Goal: Communication & Community: Answer question/provide support

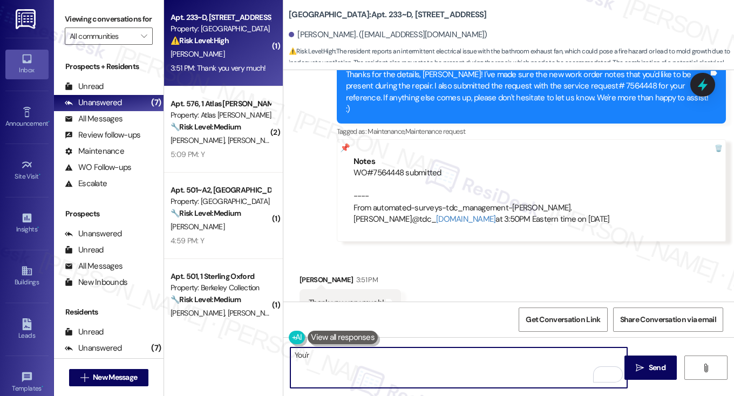
scroll to position [1994, 0]
click at [362, 367] on textarea "You'r" at bounding box center [458, 367] width 337 height 40
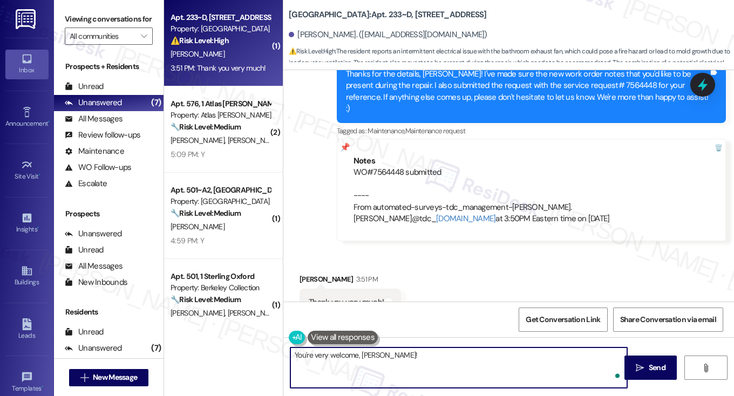
paste textarea "Hi [Resident Name, I'm working with [Property Name] on a survey to understand h…"
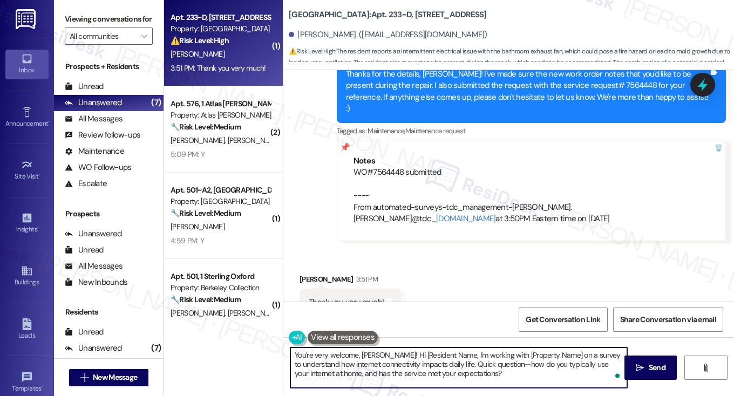
type textarea "You're very welcome, Mira!"
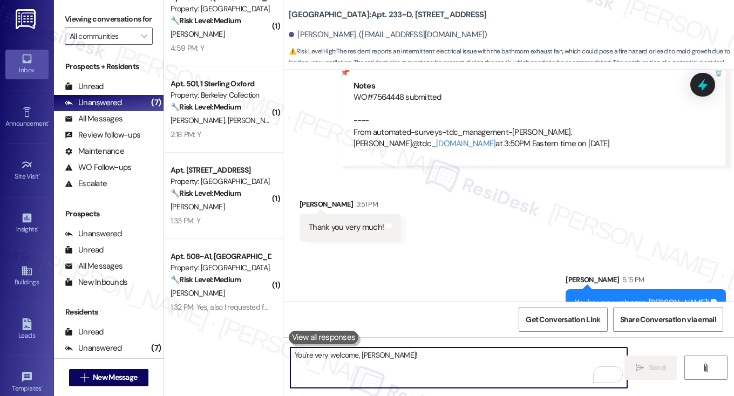
scroll to position [0, 0]
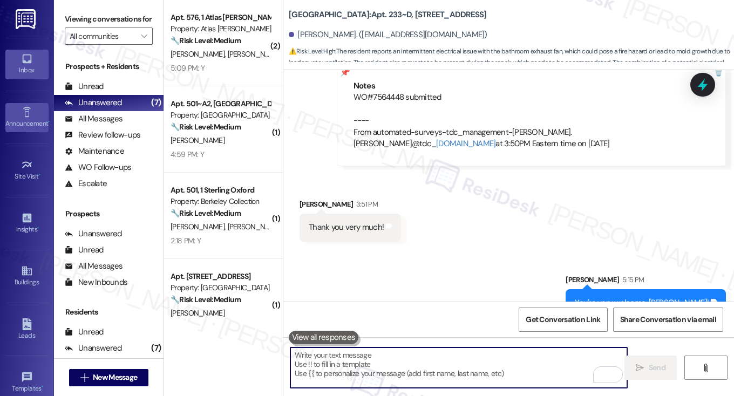
click at [15, 126] on div "Announcement •" at bounding box center [27, 123] width 54 height 11
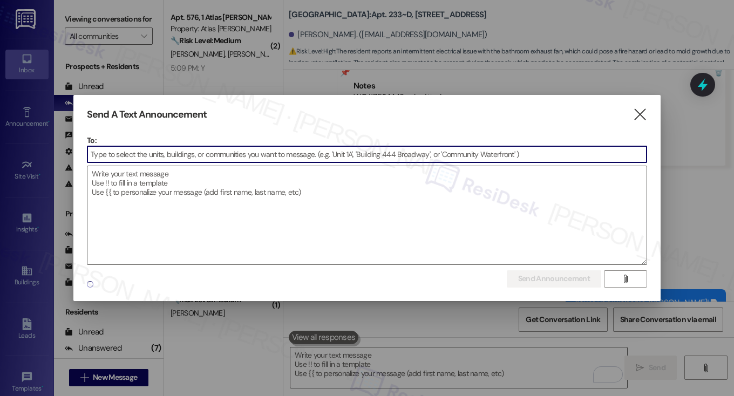
click at [302, 166] on textarea at bounding box center [366, 215] width 559 height 98
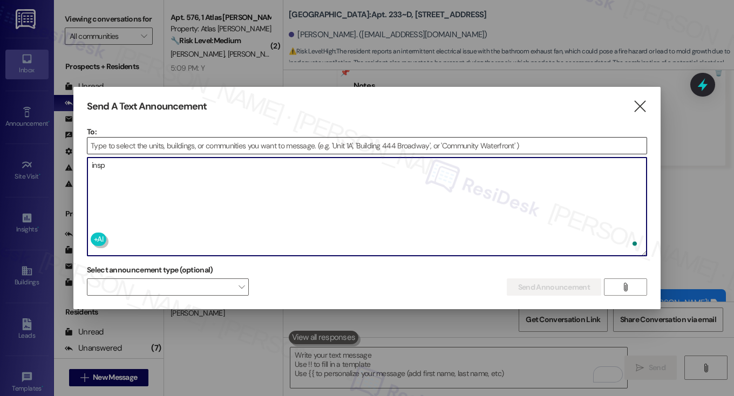
type textarea "inspo"
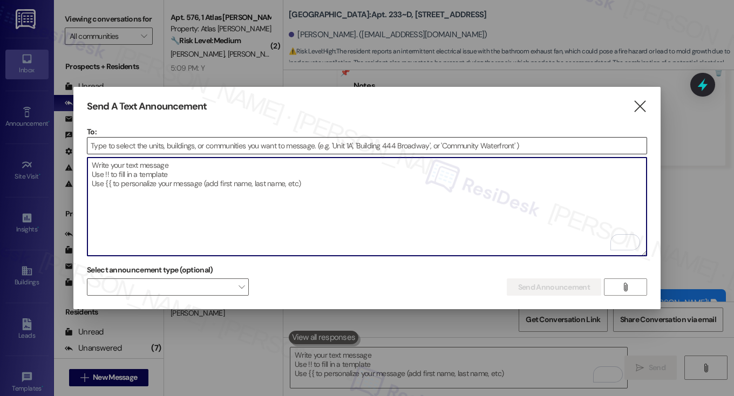
click at [241, 148] on input at bounding box center [366, 146] width 559 height 16
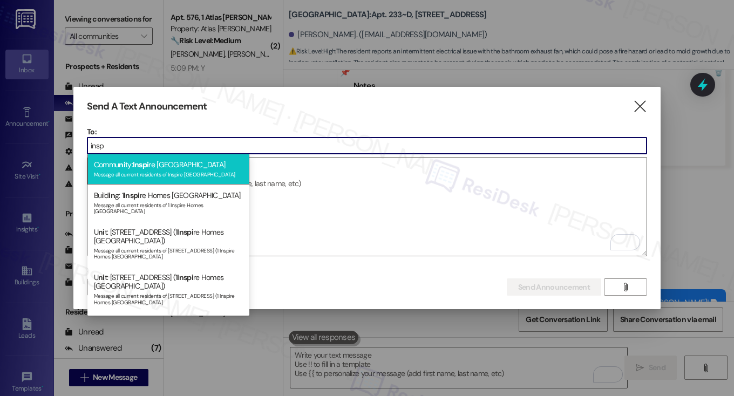
type input "insp"
click at [188, 172] on div "Message all current residents of Inspire Bond Ranch" at bounding box center [168, 173] width 149 height 9
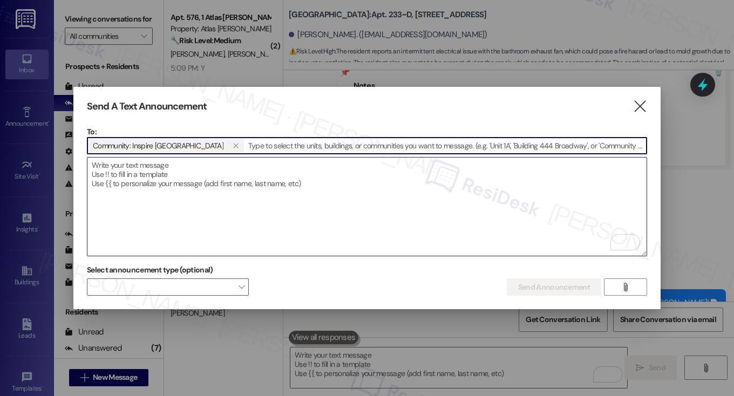
click at [198, 174] on textarea "To enrich screen reader interactions, please activate Accessibility in Grammarl…" at bounding box center [366, 207] width 559 height 98
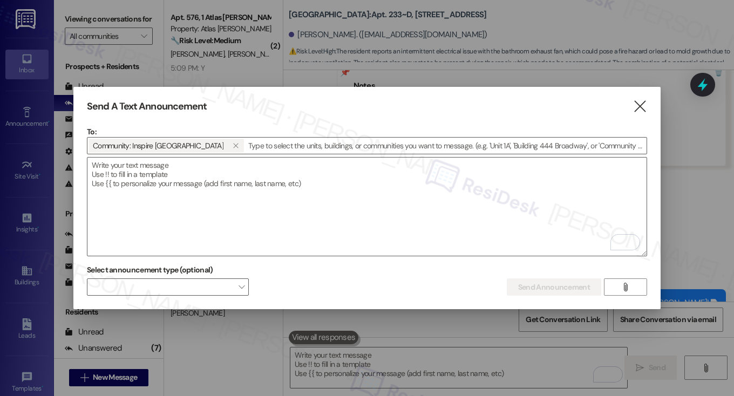
drag, startPoint x: 636, startPoint y: 103, endPoint x: 606, endPoint y: 103, distance: 30.2
click at [636, 103] on icon "" at bounding box center [639, 106] width 15 height 11
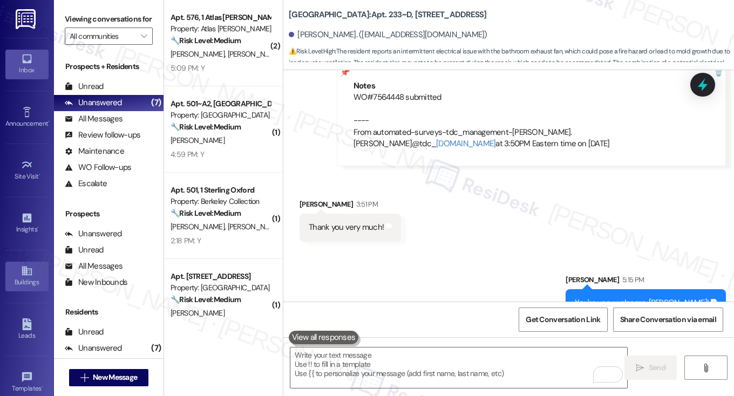
click at [25, 272] on icon at bounding box center [27, 271] width 12 height 12
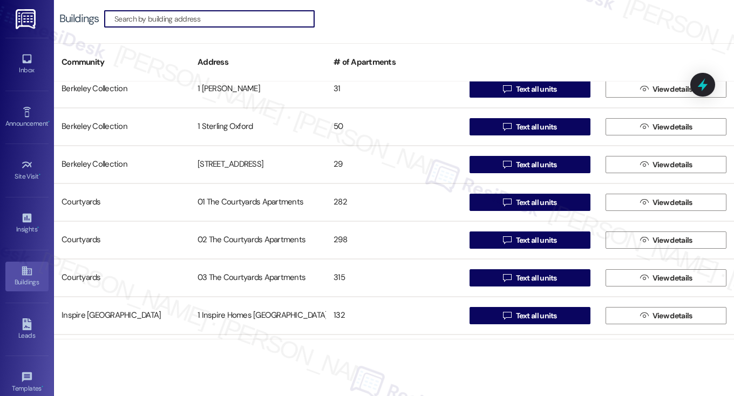
scroll to position [324, 0]
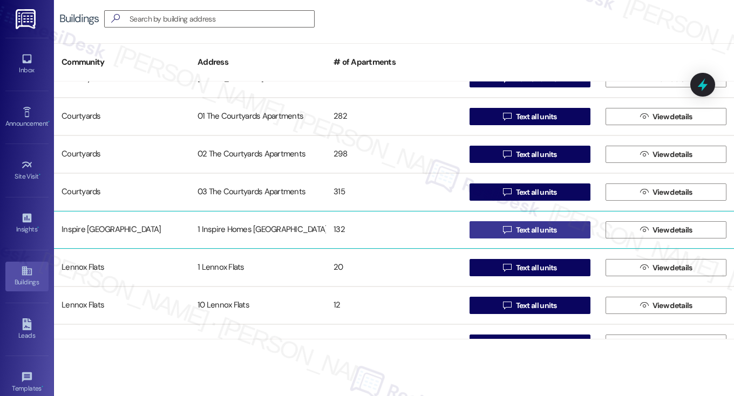
click at [535, 230] on span "Text all units" at bounding box center [536, 229] width 41 height 11
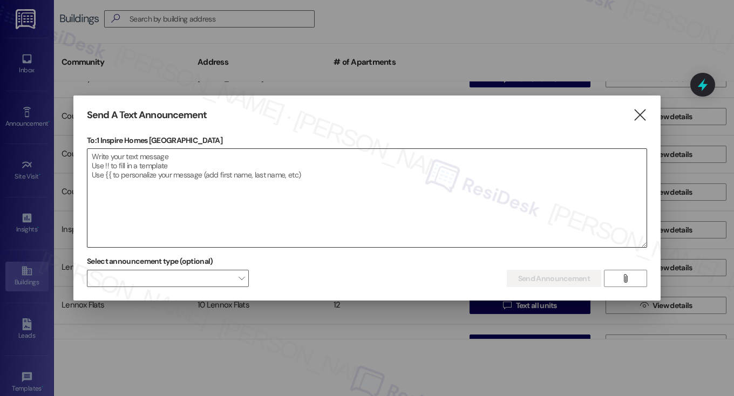
click at [208, 163] on textarea at bounding box center [366, 198] width 559 height 98
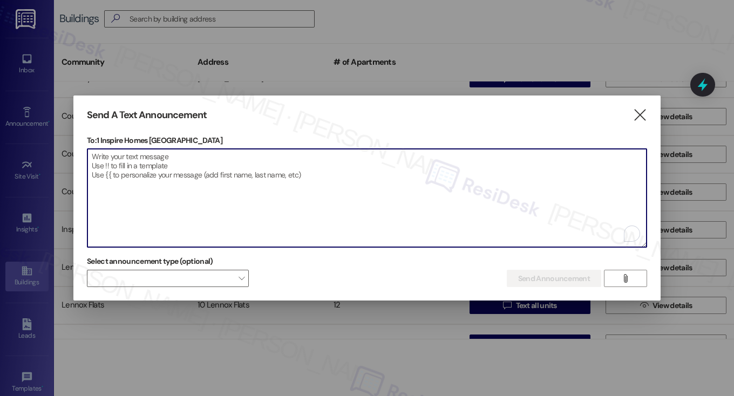
paste textarea "Hi [Resident Name, I'm working with [Property Name] on a survey to understand h…"
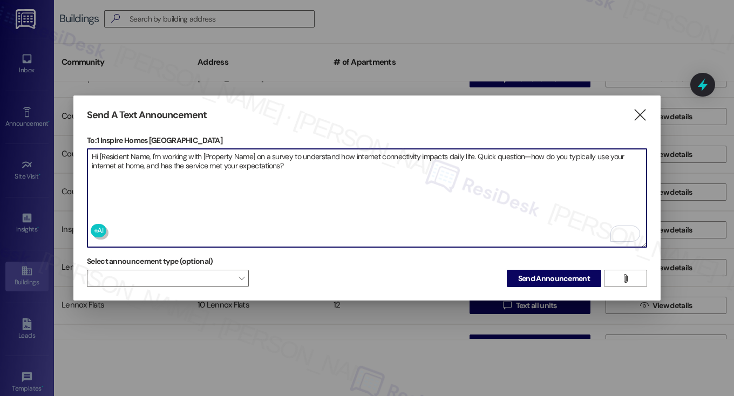
type textarea "Hi [Resident Name, I'm working with [Property Name] on a survey to understand h…"
click at [101, 153] on textarea "Hi [Resident Name, I'm working with [Property Name] on a survey to understand h…" at bounding box center [366, 198] width 559 height 98
drag, startPoint x: 100, startPoint y: 153, endPoint x: 252, endPoint y: 153, distance: 152.1
click at [252, 153] on textarea "Hi [Resident Name, I'm working with [Property Name] on a survey to understand h…" at bounding box center [366, 198] width 559 height 98
click at [255, 153] on textarea "Hi [Resident Name, I'm working with [Property Name] on a survey to understand h…" at bounding box center [366, 198] width 559 height 98
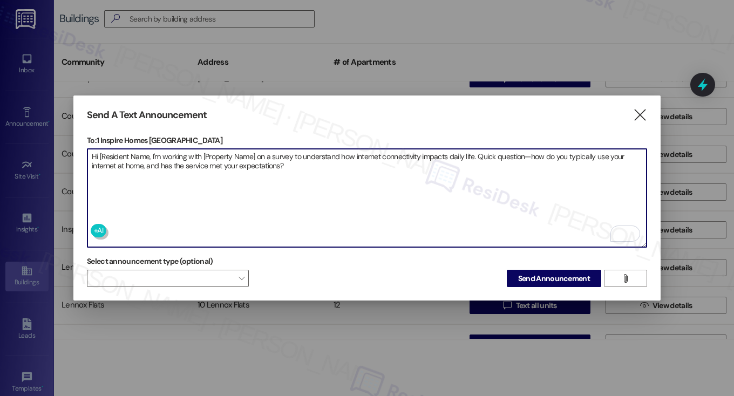
click at [255, 153] on textarea "Hi [Resident Name, I'm working with [Property Name] on a survey to understand h…" at bounding box center [366, 198] width 559 height 98
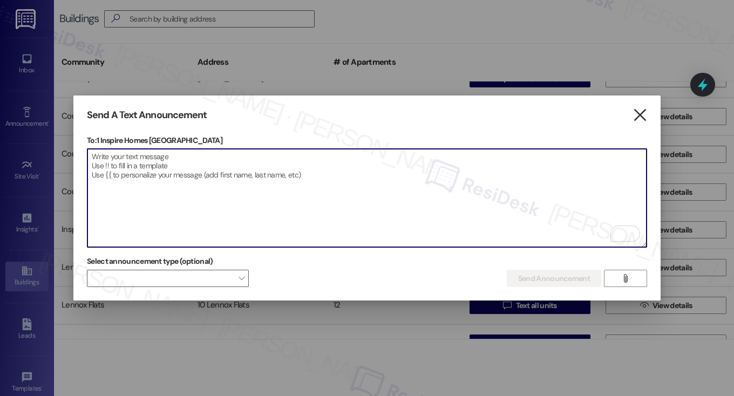
click at [639, 115] on icon "" at bounding box center [639, 114] width 15 height 11
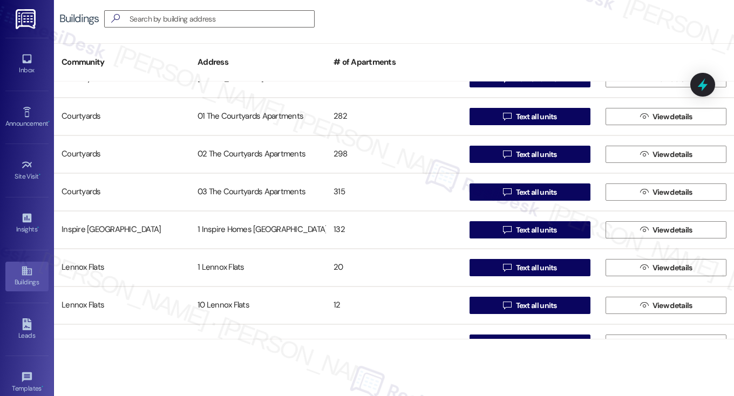
click at [410, 37] on div "Buildings " at bounding box center [394, 19] width 680 height 38
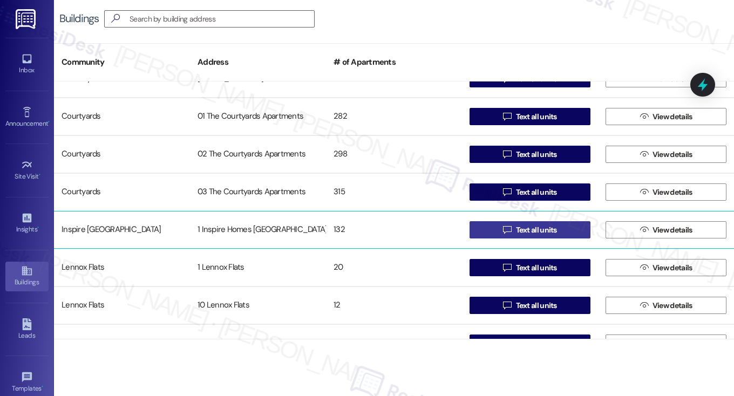
click at [487, 230] on button " Text all units" at bounding box center [529, 229] width 121 height 17
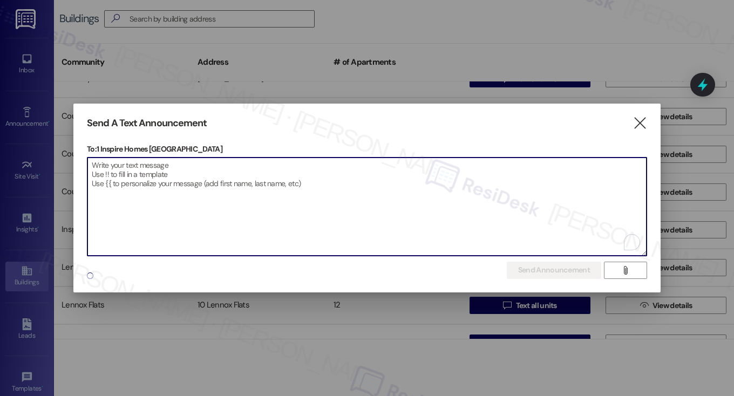
click at [170, 190] on textarea "To enrich screen reader interactions, please activate Accessibility in Grammarl…" at bounding box center [366, 207] width 559 height 98
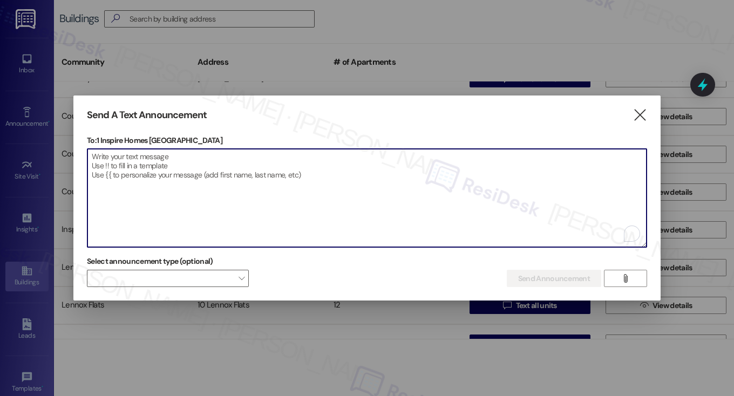
paste textarea "Hi [Resident Name, I'm working with [Property Name] on a survey to understand h…"
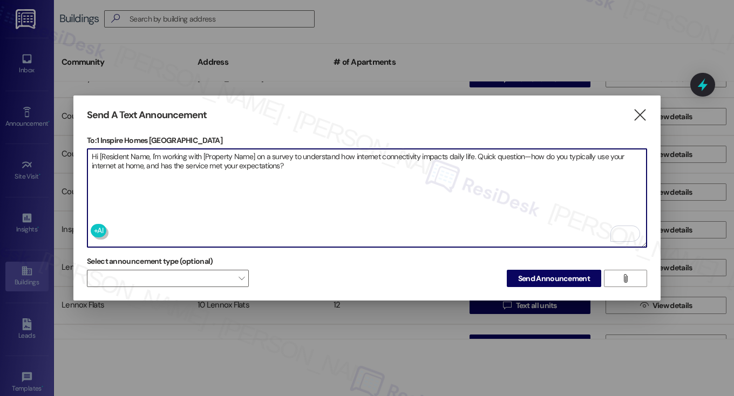
drag, startPoint x: 99, startPoint y: 154, endPoint x: 148, endPoint y: 155, distance: 49.1
click at [148, 155] on textarea "Hi [Resident Name, I'm working with [Property Name] on a survey to understand h…" at bounding box center [366, 198] width 559 height 98
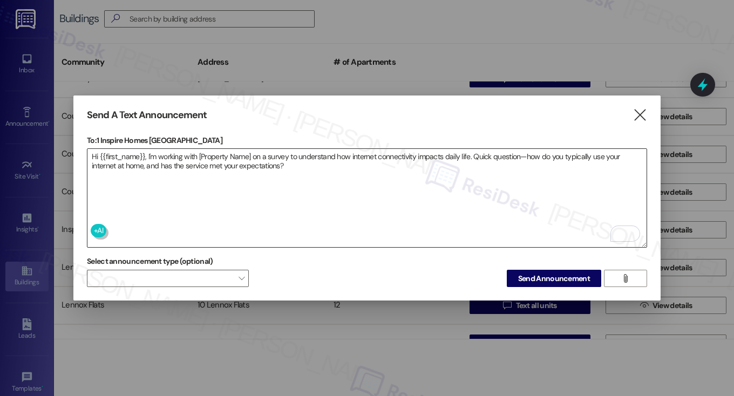
click at [113, 165] on textarea "Hi {{first_name}}, I'm working with [Property Name] on a survey to understand h…" at bounding box center [366, 198] width 559 height 98
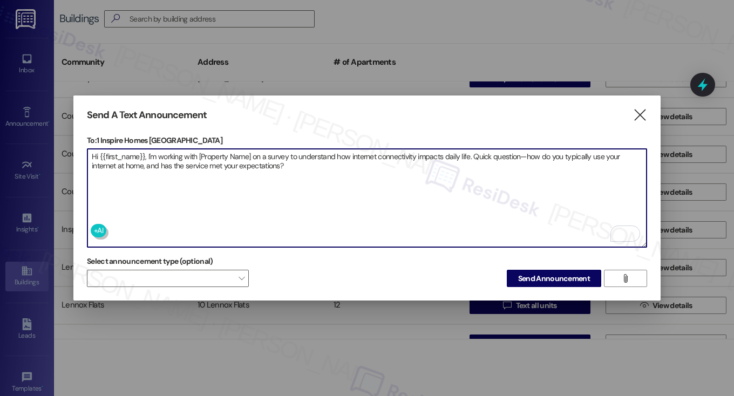
drag, startPoint x: 198, startPoint y: 152, endPoint x: 251, endPoint y: 145, distance: 53.3
click at [251, 145] on div "To: 1 Inspire Homes Bonds Ranch  Drop image file here Hi {{first_name}}, I'm w…" at bounding box center [367, 191] width 560 height 113
paste textarea "{{property}}"
click at [309, 163] on textarea "Hi {{first_name}}, I'm working with {{property}} on a survey to understand how …" at bounding box center [366, 198] width 559 height 98
click at [510, 152] on textarea "Hi {{first_name}}, I'm working with {{property}} on a survey to understand how …" at bounding box center [366, 198] width 559 height 98
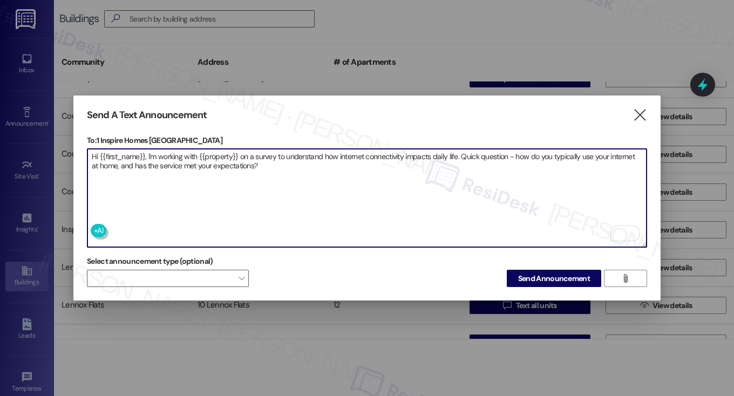
click at [326, 174] on textarea "Hi {{first_name}}, I'm working with {{property}} on a survey to understand how …" at bounding box center [366, 198] width 559 height 98
click at [319, 175] on textarea "Hi {{first_name}}, I'm working with {{property}} on a survey to understand how …" at bounding box center [366, 198] width 559 height 98
type textarea "Hi {{first_name}}, I'm working with {{property}} on a survey to understand how …"
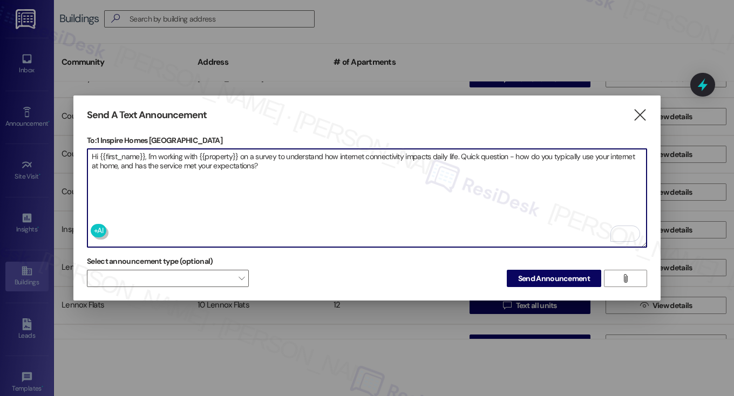
click at [162, 165] on textarea "Hi {{first_name}}, I'm working with {{property}} on a survey to understand how …" at bounding box center [366, 198] width 559 height 98
click at [163, 165] on textarea "Hi {{first_name}}, I'm working with {{property}} on a survey to understand how …" at bounding box center [366, 198] width 559 height 98
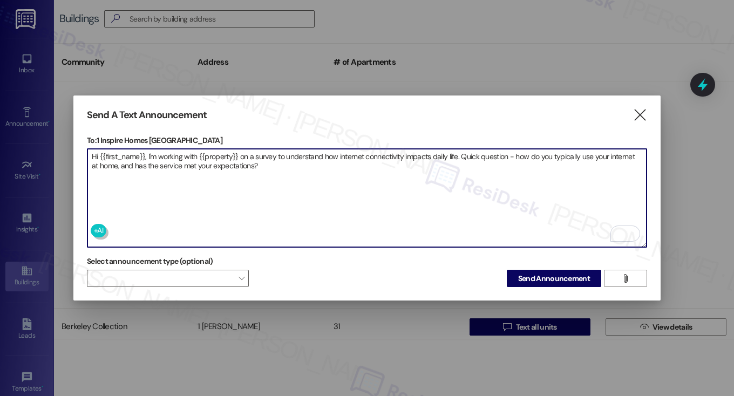
scroll to position [324, 0]
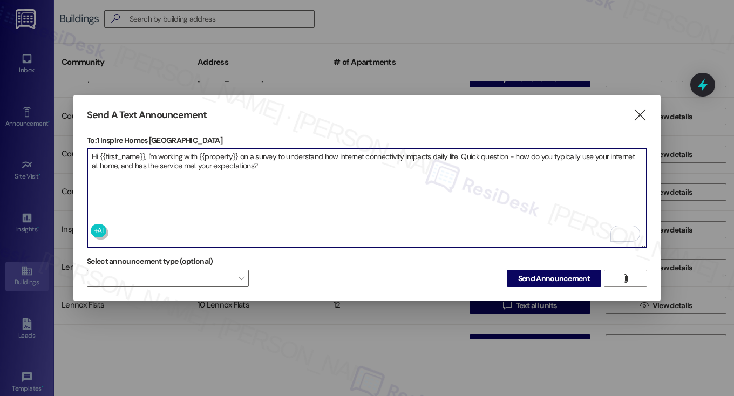
drag, startPoint x: 101, startPoint y: 154, endPoint x: 144, endPoint y: 155, distance: 43.2
click at [144, 155] on textarea "Hi {{first_name}}, I'm working with {{property}} on a survey to understand how …" at bounding box center [366, 198] width 559 height 98
type textarea "Hi {{first_name}}, I'm working with {{property}} on a survey to understand how …"
click at [292, 165] on textarea "Hi {{first_name}}, I'm working with {{property}} on a survey to understand how …" at bounding box center [366, 198] width 559 height 98
click at [312, 155] on textarea "Hi {{first_name}}, I'm working with {{property}} on a survey to understand how …" at bounding box center [366, 198] width 559 height 98
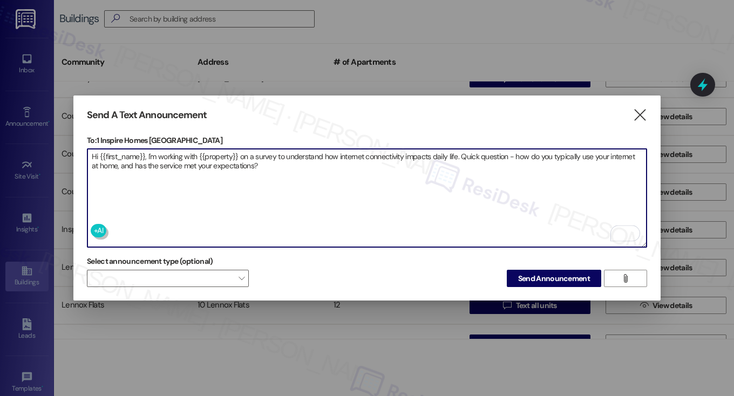
click at [312, 155] on textarea "Hi {{first_name}}, I'm working with {{property}} on a survey to understand how …" at bounding box center [366, 198] width 559 height 98
click at [635, 117] on icon "" at bounding box center [639, 114] width 15 height 11
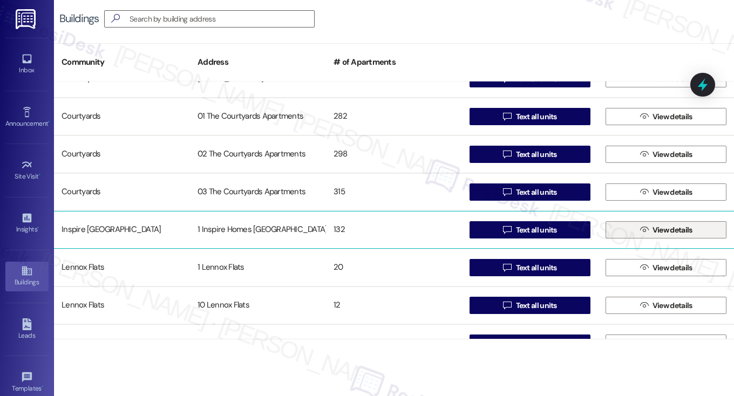
click at [650, 232] on span "View details" at bounding box center [672, 229] width 44 height 11
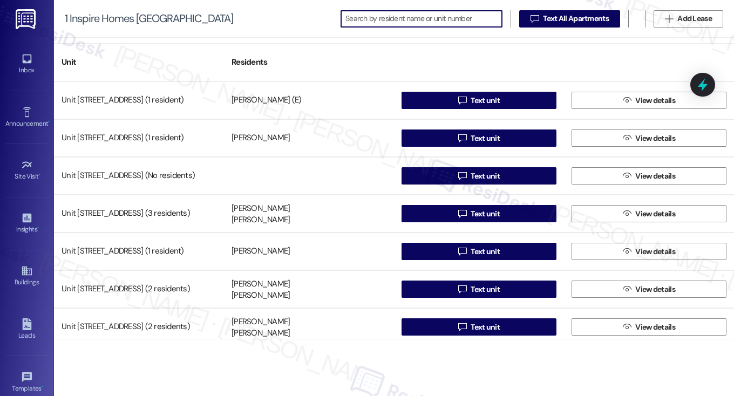
click at [428, 24] on input at bounding box center [423, 18] width 156 height 15
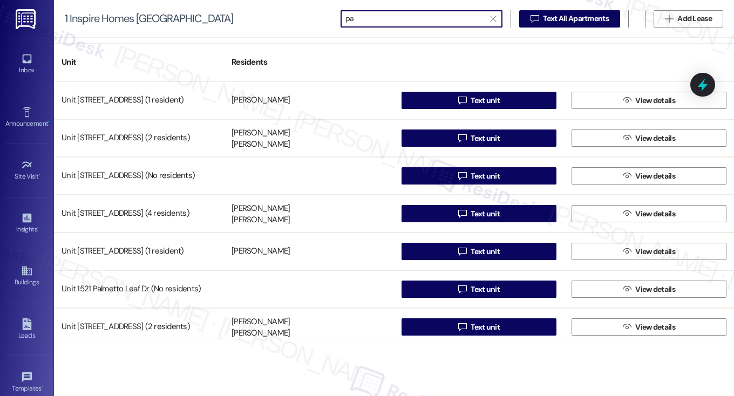
type input "p"
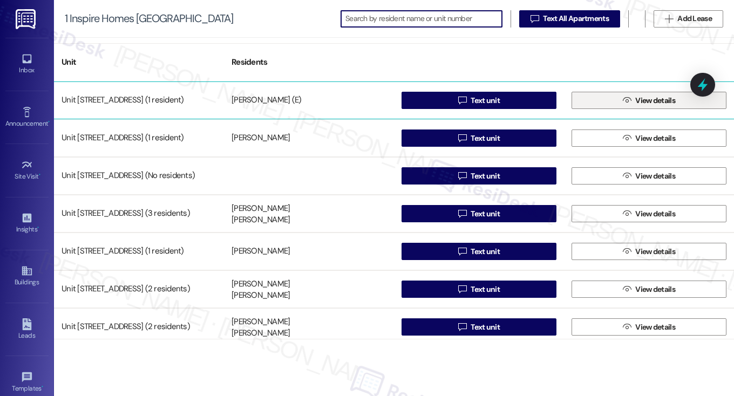
click at [615, 97] on button " View details" at bounding box center [648, 100] width 155 height 17
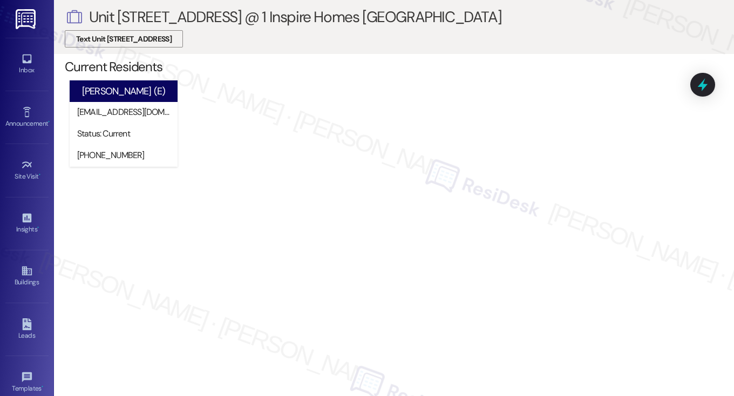
click at [143, 43] on span "Text Unit 10003 Magnolia Bend Way" at bounding box center [123, 38] width 95 height 11
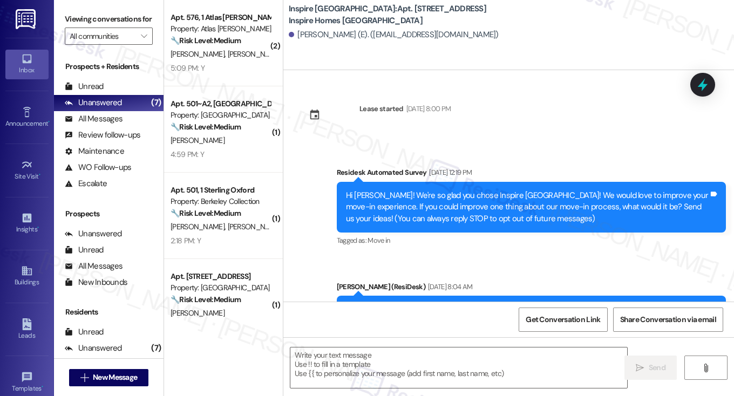
type textarea "Fetching suggested responses. Please feel free to read through the conversation…"
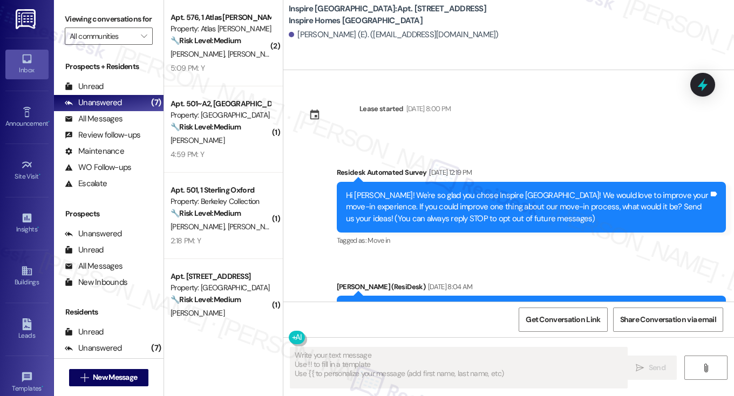
click at [343, 21] on b "Inspire Bond Ranch: Apt. 10003 Magnolia Bend Way, 1 Inspire Homes Bonds Ranch" at bounding box center [397, 14] width 216 height 23
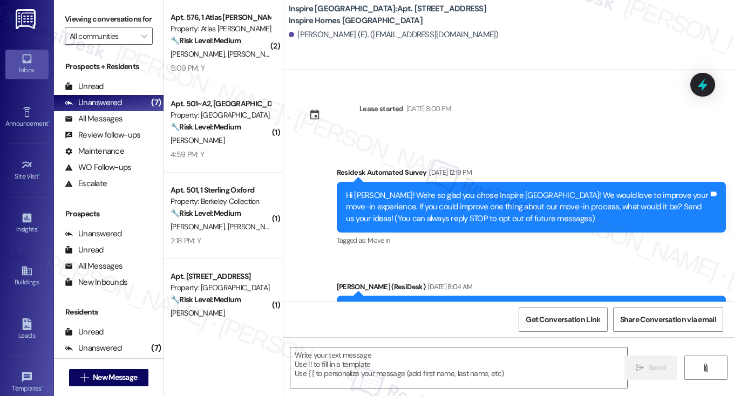
click at [343, 21] on b "Inspire Bond Ranch: Apt. 10003 Magnolia Bend Way, 1 Inspire Homes Bonds Ranch" at bounding box center [397, 14] width 216 height 23
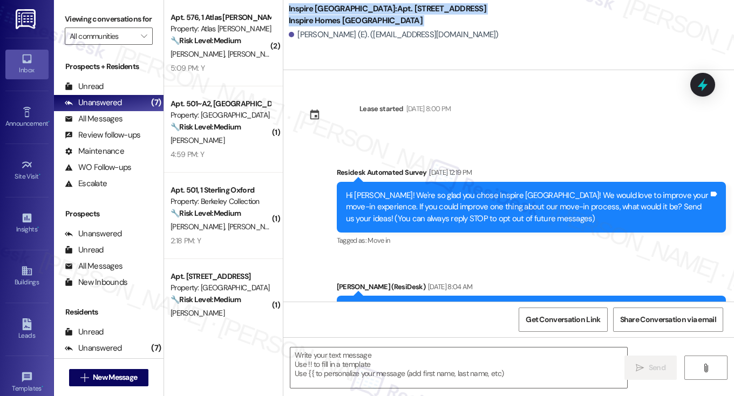
click at [343, 21] on b "Inspire Bond Ranch: Apt. 10003 Magnolia Bend Way, 1 Inspire Homes Bonds Ranch" at bounding box center [397, 14] width 216 height 23
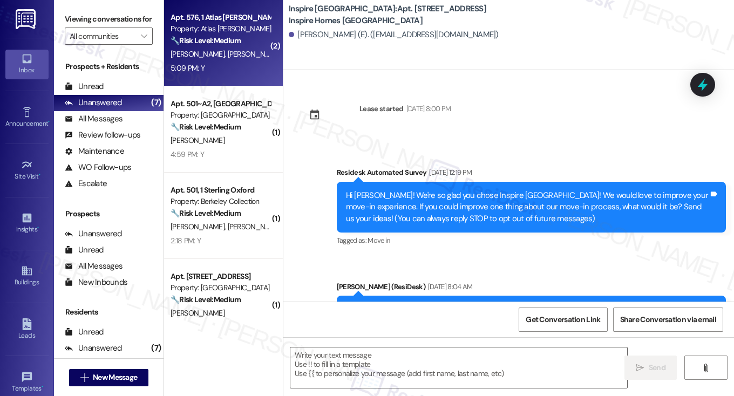
click at [226, 46] on div "🔧 Risk Level: Medium The resident is simply confirming the completion of a prev…" at bounding box center [220, 40] width 100 height 11
type textarea "Fetching suggested responses. Please feel free to read through the conversation…"
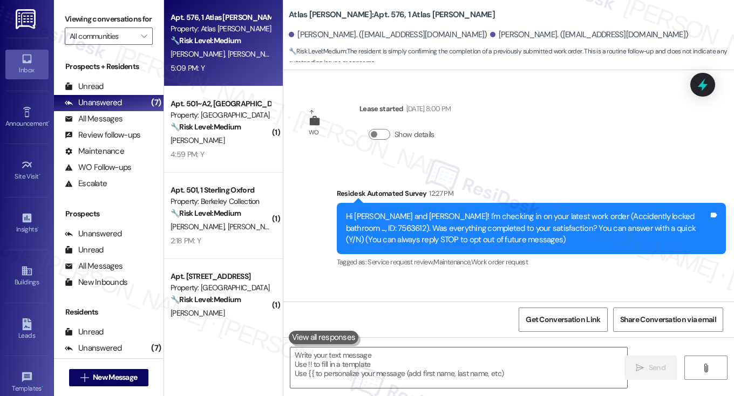
click at [619, 218] on div "Hi Anthony and Nailah! I'm checking in on your latest work order (Accidently lo…" at bounding box center [527, 228] width 363 height 35
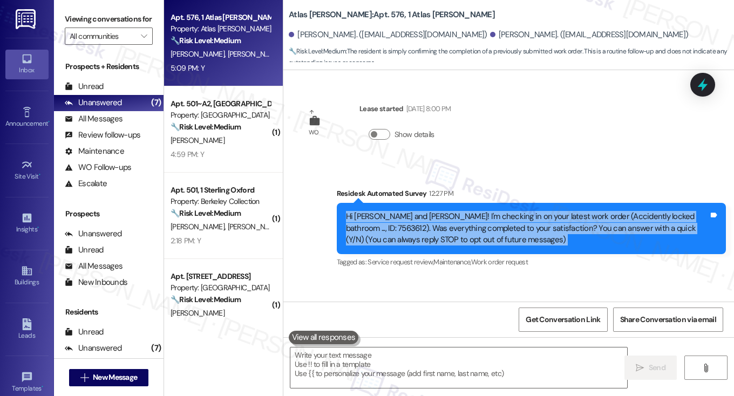
click at [619, 218] on div "Hi Anthony and Nailah! I'm checking in on your latest work order (Accidently lo…" at bounding box center [527, 228] width 363 height 35
click at [63, 9] on div "Viewing conversations for All communities " at bounding box center [108, 28] width 109 height 56
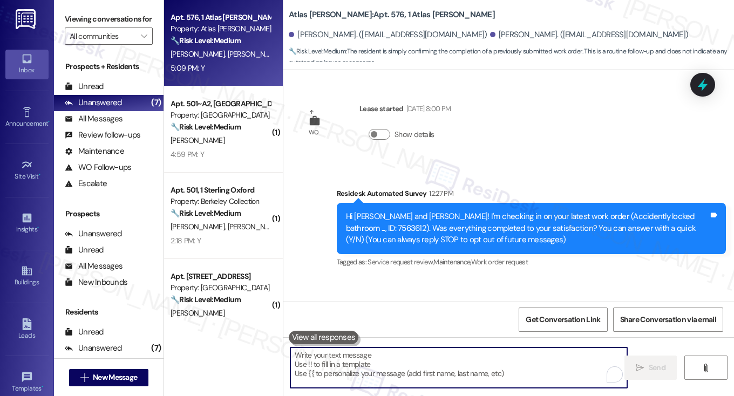
click at [372, 360] on textarea "To enrich screen reader interactions, please activate Accessibility in Grammarl…" at bounding box center [458, 367] width 337 height 40
paste textarea "Hi {{first_name}}! I'm glad to hear that the latest work order was completed to…"
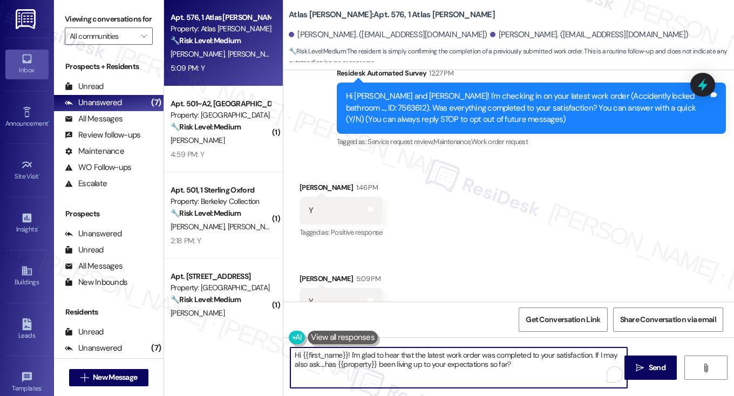
scroll to position [159, 0]
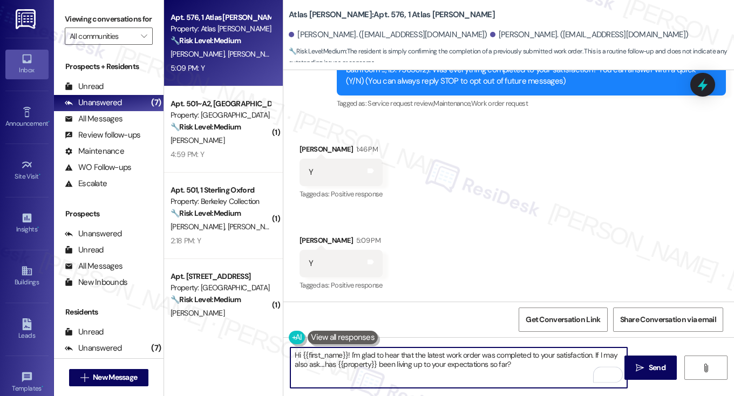
type textarea "Hi {{first_name}}! I'm glad to hear that the latest work order was completed to…"
click at [287, 155] on div "Received via SMS Nailah Davis 1:46 PM Y Tags and notes Tagged as: Positive resp…" at bounding box center [508, 210] width 450 height 182
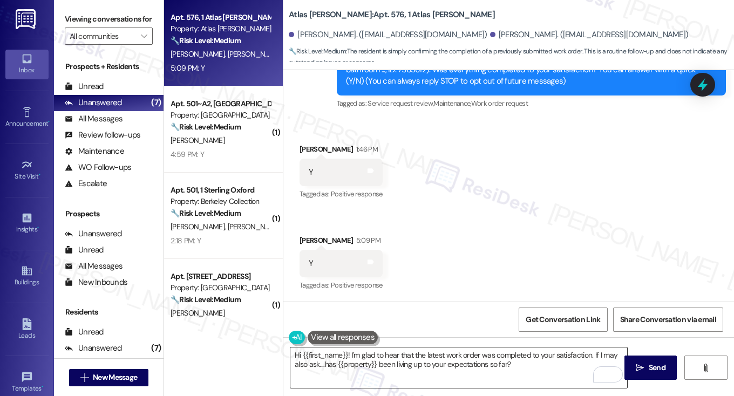
click at [531, 360] on textarea "Hi {{first_name}}! I'm glad to hear that the latest work order was completed to…" at bounding box center [458, 367] width 337 height 40
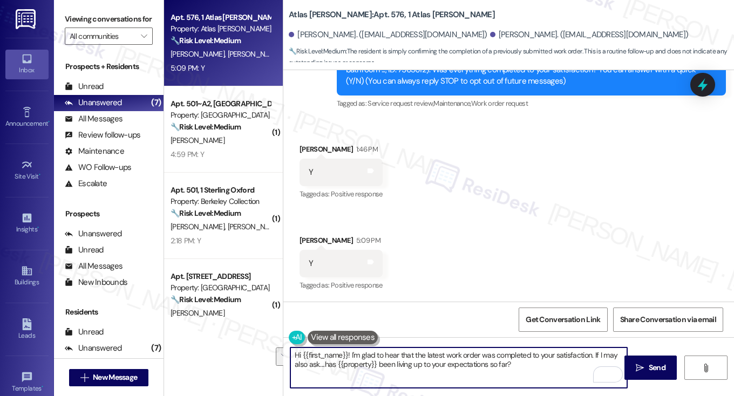
drag, startPoint x: 517, startPoint y: 376, endPoint x: 595, endPoint y: 347, distance: 83.8
click at [595, 347] on textarea "Hi {{first_name}}! I'm glad to hear that the latest work order was completed to…" at bounding box center [458, 367] width 337 height 40
click at [531, 362] on textarea "Hi {{first_name}}! I'm glad to hear that the latest work order was completed to…" at bounding box center [458, 367] width 337 height 40
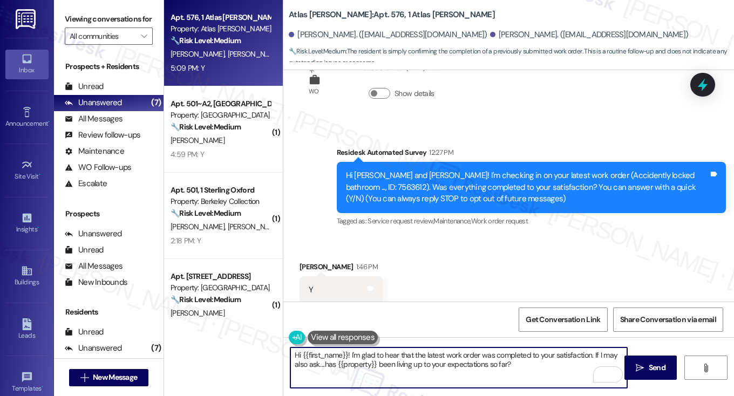
scroll to position [0, 0]
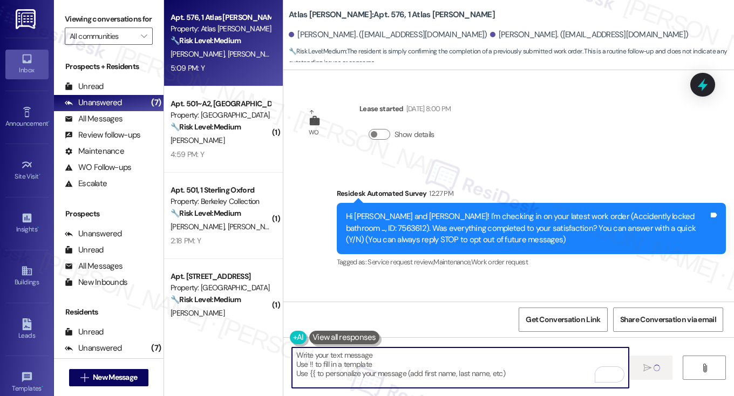
type textarea "Fetching suggested responses. Please feel free to read through the conversation…"
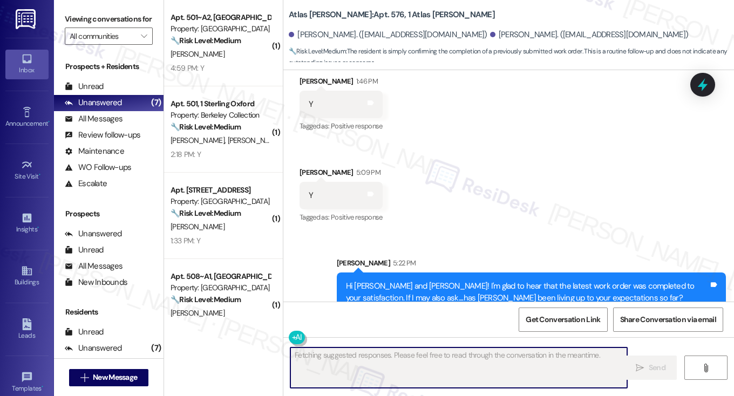
scroll to position [245, 0]
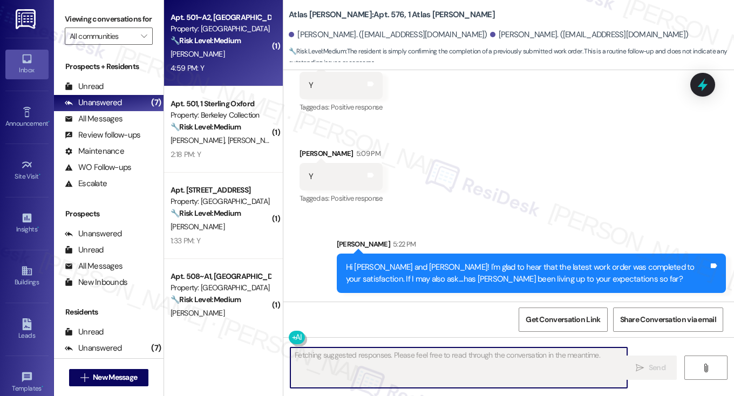
click at [255, 60] on div "[PERSON_NAME]" at bounding box center [220, 53] width 102 height 13
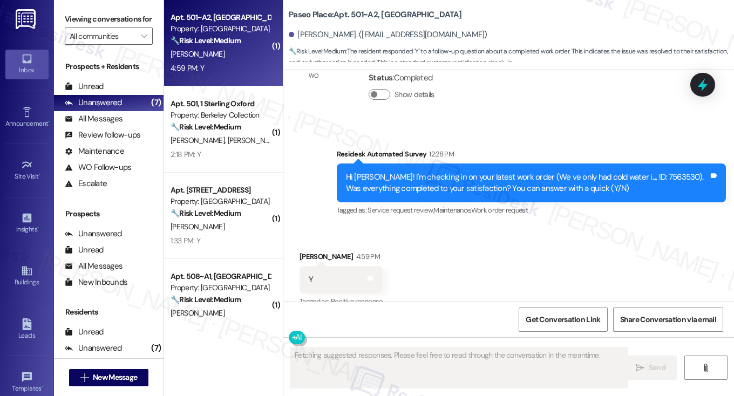
scroll to position [272, 0]
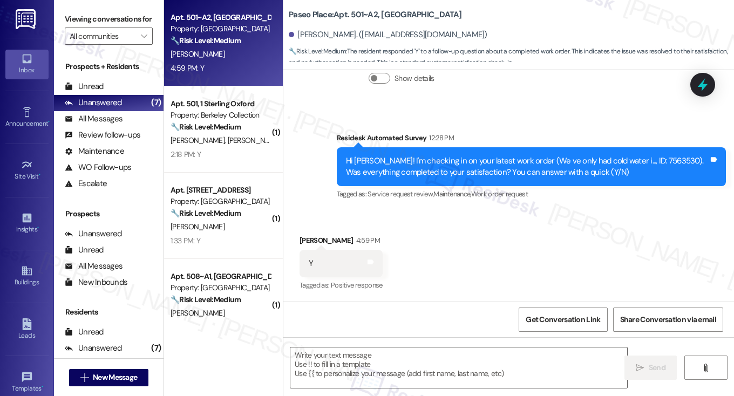
click at [311, 17] on b "Paseo Place: Apt. 501~A2, Paseo Paseo Place" at bounding box center [375, 14] width 173 height 11
click at [141, 40] on icon "" at bounding box center [144, 36] width 6 height 9
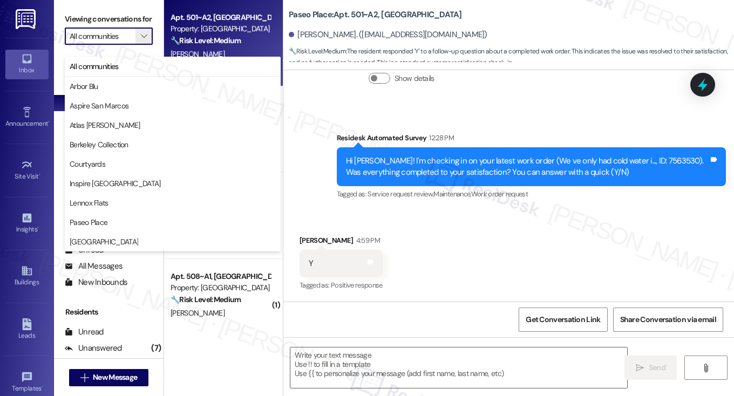
click at [490, 239] on div "Received via SMS Rieley Bond 4:59 PM Y Tags and notes Tagged as: Positive respo…" at bounding box center [508, 255] width 450 height 91
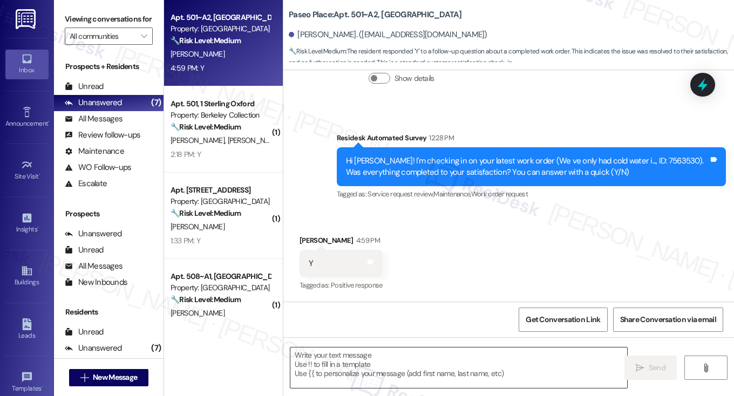
click at [378, 363] on textarea at bounding box center [458, 367] width 337 height 40
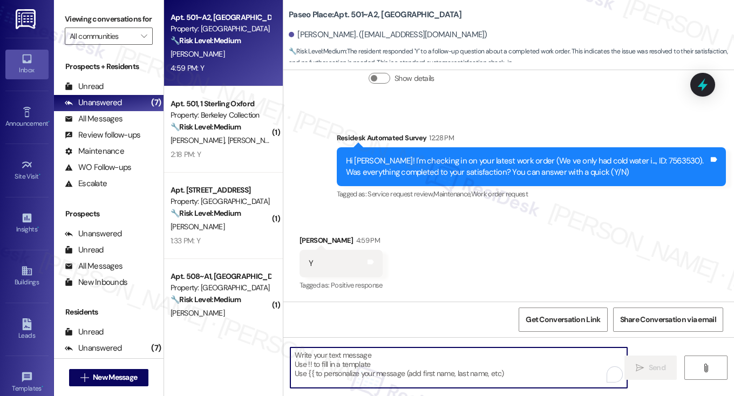
paste textarea "Hi {{first_name}}! I'm glad to hear that the latest work order was completed to…"
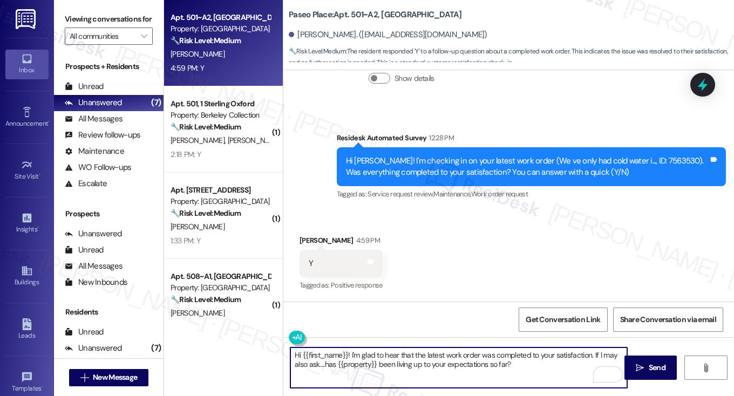
type textarea "Hi {{first_name}}! I'm glad to hear that the latest work order was completed to…"
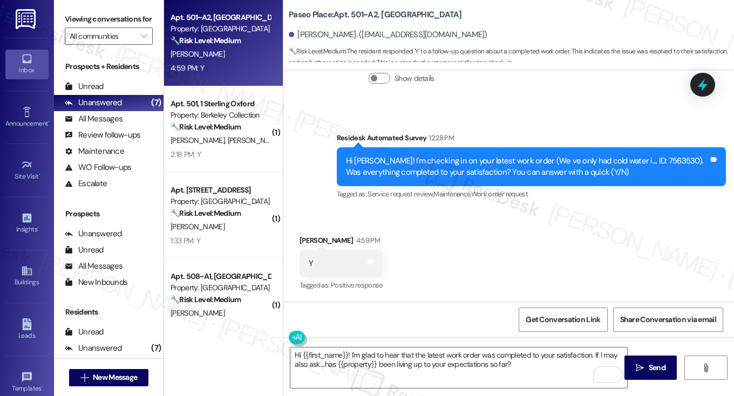
click at [82, 17] on label "Viewing conversations for" at bounding box center [109, 19] width 88 height 17
click at [542, 366] on textarea "Hi {{first_name}}! I'm glad to hear that the latest work order was completed to…" at bounding box center [458, 367] width 337 height 40
click at [658, 364] on span "Send" at bounding box center [656, 367] width 17 height 11
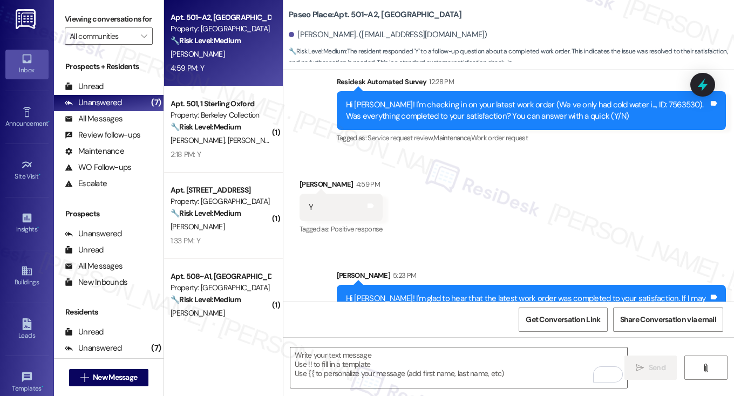
scroll to position [359, 0]
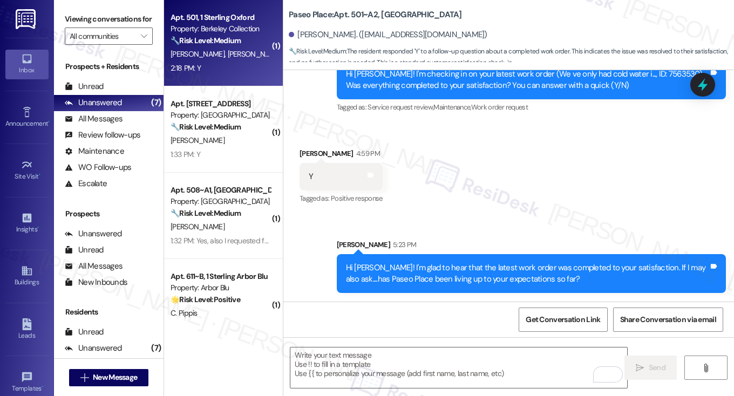
click at [244, 74] on div "2:18 PM: Y 2:18 PM: Y" at bounding box center [220, 67] width 102 height 13
type textarea "Fetching suggested responses. Please feel free to read through the conversation…"
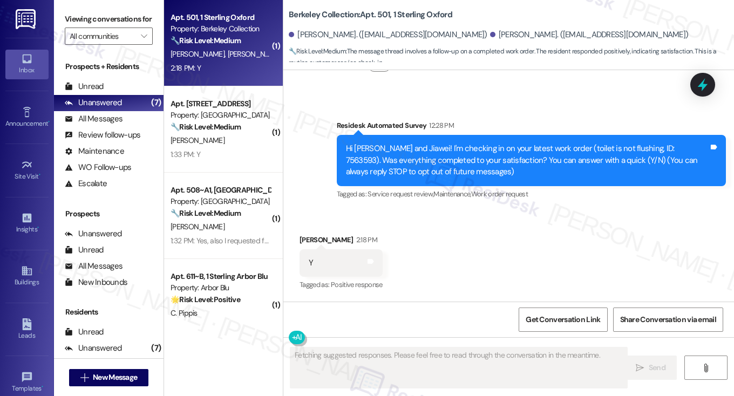
scroll to position [67, 0]
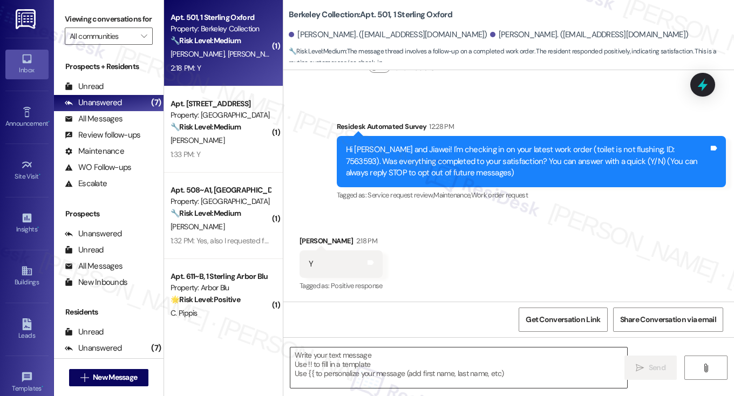
click at [423, 371] on textarea at bounding box center [458, 367] width 337 height 40
click at [107, 28] on label "Viewing conversations for" at bounding box center [109, 19] width 88 height 17
click at [373, 362] on textarea "To enrich screen reader interactions, please activate Accessibility in Grammarl…" at bounding box center [458, 367] width 337 height 40
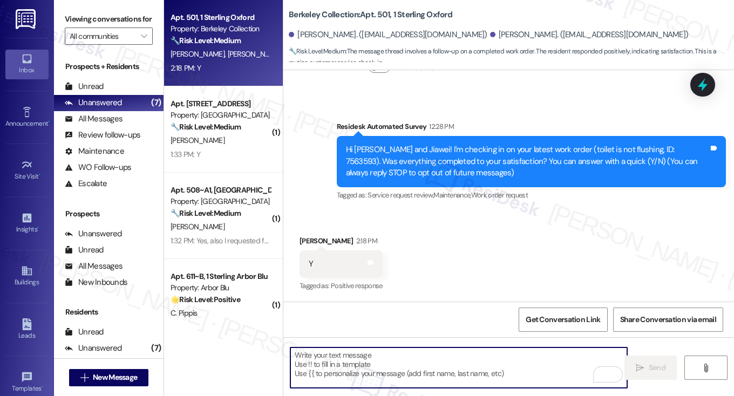
paste textarea "Hi {{first_name}}! I'm glad to hear that the latest work order was completed to…"
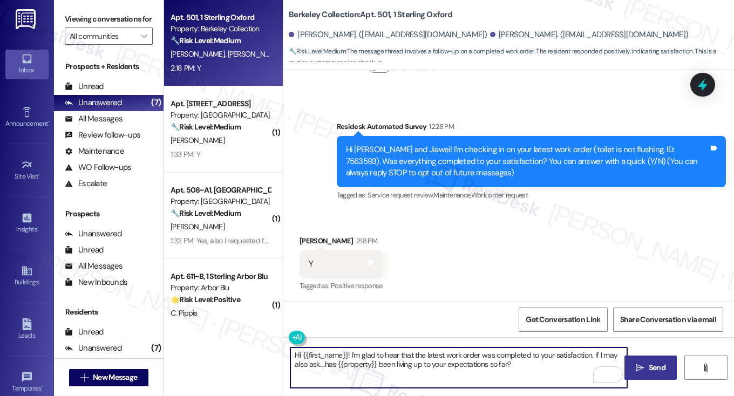
drag, startPoint x: 300, startPoint y: 352, endPoint x: 345, endPoint y: 349, distance: 44.9
click at [345, 349] on textarea "Hi {{first_name}}! I'm glad to hear that the latest work order was completed to…" at bounding box center [458, 367] width 337 height 40
type textarea "Hi Haoran! I'm glad to hear that the latest work order was completed to your sa…"
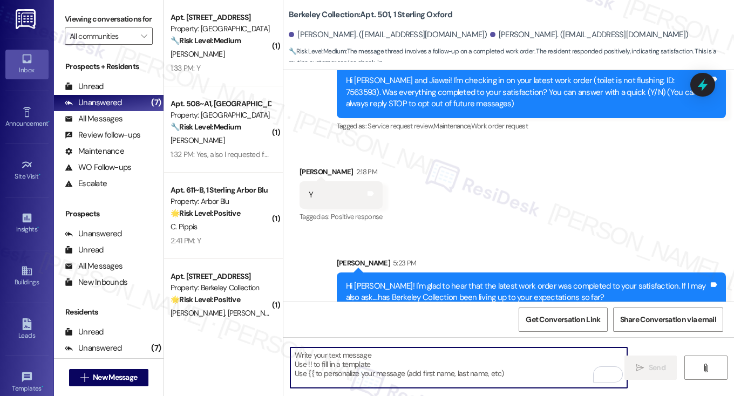
scroll to position [154, 0]
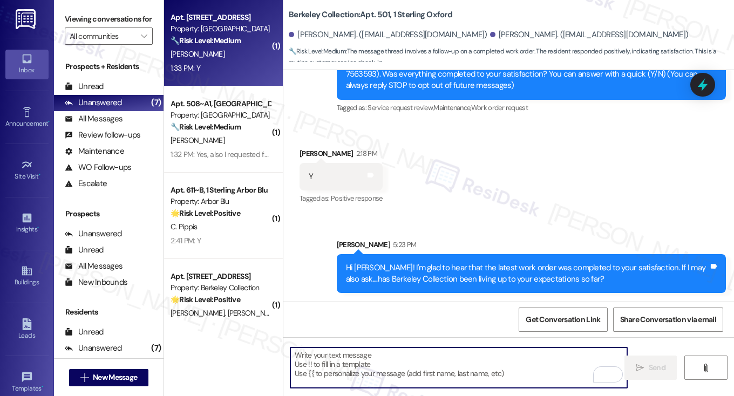
click at [256, 82] on div "Apt. 112~B, 1 Sterling 5th Street Property: Sterling 5th Street 🔧 Risk Level: M…" at bounding box center [223, 43] width 119 height 86
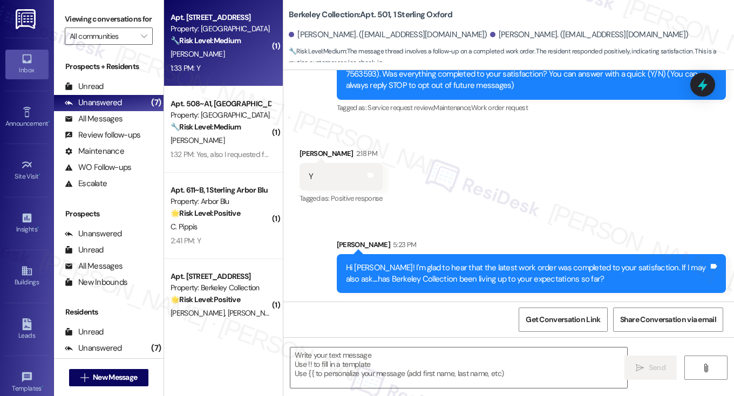
type textarea "Fetching suggested responses. Please feel free to read through the conversation…"
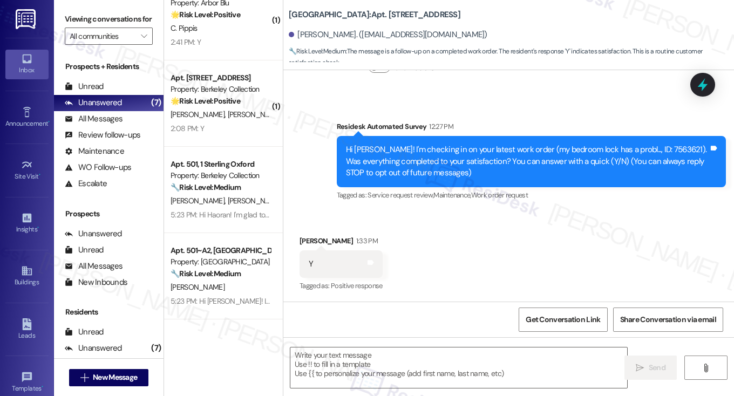
scroll to position [67, 0]
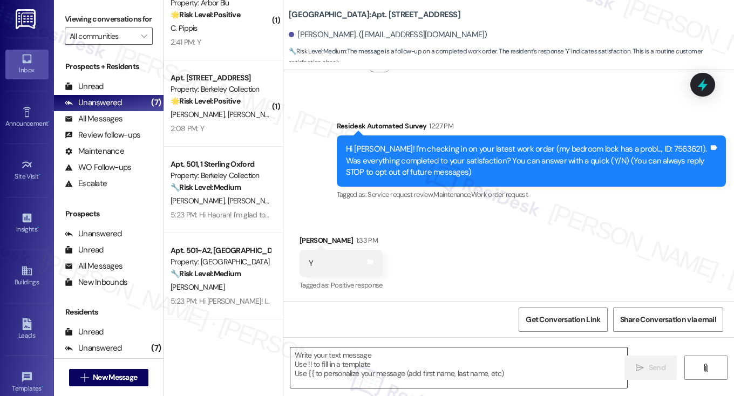
click at [367, 354] on textarea at bounding box center [458, 367] width 337 height 40
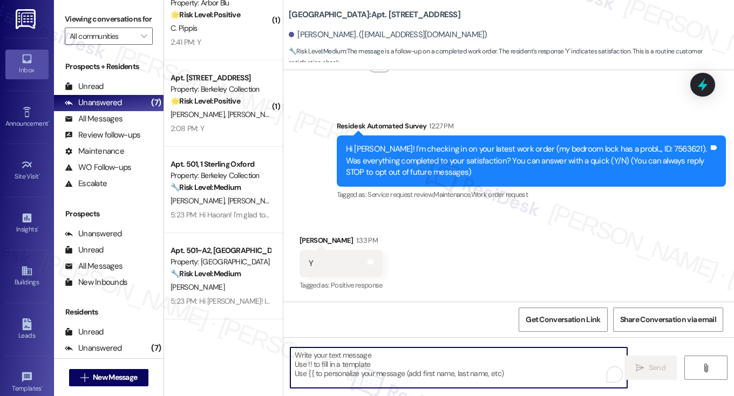
paste textarea "Hi {{first_name}}! I'm glad to hear that the latest work order was completed to…"
type textarea "Hi {{first_name}}! I'm glad to hear that the latest work order was completed to…"
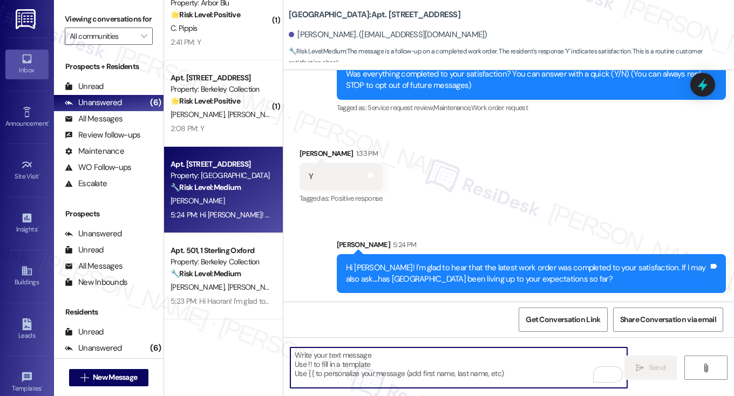
scroll to position [0, 0]
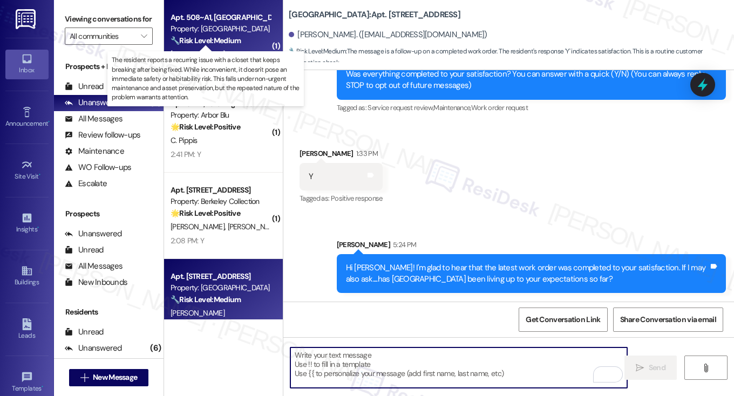
click at [226, 38] on strong "🔧 Risk Level: Medium" at bounding box center [205, 41] width 70 height 10
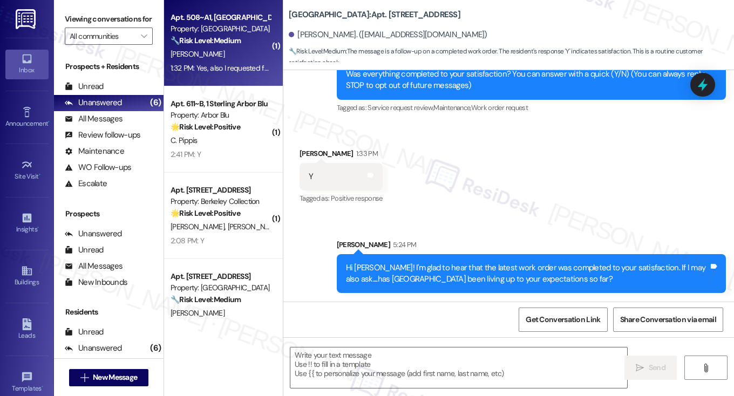
type textarea "Fetching suggested responses. Please feel free to read through the conversation…"
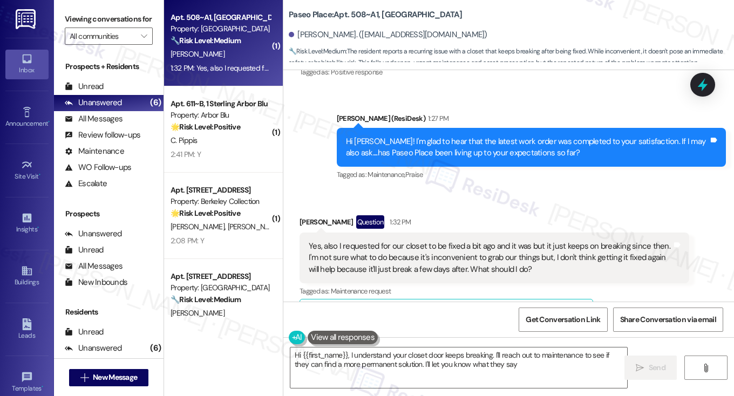
type textarea "Hi {{first_name}}, I understand your closet door keeps breaking. I'll reach out…"
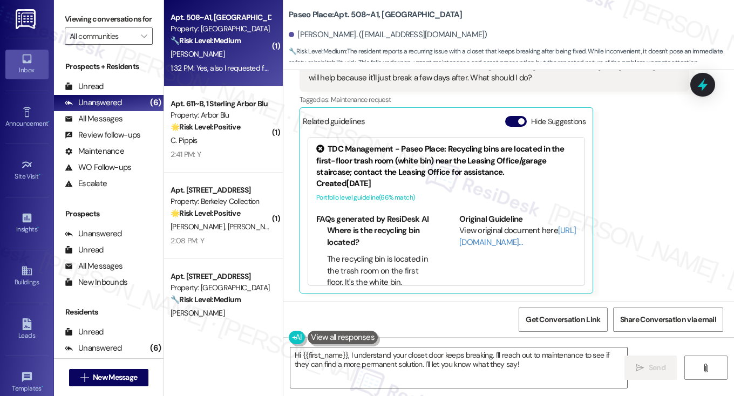
scroll to position [515, 0]
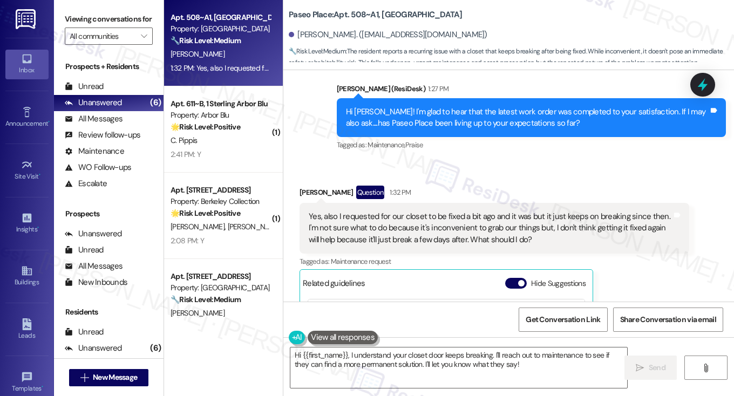
click at [387, 188] on div "1:32 PM" at bounding box center [399, 192] width 24 height 11
click at [380, 207] on div "Yes, also I requested for our closet to be fixed a bit ago and it was but it ju…" at bounding box center [493, 228] width 389 height 51
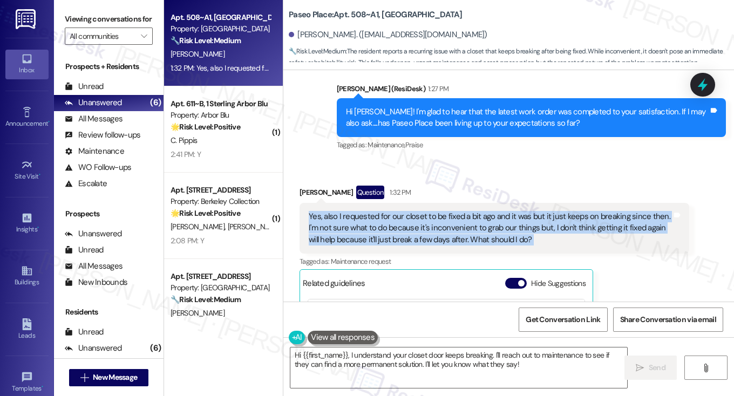
click at [380, 207] on div "Yes, also I requested for our closet to be fixed a bit ago and it was but it ju…" at bounding box center [493, 228] width 389 height 51
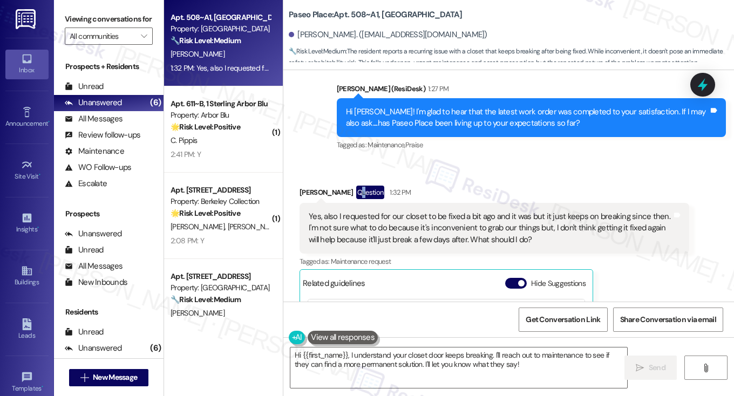
drag, startPoint x: 382, startPoint y: 209, endPoint x: 355, endPoint y: 188, distance: 34.1
click at [356, 188] on div "Question" at bounding box center [370, 192] width 29 height 13
click at [378, 149] on div "Tagged as: Maintenance , Click to highlight conversations about Maintenance Pra…" at bounding box center [531, 145] width 389 height 16
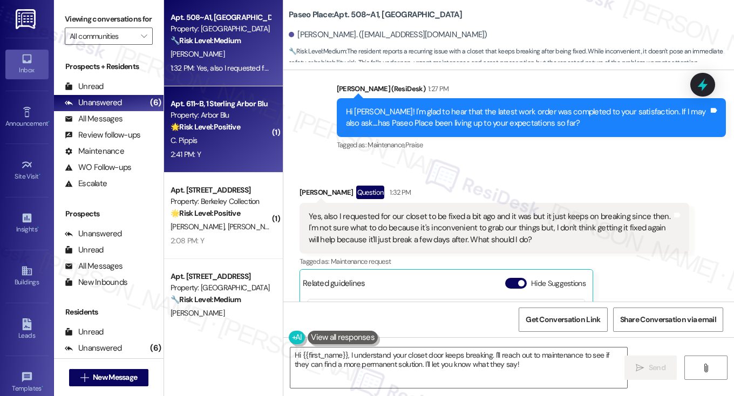
click at [231, 145] on div "C. Pippis" at bounding box center [220, 140] width 102 height 13
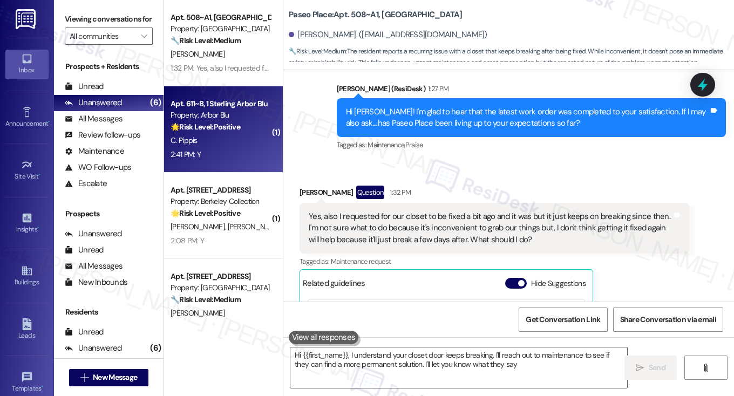
type textarea "Hi {{first_name}}, I understand your closet door keeps breaking. I'll reach out…"
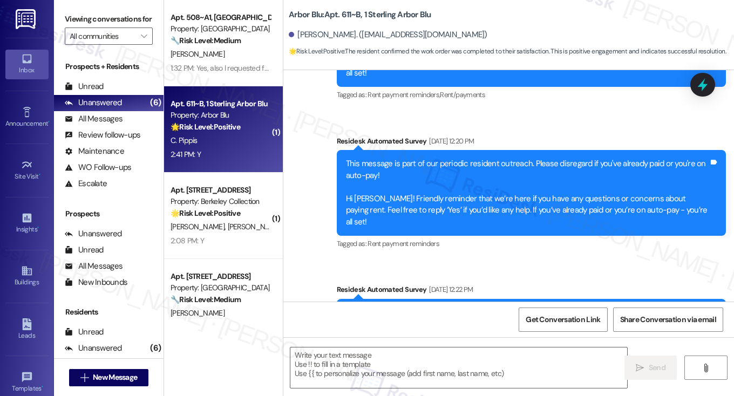
type textarea "Fetching suggested responses. Please feel free to read through the conversation…"
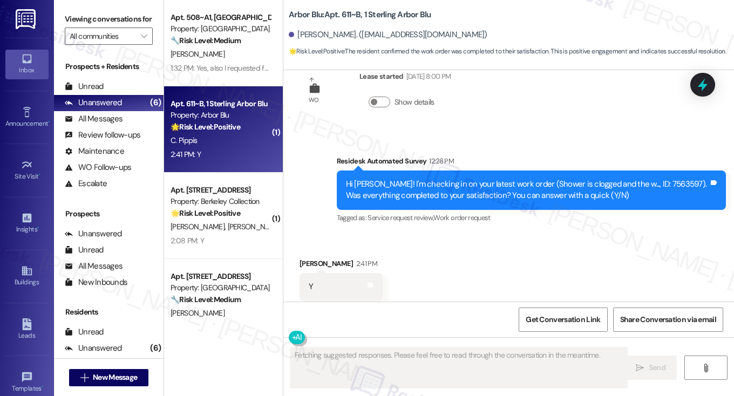
scroll to position [776, 0]
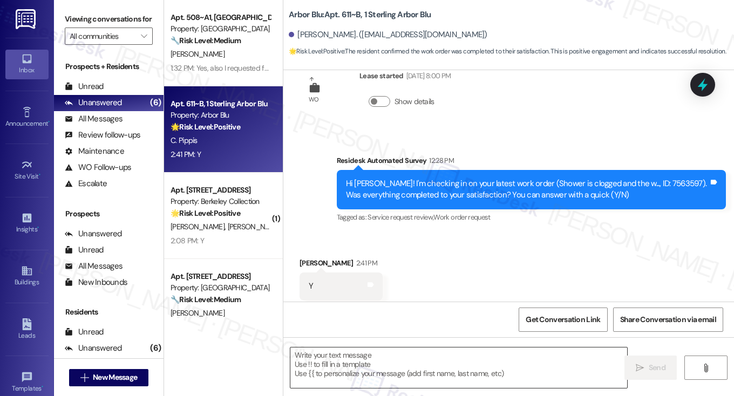
click at [386, 358] on textarea at bounding box center [458, 367] width 337 height 40
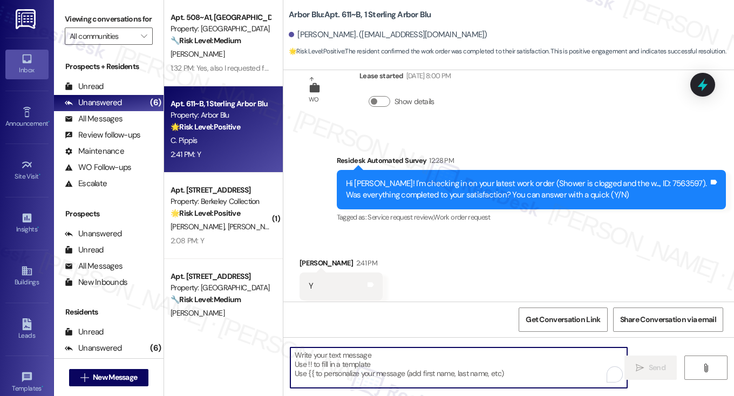
paste textarea "Hi {{first_name}}! I'm glad to hear that the latest work order was completed to…"
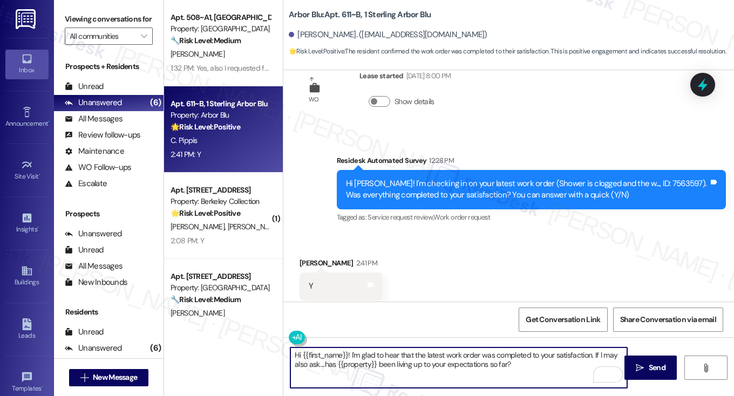
click at [427, 351] on textarea "Hi {{first_name}}! I'm glad to hear that the latest work order was completed to…" at bounding box center [458, 367] width 337 height 40
type textarea "Hi {{first_name}}! I'm glad to hear that the shower work order was completed to…"
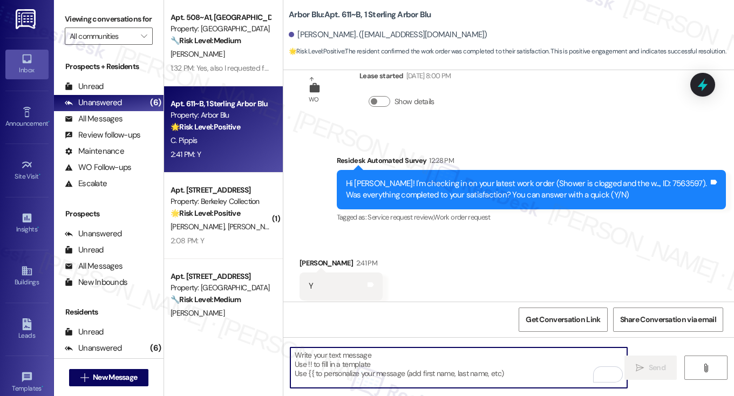
scroll to position [775, 0]
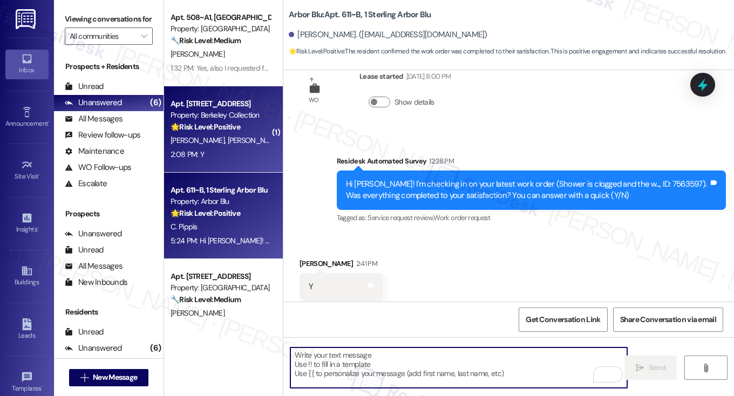
click at [242, 127] on div "🌟 Risk Level: Positive The resident responded positively to a check-in regardin…" at bounding box center [220, 126] width 100 height 11
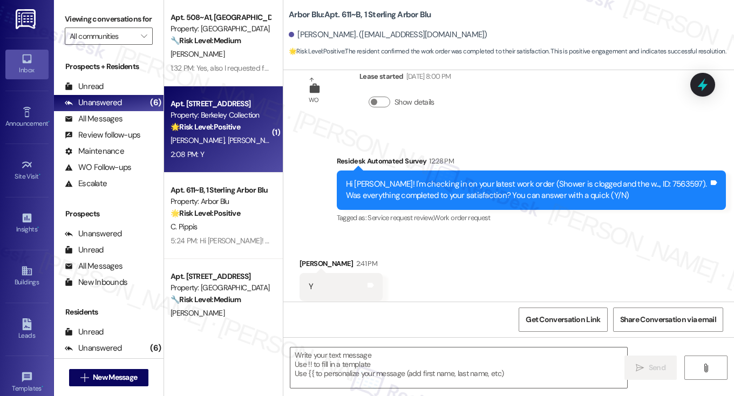
type textarea "Fetching suggested responses. Please feel free to read through the conversation…"
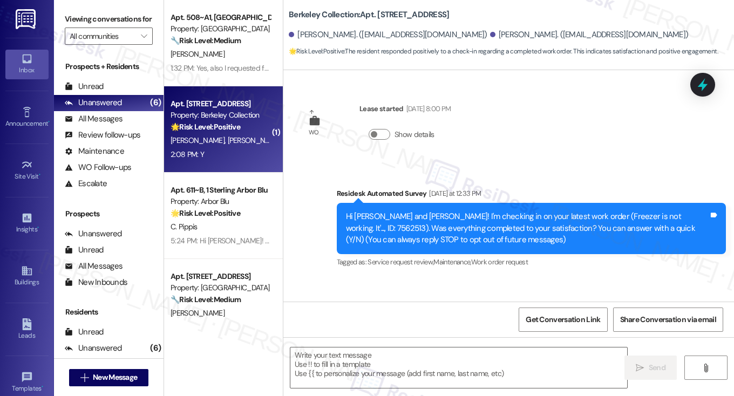
scroll to position [67, 0]
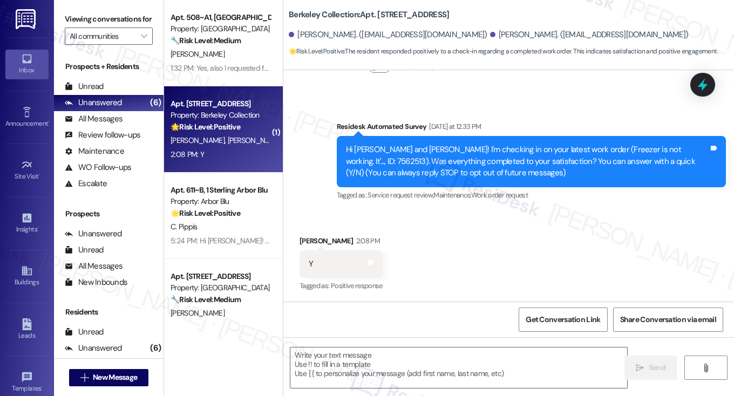
type textarea "Fetching suggested responses. Please feel free to read through the conversation…"
click at [362, 343] on div " Send " at bounding box center [508, 377] width 450 height 81
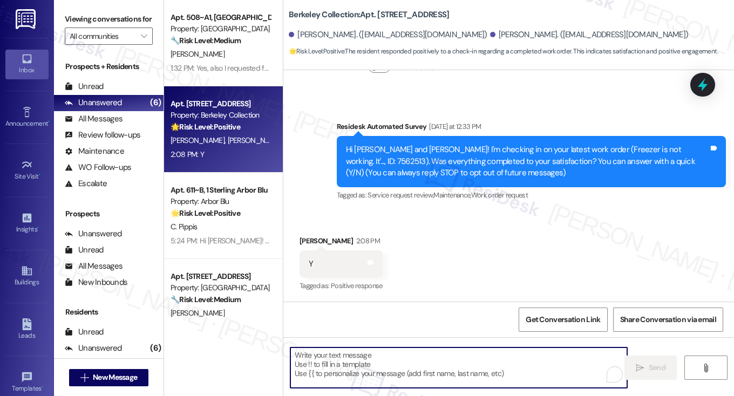
click at [358, 356] on textarea "To enrich screen reader interactions, please activate Accessibility in Grammarl…" at bounding box center [458, 367] width 337 height 40
paste textarea "Hi {{first_name}}! I'm glad to hear that the latest work order was completed to…"
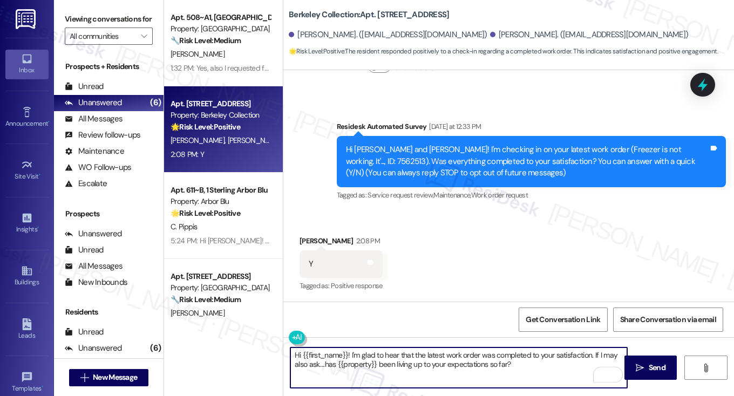
click at [434, 353] on textarea "Hi {{first_name}}! I'm glad to hear that the latest work order was completed to…" at bounding box center [458, 367] width 337 height 40
drag, startPoint x: 300, startPoint y: 353, endPoint x: 344, endPoint y: 334, distance: 48.3
click at [345, 348] on textarea "Hi {{first_name}}! I'm glad to hear that the freezer work order was completed t…" at bounding box center [458, 367] width 337 height 40
type textarea "Hi Jinglin! I'm glad to hear that the freezer work order was completed to your …"
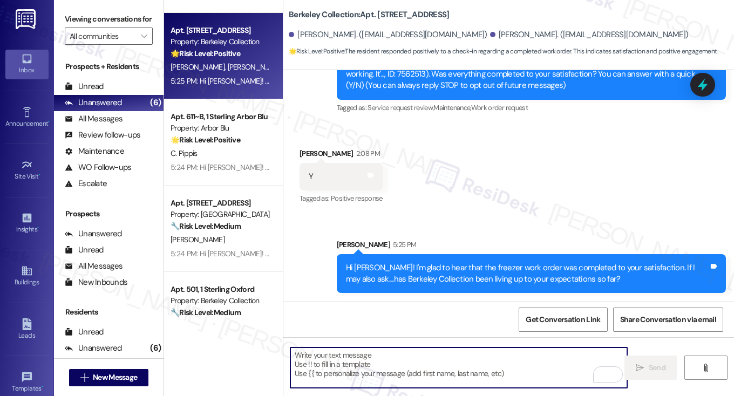
scroll to position [162, 0]
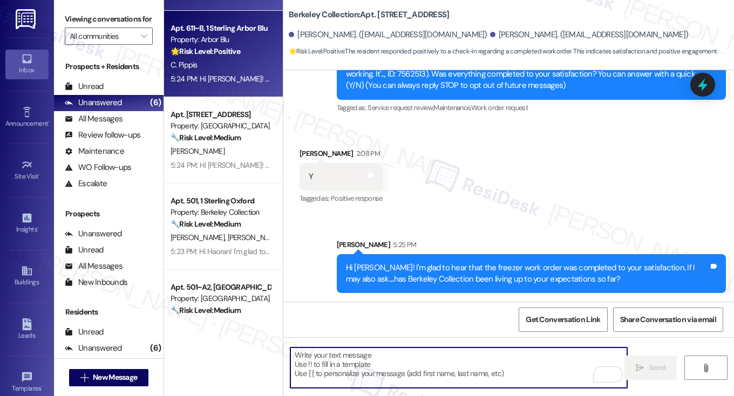
click at [233, 79] on div "5:24 PM: Hi Christina! I'm glad to hear that the shower work order was complete…" at bounding box center [456, 79] width 573 height 10
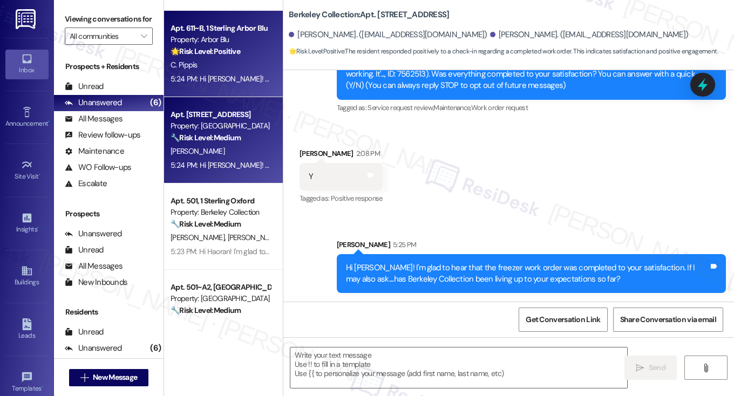
type textarea "Fetching suggested responses. Please feel free to read through the conversation…"
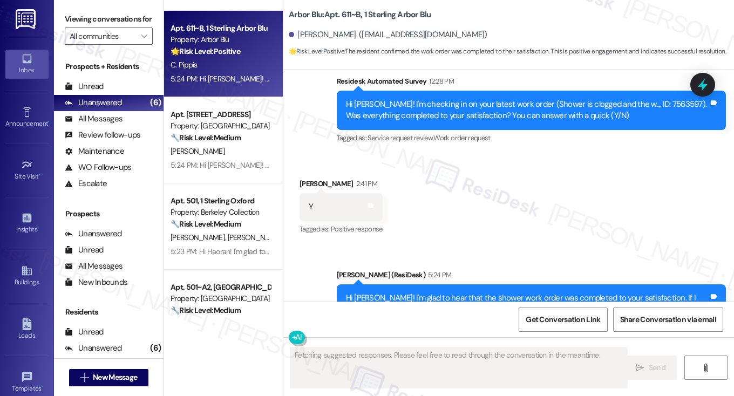
scroll to position [878, 0]
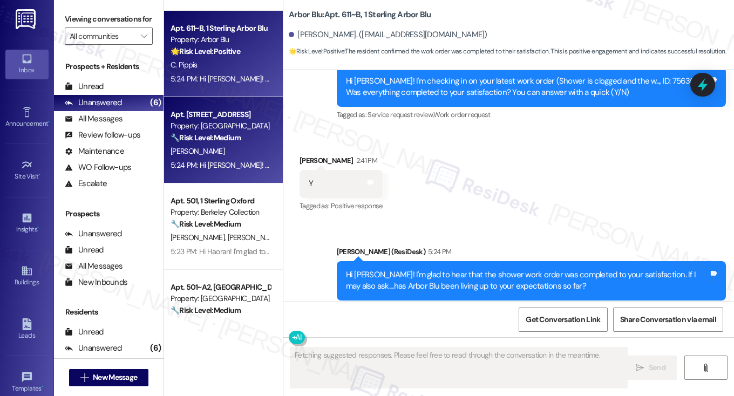
click at [221, 142] on div "🔧 Risk Level: Medium The message is a follow-up on a completed work order. The …" at bounding box center [220, 137] width 100 height 11
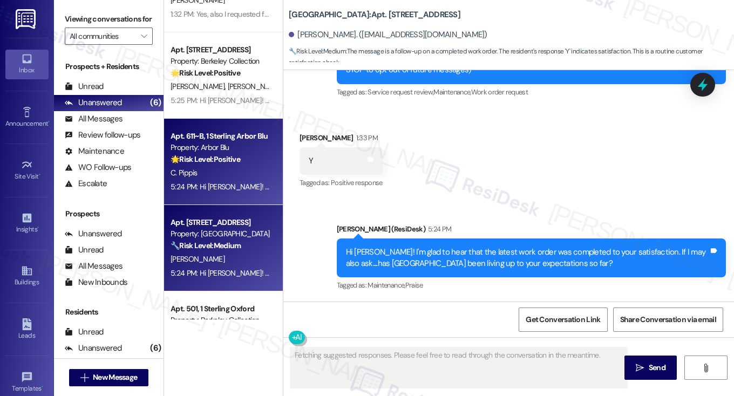
scroll to position [0, 0]
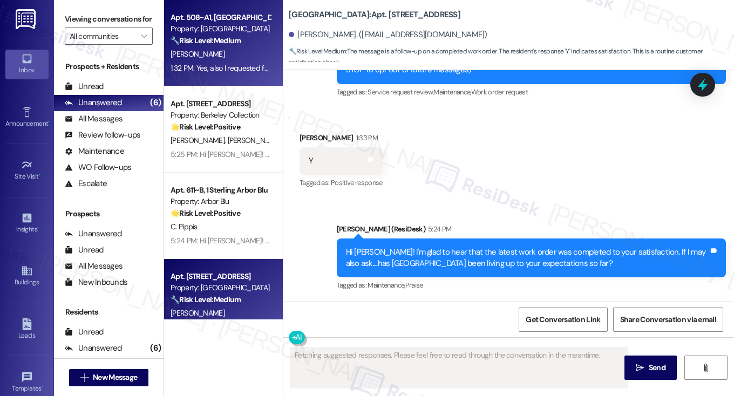
click at [213, 66] on div "1:32 PM: Yes, also I requested for our closet to be fixed a bit ago and it was …" at bounding box center [615, 68] width 891 height 10
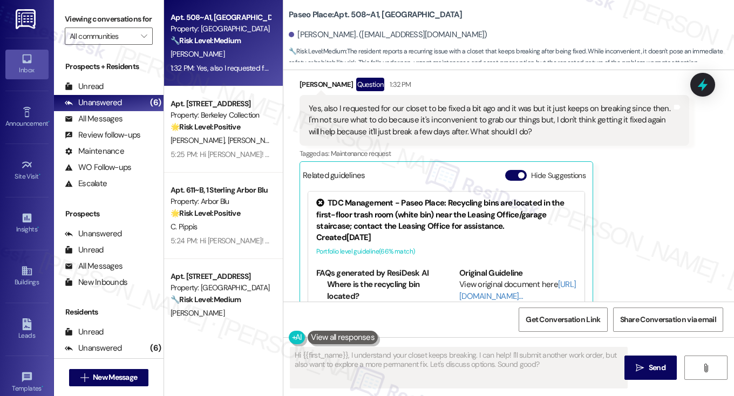
scroll to position [569, 0]
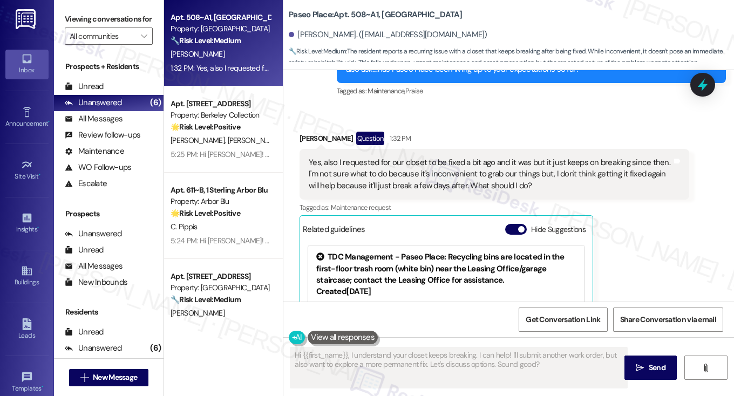
click at [437, 166] on div "Yes, also I requested for our closet to be fixed a bit ago and it was but it ju…" at bounding box center [490, 174] width 363 height 35
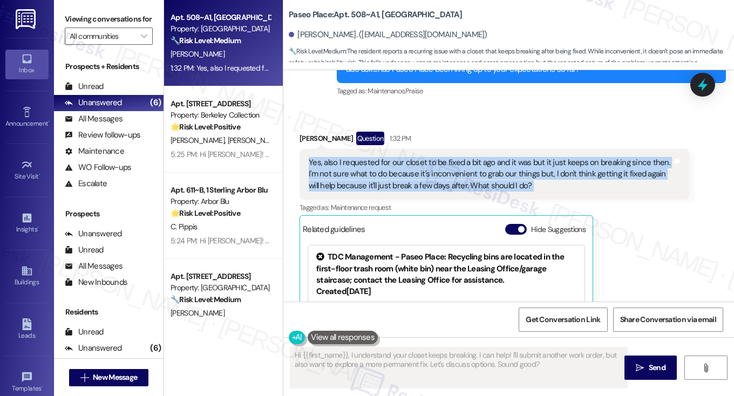
click at [437, 166] on div "Yes, also I requested for our closet to be fixed a bit ago and it was but it ju…" at bounding box center [490, 174] width 363 height 35
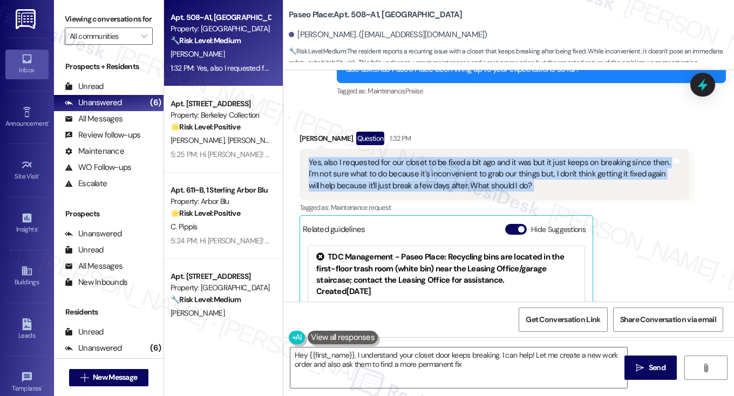
copy div "Yes, also I requested for our closet to be fixed a bit ago and it was but it ju…"
type textarea "Hey {{first_name}}, I understand your closet door keeps breaking. I can help! L…"
click at [93, 16] on label "Viewing conversations for" at bounding box center [109, 19] width 88 height 17
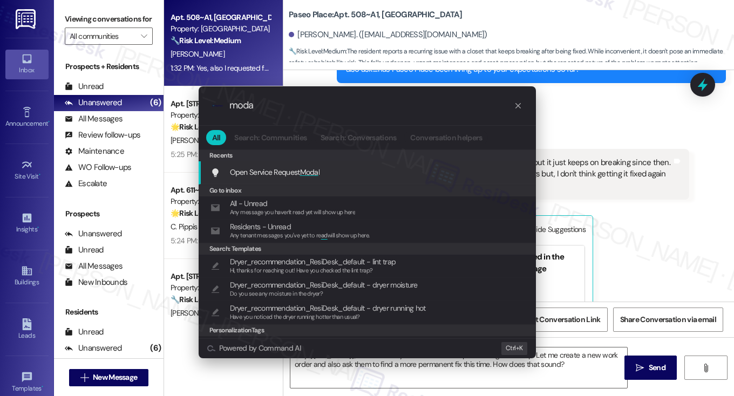
type input "moda"
click at [291, 177] on div "Open Service Request Moda l Add shortcut" at bounding box center [366, 172] width 337 height 23
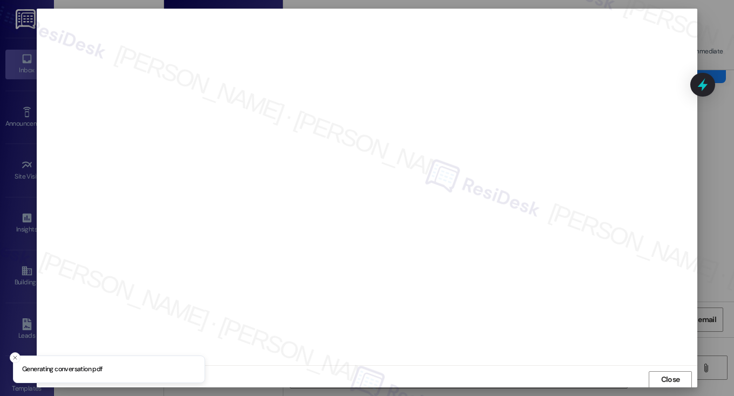
scroll to position [1, 0]
click at [654, 379] on button "Close" at bounding box center [669, 379] width 43 height 17
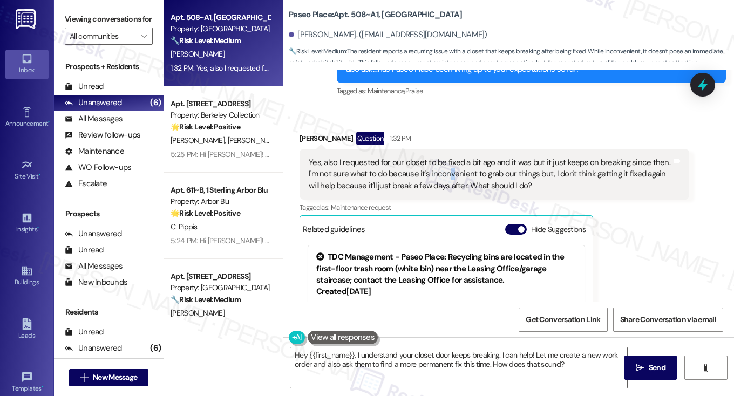
click at [446, 172] on div "Yes, also I requested for our closet to be fixed a bit ago and it was but it ju…" at bounding box center [490, 174] width 363 height 35
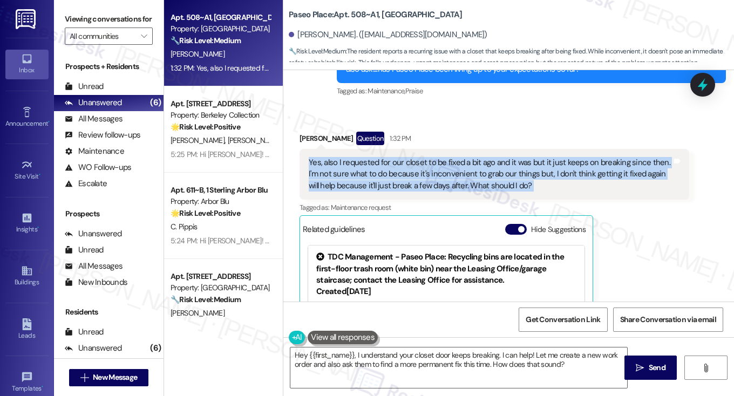
click at [446, 172] on div "Yes, also I requested for our closet to be fixed a bit ago and it was but it ju…" at bounding box center [490, 174] width 363 height 35
click at [413, 162] on div "Yes, also I requested for our closet to be fixed a bit ago and it was but it ju…" at bounding box center [490, 174] width 363 height 35
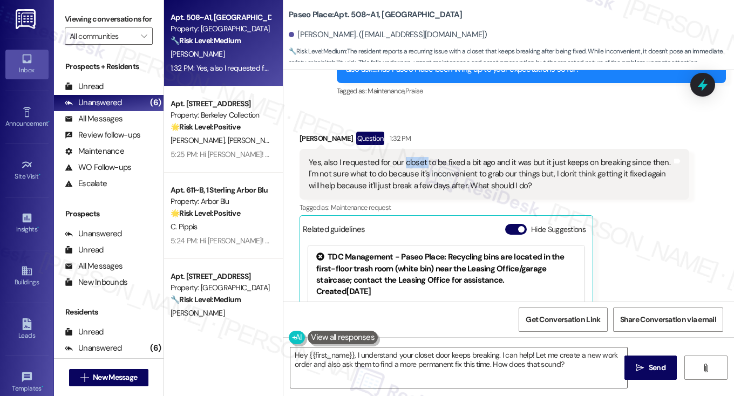
click at [413, 162] on div "Yes, also I requested for our closet to be fixed a bit ago and it was but it ju…" at bounding box center [490, 174] width 363 height 35
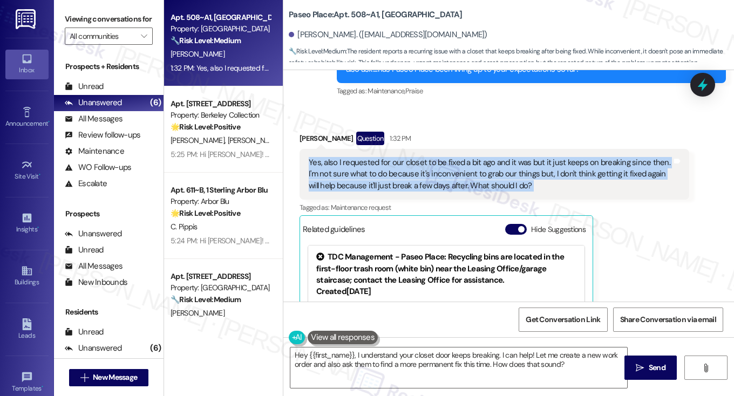
click at [413, 162] on div "Yes, also I requested for our closet to be fixed a bit ago and it was but it ju…" at bounding box center [490, 174] width 363 height 35
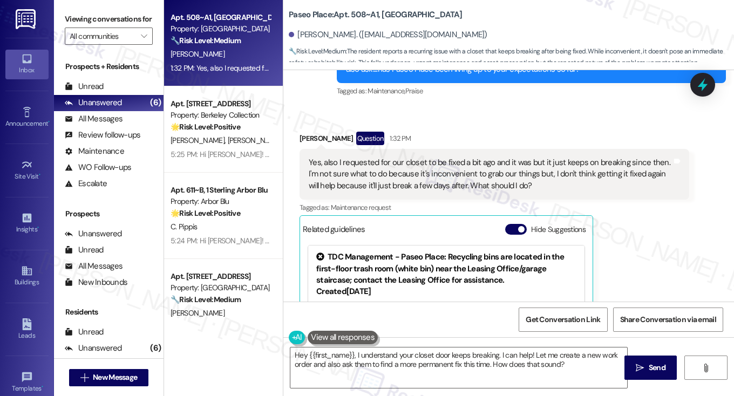
drag, startPoint x: 92, startPoint y: 15, endPoint x: 97, endPoint y: 18, distance: 5.8
click at [92, 15] on label "Viewing conversations for" at bounding box center [109, 19] width 88 height 17
click at [460, 360] on textarea "Hey {{first_name}}, I understand your closet door keeps breaking. I can help! L…" at bounding box center [458, 367] width 337 height 40
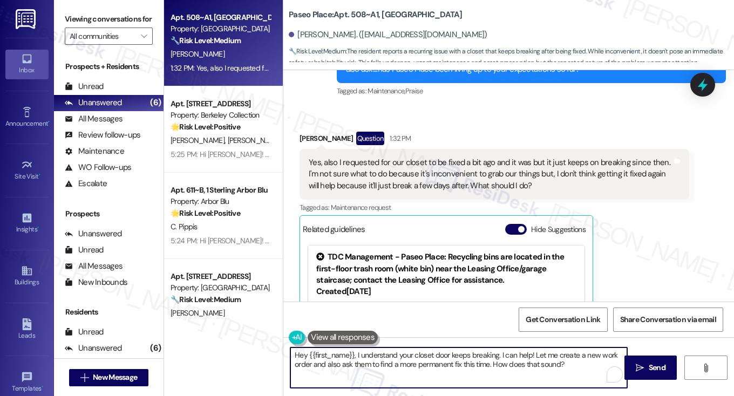
click at [460, 360] on textarea "Hey {{first_name}}, I understand your closet door keeps breaking. I can help! L…" at bounding box center [458, 367] width 337 height 40
paste textarea "Thanks for letting me know about the closet—I’m sorry it keeps breaking, that m…"
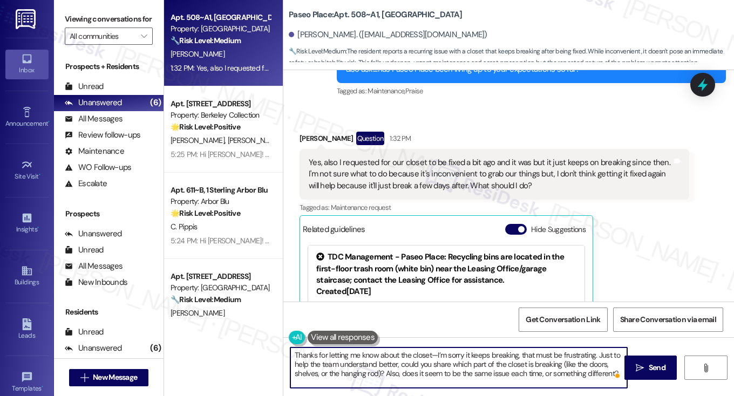
click at [433, 353] on textarea "Thanks for letting me know about the closet—I’m sorry it keeps breaking, that m…" at bounding box center [458, 367] width 337 height 40
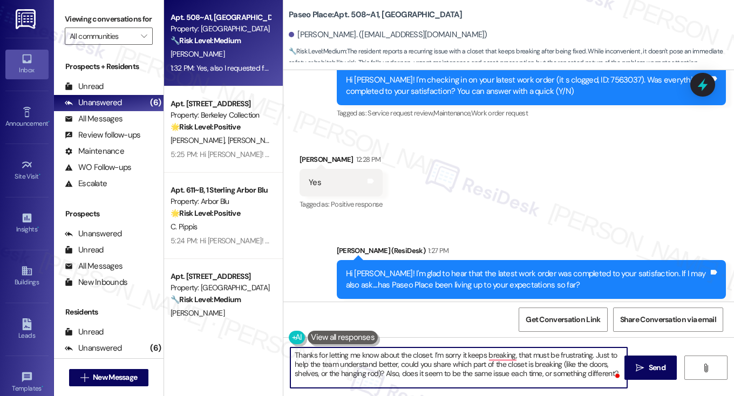
scroll to position [245, 0]
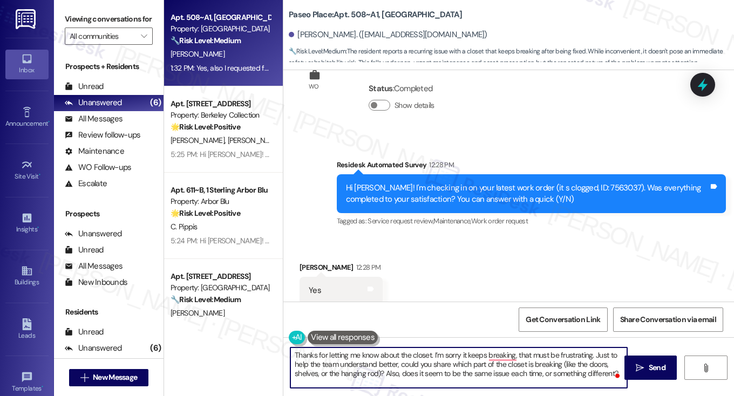
type textarea "Thanks for letting me know about the closet. I’m sorry it keeps breaking, that …"
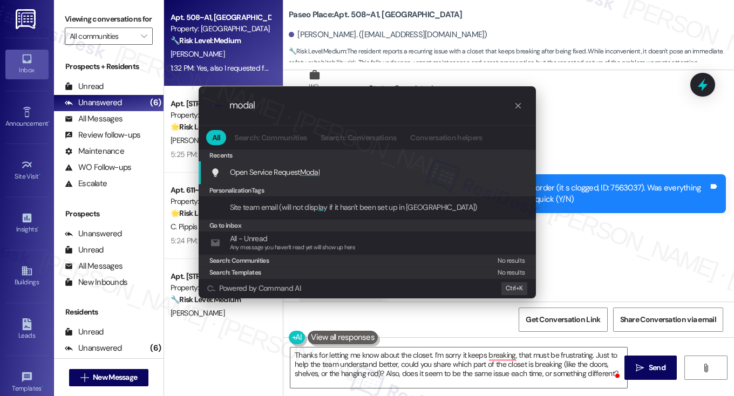
type input "modal"
click at [325, 170] on div "Open Service Request Modal Add shortcut" at bounding box center [368, 172] width 316 height 12
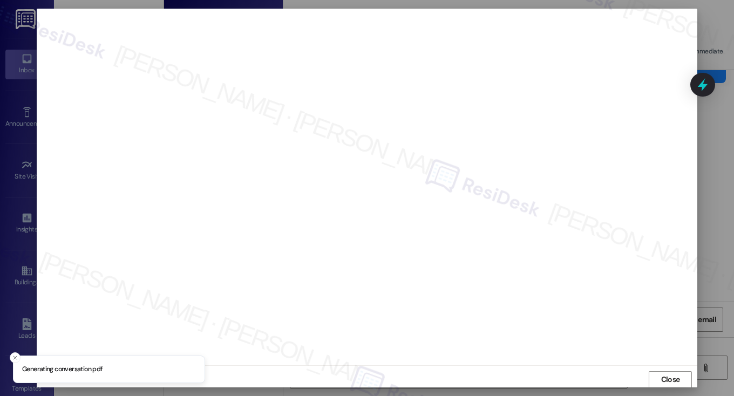
scroll to position [1, 0]
click at [655, 375] on button "Close" at bounding box center [669, 379] width 43 height 17
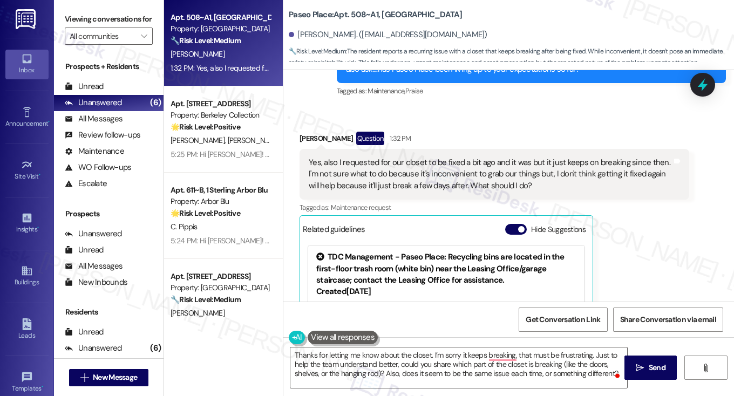
click at [104, 28] on label "Viewing conversations for" at bounding box center [109, 19] width 88 height 17
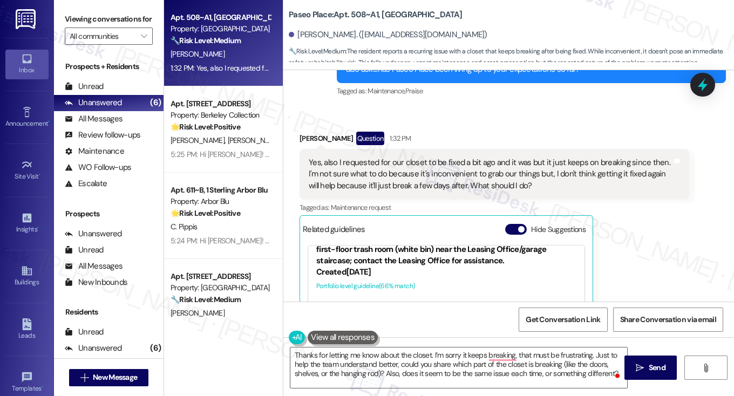
scroll to position [19, 0]
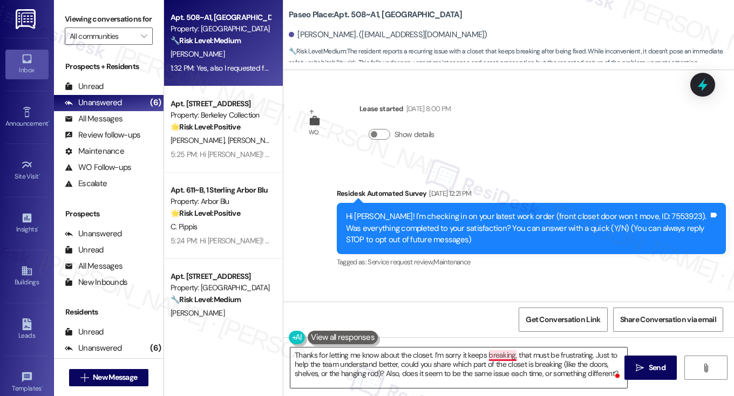
scroll to position [19, 0]
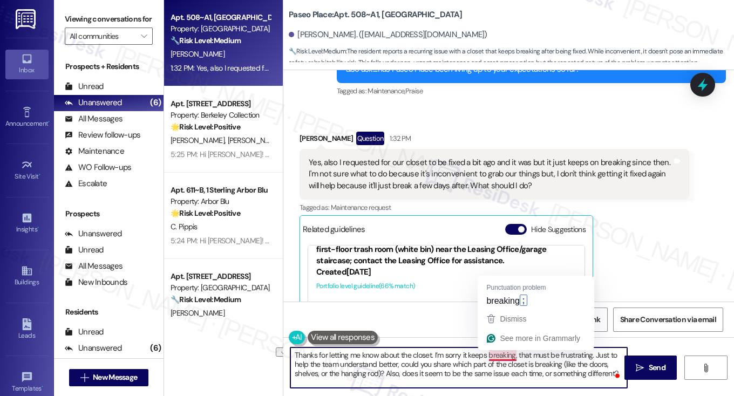
drag, startPoint x: 591, startPoint y: 355, endPoint x: 515, endPoint y: 353, distance: 76.6
click at [515, 353] on textarea "Thanks for letting me know about the closet. I’m sorry it keeps breaking, that …" at bounding box center [458, 367] width 337 height 40
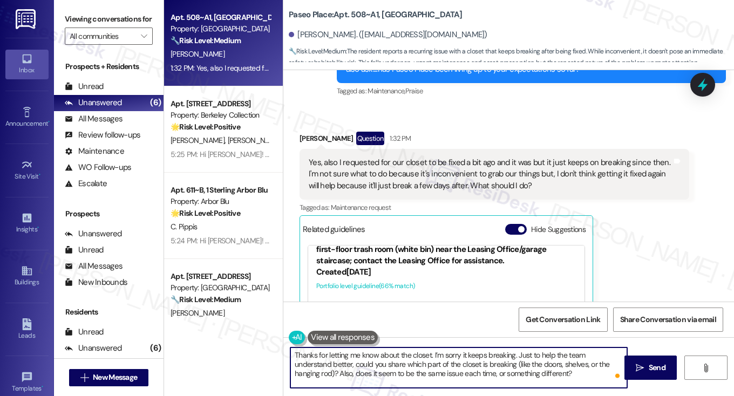
click at [409, 362] on textarea "Thanks for letting me know about the closet. I’m sorry it keeps breaking. Just …" at bounding box center [458, 367] width 337 height 40
click at [421, 362] on textarea "Thanks for letting me know about the closet. I’m sorry it keeps breaking. Just …" at bounding box center [458, 367] width 337 height 40
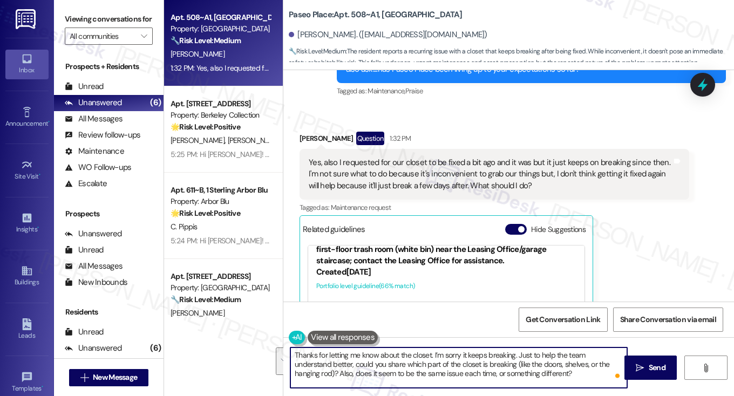
click at [422, 362] on textarea "Thanks for letting me know about the closet. I’m sorry it keeps breaking. Just …" at bounding box center [458, 367] width 337 height 40
click at [475, 368] on textarea "Thanks for letting me know about the closet. I’m sorry it keeps breaking. Just …" at bounding box center [458, 367] width 337 height 40
click at [479, 364] on textarea "Thanks for letting me know about the closet. I’m sorry it keeps breaking. Just …" at bounding box center [458, 367] width 337 height 40
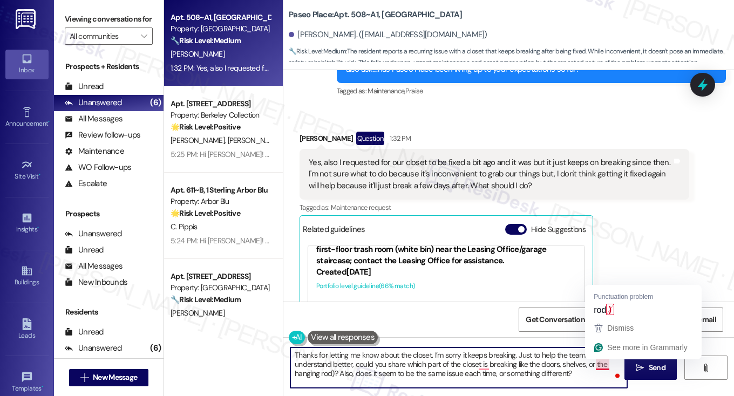
click at [607, 364] on textarea "Thanks for letting me know about the closet. I’m sorry it keeps breaking. Just …" at bounding box center [458, 367] width 337 height 40
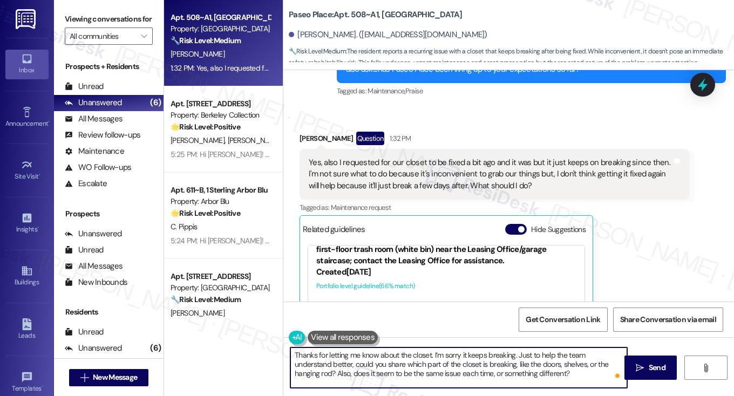
click at [380, 376] on textarea "Thanks for letting me know about the closet. I’m sorry it keeps breaking. Just …" at bounding box center [458, 367] width 337 height 40
drag, startPoint x: 475, startPoint y: 374, endPoint x: 493, endPoint y: 375, distance: 18.4
click at [476, 374] on textarea "Thanks for letting me know about the closet. I’m sorry it keeps breaking. Just …" at bounding box center [458, 367] width 337 height 40
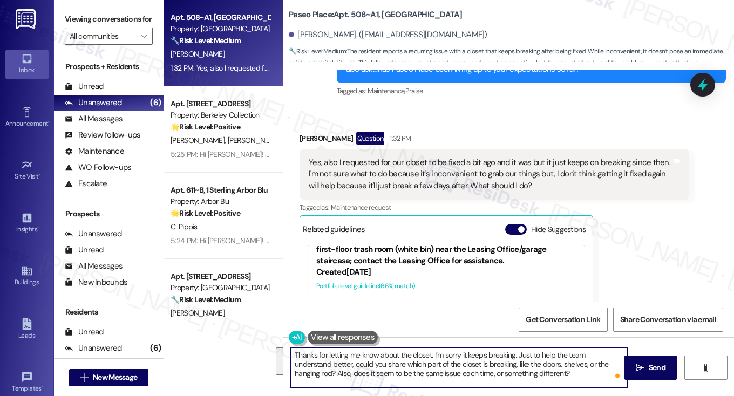
click at [551, 379] on textarea "Thanks for letting me know about the closet. I’m sorry it keeps breaking. Just …" at bounding box center [458, 367] width 337 height 40
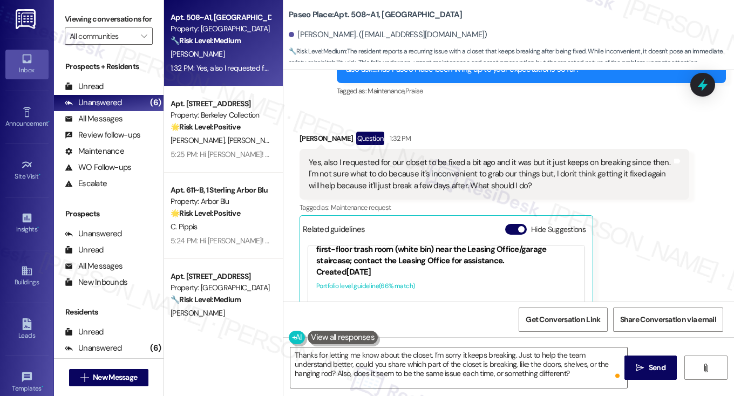
click at [315, 142] on div "Catalina Garcia Question 1:32 PM" at bounding box center [493, 140] width 389 height 17
copy div "Catalina"
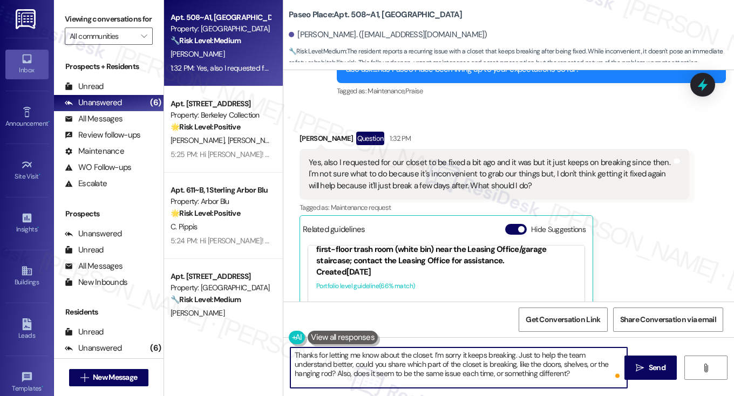
click at [428, 354] on textarea "Thanks for letting me know about the closet. I’m sorry it keeps breaking. Just …" at bounding box center [458, 367] width 337 height 40
paste textarea "Catalina"
type textarea "Thanks for letting me know about the closet, Catalina. I’m sorry it keeps break…"
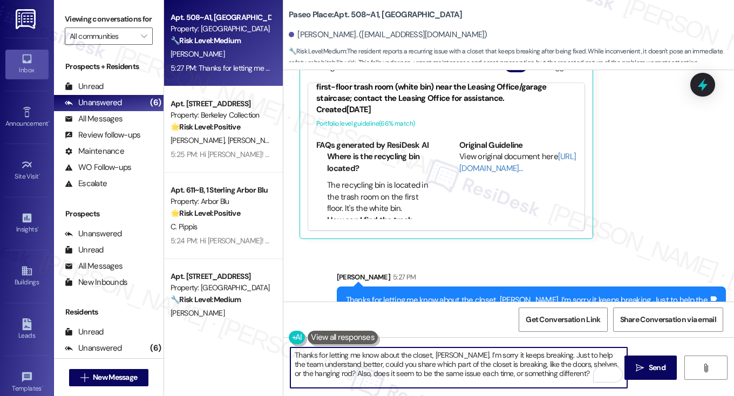
scroll to position [775, 0]
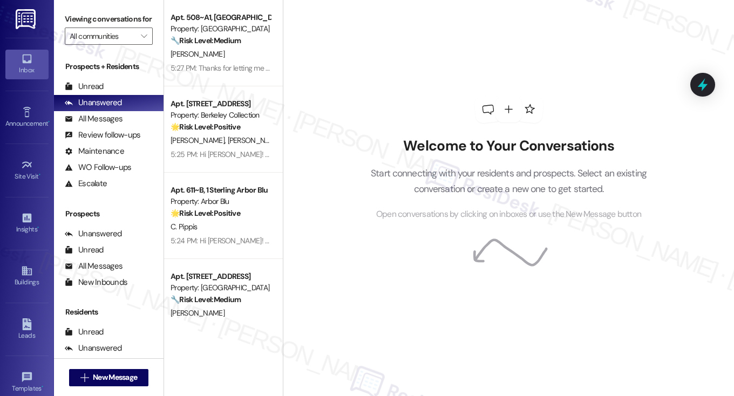
drag, startPoint x: 401, startPoint y: 273, endPoint x: 350, endPoint y: 269, distance: 51.9
click at [402, 273] on div "Welcome to Your Conversations Start connecting with your residents and prospect…" at bounding box center [509, 158] width 324 height 317
click at [88, 374] on span " New Message" at bounding box center [108, 377] width 61 height 11
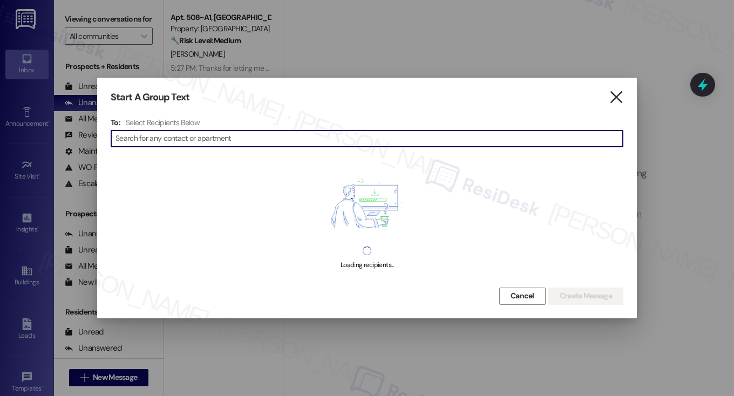
click at [613, 98] on icon "" at bounding box center [615, 97] width 15 height 11
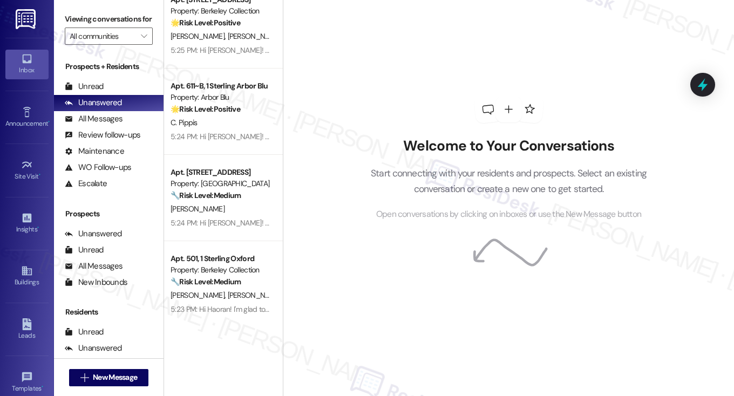
scroll to position [198, 0]
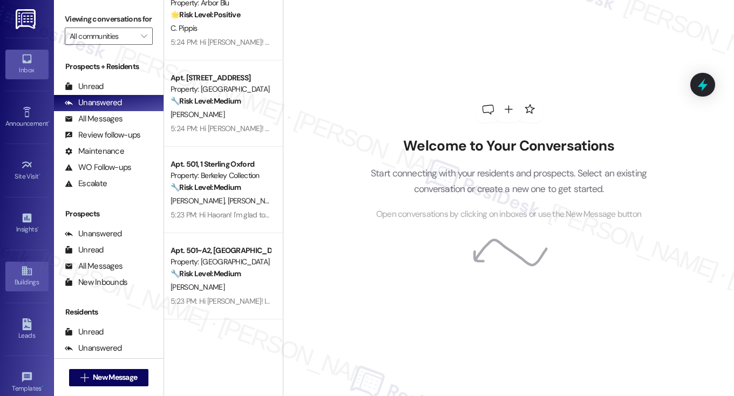
click at [16, 265] on link "Buildings" at bounding box center [26, 276] width 43 height 29
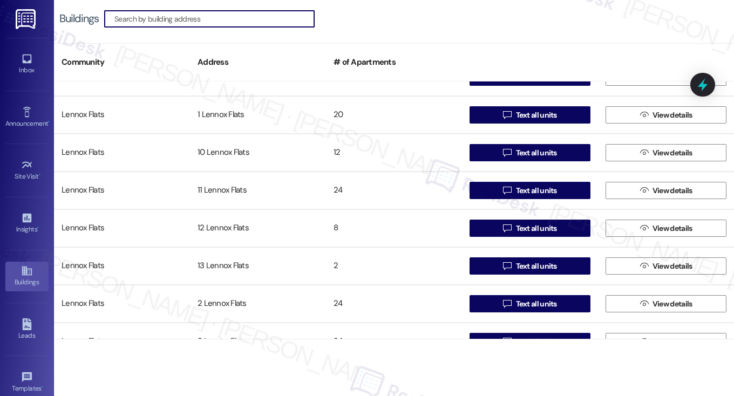
scroll to position [368, 0]
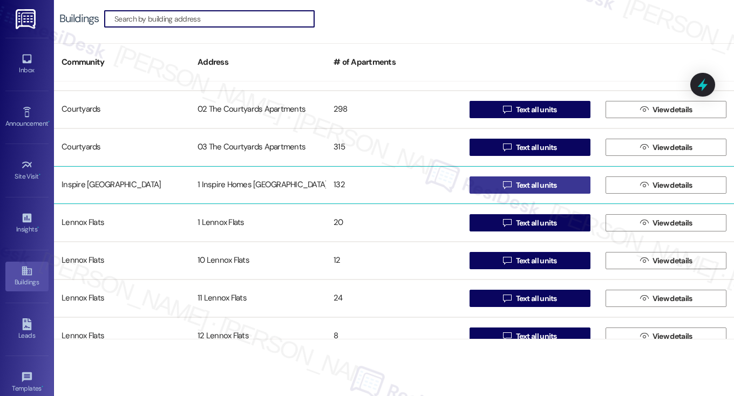
click at [531, 187] on span "Text all units" at bounding box center [536, 185] width 41 height 11
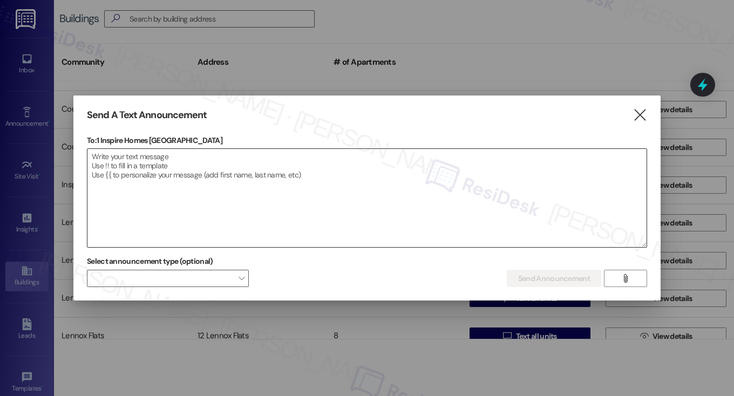
click at [93, 168] on textarea at bounding box center [366, 198] width 559 height 98
click at [129, 155] on textarea at bounding box center [366, 198] width 559 height 98
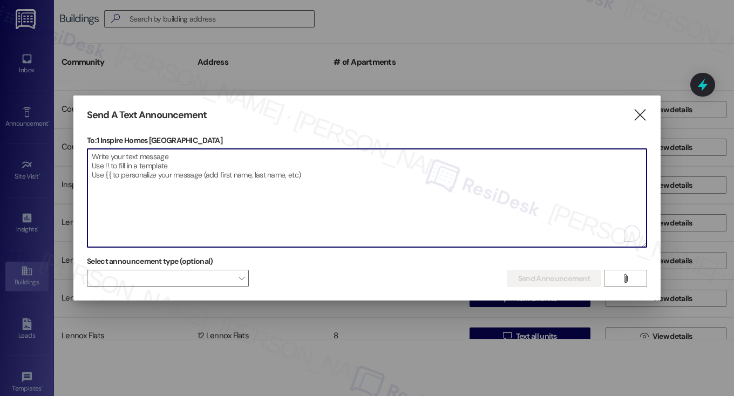
paste textarea "Hi [Resident Name, I'm working with [Property Name] on a survey to understand h…"
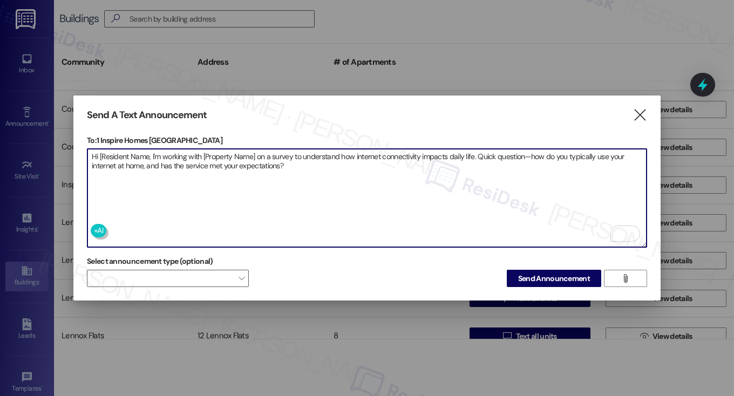
drag, startPoint x: 100, startPoint y: 155, endPoint x: 149, endPoint y: 156, distance: 49.1
click at [149, 156] on textarea "Hi [Resident Name, I'm working with [Property Name] on a survey to understand h…" at bounding box center [366, 198] width 559 height 98
drag, startPoint x: 198, startPoint y: 153, endPoint x: 251, endPoint y: 151, distance: 52.4
click at [251, 151] on textarea "Hi {{first_name}}, I'm working with [Property Name] on a survey to understand h…" at bounding box center [366, 198] width 559 height 98
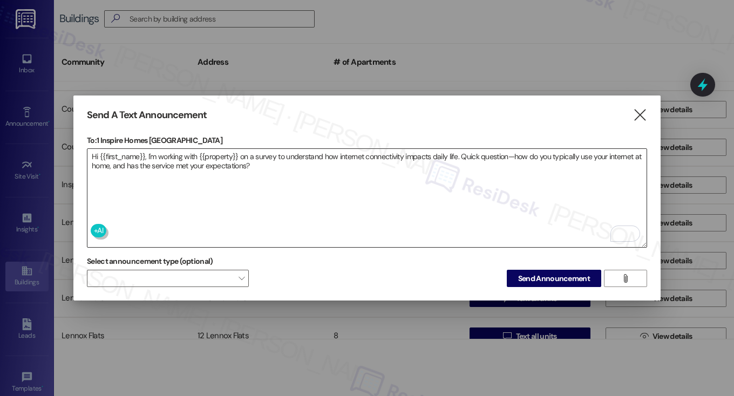
click at [108, 156] on textarea "Hi {{first_name}}, I'm working with {{property}} on a survey to understand how …" at bounding box center [366, 198] width 559 height 98
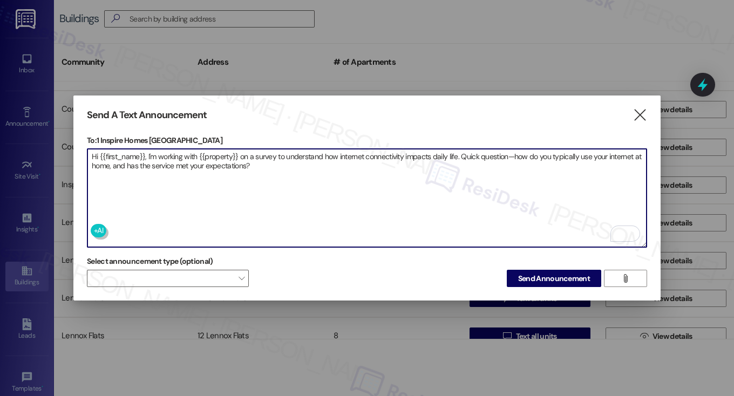
drag, startPoint x: 99, startPoint y: 154, endPoint x: 146, endPoint y: 151, distance: 46.5
click at [146, 151] on textarea "Hi {{first_name}}, I'm working with {{property}} on a survey to understand how …" at bounding box center [366, 198] width 559 height 98
paste textarea "To enrich screen reader interactions, please activate Accessibility in Grammarl…"
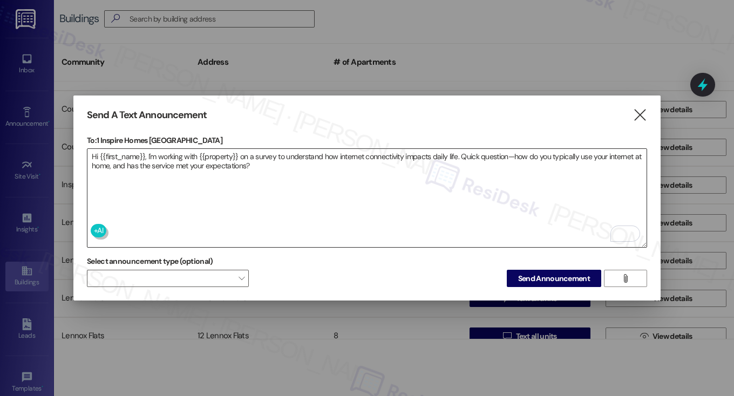
drag, startPoint x: 98, startPoint y: 155, endPoint x: 104, endPoint y: 153, distance: 5.6
click at [98, 155] on textarea "Hi {{first_name}}, I'm working with {{property}} on a survey to understand how …" at bounding box center [366, 198] width 559 height 98
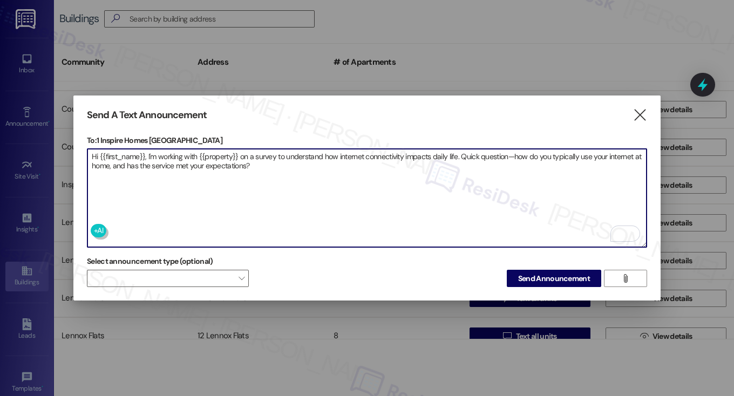
drag, startPoint x: 199, startPoint y: 153, endPoint x: 237, endPoint y: 149, distance: 37.9
click at [237, 149] on textarea "Hi {{first_name}}, I'm working with {{property}} on a survey to understand how …" at bounding box center [366, 198] width 559 height 98
click at [259, 165] on textarea "Hi {{first_name}}, I'm working with {{property}} on a survey to understand how …" at bounding box center [366, 198] width 559 height 98
click at [509, 155] on textarea "Hi {{first_name}}, I'm working with {{property}} on a survey to understand how …" at bounding box center [366, 198] width 559 height 98
type textarea "Hi {{first_name}}, I'm working with {{property}} on a survey to understand how …"
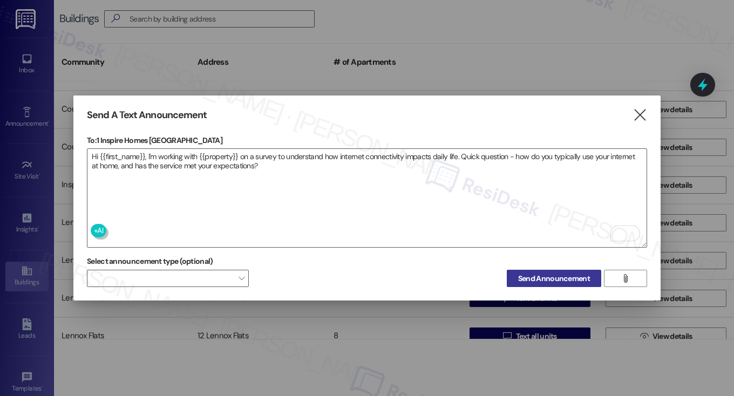
click at [552, 273] on span "Send Announcement" at bounding box center [554, 278] width 72 height 11
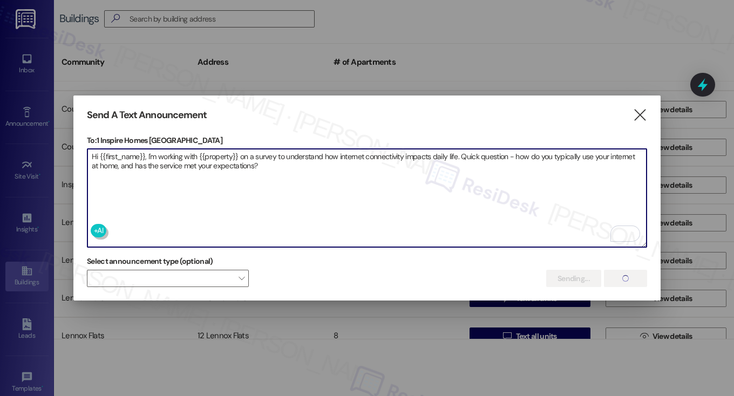
click at [397, 181] on textarea "Hi {{first_name}}, I'm working with {{property}} on a survey to understand how …" at bounding box center [366, 198] width 559 height 98
click at [395, 180] on textarea "Hi {{first_name}}, I'm working with {{property}} on a survey to understand how …" at bounding box center [366, 198] width 559 height 98
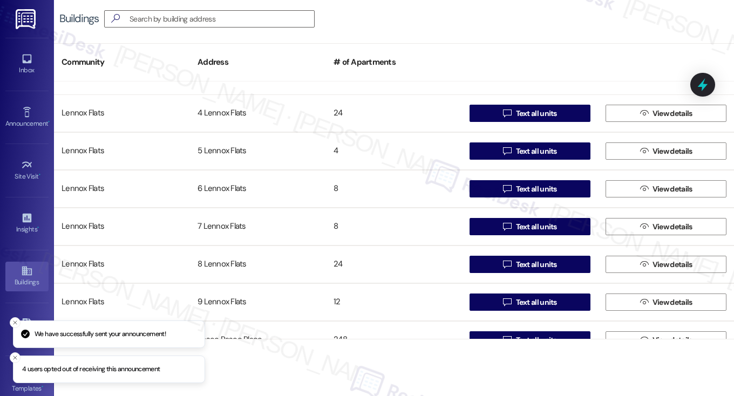
scroll to position [800, 0]
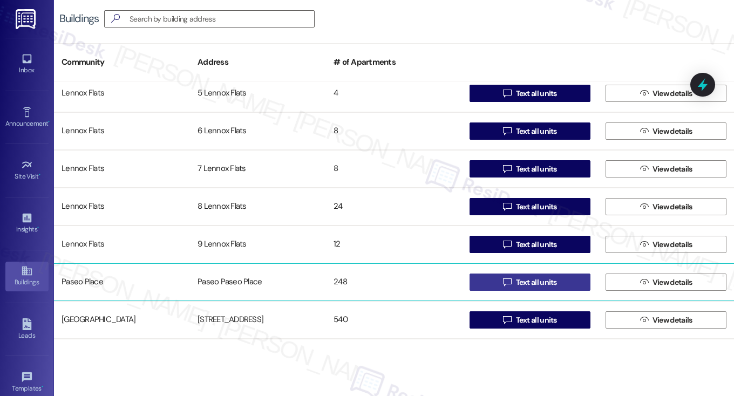
click at [529, 277] on span "Text all units" at bounding box center [536, 282] width 41 height 11
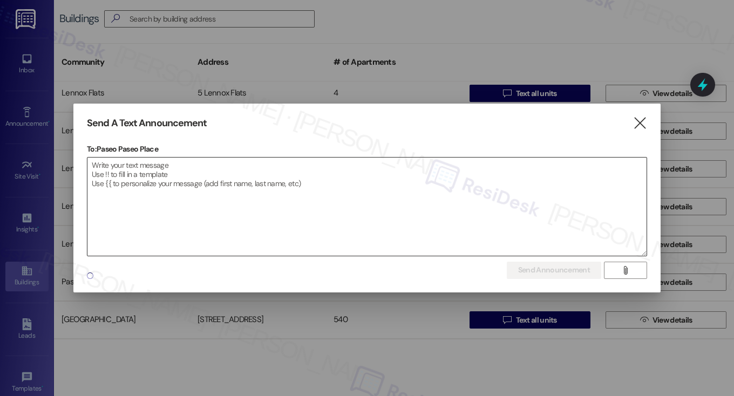
click at [249, 175] on textarea at bounding box center [366, 207] width 559 height 98
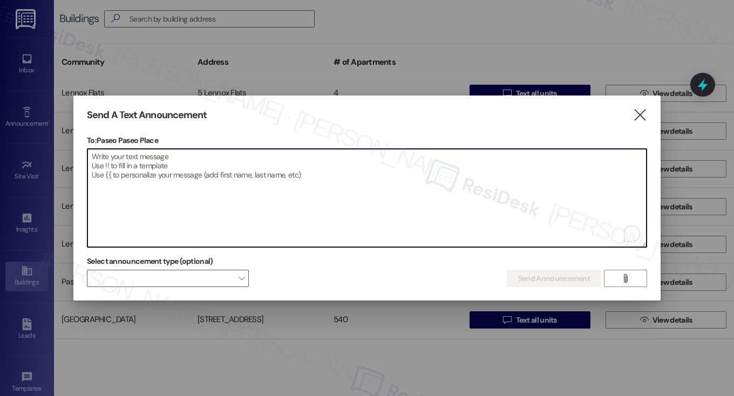
paste textarea "Hi {{first_name}}, I'm working with {{property}} on a survey to understand how …"
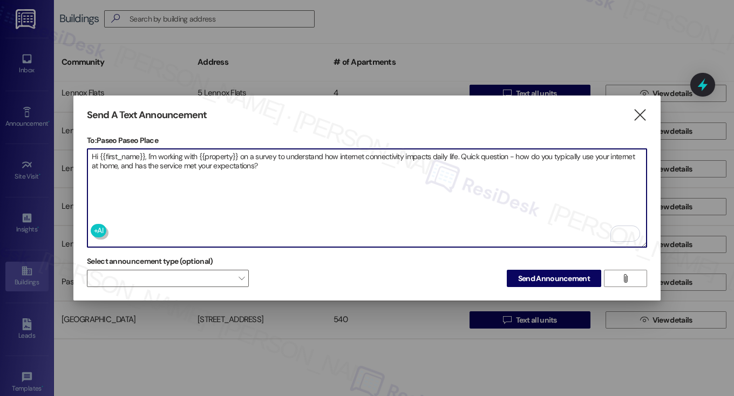
type textarea "Hi {{first_name}}, I'm working with {{property}} on a survey to understand how …"
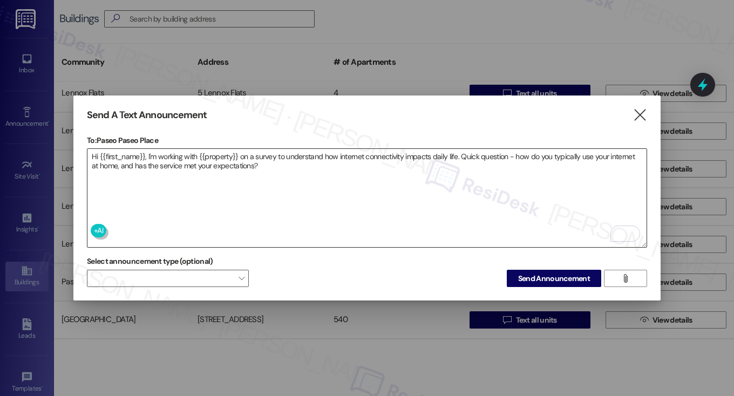
click at [106, 176] on textarea "Hi {{first_name}}, I'm working with {{property}} on a survey to understand how …" at bounding box center [366, 198] width 559 height 98
click at [108, 176] on textarea "Hi {{first_name}}, I'm working with {{property}} on a survey to understand how …" at bounding box center [366, 198] width 559 height 98
click at [517, 273] on span "Send Announcement" at bounding box center [554, 278] width 76 height 11
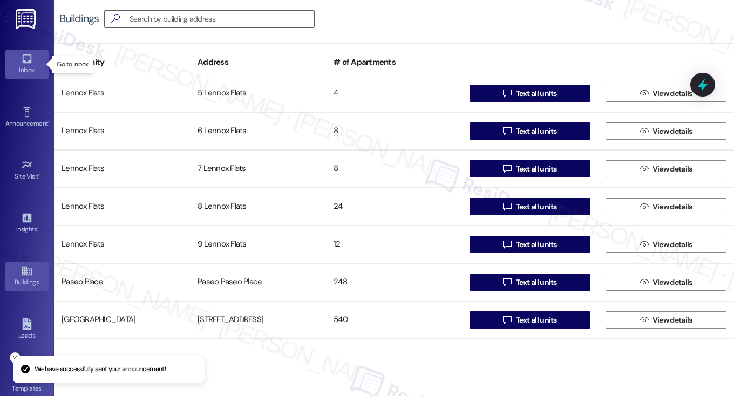
click at [21, 63] on icon at bounding box center [27, 59] width 12 height 12
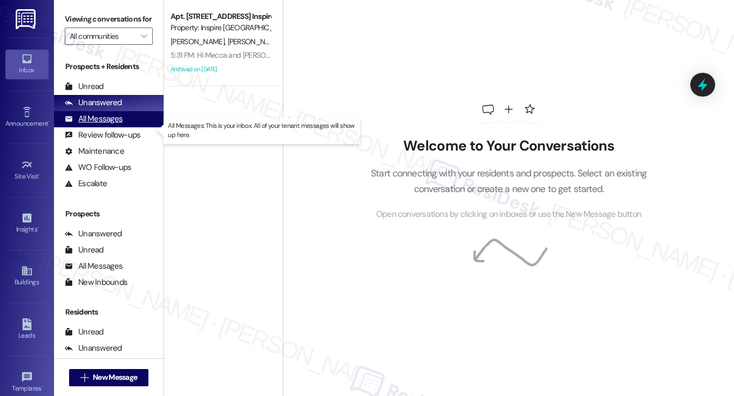
click at [114, 125] on div "All Messages" at bounding box center [94, 118] width 58 height 11
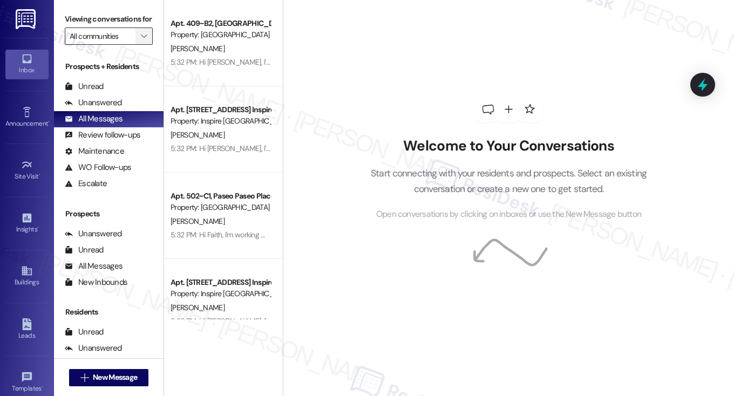
click at [147, 45] on span "" at bounding box center [144, 36] width 10 height 17
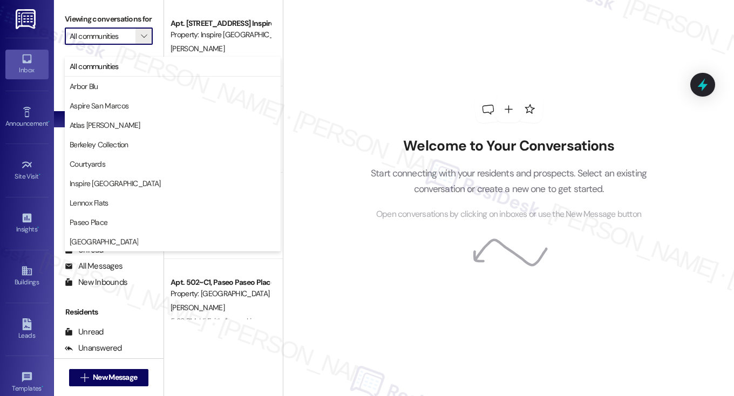
click at [332, 62] on div "Welcome to Your Conversations Start connecting with your residents and prospect…" at bounding box center [508, 198] width 451 height 396
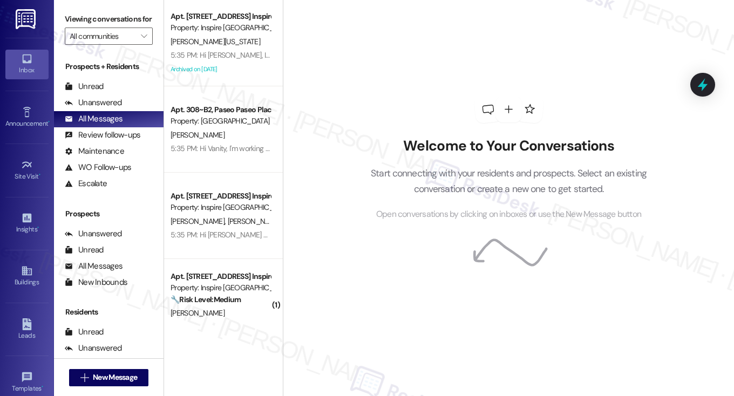
click at [101, 21] on label "Viewing conversations for" at bounding box center [109, 19] width 88 height 17
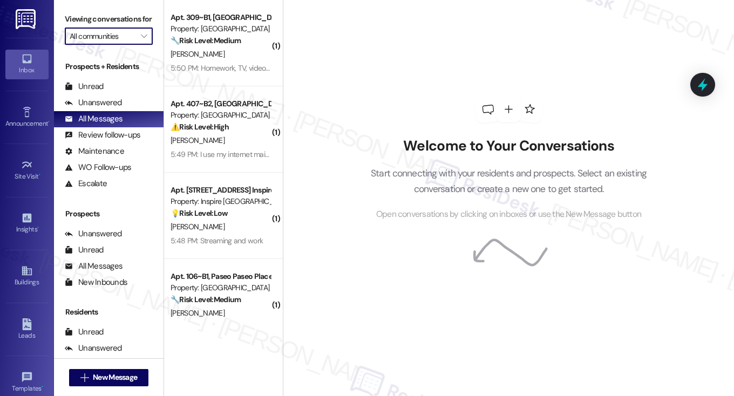
click at [113, 45] on input "All communities" at bounding box center [103, 36] width 66 height 17
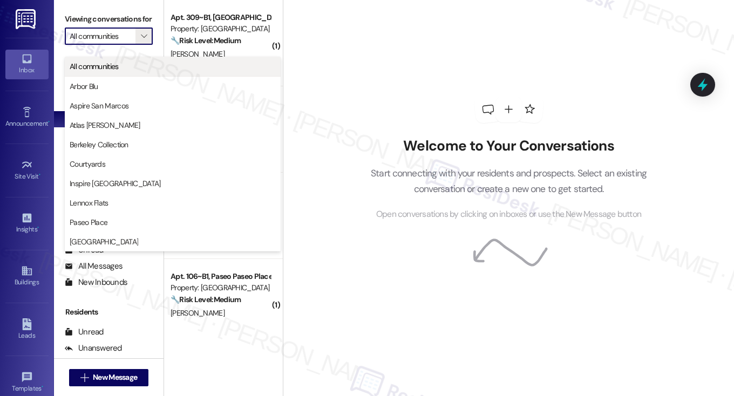
click at [110, 67] on span "All communities" at bounding box center [94, 66] width 49 height 11
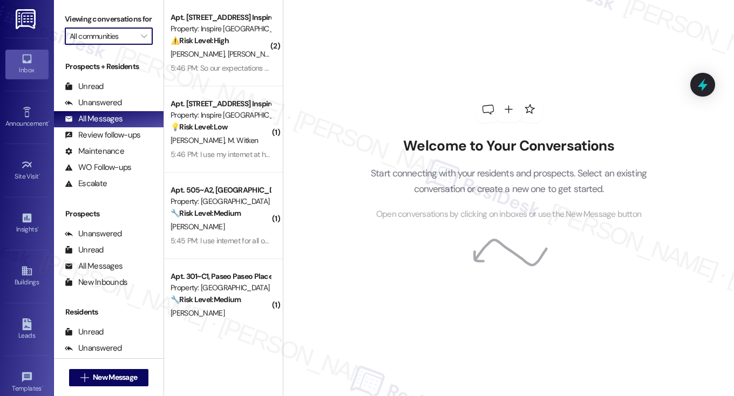
scroll to position [593, 0]
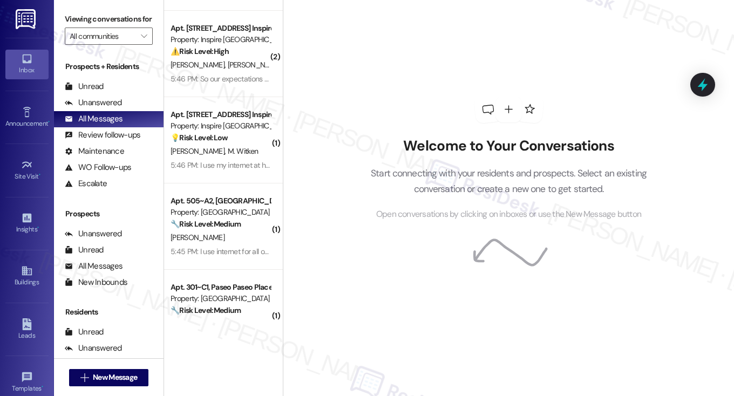
drag, startPoint x: 74, startPoint y: 13, endPoint x: 84, endPoint y: 8, distance: 11.3
click at [74, 13] on label "Viewing conversations for" at bounding box center [109, 19] width 88 height 17
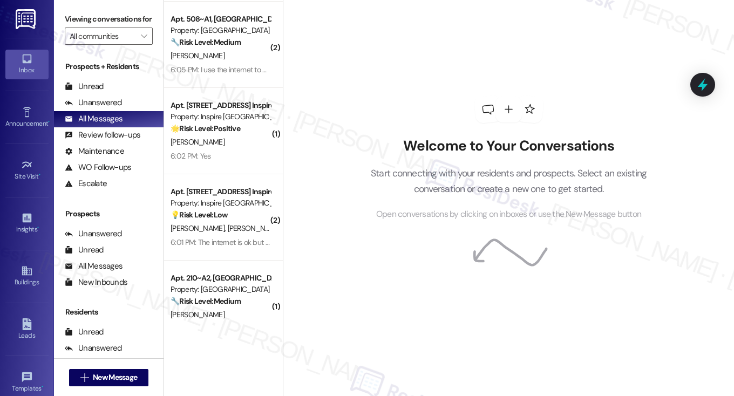
scroll to position [222, 0]
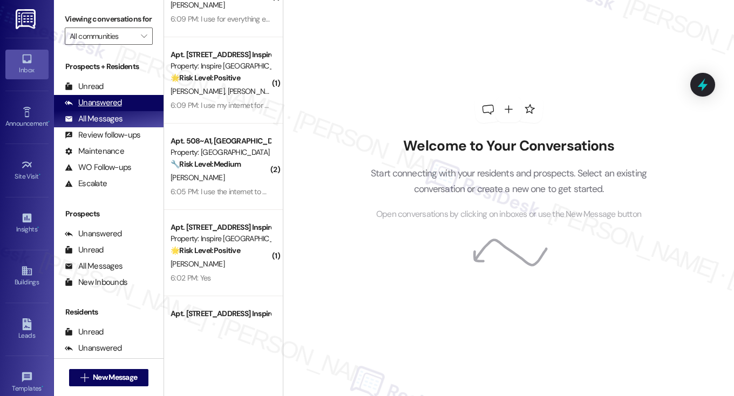
click at [101, 108] on div "Unanswered" at bounding box center [93, 102] width 57 height 11
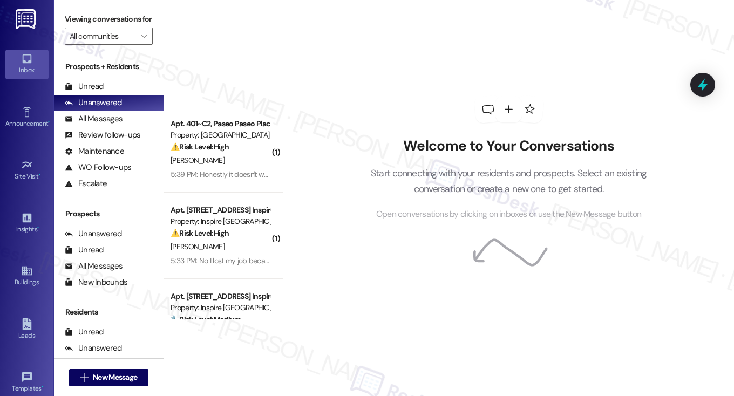
scroll to position [0, 0]
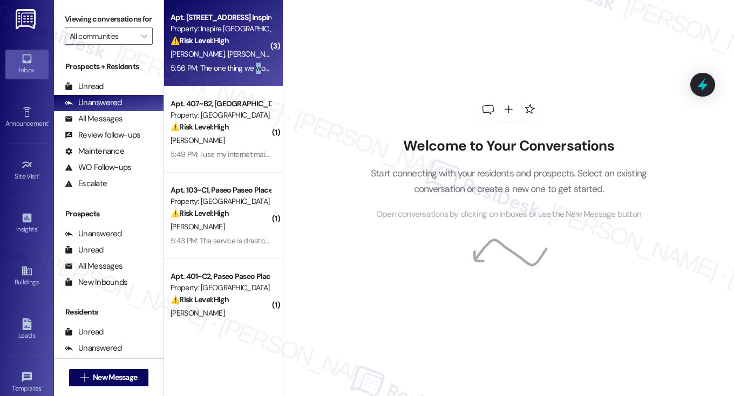
click at [254, 64] on div "5:56 PM: The one thing we would improve is making sure we had the right gate co…" at bounding box center [565, 68] width 791 height 10
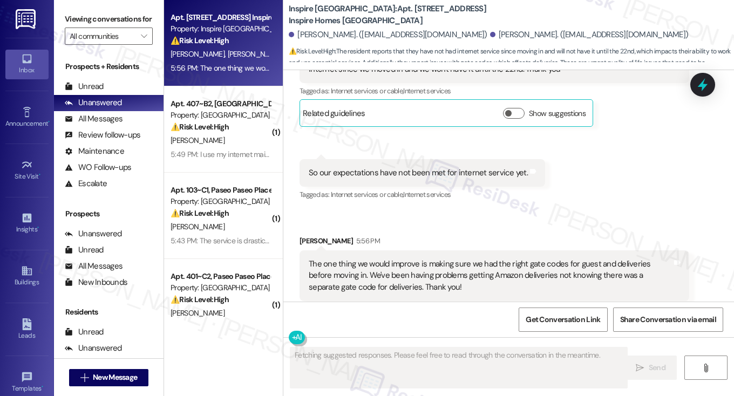
scroll to position [351, 0]
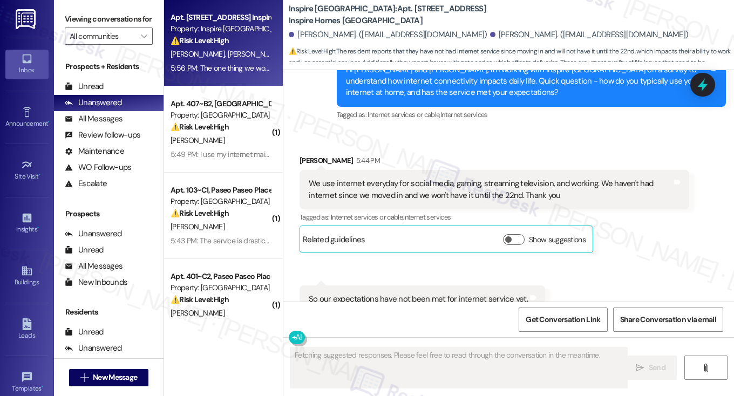
click at [368, 184] on div "We use internet everyday for social media, gaming, streaming television, and wo…" at bounding box center [490, 189] width 363 height 23
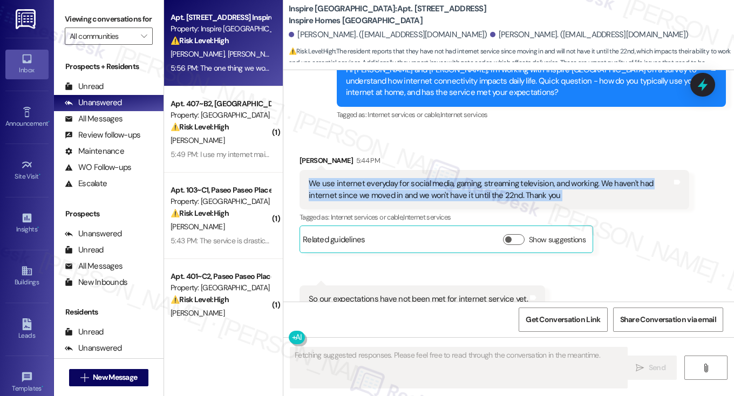
click at [368, 184] on div "We use internet everyday for social media, gaming, streaming television, and wo…" at bounding box center [490, 189] width 363 height 23
click at [496, 181] on div "We use internet everyday for social media, gaming, streaming television, and wo…" at bounding box center [490, 189] width 363 height 23
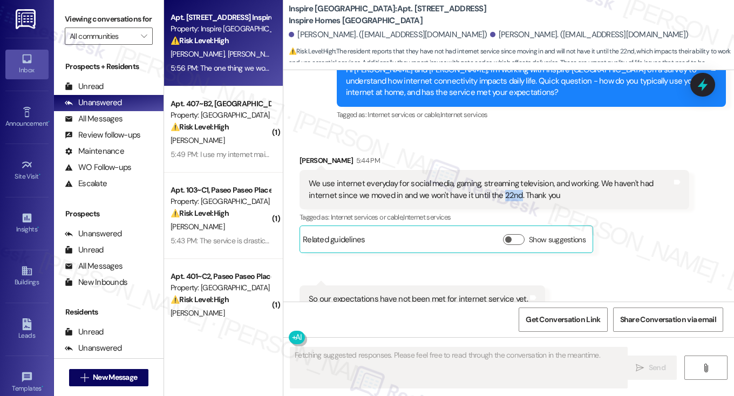
click at [496, 181] on div "We use internet everyday for social media, gaming, streaming television, and wo…" at bounding box center [490, 189] width 363 height 23
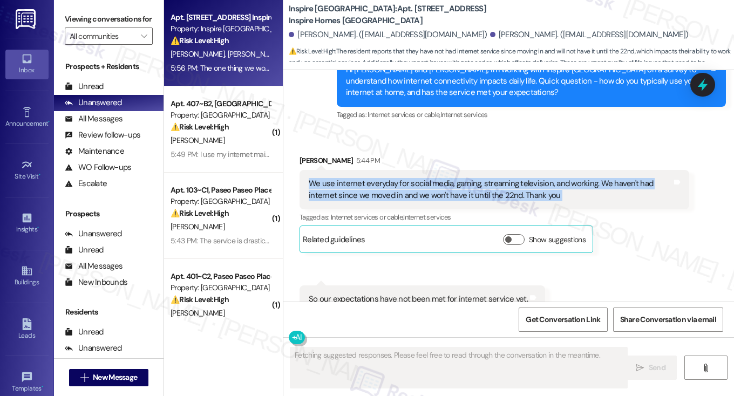
click at [496, 181] on div "We use internet everyday for social media, gaming, streaming television, and wo…" at bounding box center [490, 189] width 363 height 23
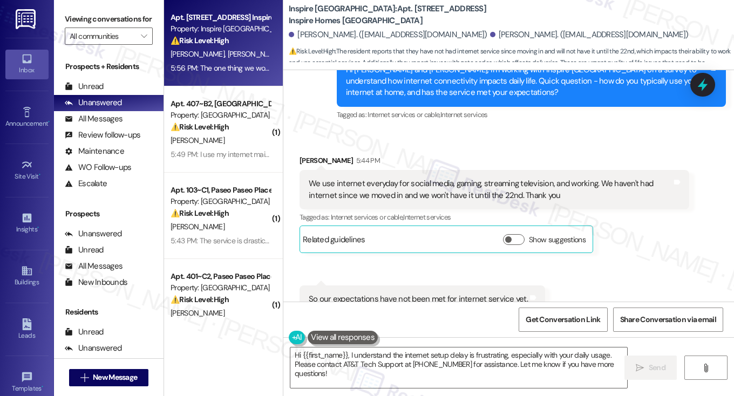
click at [106, 23] on label "Viewing conversations for" at bounding box center [109, 19] width 88 height 17
click at [345, 349] on textarea "Hi {{first_name}}, I understand the internet setup delay is frustrating, especi…" at bounding box center [458, 367] width 337 height 40
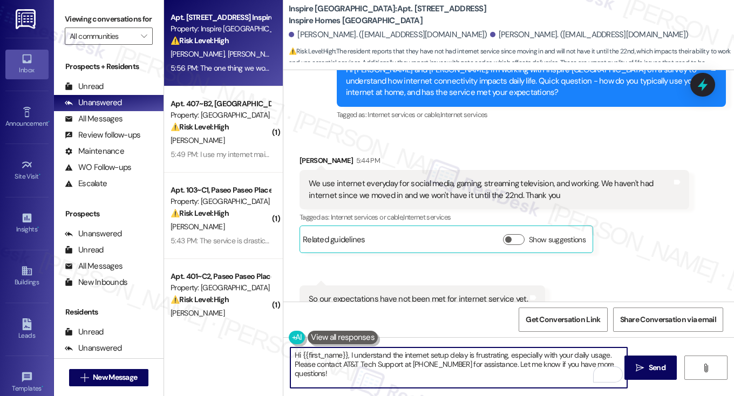
click at [490, 358] on textarea "Hi {{first_name}}, I understand the internet setup delay is frustrating, especi…" at bounding box center [458, 367] width 337 height 40
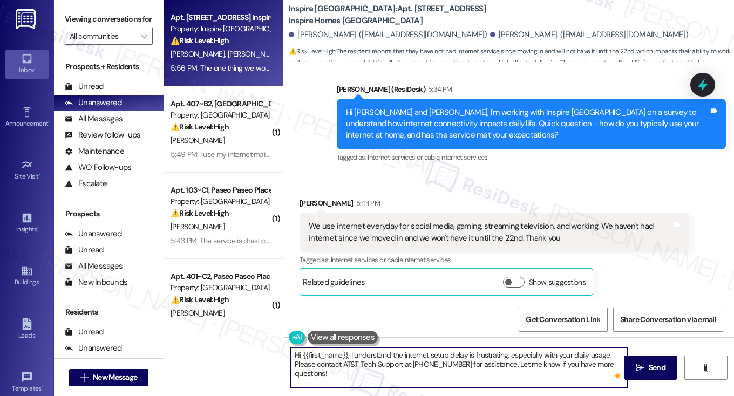
scroll to position [243, 0]
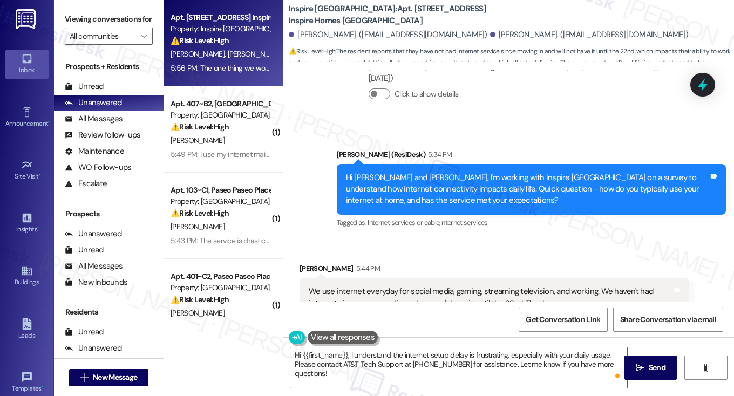
click at [398, 175] on div "Hi Rian and Damian, I'm working with Inspire Bond Ranch on a survey to understa…" at bounding box center [527, 189] width 363 height 35
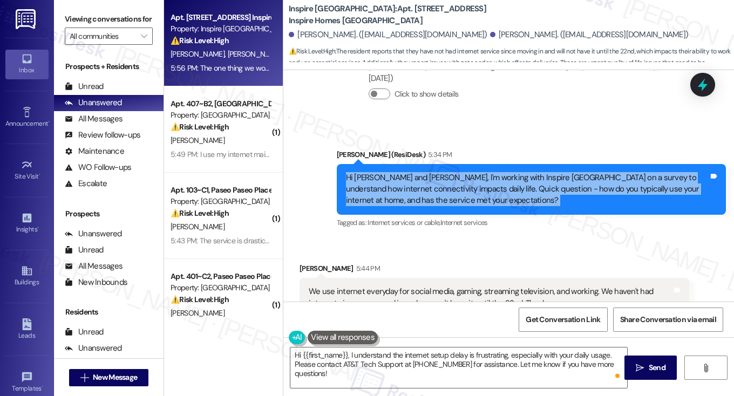
click at [398, 175] on div "Hi Rian and Damian, I'm working with Inspire Bond Ranch on a survey to understa…" at bounding box center [527, 189] width 363 height 35
copy div "Hi Rian and Damian, I'm working with Inspire Bond Ranch on a survey to understa…"
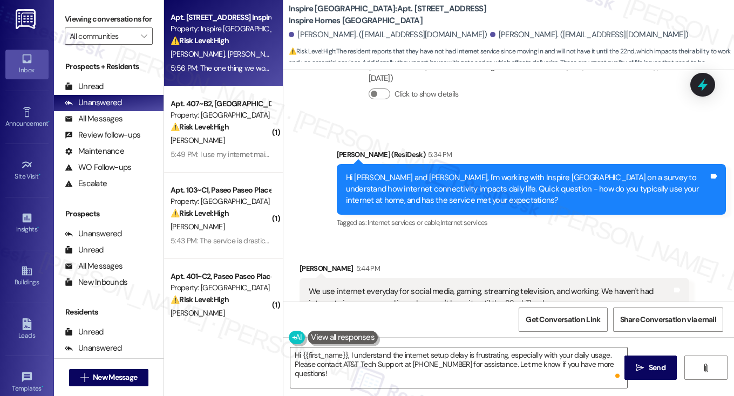
click at [502, 125] on div "Announcement, sent via SMS Sarah (ResiDesk) 5:34 PM Hi Rian and Damian, I'm wor…" at bounding box center [508, 182] width 450 height 114
drag, startPoint x: 69, startPoint y: 3, endPoint x: 59, endPoint y: 1, distance: 9.3
click at [69, 3] on div "Viewing conversations for All communities " at bounding box center [108, 28] width 109 height 56
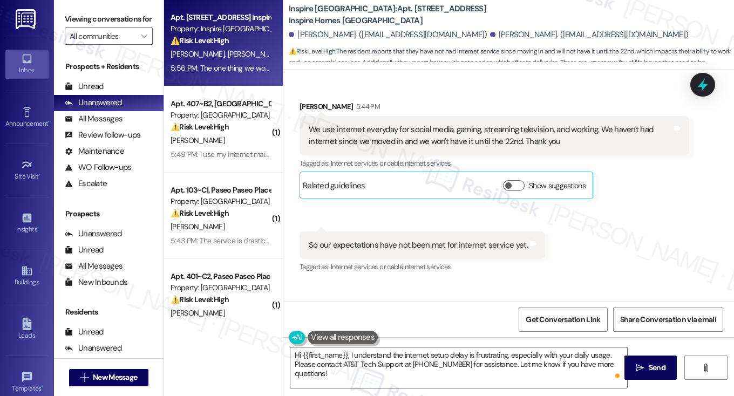
click at [399, 135] on div "We use internet everyday for social media, gaming, streaming television, and wo…" at bounding box center [490, 135] width 363 height 23
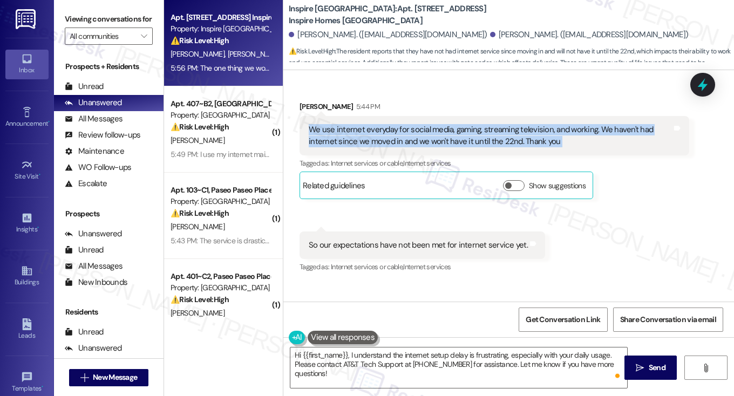
click at [399, 135] on div "We use internet everyday for social media, gaming, streaming television, and wo…" at bounding box center [490, 135] width 363 height 23
copy div "We use internet everyday for social media, gaming, streaming television, and wo…"
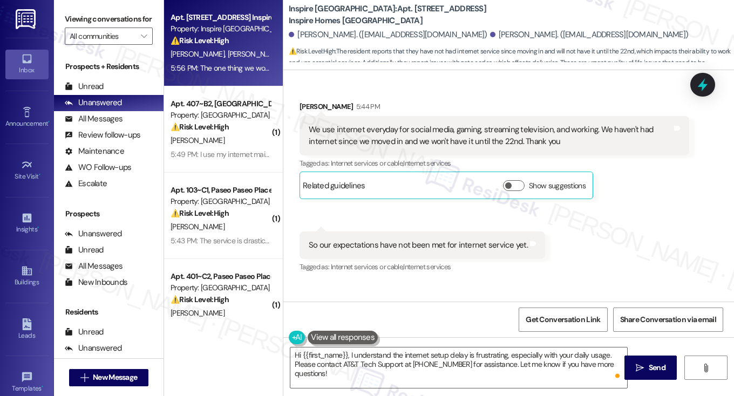
drag, startPoint x: 88, startPoint y: 22, endPoint x: 100, endPoint y: 25, distance: 13.0
click at [88, 22] on label "Viewing conversations for" at bounding box center [109, 19] width 88 height 17
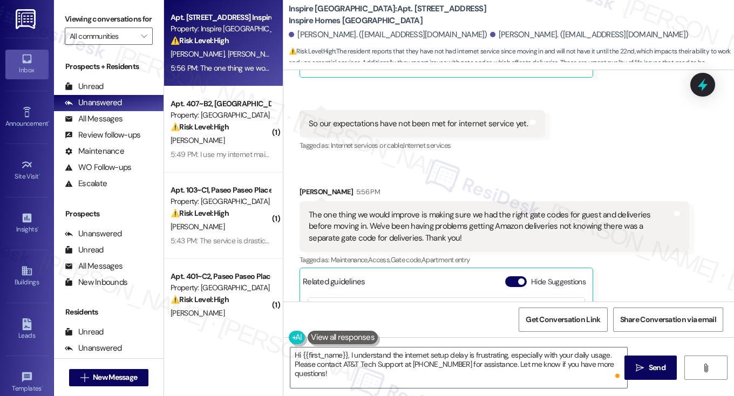
scroll to position [458, 0]
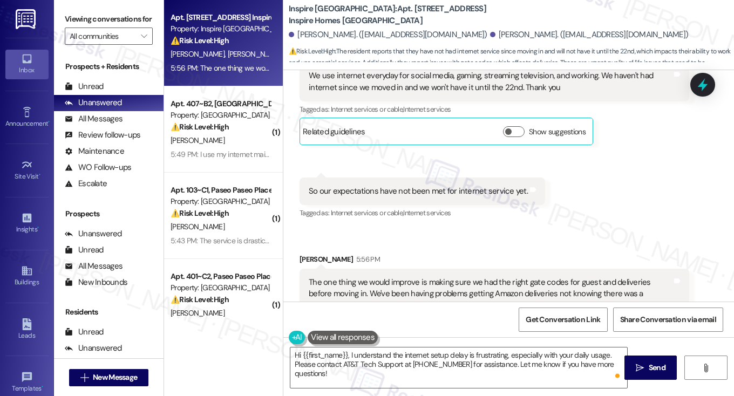
click at [396, 186] on div "So our expectations have not been met for internet service yet." at bounding box center [418, 191] width 219 height 11
copy div "So our expectations have not been met for internet service yet. Tags and notes"
click at [614, 189] on div "Received via SMS Rian Blake 5:44 PM We use internet everyday for social media, …" at bounding box center [508, 276] width 450 height 506
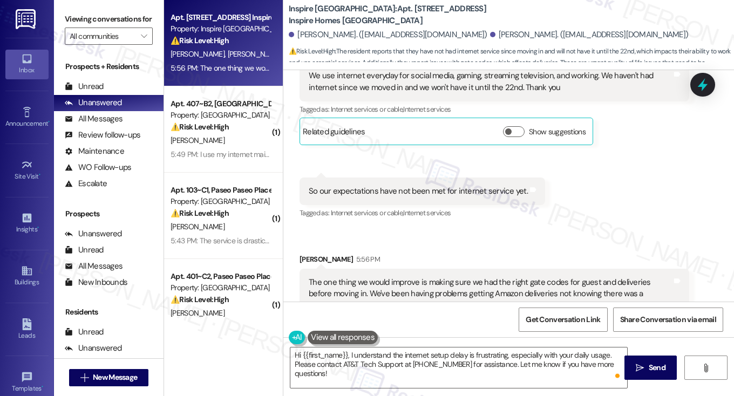
click at [92, 26] on label "Viewing conversations for" at bounding box center [109, 19] width 88 height 17
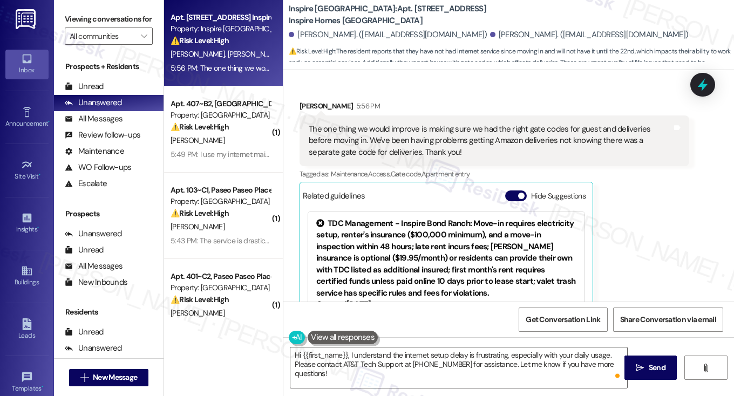
scroll to position [567, 0]
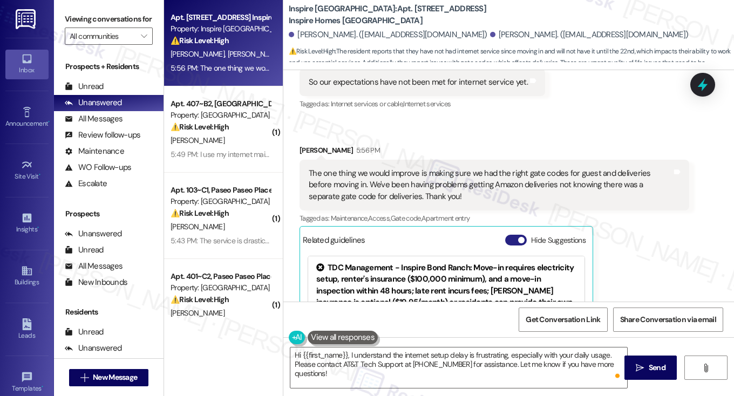
click at [515, 235] on button "Hide Suggestions" at bounding box center [516, 240] width 22 height 11
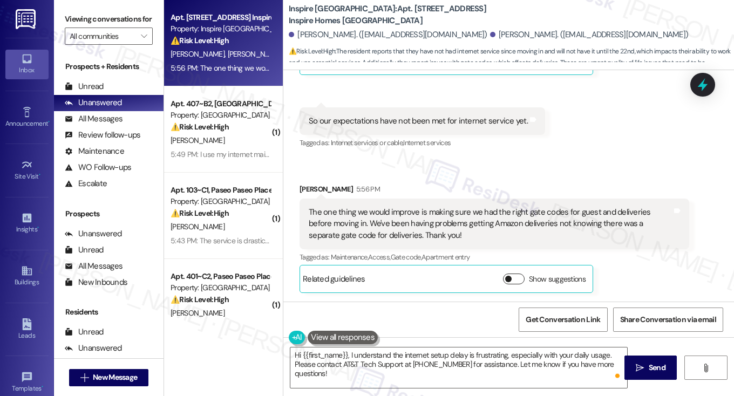
scroll to position [516, 0]
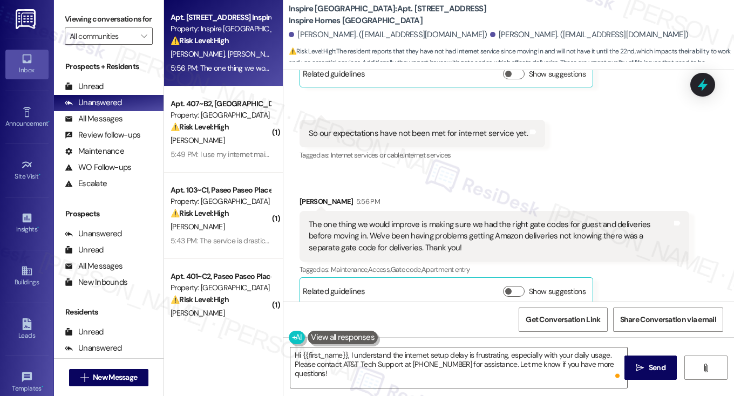
click at [430, 228] on div "The one thing we would improve is making sure we had the right gate codes for g…" at bounding box center [490, 236] width 363 height 35
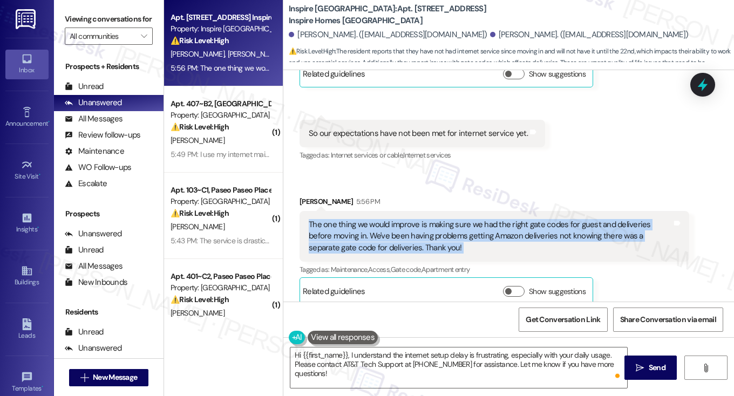
click at [430, 228] on div "The one thing we would improve is making sure we had the right gate codes for g…" at bounding box center [490, 236] width 363 height 35
copy div "The one thing we would improve is making sure we had the right gate codes for g…"
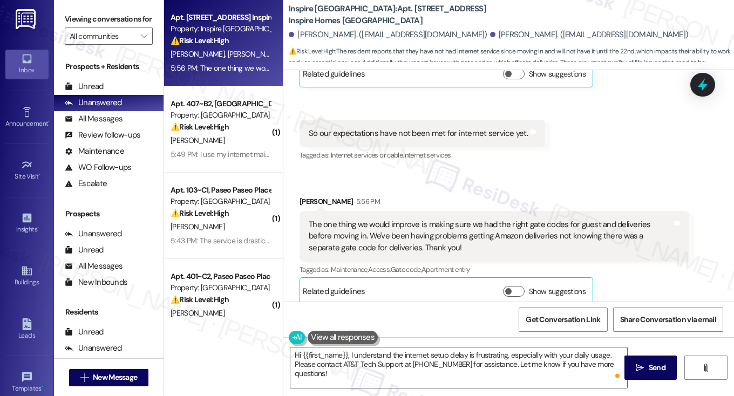
click at [101, 12] on label "Viewing conversations for" at bounding box center [109, 19] width 88 height 17
click at [435, 224] on div "The one thing we would improve is making sure we had the right gate codes for g…" at bounding box center [490, 236] width 363 height 35
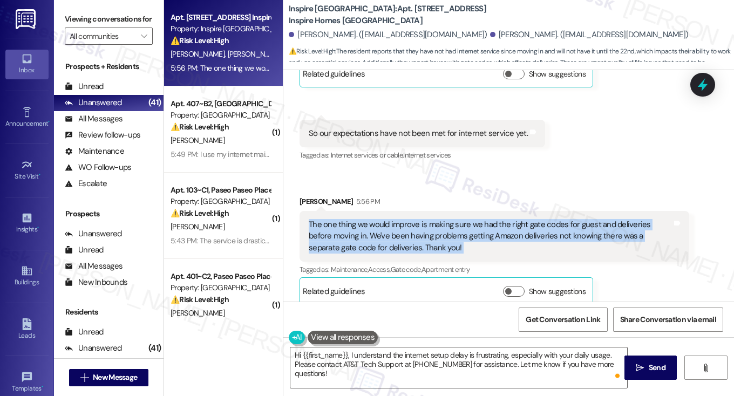
click at [435, 224] on div "The one thing we would improve is making sure we had the right gate codes for g…" at bounding box center [490, 236] width 363 height 35
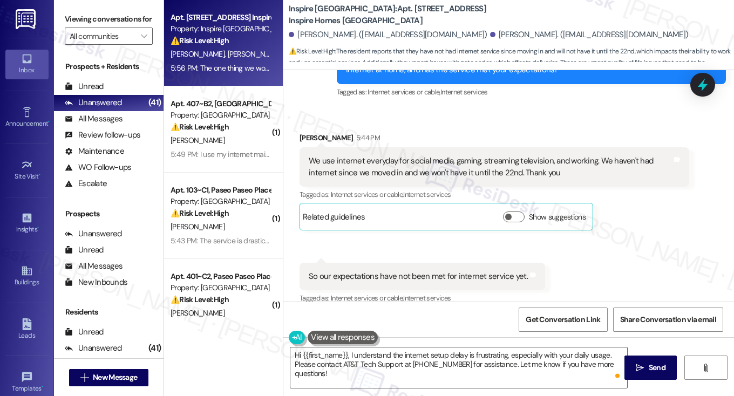
scroll to position [354, 0]
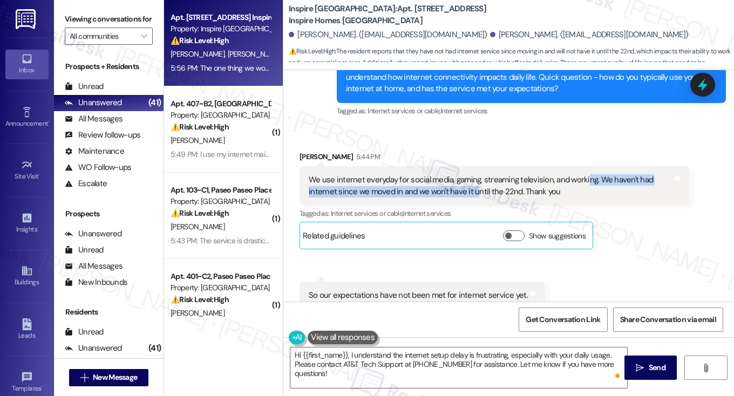
drag, startPoint x: 503, startPoint y: 174, endPoint x: 585, endPoint y: 174, distance: 82.5
click at [582, 174] on div "We use internet everyday for social media, gaming, streaming television, and wo…" at bounding box center [490, 185] width 363 height 23
click at [103, 16] on label "Viewing conversations for" at bounding box center [109, 19] width 88 height 17
click at [391, 174] on div "We use internet everyday for social media, gaming, streaming television, and wo…" at bounding box center [490, 185] width 363 height 23
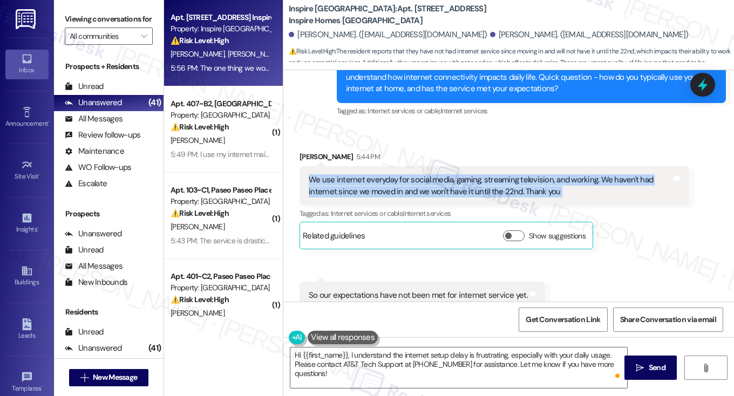
click at [391, 174] on div "We use internet everyday for social media, gaming, streaming television, and wo…" at bounding box center [490, 185] width 363 height 23
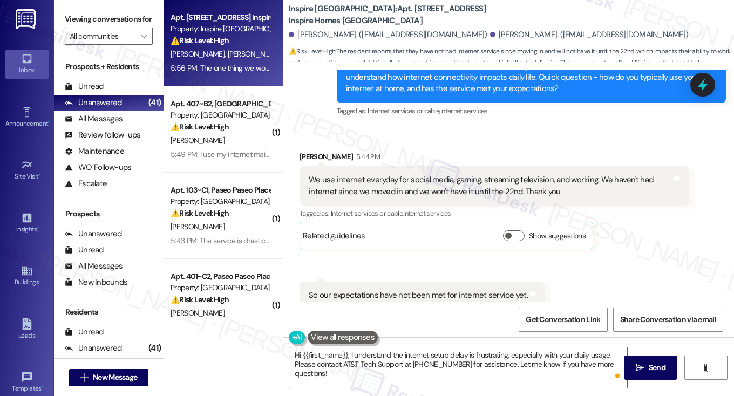
click at [439, 290] on div "So our expectations have not been met for internet service yet." at bounding box center [418, 295] width 219 height 11
click at [102, 28] on label "Viewing conversations for" at bounding box center [109, 19] width 88 height 17
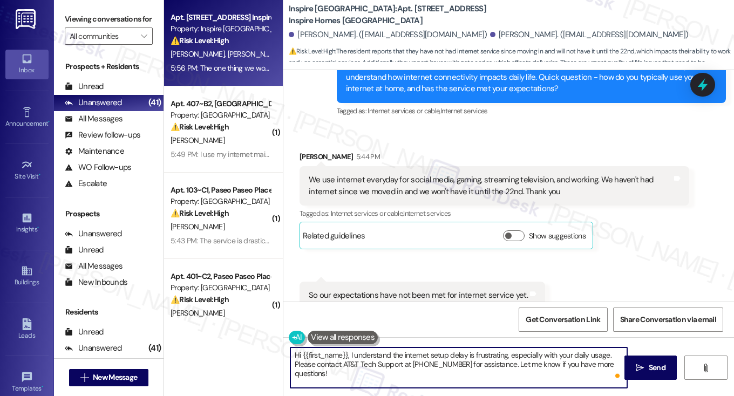
click at [430, 362] on textarea "Hi {{first_name}}, I understand the internet setup delay is frustrating, especi…" at bounding box center [458, 367] width 337 height 40
click at [412, 375] on textarea "Hi {{first_name}}, I understand the internet setup delay is frustrating, especi…" at bounding box center [458, 367] width 337 height 40
drag, startPoint x: 407, startPoint y: 377, endPoint x: 375, endPoint y: 353, distance: 40.5
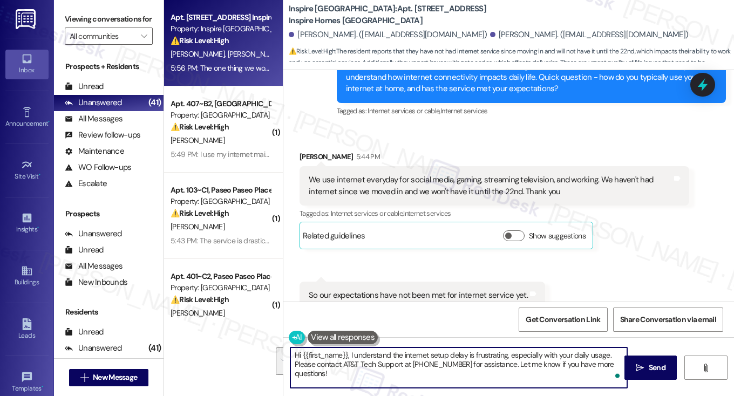
click at [375, 353] on textarea "Hi {{first_name}}, I understand the internet setup delay is frustrating, especi…" at bounding box center [458, 367] width 337 height 40
click at [402, 366] on textarea "Hi {{first_name}}, I understand the internet setup delay is frustrating, especi…" at bounding box center [458, 367] width 337 height 40
drag, startPoint x: 397, startPoint y: 376, endPoint x: 347, endPoint y: 358, distance: 53.6
click at [347, 358] on textarea "Hi {{first_name}}, I understand the internet setup delay is frustrating, especi…" at bounding box center [458, 367] width 337 height 40
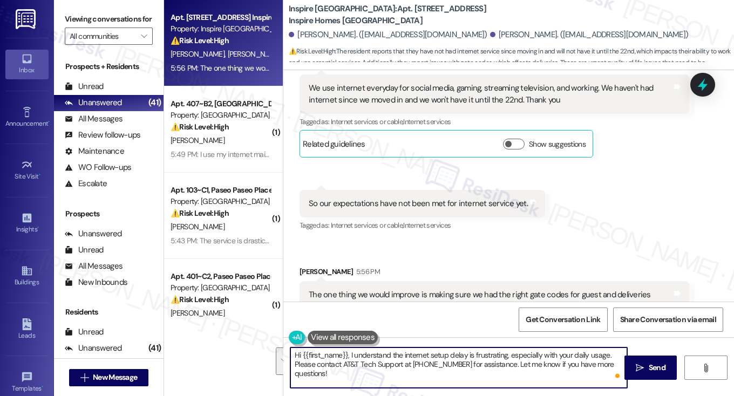
scroll to position [516, 0]
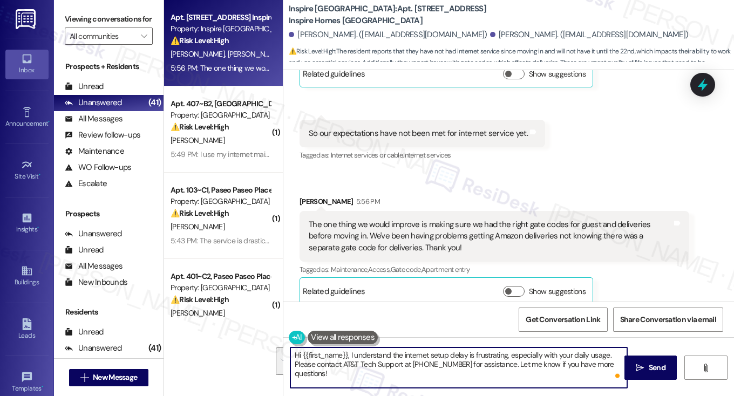
paste textarea "Thanks for sharing those details—I’m so sorry to hear you’ve been without inter…"
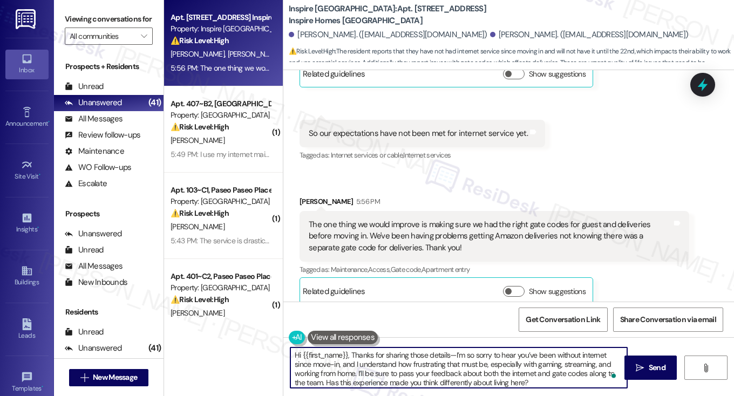
click at [347, 354] on textarea "Hi {{first_name}}, Thanks for sharing those details—I’m so sorry to hear you’ve…" at bounding box center [458, 367] width 337 height 40
click at [449, 355] on textarea "Hi {{first_name}}, thanks for sharing those details—I’m so sorry to hear you’ve…" at bounding box center [458, 367] width 337 height 40
click at [475, 354] on textarea "Hi {{first_name}}, thanks for sharing those details and I’m so sorry to hear yo…" at bounding box center [458, 367] width 337 height 40
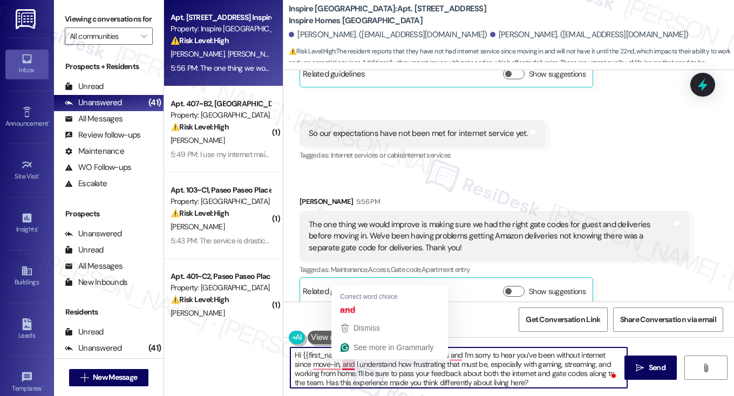
click at [343, 365] on textarea "Hi {{first_name}}, thanks for sharing those details and I’m sorry to hear you’v…" at bounding box center [458, 367] width 337 height 40
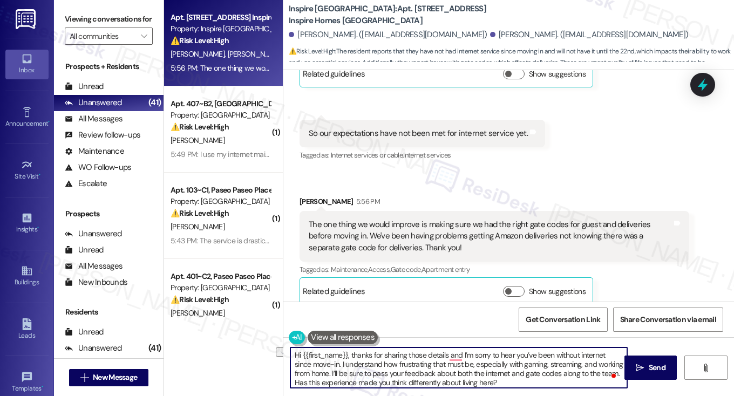
drag, startPoint x: 498, startPoint y: 361, endPoint x: 381, endPoint y: 362, distance: 117.1
click at [381, 362] on textarea "Hi {{first_name}}, thanks for sharing those details and I’m sorry to hear you’v…" at bounding box center [458, 367] width 337 height 40
click at [413, 366] on textarea "Hi {{first_name}}, thanks for sharing those details and I’m sorry to hear you’v…" at bounding box center [458, 367] width 337 height 40
click at [421, 377] on textarea "Hi {{first_name}}, thanks for sharing those details and I’m sorry to hear you’v…" at bounding box center [458, 367] width 337 height 40
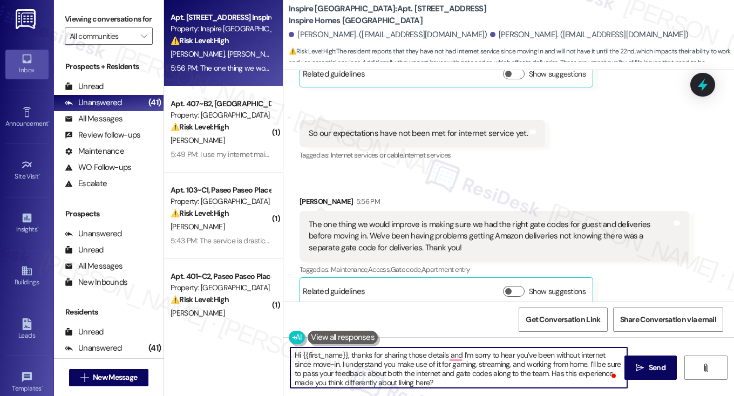
drag, startPoint x: 421, startPoint y: 377, endPoint x: 427, endPoint y: 377, distance: 5.9
click at [421, 377] on textarea "Hi {{first_name}}, thanks for sharing those details and I’m sorry to hear you’v…" at bounding box center [458, 367] width 337 height 40
click at [515, 368] on textarea "Hi {{first_name}}, thanks for sharing those details and I’m sorry to hear you’v…" at bounding box center [458, 367] width 337 height 40
click at [457, 384] on textarea "Hi {{first_name}}, thanks for sharing those details, and I’m sorry to hear you’…" at bounding box center [458, 367] width 337 height 40
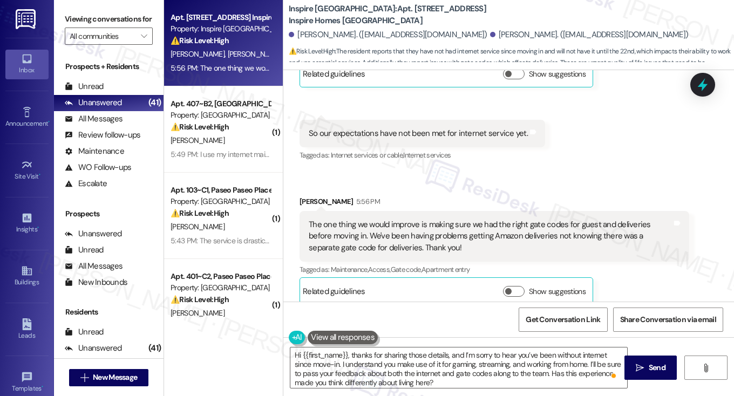
click at [304, 196] on div "Rian Blake 5:56 PM" at bounding box center [493, 203] width 389 height 15
copy div "Rian"
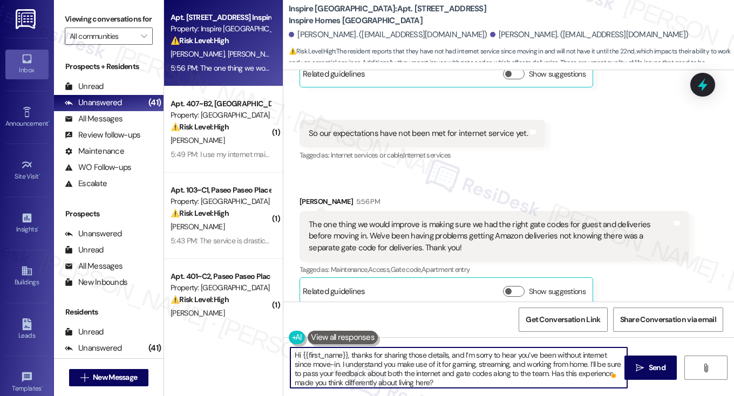
drag, startPoint x: 300, startPoint y: 354, endPoint x: 344, endPoint y: 350, distance: 44.4
click at [344, 350] on textarea "Hi {{first_name}}, thanks for sharing those details, and I’m sorry to hear you’…" at bounding box center [458, 367] width 337 height 40
paste textarea "Rian"
click at [391, 361] on textarea "Hi Rian, thanks for sharing those details, and I’m sorry to hear you’ve been wi…" at bounding box center [458, 367] width 337 height 40
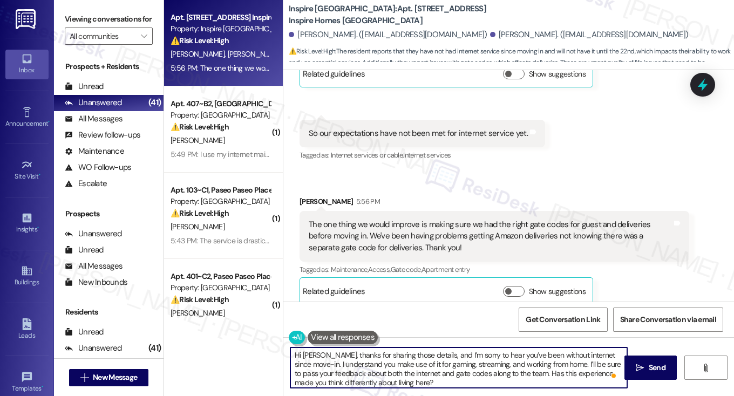
click at [390, 361] on textarea "Hi Rian, thanks for sharing those details, and I’m sorry to hear you’ve been wi…" at bounding box center [458, 367] width 337 height 40
click at [378, 364] on textarea "Hi Rian, thanks for sharing those details, and I’m sorry to hear you’ve been wi…" at bounding box center [458, 367] width 337 height 40
click at [406, 362] on textarea "Hi Rian, thanks for sharing those details, and I’m sorry to hear you’ve been wi…" at bounding box center [458, 367] width 337 height 40
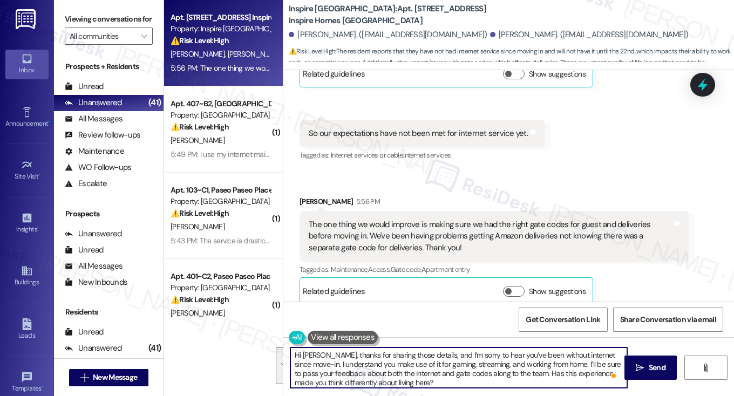
click at [461, 365] on textarea "Hi Rian, thanks for sharing those details, and I’m sorry to hear you’ve been wi…" at bounding box center [458, 367] width 337 height 40
click at [547, 363] on textarea "Hi Rian, thanks for sharing those details, and I’m sorry to hear you’ve been wi…" at bounding box center [458, 367] width 337 height 40
click at [537, 369] on textarea "Hi Rian, thanks for sharing those details, and I’m sorry to hear you’ve been wi…" at bounding box center [458, 367] width 337 height 40
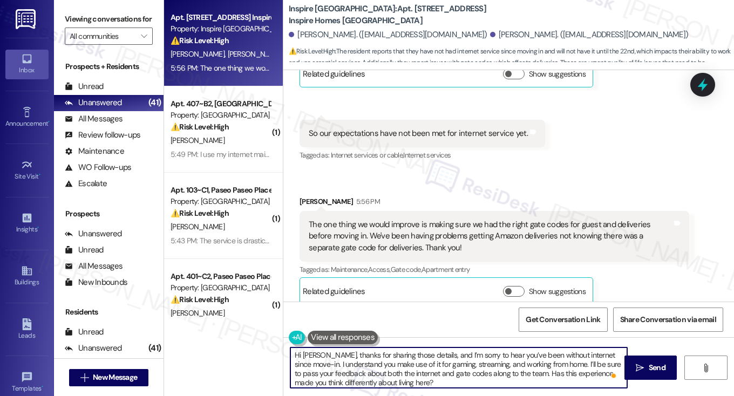
click at [537, 369] on textarea "Hi Rian, thanks for sharing those details, and I’m sorry to hear you’ve been wi…" at bounding box center [458, 367] width 337 height 40
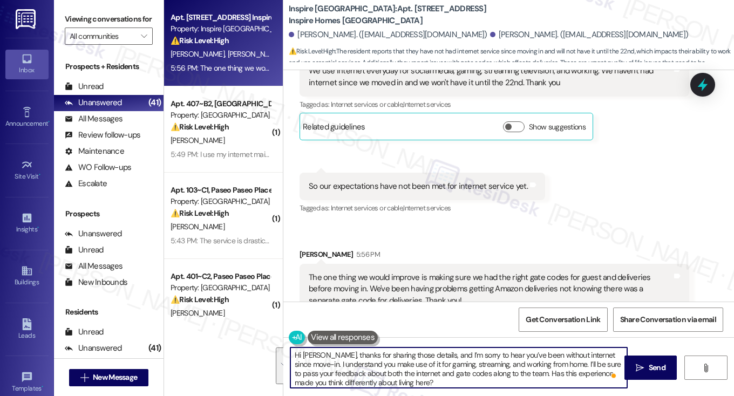
scroll to position [463, 0]
type textarea "Hi Rian, thanks for sharing those details, and I’m sorry to hear you’ve been wi…"
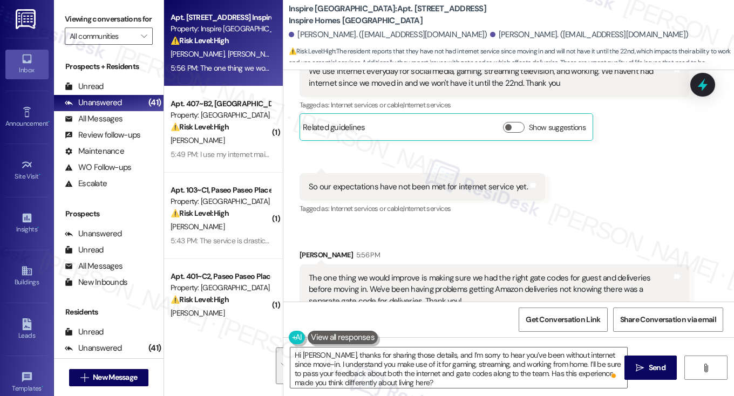
click at [438, 181] on div "So our expectations have not been met for internet service yet." at bounding box center [418, 186] width 219 height 11
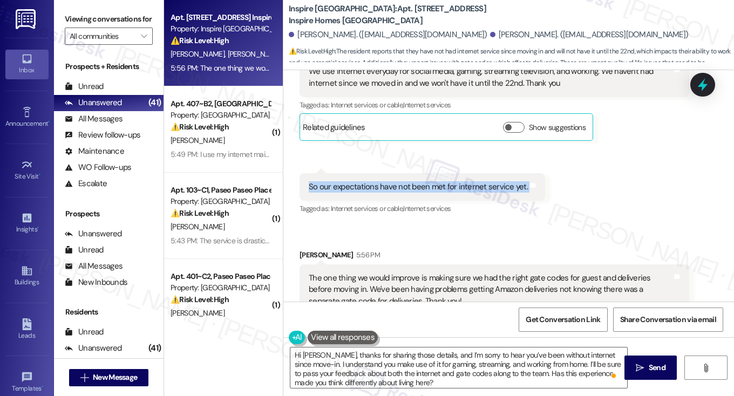
click at [438, 181] on div "So our expectations have not been met for internet service yet." at bounding box center [418, 186] width 219 height 11
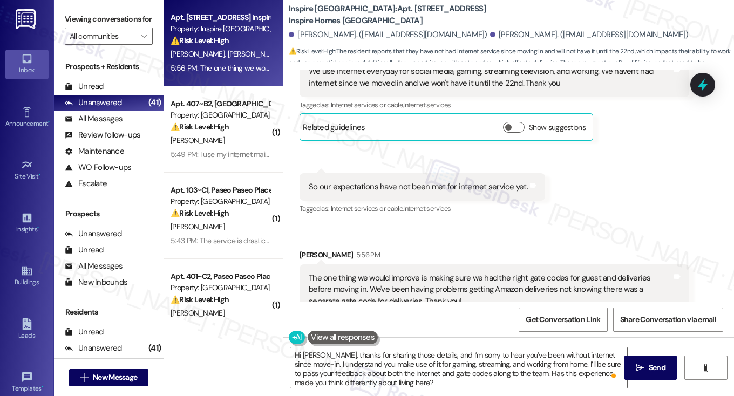
click at [465, 272] on div "The one thing we would improve is making sure we had the right gate codes for g…" at bounding box center [490, 289] width 363 height 35
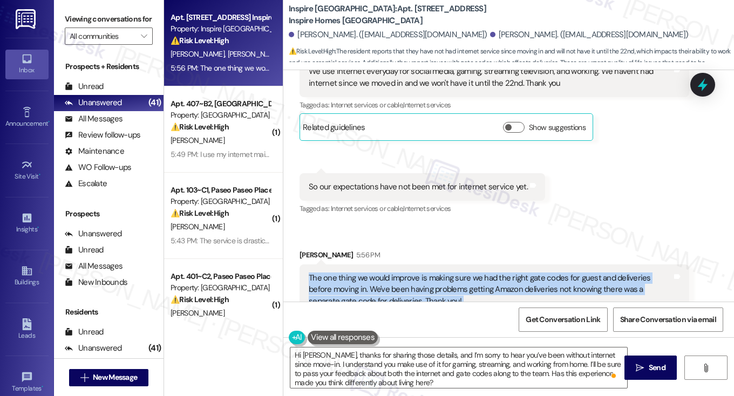
click at [465, 272] on div "The one thing we would improve is making sure we had the right gate codes for g…" at bounding box center [490, 289] width 363 height 35
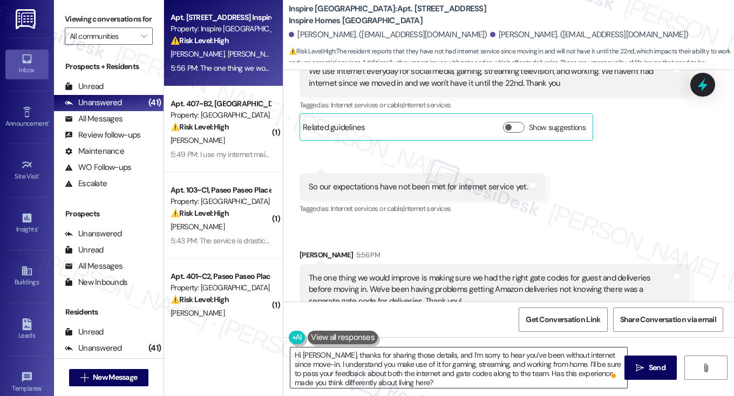
click at [362, 364] on textarea "Hi Rian, thanks for sharing those details, and I’m sorry to hear you’ve been wi…" at bounding box center [458, 367] width 337 height 40
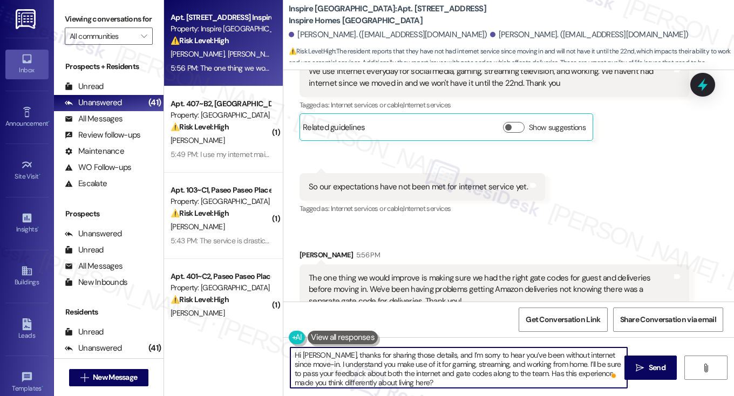
click at [362, 364] on textarea "Hi Rian, thanks for sharing those details, and I’m sorry to hear you’ve been wi…" at bounding box center [458, 367] width 337 height 40
click at [477, 377] on textarea "Hi Rian, thanks for sharing those details, and I’m sorry to hear you’ve been wi…" at bounding box center [458, 367] width 337 height 40
click at [525, 371] on textarea "Hi Rian, thanks for sharing those details, and I’m sorry to hear you’ve been wi…" at bounding box center [458, 367] width 337 height 40
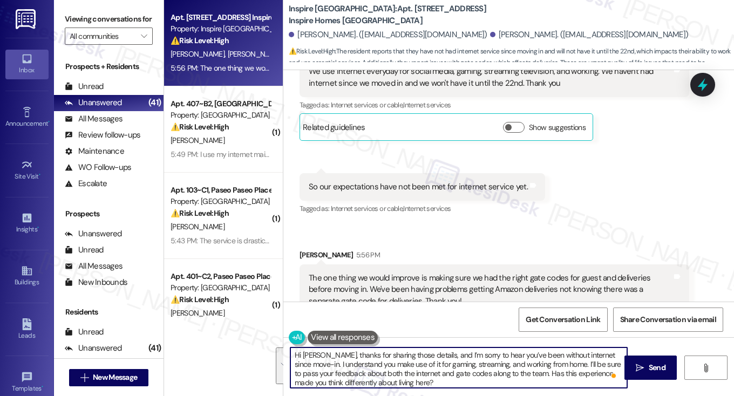
click at [525, 371] on textarea "Hi Rian, thanks for sharing those details, and I’m sorry to hear you’ve been wi…" at bounding box center [458, 367] width 337 height 40
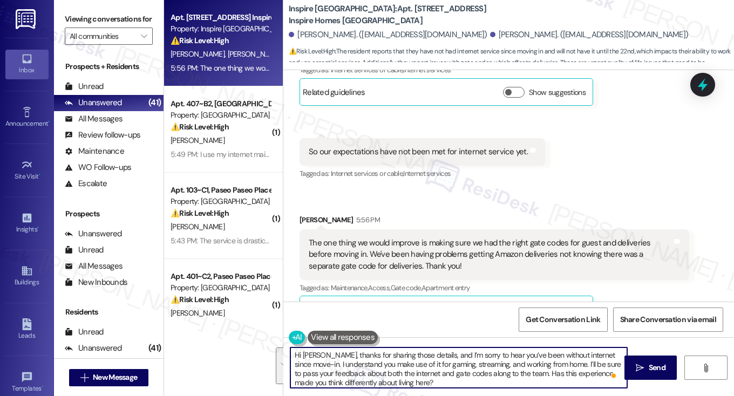
scroll to position [516, 0]
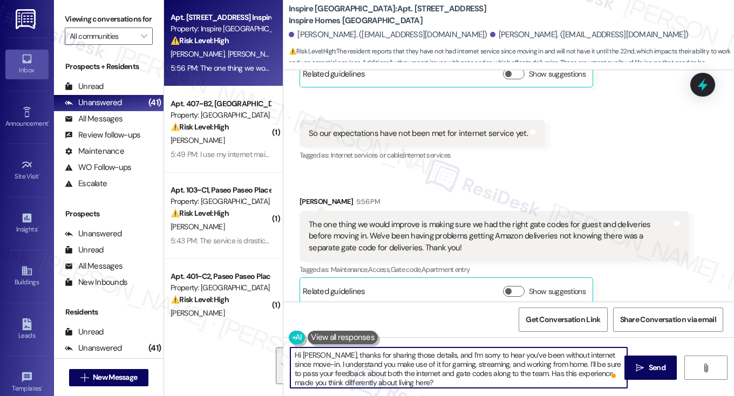
click at [531, 368] on textarea "Hi Rian, thanks for sharing those details, and I’m sorry to hear you’ve been wi…" at bounding box center [458, 367] width 337 height 40
click at [680, 153] on div "Received via SMS Rian Blake 5:44 PM We use internet everyday for social media, …" at bounding box center [508, 139] width 450 height 348
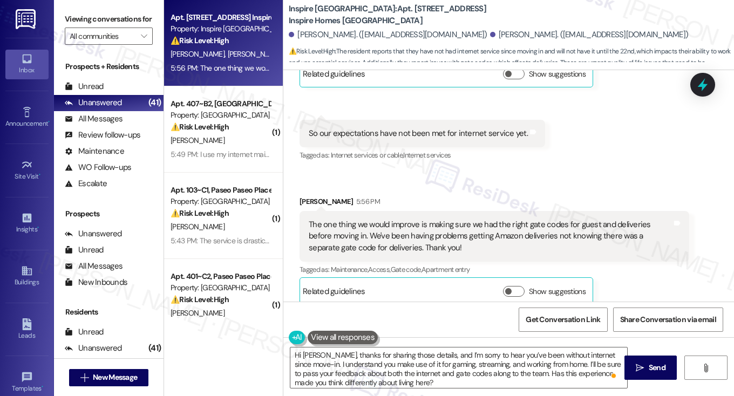
click at [100, 20] on label "Viewing conversations for" at bounding box center [109, 19] width 88 height 17
click at [644, 371] on span " Send" at bounding box center [650, 367] width 34 height 11
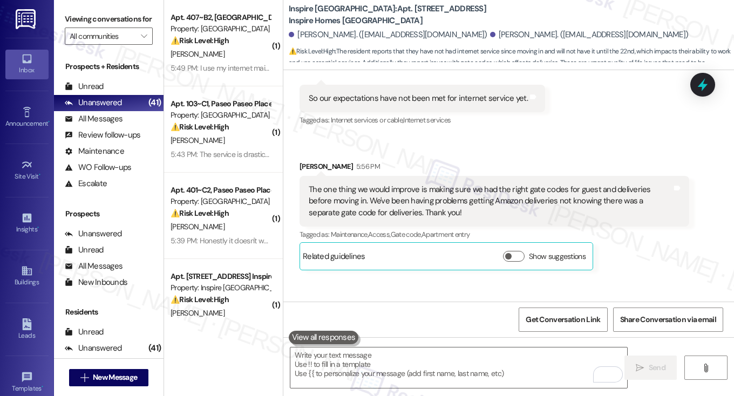
scroll to position [464, 0]
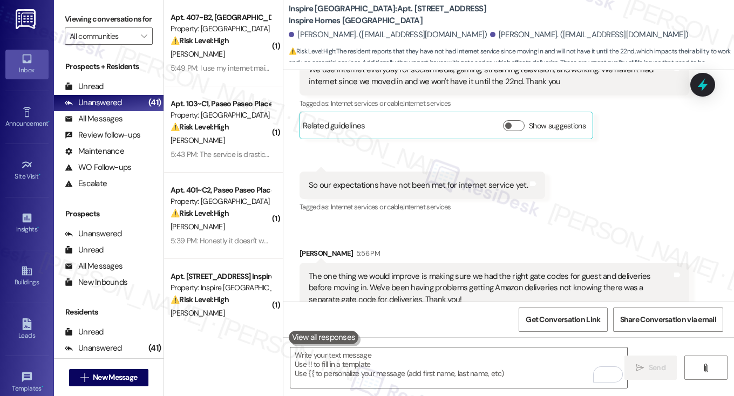
click at [108, 12] on label "Viewing conversations for" at bounding box center [109, 19] width 88 height 17
drag, startPoint x: 93, startPoint y: 25, endPoint x: 108, endPoint y: 28, distance: 15.3
click at [93, 25] on label "Viewing conversations for" at bounding box center [109, 19] width 88 height 17
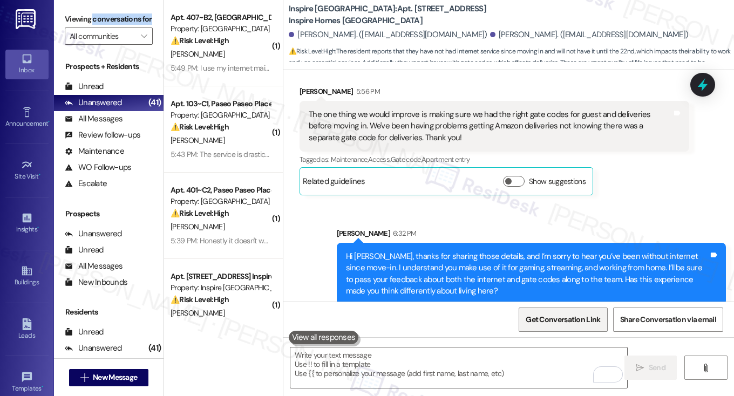
click at [568, 308] on span "Get Conversation Link" at bounding box center [562, 319] width 79 height 23
click at [101, 17] on label "Viewing conversations for" at bounding box center [109, 19] width 88 height 17
click at [95, 23] on label "Viewing conversations for" at bounding box center [109, 19] width 88 height 17
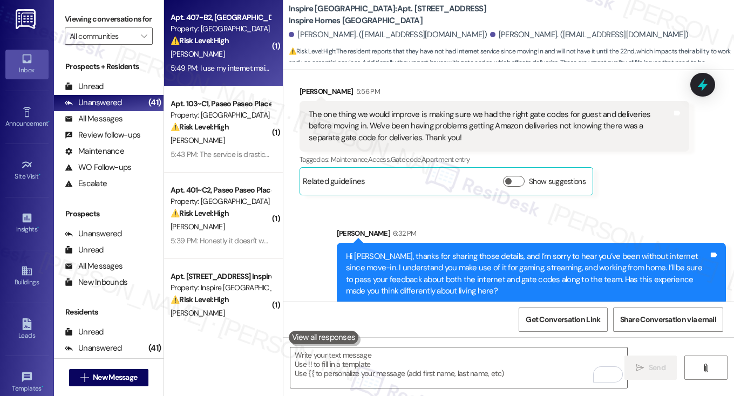
click at [214, 51] on div "N. Lai" at bounding box center [220, 53] width 102 height 13
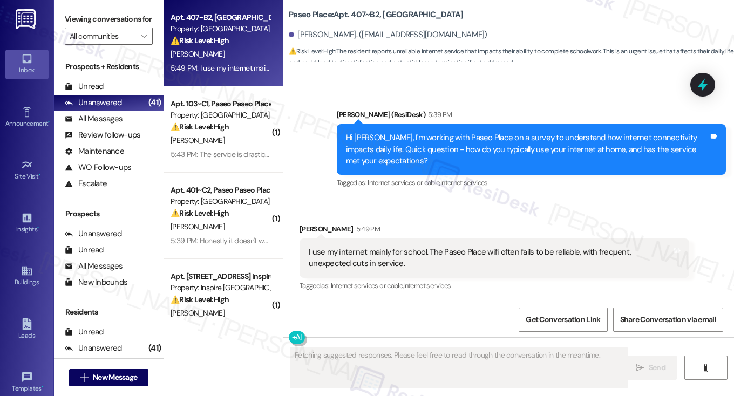
scroll to position [271, 0]
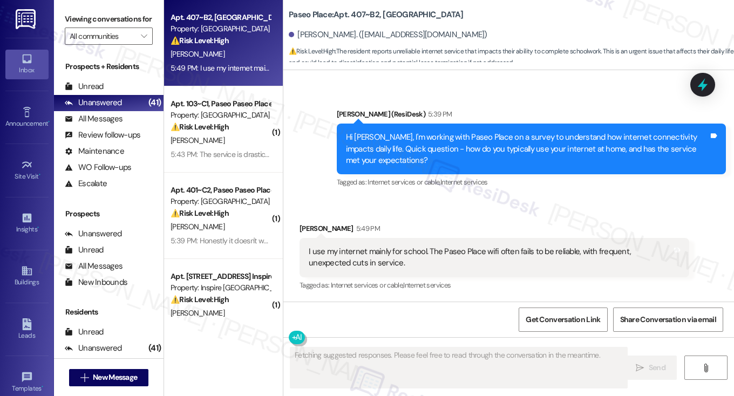
click at [403, 269] on div "I use my internet mainly for school. The Paseo Place wifi often fails to be rel…" at bounding box center [493, 257] width 389 height 39
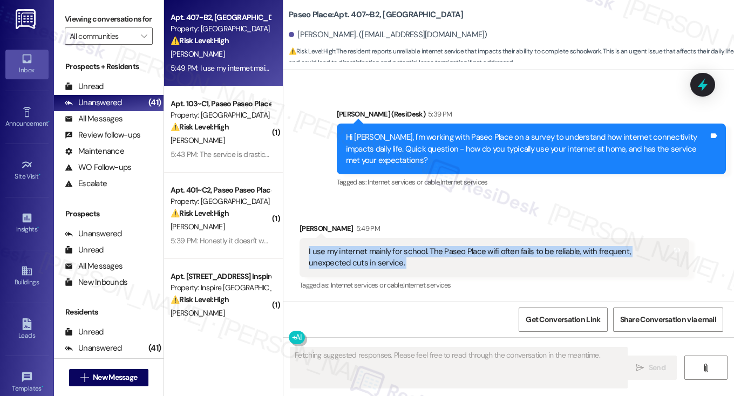
click at [403, 269] on div "I use my internet mainly for school. The Paseo Place wifi often fails to be rel…" at bounding box center [493, 257] width 389 height 39
click at [481, 244] on div "I use my internet mainly for school. The Paseo Place wifi often fails to be rel…" at bounding box center [493, 257] width 389 height 39
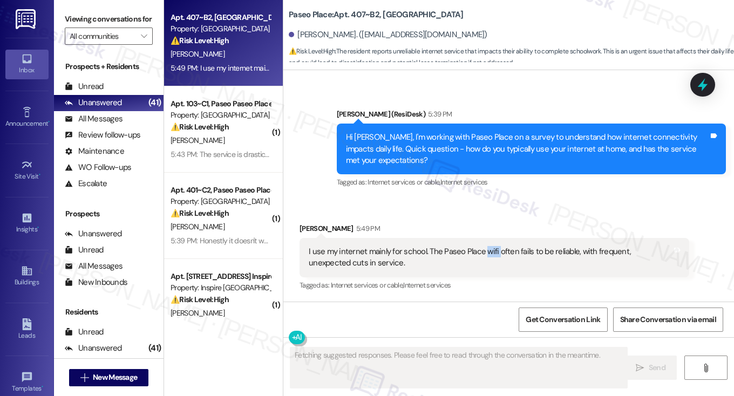
click at [481, 244] on div "I use my internet mainly for school. The Paseo Place wifi often fails to be rel…" at bounding box center [493, 257] width 389 height 39
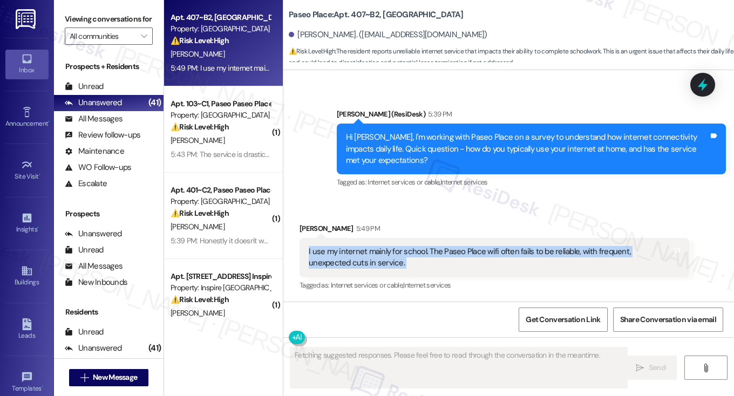
click at [481, 244] on div "I use my internet mainly for school. The Paseo Place wifi often fails to be rel…" at bounding box center [493, 257] width 389 height 39
click at [471, 258] on div "I use my internet mainly for school. The Paseo Place wifi often fails to be rel…" at bounding box center [490, 257] width 363 height 23
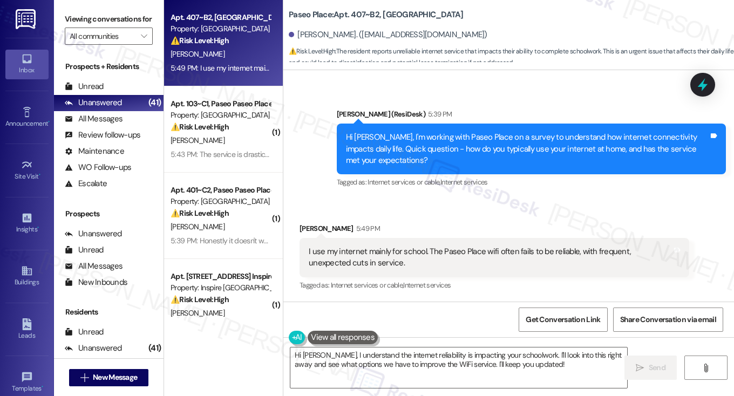
click at [515, 247] on div "I use my internet mainly for school. The Paseo Place wifi often fails to be rel…" at bounding box center [490, 257] width 363 height 23
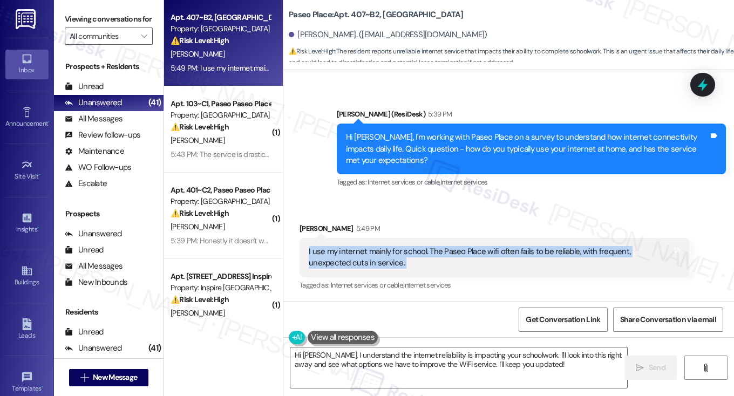
click at [515, 247] on div "I use my internet mainly for school. The Paseo Place wifi often fails to be rel…" at bounding box center [490, 257] width 363 height 23
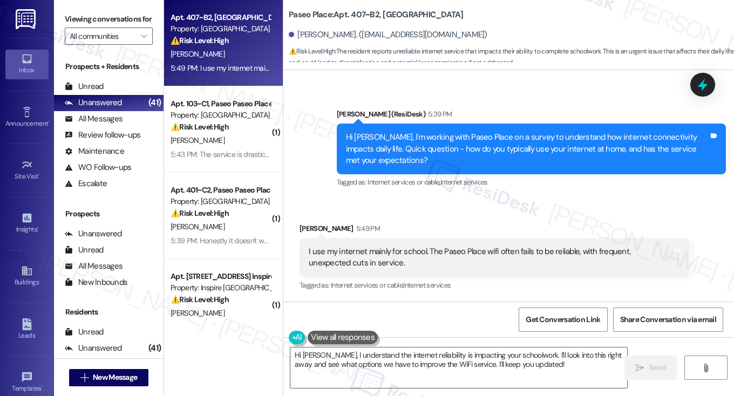
click at [100, 25] on label "Viewing conversations for" at bounding box center [109, 19] width 88 height 17
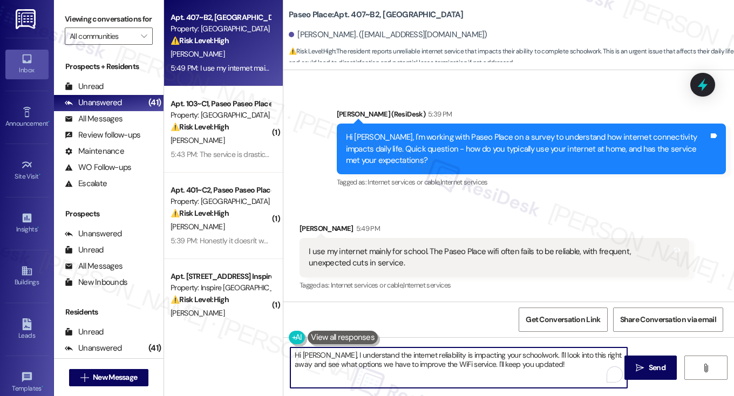
drag, startPoint x: 561, startPoint y: 365, endPoint x: 533, endPoint y: 351, distance: 30.9
click at [533, 351] on textarea "Hi Nathaniel, I understand the internet reliability is impacting your schoolwor…" at bounding box center [458, 367] width 337 height 40
paste textarea "How often does this occur?"
click at [590, 353] on textarea "Hi Nathaniel, I understand the internet reliability is impacting your schoolwor…" at bounding box center [458, 367] width 337 height 40
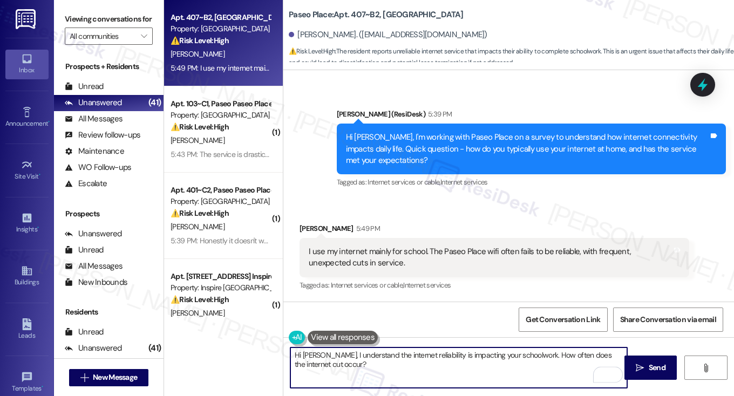
click at [471, 354] on textarea "Hi Nathaniel, I understand the internet reliability is impacting your schoolwor…" at bounding box center [458, 367] width 337 height 40
click at [518, 366] on textarea "Hi Nathaniel, I understand the internet reliability is impacting your schoolwor…" at bounding box center [458, 367] width 337 height 40
click at [330, 351] on textarea "Hi Nathaniel, I understand the internet reliability is impacting your schoolwor…" at bounding box center [458, 367] width 337 height 40
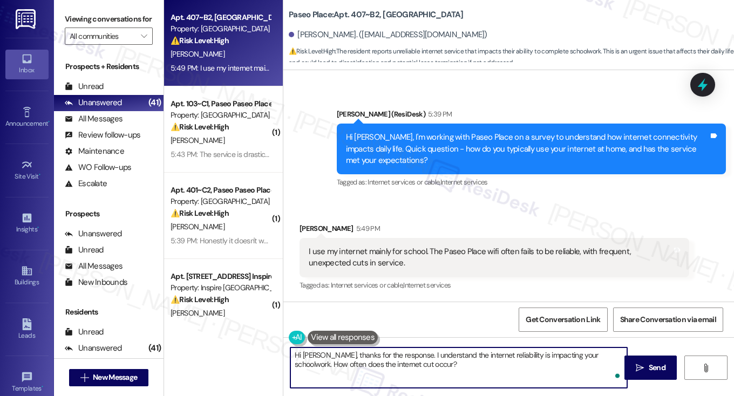
click at [455, 358] on textarea "Hi Nathaniel, thanks for the response. I understand the internet reliability is…" at bounding box center [458, 367] width 337 height 40
click at [387, 361] on textarea "Hi Nathaniel, thanks for the response. I understand the internet reliability is…" at bounding box center [458, 367] width 337 height 40
click at [388, 360] on textarea "Hi Nathaniel, thanks for the response. I understand the internet reliability is…" at bounding box center [458, 367] width 337 height 40
type textarea "Hi Nathaniel, thanks for the response. I understand the internet reliability is…"
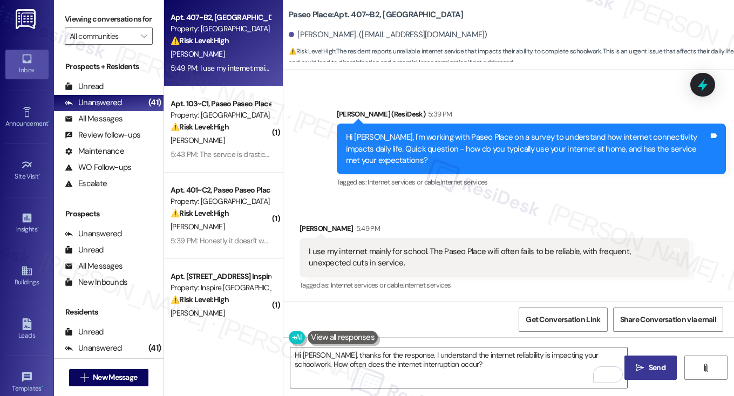
click at [658, 366] on span "Send" at bounding box center [656, 367] width 17 height 11
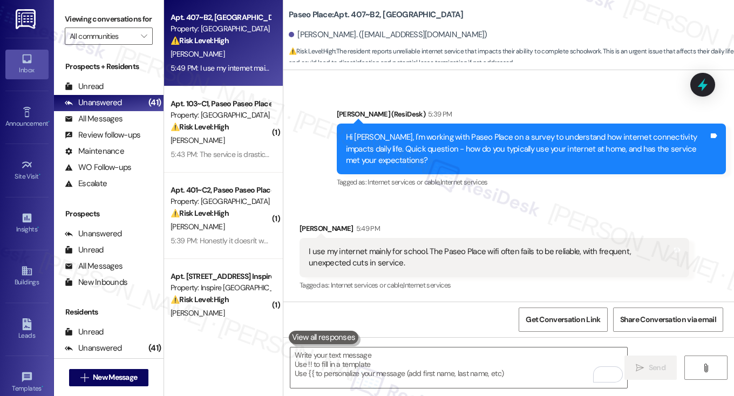
scroll to position [271, 0]
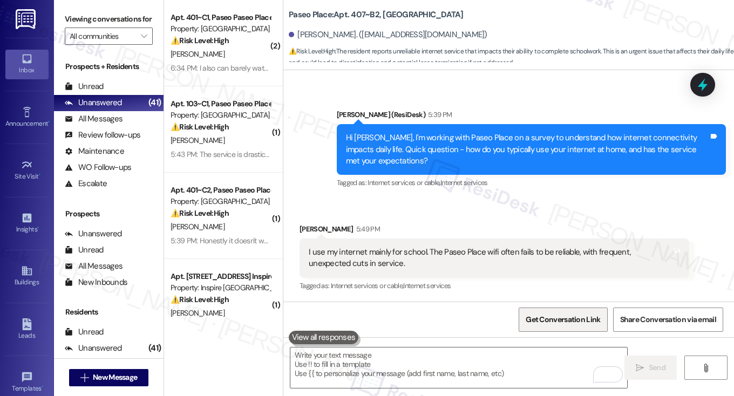
click at [560, 325] on span "Get Conversation Link" at bounding box center [562, 319] width 74 height 11
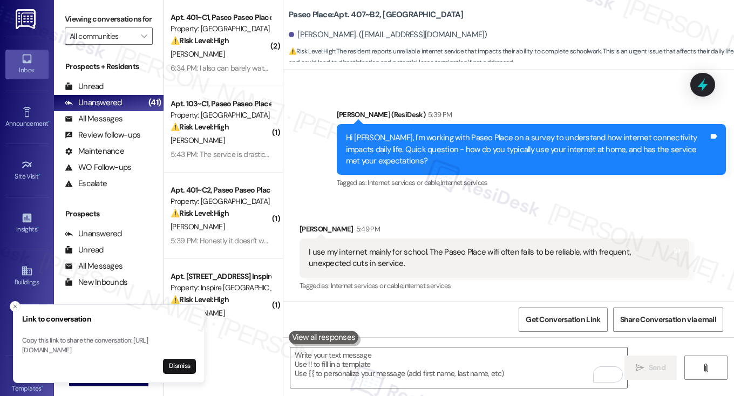
click at [108, 18] on label "Viewing conversations for" at bounding box center [109, 19] width 88 height 17
click at [105, 21] on label "Viewing conversations for" at bounding box center [109, 19] width 88 height 17
click at [414, 262] on div "I use my internet mainly for school. The Paseo Place wifi often fails to be rel…" at bounding box center [490, 258] width 363 height 23
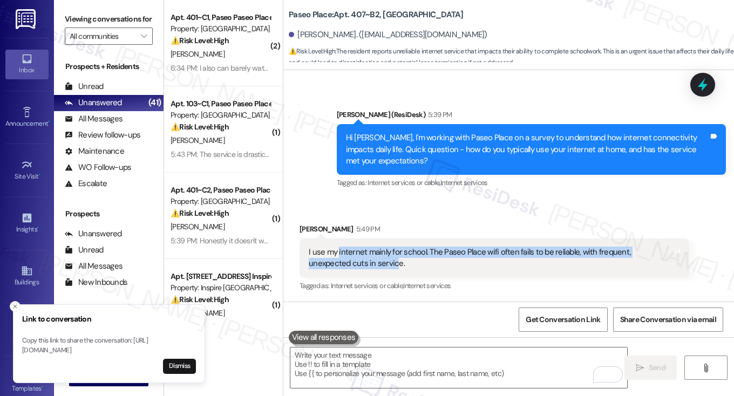
drag, startPoint x: 336, startPoint y: 252, endPoint x: 351, endPoint y: 270, distance: 23.7
click at [351, 270] on div "I use my internet mainly for school. The Paseo Place wifi often fails to be rel…" at bounding box center [493, 257] width 389 height 39
copy div "internet mainly for school. The Paseo Place wifi often fails to be reliable, wi…"
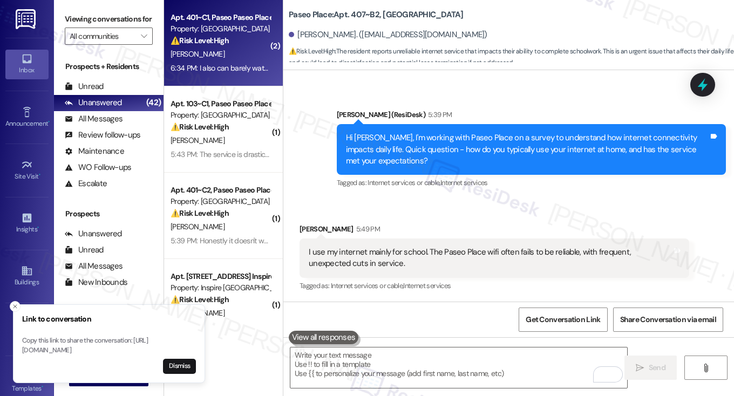
drag, startPoint x: 95, startPoint y: 22, endPoint x: 231, endPoint y: 63, distance: 141.8
click at [96, 21] on label "Viewing conversations for" at bounding box center [109, 19] width 88 height 17
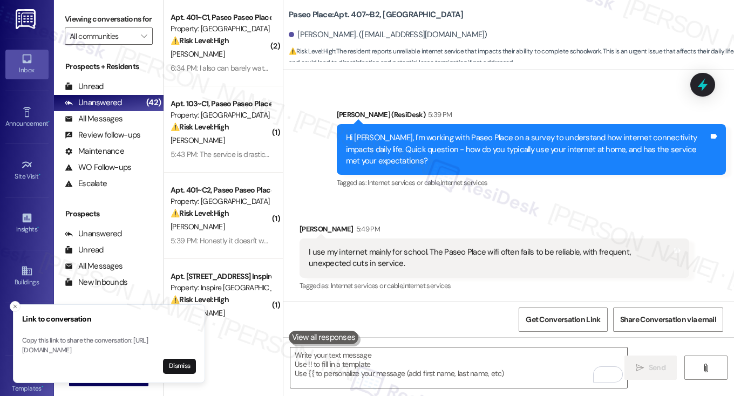
scroll to position [358, 0]
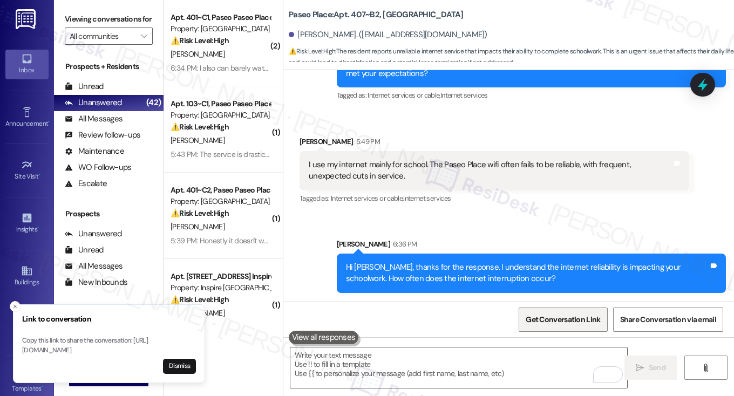
click at [561, 317] on span "Get Conversation Link" at bounding box center [562, 319] width 74 height 11
click at [84, 24] on label "Viewing conversations for" at bounding box center [109, 19] width 88 height 17
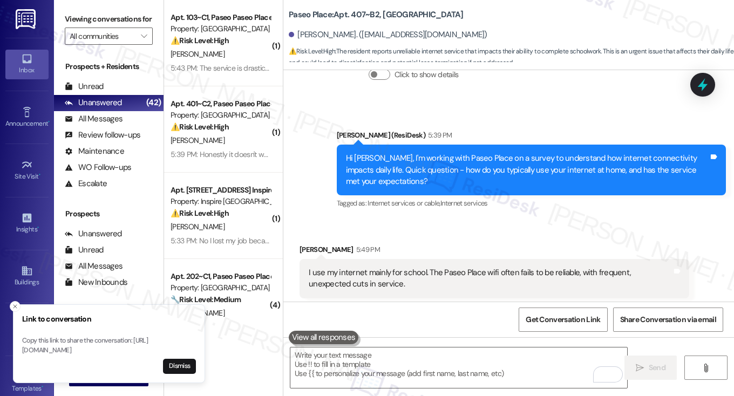
scroll to position [0, 0]
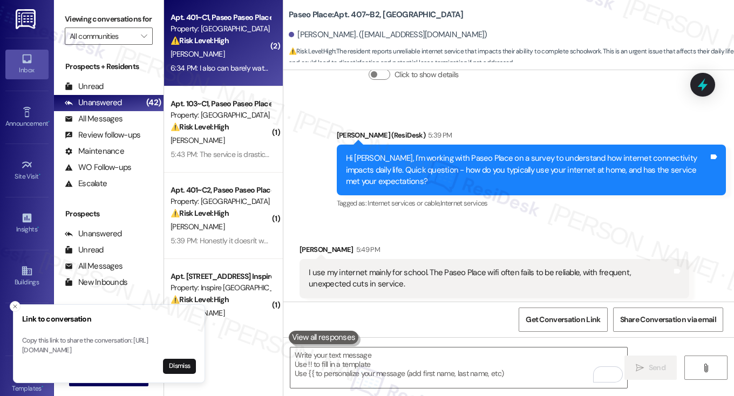
click at [224, 51] on div "S. Gauthier" at bounding box center [220, 53] width 102 height 13
type textarea "Fetching suggested responses. Please feel free to read through the conversation…"
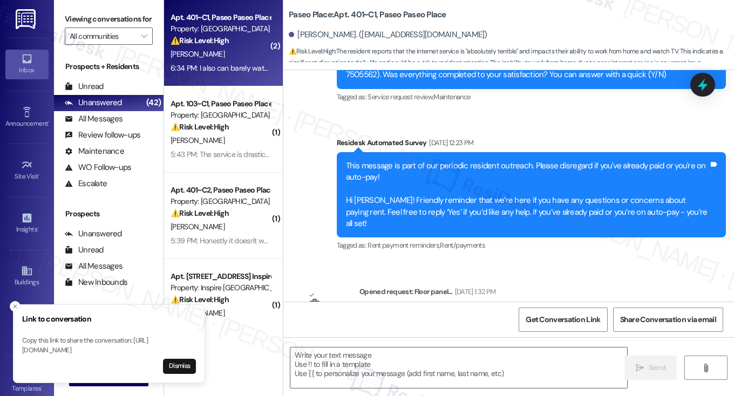
type textarea "Fetching suggested responses. Please feel free to read through the conversation…"
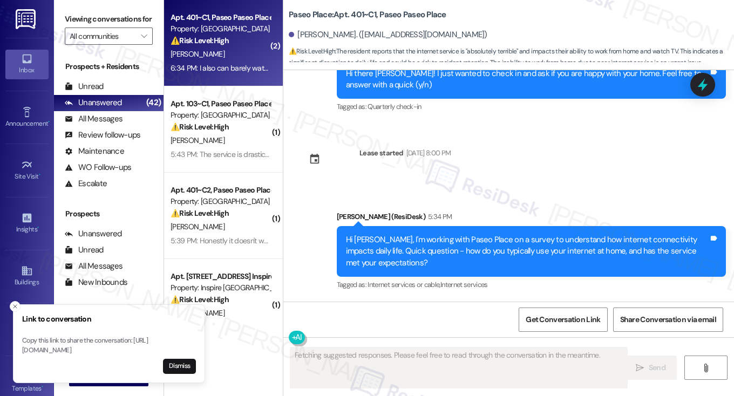
scroll to position [1532, 0]
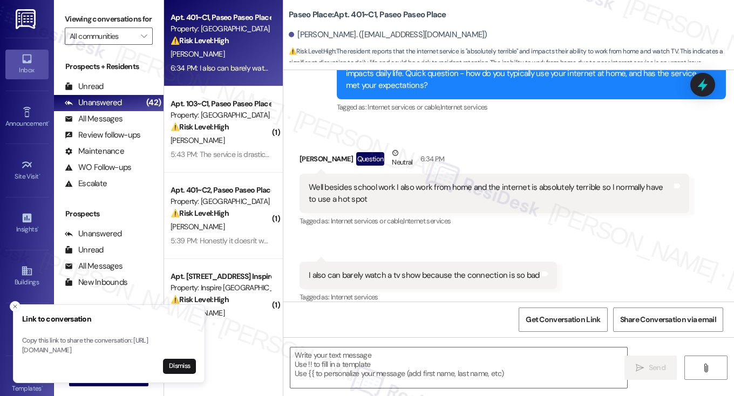
click at [361, 187] on div "Well besides school work I also work from home and the internet is absolutely t…" at bounding box center [490, 193] width 363 height 23
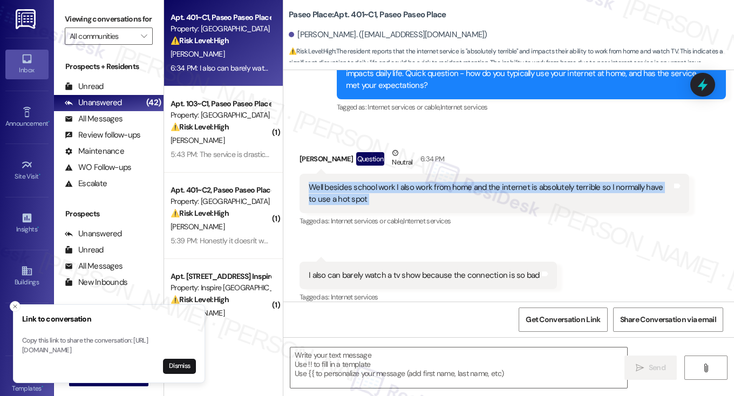
click at [361, 187] on div "Well besides school work I also work from home and the internet is absolutely t…" at bounding box center [490, 193] width 363 height 23
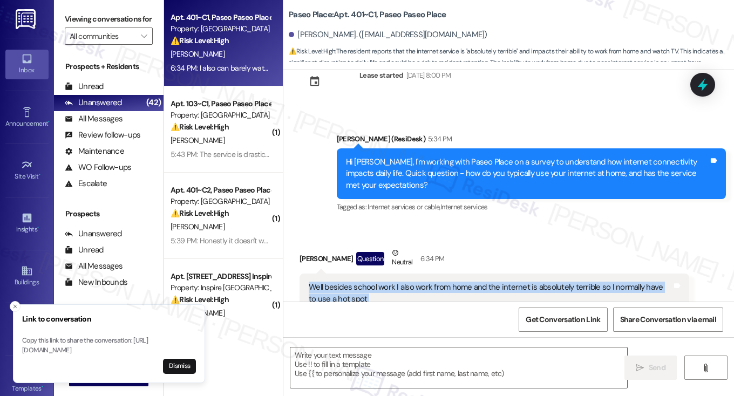
scroll to position [1533, 0]
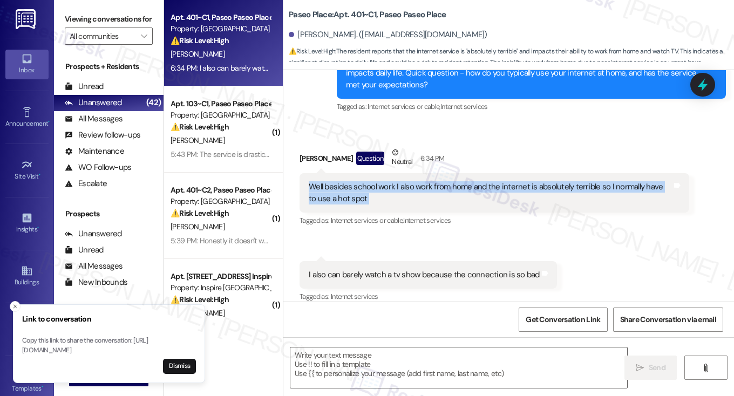
click at [364, 184] on div "Well besides school work I also work from home and the internet is absolutely t…" at bounding box center [490, 192] width 363 height 23
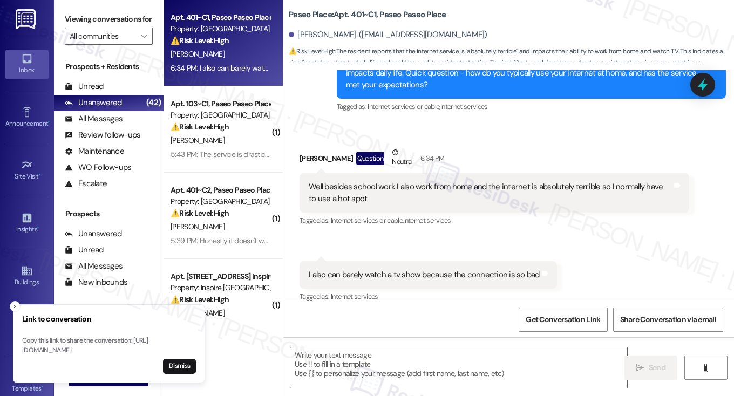
click at [364, 184] on div "Well besides school work I also work from home and the internet is absolutely t…" at bounding box center [490, 192] width 363 height 23
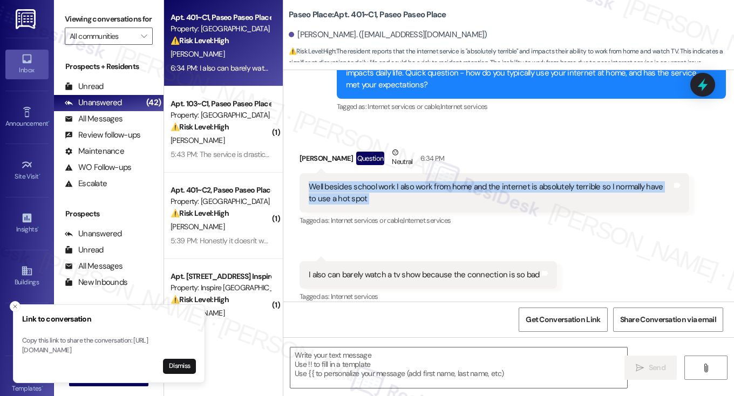
click at [364, 184] on div "Well besides school work I also work from home and the internet is absolutely t…" at bounding box center [490, 192] width 363 height 23
click at [353, 173] on div "Well besides school work I also work from home and the internet is absolutely t…" at bounding box center [493, 192] width 389 height 39
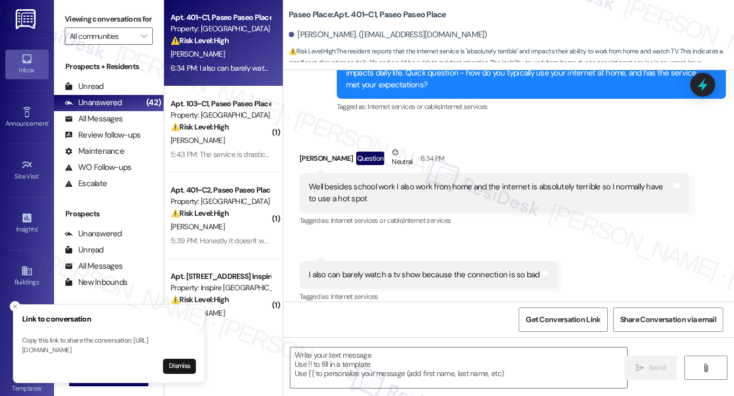
click at [347, 181] on div "Well besides school work I also work from home and the internet is absolutely t…" at bounding box center [490, 192] width 363 height 23
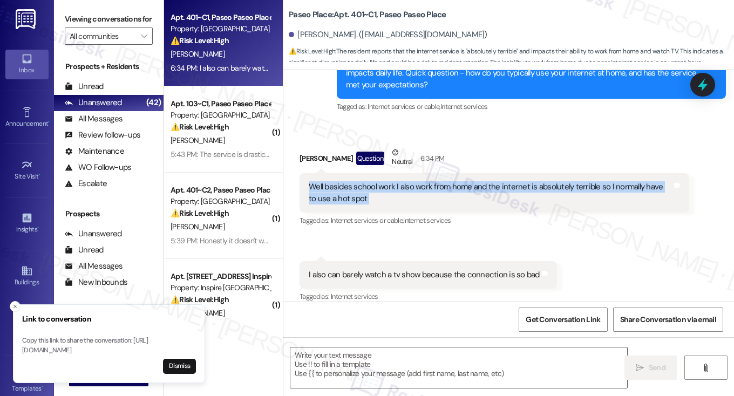
click at [347, 181] on div "Well besides school work I also work from home and the internet is absolutely t…" at bounding box center [490, 192] width 363 height 23
copy div "Well besides school work I also work from home and the internet is absolutely t…"
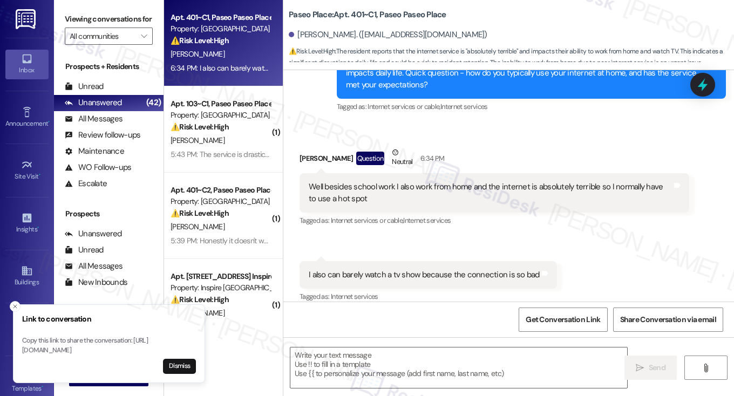
click at [458, 124] on div "Received via SMS Sabine Gauthier Question Neutral 6:34 PM Well besides school w…" at bounding box center [508, 217] width 450 height 190
drag, startPoint x: 101, startPoint y: 23, endPoint x: 242, endPoint y: 68, distance: 147.7
click at [101, 23] on label "Viewing conversations for" at bounding box center [109, 19] width 88 height 17
click at [379, 269] on div "I also can barely watch a tv show because the connection is so bad" at bounding box center [424, 274] width 231 height 11
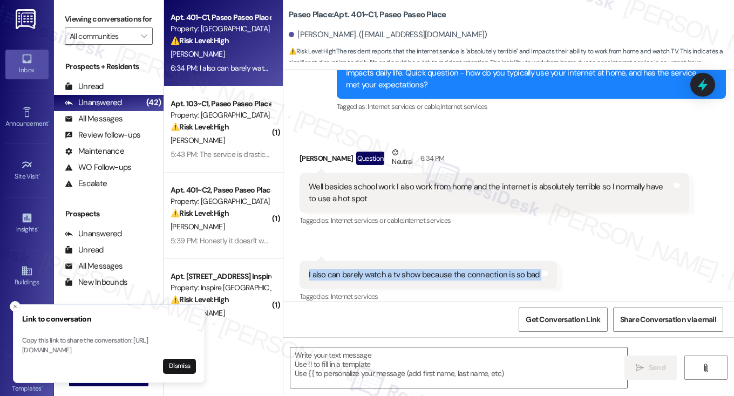
click at [379, 269] on div "I also can barely watch a tv show because the connection is so bad" at bounding box center [424, 274] width 231 height 11
copy div "I also can barely watch a tv show because the connection is so bad Tags and not…"
click at [104, 26] on label "Viewing conversations for" at bounding box center [109, 19] width 88 height 17
click at [369, 368] on textarea at bounding box center [458, 367] width 337 height 40
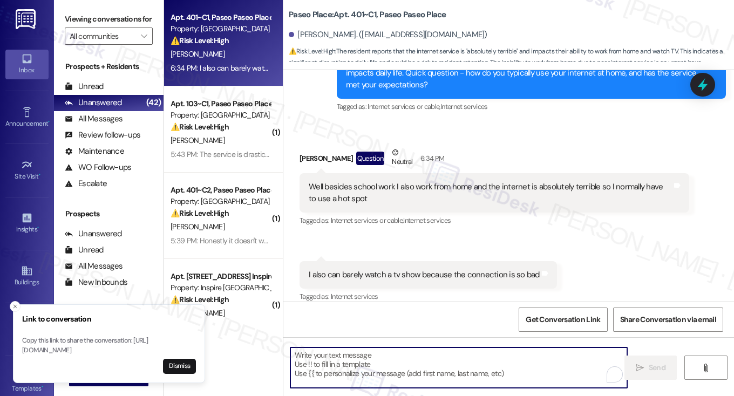
paste textarea "I’m really sorry to hear how much the internet issues are affecting both your w…"
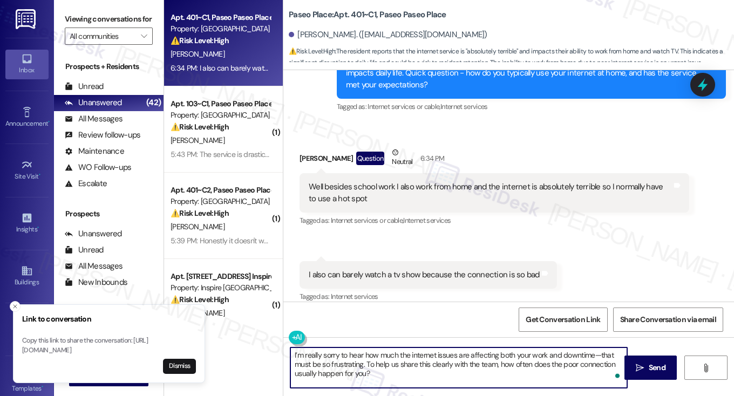
click at [308, 147] on div "Sabine Gauthier Question Neutral 6:34 PM" at bounding box center [493, 160] width 389 height 26
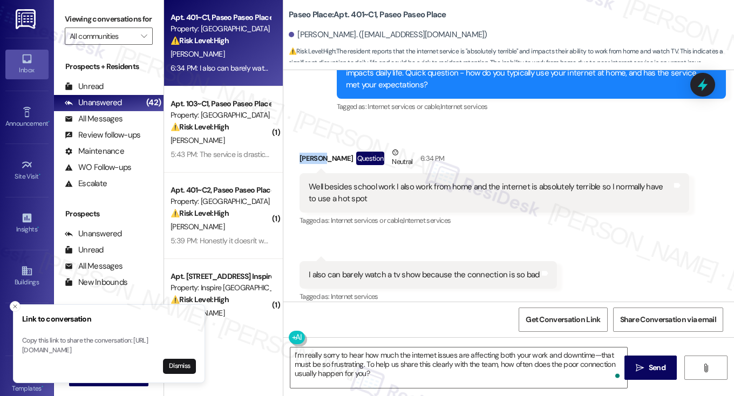
click at [308, 147] on div "Sabine Gauthier Question Neutral 6:34 PM" at bounding box center [493, 160] width 389 height 26
copy div "Sabine"
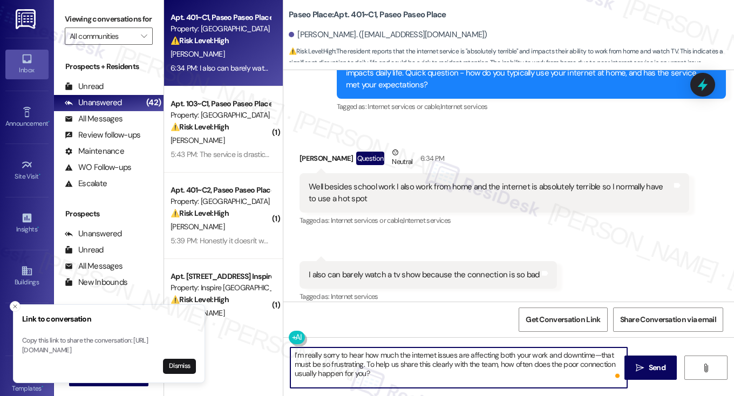
click at [291, 353] on textarea "I’m really sorry to hear how much the internet issues are affecting both your w…" at bounding box center [458, 367] width 337 height 40
paste textarea "Sabine"
click at [347, 352] on textarea "Hi Sabine, I’m really sorry to hear how much the internet issues are affecting …" at bounding box center [458, 367] width 337 height 40
type textarea "Hi Sabine, I’m sorry to hear how much the internet issues are affecting both yo…"
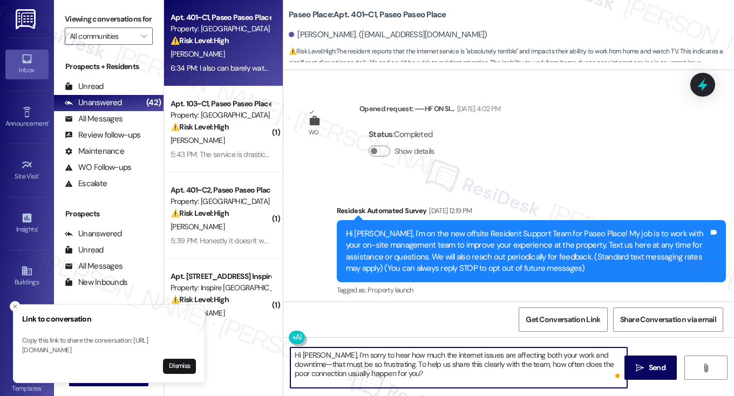
scroll to position [1533, 0]
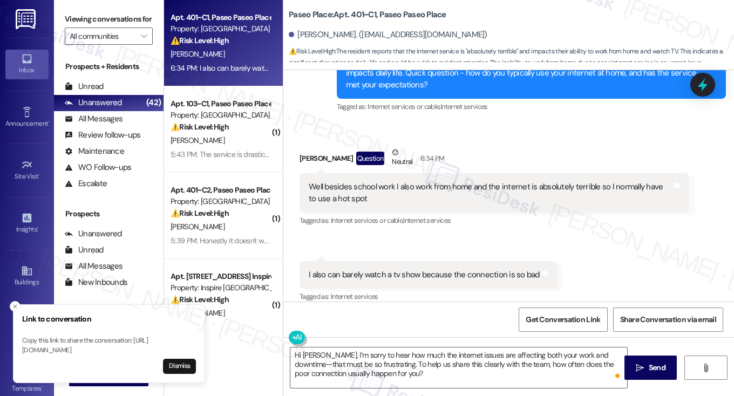
click at [387, 189] on div "Well besides school work I also work from home and the internet is absolutely t…" at bounding box center [490, 192] width 363 height 23
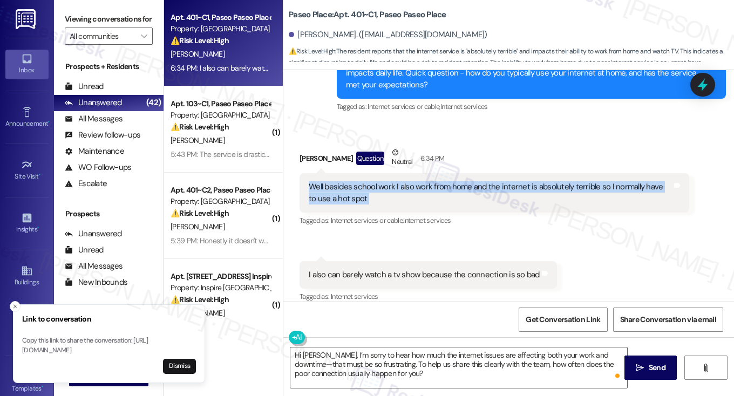
click at [387, 189] on div "Well besides school work I also work from home and the internet is absolutely t…" at bounding box center [490, 192] width 363 height 23
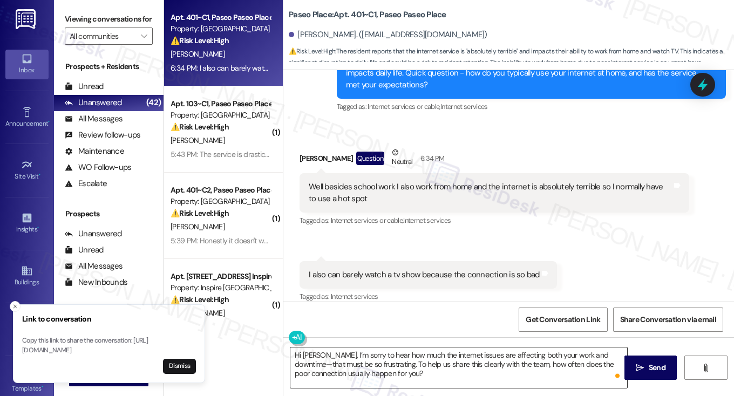
click at [390, 360] on textarea "Hi [PERSON_NAME], I’m sorry to hear how much the internet issues are affecting …" at bounding box center [458, 367] width 337 height 40
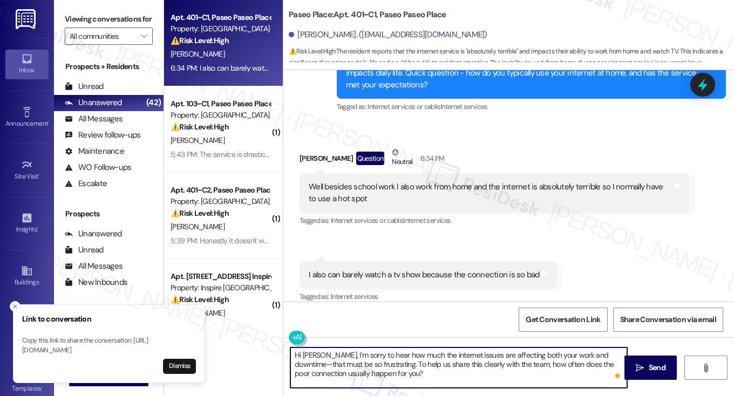
click at [388, 361] on textarea "Hi [PERSON_NAME], I’m sorry to hear how much the internet issues are affecting …" at bounding box center [458, 367] width 337 height 40
click at [449, 364] on textarea "Hi [PERSON_NAME], I’m sorry to hear how much the internet issues are affecting …" at bounding box center [458, 367] width 337 height 40
drag, startPoint x: 375, startPoint y: 364, endPoint x: 604, endPoint y: 347, distance: 229.3
click at [604, 347] on textarea "Hi [PERSON_NAME], I’m sorry to hear how much the internet issues are affecting …" at bounding box center [458, 367] width 337 height 40
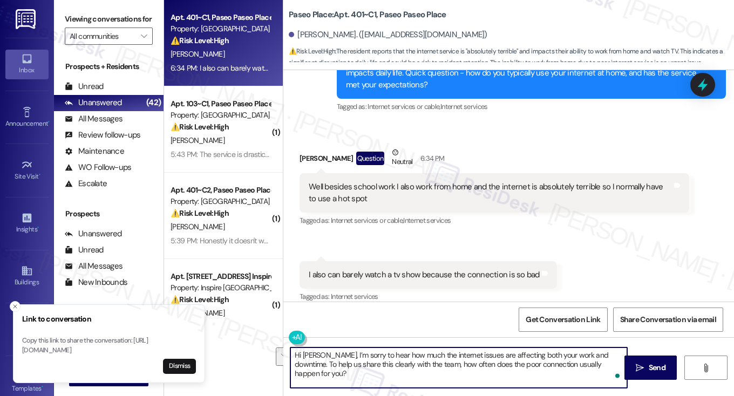
drag, startPoint x: 421, startPoint y: 363, endPoint x: 609, endPoint y: 345, distance: 188.6
click at [609, 345] on div "Hi [PERSON_NAME], I’m sorry to hear how much the internet issues are affecting …" at bounding box center [508, 377] width 450 height 81
click at [431, 366] on textarea "Hi [PERSON_NAME], I’m sorry to hear how much the internet issues are affecting …" at bounding box center [458, 367] width 337 height 40
drag, startPoint x: 431, startPoint y: 366, endPoint x: 457, endPoint y: 361, distance: 26.9
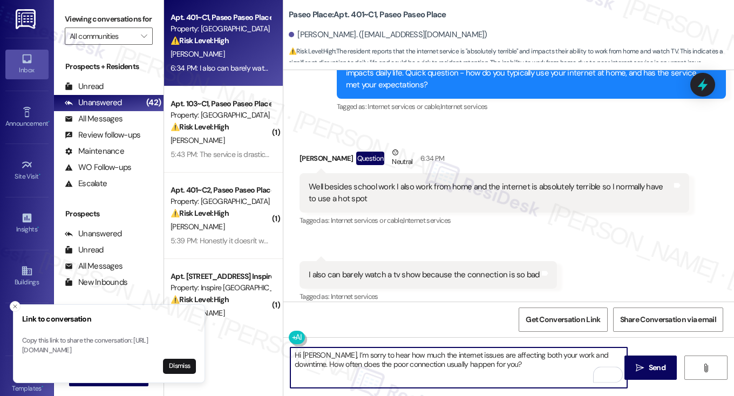
click at [431, 366] on textarea "Hi [PERSON_NAME], I’m sorry to hear how much the internet issues are affecting …" at bounding box center [458, 367] width 337 height 40
click at [509, 361] on textarea "Hi [PERSON_NAME], I’m sorry to hear how much the internet issues are affecting …" at bounding box center [458, 367] width 337 height 40
click at [494, 366] on textarea "Hi [PERSON_NAME], I’m sorry to hear how much the internet issues are affecting …" at bounding box center [458, 367] width 337 height 40
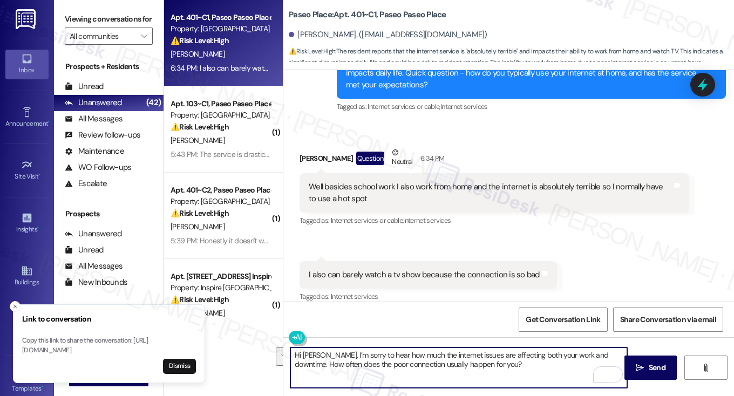
click at [551, 368] on textarea "Hi [PERSON_NAME], I’m sorry to hear how much the internet issues are affecting …" at bounding box center [458, 367] width 337 height 40
click at [585, 355] on textarea "Hi [PERSON_NAME], I’m sorry to hear how much the internet issues are affecting …" at bounding box center [458, 367] width 337 height 40
click at [578, 355] on textarea "Hi [PERSON_NAME], I’m sorry to hear how much the internet issues are affecting …" at bounding box center [458, 367] width 337 height 40
click at [588, 354] on textarea "Hi [PERSON_NAME], I’m sorry to hear how much the internet issues are affecting …" at bounding box center [458, 367] width 337 height 40
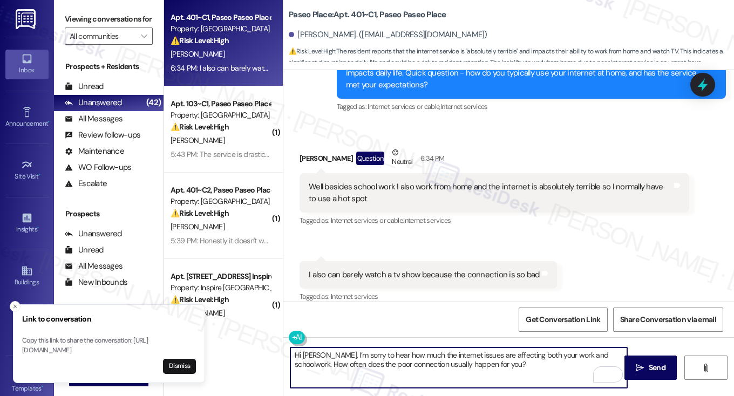
click at [588, 354] on textarea "Hi [PERSON_NAME], I’m sorry to hear how much the internet issues are affecting …" at bounding box center [458, 367] width 337 height 40
click at [328, 337] on button at bounding box center [330, 337] width 83 height 13
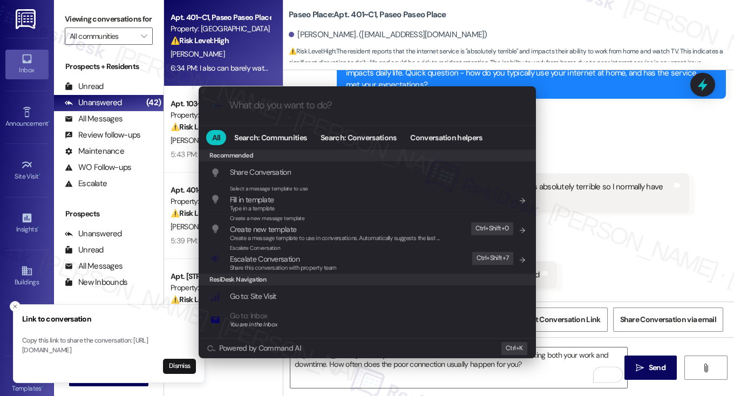
click at [175, 370] on div ".cls-1{fill:#0a055f;}.cls-2{fill:#0cc4c4;} resideskLogoBlueOrange All Search: C…" at bounding box center [367, 198] width 734 height 396
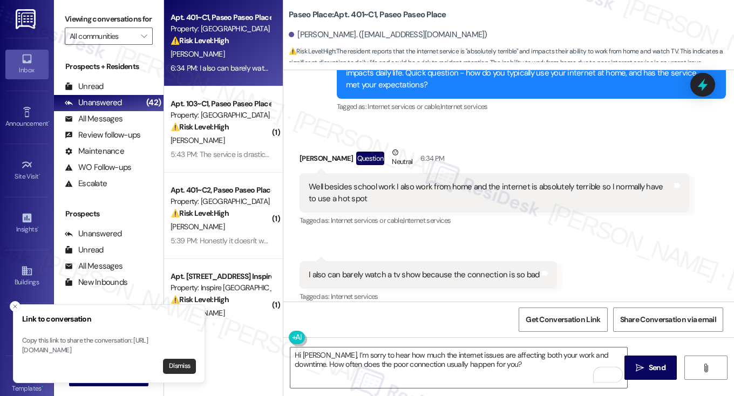
click at [179, 364] on button "Dismiss" at bounding box center [179, 366] width 33 height 15
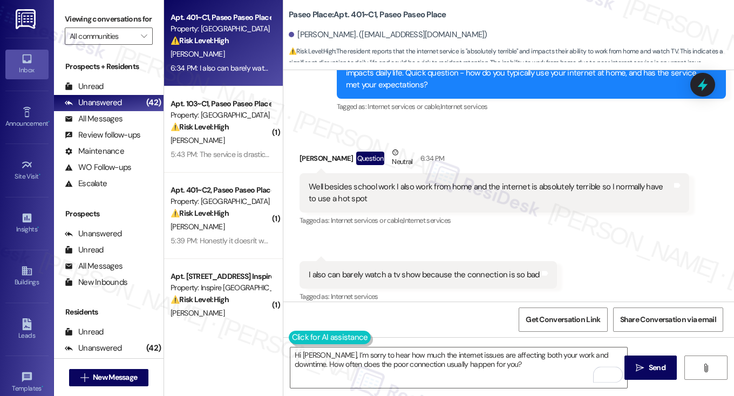
click at [293, 340] on button at bounding box center [330, 337] width 83 height 13
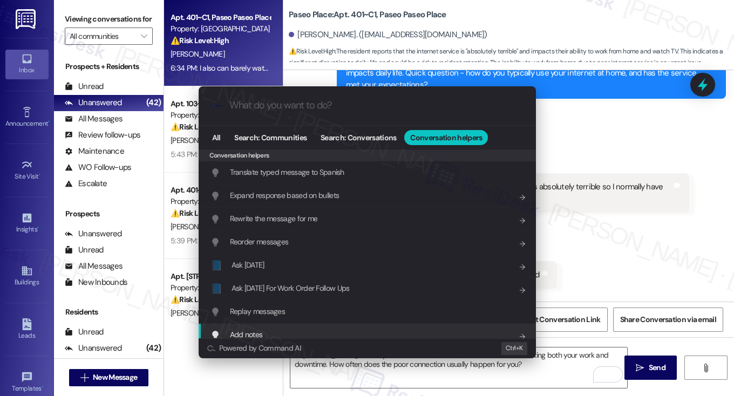
click at [395, 385] on div ".cls-1{fill:#0a055f;}.cls-2{fill:#0cc4c4;} resideskLogoBlueOrange All Search: C…" at bounding box center [367, 198] width 734 height 396
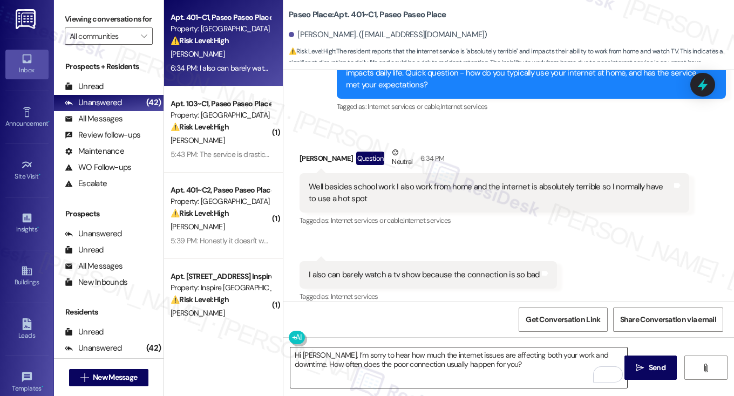
click at [583, 355] on textarea "Hi [PERSON_NAME], I’m sorry to hear how much the internet issues are affecting …" at bounding box center [458, 367] width 337 height 40
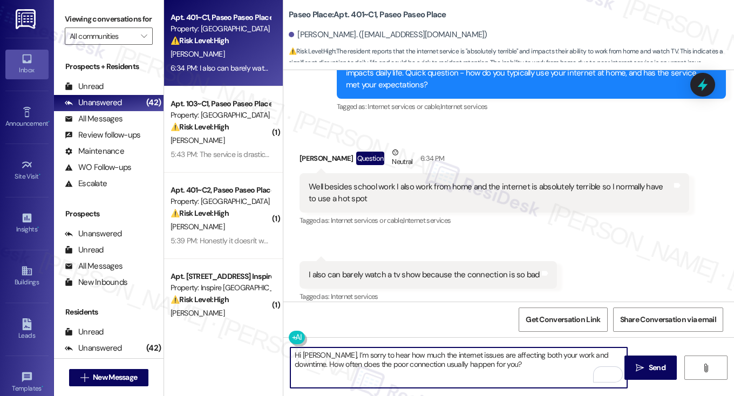
click at [583, 355] on textarea "Hi [PERSON_NAME], I’m sorry to hear how much the internet issues are affecting …" at bounding box center [458, 367] width 337 height 40
type textarea "Hi [PERSON_NAME], I’m sorry to hear how much the internet issues are affecting …"
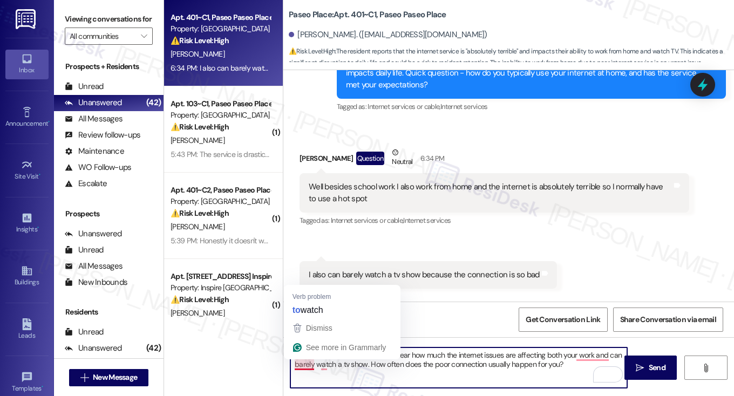
click at [365, 374] on textarea "Hi [PERSON_NAME], I’m sorry to hear how much the internet issues are affecting …" at bounding box center [458, 367] width 337 height 40
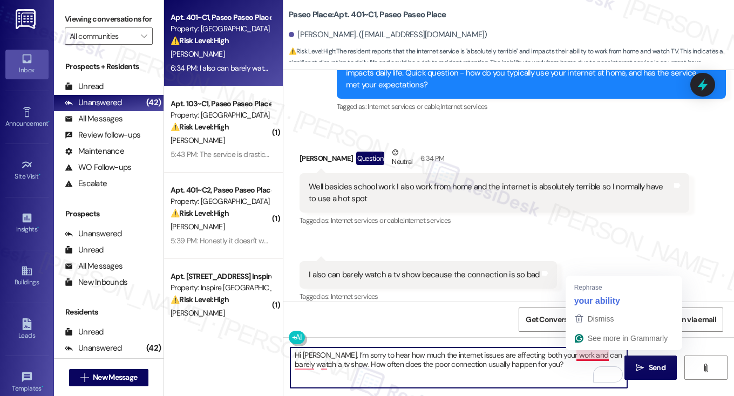
click at [456, 354] on textarea "Hi [PERSON_NAME], I’m sorry to hear how much the internet issues are affecting …" at bounding box center [458, 367] width 337 height 40
click at [473, 355] on textarea "Hi [PERSON_NAME], I’m sorry to hear how much the internet issues are affecting …" at bounding box center [458, 367] width 337 height 40
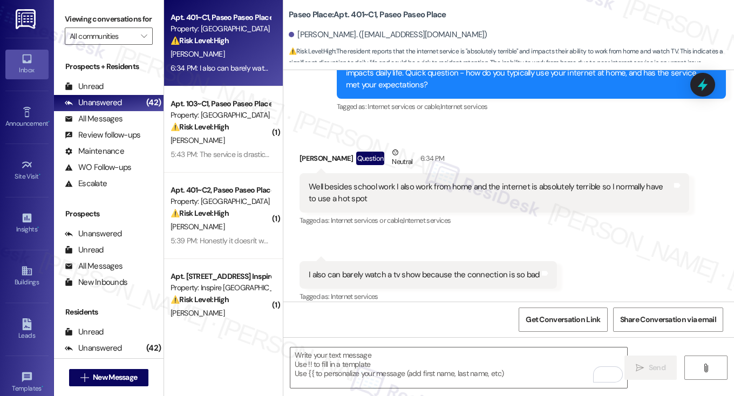
click at [108, 13] on label "Viewing conversations for" at bounding box center [109, 19] width 88 height 17
click at [109, 23] on label "Viewing conversations for" at bounding box center [109, 19] width 88 height 17
click at [411, 358] on textarea "To enrich screen reader interactions, please activate Accessibility in Grammarl…" at bounding box center [458, 367] width 337 height 40
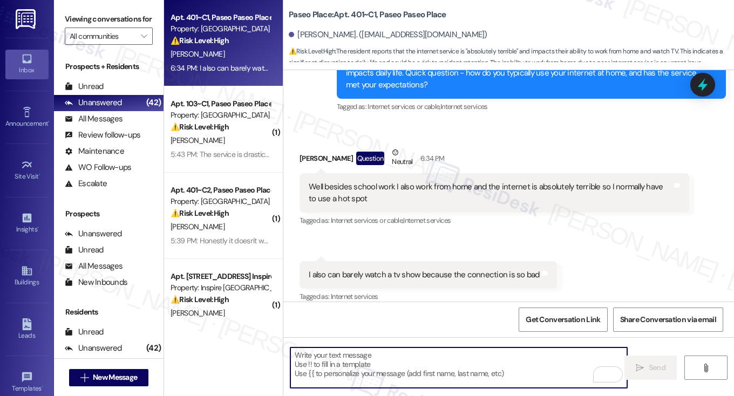
paste textarea "Hi [PERSON_NAME], I’m sorry to hear the internet issues are affecting both your…"
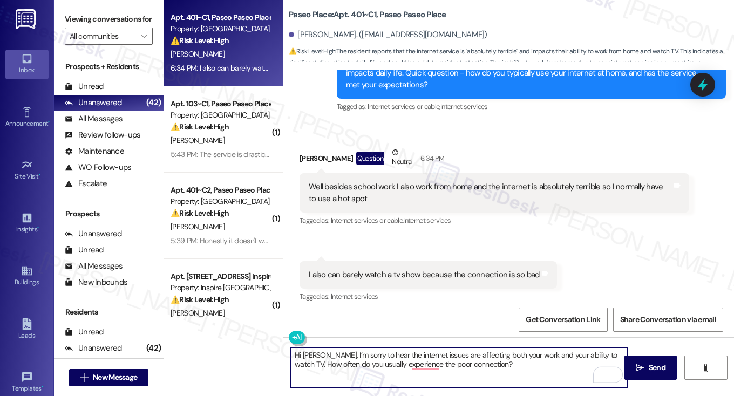
click at [522, 366] on textarea "Hi [PERSON_NAME], I’m sorry to hear the internet issues are affecting both your…" at bounding box center [458, 367] width 337 height 40
type textarea "Hi [PERSON_NAME], I’m sorry to hear the internet issues are affecting both your…"
click at [634, 368] on span " Send" at bounding box center [650, 367] width 34 height 11
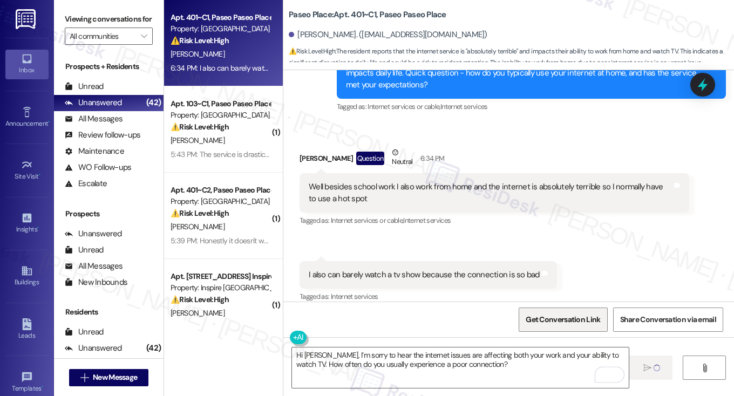
click at [569, 323] on span "Get Conversation Link" at bounding box center [562, 319] width 74 height 11
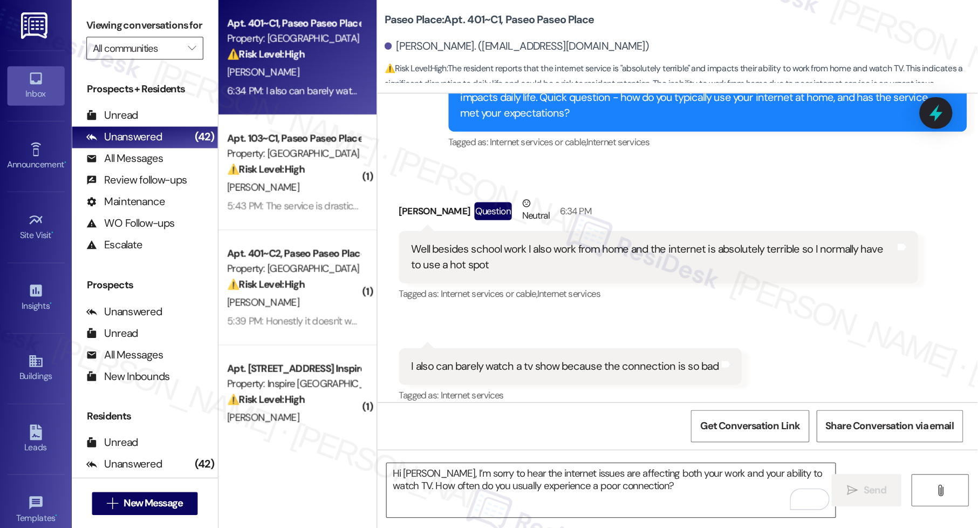
scroll to position [1532, 0]
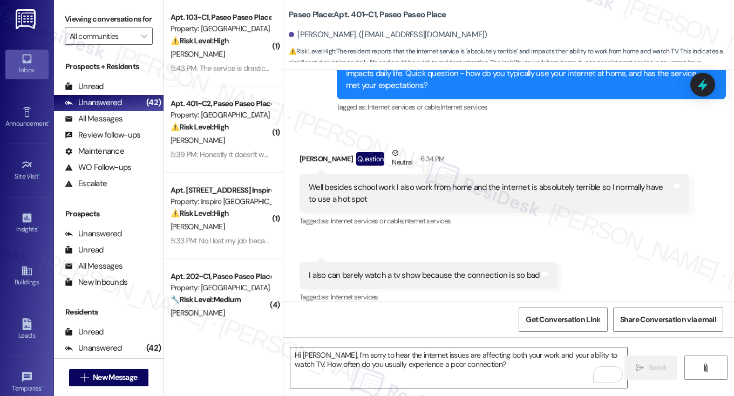
drag, startPoint x: 104, startPoint y: 17, endPoint x: 120, endPoint y: 19, distance: 16.9
click at [104, 17] on label "Viewing conversations for" at bounding box center [109, 19] width 88 height 17
click at [447, 182] on div "Well besides school work I also work from home and the internet is absolutely t…" at bounding box center [490, 193] width 363 height 23
click at [351, 182] on div "Well besides school work I also work from home and the internet is absolutely t…" at bounding box center [490, 193] width 363 height 23
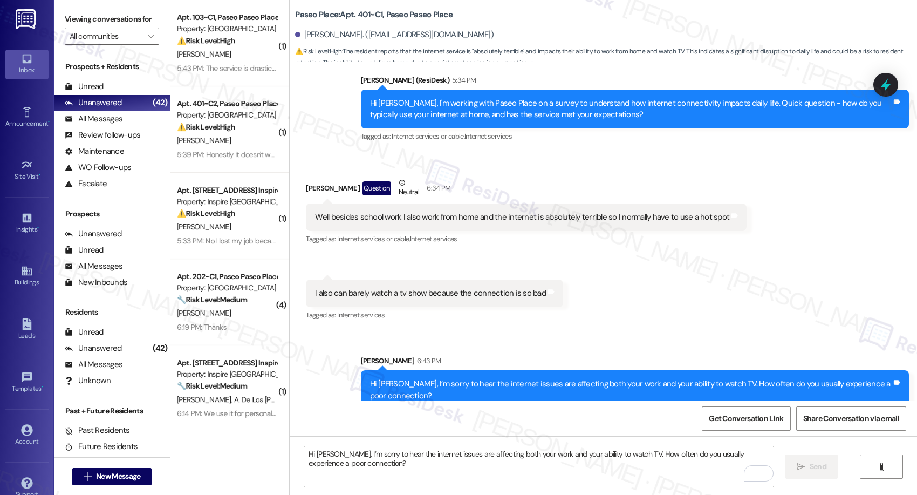
scroll to position [1452, 0]
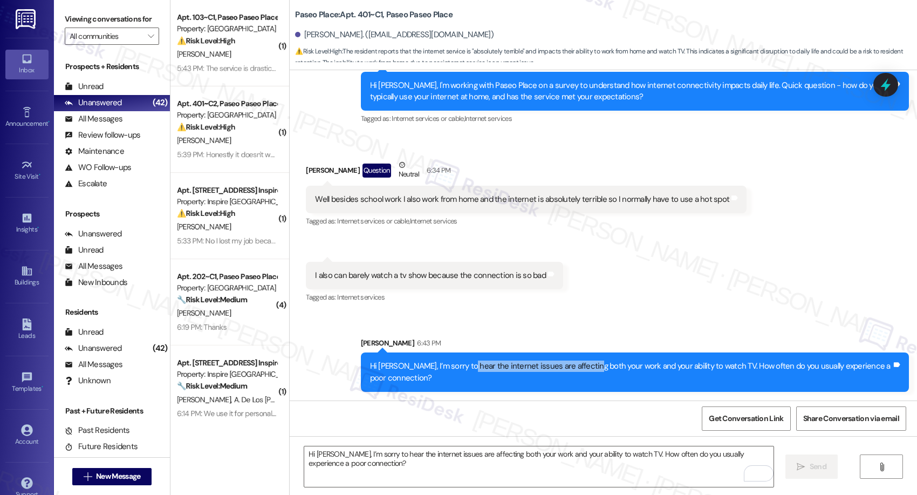
drag, startPoint x: 455, startPoint y: 359, endPoint x: 577, endPoint y: 361, distance: 122.5
click at [577, 361] on div "Hi [PERSON_NAME], I’m sorry to hear the internet issues are affecting both your…" at bounding box center [635, 371] width 548 height 39
click at [577, 361] on div "Hi [PERSON_NAME], I’m sorry to hear the internet issues are affecting both your…" at bounding box center [631, 371] width 522 height 23
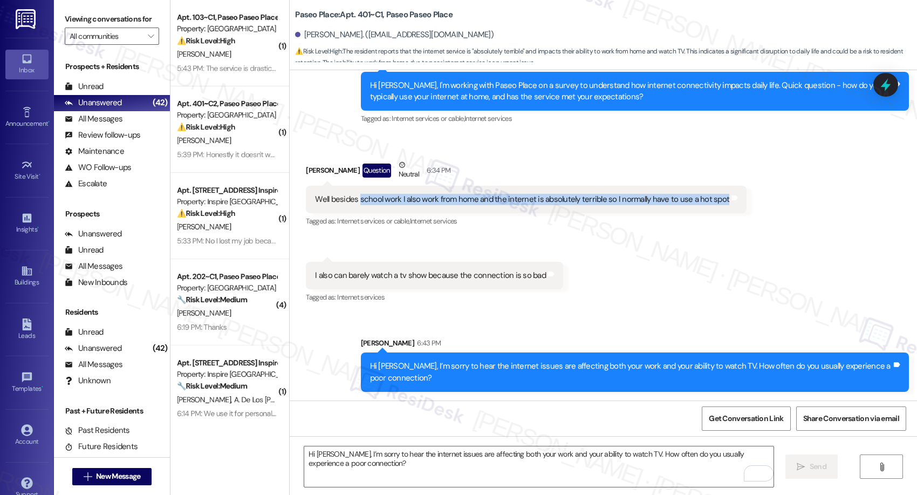
drag, startPoint x: 352, startPoint y: 199, endPoint x: 710, endPoint y: 194, distance: 358.2
click at [710, 194] on div "Well besides school work I also work from home and the internet is absolutely t…" at bounding box center [522, 199] width 414 height 11
copy div "school work I also work from home and the internet is absolutely terrible so I …"
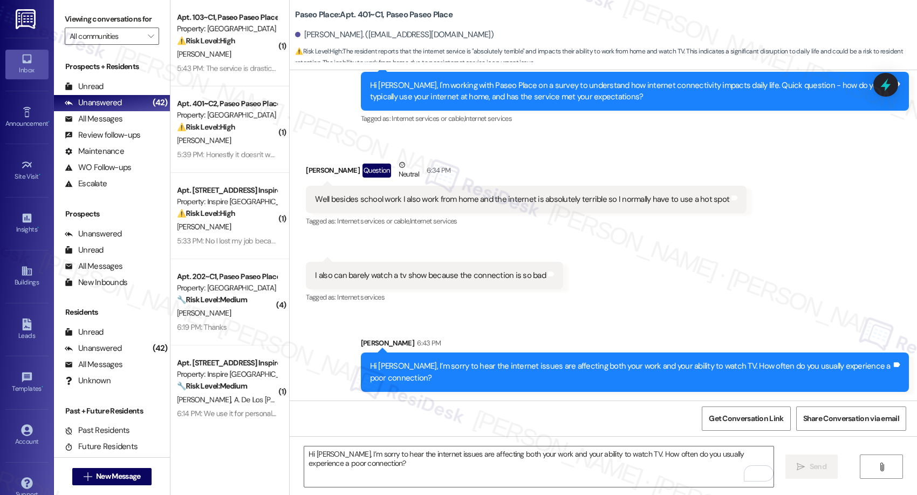
click at [108, 15] on label "Viewing conversations for" at bounding box center [112, 19] width 94 height 17
click at [366, 272] on div "I also can barely watch a tv show because the connection is so bad" at bounding box center [430, 275] width 231 height 11
copy div "I also can barely watch a tv show because the connection is so bad Tags and not…"
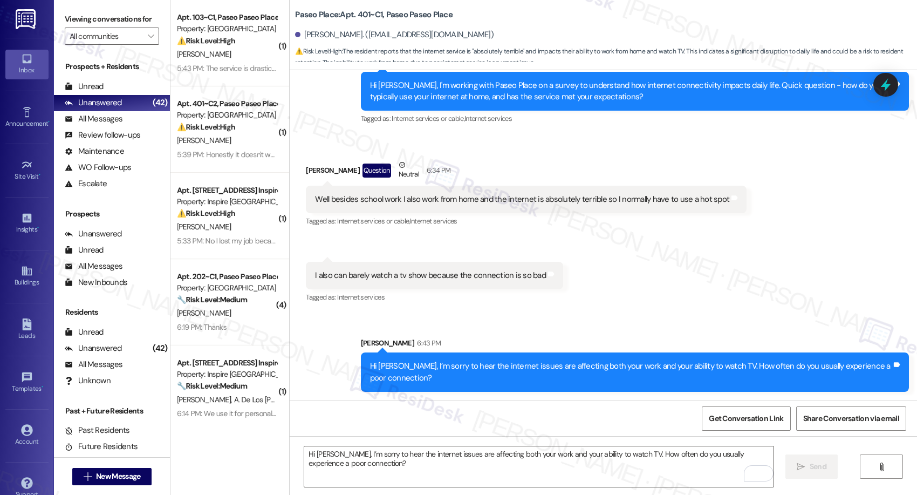
drag, startPoint x: 126, startPoint y: 10, endPoint x: 155, endPoint y: 17, distance: 30.0
click at [126, 11] on label "Viewing conversations for" at bounding box center [112, 19] width 94 height 17
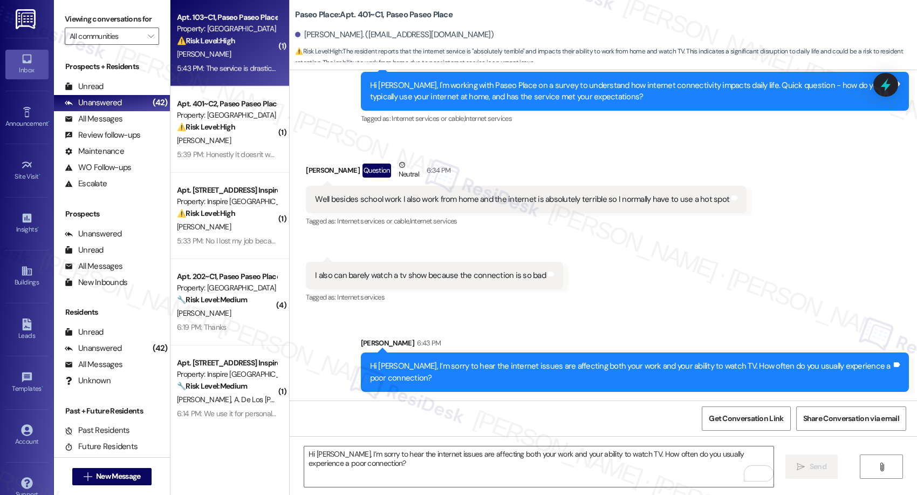
click at [248, 57] on div "[PERSON_NAME]" at bounding box center [227, 53] width 102 height 13
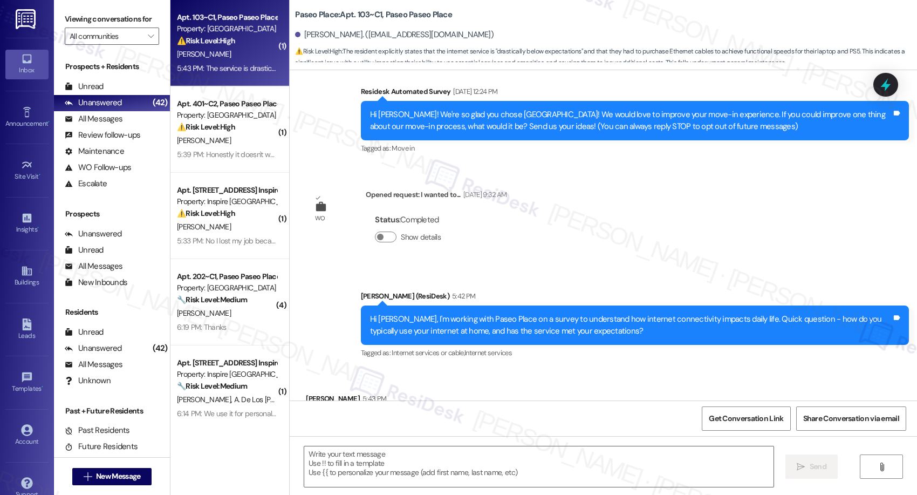
scroll to position [161, 0]
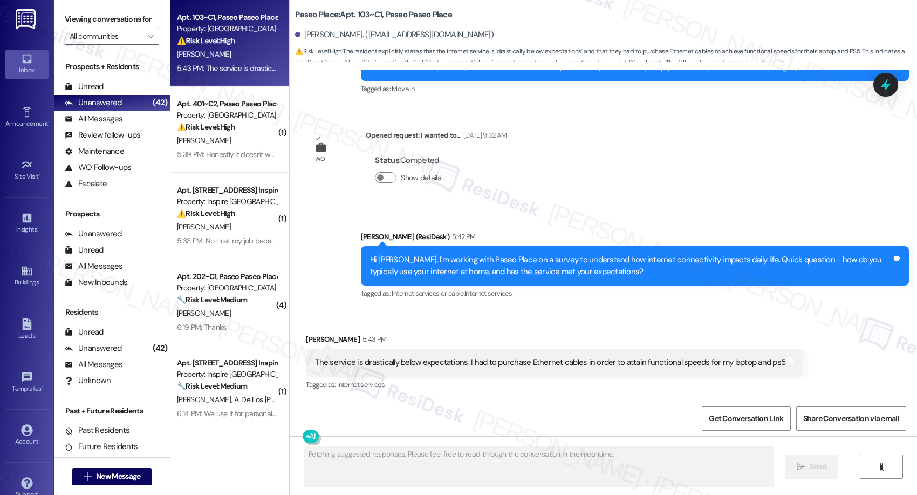
click at [356, 357] on div "The service is drastically below expectations. I had to purchase Ethernet cable…" at bounding box center [550, 362] width 470 height 11
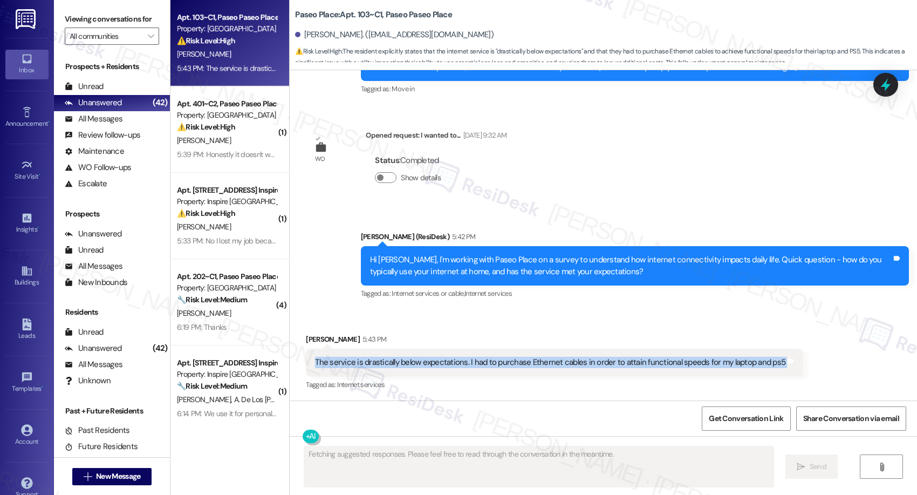
click at [356, 357] on div "The service is drastically below expectations. I had to purchase Ethernet cable…" at bounding box center [550, 362] width 470 height 11
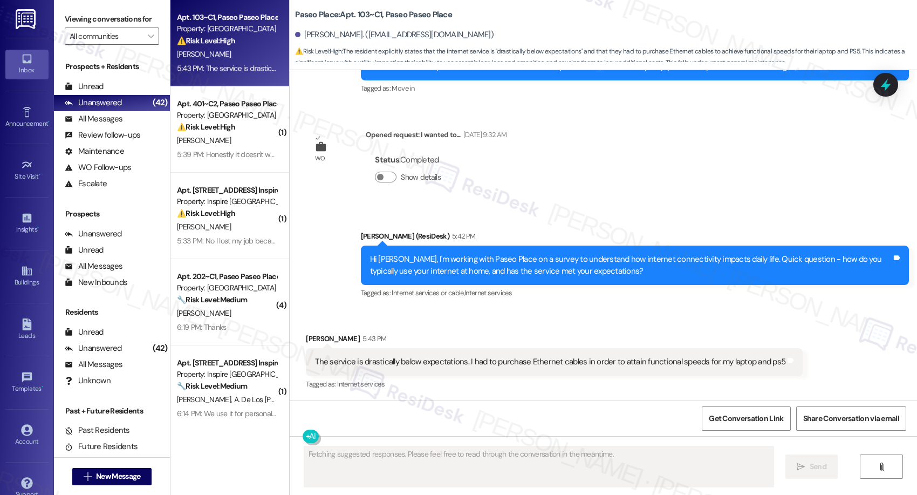
click at [558, 266] on div "Hi [PERSON_NAME], I'm working with Paseo Place on a survey to understand how in…" at bounding box center [631, 265] width 522 height 23
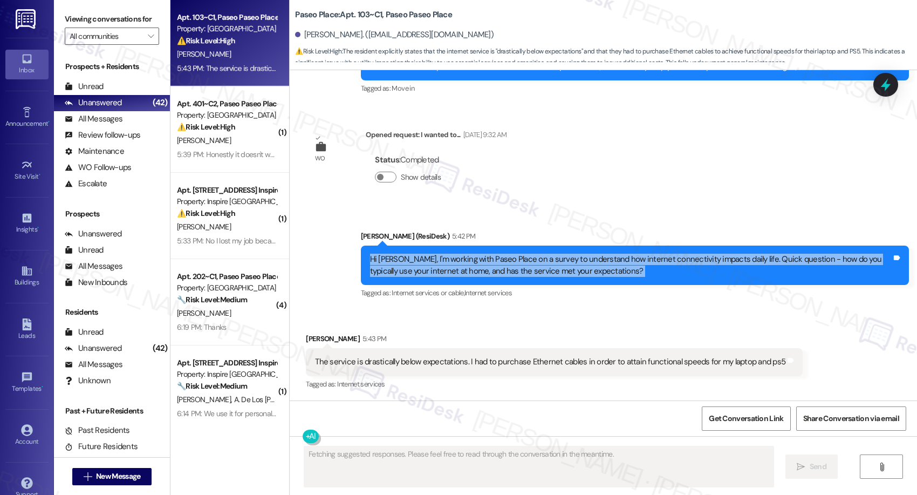
click at [558, 266] on div "Hi [PERSON_NAME], I'm working with Paseo Place on a survey to understand how in…" at bounding box center [631, 265] width 522 height 23
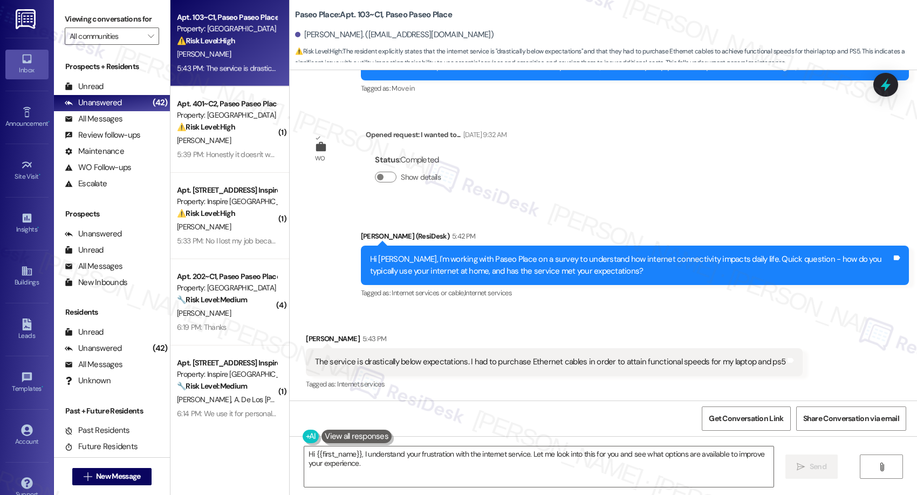
click at [562, 360] on div "The service is drastically below expectations. I had to purchase Ethernet cable…" at bounding box center [550, 361] width 470 height 11
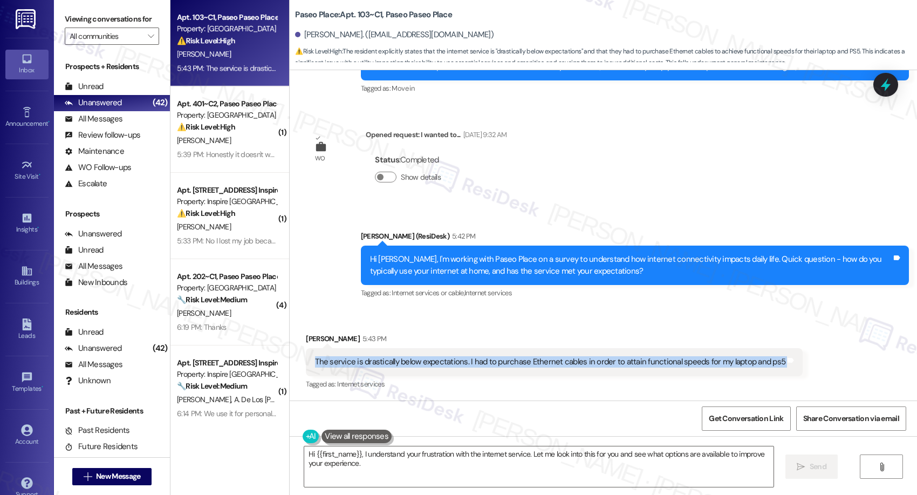
click at [562, 360] on div "The service is drastically below expectations. I had to purchase Ethernet cable…" at bounding box center [550, 361] width 470 height 11
copy div "The service is drastically below expectations. I had to purchase Ethernet cable…"
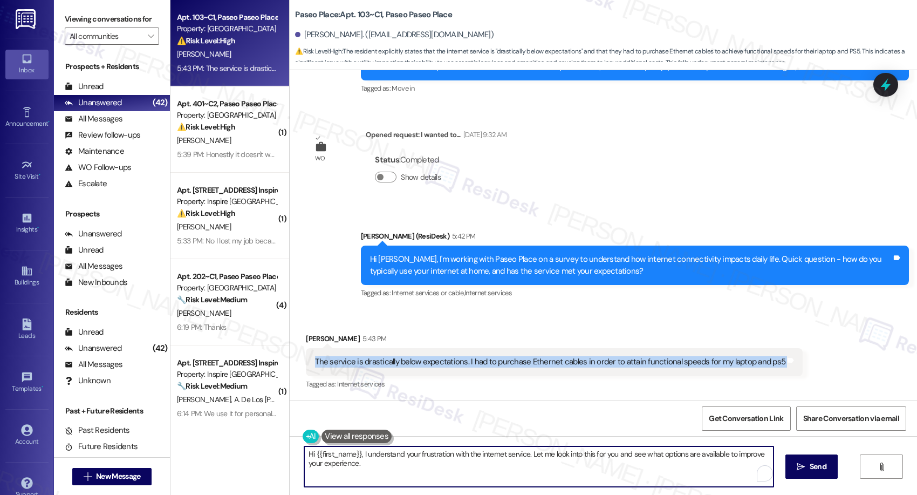
click at [399, 395] on textarea "Hi {{first_name}}, I understand your frustration with the internet service. Let…" at bounding box center [538, 466] width 469 height 40
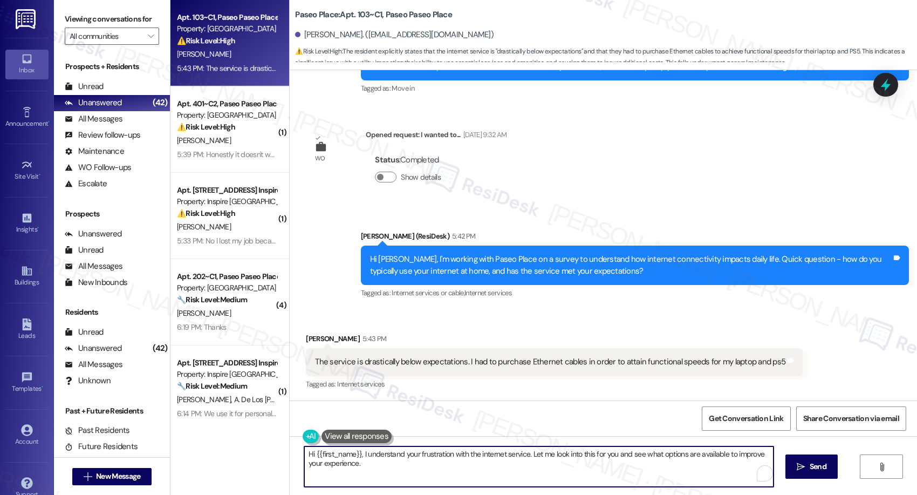
click at [399, 395] on textarea "Hi {{first_name}}, I understand your frustration with the internet service. Let…" at bounding box center [538, 466] width 469 height 40
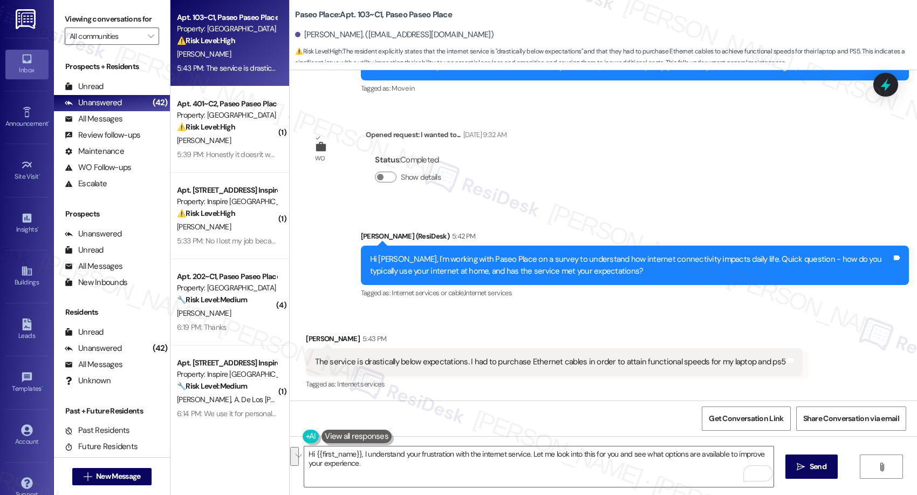
click at [109, 6] on div "Viewing conversations for All communities " at bounding box center [112, 28] width 116 height 56
click at [422, 243] on div "[PERSON_NAME] (ResiDesk) 5:42 PM" at bounding box center [635, 237] width 548 height 15
click at [464, 264] on div "Hi [PERSON_NAME], I'm working with Paseo Place on a survey to understand how in…" at bounding box center [631, 265] width 522 height 23
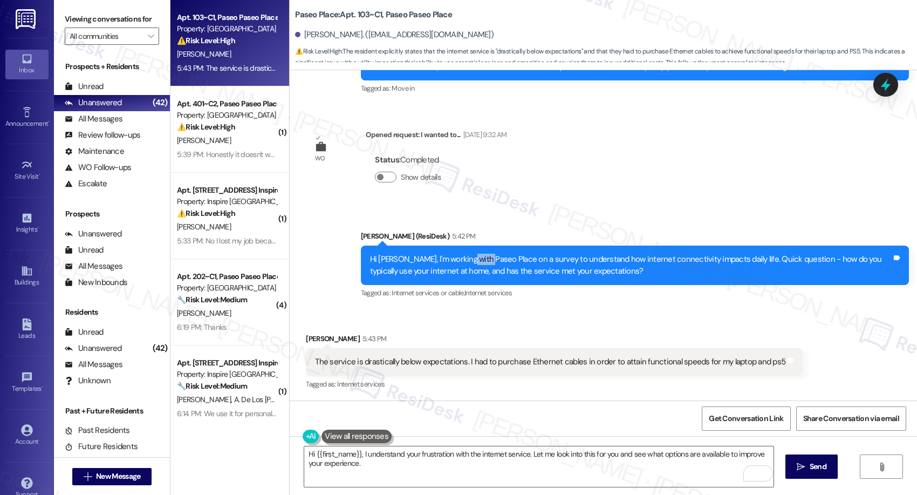
click at [464, 264] on div "Hi [PERSON_NAME], I'm working with Paseo Place on a survey to understand how in…" at bounding box center [631, 265] width 522 height 23
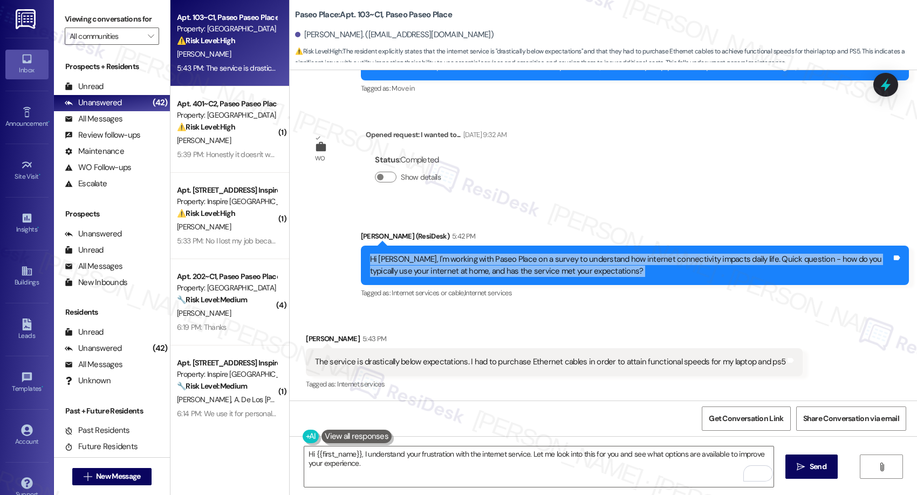
click at [464, 264] on div "Hi [PERSON_NAME], I'm working with Paseo Place on a survey to understand how in…" at bounding box center [631, 265] width 522 height 23
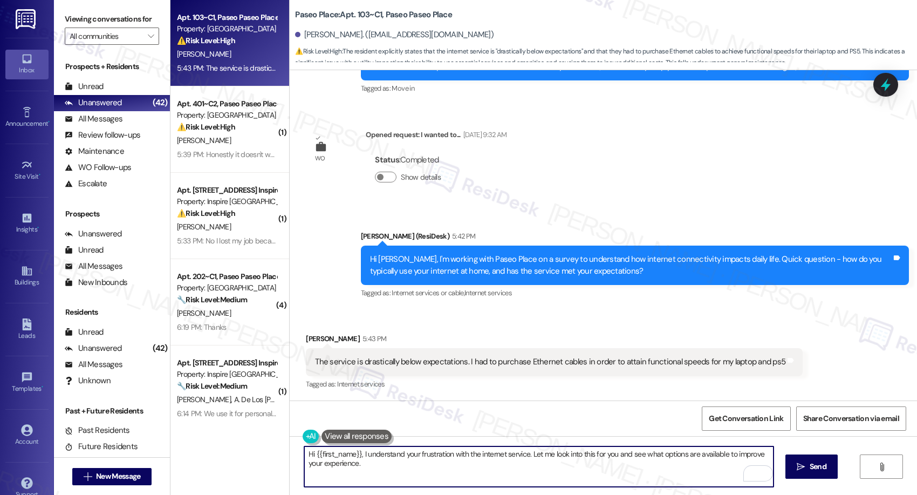
click at [430, 395] on textarea "Hi {{first_name}}, I understand your frustration with the internet service. Let…" at bounding box center [538, 466] width 469 height 40
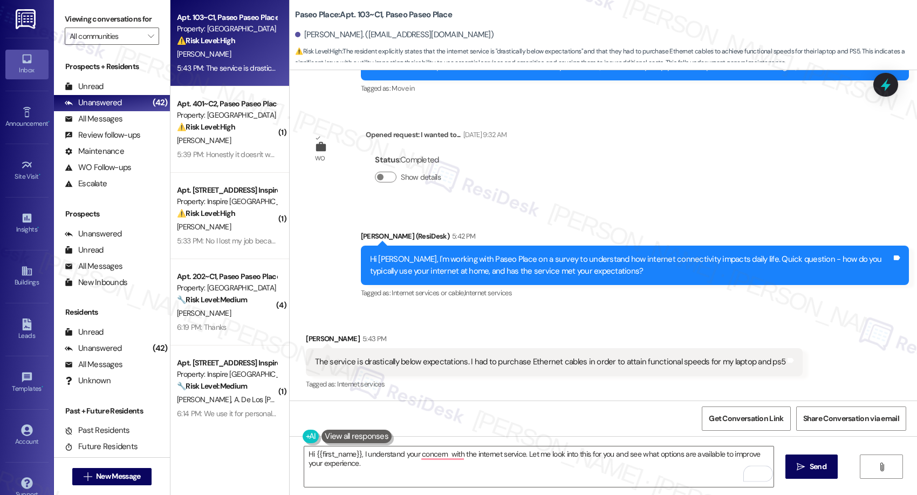
click at [412, 348] on div "The service is drastically below expectations. I had to purchase Ethernet cable…" at bounding box center [554, 362] width 497 height 28
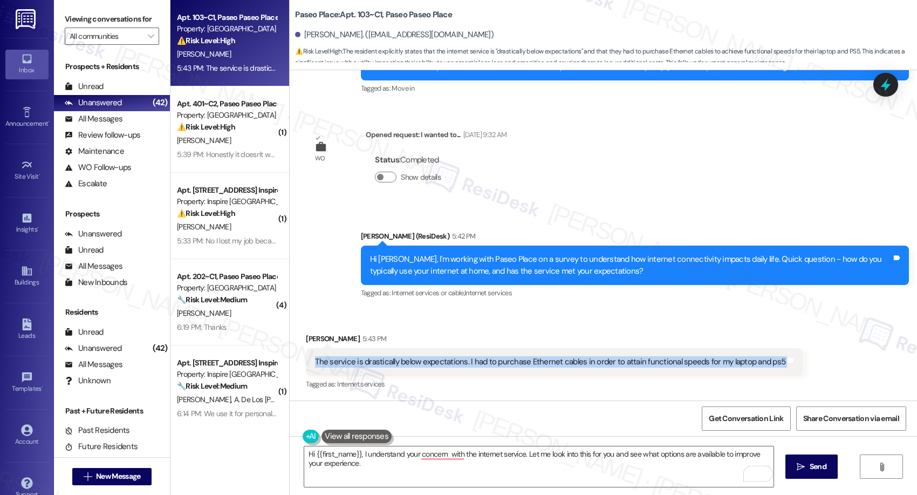
click at [412, 348] on div "The service is drastically below expectations. I had to purchase Ethernet cable…" at bounding box center [554, 362] width 497 height 28
copy div "The service is drastically below expectations. I had to purchase Ethernet cable…"
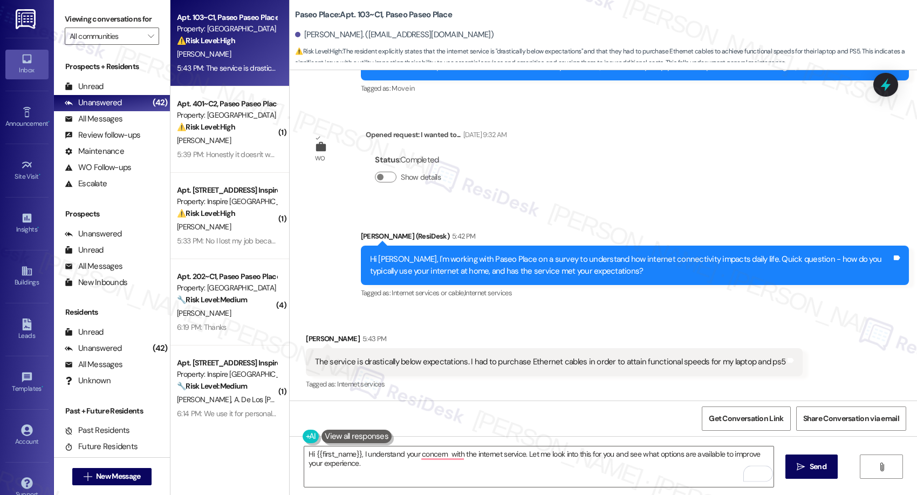
click at [523, 266] on div "Hi [PERSON_NAME], I'm working with Paseo Place on a survey to understand how in…" at bounding box center [631, 265] width 522 height 23
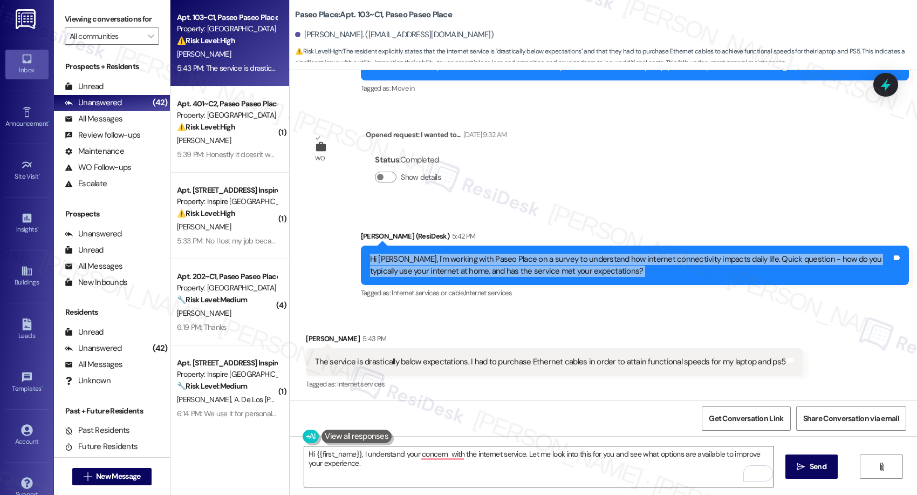
click at [523, 266] on div "Hi [PERSON_NAME], I'm working with Paseo Place on a survey to understand how in…" at bounding box center [631, 265] width 522 height 23
copy div "Hi [PERSON_NAME], I'm working with Paseo Place on a survey to understand how in…"
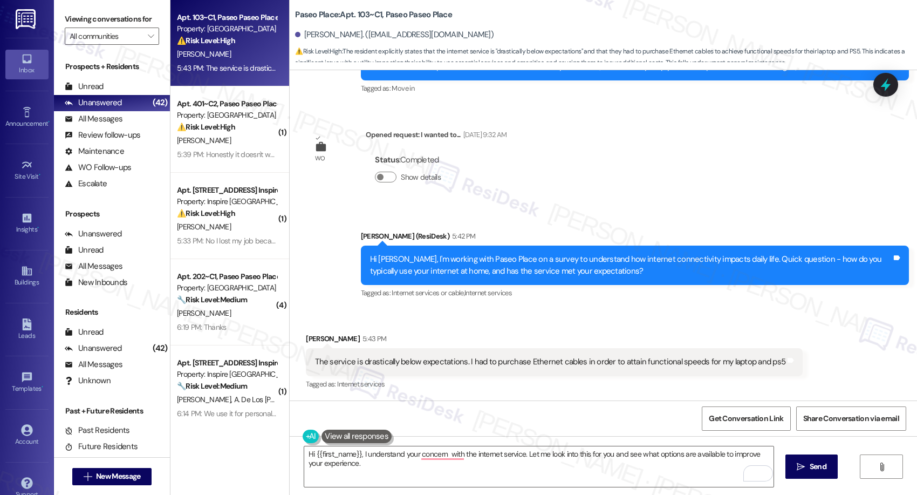
click at [93, 9] on div "Viewing conversations for All communities " at bounding box center [112, 28] width 116 height 56
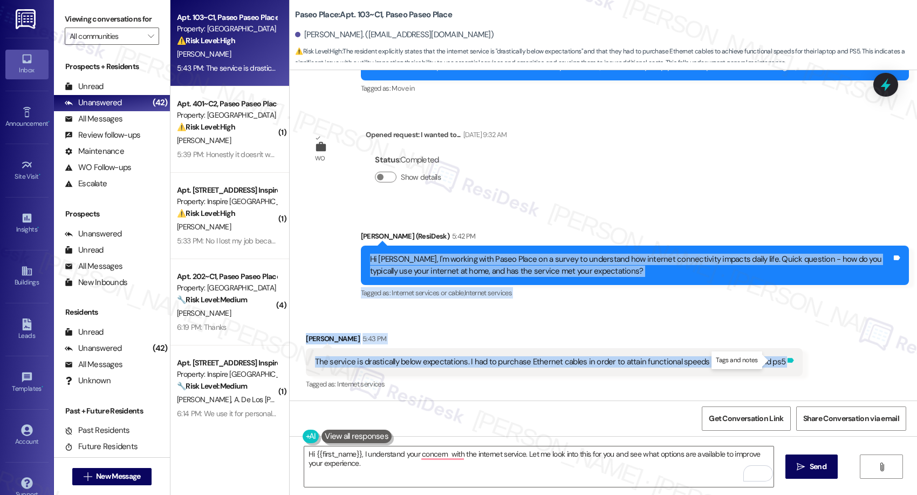
drag, startPoint x: 350, startPoint y: 249, endPoint x: 769, endPoint y: 362, distance: 434.7
click at [733, 362] on div "WO Lease started [DATE] 8:00 PM Show details Survey, sent via SMS Residesk Auto…" at bounding box center [603, 235] width 627 height 330
copy div "Hi [PERSON_NAME], I'm working with Paseo Place on a survey to understand how in…"
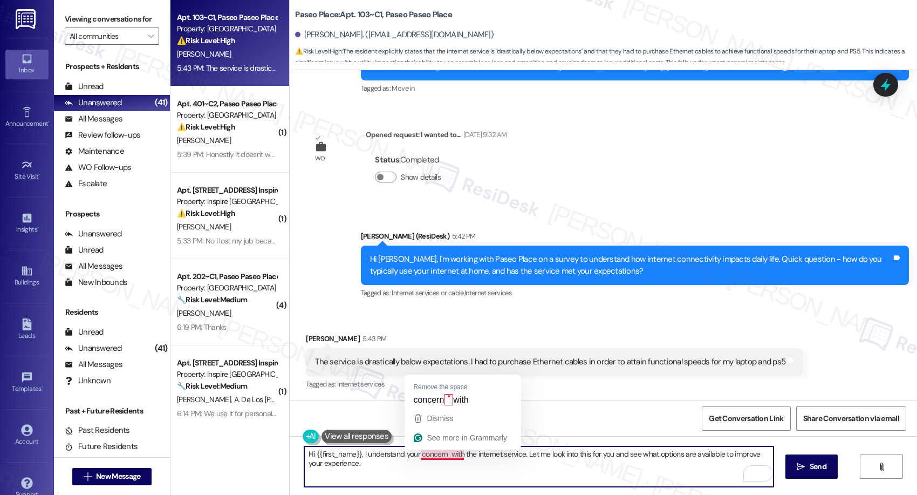
click at [444, 395] on textarea "Hi {{first_name}}, I understand your concern with the internet service. Let me …" at bounding box center [538, 466] width 469 height 40
click at [445, 395] on textarea "Hi {{first_name}}, I understand your concern with the internet service. Let me …" at bounding box center [538, 466] width 469 height 40
paste textarea "Thanks for sharing that, Michael. I’m sorry to hear the service has been so far…"
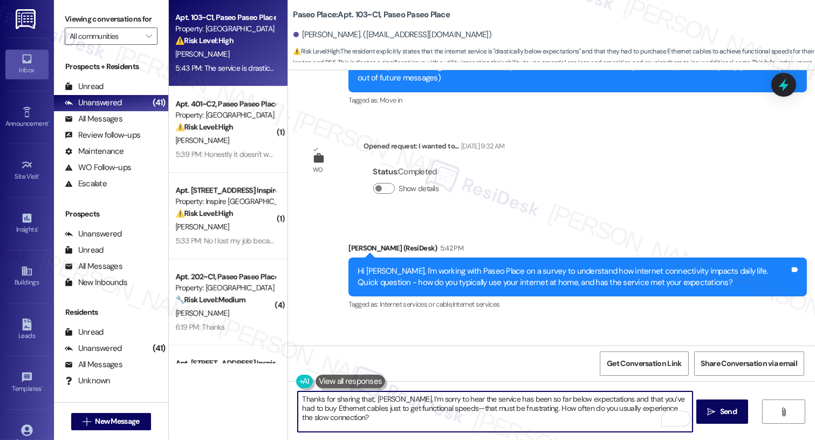
click at [479, 395] on textarea "Thanks for sharing that, Michael. I’m sorry to hear the service has been so far…" at bounding box center [495, 411] width 394 height 40
click at [556, 395] on textarea "Thanks for sharing that, Michael. I’m sorry to hear the service has been so far…" at bounding box center [495, 411] width 394 height 40
drag, startPoint x: 459, startPoint y: 397, endPoint x: 595, endPoint y: 396, distance: 136.5
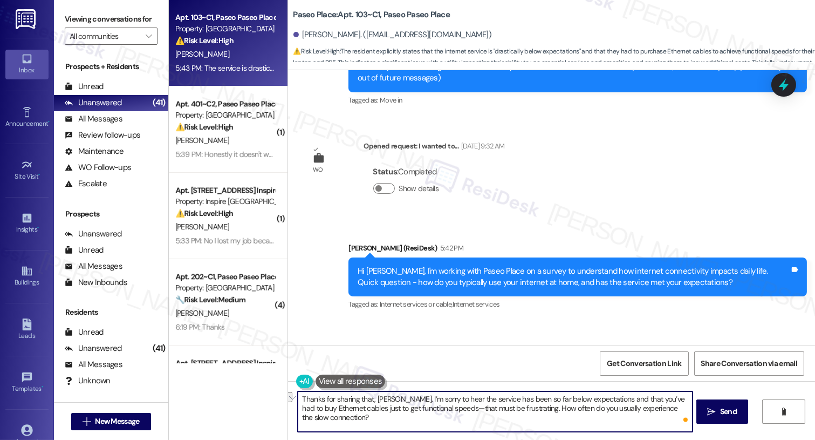
click at [595, 395] on textarea "Thanks for sharing that, Michael. I’m sorry to hear the service has been so far…" at bounding box center [495, 411] width 394 height 40
drag, startPoint x: 383, startPoint y: 410, endPoint x: 463, endPoint y: 414, distance: 80.5
click at [463, 395] on textarea "Thanks for sharing that, Michael. I’m sorry to hear about your internet experie…" at bounding box center [495, 411] width 394 height 40
click at [412, 395] on textarea "Thanks for sharing that, Michael. I’m sorry to hear about your internet experie…" at bounding box center [495, 411] width 394 height 40
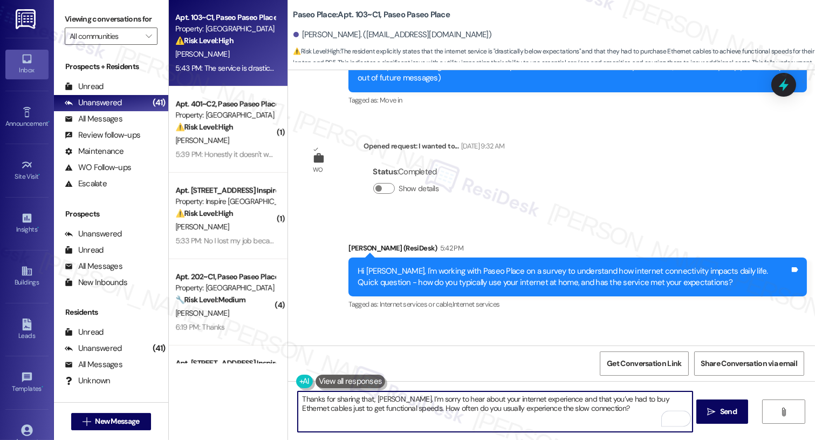
click at [412, 395] on textarea "Thanks for sharing that, Michael. I’m sorry to hear about your internet experie…" at bounding box center [495, 411] width 394 height 40
click at [584, 395] on textarea "Thanks for sharing that, Michael. I’m sorry to hear about your internet experie…" at bounding box center [495, 411] width 394 height 40
click at [388, 395] on textarea "Thanks for sharing that, Michael. I’m sorry to hear about your internet experie…" at bounding box center [495, 411] width 394 height 40
click at [637, 395] on textarea "Thanks for sharing that, Michael. I’m sorry to hear about your internet experie…" at bounding box center [495, 411] width 394 height 40
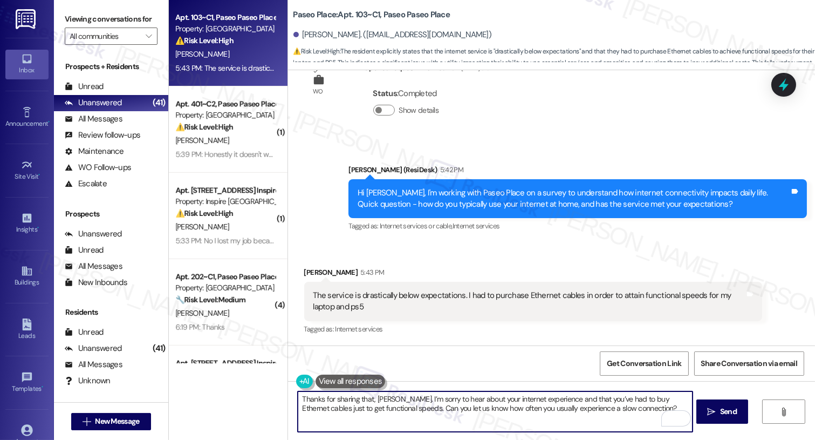
click at [526, 395] on textarea "Thanks for sharing that, Michael. I’m sorry to hear about your internet experie…" at bounding box center [495, 411] width 394 height 40
click at [362, 395] on textarea "Thanks for sharing that, Michael. I’m sorry to hear about your internet experie…" at bounding box center [495, 411] width 394 height 40
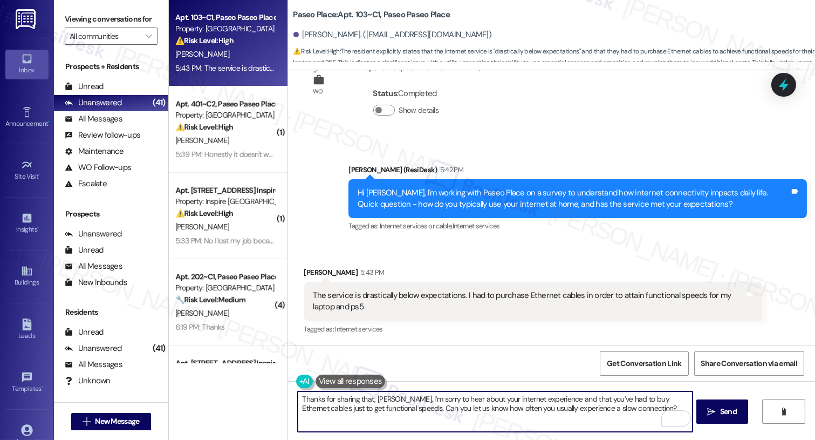
click at [362, 395] on textarea "Thanks for sharing that, Michael. I’m sorry to hear about your internet experie…" at bounding box center [495, 411] width 394 height 40
type textarea "Thanks for sharing that, Michael. I’m sorry to hear about your internet experie…"
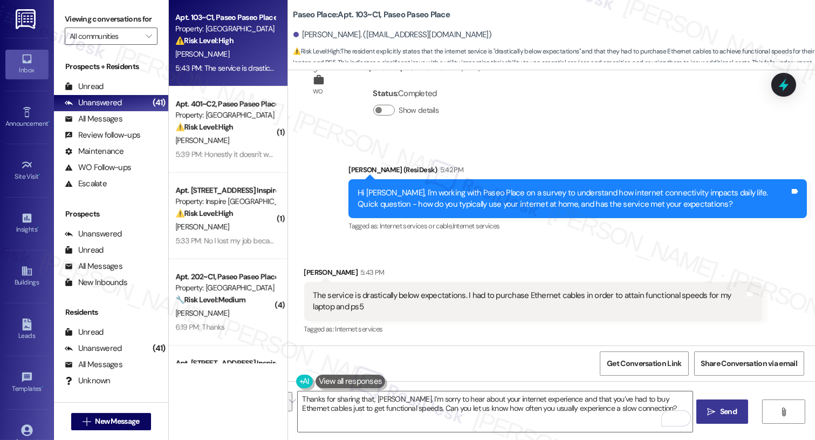
click at [733, 395] on span "Send" at bounding box center [728, 411] width 17 height 11
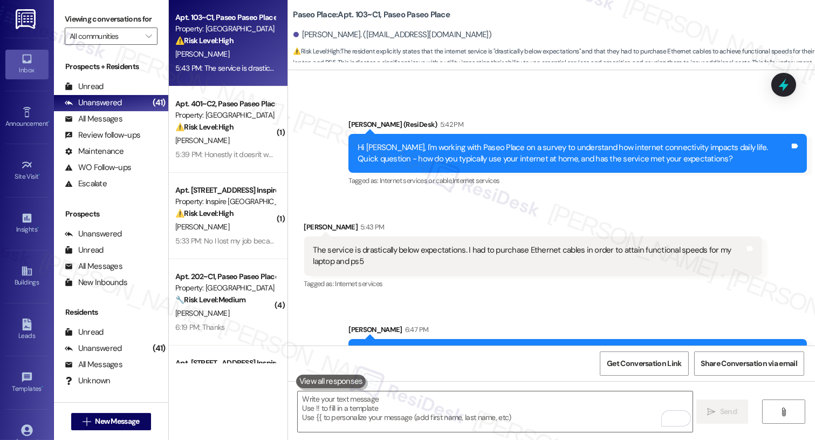
scroll to position [327, 0]
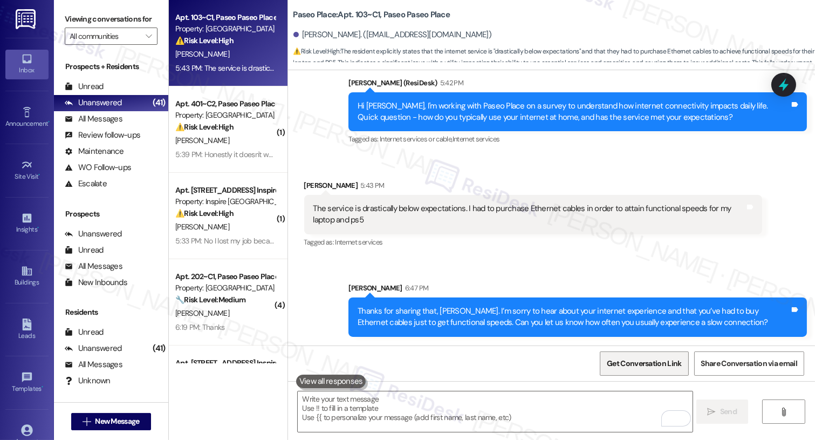
click at [634, 360] on span "Get Conversation Link" at bounding box center [644, 363] width 74 height 11
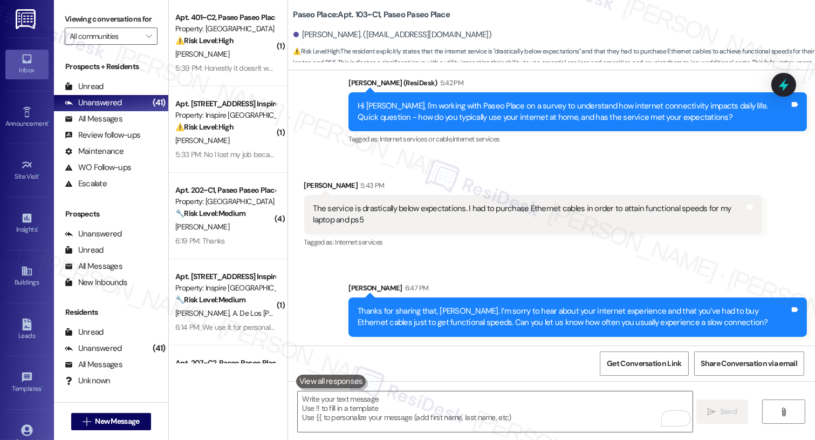
drag, startPoint x: 113, startPoint y: 22, endPoint x: 122, endPoint y: 22, distance: 9.7
click at [113, 22] on label "Viewing conversations for" at bounding box center [111, 19] width 93 height 17
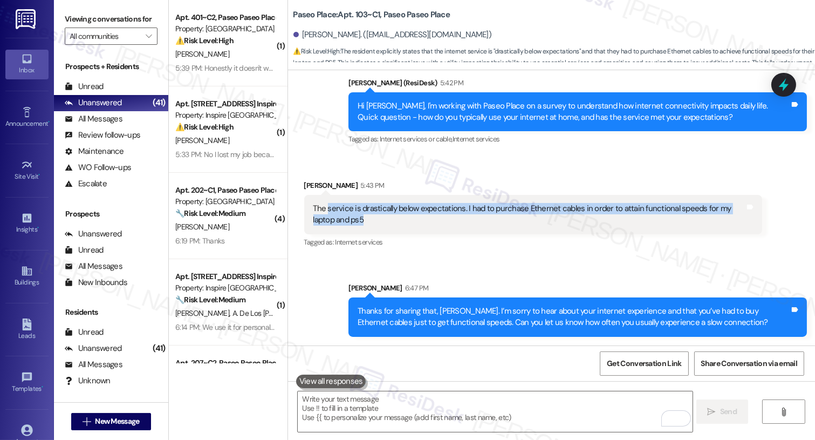
drag, startPoint x: 320, startPoint y: 208, endPoint x: 437, endPoint y: 219, distance: 117.5
click at [437, 219] on div "The service is drastically below expectations. I had to purchase Ethernet cable…" at bounding box center [529, 214] width 432 height 23
copy div "service is drastically below expectations. I had to purchase Ethernet cables in…"
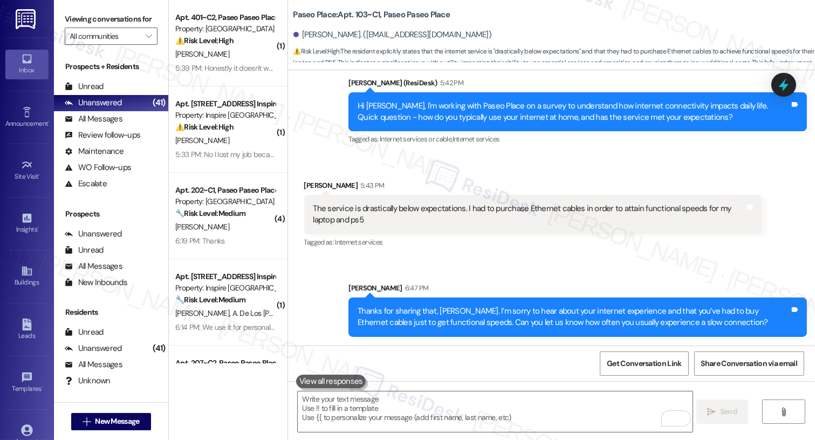
drag, startPoint x: 111, startPoint y: 25, endPoint x: 138, endPoint y: 31, distance: 28.3
click at [111, 25] on label "Viewing conversations for" at bounding box center [111, 19] width 93 height 17
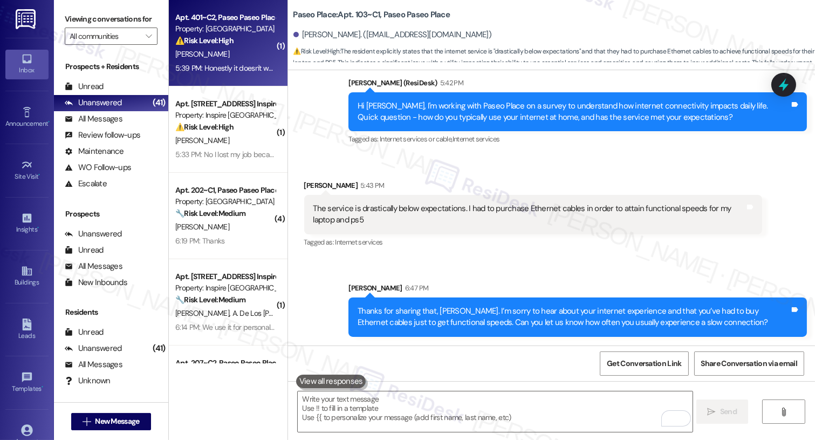
click at [231, 57] on div "C. Cooley" at bounding box center [225, 53] width 102 height 13
type textarea "Fetching suggested responses. Please feel free to read through the conversation…"
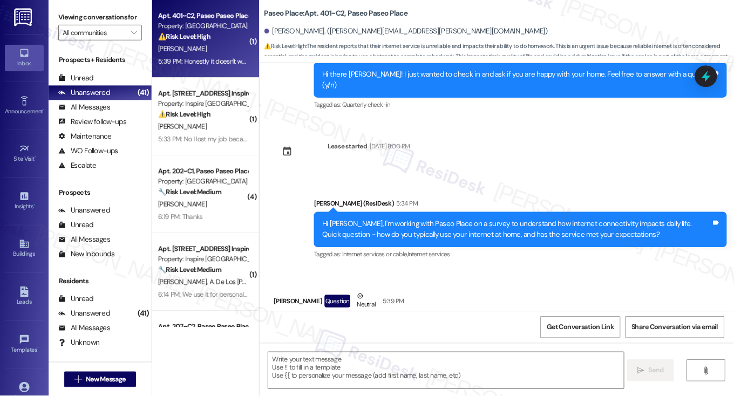
scroll to position [562, 0]
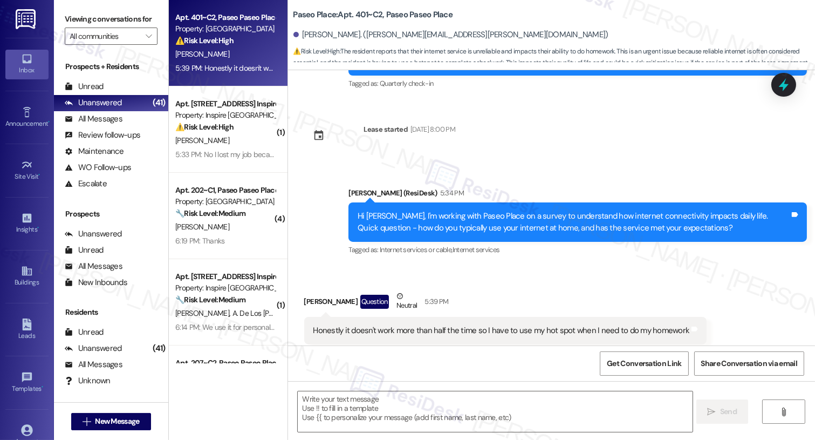
click at [388, 325] on div "Honestly it doesn't work more than half the time so I have to use my hot spot w…" at bounding box center [501, 330] width 376 height 11
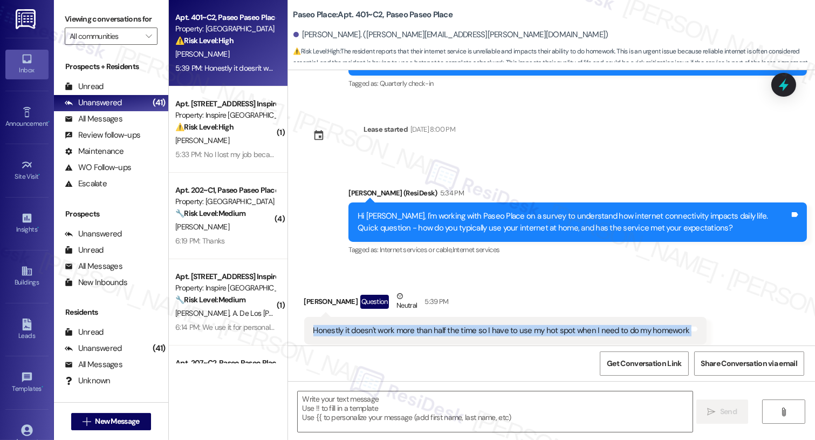
click at [388, 325] on div "Honestly it doesn't work more than half the time so I have to use my hot spot w…" at bounding box center [501, 330] width 376 height 11
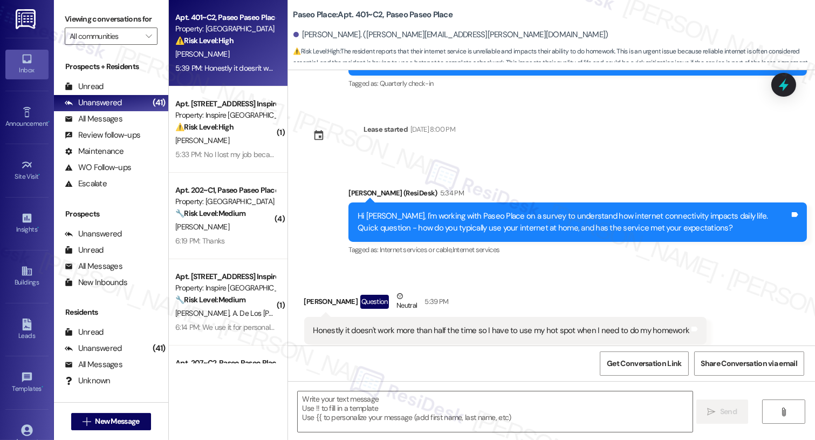
click at [514, 210] on div "Hi Caitlin, I'm working with Paseo Place on a survey to understand how internet…" at bounding box center [574, 221] width 432 height 23
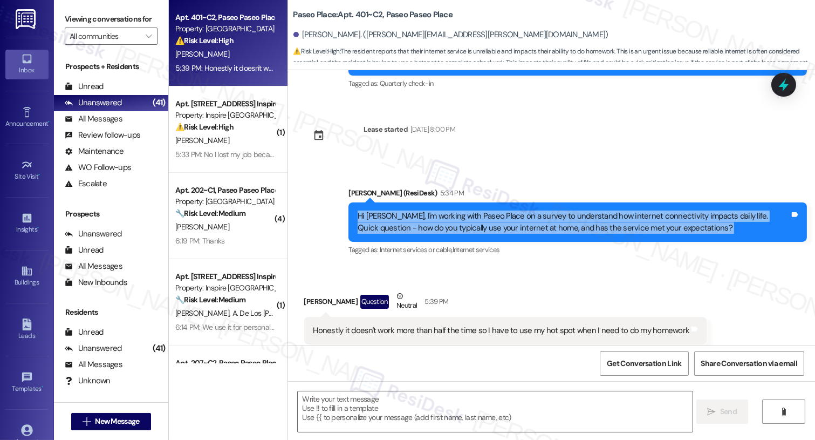
click at [514, 210] on div "Hi Caitlin, I'm working with Paseo Place on a survey to understand how internet…" at bounding box center [574, 221] width 432 height 23
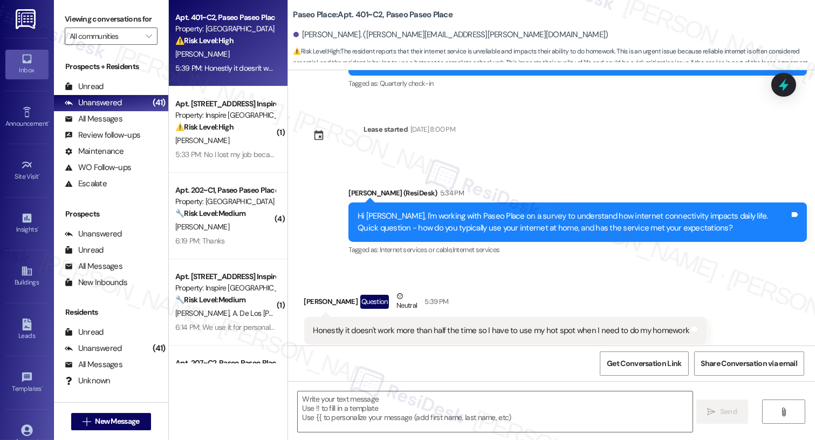
click at [475, 317] on div "Honestly it doesn't work more than half the time so I have to use my hot spot w…" at bounding box center [505, 331] width 403 height 28
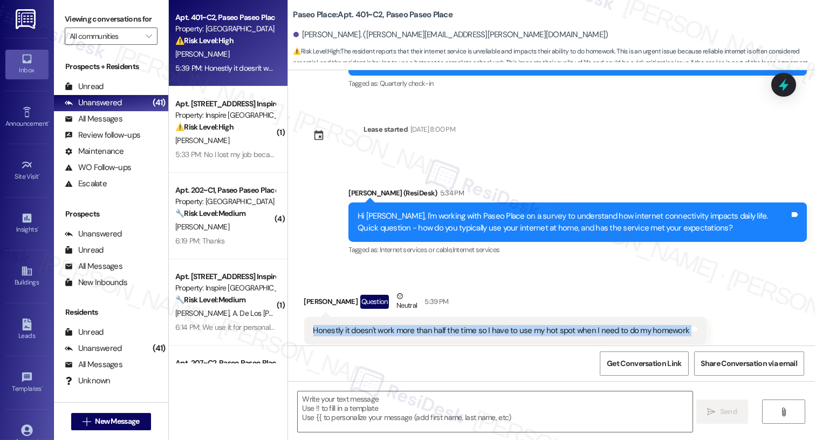
click at [475, 317] on div "Honestly it doesn't work more than half the time so I have to use my hot spot w…" at bounding box center [505, 331] width 403 height 28
copy div "Honestly it doesn't work more than half the time so I have to use my hot spot w…"
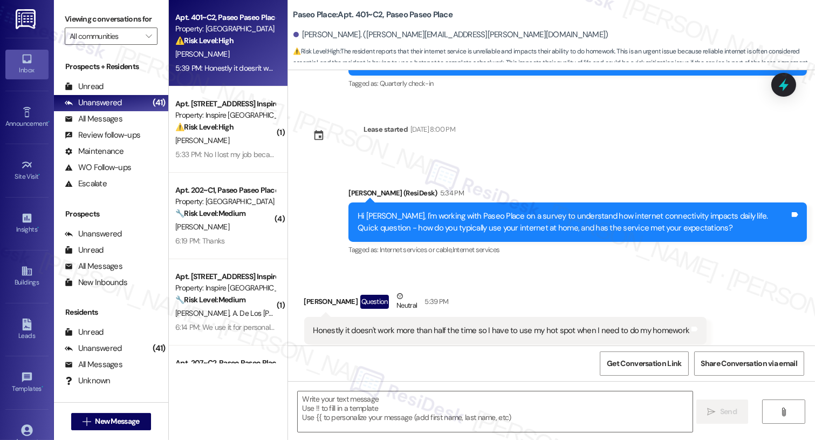
click at [606, 179] on div "Announcement, sent via SMS Sarah (ResiDesk) 5:34 PM Hi Caitlin, I'm working wit…" at bounding box center [577, 222] width 475 height 86
click at [128, 17] on label "Viewing conversations for" at bounding box center [111, 19] width 93 height 17
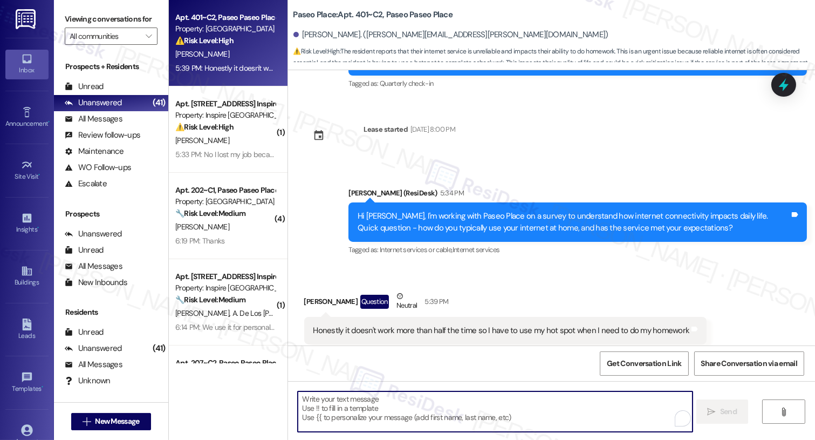
click at [461, 395] on textarea "To enrich screen reader interactions, please activate Accessibility in Grammarl…" at bounding box center [495, 411] width 394 height 40
click at [511, 213] on div "Hi Caitlin, I'm working with Paseo Place on a survey to understand how internet…" at bounding box center [577, 221] width 458 height 39
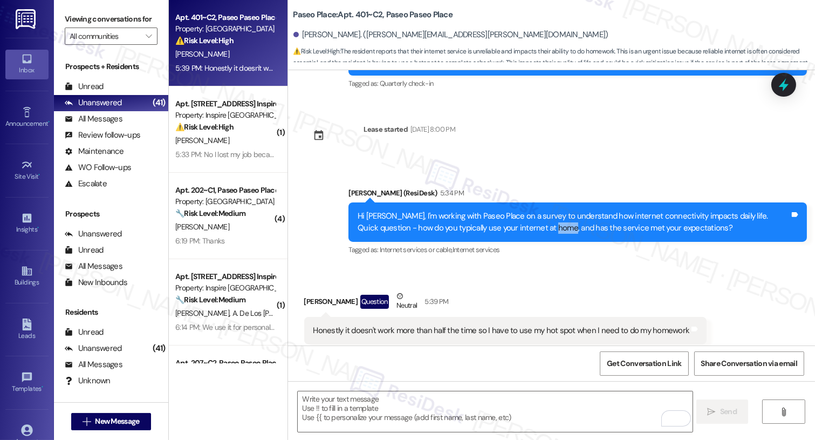
click at [512, 212] on div "Hi Caitlin, I'm working with Paseo Place on a survey to understand how internet…" at bounding box center [577, 221] width 458 height 39
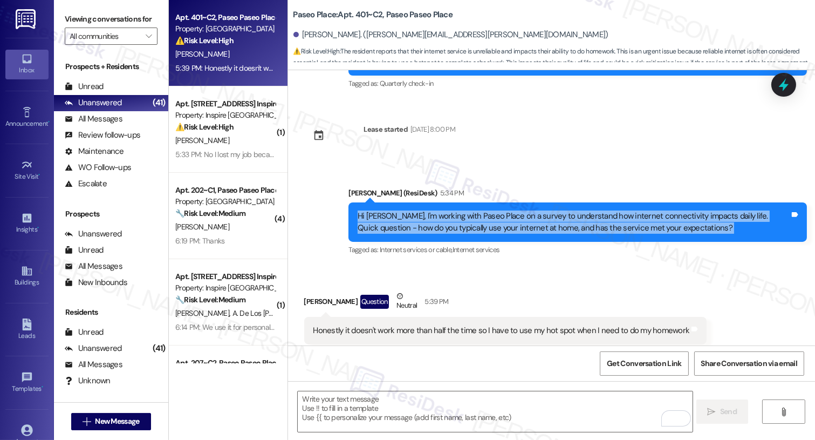
click at [512, 212] on div "Hi Caitlin, I'm working with Paseo Place on a survey to understand how internet…" at bounding box center [577, 221] width 458 height 39
copy div "Hi Caitlin, I'm working with Paseo Place on a survey to understand how internet…"
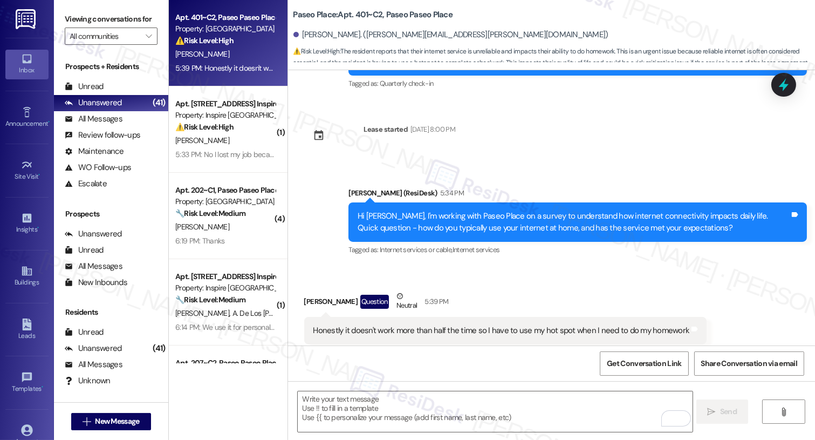
click at [104, 20] on label "Viewing conversations for" at bounding box center [111, 19] width 93 height 17
click at [95, 19] on label "Viewing conversations for" at bounding box center [111, 19] width 93 height 17
click at [474, 395] on textarea "To enrich screen reader interactions, please activate Accessibility in Grammarl…" at bounding box center [495, 411] width 394 height 40
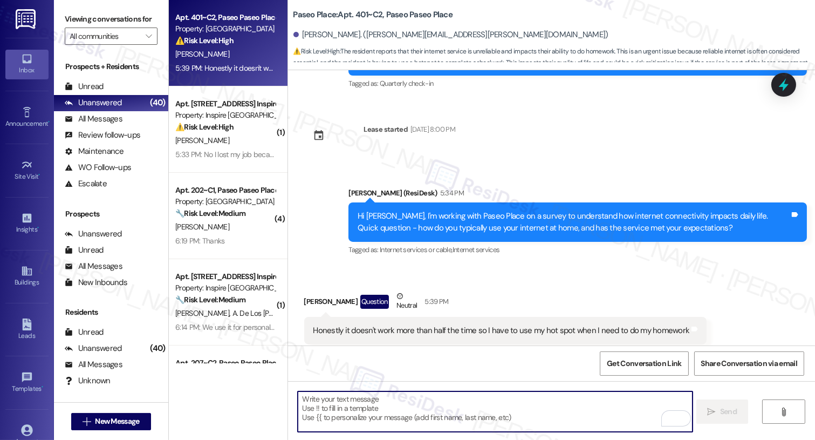
paste textarea "I’m really sorry you’ve had to rely on your hotspot just to get homework done—t…"
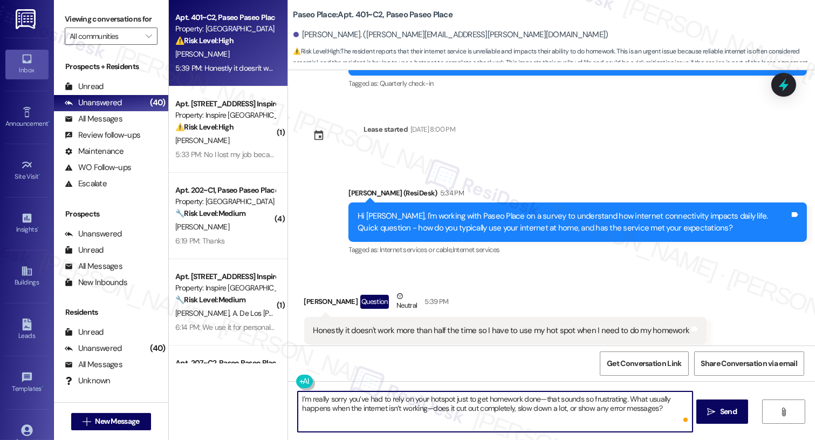
click at [314, 393] on textarea "I’m really sorry you’ve had to rely on your hotspot just to get homework done—t…" at bounding box center [495, 411] width 394 height 40
drag, startPoint x: 295, startPoint y: 398, endPoint x: 310, endPoint y: 395, distance: 14.7
click at [298, 395] on textarea "I’m sorry you’ve had to rely on your hotspot just to get homework done—that sou…" at bounding box center [495, 411] width 394 height 40
drag, startPoint x: 545, startPoint y: 397, endPoint x: 633, endPoint y: 395, distance: 87.9
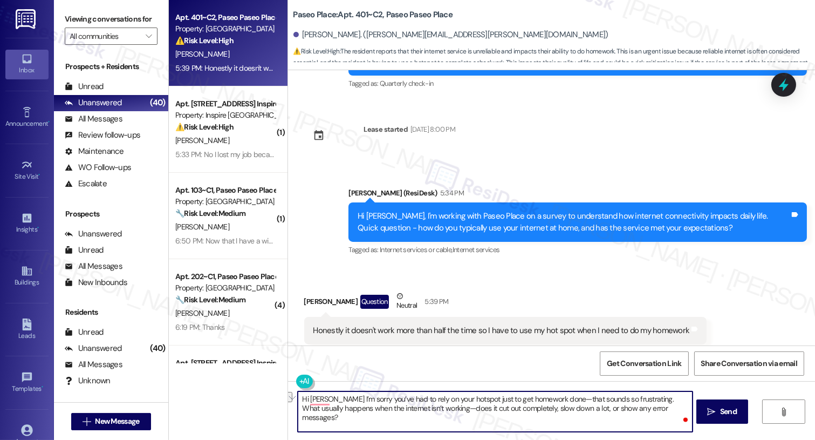
click at [633, 395] on textarea "Hi Caitlin I’m sorry you’ve had to rely on your hotspot just to get homework do…" at bounding box center [495, 411] width 394 height 40
click at [413, 395] on textarea "Hi Caitlin I’m sorry you’ve had to rely on your hotspot just to get homework do…" at bounding box center [495, 411] width 394 height 40
click at [373, 395] on textarea "Hi Caitlin, I’m sorry you’ve had to rely on your hotspot just to get homework d…" at bounding box center [495, 411] width 394 height 40
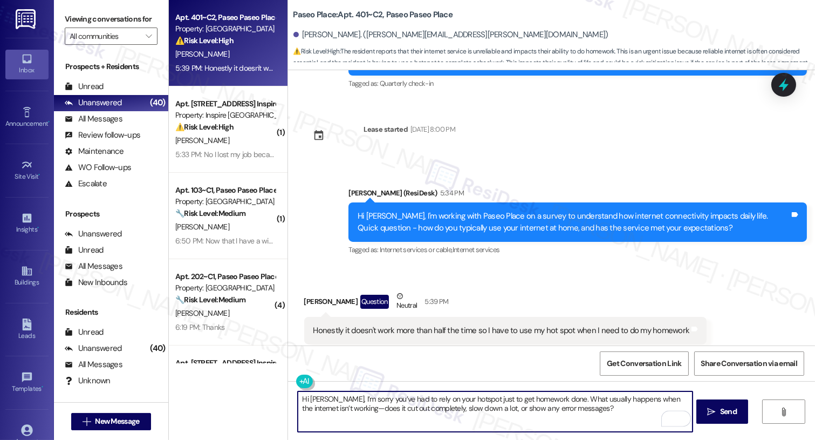
click at [373, 395] on textarea "Hi Caitlin, I’m sorry you’ve had to rely on your hotspot just to get homework d…" at bounding box center [495, 411] width 394 height 40
click at [337, 395] on textarea "Hi Caitlin, I’m sorry you’ve had to rely on your hotspot just to get homework d…" at bounding box center [495, 411] width 394 height 40
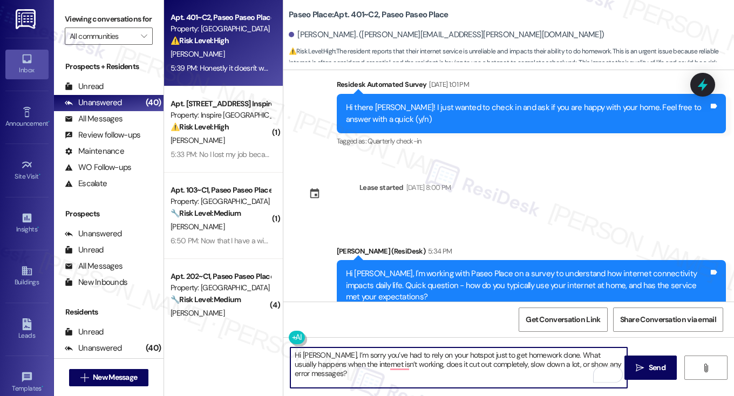
type textarea "Hi Caitlin, I’m sorry you’ve had to rely on your hotspot just to get homework d…"
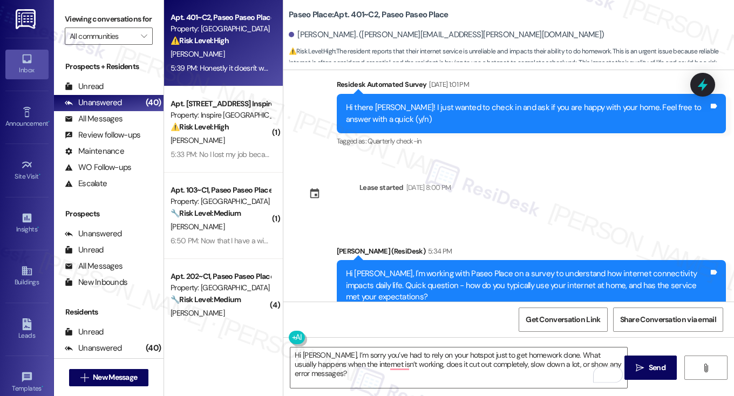
click at [404, 345] on div "Hi Caitlin, I’m sorry you’ve had to rely on your hotspot just to get homework d…" at bounding box center [508, 377] width 450 height 81
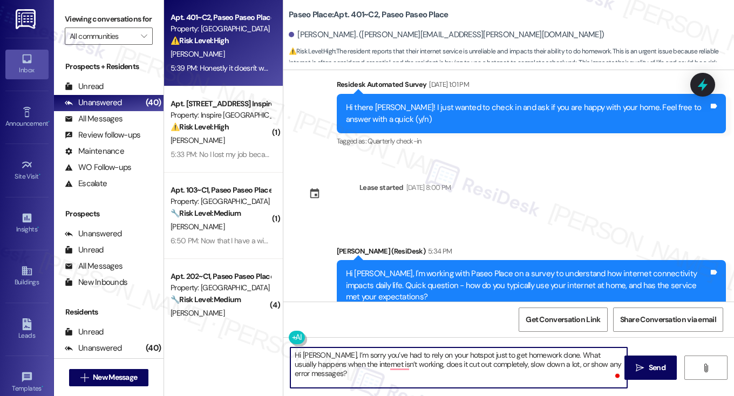
click at [388, 356] on textarea "Hi Caitlin, I’m sorry you’ve had to rely on your hotspot just to get homework d…" at bounding box center [458, 367] width 337 height 40
click at [420, 355] on textarea "Hi Caitlin, I’m sorry you’ve had to rely on your hotspot just to get homework d…" at bounding box center [458, 367] width 337 height 40
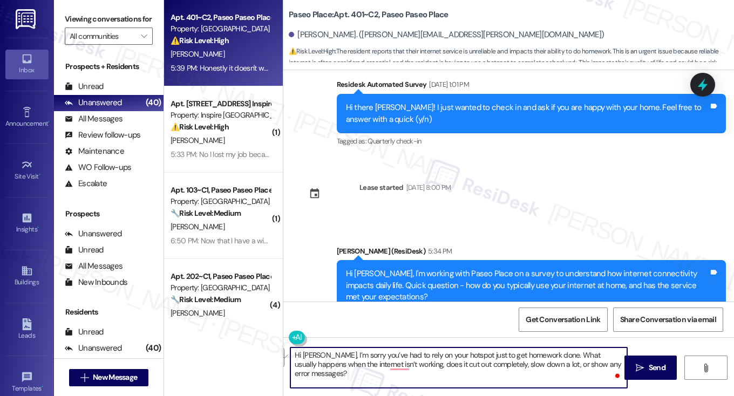
click at [420, 355] on textarea "Hi Caitlin, I’m sorry you’ve had to rely on your hotspot just to get homework d…" at bounding box center [458, 367] width 337 height 40
click at [442, 268] on div "Hi Caitlin, I'm working with Paseo Place on a survey to understand how internet…" at bounding box center [527, 285] width 363 height 35
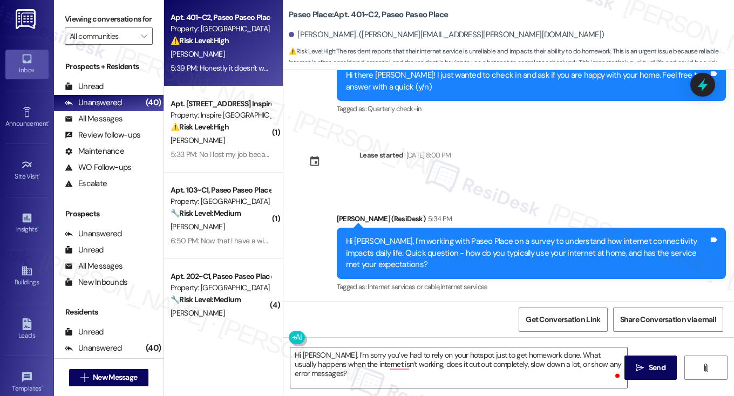
scroll to position [686, 0]
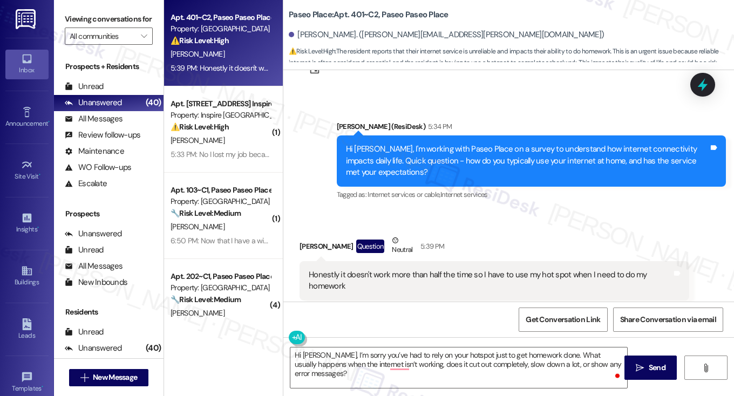
click at [425, 269] on div "Honestly it doesn't work more than half the time so I have to use my hot spot w…" at bounding box center [490, 280] width 363 height 23
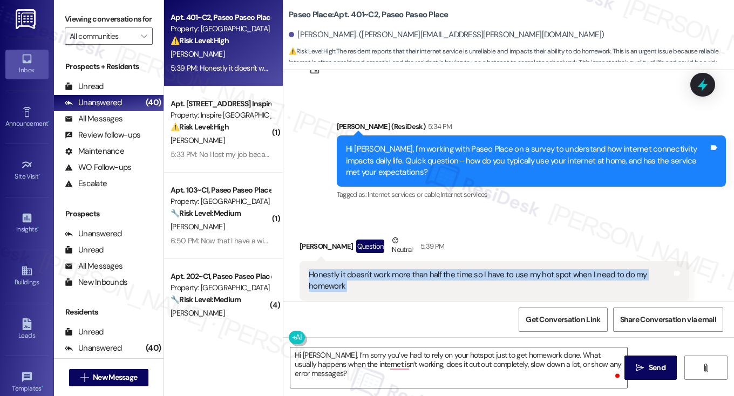
click at [425, 269] on div "Honestly it doesn't work more than half the time so I have to use my hot spot w…" at bounding box center [490, 280] width 363 height 23
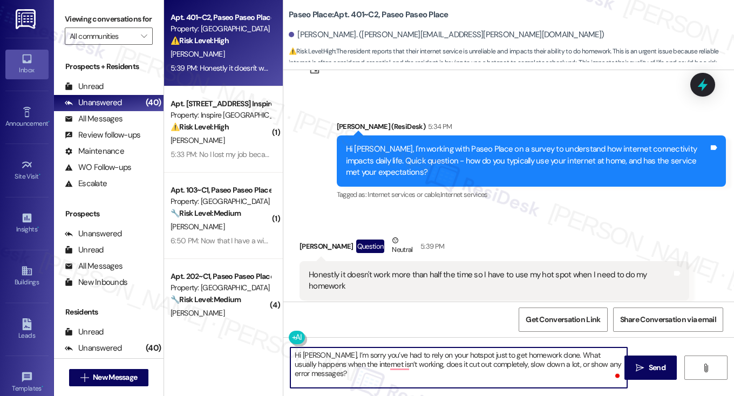
click at [363, 356] on textarea "Hi Caitlin, I’m sorry you’ve had to rely on your hotspot just to get homework d…" at bounding box center [458, 367] width 337 height 40
click at [530, 355] on textarea "Hi Caitlin, I’m sorry you’ve had to rely on your hotspot just to get homework d…" at bounding box center [458, 367] width 337 height 40
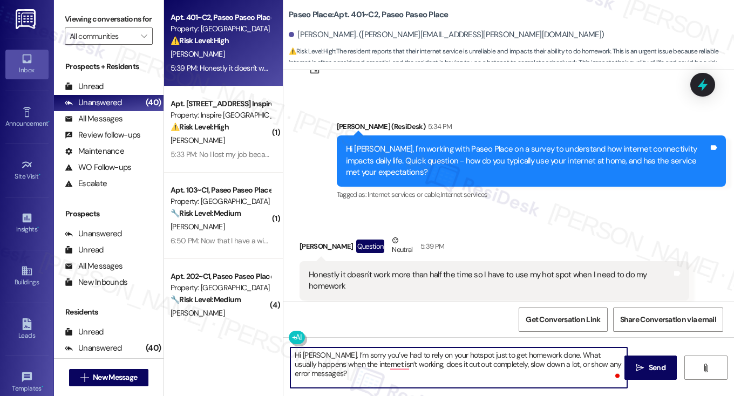
click at [449, 365] on textarea "Hi Caitlin, I’m sorry you’ve had to rely on your hotspot just to get homework d…" at bounding box center [458, 367] width 337 height 40
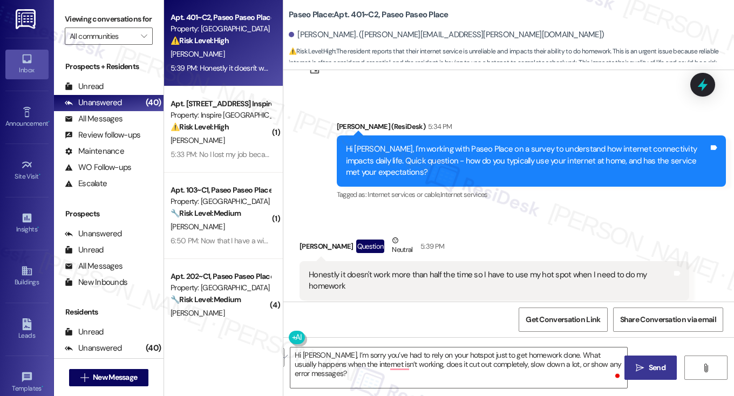
click at [634, 360] on button " Send" at bounding box center [650, 367] width 52 height 24
click at [528, 269] on div "Honestly it doesn't work more than half the time so I have to use my hot spot w…" at bounding box center [490, 280] width 363 height 23
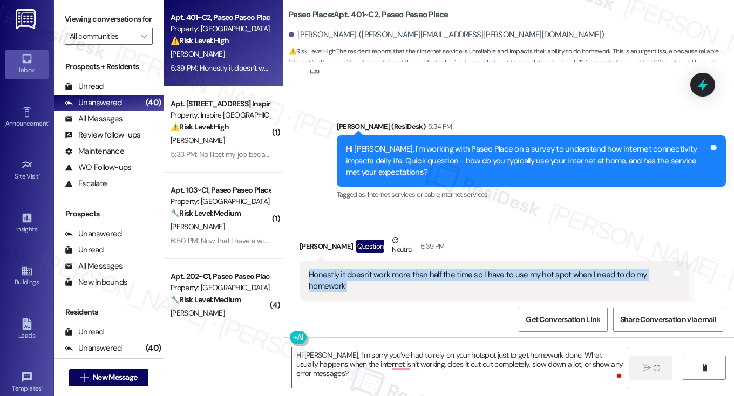
click at [528, 269] on div "Honestly it doesn't work more than half the time so I have to use my hot spot w…" at bounding box center [490, 280] width 363 height 23
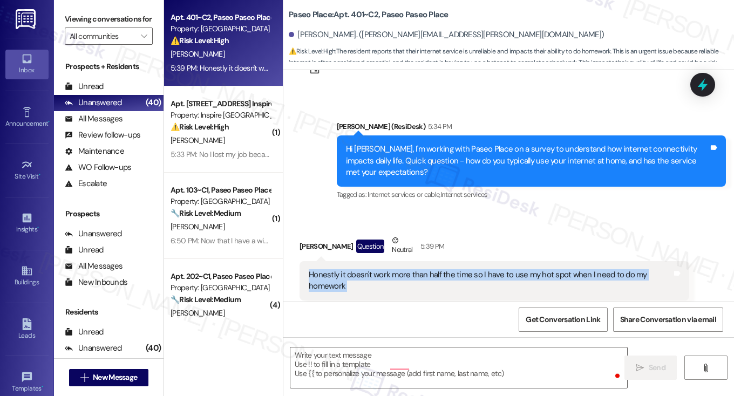
copy div "Honestly it doesn't work more than half the time so I have to use my hot spot w…"
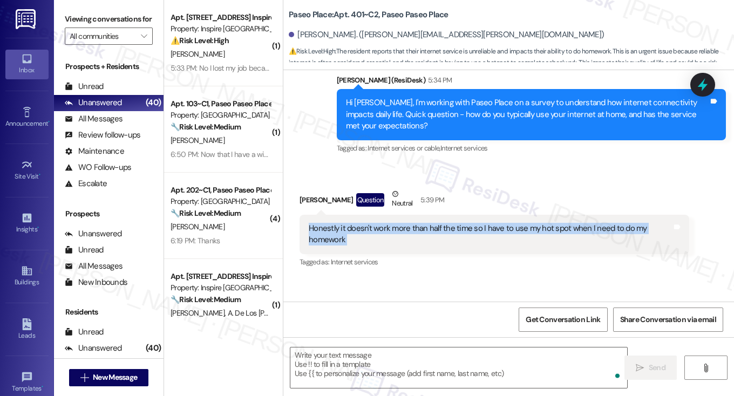
scroll to position [773, 0]
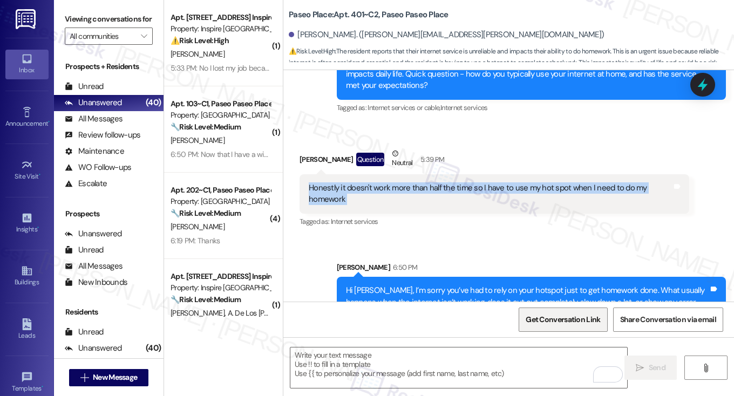
click at [550, 325] on span "Get Conversation Link" at bounding box center [562, 319] width 79 height 23
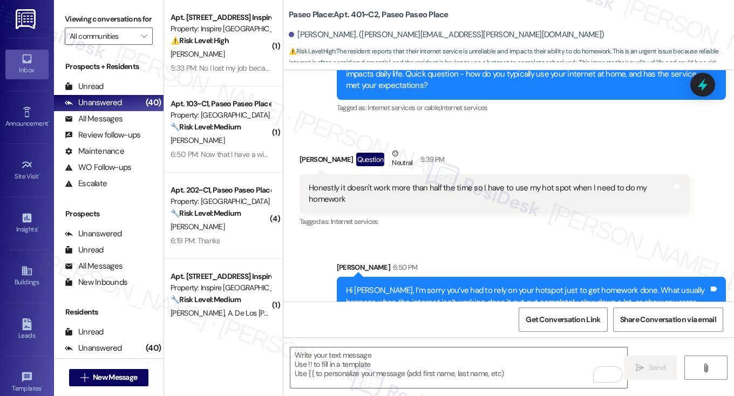
drag, startPoint x: 84, startPoint y: 12, endPoint x: 147, endPoint y: 28, distance: 64.5
click at [84, 12] on label "Viewing conversations for" at bounding box center [109, 19] width 88 height 17
click at [457, 182] on div "Honestly it doesn't work more than half the time so I have to use my hot spot w…" at bounding box center [490, 193] width 363 height 23
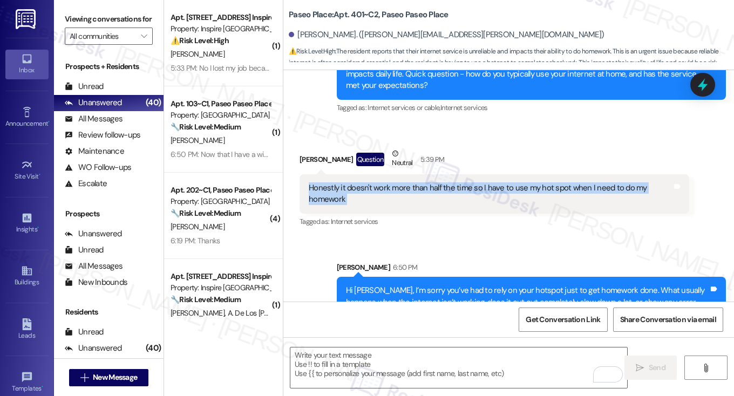
click at [457, 182] on div "Honestly it doesn't work more than half the time so I have to use my hot spot w…" at bounding box center [490, 193] width 363 height 23
click at [412, 182] on div "Honestly it doesn't work more than half the time so I have to use my hot spot w…" at bounding box center [490, 193] width 363 height 23
drag, startPoint x: 335, startPoint y: 164, endPoint x: 464, endPoint y: 173, distance: 129.7
click at [464, 182] on div "Honestly it doesn't work more than half the time so I have to use my hot spot w…" at bounding box center [490, 193] width 363 height 23
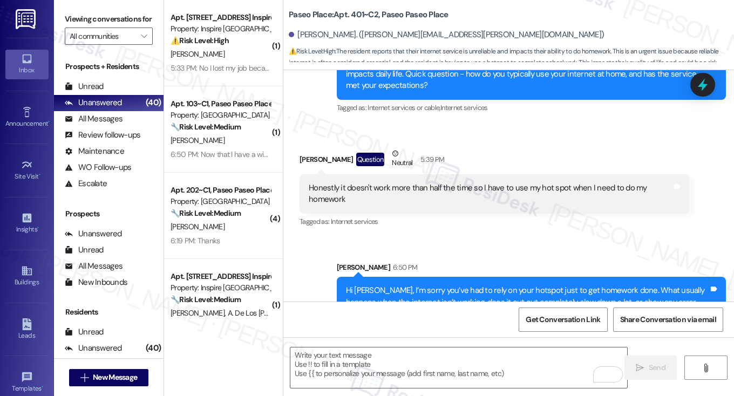
click at [96, 10] on div "Viewing conversations for All communities " at bounding box center [108, 28] width 109 height 56
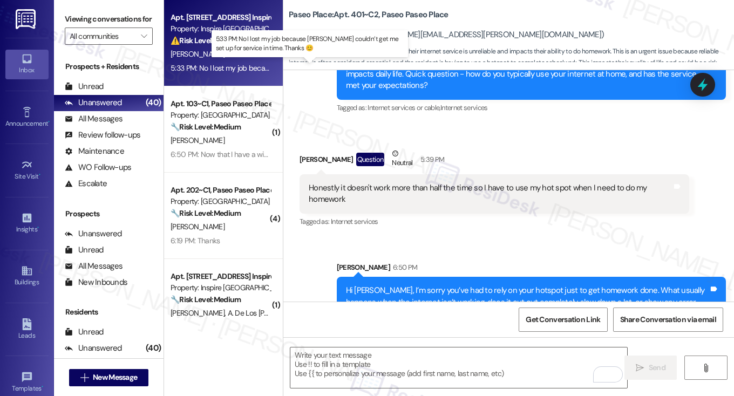
click at [221, 70] on div "5:33 PM: No I lost my job because yall couldn’t get me set up for service in ti…" at bounding box center [333, 68] width 326 height 10
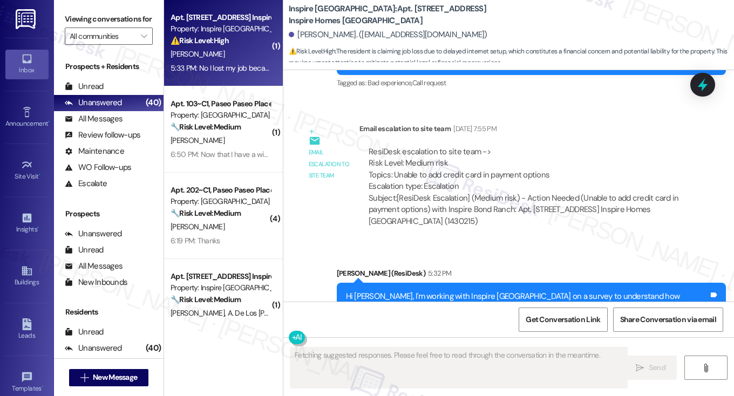
scroll to position [2618, 0]
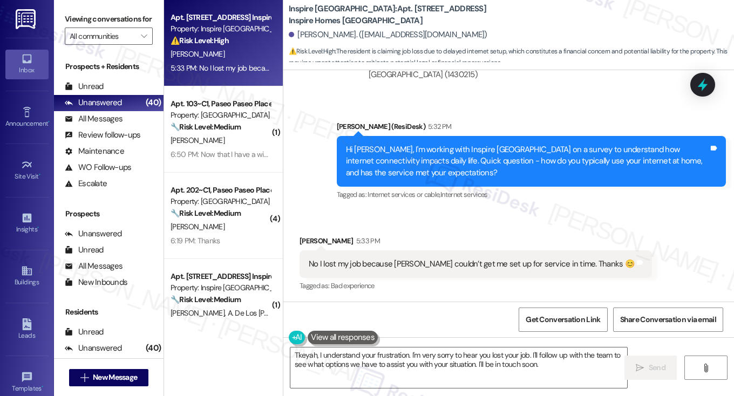
click at [398, 155] on div "Hi Tkeyah, I'm working with Inspire Bond Ranch on a survey to understand how in…" at bounding box center [527, 161] width 363 height 35
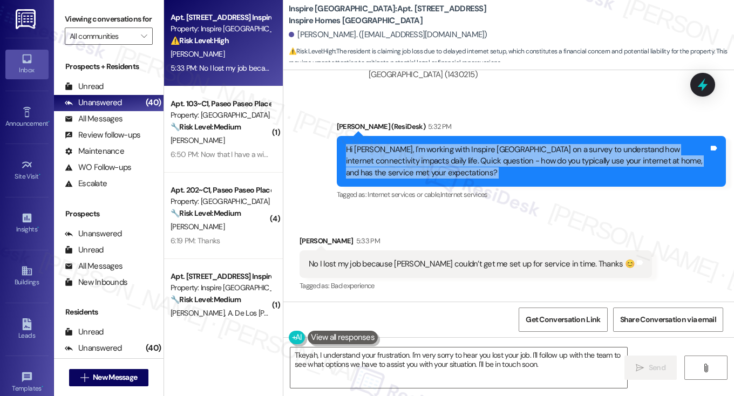
click at [398, 155] on div "Hi Tkeyah, I'm working with Inspire Bond Ranch on a survey to understand how in…" at bounding box center [527, 161] width 363 height 35
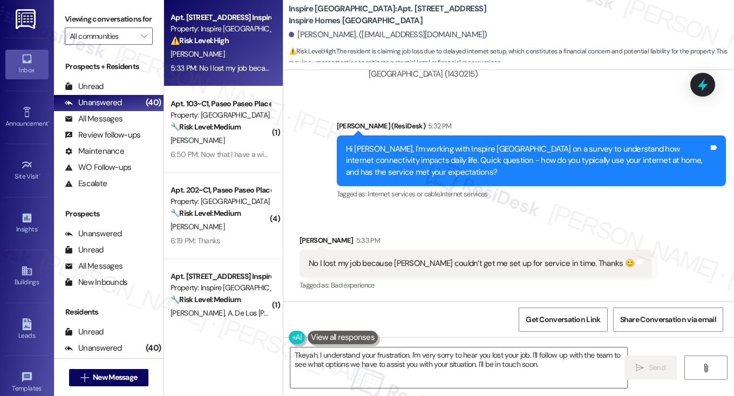
click at [359, 264] on div "No I lost my job because yall couldn’t get me set up for service in time. Thank…" at bounding box center [472, 263] width 326 height 11
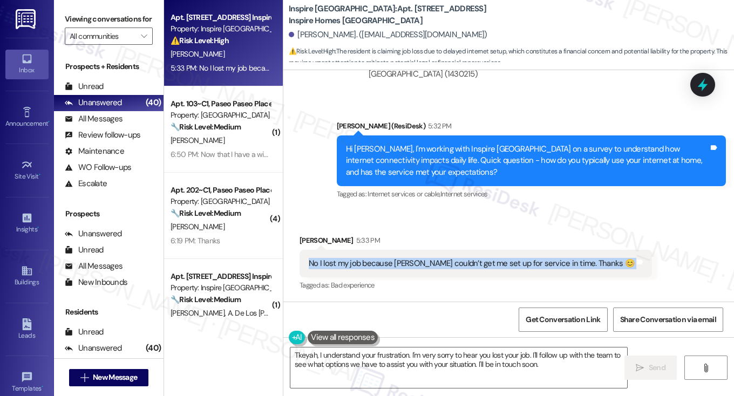
click at [359, 264] on div "No I lost my job because yall couldn’t get me set up for service in time. Thank…" at bounding box center [472, 263] width 326 height 11
click at [440, 264] on div "No I lost my job because yall couldn’t get me set up for service in time. Thank…" at bounding box center [472, 263] width 326 height 11
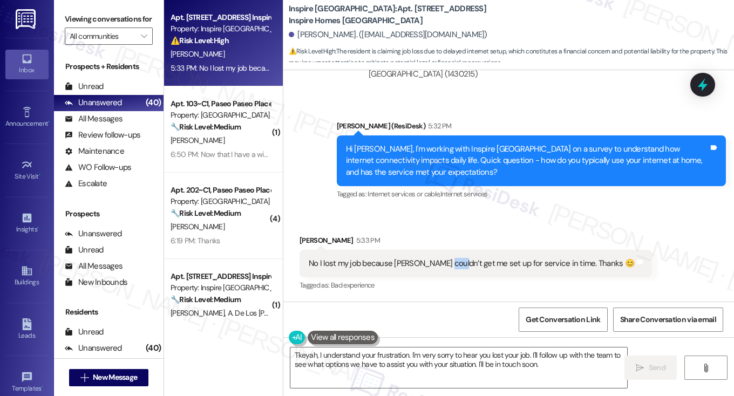
click at [440, 264] on div "No I lost my job because yall couldn’t get me set up for service in time. Thank…" at bounding box center [472, 263] width 326 height 11
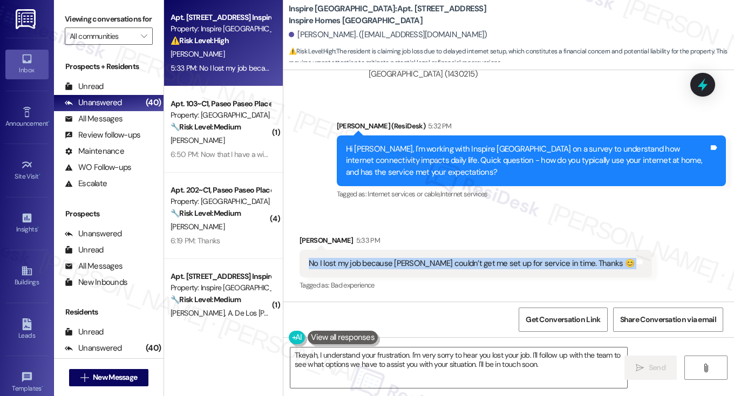
click at [440, 264] on div "No I lost my job because yall couldn’t get me set up for service in time. Thank…" at bounding box center [472, 263] width 326 height 11
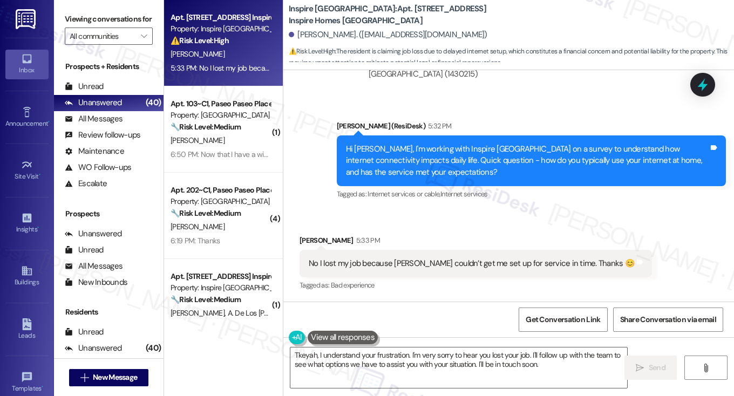
click at [468, 171] on div "Hi Tkeyah, I'm working with Inspire Bond Ranch on a survey to understand how in…" at bounding box center [527, 160] width 363 height 35
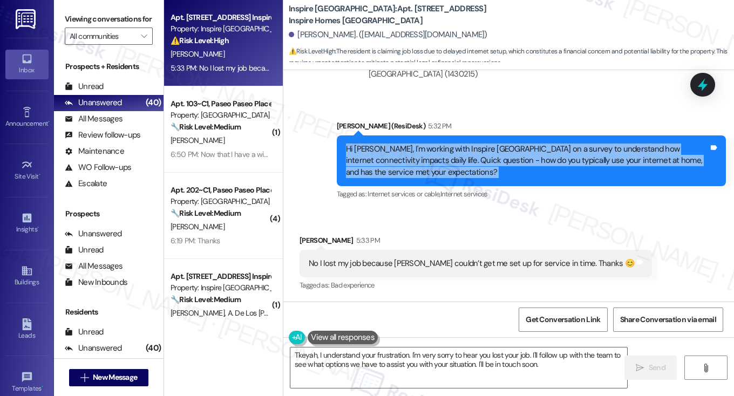
click at [468, 171] on div "Hi Tkeyah, I'm working with Inspire Bond Ranch on a survey to understand how in…" at bounding box center [527, 160] width 363 height 35
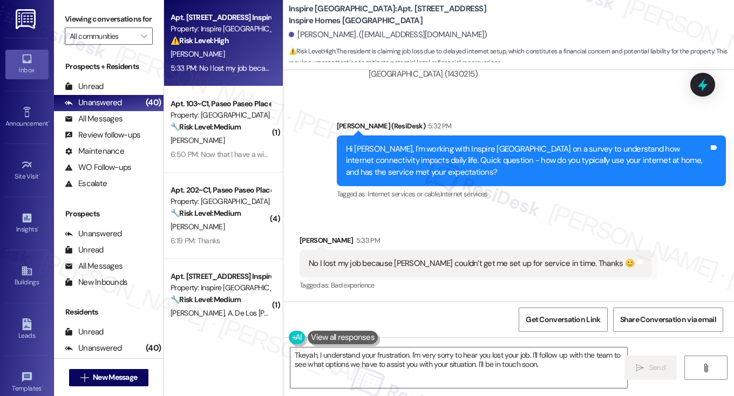
click at [403, 265] on div "No I lost my job because yall couldn’t get me set up for service in time. Thank…" at bounding box center [472, 263] width 326 height 11
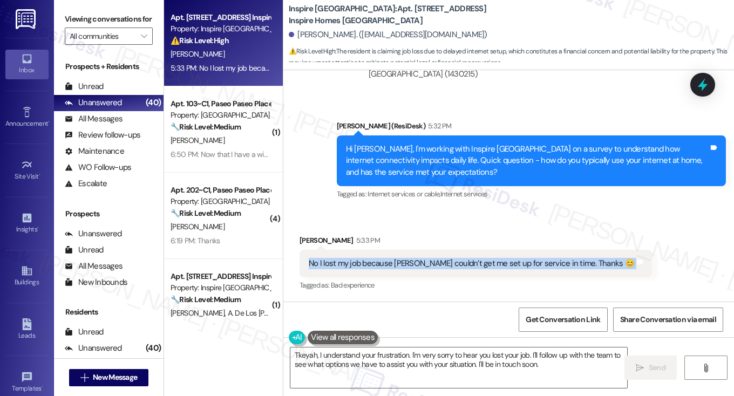
click at [403, 265] on div "No I lost my job because yall couldn’t get me set up for service in time. Thank…" at bounding box center [472, 263] width 326 height 11
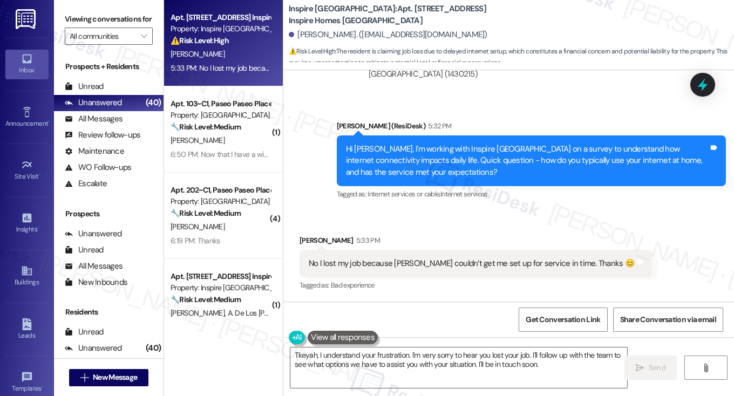
click at [346, 150] on div "Hi Tkeyah, I'm working with Inspire Bond Ranch on a survey to understand how in…" at bounding box center [527, 160] width 363 height 35
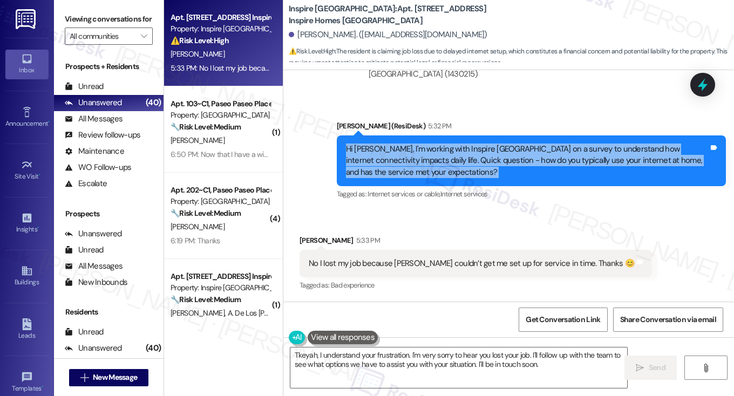
click at [346, 150] on div "Hi Tkeyah, I'm working with Inspire Bond Ranch on a survey to understand how in…" at bounding box center [527, 160] width 363 height 35
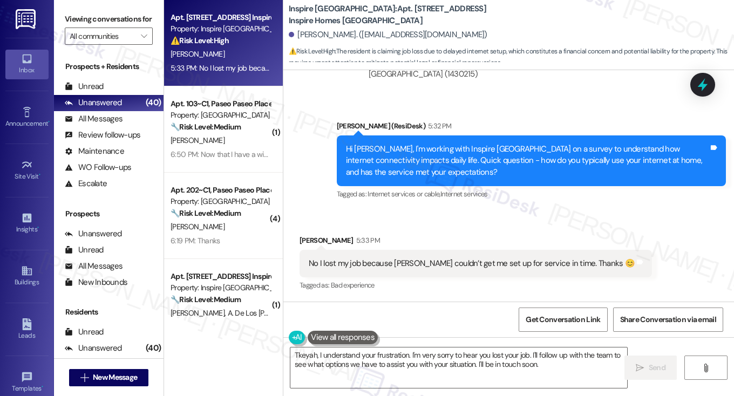
click at [91, 23] on label "Viewing conversations for" at bounding box center [109, 19] width 88 height 17
click at [379, 250] on div "Tkeyah Bradley 5:33 PM No I lost my job because yall couldn’t get me set up for…" at bounding box center [475, 264] width 352 height 59
click at [379, 261] on div "No I lost my job because yall couldn’t get me set up for service in time. Thank…" at bounding box center [472, 263] width 326 height 11
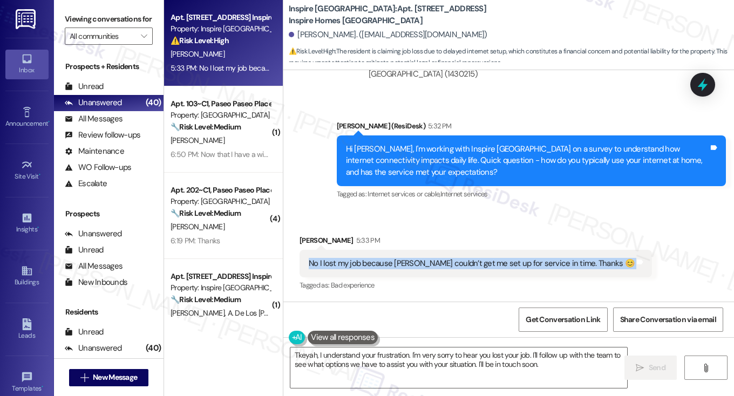
click at [379, 261] on div "No I lost my job because yall couldn’t get me set up for service in time. Thank…" at bounding box center [472, 263] width 326 height 11
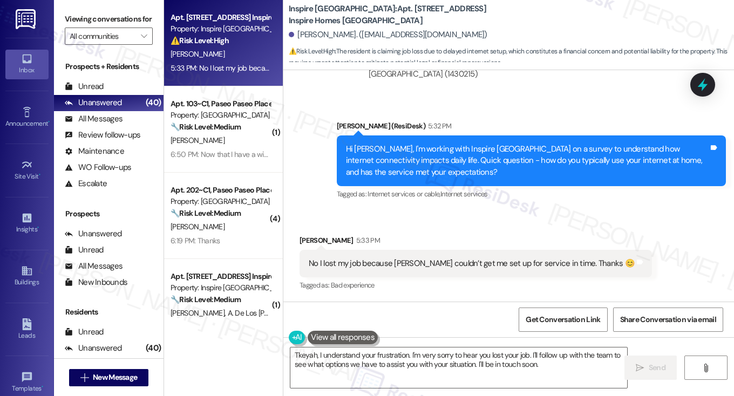
drag, startPoint x: 76, startPoint y: 27, endPoint x: 83, endPoint y: 7, distance: 21.3
click at [76, 27] on label "Viewing conversations for" at bounding box center [109, 19] width 88 height 17
click at [362, 256] on div "No I lost my job because yall couldn’t get me set up for service in time. Thank…" at bounding box center [475, 264] width 352 height 28
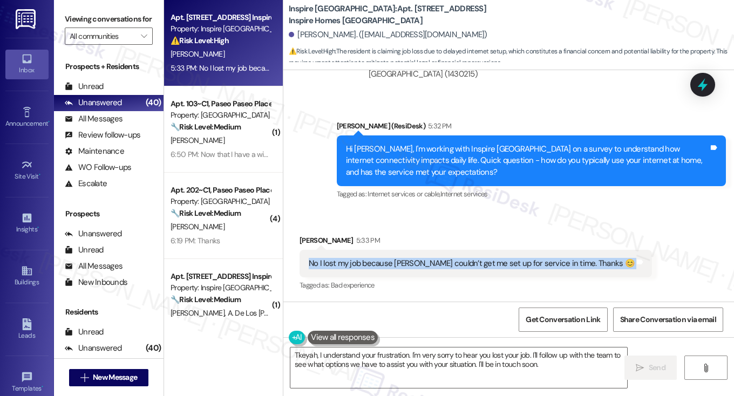
click at [362, 256] on div "No I lost my job because yall couldn’t get me set up for service in time. Thank…" at bounding box center [475, 264] width 352 height 28
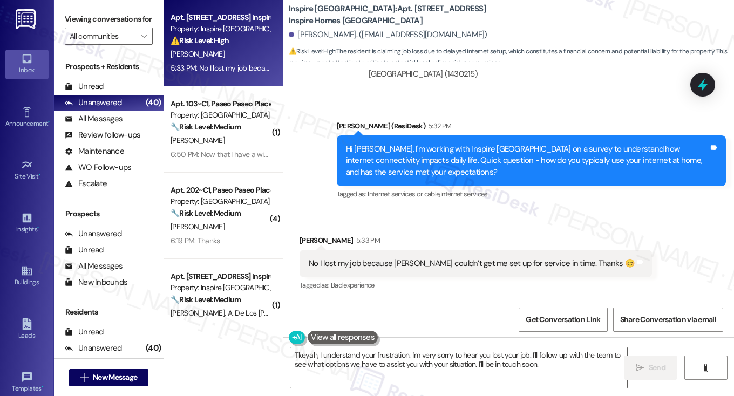
click at [84, 22] on label "Viewing conversations for" at bounding box center [109, 19] width 88 height 17
click at [419, 353] on textarea "Tkeyah, I understand your frustration. I'm very sorry to hear you lost your job…" at bounding box center [458, 367] width 337 height 40
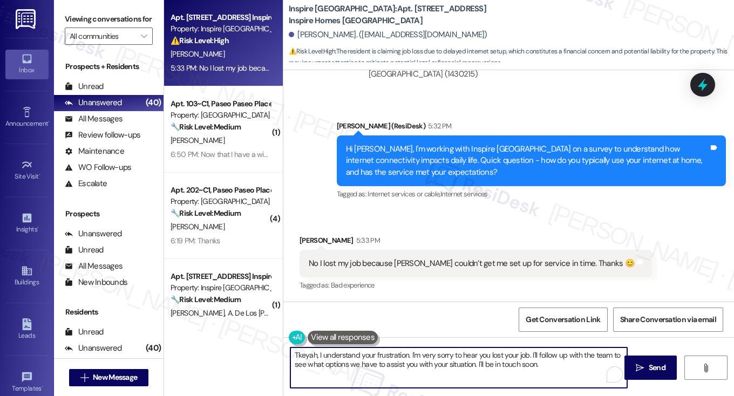
paste textarea "I’m so sorry to hear that, Tkeyah—I can only imagine how difficult and upsettin…"
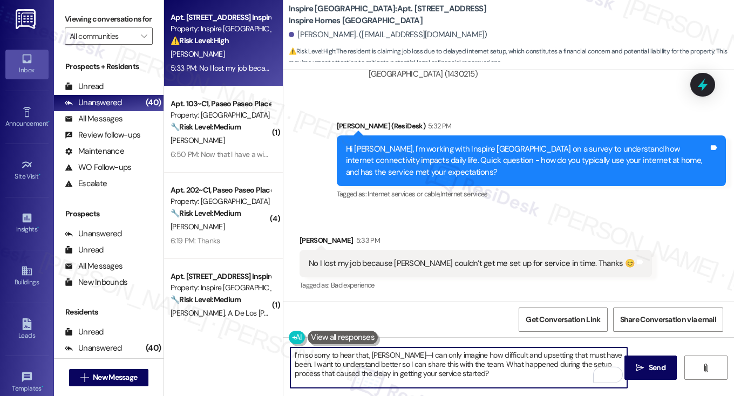
click at [378, 355] on textarea "I’m so sorry to hear that, Tkeyah—I can only imagine how difficult and upsettin…" at bounding box center [458, 367] width 337 height 40
click at [392, 354] on textarea "I’m so sorry to hear that, Tkeyah—I can only imagine how difficult and upsettin…" at bounding box center [458, 367] width 337 height 40
drag, startPoint x: 603, startPoint y: 355, endPoint x: 392, endPoint y: 352, distance: 210.9
click at [392, 352] on textarea "I’m so sorry to hear that, Tkeyah. I can only imagine how difficult and upsetti…" at bounding box center [458, 367] width 337 height 40
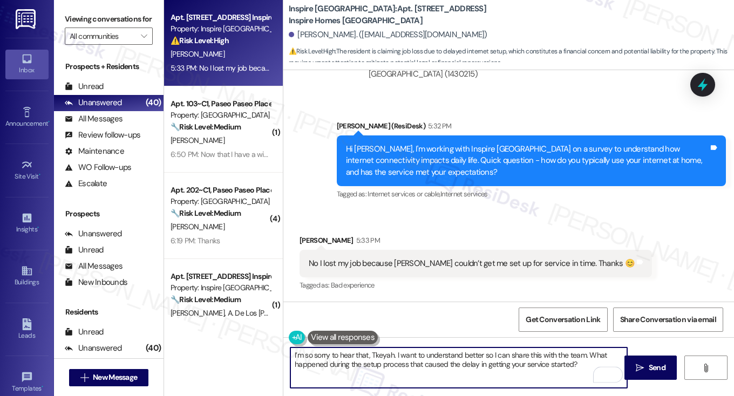
click at [472, 351] on textarea "I’m so sorry to hear that, Tkeyah. I want to understand better so I can share t…" at bounding box center [458, 367] width 337 height 40
type textarea "I’m so sorry to hear that, Tkeyah. I want to understand better so I can share t…"
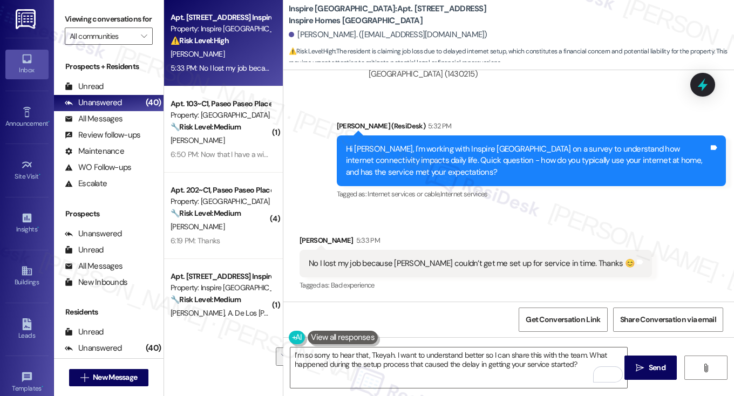
click at [447, 261] on div "No I lost my job because yall couldn’t get me set up for service in time. Thank…" at bounding box center [472, 263] width 326 height 11
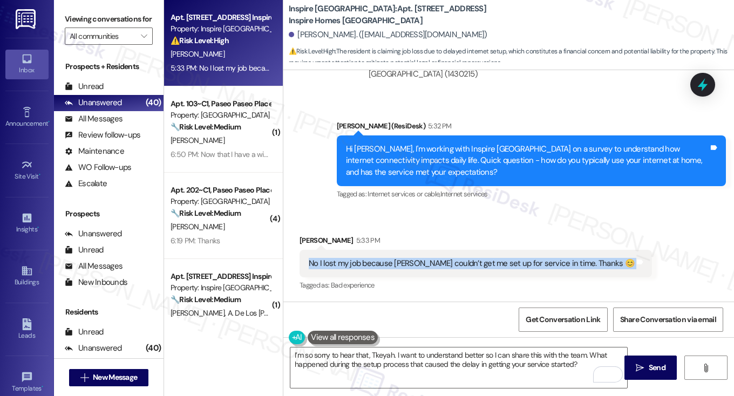
click at [447, 261] on div "No I lost my job because yall couldn’t get me set up for service in time. Thank…" at bounding box center [472, 263] width 326 height 11
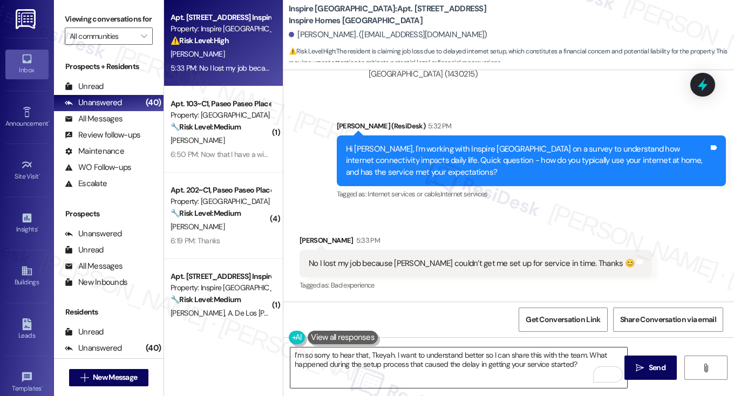
click at [378, 358] on textarea "I’m so sorry to hear that, Tkeyah. I want to understand better so I can share t…" at bounding box center [458, 367] width 337 height 40
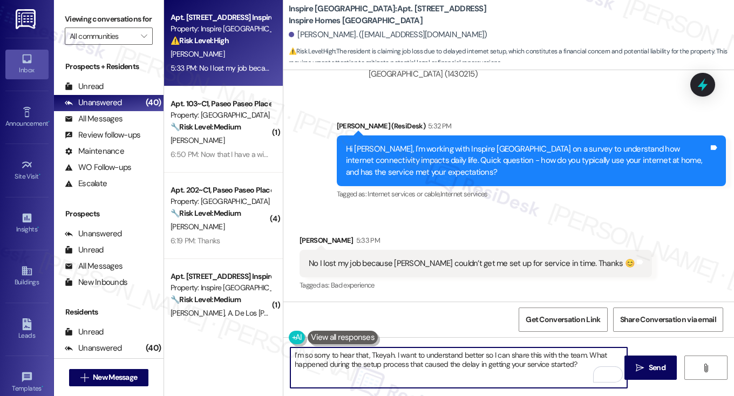
click at [378, 358] on textarea "I’m so sorry to hear that, Tkeyah. I want to understand better so I can share t…" at bounding box center [458, 367] width 337 height 40
click at [346, 353] on textarea "I’m so sorry to hear that, Tkeyah. I want to understand better so I can share t…" at bounding box center [458, 367] width 337 height 40
click at [396, 352] on textarea "I’m so sorry to hear that, Tkeyah. I want to understand better so I can share t…" at bounding box center [458, 367] width 337 height 40
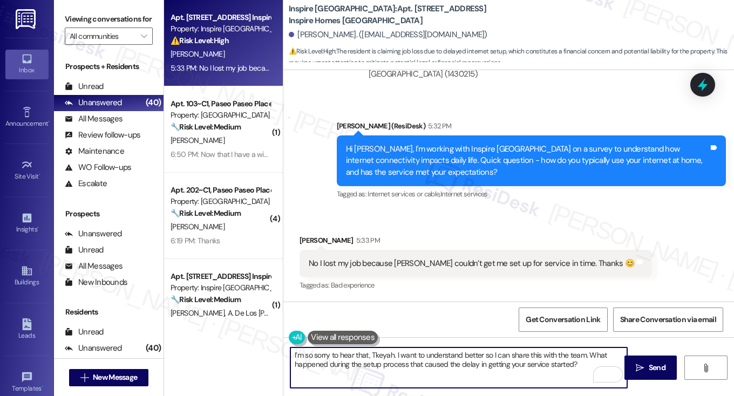
click at [396, 352] on textarea "I’m so sorry to hear that, Tkeyah. I want to understand better so I can share t…" at bounding box center [458, 367] width 337 height 40
click at [382, 355] on textarea "I’m so sorry to hear that, Tkeyah. I want to understand better so I can share t…" at bounding box center [458, 367] width 337 height 40
click at [452, 359] on textarea "I’m so sorry to hear that, Tkeyah. I want to understand better so I can share t…" at bounding box center [458, 367] width 337 height 40
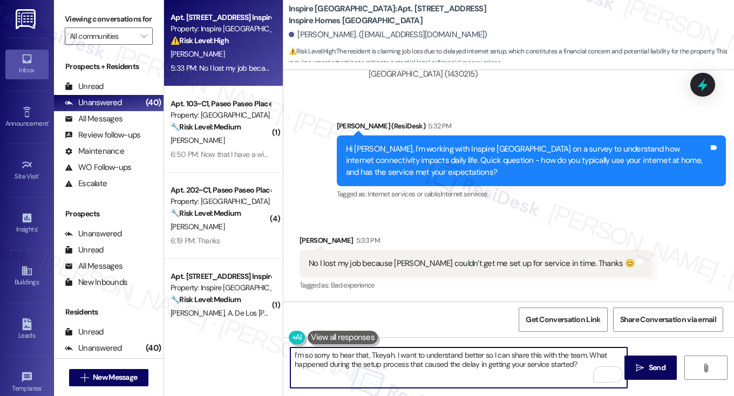
click at [573, 361] on textarea "I’m so sorry to hear that, Tkeyah. I want to understand better so I can share t…" at bounding box center [458, 367] width 337 height 40
click at [380, 353] on textarea "I’m so sorry to hear that, Tkeyah. I want to understand better so I can share t…" at bounding box center [458, 367] width 337 height 40
click at [439, 363] on textarea "I’m so sorry to hear that, Tkeyah. I want to understand better so I can share t…" at bounding box center [458, 367] width 337 height 40
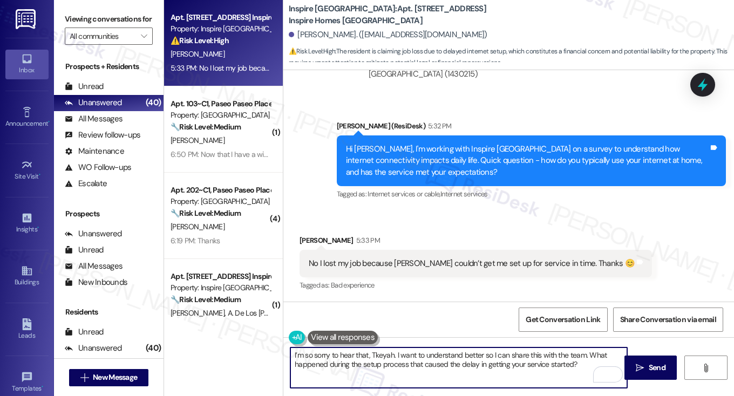
click at [503, 363] on textarea "I’m so sorry to hear that, Tkeyah. I want to understand better so I can share t…" at bounding box center [458, 367] width 337 height 40
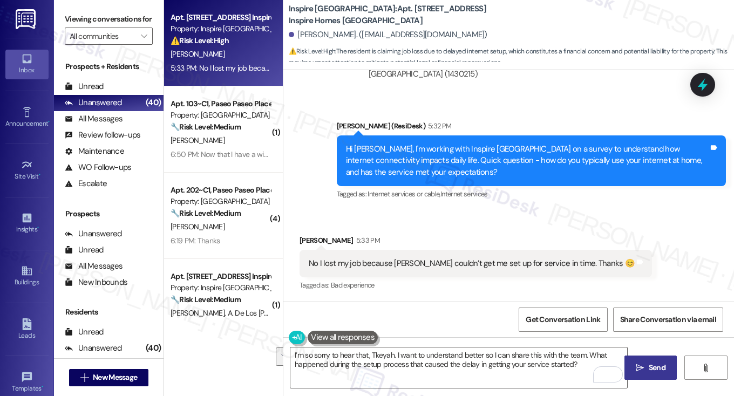
click at [658, 372] on span "Send" at bounding box center [656, 367] width 17 height 11
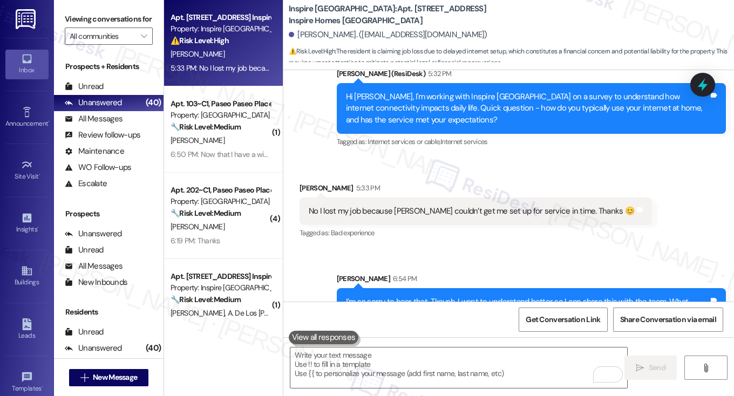
scroll to position [2705, 0]
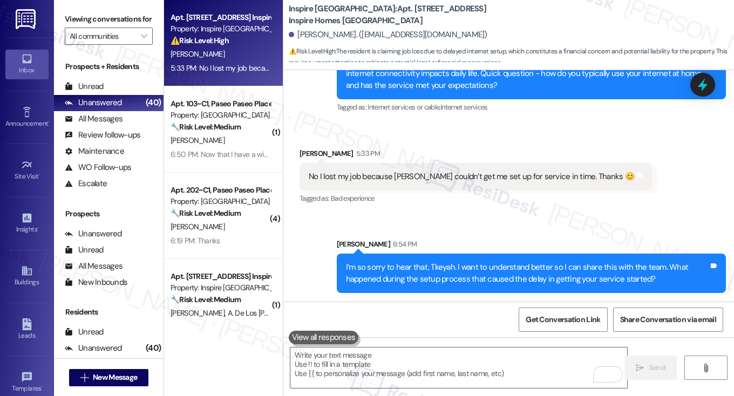
click at [468, 174] on div "No I lost my job because yall couldn’t get me set up for service in time. Thank…" at bounding box center [472, 176] width 326 height 11
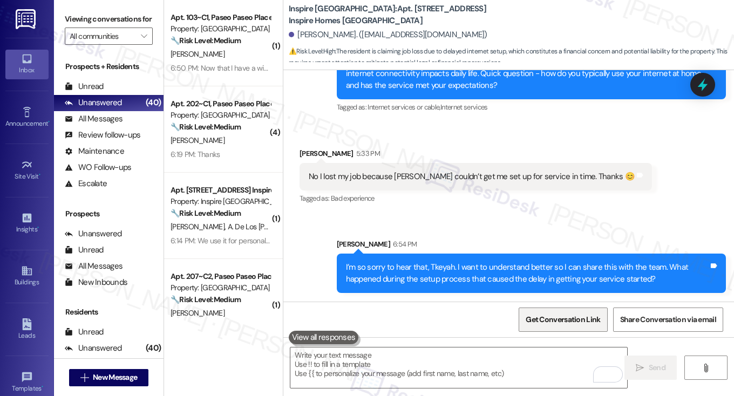
click at [560, 316] on span "Get Conversation Link" at bounding box center [562, 319] width 74 height 11
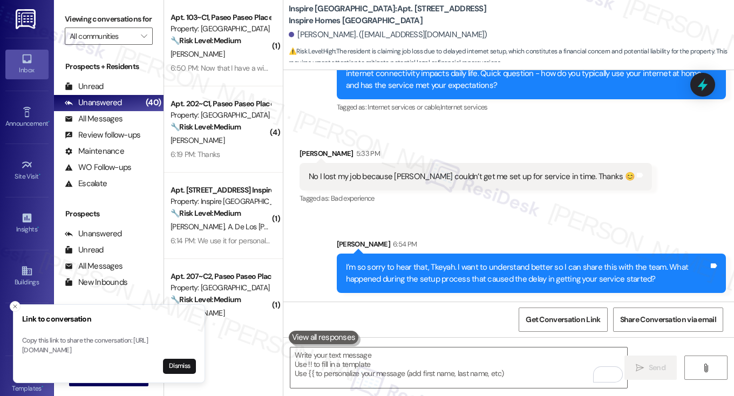
click at [99, 23] on label "Viewing conversations for" at bounding box center [109, 19] width 88 height 17
drag, startPoint x: 319, startPoint y: 176, endPoint x: 539, endPoint y: 179, distance: 219.6
click at [539, 179] on div "No I lost my job because yall couldn’t get me set up for service in time. Thank…" at bounding box center [472, 176] width 326 height 11
drag, startPoint x: 102, startPoint y: 16, endPoint x: 113, endPoint y: 22, distance: 12.8
click at [102, 16] on label "Viewing conversations for" at bounding box center [109, 19] width 88 height 17
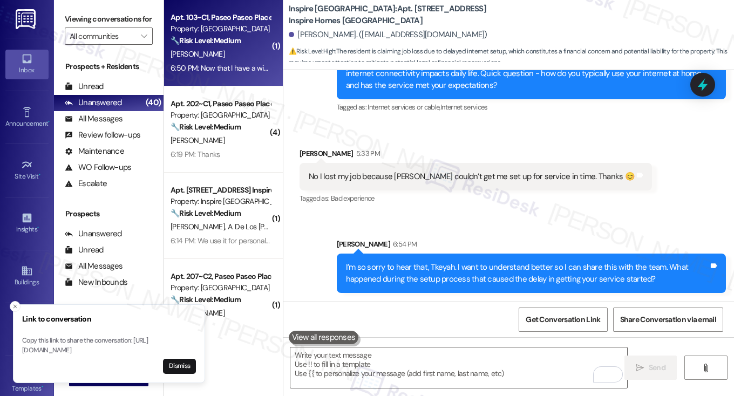
click at [225, 73] on div "6:50 PM: Now that I have a wired connection it works fine, but before then it w…" at bounding box center [220, 67] width 102 height 13
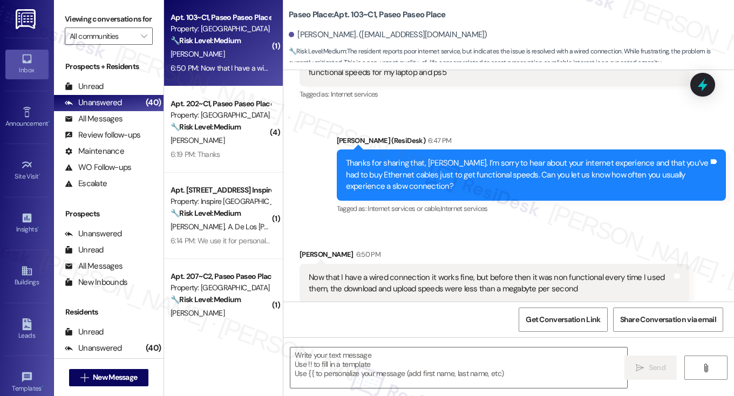
scroll to position [511, 0]
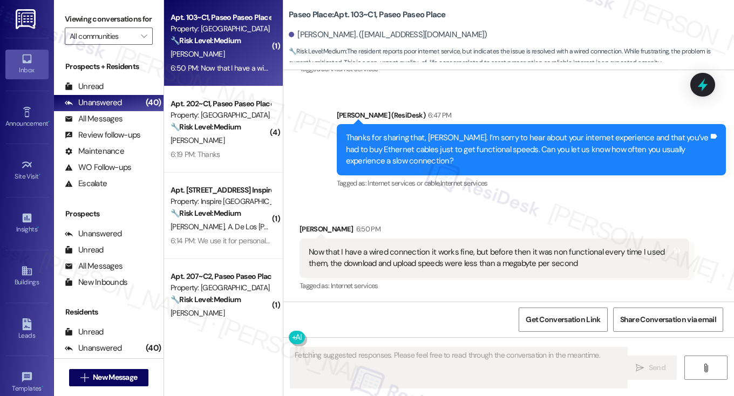
click at [358, 251] on div "Now that I have a wired connection it works fine, but before then it was non fu…" at bounding box center [490, 258] width 363 height 23
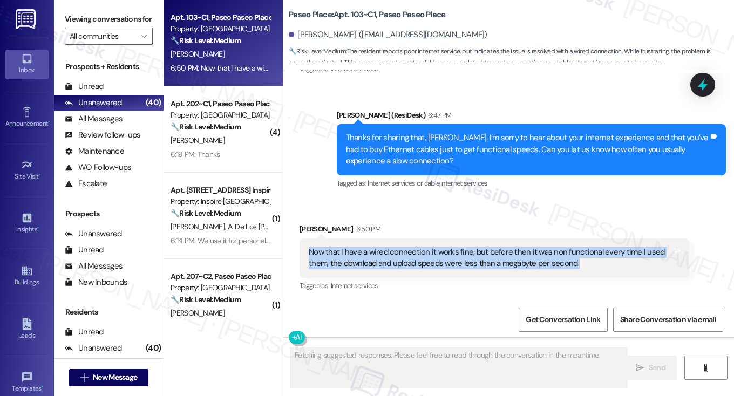
click at [358, 251] on div "Now that I have a wired connection it works fine, but before then it was non fu…" at bounding box center [490, 258] width 363 height 23
click at [452, 254] on div "Now that I have a wired connection it works fine, but before then it was non fu…" at bounding box center [490, 258] width 363 height 23
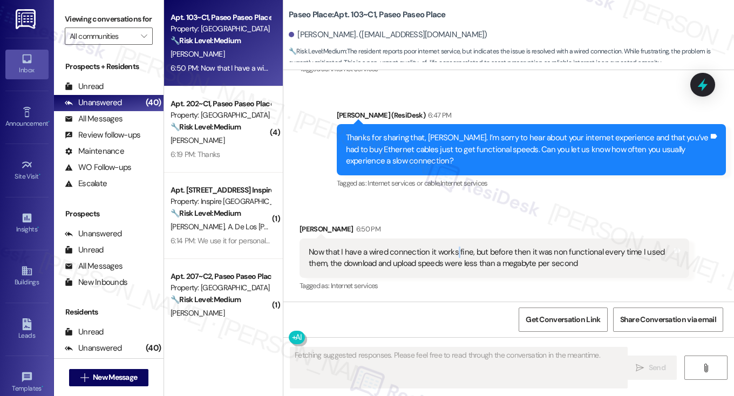
click at [452, 254] on div "Now that I have a wired connection it works fine, but before then it was non fu…" at bounding box center [490, 258] width 363 height 23
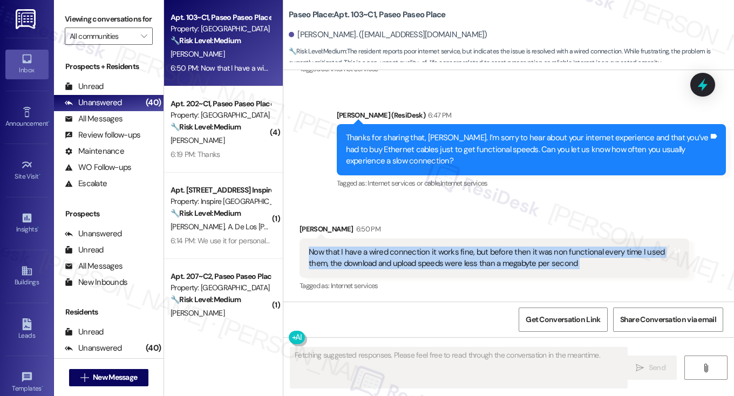
click at [452, 254] on div "Now that I have a wired connection it works fine, but before then it was non fu…" at bounding box center [490, 258] width 363 height 23
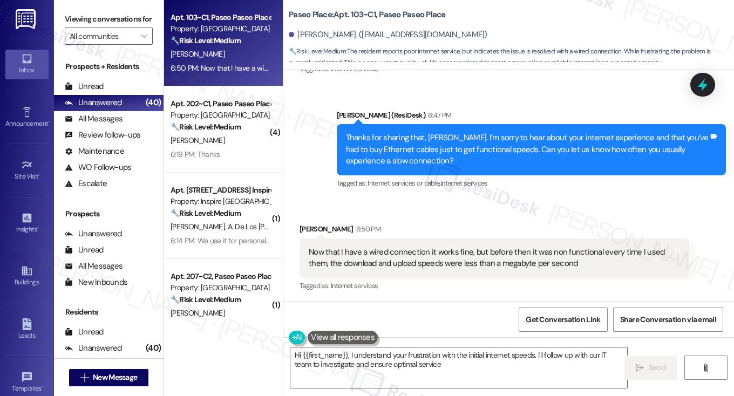
click at [460, 162] on div "Thanks for sharing that, Michael. I’m sorry to hear about your internet experie…" at bounding box center [527, 149] width 363 height 35
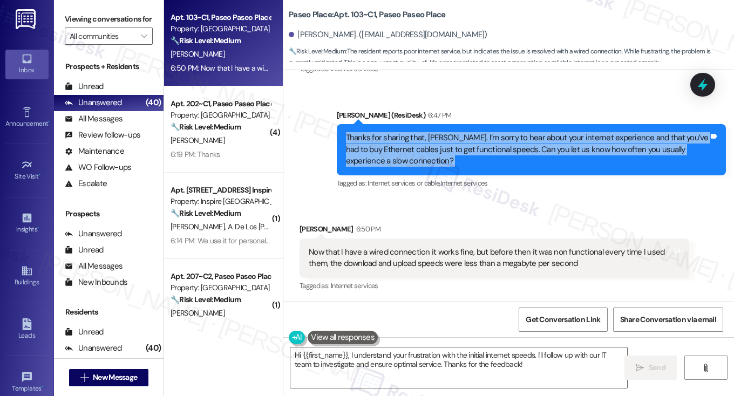
click at [460, 162] on div "Thanks for sharing that, Michael. I’m sorry to hear about your internet experie…" at bounding box center [527, 149] width 363 height 35
click at [436, 155] on div "Thanks for sharing that, Michael. I’m sorry to hear about your internet experie…" at bounding box center [527, 149] width 363 height 35
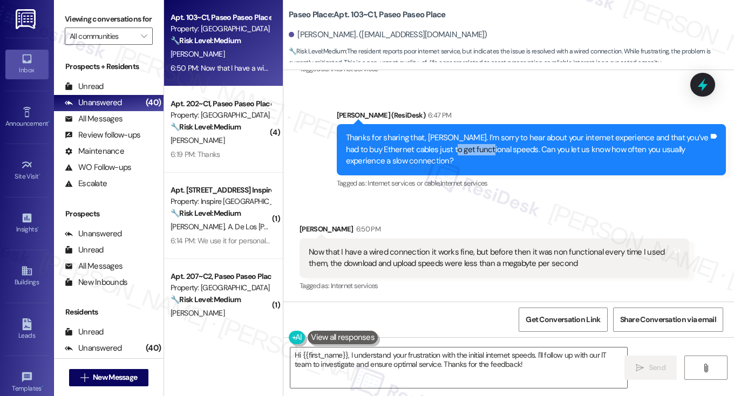
click at [436, 155] on div "Thanks for sharing that, Michael. I’m sorry to hear about your internet experie…" at bounding box center [527, 149] width 363 height 35
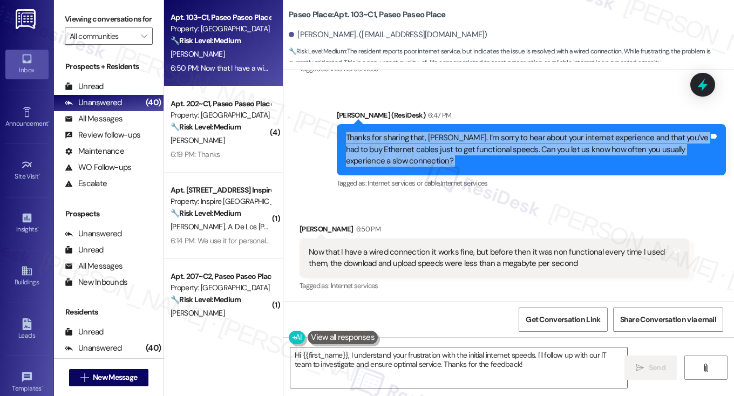
click at [436, 155] on div "Thanks for sharing that, Michael. I’m sorry to hear about your internet experie…" at bounding box center [527, 149] width 363 height 35
click at [490, 168] on div "Thanks for sharing that, Michael. I’m sorry to hear about your internet experie…" at bounding box center [531, 149] width 389 height 51
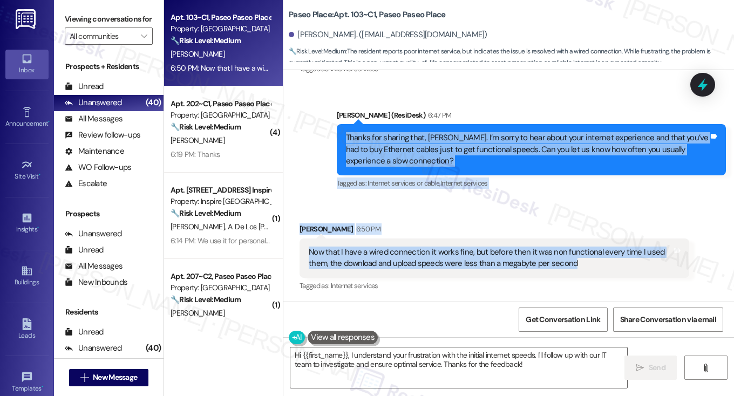
drag, startPoint x: 318, startPoint y: 139, endPoint x: 580, endPoint y: 263, distance: 290.5
click at [580, 263] on div "WO Lease started Aug 13, 2025 at 8:00 PM Show details Survey, sent via SMS Resi…" at bounding box center [508, 185] width 450 height 231
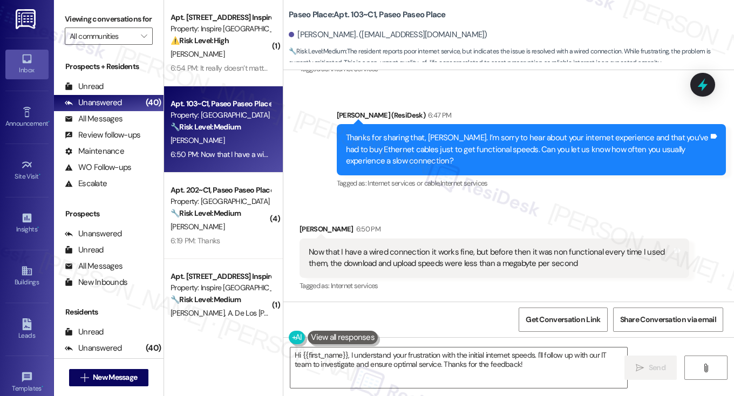
click at [87, 11] on label "Viewing conversations for" at bounding box center [109, 19] width 88 height 17
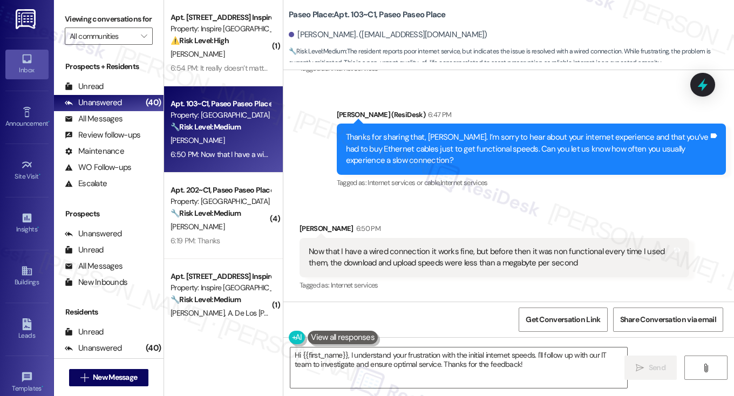
click at [420, 256] on div "Now that I have a wired connection it works fine, but before then it was non fu…" at bounding box center [490, 257] width 363 height 23
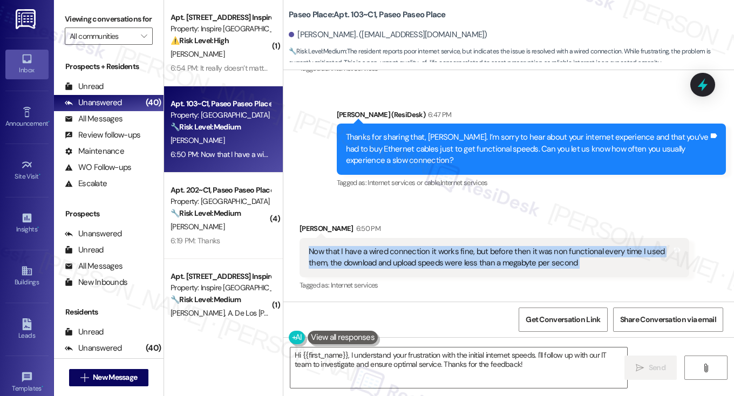
click at [420, 256] on div "Now that I have a wired connection it works fine, but before then it was non fu…" at bounding box center [490, 257] width 363 height 23
click at [395, 263] on div "Now that I have a wired connection it works fine, but before then it was non fu…" at bounding box center [490, 257] width 363 height 23
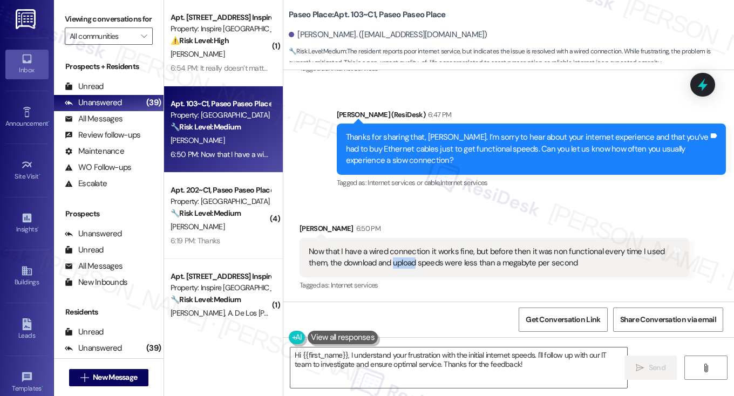
click at [396, 263] on div "Now that I have a wired connection it works fine, but before then it was non fu…" at bounding box center [490, 257] width 363 height 23
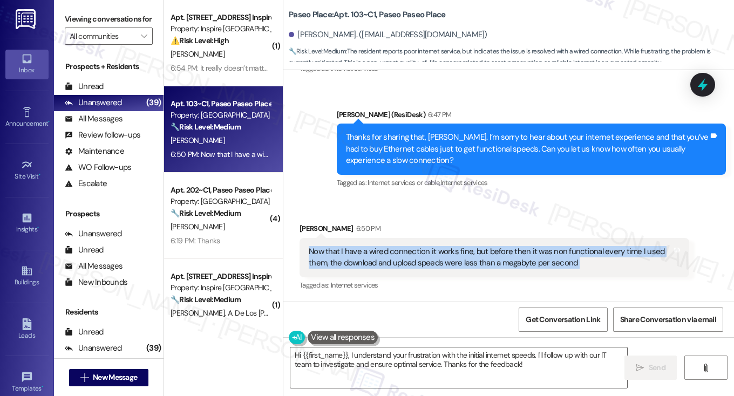
click at [396, 263] on div "Now that I have a wired connection it works fine, but before then it was non fu…" at bounding box center [490, 257] width 363 height 23
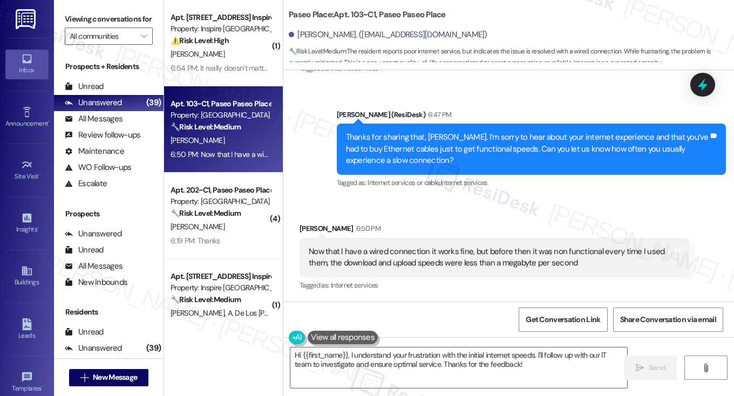
click at [99, 24] on label "Viewing conversations for" at bounding box center [109, 19] width 88 height 17
click at [406, 366] on textarea "Hi {{first_name}}, I understand your frustration with the initial internet spee…" at bounding box center [458, 367] width 337 height 40
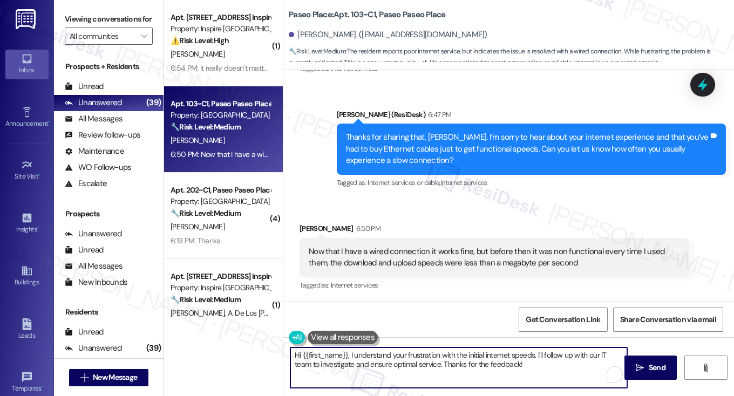
click at [406, 366] on textarea "Hi {{first_name}}, I understand your frustration with the initial internet spee…" at bounding box center [458, 367] width 337 height 40
paste textarea "Thanks for explaining that, Michael. I’m glad the wired connection is working b…"
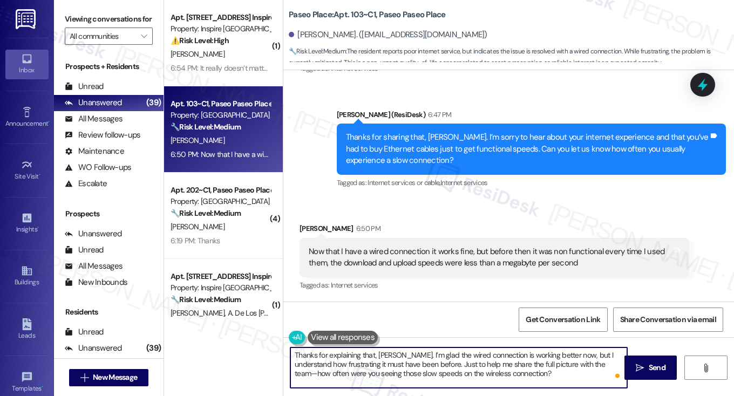
type textarea "Thanks for explaining that, Michael. I’m glad the wired connection is working b…"
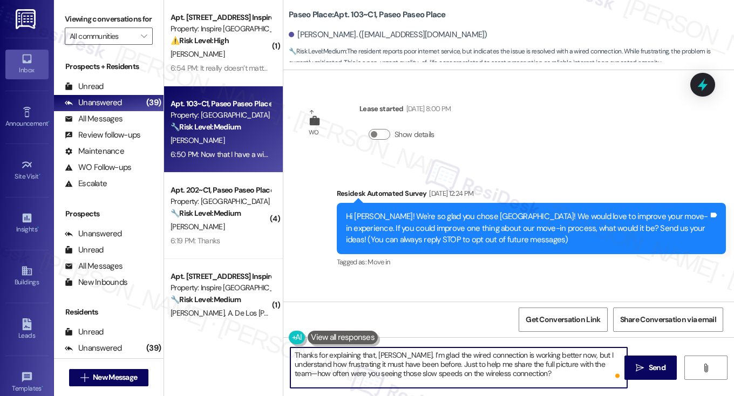
scroll to position [512, 0]
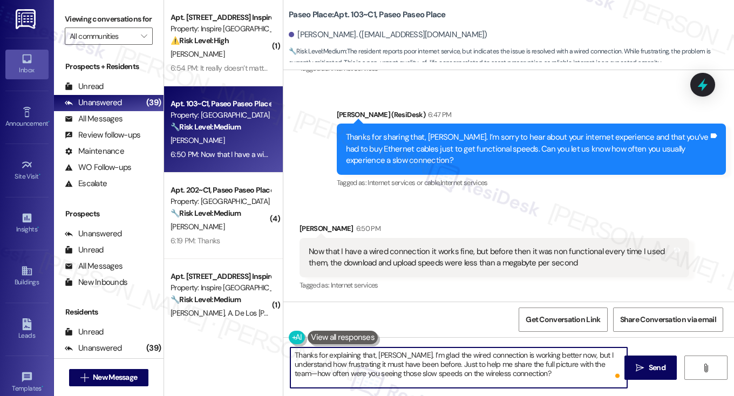
click at [332, 246] on div "Now that I have a wired connection it works fine, but before then it was non fu…" at bounding box center [490, 257] width 363 height 23
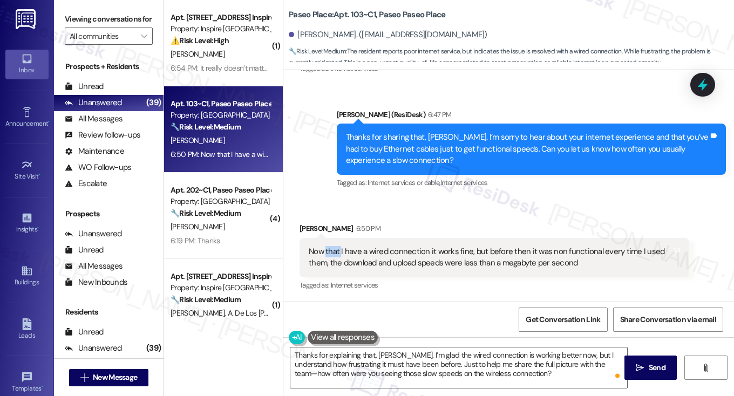
click at [332, 246] on div "Now that I have a wired connection it works fine, but before then it was non fu…" at bounding box center [490, 257] width 363 height 23
click at [429, 263] on div "Now that I have a wired connection it works fine, but before then it was non fu…" at bounding box center [490, 257] width 363 height 23
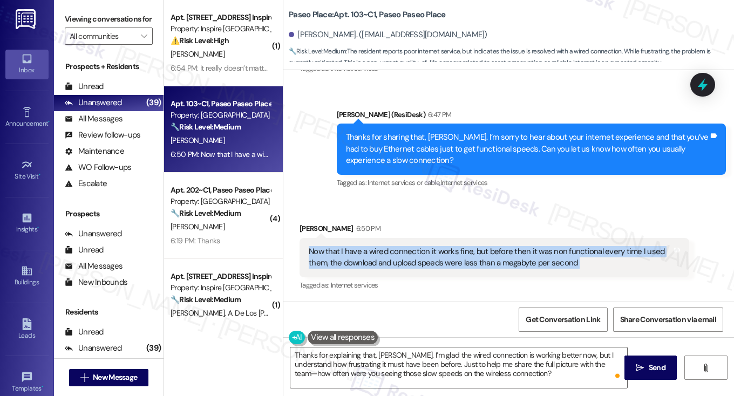
click at [429, 263] on div "Now that I have a wired connection it works fine, but before then it was non fu…" at bounding box center [490, 257] width 363 height 23
click at [389, 258] on div "Now that I have a wired connection it works fine, but before then it was non fu…" at bounding box center [490, 257] width 363 height 23
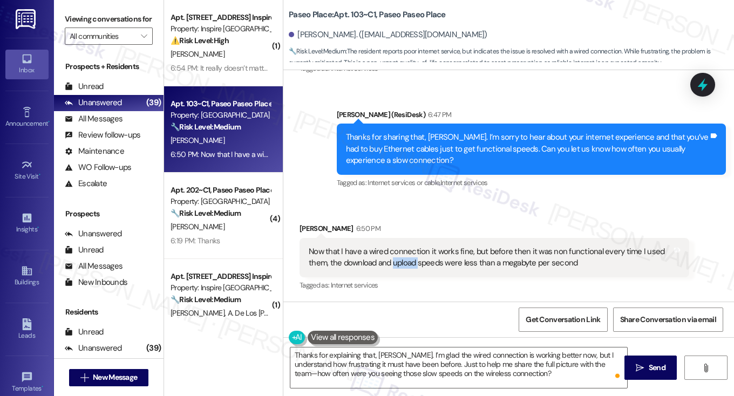
click at [389, 258] on div "Now that I have a wired connection it works fine, but before then it was non fu…" at bounding box center [490, 257] width 363 height 23
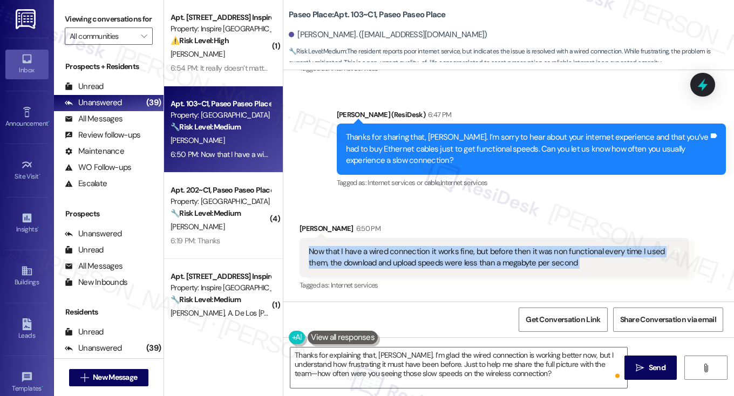
click at [389, 258] on div "Now that I have a wired connection it works fine, but before then it was non fu…" at bounding box center [490, 257] width 363 height 23
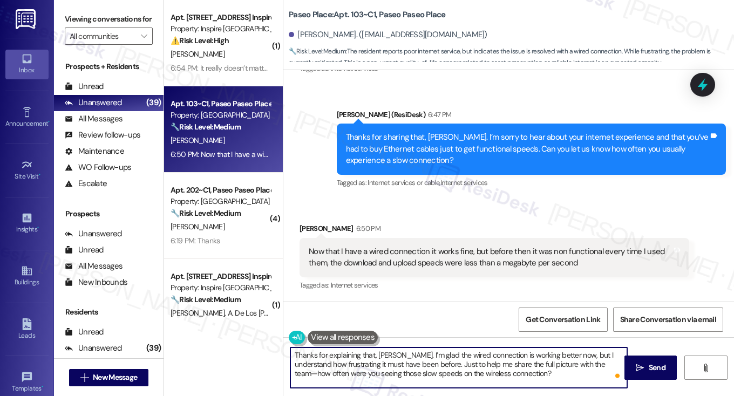
click at [422, 355] on textarea "Thanks for explaining that, Michael. I’m glad the wired connection is working b…" at bounding box center [458, 367] width 337 height 40
click at [409, 148] on div "Thanks for sharing that, Michael. I’m sorry to hear about your internet experie…" at bounding box center [527, 149] width 363 height 35
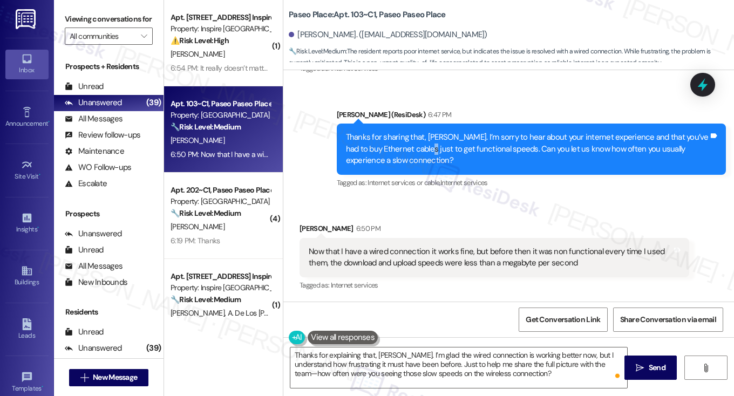
click at [409, 148] on div "Thanks for sharing that, Michael. I’m sorry to hear about your internet experie…" at bounding box center [527, 149] width 363 height 35
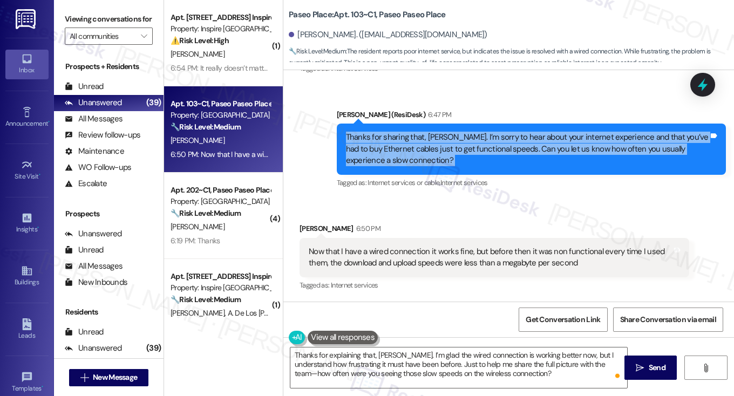
click at [409, 148] on div "Thanks for sharing that, Michael. I’m sorry to hear about your internet experie…" at bounding box center [527, 149] width 363 height 35
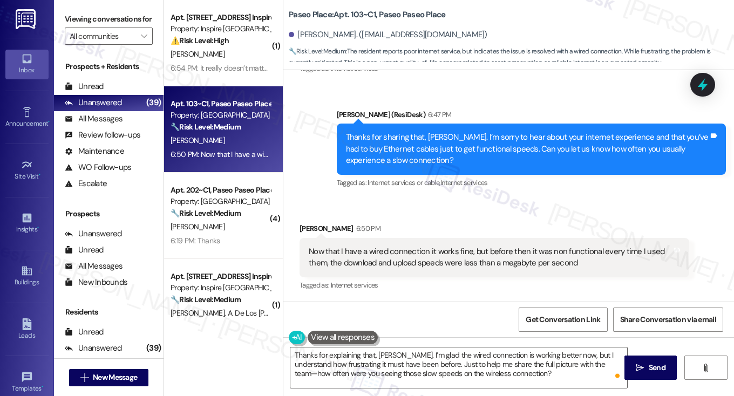
click at [382, 251] on div "Now that I have a wired connection it works fine, but before then it was non fu…" at bounding box center [490, 257] width 363 height 23
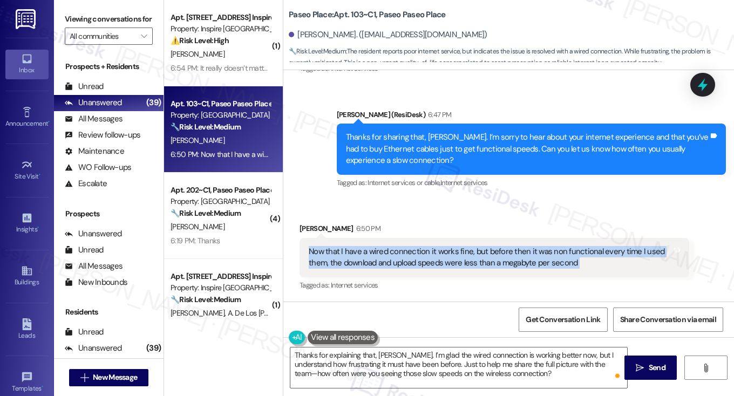
click at [382, 251] on div "Now that I have a wired connection it works fine, but before then it was non fu…" at bounding box center [490, 257] width 363 height 23
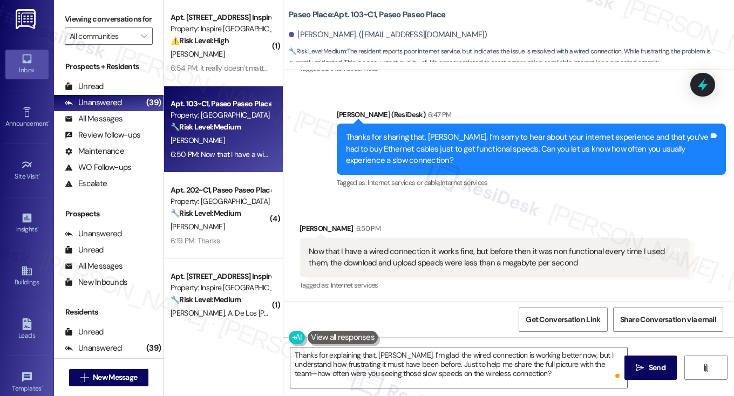
click at [399, 143] on div "Thanks for sharing that, Michael. I’m sorry to hear about your internet experie…" at bounding box center [527, 149] width 363 height 35
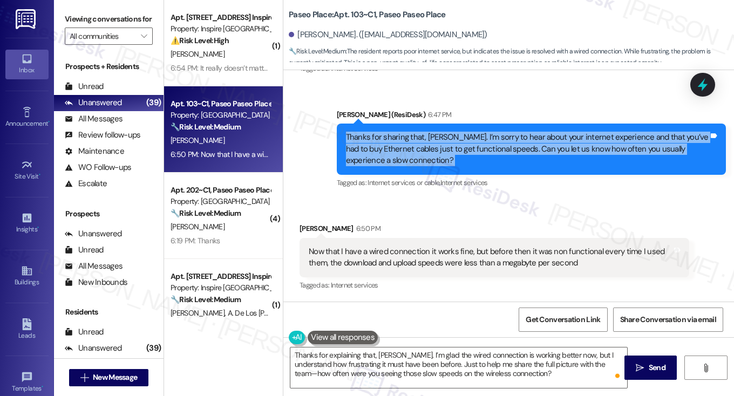
click at [399, 143] on div "Thanks for sharing that, Michael. I’m sorry to hear about your internet experie…" at bounding box center [527, 149] width 363 height 35
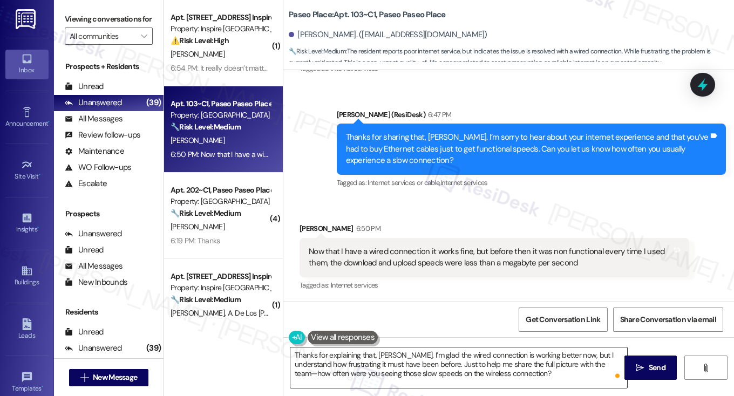
click at [401, 358] on textarea "Thanks for explaining that, Michael. I’m glad the wired connection is working b…" at bounding box center [458, 367] width 337 height 40
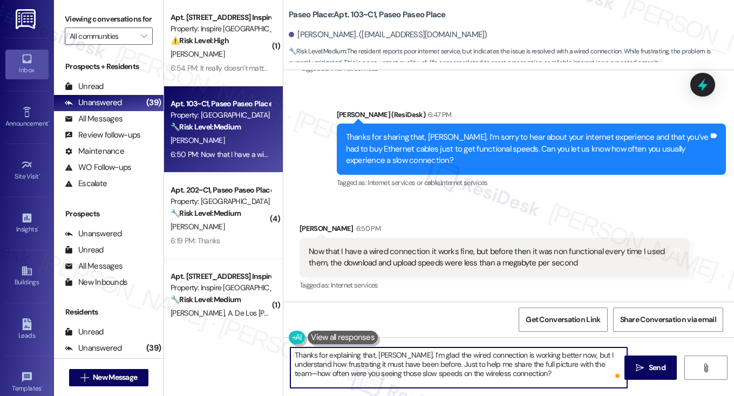
drag, startPoint x: 401, startPoint y: 358, endPoint x: 417, endPoint y: 358, distance: 15.7
click at [401, 358] on textarea "Thanks for explaining that, Michael. I’m glad the wired connection is working b…" at bounding box center [458, 367] width 337 height 40
click at [497, 374] on textarea "Thanks for explaining that, Michael. I’m glad the wired connection is working b…" at bounding box center [458, 367] width 337 height 40
click at [544, 361] on textarea "Thanks for explaining that, Michael. I’m glad the wired connection is working b…" at bounding box center [458, 367] width 337 height 40
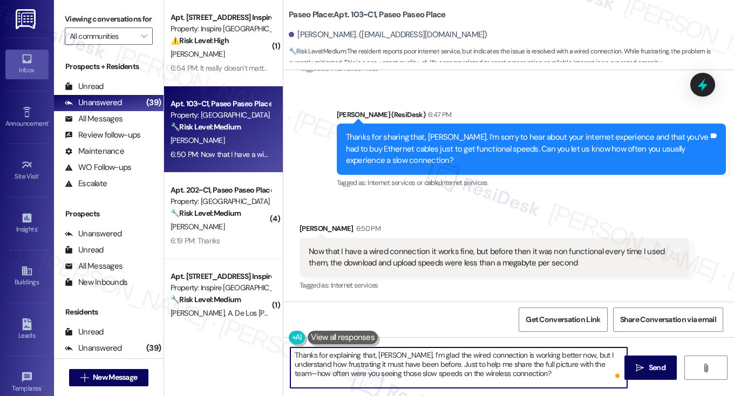
click at [544, 361] on textarea "Thanks for explaining that, Michael. I’m glad the wired connection is working b…" at bounding box center [458, 367] width 337 height 40
click at [421, 368] on textarea "Thanks for explaining that, Michael. I’m glad the wired connection is working b…" at bounding box center [458, 367] width 337 height 40
click at [321, 360] on textarea "Thanks for explaining that, Michael. I’m glad the wired connection is working b…" at bounding box center [458, 367] width 337 height 40
click at [586, 362] on textarea "Thanks for explaining that, Michael. I’m glad the wired connection is working b…" at bounding box center [458, 367] width 337 height 40
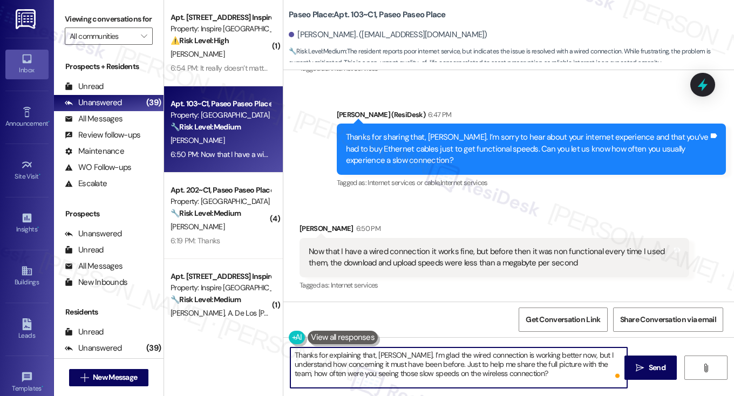
click at [517, 376] on textarea "Thanks for explaining that, Michael. I’m glad the wired connection is working b…" at bounding box center [458, 367] width 337 height 40
click at [530, 365] on textarea "Thanks for explaining that, Michael. I’m glad the wired connection is working b…" at bounding box center [458, 367] width 337 height 40
click at [506, 376] on textarea "Thanks for explaining that, Michael. I’m glad the wired connection is working b…" at bounding box center [458, 367] width 337 height 40
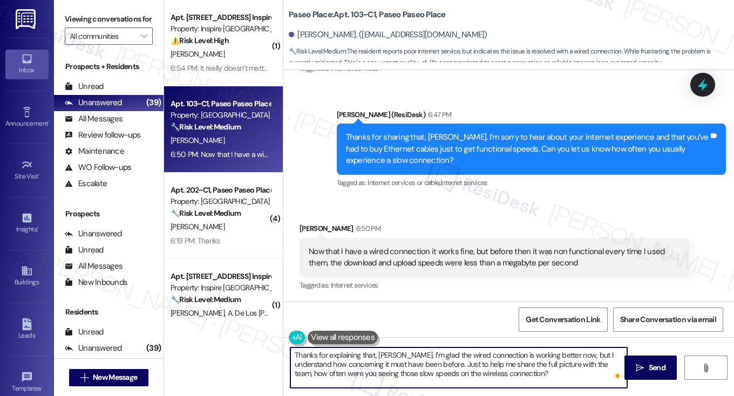
type textarea "Thanks for explaining that, Michael. I’m glad the wired connection is working b…"
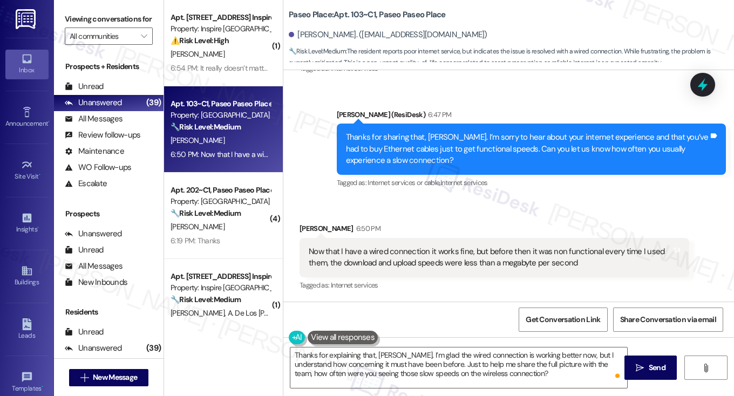
click at [91, 28] on label "Viewing conversations for" at bounding box center [109, 19] width 88 height 17
click at [449, 349] on textarea "Thanks for explaining that, Michael. I’m glad the wired connection is working b…" at bounding box center [458, 367] width 337 height 40
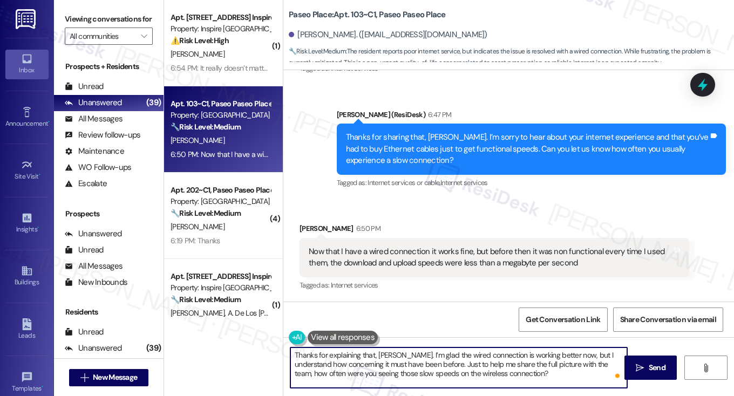
click at [449, 349] on textarea "Thanks for explaining that, Michael. I’m glad the wired connection is working b…" at bounding box center [458, 367] width 337 height 40
click at [503, 361] on textarea "Thanks for explaining that, Michael. I’m glad the wired connection is working b…" at bounding box center [458, 367] width 337 height 40
click at [535, 369] on textarea "Thanks for explaining that, Michael. I’m glad the wired connection is working b…" at bounding box center [458, 367] width 337 height 40
click at [641, 368] on icon "" at bounding box center [639, 368] width 8 height 9
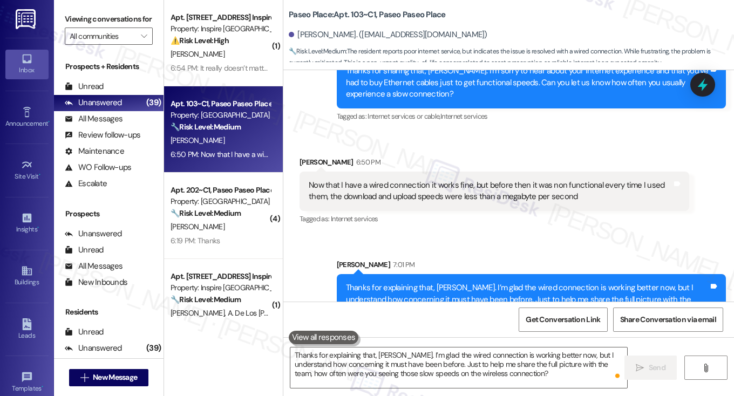
scroll to position [611, 0]
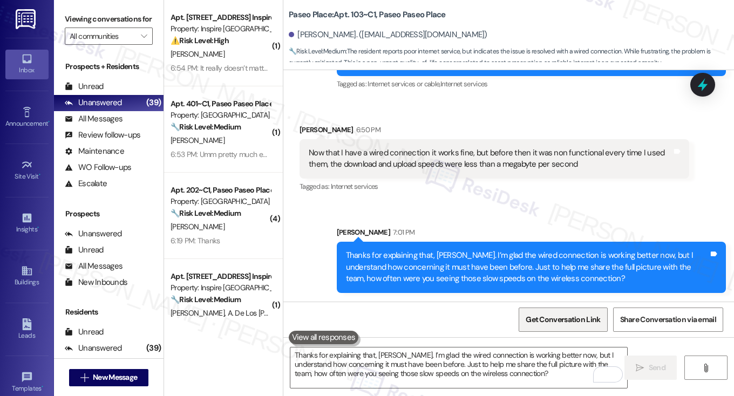
click at [552, 312] on span "Get Conversation Link" at bounding box center [562, 319] width 79 height 23
click at [93, 17] on label "Viewing conversations for" at bounding box center [109, 19] width 88 height 17
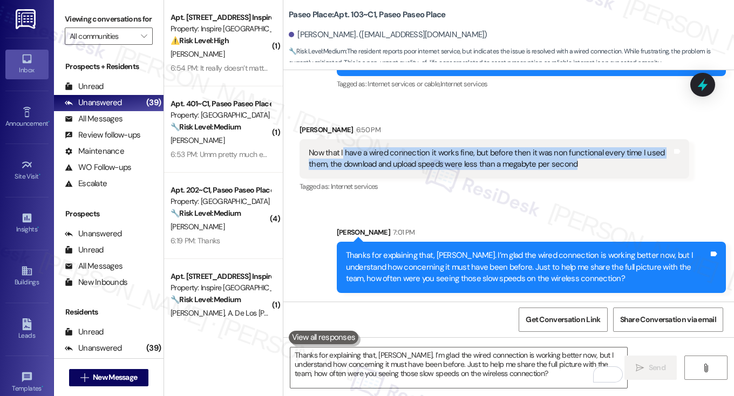
drag, startPoint x: 341, startPoint y: 156, endPoint x: 578, endPoint y: 161, distance: 237.4
click at [578, 161] on div "Now that I have a wired connection it works fine, but before then it was non fu…" at bounding box center [490, 158] width 363 height 23
copy div "have a wired connection it works fine, but before then it was non functional ev…"
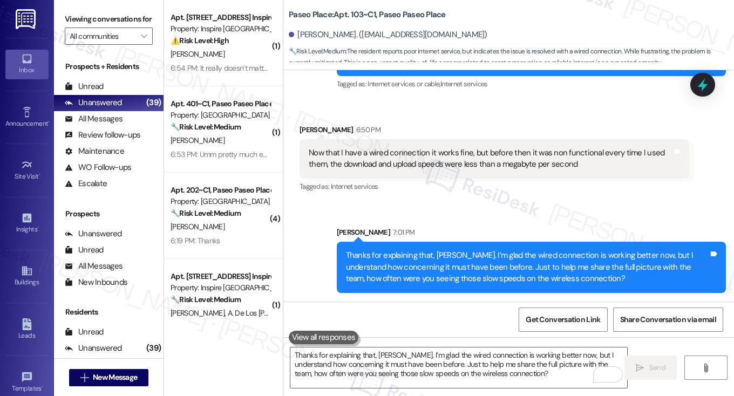
click at [94, 21] on label "Viewing conversations for" at bounding box center [109, 19] width 88 height 17
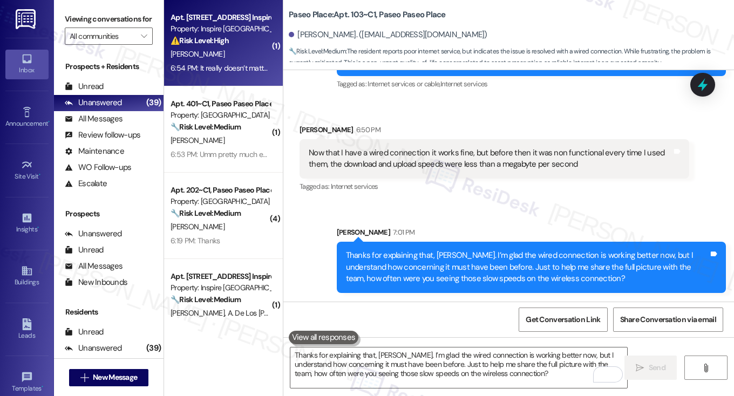
click at [257, 75] on div "Apt. 10150 Yaupon Ranch Dr, 1 Inspire Homes Bonds Ranch Property: Inspire Bond …" at bounding box center [223, 43] width 119 height 86
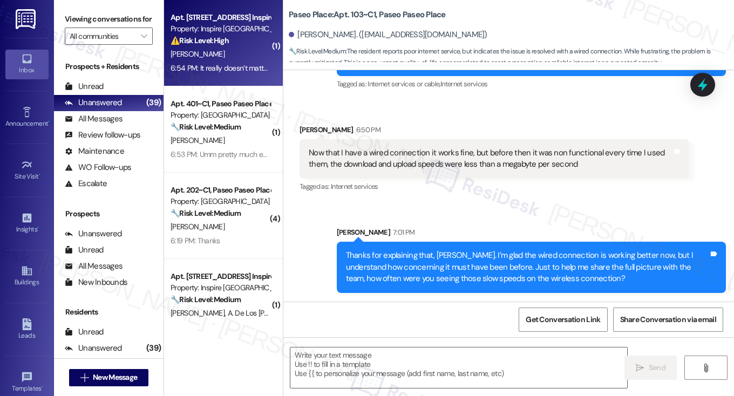
type textarea "Fetching suggested responses. Please feel free to read through the conversation…"
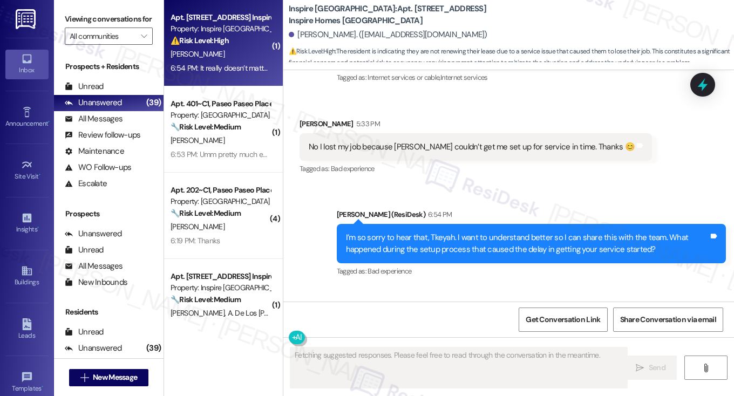
scroll to position [2811, 0]
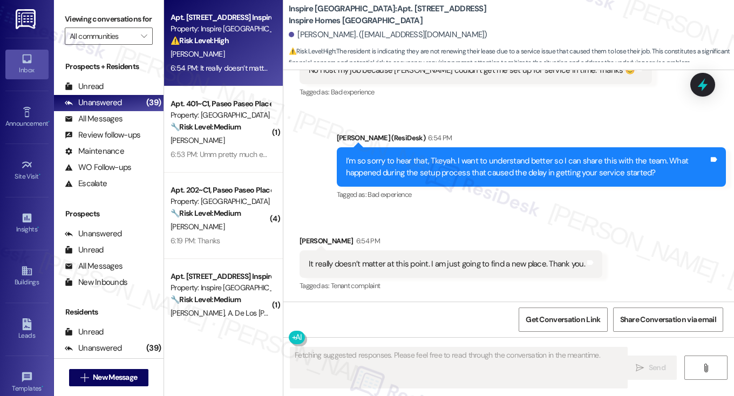
click at [372, 256] on div "It really doesn’t matter at this point. I am just going to find a new place. Th…" at bounding box center [450, 264] width 303 height 28
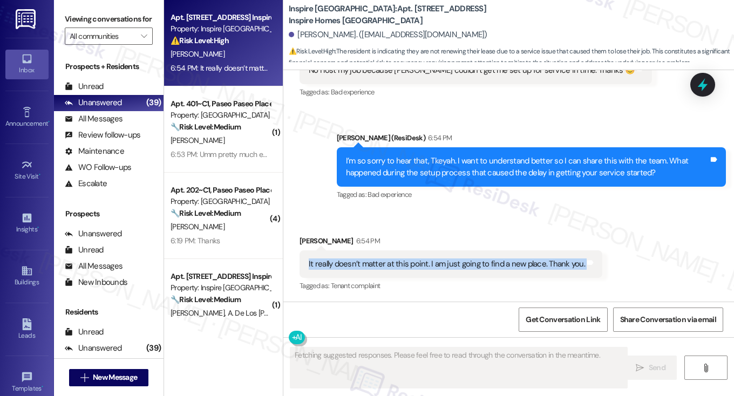
click at [372, 256] on div "It really doesn’t matter at this point. I am just going to find a new place. Th…" at bounding box center [450, 264] width 303 height 28
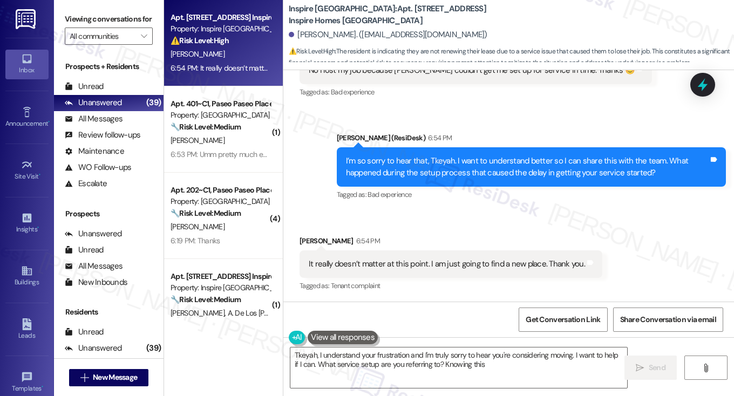
click at [430, 174] on div "I’m so sorry to hear that, Tkeyah. I want to understand better so I can share t…" at bounding box center [527, 166] width 363 height 23
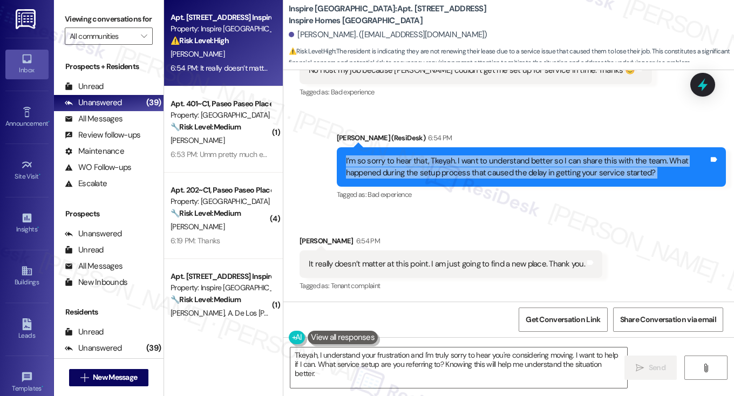
click at [430, 174] on div "I’m so sorry to hear that, Tkeyah. I want to understand better so I can share t…" at bounding box center [527, 166] width 363 height 23
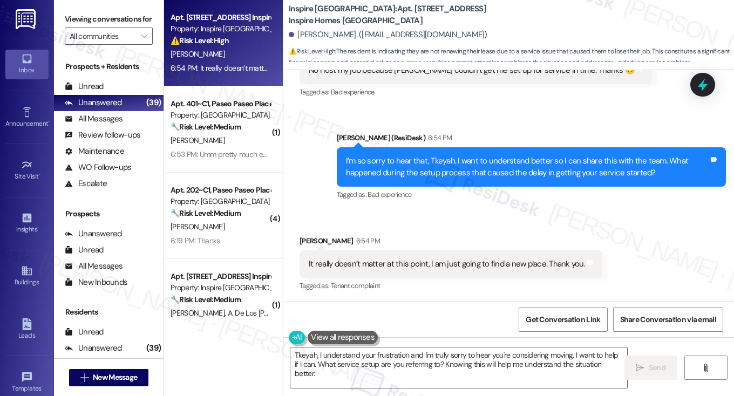
click at [399, 256] on div "It really doesn’t matter at this point. I am just going to find a new place. Th…" at bounding box center [450, 264] width 303 height 28
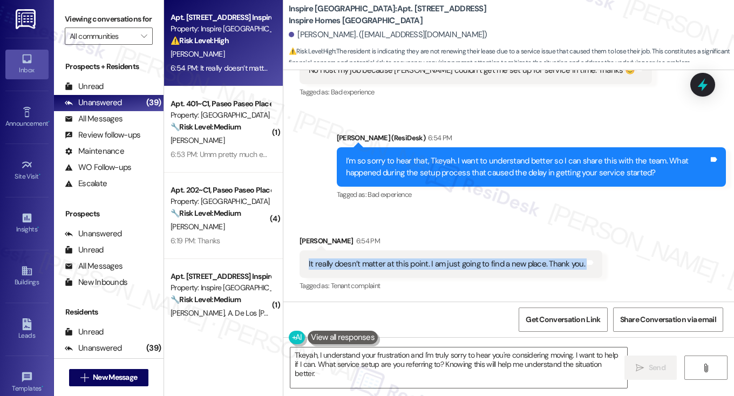
click at [399, 256] on div "It really doesn’t matter at this point. I am just going to find a new place. Th…" at bounding box center [450, 264] width 303 height 28
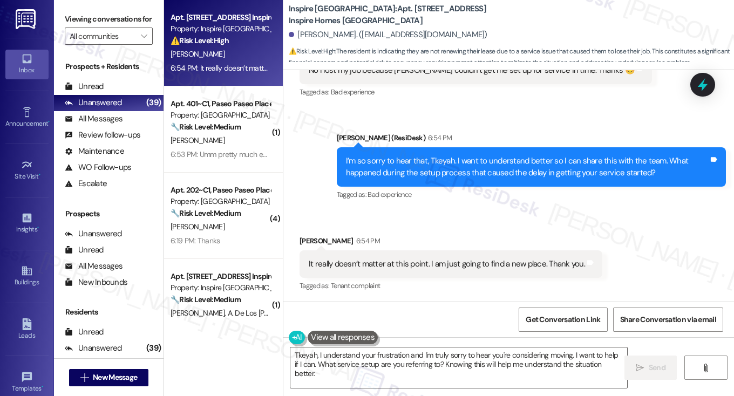
click at [463, 183] on div "I’m so sorry to hear that, Tkeyah. I want to understand better so I can share t…" at bounding box center [531, 166] width 389 height 39
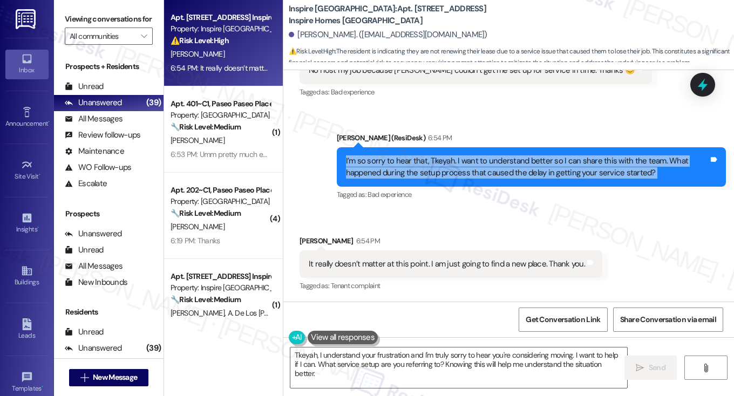
click at [463, 183] on div "I’m so sorry to hear that, Tkeyah. I want to understand better so I can share t…" at bounding box center [531, 166] width 389 height 39
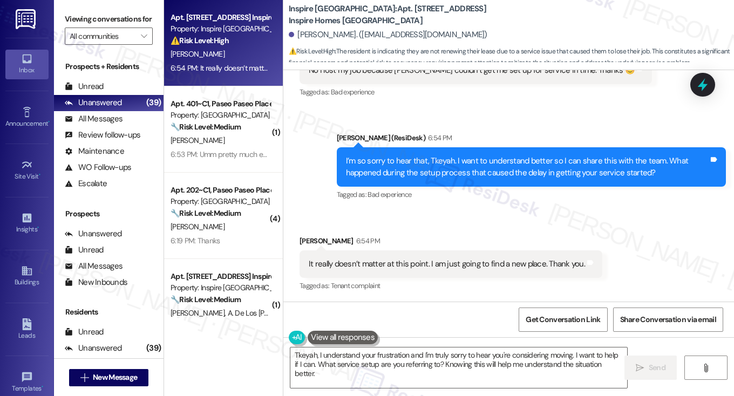
click at [459, 266] on div "It really doesn’t matter at this point. I am just going to find a new place. Th…" at bounding box center [447, 263] width 276 height 11
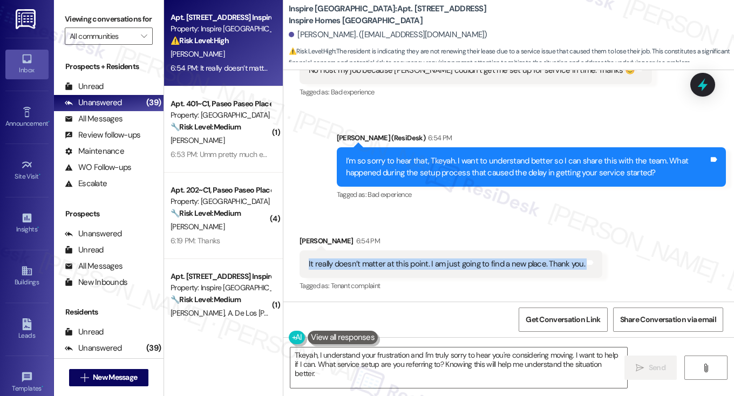
click at [459, 266] on div "It really doesn’t matter at this point. I am just going to find a new place. Th…" at bounding box center [447, 263] width 276 height 11
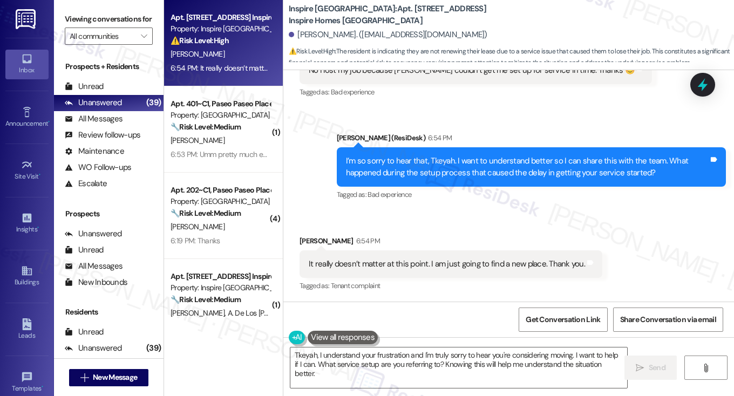
click at [484, 172] on div "I’m so sorry to hear that, Tkeyah. I want to understand better so I can share t…" at bounding box center [527, 166] width 363 height 23
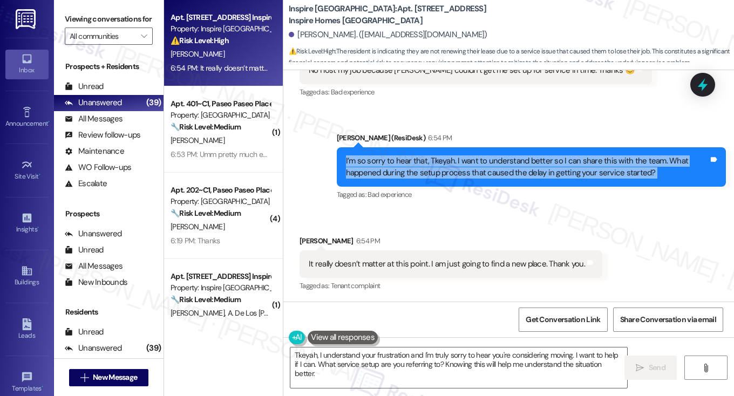
click at [484, 172] on div "I’m so sorry to hear that, Tkeyah. I want to understand better so I can share t…" at bounding box center [527, 166] width 363 height 23
copy div "I’m so sorry to hear that, Tkeyah. I want to understand better so I can share t…"
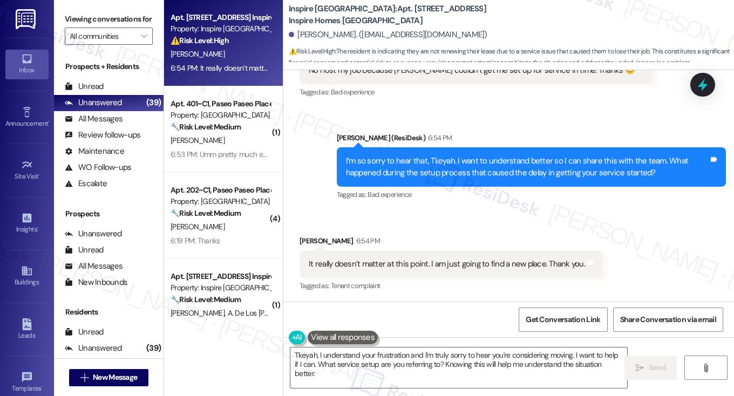
click at [515, 107] on div "Received via SMS Tkeyah Bradley 5:33 PM No I lost my job because yall couldn’t …" at bounding box center [475, 70] width 368 height 75
click at [91, 25] on label "Viewing conversations for" at bounding box center [109, 19] width 88 height 17
click at [352, 259] on div "It really doesn’t matter at this point. I am just going to find a new place. Th…" at bounding box center [447, 263] width 276 height 11
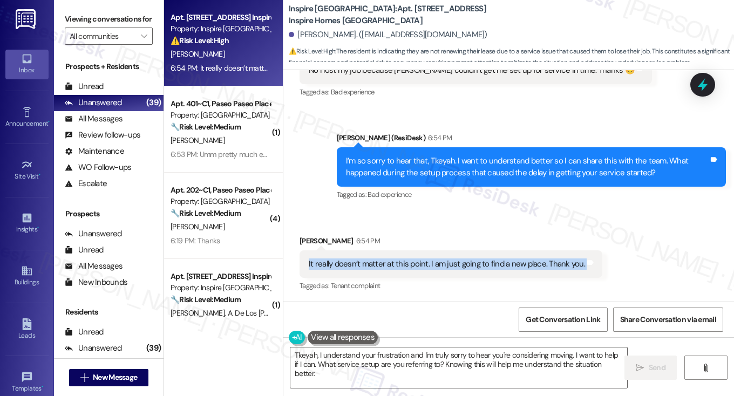
click at [352, 259] on div "It really doesn’t matter at this point. I am just going to find a new place. Th…" at bounding box center [447, 263] width 276 height 11
copy div "It really doesn’t matter at this point. I am just going to find a new place. Th…"
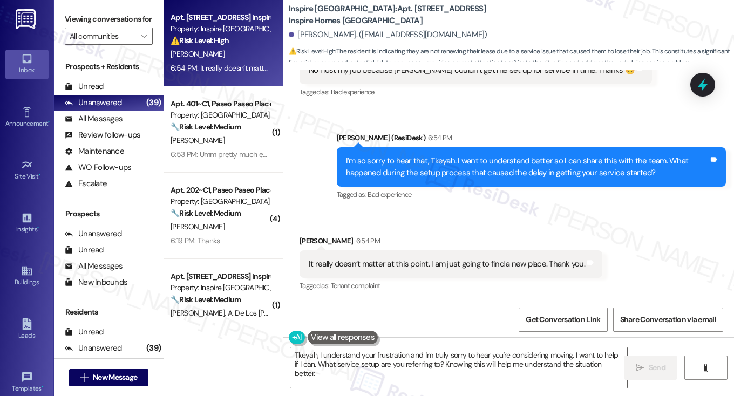
click at [100, 28] on label "Viewing conversations for" at bounding box center [109, 19] width 88 height 17
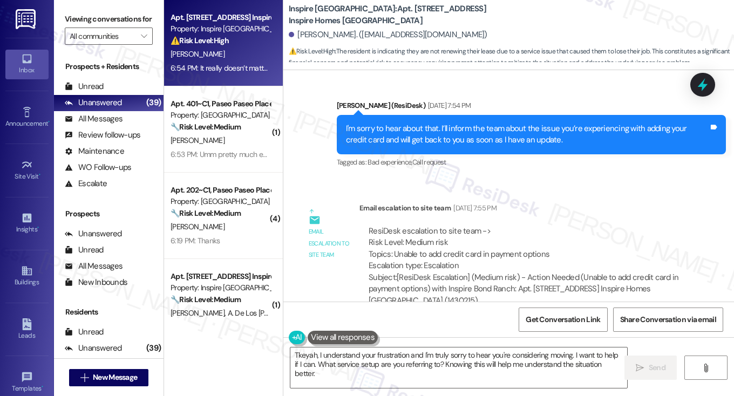
scroll to position [2434, 0]
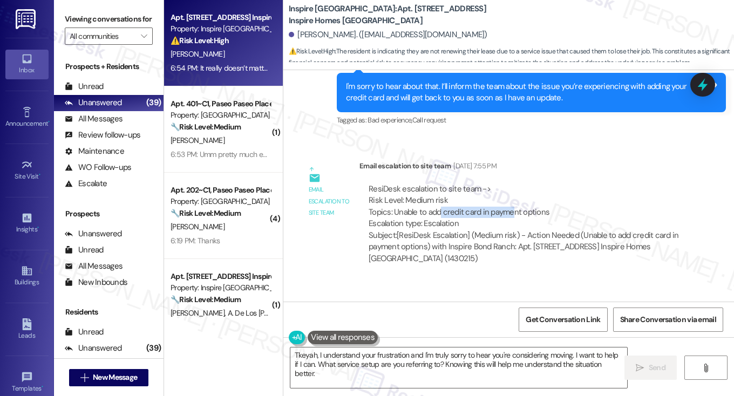
drag, startPoint x: 436, startPoint y: 210, endPoint x: 508, endPoint y: 213, distance: 71.8
click at [508, 213] on div "ResiDesk escalation to site team -> Risk Level: Medium risk Topics: Unable to a…" at bounding box center [523, 206] width 311 height 46
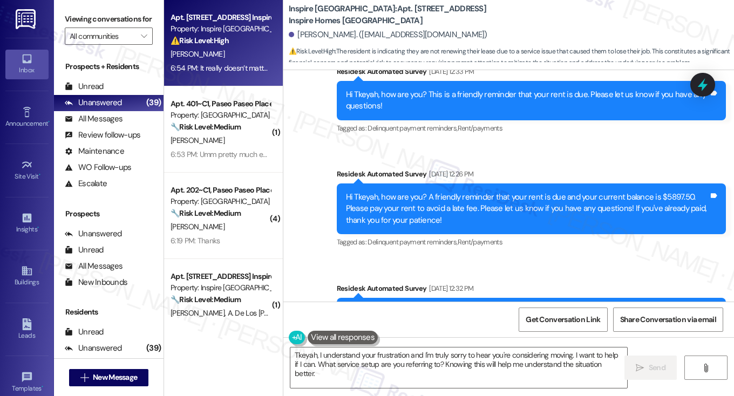
scroll to position [2812, 0]
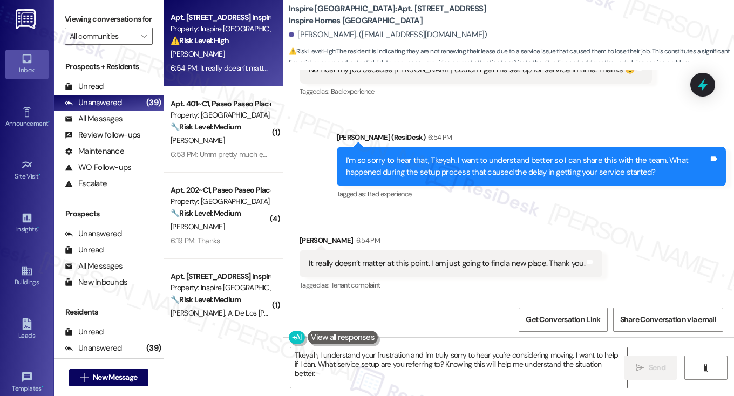
drag, startPoint x: 104, startPoint y: 25, endPoint x: 109, endPoint y: 28, distance: 5.8
click at [104, 25] on label "Viewing conversations for" at bounding box center [109, 19] width 88 height 17
click at [108, 19] on label "Viewing conversations for" at bounding box center [109, 19] width 88 height 17
click at [348, 353] on textarea "Tkeyah, I understand your frustration and I'm truly sorry to hear you're consid…" at bounding box center [458, 367] width 337 height 40
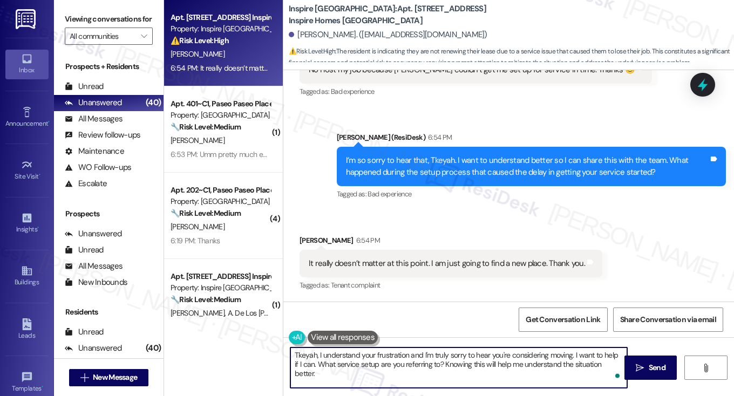
paste textarea "I completely understand, Tkeyah, and I’m truly sorry this experience has been s…"
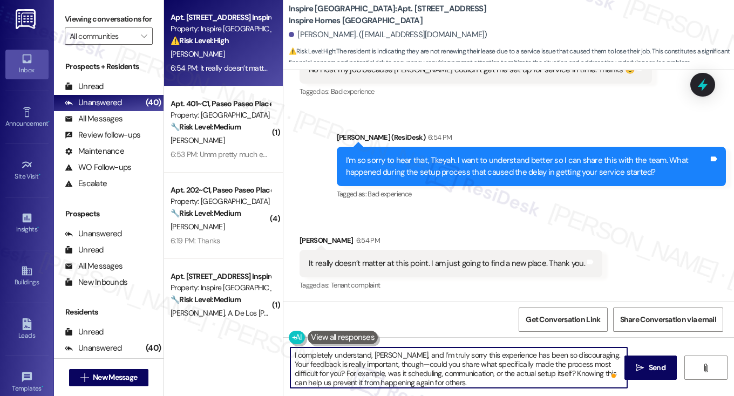
click at [318, 352] on textarea "I completely understand, Tkeyah, and I’m truly sorry this experience has been s…" at bounding box center [458, 367] width 337 height 40
click at [391, 353] on textarea "I understand, Tkeyah, and I’m truly sorry this experience has been so discourag…" at bounding box center [458, 367] width 337 height 40
click at [514, 353] on textarea "I understand, Tkeyah, and I’m sorry this experience has been so discouraging. Y…" at bounding box center [458, 367] width 337 height 40
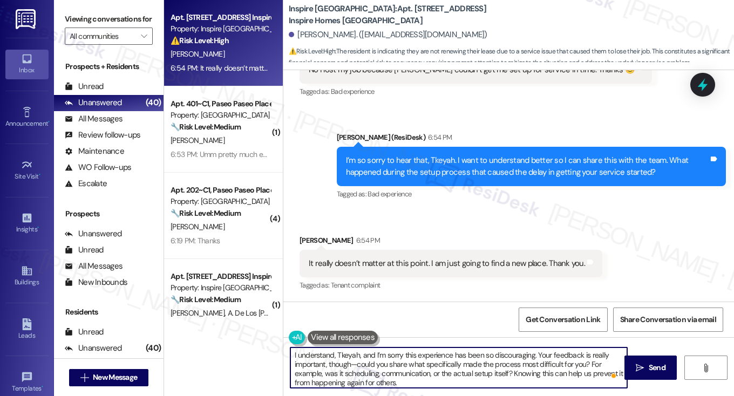
click at [514, 353] on textarea "I understand, Tkeyah, and I’m sorry this experience has been so discouraging. Y…" at bounding box center [458, 367] width 337 height 40
drag, startPoint x: 401, startPoint y: 354, endPoint x: 530, endPoint y: 353, distance: 129.5
click at [530, 353] on textarea "I understand, Tkeyah, and I’m sorry this experience has been so discouraging. Y…" at bounding box center [458, 367] width 337 height 40
drag, startPoint x: 321, startPoint y: 364, endPoint x: 314, endPoint y: 362, distance: 7.1
click at [314, 362] on textarea "I understand, Tkeyah, and I’m sorry about the experience you've had. Your feedb…" at bounding box center [458, 367] width 337 height 40
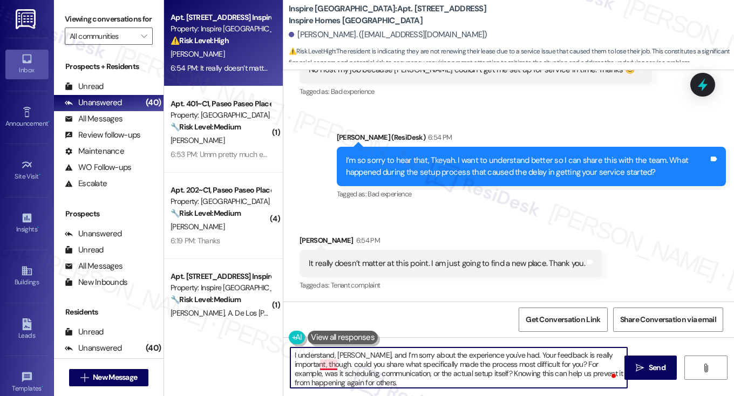
click at [329, 364] on textarea "I understand, Tkeyah, and I’m sorry about the experience you've had. Your feedb…" at bounding box center [458, 367] width 337 height 40
click at [371, 362] on textarea "I understand, Tkeyah, and I’m sorry about the experience you've had. Your feedb…" at bounding box center [458, 367] width 337 height 40
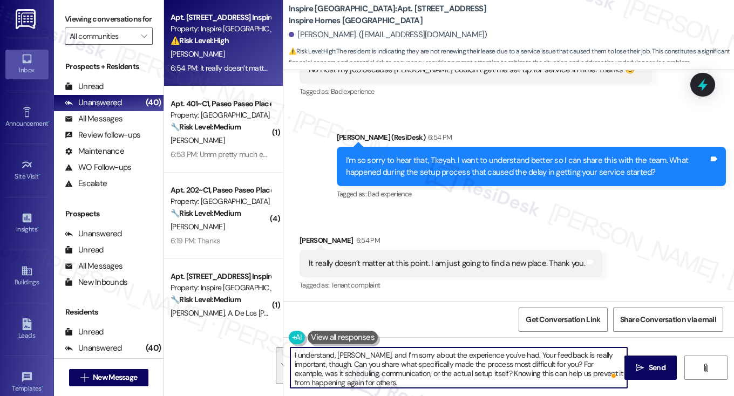
click at [371, 362] on textarea "I understand, Tkeyah, and I’m sorry about the experience you've had. Your feedb…" at bounding box center [458, 367] width 337 height 40
click at [427, 379] on textarea "I understand, Tkeyah, and I’m sorry about the experience you've had. Your feedb…" at bounding box center [458, 367] width 337 height 40
drag, startPoint x: 425, startPoint y: 381, endPoint x: 435, endPoint y: 371, distance: 14.1
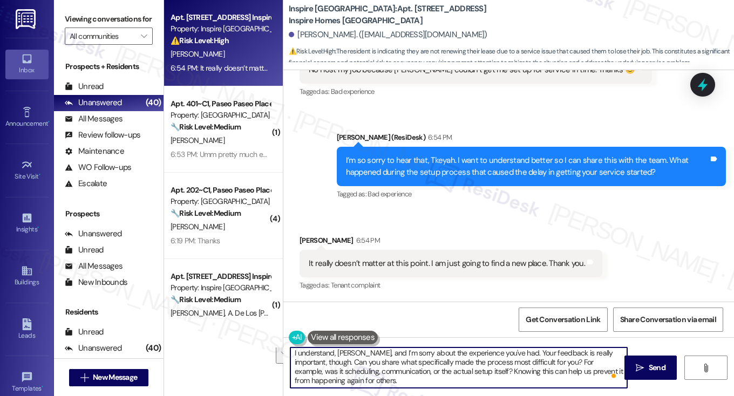
click at [435, 371] on textarea "I understand, Tkeyah, and I’m sorry about the experience you've had. Your feedb…" at bounding box center [458, 367] width 337 height 40
click at [431, 368] on textarea "I understand, Tkeyah, and I’m sorry about the experience you've had. Your feedb…" at bounding box center [458, 367] width 337 height 40
drag, startPoint x: 410, startPoint y: 377, endPoint x: 319, endPoint y: 360, distance: 92.1
click at [319, 360] on textarea "I understand, Tkeyah, and I’m sorry about the experience you've had. Your feedb…" at bounding box center [458, 367] width 337 height 40
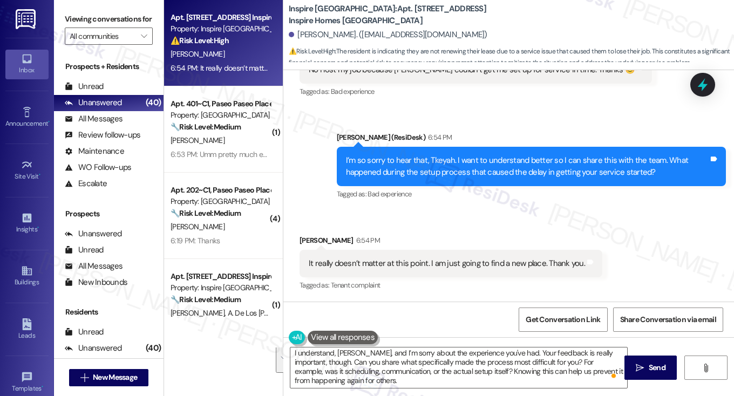
click at [101, 12] on label "Viewing conversations for" at bounding box center [109, 19] width 88 height 17
click at [342, 263] on div "It really doesn’t matter at this point. I am just going to find a new place. Th…" at bounding box center [447, 263] width 276 height 11
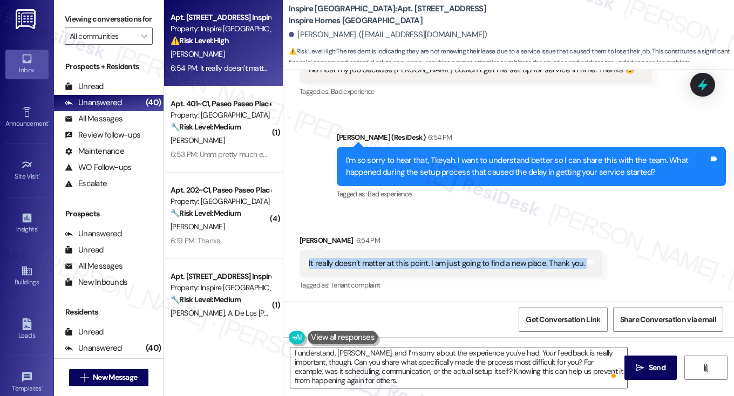
click at [342, 263] on div "It really doesn’t matter at this point. I am just going to find a new place. Th…" at bounding box center [447, 263] width 276 height 11
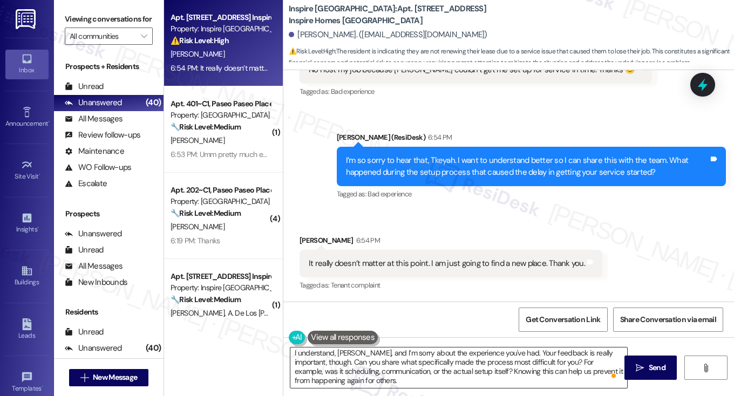
click at [395, 366] on textarea "I understand, Tkeyah, and I’m sorry about the experience you've had. Your feedb…" at bounding box center [458, 367] width 337 height 40
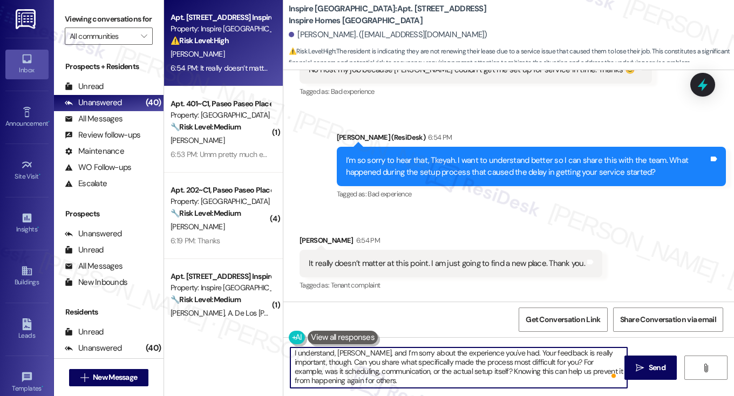
click at [395, 366] on textarea "I understand, Tkeyah, and I’m sorry about the experience you've had. Your feedb…" at bounding box center [458, 367] width 337 height 40
click at [463, 362] on textarea "I understand, Tkeyah, and I’m sorry about the experience you've had. Your feedb…" at bounding box center [458, 367] width 337 height 40
drag, startPoint x: 402, startPoint y: 383, endPoint x: 319, endPoint y: 366, distance: 84.3
click at [319, 366] on textarea "I understand, Tkeyah, and I’m sorry about the experience you've had. Your feedb…" at bounding box center [458, 367] width 337 height 40
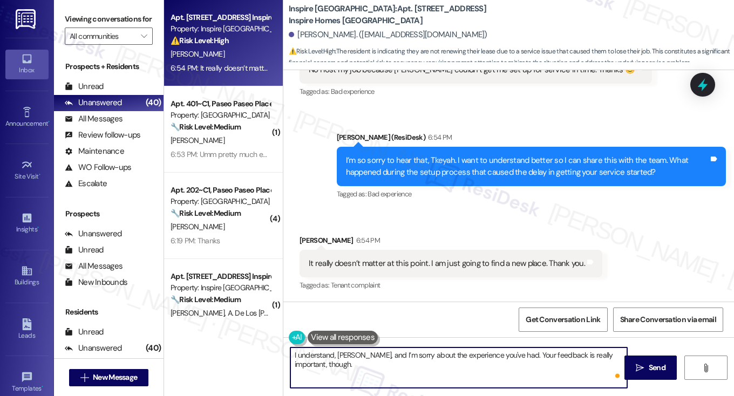
scroll to position [0, 0]
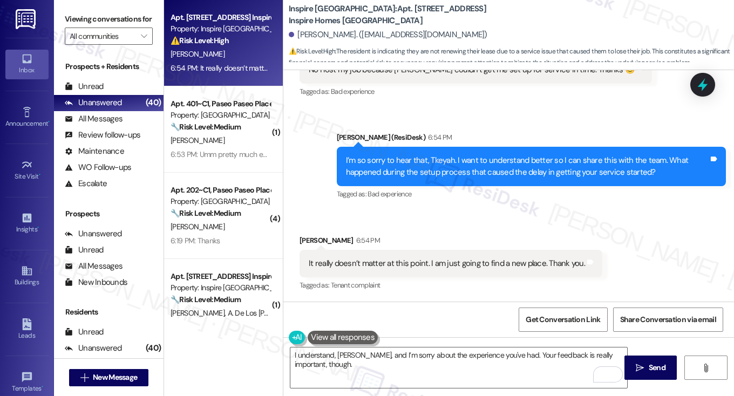
click at [109, 24] on label "Viewing conversations for" at bounding box center [109, 19] width 88 height 17
click at [399, 268] on div "It really doesn’t matter at this point. I am just going to find a new place. Th…" at bounding box center [447, 263] width 276 height 11
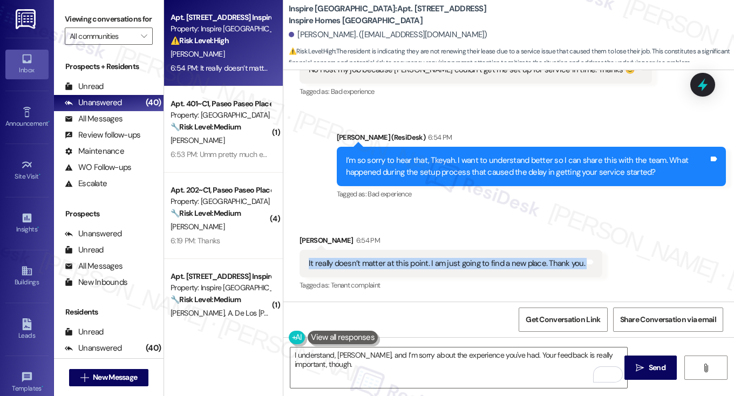
click at [399, 268] on div "It really doesn’t matter at this point. I am just going to find a new place. Th…" at bounding box center [447, 263] width 276 height 11
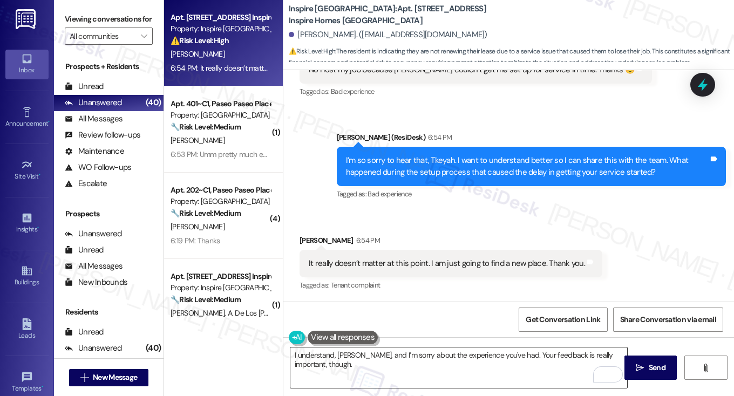
click at [394, 371] on textarea "I understand, Tkeyah, and I’m sorry about the experience you've had. Your feedb…" at bounding box center [458, 367] width 337 height 40
click at [114, 21] on label "Viewing conversations for" at bounding box center [109, 19] width 88 height 17
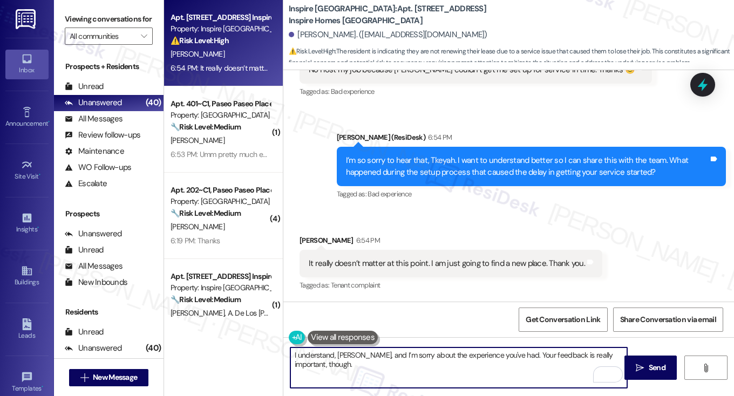
click at [335, 354] on textarea "I understand, Tkeyah, and I’m sorry about the experience you've had. Your feedb…" at bounding box center [458, 367] width 337 height 40
click at [453, 379] on textarea "I understand, Tkeyah, and I’m sorry about the experience you've had. Your feedb…" at bounding box center [458, 367] width 337 height 40
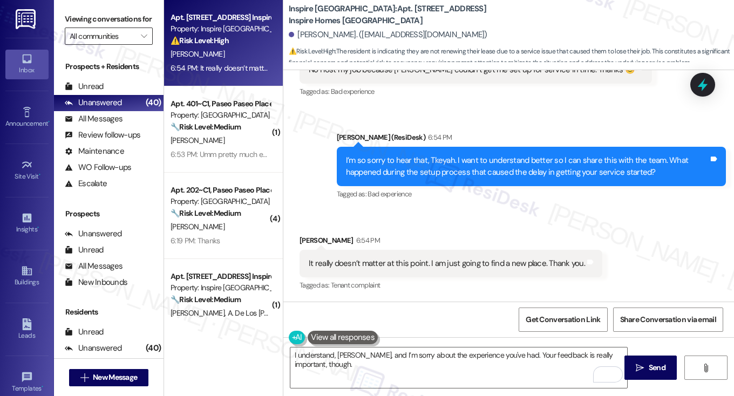
drag, startPoint x: 109, startPoint y: 30, endPoint x: 125, endPoint y: 40, distance: 18.9
click at [109, 28] on label "Viewing conversations for" at bounding box center [109, 19] width 88 height 17
click at [401, 366] on textarea "I understand, Tkeyah, and I’m sorry about the experience you've had. Your feedb…" at bounding box center [458, 367] width 337 height 40
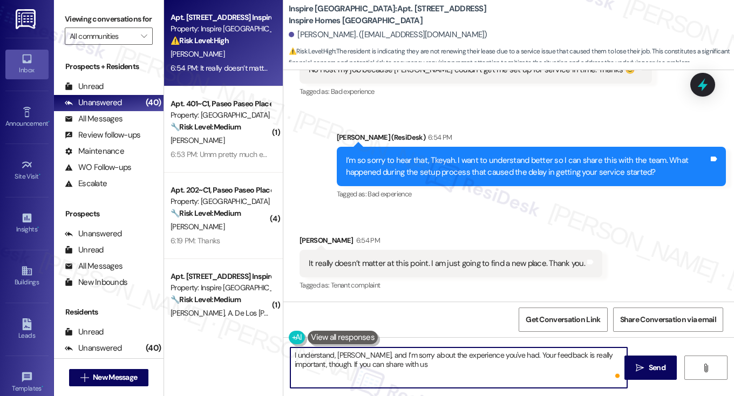
paste textarea "could you share what specifically made the process most difficult for you? For …"
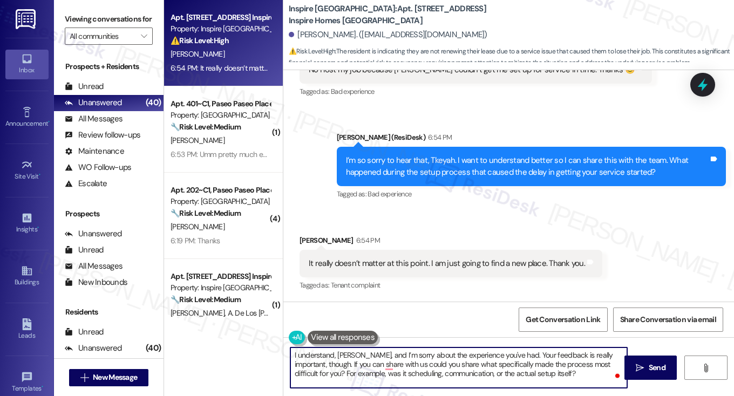
click at [416, 363] on textarea "I understand, Tkeyah, and I’m sorry about the experience you've had. Your feedb…" at bounding box center [458, 367] width 337 height 40
click at [416, 362] on textarea "I understand, Tkeyah, and I’m sorry about the experience you've had. Your feedb…" at bounding box center [458, 367] width 337 height 40
click at [434, 364] on textarea "I understand, Tkeyah, and I’m sorry about the experience you've had. Your feedb…" at bounding box center [458, 367] width 337 height 40
click at [308, 359] on textarea "I understand, Tkeyah, and I’m sorry about the experience you've had. Your feedb…" at bounding box center [458, 367] width 337 height 40
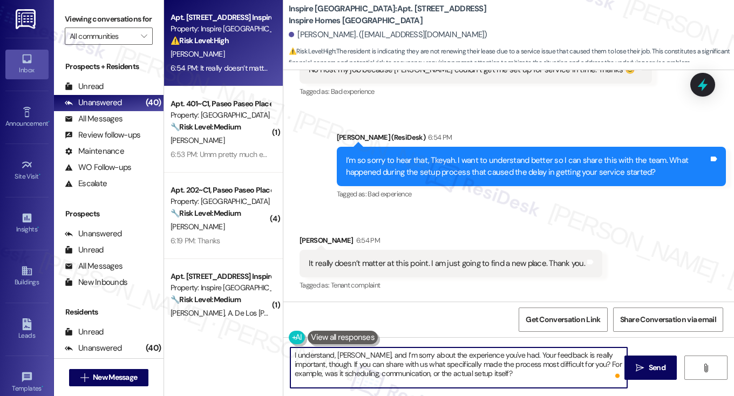
click at [308, 359] on textarea "I understand, Tkeyah, and I’m sorry about the experience you've had. Your feedb…" at bounding box center [458, 367] width 337 height 40
click at [305, 366] on textarea "I understand, Tkeyah, and I’m sorry about the experience you've had. Your feedb…" at bounding box center [458, 367] width 337 height 40
drag, startPoint x: 542, startPoint y: 364, endPoint x: 563, endPoint y: 371, distance: 22.0
click at [563, 371] on textarea "I understand, Tkeyah, and I’m sorry about the experience you've had. Your feedb…" at bounding box center [458, 367] width 337 height 40
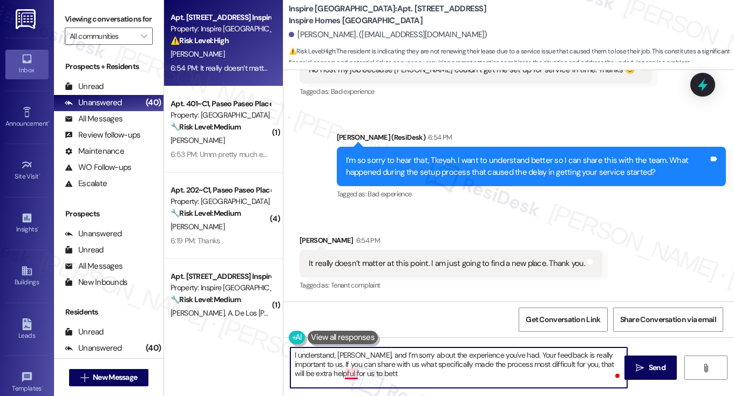
click at [348, 371] on textarea "I understand, Tkeyah, and I’m sorry about the experience you've had. Your feedb…" at bounding box center [458, 367] width 337 height 40
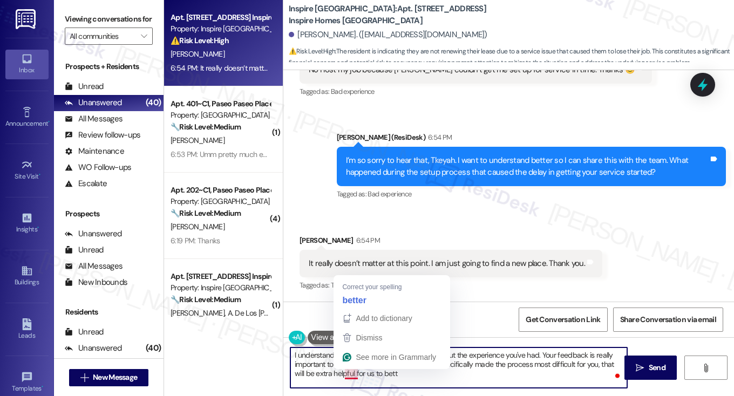
click at [348, 371] on textarea "I understand, Tkeyah, and I’m sorry about the experience you've had. Your feedb…" at bounding box center [458, 367] width 337 height 40
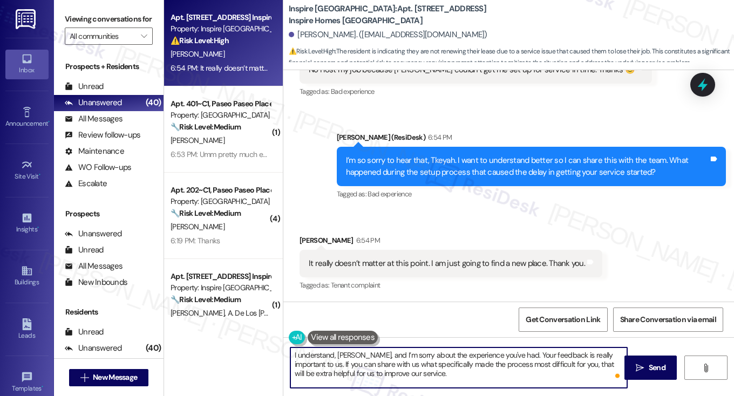
type textarea "I understand, Tkeyah, and I’m sorry about the experience you've had. Your feedb…"
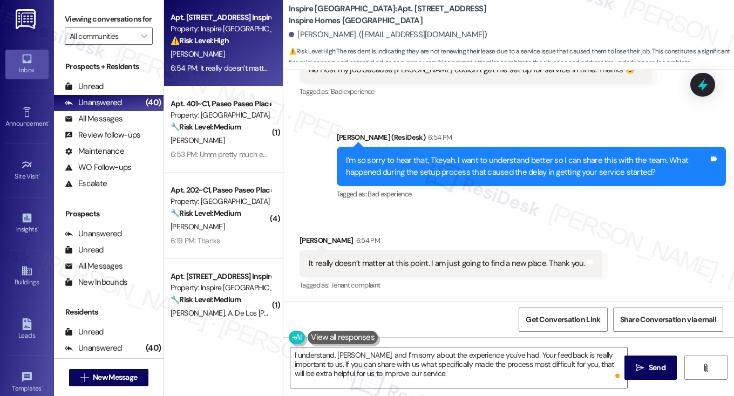
click at [99, 7] on div "Viewing conversations for All communities " at bounding box center [108, 28] width 109 height 56
click at [479, 360] on textarea "I understand, Tkeyah, and I’m sorry about the experience you've had. Your feedb…" at bounding box center [458, 367] width 337 height 40
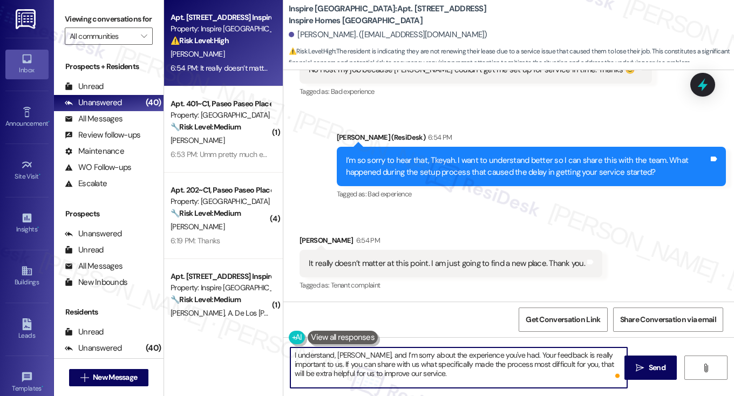
click at [479, 359] on textarea "I understand, Tkeyah, and I’m sorry about the experience you've had. Your feedb…" at bounding box center [458, 367] width 337 height 40
click at [399, 371] on textarea "I understand, Tkeyah, and I’m sorry about the experience you've had. Your feedb…" at bounding box center [458, 367] width 337 height 40
click at [446, 370] on textarea "I understand, Tkeyah, and I’m sorry about the experience you've had. Your feedb…" at bounding box center [458, 367] width 337 height 40
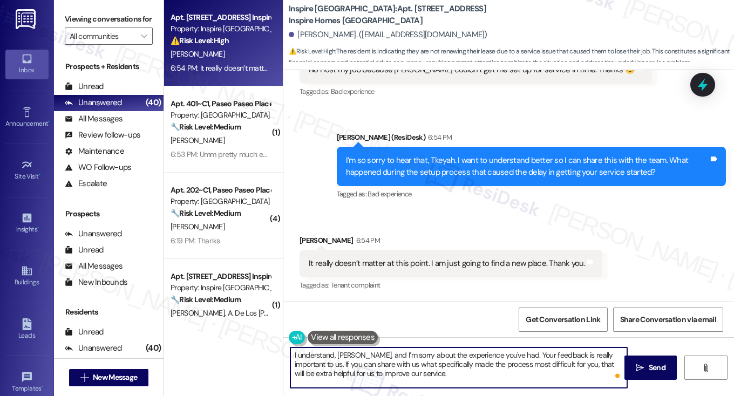
click at [496, 368] on textarea "I understand, Tkeyah, and I’m sorry about the experience you've had. Your feedb…" at bounding box center [458, 367] width 337 height 40
click at [462, 375] on textarea "I understand, Tkeyah, and I’m sorry about the experience you've had. Your feedb…" at bounding box center [458, 367] width 337 height 40
drag, startPoint x: 431, startPoint y: 373, endPoint x: 373, endPoint y: 372, distance: 58.3
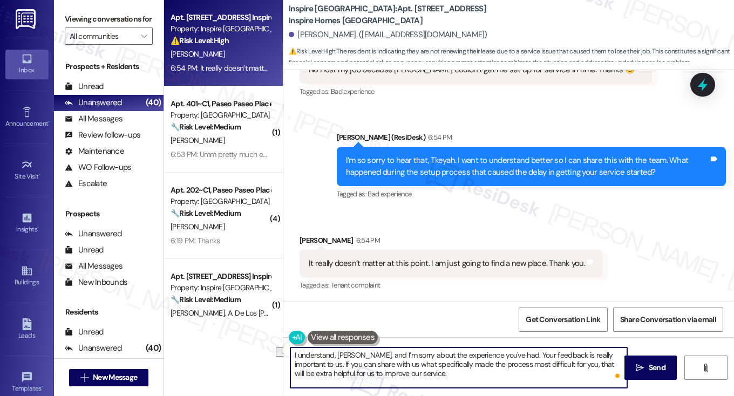
click at [373, 372] on textarea "I understand, Tkeyah, and I’m sorry about the experience you've had. Your feedb…" at bounding box center [458, 367] width 337 height 40
click at [440, 373] on textarea "I understand, Tkeyah, and I’m sorry about the experience you've had. Your feedb…" at bounding box center [458, 367] width 337 height 40
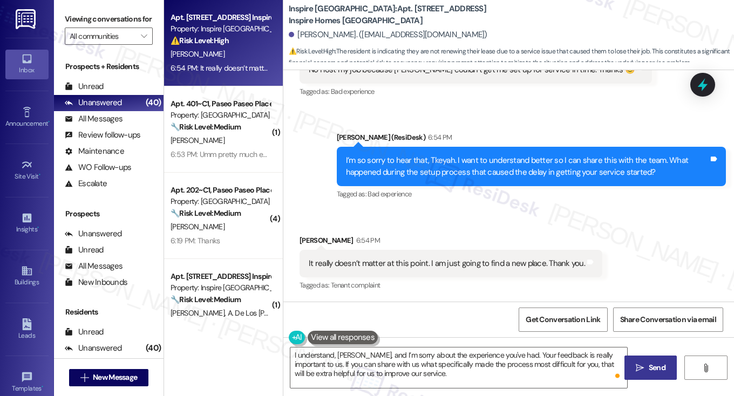
click at [640, 357] on button " Send" at bounding box center [650, 367] width 52 height 24
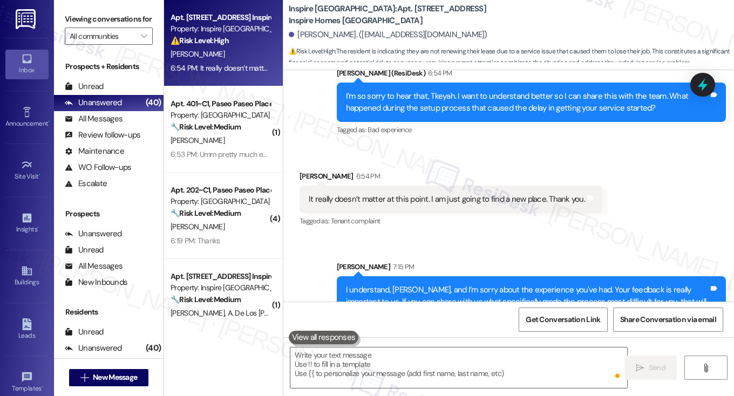
scroll to position [2911, 0]
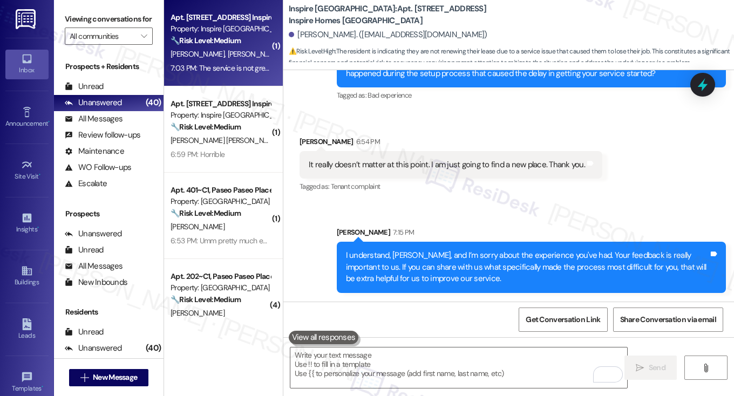
click at [229, 47] on div "J. Coatney M. Thomas" at bounding box center [220, 53] width 102 height 13
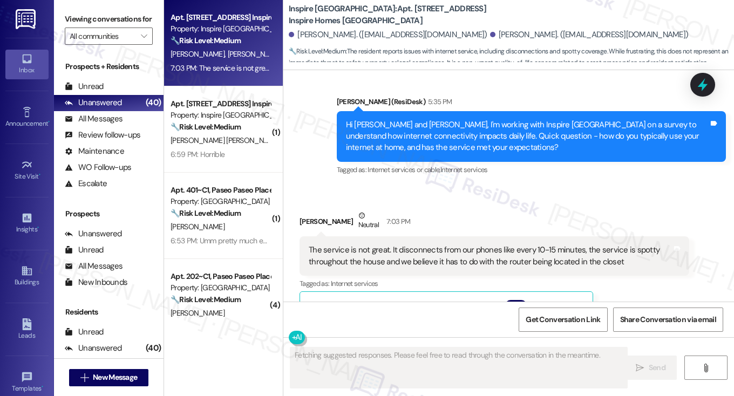
scroll to position [1035, 0]
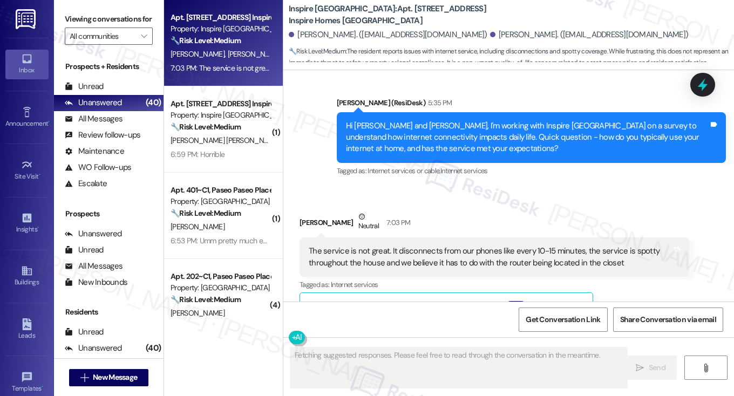
click at [375, 245] on div "The service is not great. It disconnects from our phones like every 10-15 minut…" at bounding box center [490, 256] width 363 height 23
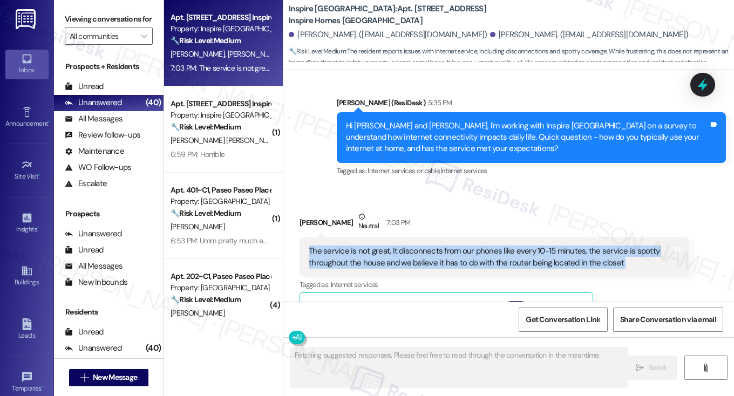
click at [375, 245] on div "The service is not great. It disconnects from our phones like every 10-15 minut…" at bounding box center [490, 256] width 363 height 23
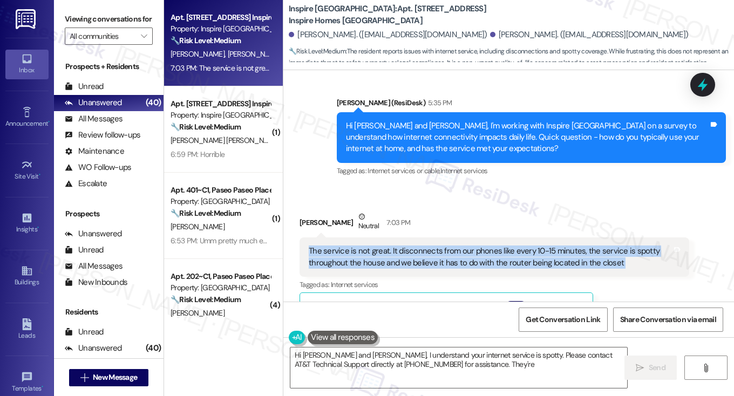
click at [516, 245] on div "The service is not great. It disconnects from our phones like every 10-15 minut…" at bounding box center [490, 256] width 363 height 23
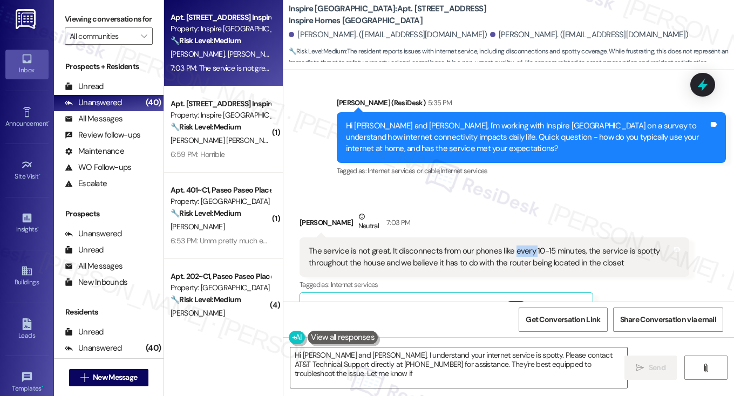
click at [516, 245] on div "The service is not great. It disconnects from our phones like every 10-15 minut…" at bounding box center [490, 256] width 363 height 23
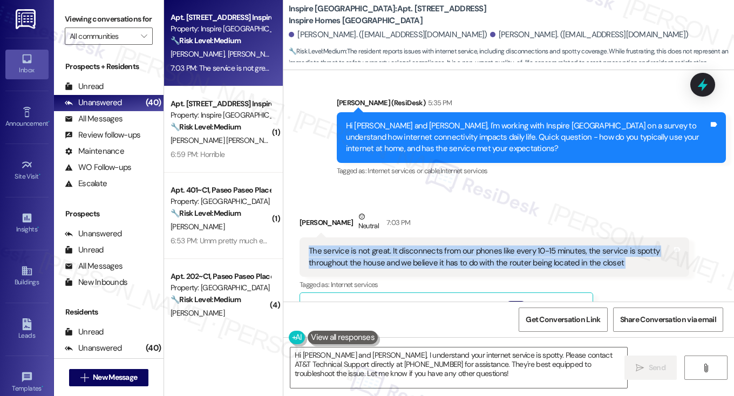
click at [516, 245] on div "The service is not great. It disconnects from our phones like every 10-15 minut…" at bounding box center [490, 256] width 363 height 23
click at [434, 245] on div "The service is not great. It disconnects from our phones like every 10-15 minut…" at bounding box center [490, 256] width 363 height 23
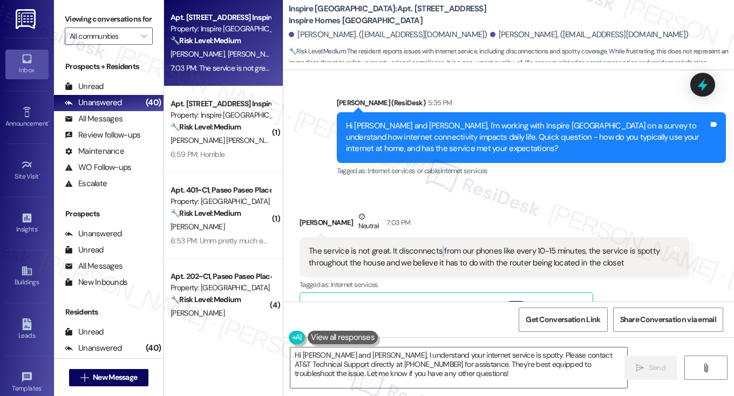
click at [434, 245] on div "The service is not great. It disconnects from our phones like every 10-15 minut…" at bounding box center [490, 256] width 363 height 23
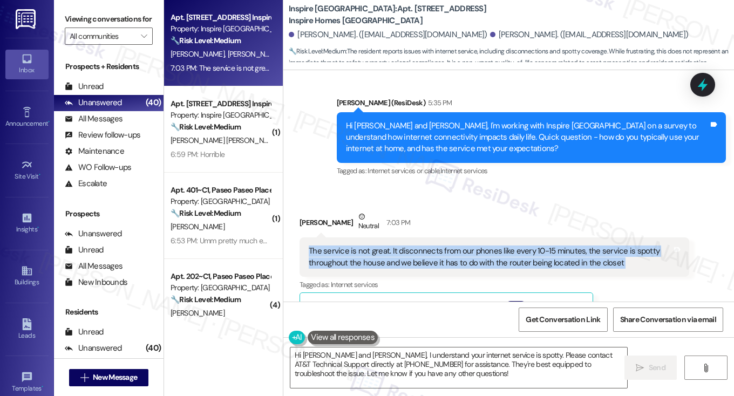
click at [434, 245] on div "The service is not great. It disconnects from our phones like every 10-15 minut…" at bounding box center [490, 256] width 363 height 23
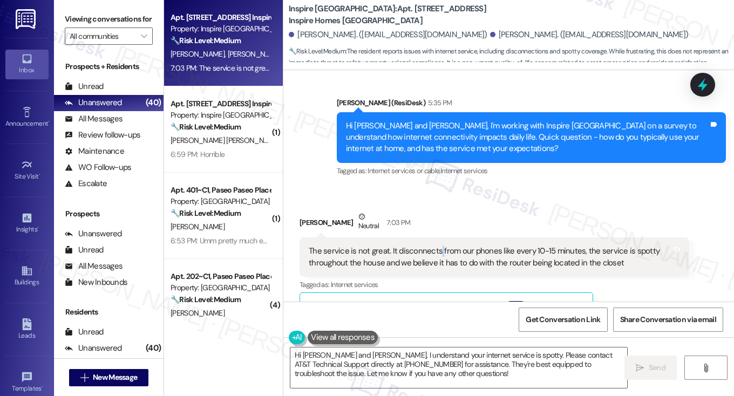
click at [434, 245] on div "The service is not great. It disconnects from our phones like every 10-15 minut…" at bounding box center [490, 256] width 363 height 23
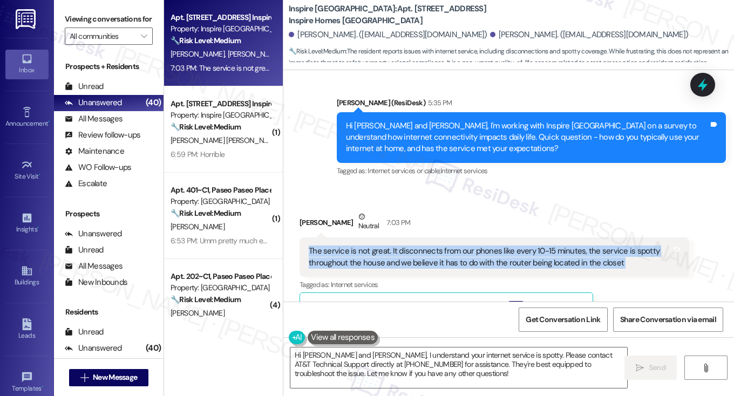
click at [434, 245] on div "The service is not great. It disconnects from our phones like every 10-15 minut…" at bounding box center [490, 256] width 363 height 23
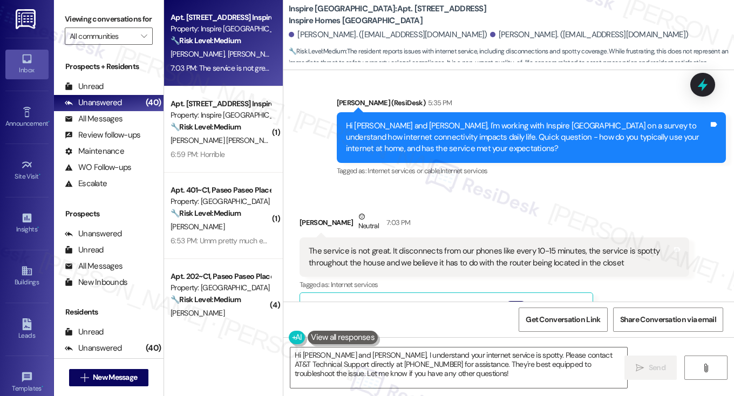
click at [101, 17] on label "Viewing conversations for" at bounding box center [109, 19] width 88 height 17
click at [583, 313] on span "Get Conversation Link" at bounding box center [562, 319] width 79 height 23
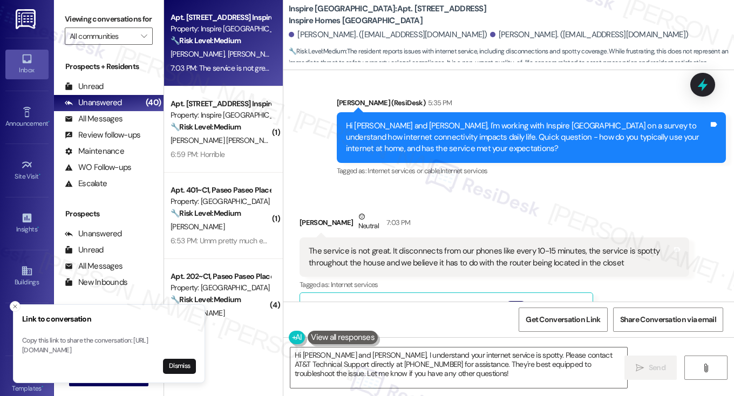
click at [108, 28] on label "Viewing conversations for" at bounding box center [109, 19] width 88 height 17
click at [104, 28] on label "Viewing conversations for" at bounding box center [109, 19] width 88 height 17
click at [471, 245] on div "The service is not great. It disconnects from our phones like every 10-15 minut…" at bounding box center [490, 256] width 363 height 23
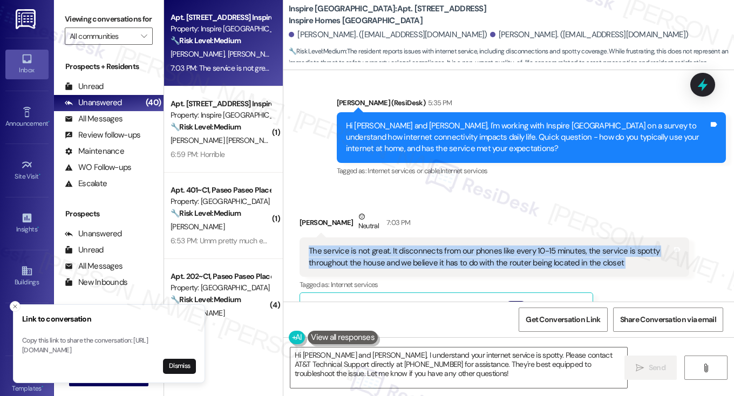
click at [471, 245] on div "The service is not great. It disconnects from our phones like every 10-15 minut…" at bounding box center [490, 256] width 363 height 23
click at [470, 245] on div "The service is not great. It disconnects from our phones like every 10-15 minut…" at bounding box center [490, 256] width 363 height 23
click at [405, 245] on div "The service is not great. It disconnects from our phones like every 10-15 minut…" at bounding box center [490, 256] width 363 height 23
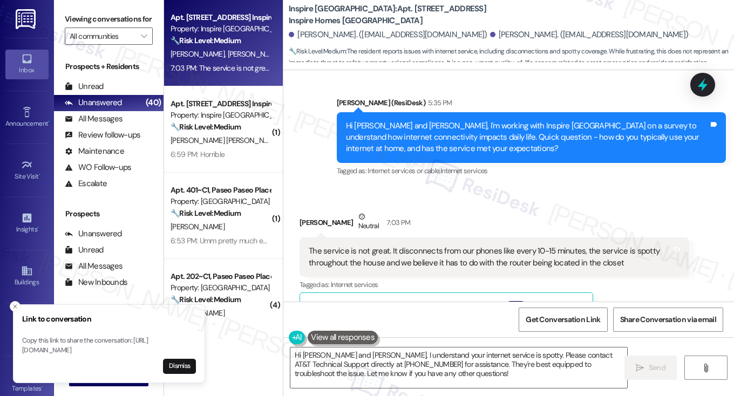
click at [314, 245] on div "The service is not great. It disconnects from our phones like every 10-15 minut…" at bounding box center [490, 256] width 363 height 23
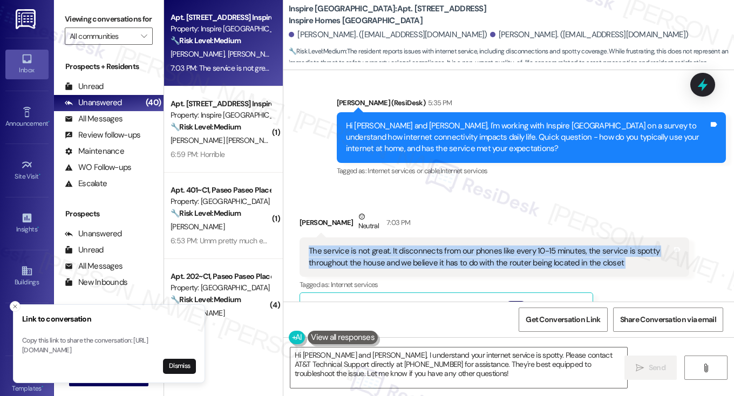
click at [314, 245] on div "The service is not great. It disconnects from our phones like every 10-15 minut…" at bounding box center [490, 256] width 363 height 23
copy div "The service is not great. It disconnects from our phones like every 10-15 minut…"
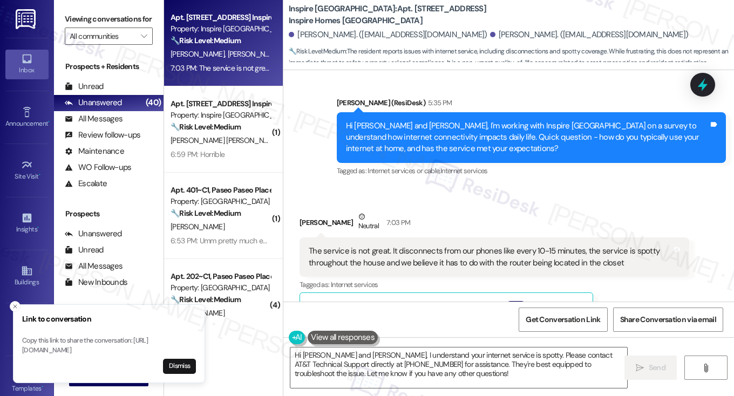
click at [92, 20] on label "Viewing conversations for" at bounding box center [109, 19] width 88 height 17
click at [97, 19] on label "Viewing conversations for" at bounding box center [109, 19] width 88 height 17
click at [380, 360] on textarea "Hi Jack and Madeline, I understand your internet service is spotty. Please cont…" at bounding box center [458, 367] width 337 height 40
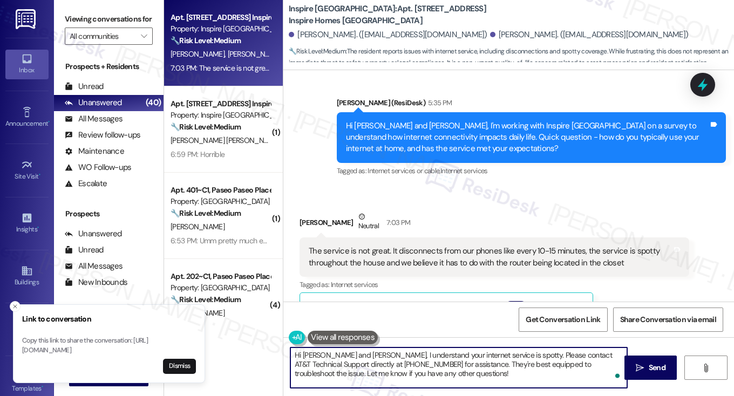
paste textarea "Thanks for sharing this—I’m sorry the service has been disconnecting so often a…"
click at [362, 354] on textarea "Thanks for sharing this—I’m sorry the service has been disconnecting so often a…" at bounding box center [458, 367] width 337 height 40
drag, startPoint x: 357, startPoint y: 362, endPoint x: 567, endPoint y: 361, distance: 209.8
click at [567, 361] on textarea "Thanks for sharing this and I’m sorry the service has been disconnecting so oft…" at bounding box center [458, 367] width 337 height 40
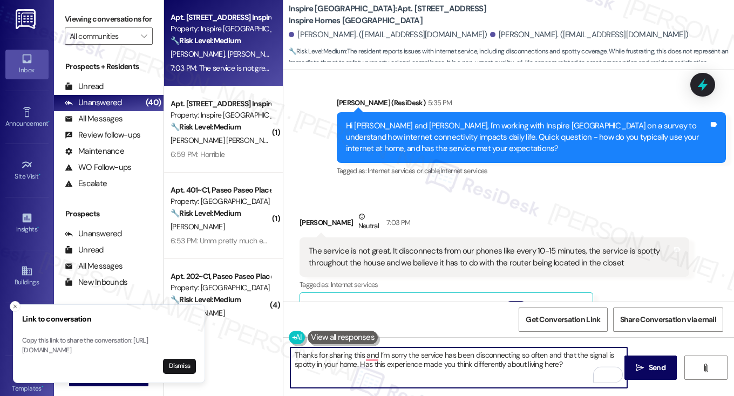
click at [528, 365] on textarea "Thanks for sharing this and I’m sorry the service has been disconnecting so oft…" at bounding box center [458, 367] width 337 height 40
click at [312, 211] on div "Jack Coatney Neutral 7:03 PM" at bounding box center [493, 224] width 389 height 26
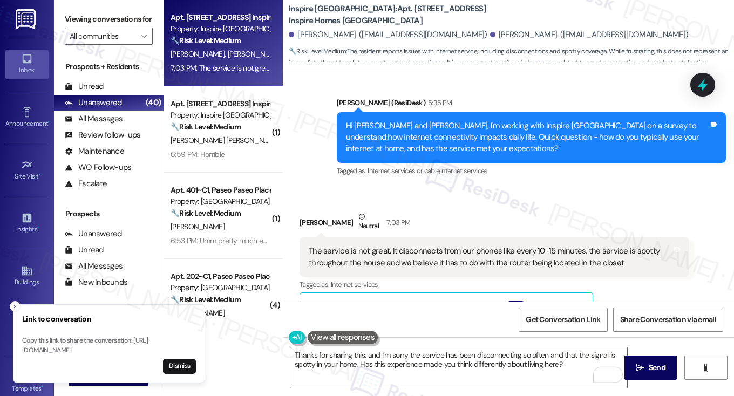
click at [305, 211] on div "Jack Coatney Neutral 7:03 PM" at bounding box center [493, 224] width 389 height 26
copy div "Jack"
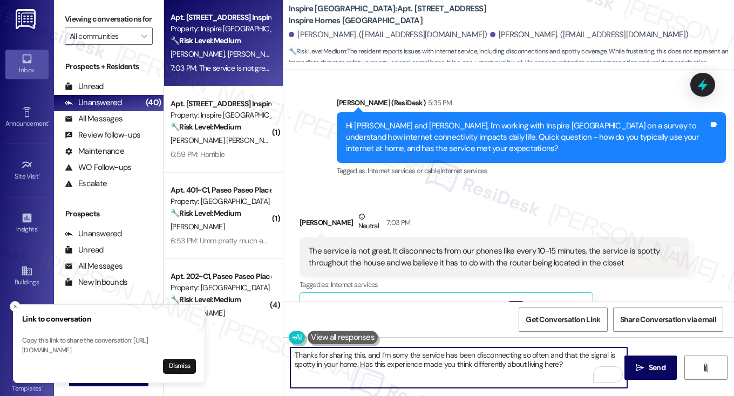
click at [360, 353] on textarea "Thanks for sharing this, and I’m sorry the service has been disconnecting so of…" at bounding box center [458, 367] width 337 height 40
paste textarea "Jack"
type textarea "Thanks for sharing this, Jack. I’m sorry the service has been disconnecting so …"
click at [652, 363] on span "Send" at bounding box center [656, 367] width 17 height 11
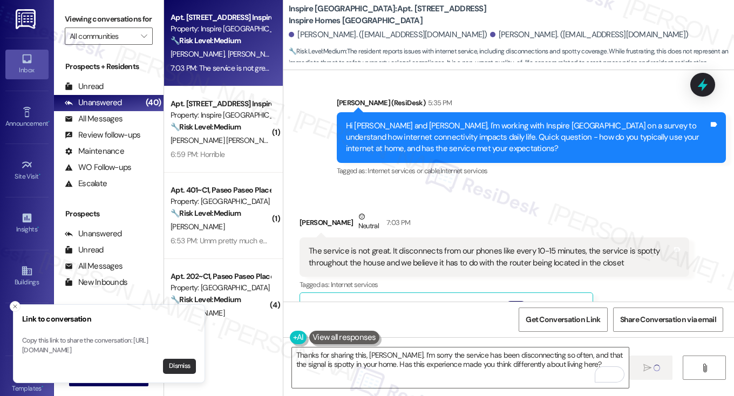
click at [182, 371] on button "Dismiss" at bounding box center [179, 366] width 33 height 15
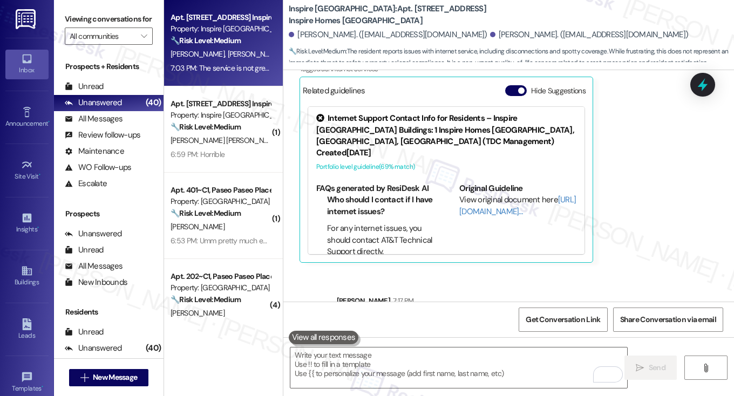
scroll to position [1284, 0]
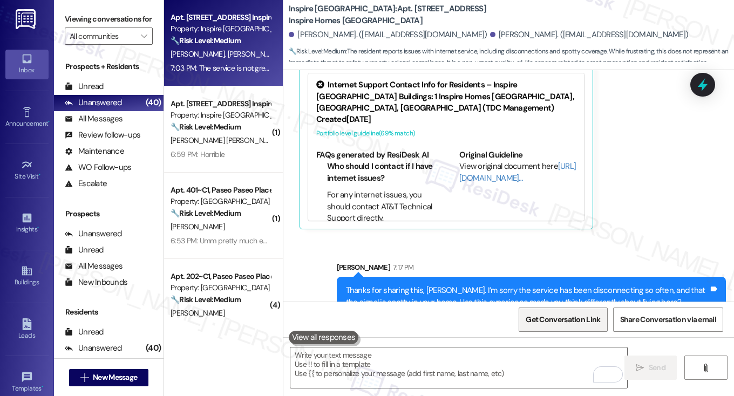
click at [562, 317] on span "Get Conversation Link" at bounding box center [562, 319] width 74 height 11
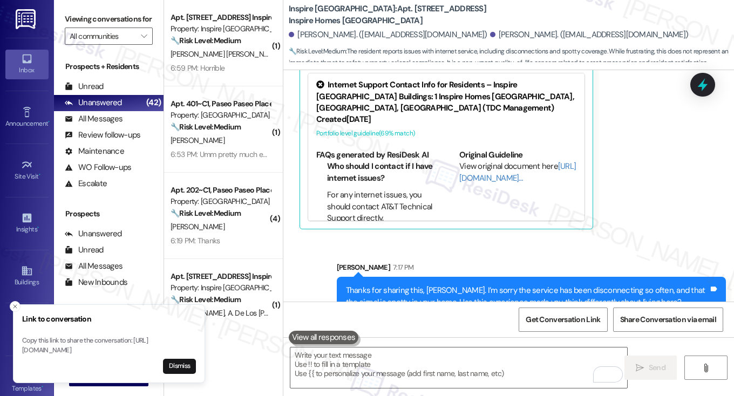
click at [86, 9] on div "Viewing conversations for All communities " at bounding box center [108, 28] width 109 height 56
drag, startPoint x: 80, startPoint y: 7, endPoint x: 109, endPoint y: 19, distance: 32.0
click at [80, 7] on div "Viewing conversations for All communities " at bounding box center [108, 28] width 109 height 56
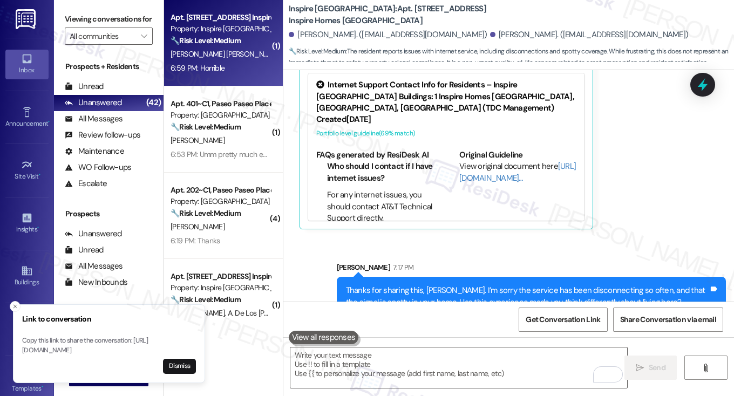
click at [206, 65] on div "6:59 PM: Horrible 6:59 PM: Horrible" at bounding box center [197, 68] width 54 height 10
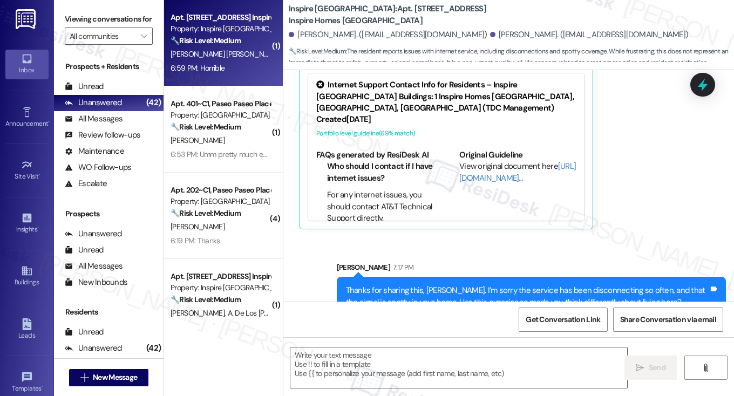
type textarea "Fetching suggested responses. Please feel free to read through the conversation…"
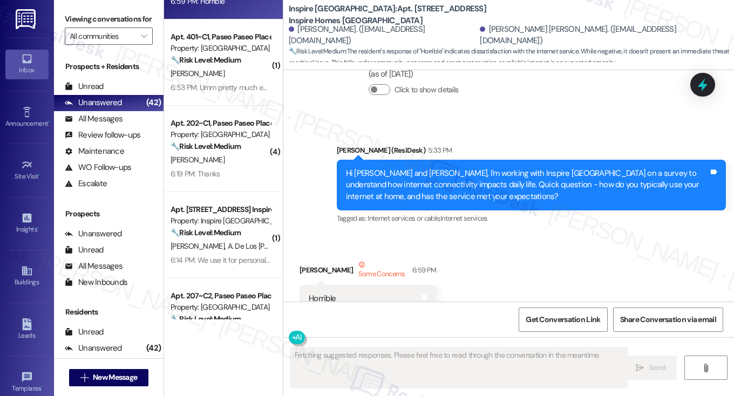
scroll to position [0, 0]
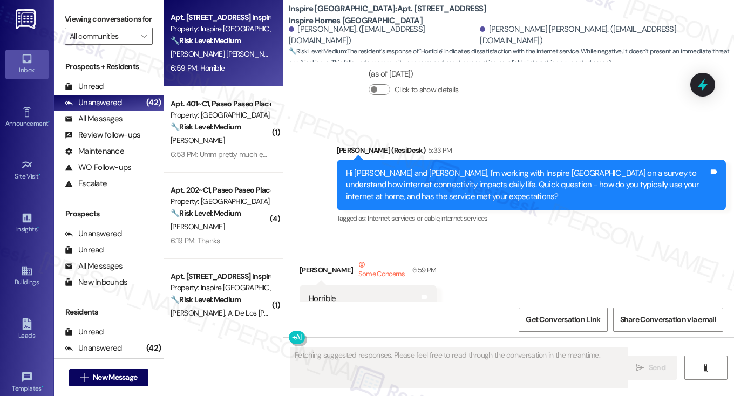
click at [362, 168] on div "Hi Dulce and Ivan, I'm working with Inspire Bond Ranch on a survey to understan…" at bounding box center [527, 185] width 363 height 35
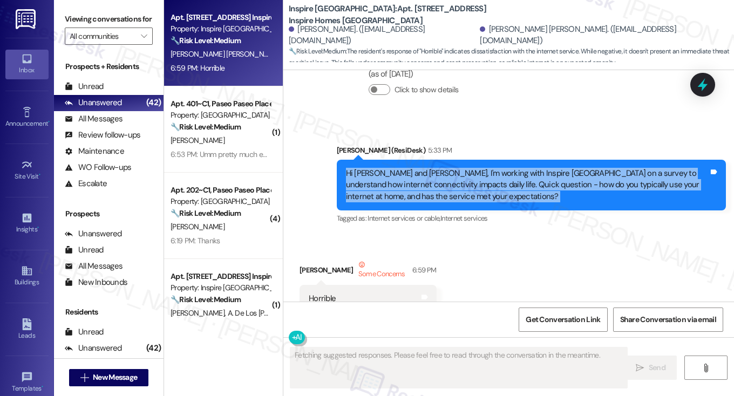
click at [362, 168] on div "Hi Dulce and Ivan, I'm working with Inspire Bond Ranch on a survey to understan…" at bounding box center [527, 185] width 363 height 35
click at [590, 168] on div "Hi Dulce and Ivan, I'm working with Inspire Bond Ranch on a survey to understan…" at bounding box center [527, 185] width 363 height 35
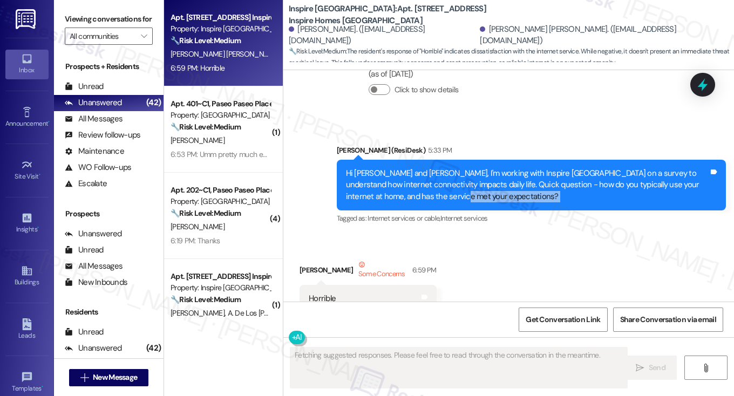
click at [590, 168] on div "Hi Dulce and Ivan, I'm working with Inspire Bond Ranch on a survey to understan…" at bounding box center [527, 185] width 363 height 35
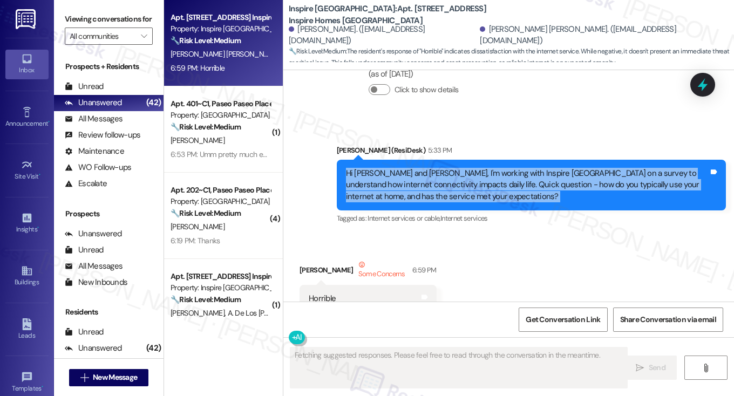
click at [590, 168] on div "Hi Dulce and Ivan, I'm working with Inspire Bond Ranch on a survey to understan…" at bounding box center [527, 185] width 363 height 35
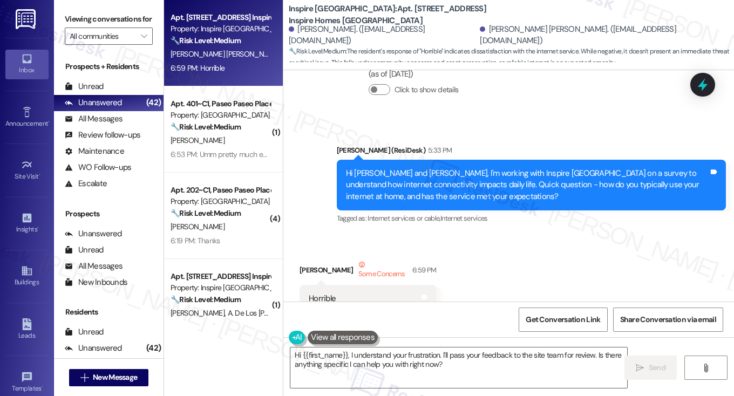
click at [80, 10] on div "Viewing conversations for All communities " at bounding box center [108, 28] width 109 height 56
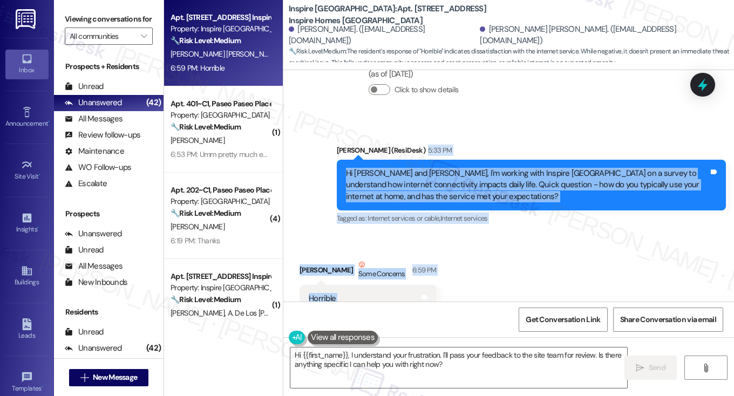
drag, startPoint x: 333, startPoint y: 122, endPoint x: 470, endPoint y: 265, distance: 198.0
click at [470, 265] on div "WO Lease started May 08, 2025 at 8:00 PM Show details Survey, sent via SMS Resi…" at bounding box center [508, 185] width 450 height 231
copy div "5:33 PM Hi Dulce and Ivan, I'm working with Inspire Bond Ranch on a survey to u…"
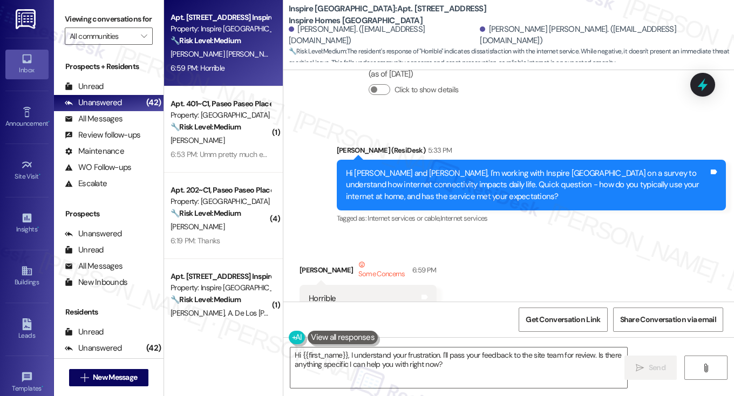
click at [97, 17] on label "Viewing conversations for" at bounding box center [109, 19] width 88 height 17
click at [426, 363] on textarea "Hi {{first_name}}, I understand your frustration. I'll pass your feedback to th…" at bounding box center [458, 367] width 337 height 40
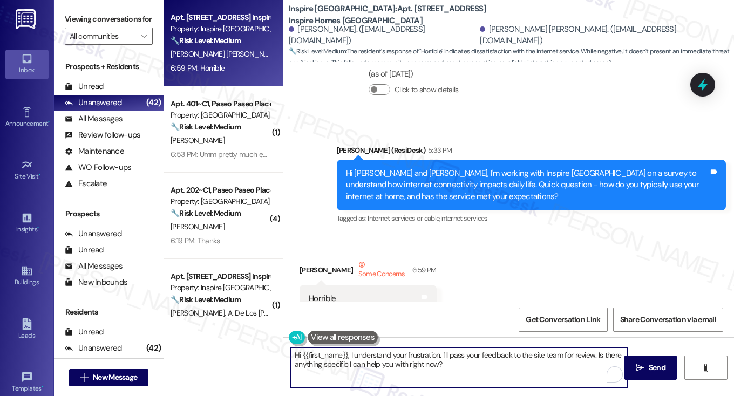
click at [426, 363] on textarea "Hi {{first_name}}, I understand your frustration. I'll pass your feedback to th…" at bounding box center [458, 367] width 337 height 40
paste textarea "I’m sorry to hear that, Dulce. Could you tell me a bit more about what’s been h…"
click at [306, 259] on div "Dulce Flores Zamarron Some Concerns 6:59 PM" at bounding box center [367, 272] width 137 height 26
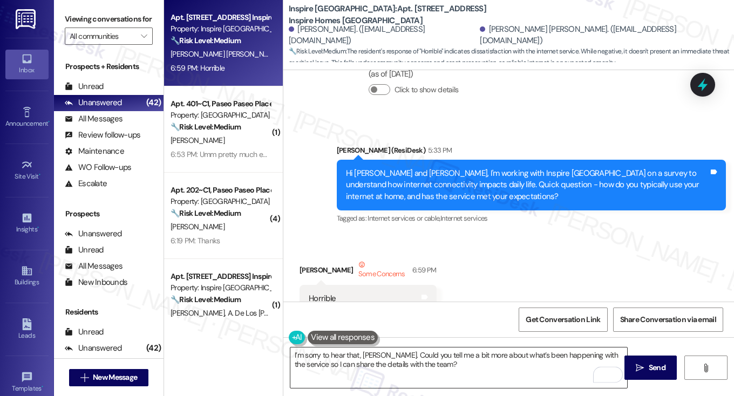
click at [495, 373] on textarea "I’m sorry to hear that, Dulce. Could you tell me a bit more about what’s been h…" at bounding box center [458, 367] width 337 height 40
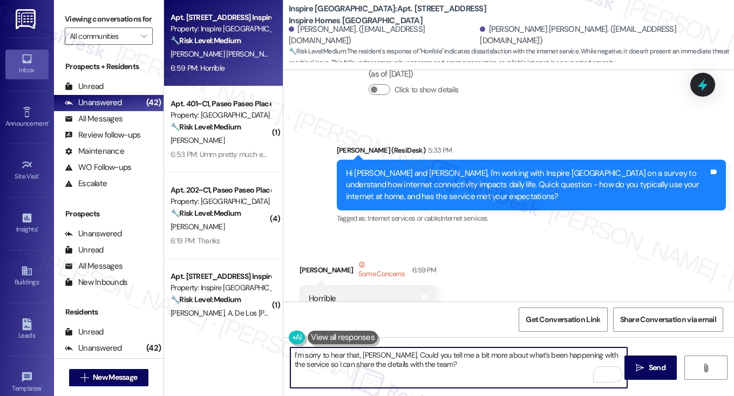
click at [336, 362] on textarea "I’m sorry to hear that, Dulce. Could you tell me a bit more about what’s been h…" at bounding box center [458, 367] width 337 height 40
click at [413, 365] on textarea "I’m sorry to hear that, Dulce. Could you tell me a bit more about what’s been h…" at bounding box center [458, 367] width 337 height 40
drag, startPoint x: 413, startPoint y: 364, endPoint x: 290, endPoint y: 364, distance: 123.5
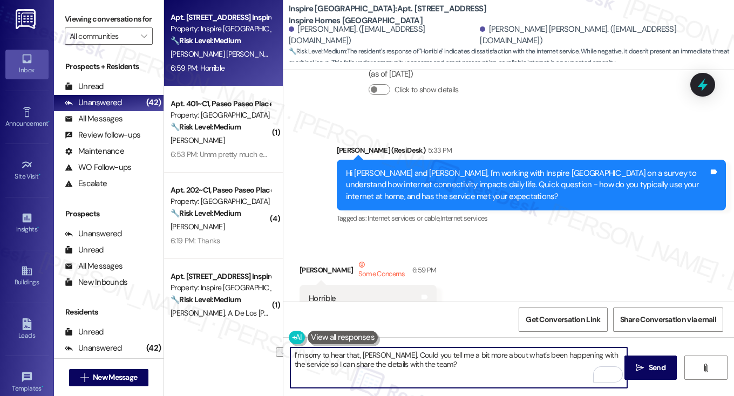
click at [290, 364] on textarea "I’m sorry to hear that, Dulce. Could you tell me a bit more about what’s been h…" at bounding box center [458, 367] width 337 height 40
type textarea "I’m sorry to hear that, Dulce. Could you tell me a bit more about what’s been h…"
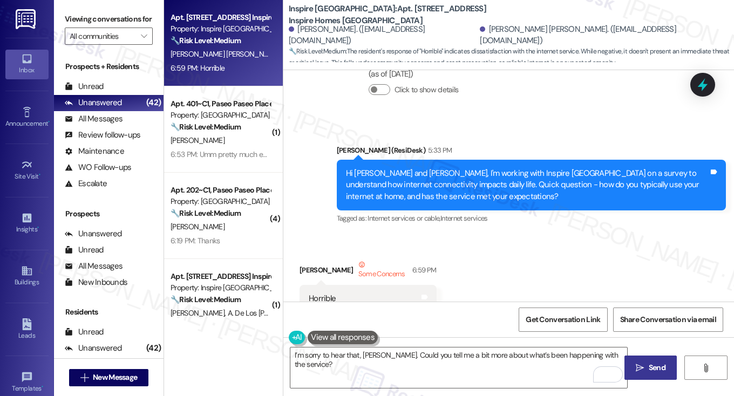
click at [635, 359] on button " Send" at bounding box center [650, 367] width 52 height 24
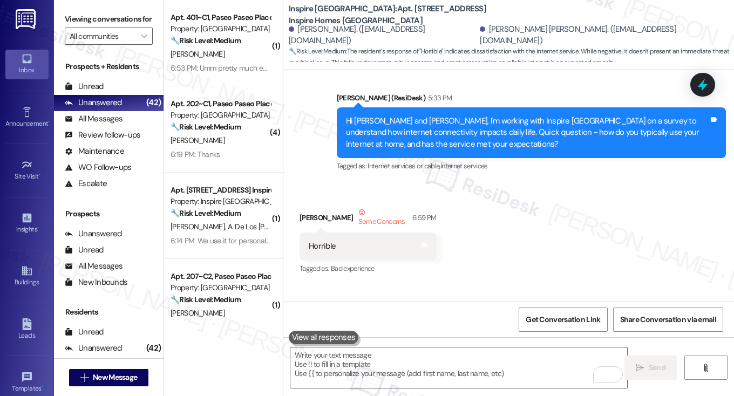
scroll to position [3180, 0]
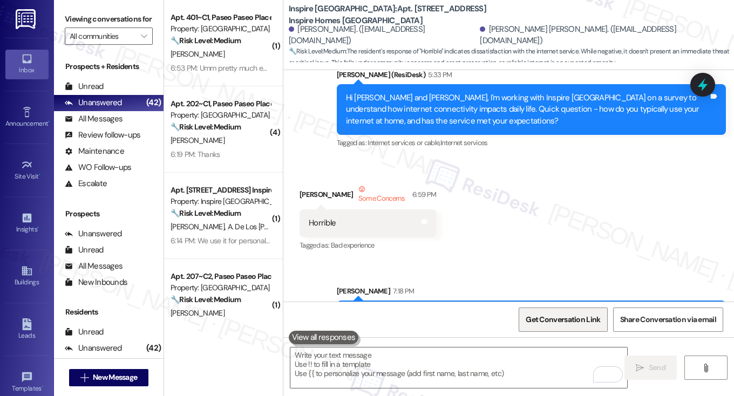
click at [557, 311] on span "Get Conversation Link" at bounding box center [562, 319] width 79 height 23
click at [93, 11] on label "Viewing conversations for" at bounding box center [109, 19] width 88 height 17
click at [104, 17] on label "Viewing conversations for" at bounding box center [109, 19] width 88 height 17
click at [327, 217] on div "Horrible" at bounding box center [322, 222] width 27 height 11
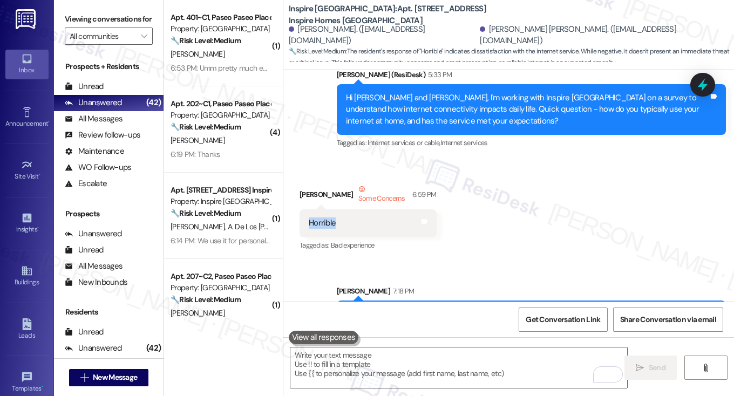
copy div "Horrible"
click at [105, 15] on label "Viewing conversations for" at bounding box center [109, 19] width 88 height 17
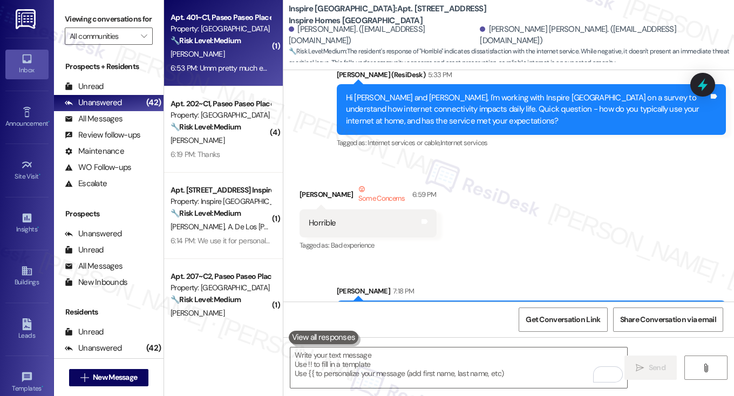
click at [237, 54] on div "S. Gauthier" at bounding box center [220, 53] width 102 height 13
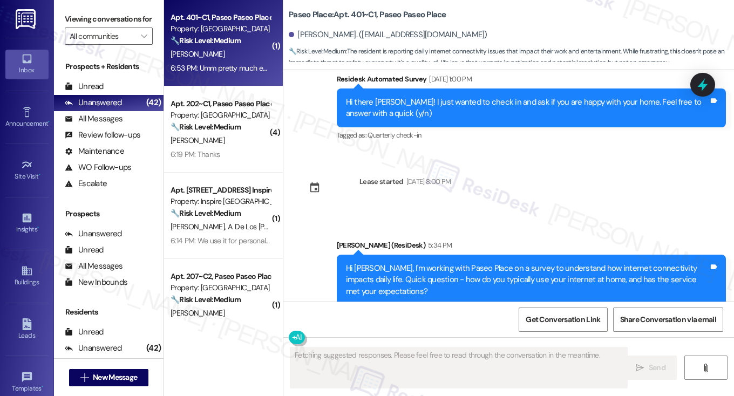
scroll to position [1726, 0]
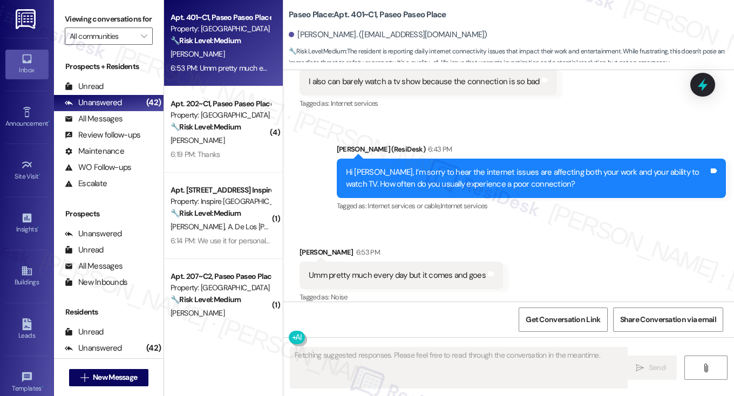
click at [393, 262] on div "Umm pretty much every day but it comes and goes Tags and notes" at bounding box center [400, 276] width 203 height 28
click at [420, 172] on div "Hi Sabine, I’m sorry to hear the internet issues are affecting both your work a…" at bounding box center [527, 178] width 363 height 23
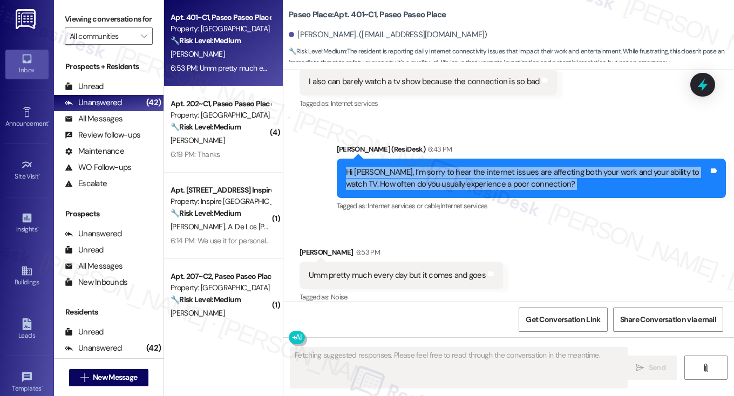
click at [420, 172] on div "Hi Sabine, I’m sorry to hear the internet issues are affecting both your work a…" at bounding box center [527, 178] width 363 height 23
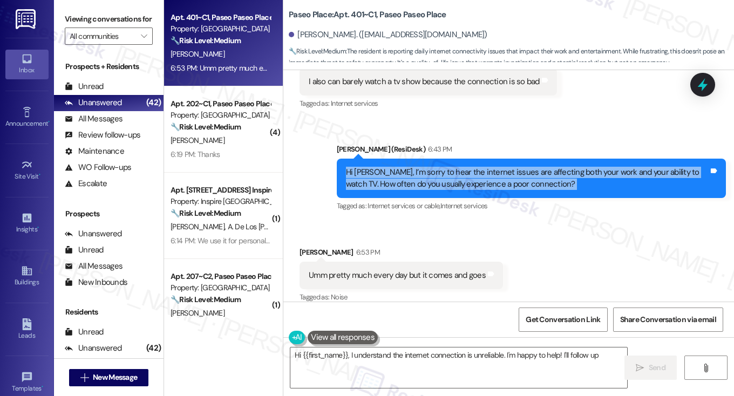
click at [426, 175] on div "Hi Sabine, I’m sorry to hear the internet issues are affecting both your work a…" at bounding box center [527, 178] width 363 height 23
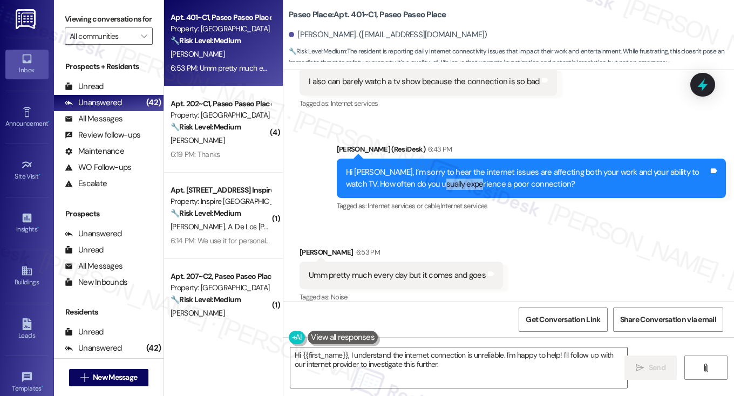
click at [426, 175] on div "Hi Sabine, I’m sorry to hear the internet issues are affecting both your work a…" at bounding box center [527, 178] width 363 height 23
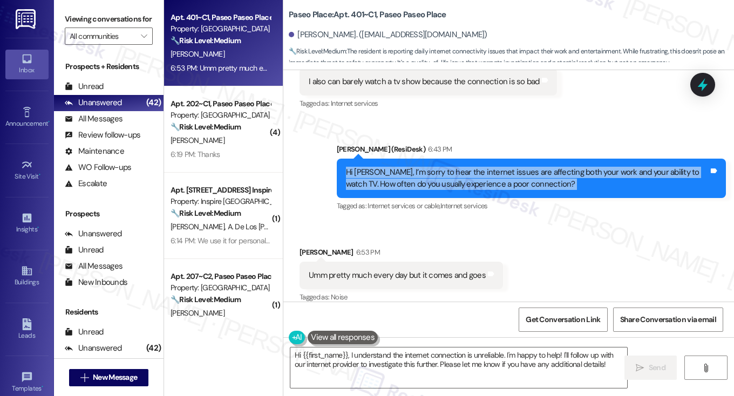
click at [426, 175] on div "Hi Sabine, I’m sorry to hear the internet issues are affecting both your work a…" at bounding box center [527, 178] width 363 height 23
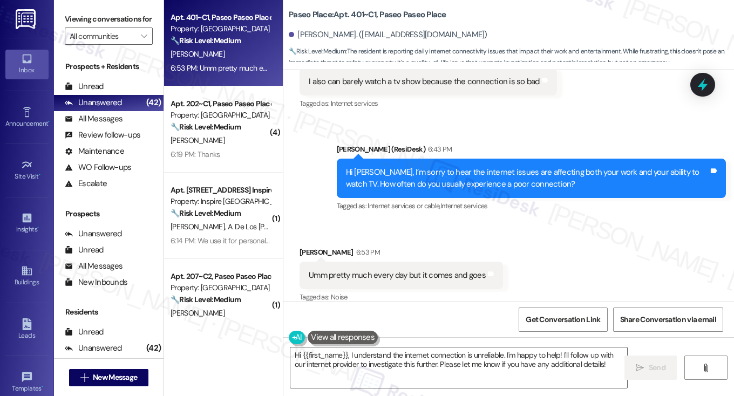
click at [425, 270] on div "Umm pretty much every day but it comes and goes" at bounding box center [397, 275] width 177 height 11
click at [529, 198] on div "Tagged as: Internet services or cable , Click to highlight conversations about …" at bounding box center [531, 206] width 389 height 16
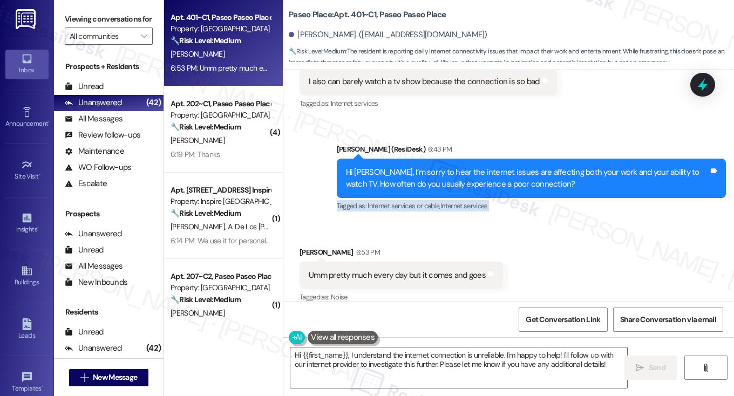
click at [529, 198] on div "Tagged as: Internet services or cable , Click to highlight conversations about …" at bounding box center [531, 206] width 389 height 16
click at [524, 170] on div "Hi Sabine, I’m sorry to hear the internet issues are affecting both your work a…" at bounding box center [527, 178] width 363 height 23
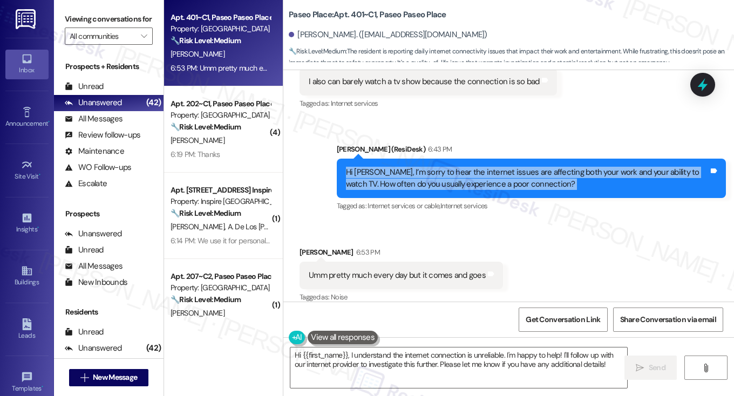
click at [524, 170] on div "Hi Sabine, I’m sorry to hear the internet issues are affecting both your work a…" at bounding box center [527, 178] width 363 height 23
copy div "Hi Sabine, I’m sorry to hear the internet issues are affecting both your work a…"
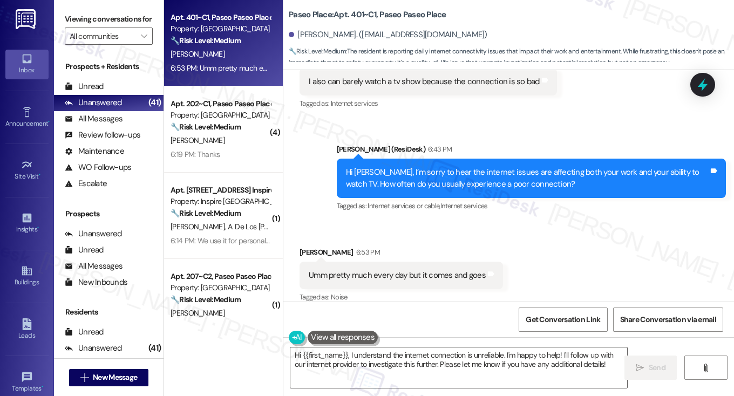
click at [369, 270] on div "Umm pretty much every day but it comes and goes" at bounding box center [397, 275] width 177 height 11
click at [371, 270] on div "Umm pretty much every day but it comes and goes" at bounding box center [397, 275] width 177 height 11
click at [406, 167] on div "Hi Sabine, I’m sorry to hear the internet issues are affecting both your work a…" at bounding box center [527, 178] width 363 height 23
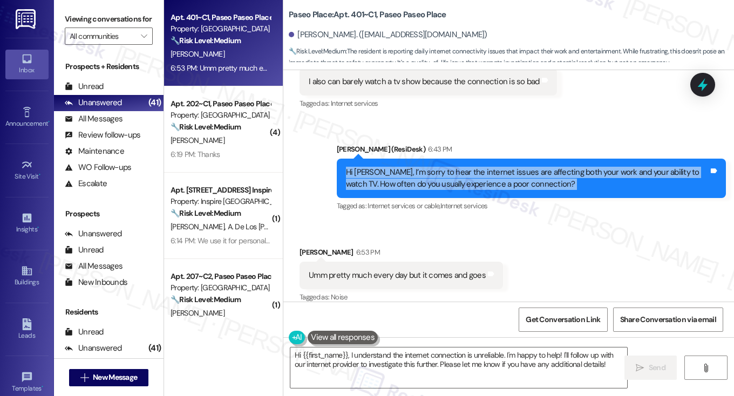
click at [406, 167] on div "Hi Sabine, I’m sorry to hear the internet issues are affecting both your work a…" at bounding box center [527, 178] width 363 height 23
copy div "Hi Sabine, I’m sorry to hear the internet issues are affecting both your work a…"
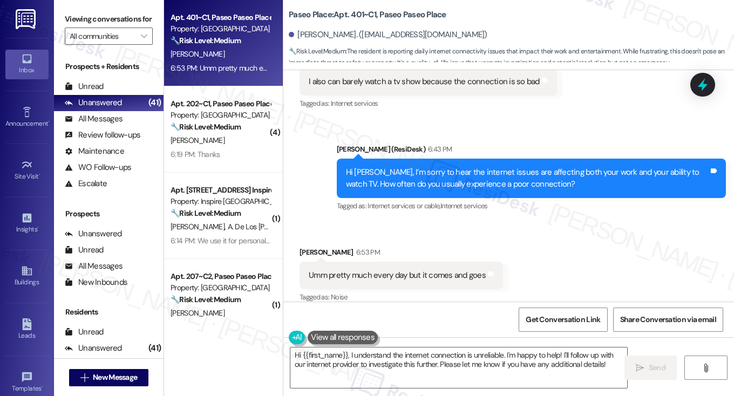
click at [591, 143] on div "Sarah (ResiDesk) 6:43 PM" at bounding box center [531, 150] width 389 height 15
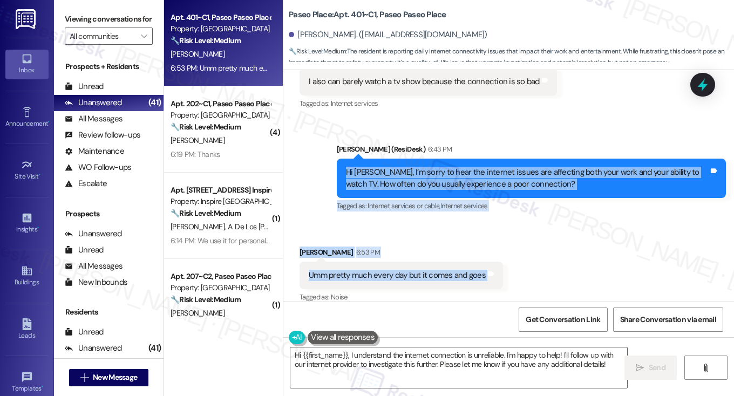
drag, startPoint x: 350, startPoint y: 157, endPoint x: 521, endPoint y: 265, distance: 202.0
click at [521, 265] on div "WO Opened request: ---HF ON SI... Feb 01, 2025 at 4:02 PM Status : Completed Sh…" at bounding box center [508, 185] width 450 height 231
copy div "Hi Sabine, I’m sorry to hear the internet issues are affecting both your work a…"
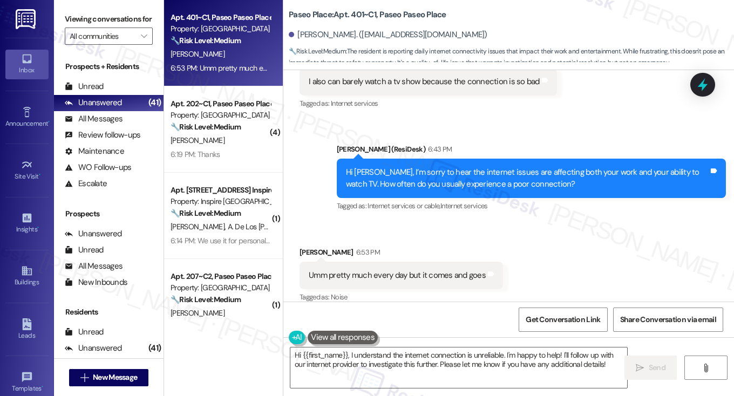
click at [100, 19] on label "Viewing conversations for" at bounding box center [109, 19] width 88 height 17
click at [107, 28] on label "Viewing conversations for" at bounding box center [109, 19] width 88 height 17
click at [410, 362] on textarea "Hi {{first_name}}, I understand the internet connection is unreliable. I'm happ…" at bounding box center [458, 367] width 337 height 40
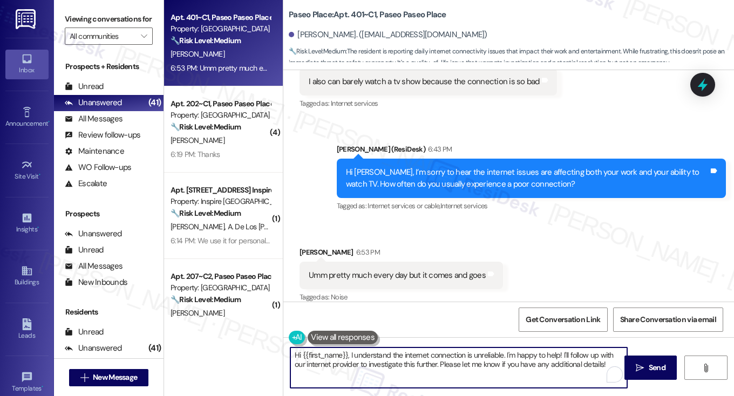
click at [410, 362] on textarea "Hi {{first_name}}, I understand the internet connection is unreliable. I'm happ…" at bounding box center [458, 367] width 337 height 40
paste textarea "Thanks for letting me know, Sabine. I’m sorry it’s been happening almost every …"
click at [392, 351] on textarea "Thanks for letting me know, Sabine. I’m sorry it’s been happening almost every …" at bounding box center [458, 367] width 337 height 40
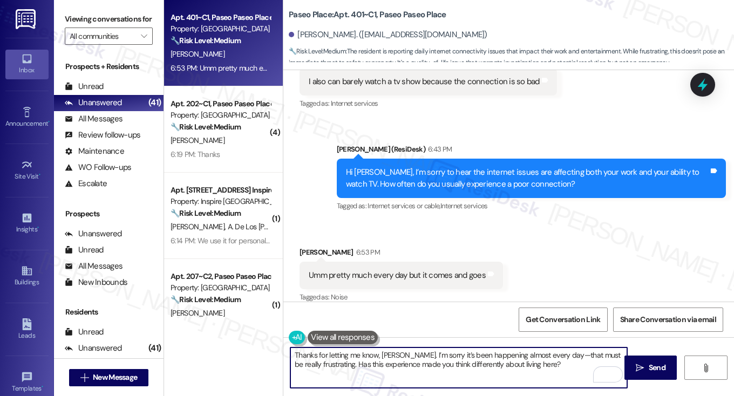
click at [375, 363] on textarea "Thanks for letting me know, Sabine. I’m sorry it’s been happening almost every …" at bounding box center [458, 367] width 337 height 40
drag, startPoint x: 401, startPoint y: 353, endPoint x: 215, endPoint y: 341, distance: 186.4
click at [215, 341] on div "Apt. 401~C1, Paseo Paseo Place Property: Paseo Place 🔧 Risk Level: Medium The r…" at bounding box center [449, 198] width 570 height 396
click at [299, 351] on textarea "Go it and I’m sorry it’s been happening almost every day—that must be really fr…" at bounding box center [458, 367] width 337 height 40
click at [471, 354] on textarea "Got it and I’m sorry it’s been happening almost every day—that must be really f…" at bounding box center [458, 367] width 337 height 40
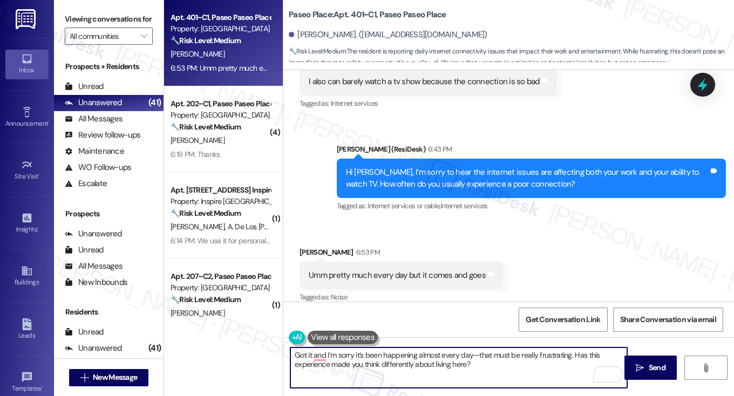
click at [503, 361] on textarea "Got it and I’m sorry it’s been happening almost every day—that must be really f…" at bounding box center [458, 367] width 337 height 40
drag, startPoint x: 565, startPoint y: 354, endPoint x: 469, endPoint y: 358, distance: 96.6
click at [469, 358] on textarea "Got it and I’m sorry it’s been happening almost every day—that must be really f…" at bounding box center [458, 367] width 337 height 40
click at [485, 359] on textarea "Got it and I’m sorry it’s been happening almost every day. Has this experience …" at bounding box center [458, 367] width 337 height 40
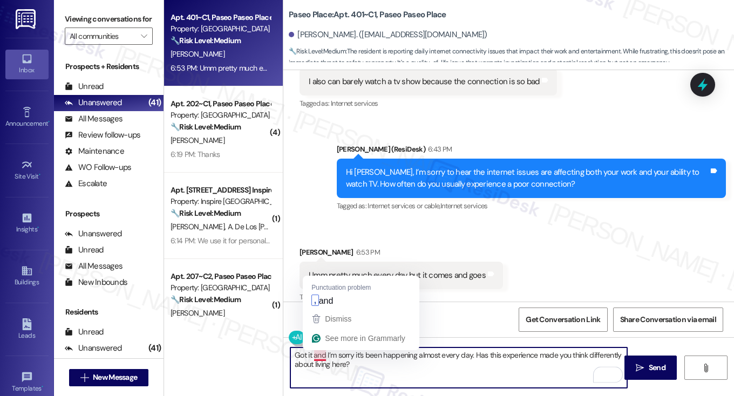
type textarea "Got it, and I’m sorry it’s been happening almost every day. Has this experience…"
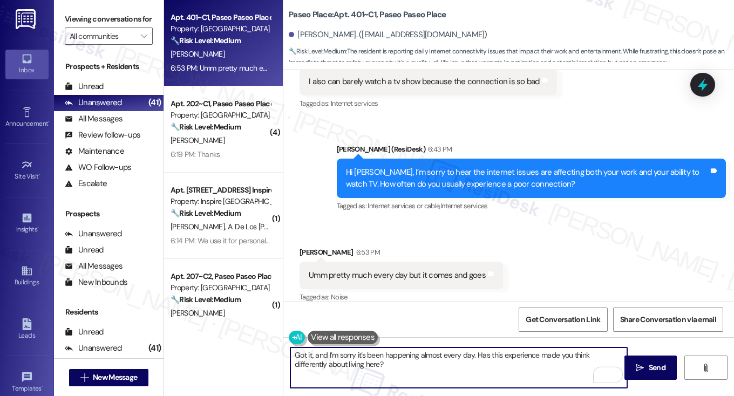
click at [454, 357] on textarea "Got it, and I’m sorry it’s been happening almost every day. Has this experience…" at bounding box center [458, 367] width 337 height 40
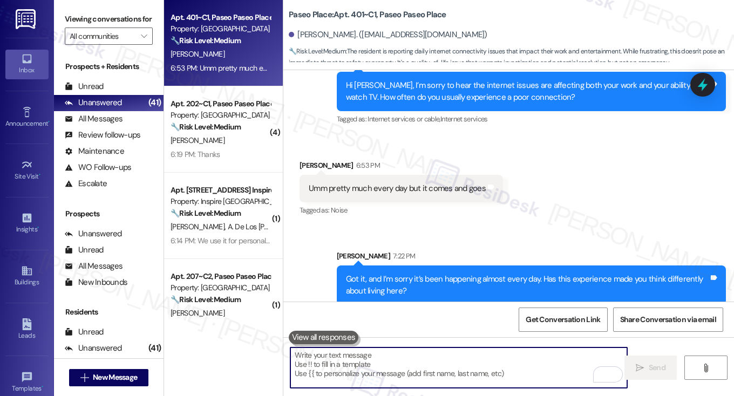
scroll to position [1813, 0]
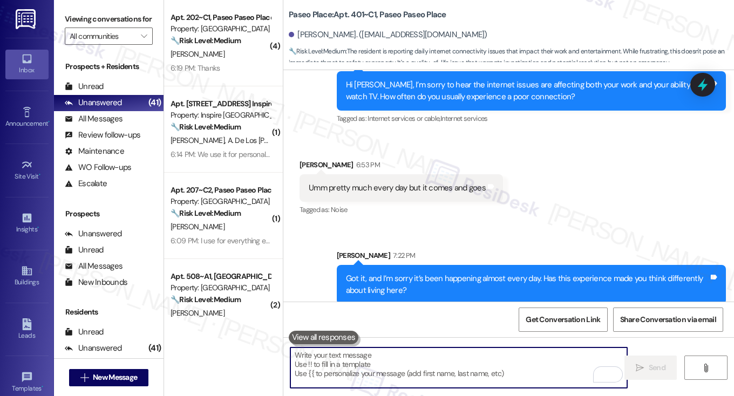
click at [425, 182] on div "Umm pretty much every day but it comes and goes" at bounding box center [397, 187] width 177 height 11
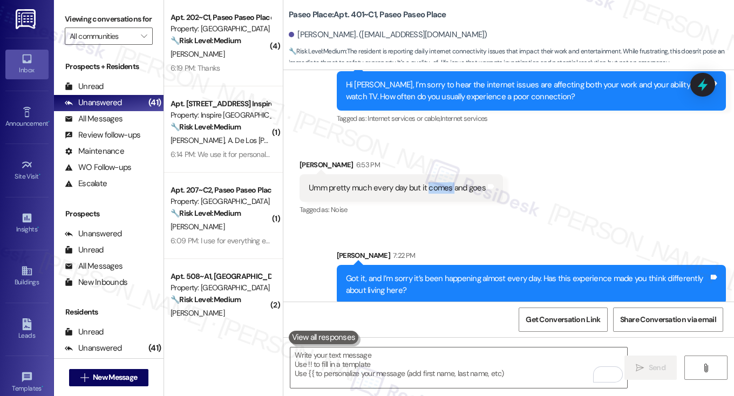
click at [425, 182] on div "Umm pretty much every day but it comes and goes" at bounding box center [397, 187] width 177 height 11
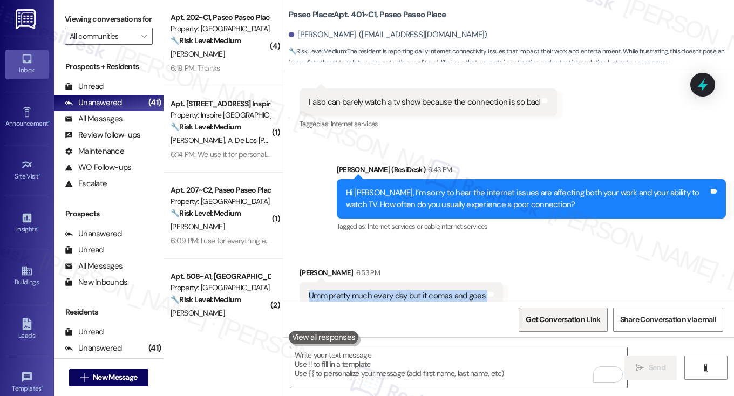
click at [563, 321] on span "Get Conversation Link" at bounding box center [562, 319] width 74 height 11
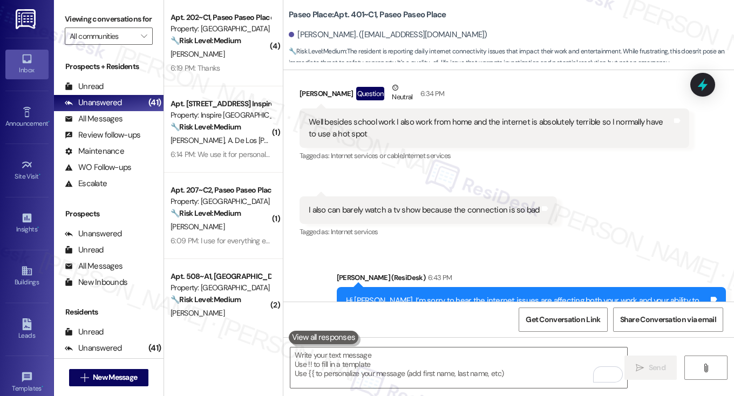
click at [410, 204] on div "I also can barely watch a tv show because the connection is so bad" at bounding box center [424, 209] width 231 height 11
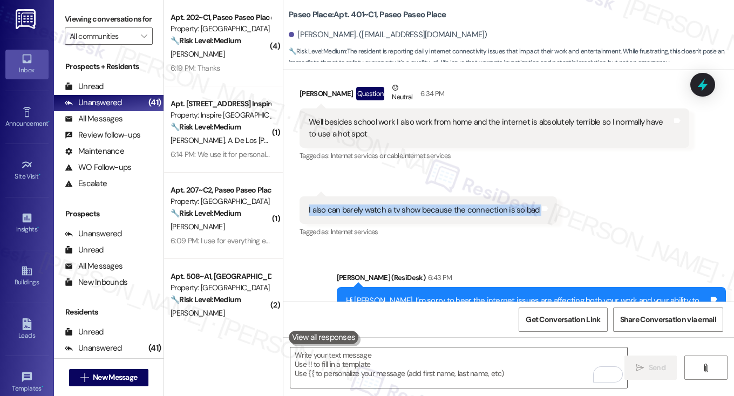
click at [410, 204] on div "I also can barely watch a tv show because the connection is so bad" at bounding box center [424, 209] width 231 height 11
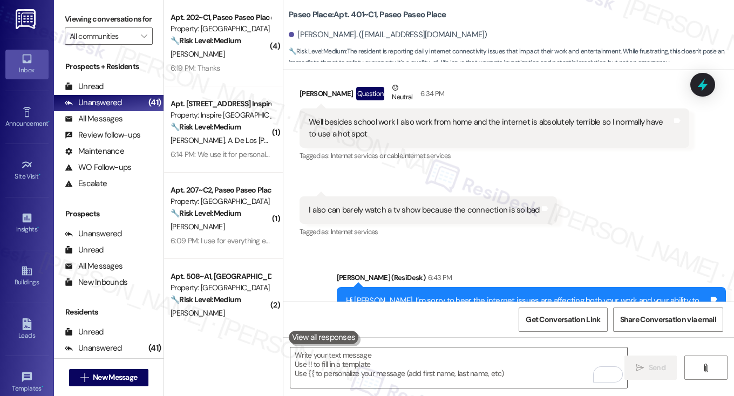
click at [102, 12] on label "Viewing conversations for" at bounding box center [109, 19] width 88 height 17
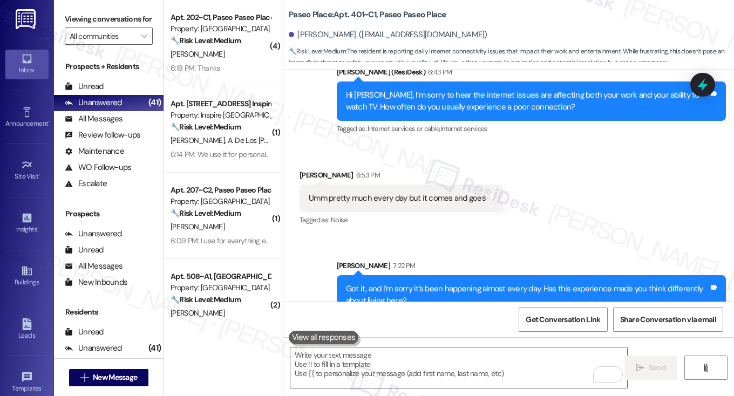
scroll to position [1813, 0]
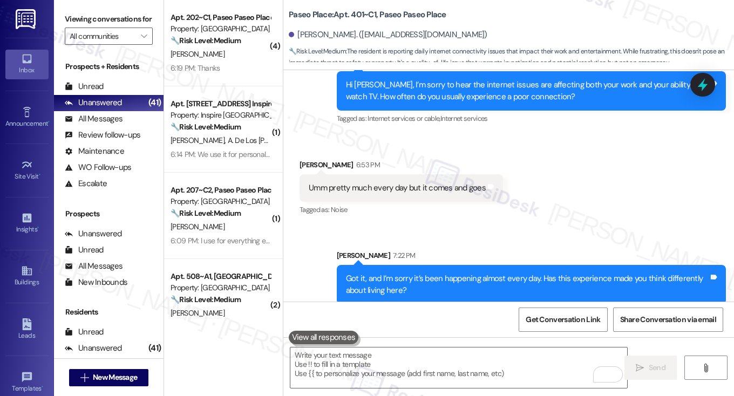
click at [370, 182] on div "Umm pretty much every day but it comes and goes" at bounding box center [397, 187] width 177 height 11
drag, startPoint x: 91, startPoint y: 9, endPoint x: 101, endPoint y: 15, distance: 12.3
click at [91, 9] on div "Viewing conversations for All communities " at bounding box center [108, 28] width 109 height 56
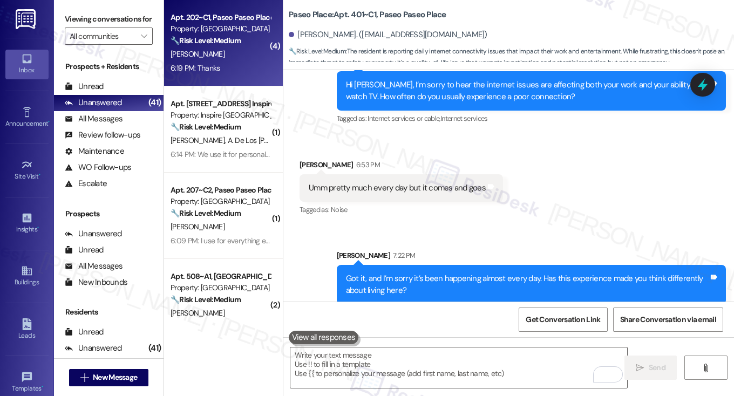
click at [227, 68] on div "6:19 PM: Thanks 6:19 PM: Thanks" at bounding box center [220, 67] width 102 height 13
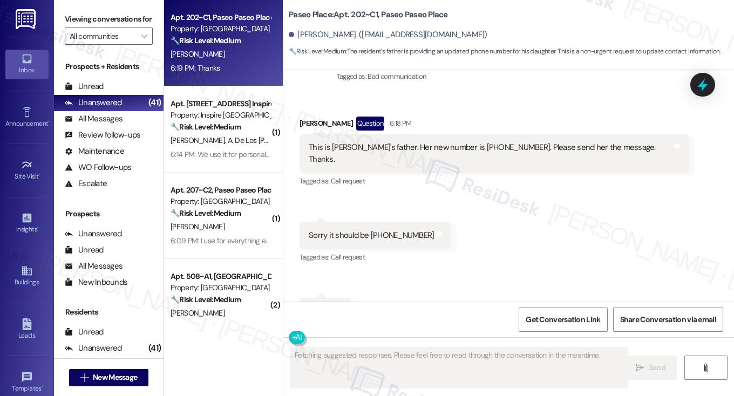
scroll to position [351, 0]
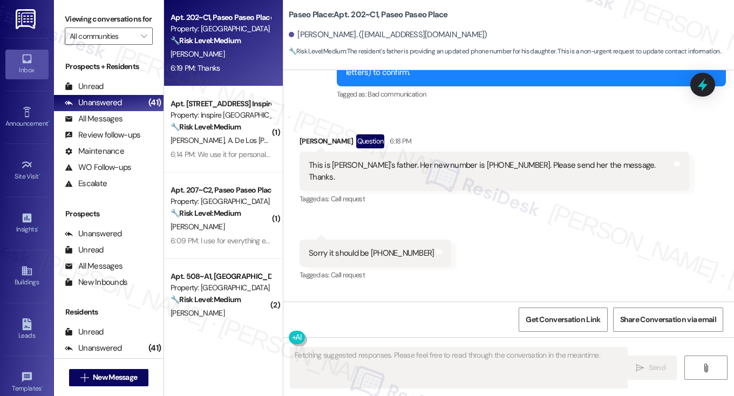
click at [392, 168] on div "This is Amami's father. Her new number is 619-467-7716. Please send her the mes…" at bounding box center [490, 171] width 363 height 23
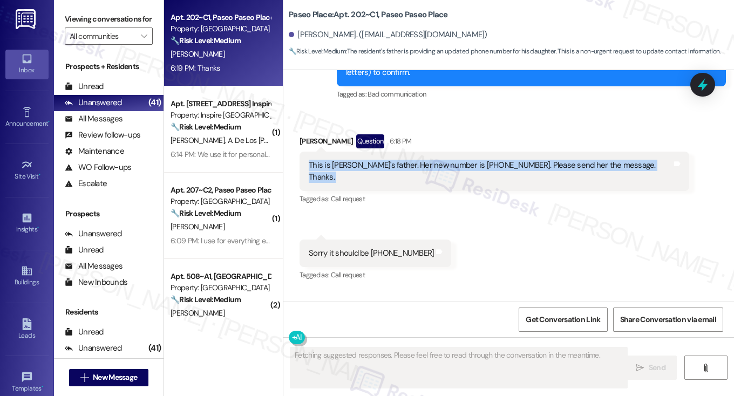
click at [392, 168] on div "This is Amami's father. Her new number is 619-467-7716. Please send her the mes…" at bounding box center [490, 171] width 363 height 23
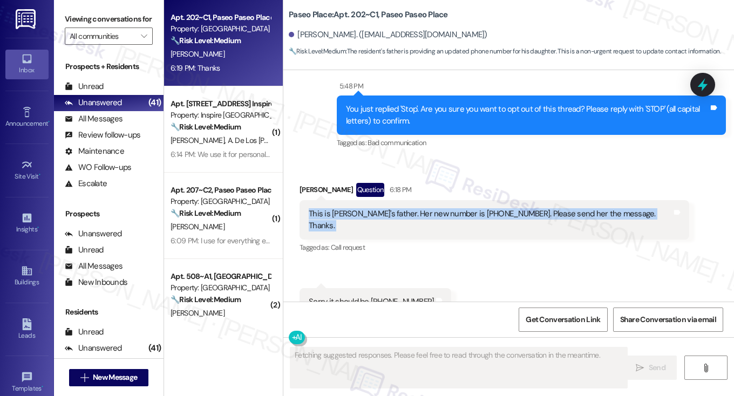
scroll to position [243, 0]
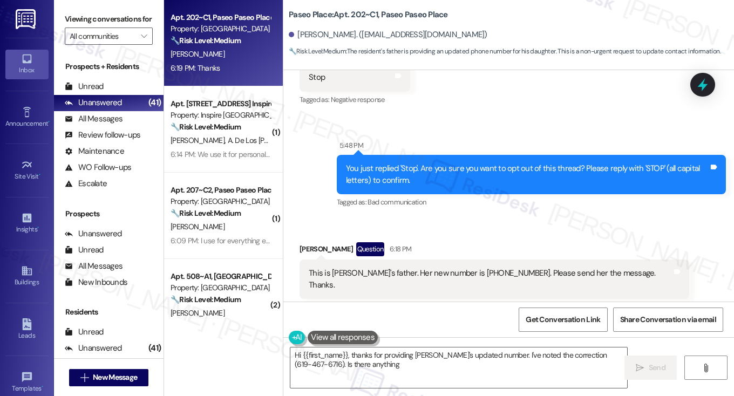
click at [395, 166] on div "You just replied 'Stop'. Are you sure you want to opt out of this thread? Pleas…" at bounding box center [527, 174] width 363 height 23
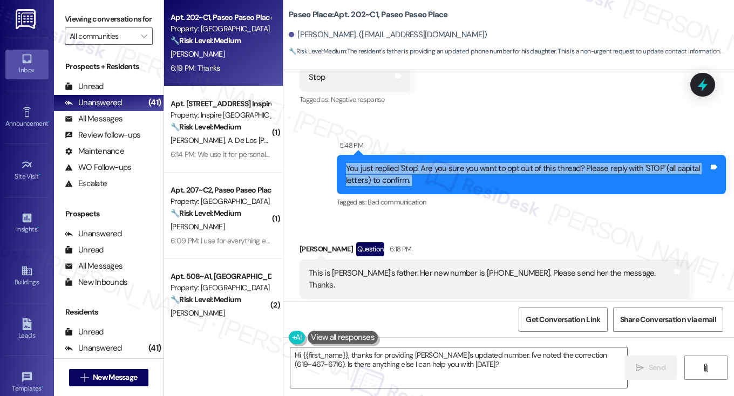
click at [395, 166] on div "You just replied 'Stop'. Are you sure you want to opt out of this thread? Pleas…" at bounding box center [527, 174] width 363 height 23
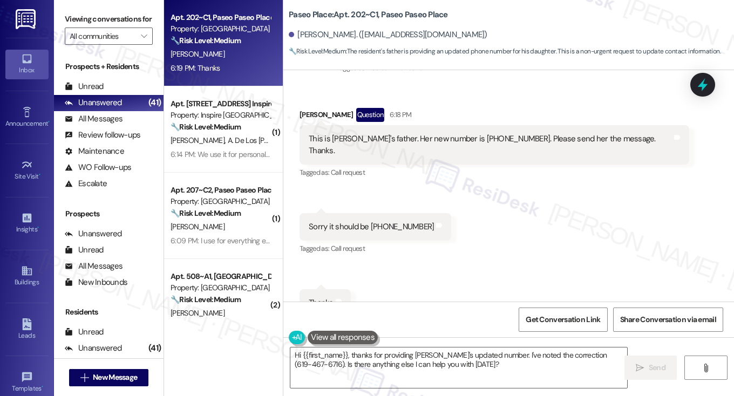
scroll to position [406, 0]
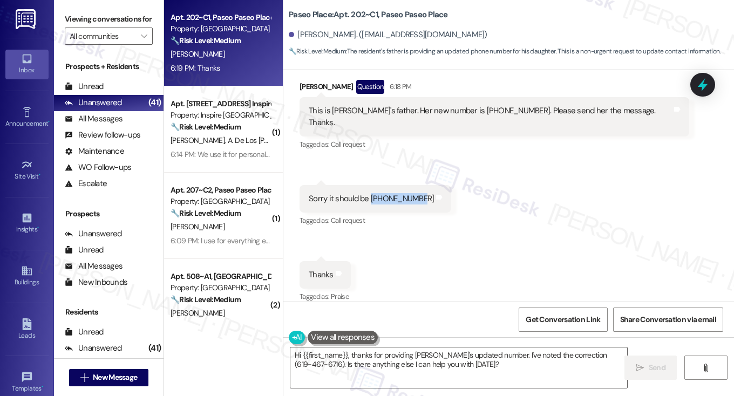
drag, startPoint x: 367, startPoint y: 187, endPoint x: 414, endPoint y: 185, distance: 47.0
click at [414, 193] on div "Sorry it should be 619-467-6716" at bounding box center [371, 198] width 125 height 11
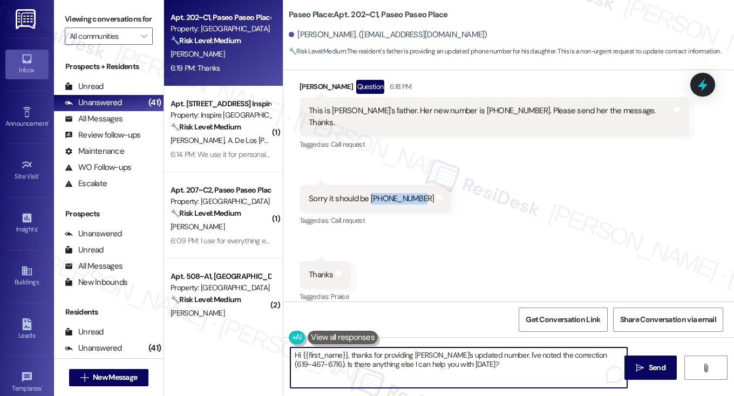
click at [342, 358] on textarea "Hi {{first_name}}, thanks for providing Amami's updated number. I've noted the …" at bounding box center [458, 367] width 337 height 40
drag, startPoint x: 302, startPoint y: 355, endPoint x: 346, endPoint y: 351, distance: 44.4
click at [346, 351] on textarea "Hi {{first_name}}, thanks for providing Amami's updated number. I've noted the …" at bounding box center [458, 367] width 337 height 40
drag, startPoint x: 477, startPoint y: 368, endPoint x: 591, endPoint y: 351, distance: 115.2
click at [591, 351] on textarea "Hi Sir! Thanks for providing Amami's updated number. I've noted the correction …" at bounding box center [458, 367] width 337 height 40
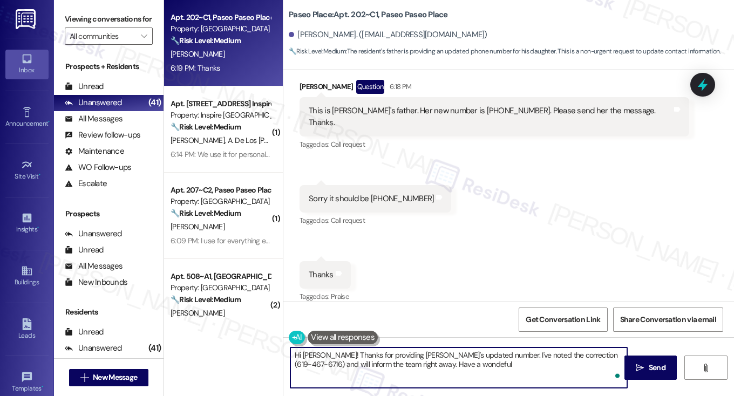
type textarea "Hi Sir! Thanks for providing Amami's updated number. I've noted the correction …"
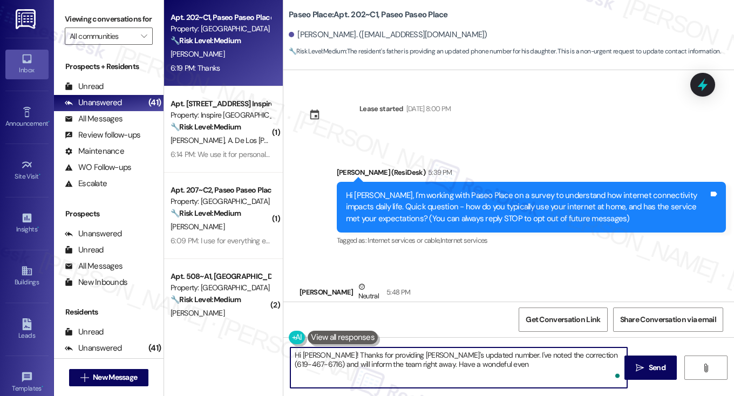
scroll to position [406, 0]
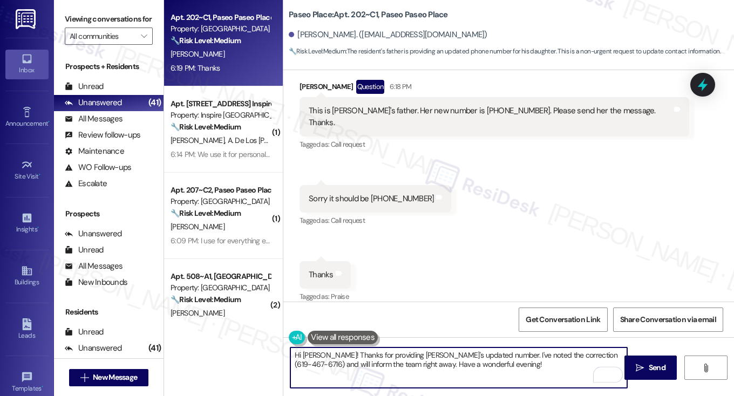
click at [300, 353] on textarea "Hi [PERSON_NAME]! Thanks for providing [PERSON_NAME]'s updated number. I've not…" at bounding box center [458, 367] width 337 height 40
click at [299, 353] on textarea "Hi [PERSON_NAME]! Thanks for providing [PERSON_NAME]'s updated number. I've not…" at bounding box center [458, 367] width 337 height 40
click at [462, 360] on textarea "Hi [PERSON_NAME]! Thanks for providing [PERSON_NAME]'s updated number. I've not…" at bounding box center [458, 367] width 337 height 40
click at [495, 366] on textarea "Hi [PERSON_NAME]! Thanks for providing [PERSON_NAME]'s updated number. I've not…" at bounding box center [458, 367] width 337 height 40
click at [524, 358] on textarea "Hi [PERSON_NAME]! Thanks for providing [PERSON_NAME]'s updated number. I've not…" at bounding box center [458, 367] width 337 height 40
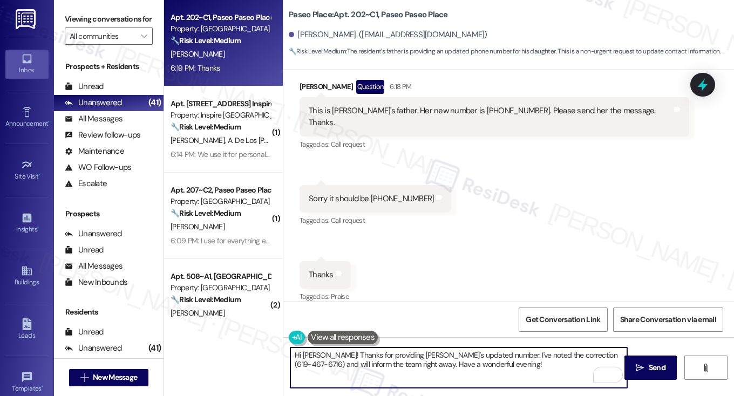
click at [524, 358] on textarea "Hi [PERSON_NAME]! Thanks for providing [PERSON_NAME]'s updated number. I've not…" at bounding box center [458, 367] width 337 height 40
click at [519, 364] on textarea "Hi [PERSON_NAME]! Thanks for providing [PERSON_NAME]'s updated number. I've not…" at bounding box center [458, 367] width 337 height 40
click at [384, 367] on textarea "Hi [PERSON_NAME]! Thanks for providing [PERSON_NAME]'s updated number. I've not…" at bounding box center [458, 367] width 337 height 40
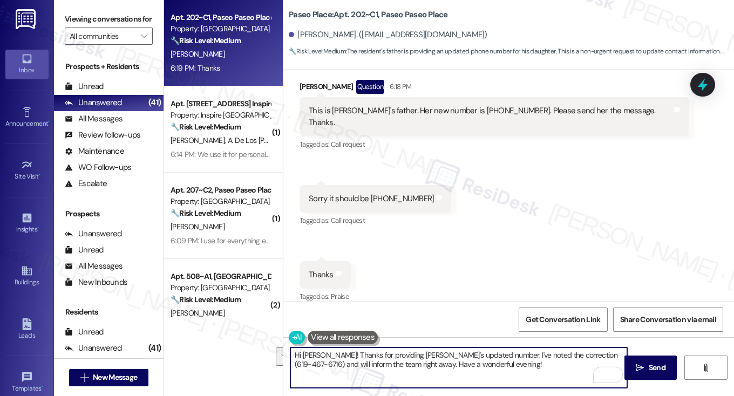
click at [488, 366] on textarea "Hi [PERSON_NAME]! Thanks for providing [PERSON_NAME]'s updated number. I've not…" at bounding box center [458, 367] width 337 height 40
type textarea "Hi [PERSON_NAME]! Thanks for providing [PERSON_NAME]'s updated number. I've not…"
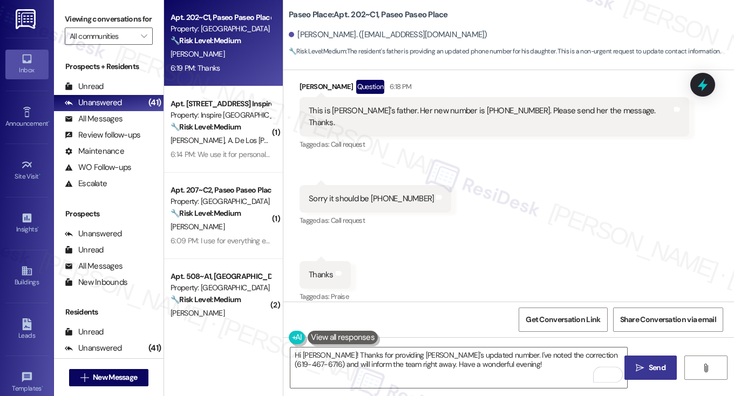
click at [636, 369] on icon "" at bounding box center [639, 368] width 8 height 9
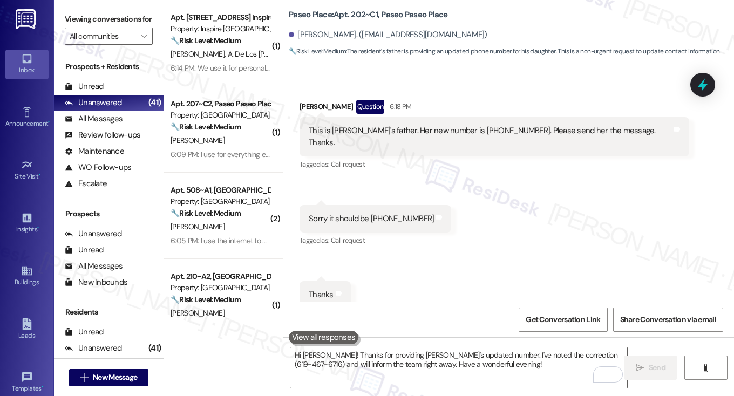
scroll to position [384, 0]
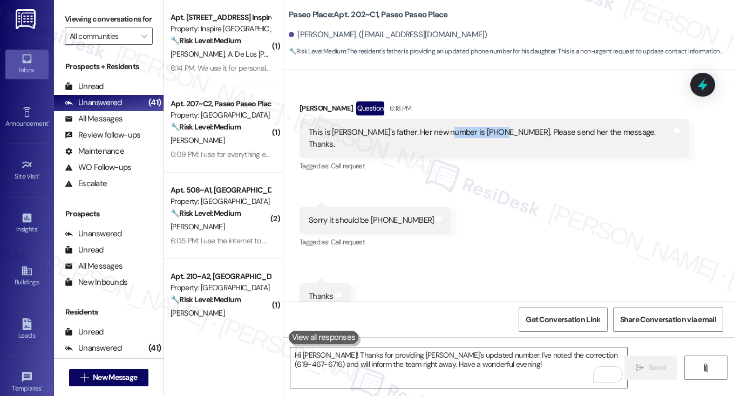
drag, startPoint x: 444, startPoint y: 131, endPoint x: 492, endPoint y: 125, distance: 48.4
click at [492, 125] on div "This is [PERSON_NAME]'s father. Her new number is [PHONE_NUMBER]. Please send h…" at bounding box center [493, 138] width 389 height 39
copy div "[PHONE_NUMBER]."
drag, startPoint x: 484, startPoint y: 236, endPoint x: 485, endPoint y: 226, distance: 9.8
click at [484, 236] on div "Received via SMS [PERSON_NAME] Question 6:18 PM This is [PERSON_NAME]'s father.…" at bounding box center [508, 205] width 450 height 257
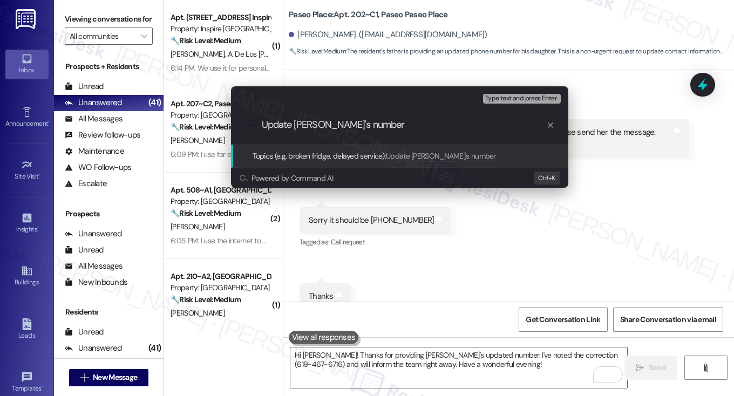
paste input "[PHONE_NUMBER]."
type input "Update [PERSON_NAME]'s number to [PHONE_NUMBER]."
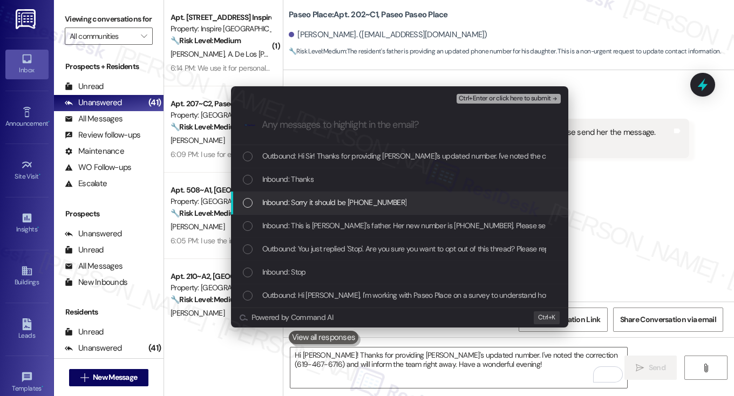
click at [410, 203] on div "Inbound: Sorry it should be [PHONE_NUMBER]" at bounding box center [401, 202] width 316 height 12
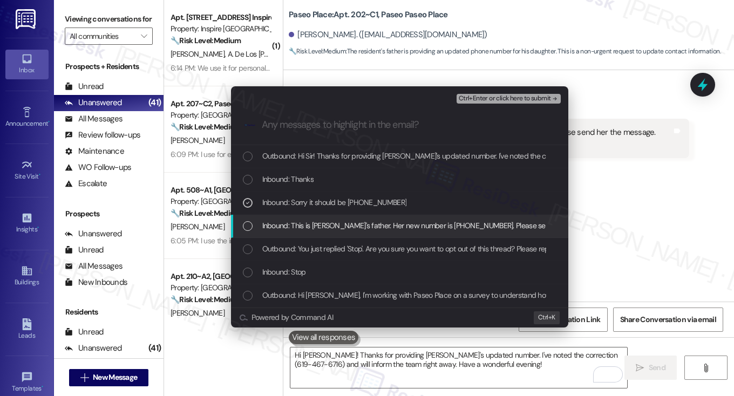
click at [374, 230] on span "Inbound: This is [PERSON_NAME]'s father. Her new number is [PHONE_NUMBER]. Plea…" at bounding box center [448, 226] width 373 height 12
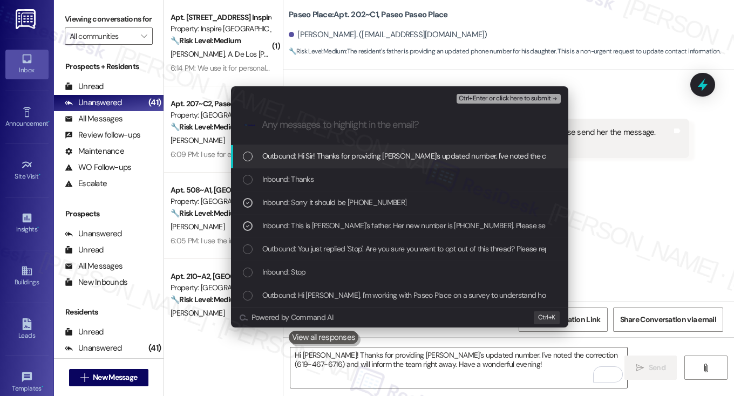
click at [501, 96] on span "Ctrl+Enter or click here to submit" at bounding box center [504, 99] width 92 height 8
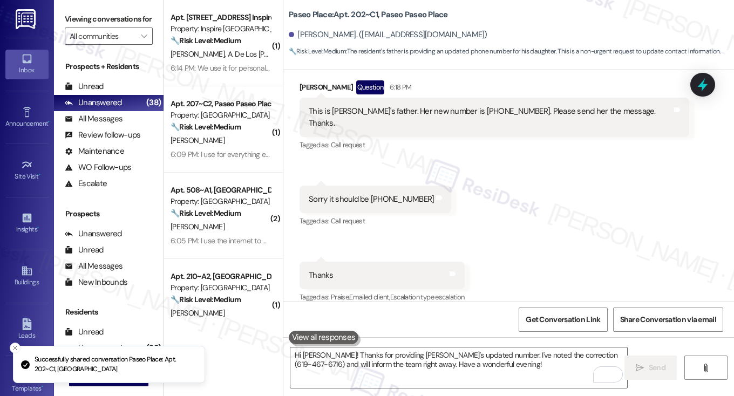
scroll to position [508, 0]
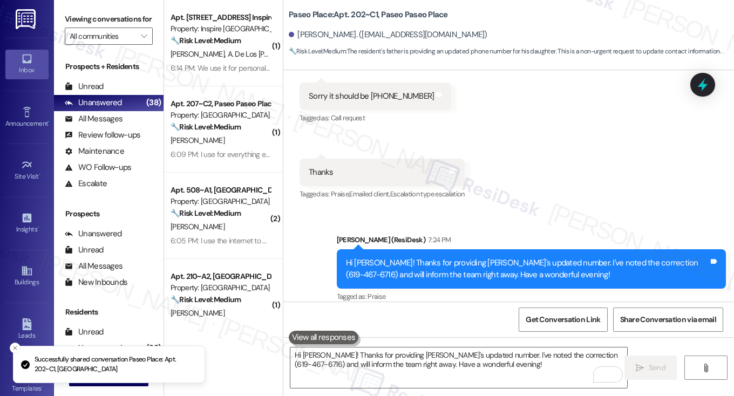
click at [464, 257] on div "Hi [PERSON_NAME]! Thanks for providing [PERSON_NAME]'s updated number. I've not…" at bounding box center [527, 268] width 363 height 23
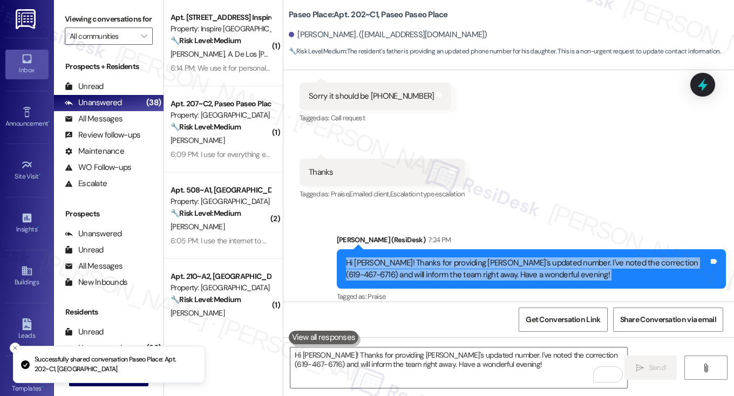
click at [464, 257] on div "Hi [PERSON_NAME]! Thanks for providing [PERSON_NAME]'s updated number. I've not…" at bounding box center [527, 268] width 363 height 23
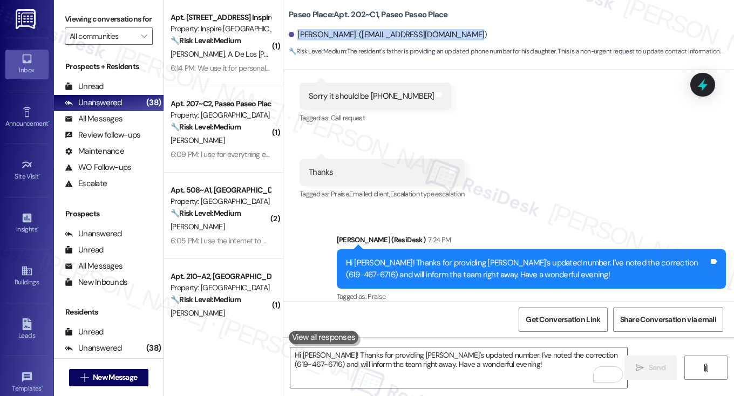
drag, startPoint x: 295, startPoint y: 34, endPoint x: 480, endPoint y: 38, distance: 185.6
click at [480, 38] on div "[PERSON_NAME]. ([EMAIL_ADDRESS][DOMAIN_NAME])" at bounding box center [511, 35] width 445 height 22
copy div "[PERSON_NAME]. ([EMAIL_ADDRESS][DOMAIN_NAME])"
click at [92, 19] on label "Viewing conversations for" at bounding box center [109, 19] width 88 height 17
click at [110, 24] on label "Viewing conversations for" at bounding box center [109, 19] width 88 height 17
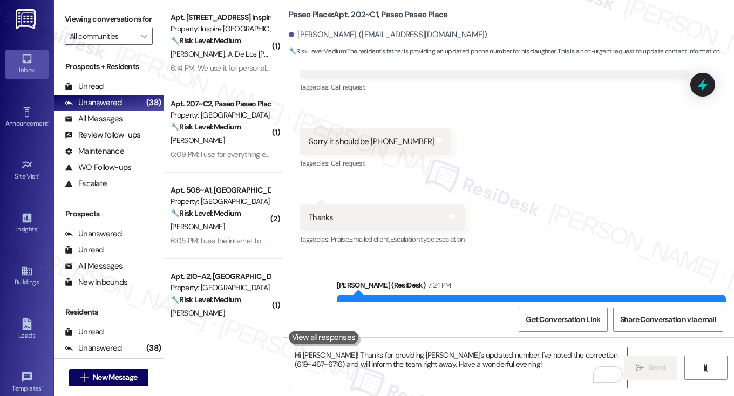
scroll to position [400, 0]
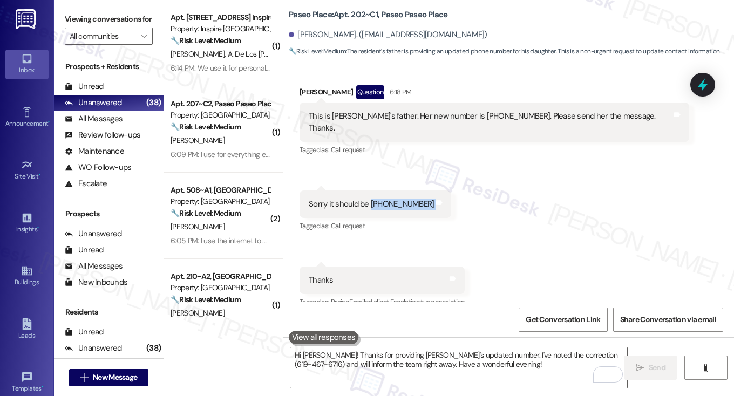
drag, startPoint x: 366, startPoint y: 189, endPoint x: 414, endPoint y: 185, distance: 47.7
click at [414, 198] on div "Sorry it should be [PHONE_NUMBER]" at bounding box center [370, 203] width 127 height 11
copy div "[PHONE_NUMBER]"
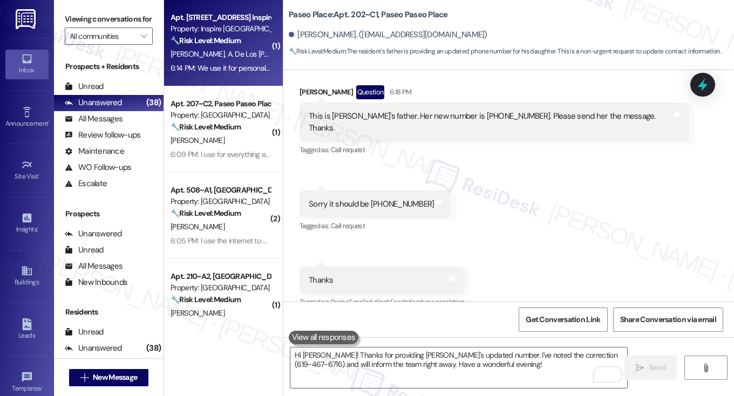
drag, startPoint x: 112, startPoint y: 17, endPoint x: 220, endPoint y: 15, distance: 107.9
click at [112, 17] on label "Viewing conversations for" at bounding box center [109, 19] width 88 height 17
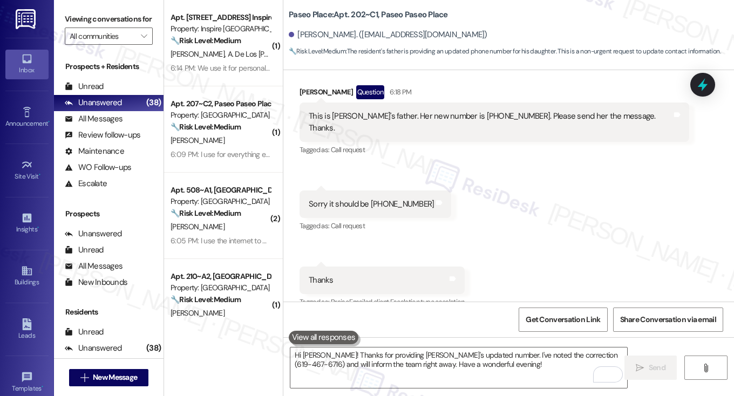
click at [292, 7] on div "Paseo Place: Apt. 202~C1, Paseo Paseo Place [PERSON_NAME]. ([EMAIL_ADDRESS][DOM…" at bounding box center [511, 30] width 445 height 54
click at [289, 10] on b "Paseo Place: Apt. 202~C1, [GEOGRAPHIC_DATA]" at bounding box center [368, 14] width 159 height 11
copy div "Paseo Place: Apt. 202~C1, [GEOGRAPHIC_DATA]"
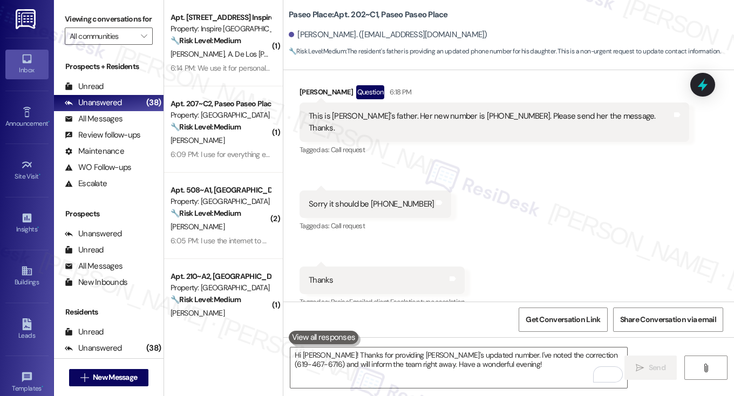
drag, startPoint x: 91, startPoint y: 13, endPoint x: 134, endPoint y: 33, distance: 47.5
click at [91, 13] on label "Viewing conversations for" at bounding box center [109, 19] width 88 height 17
click at [574, 321] on span "Get Conversation Link" at bounding box center [562, 319] width 74 height 11
click at [107, 12] on label "Viewing conversations for" at bounding box center [109, 19] width 88 height 17
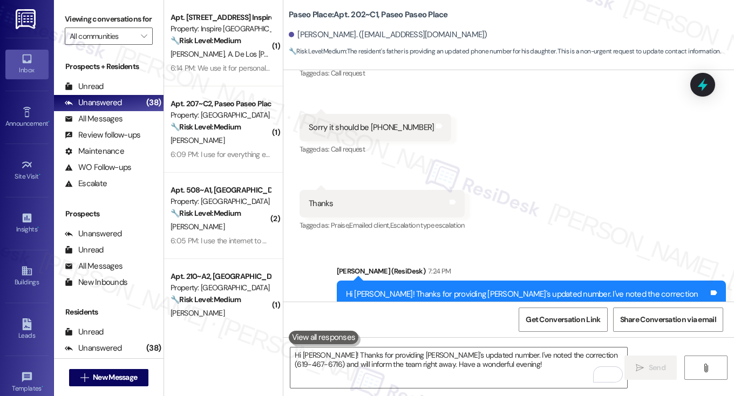
scroll to position [508, 0]
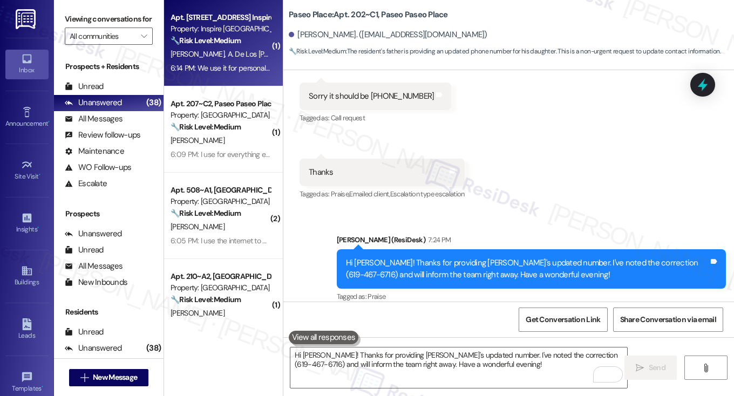
click at [196, 64] on div "6:14 PM: We use it for personal and work. It's been a hassle since we moved in …" at bounding box center [305, 68] width 271 height 10
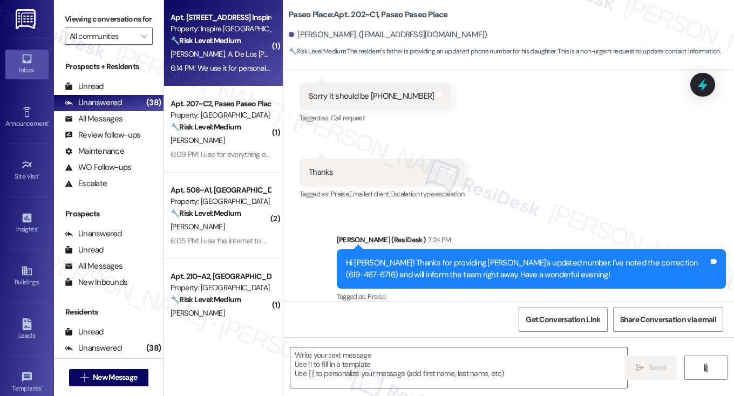
type textarea "Fetching suggested responses. Please feel free to read through the conversation…"
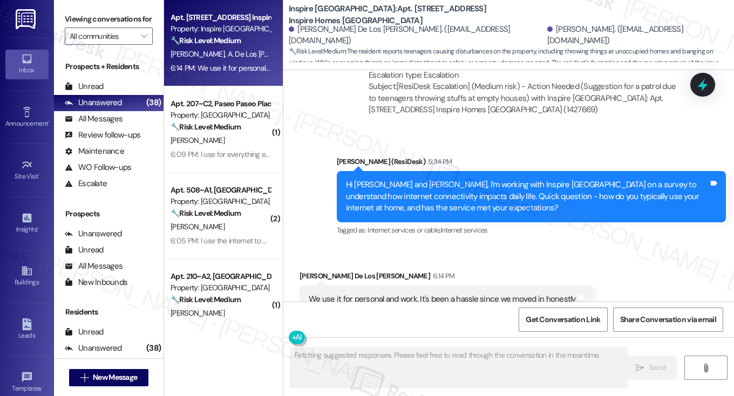
scroll to position [2614, 0]
click at [374, 179] on div "Hi [PERSON_NAME] and [PERSON_NAME], I'm working with Inspire [GEOGRAPHIC_DATA] …" at bounding box center [527, 196] width 363 height 35
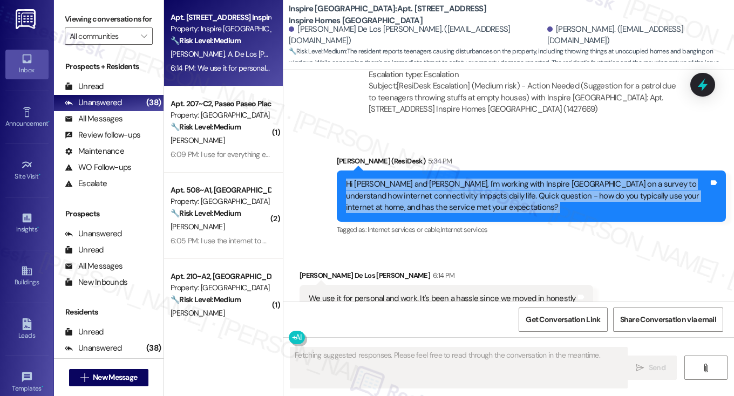
click at [374, 179] on div "Hi [PERSON_NAME] and [PERSON_NAME], I'm working with Inspire [GEOGRAPHIC_DATA] …" at bounding box center [527, 196] width 363 height 35
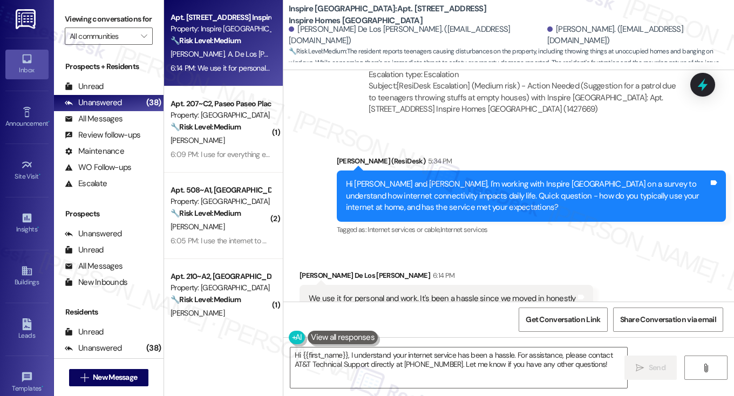
drag, startPoint x: 351, startPoint y: 135, endPoint x: 564, endPoint y: 226, distance: 232.2
click at [564, 226] on div "WO Lease started [DATE] 8:00 PM Show details Survey, sent via SMS Residesk Auto…" at bounding box center [508, 185] width 450 height 231
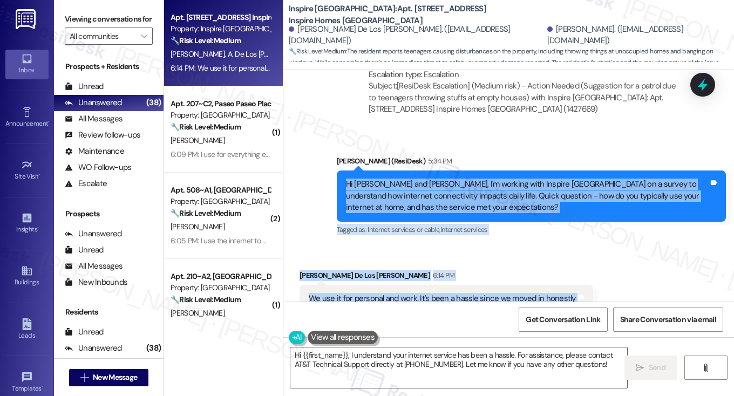
drag, startPoint x: 340, startPoint y: 144, endPoint x: 606, endPoint y: 258, distance: 289.5
click at [606, 258] on div "WO Lease started [DATE] 8:00 PM Show details Survey, sent via SMS Residesk Auto…" at bounding box center [508, 185] width 450 height 231
copy div "Hi [PERSON_NAME] and [PERSON_NAME], I'm working with Inspire [GEOGRAPHIC_DATA] …"
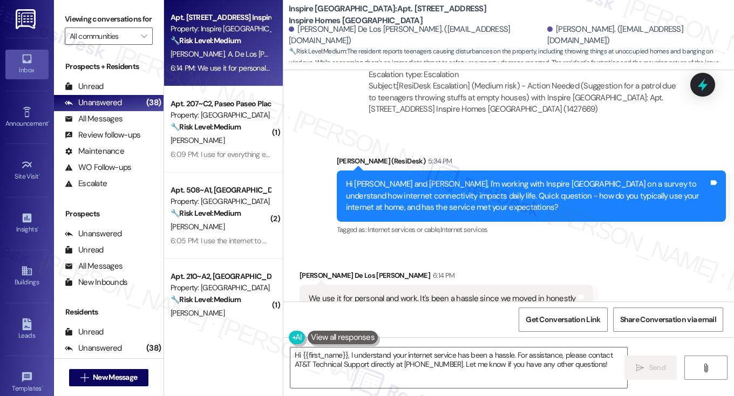
click at [628, 131] on div "Announcement, sent via SMS [PERSON_NAME] (ResiDesk) 5:34 PM Hi [PERSON_NAME] an…" at bounding box center [508, 188] width 450 height 114
drag, startPoint x: 79, startPoint y: 23, endPoint x: 81, endPoint y: 2, distance: 21.7
click at [79, 23] on label "Viewing conversations for" at bounding box center [109, 19] width 88 height 17
click at [384, 293] on div "We use it for personal and work. It's been a hassle since we moved in honestly" at bounding box center [442, 298] width 267 height 11
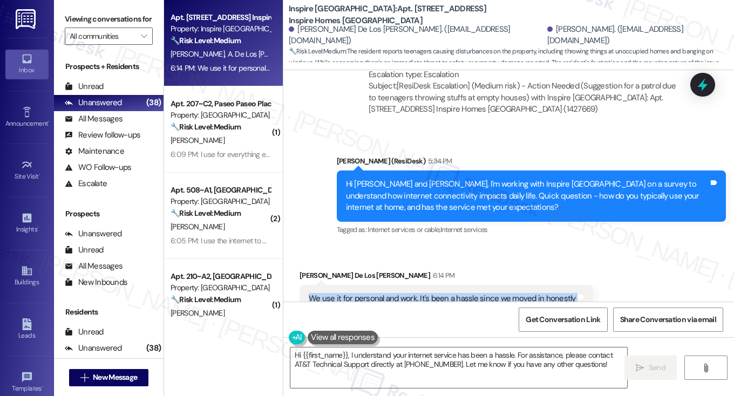
click at [384, 293] on div "We use it for personal and work. It's been a hassle since we moved in honestly" at bounding box center [442, 298] width 267 height 11
drag, startPoint x: 103, startPoint y: 19, endPoint x: 160, endPoint y: 66, distance: 74.0
click at [103, 19] on label "Viewing conversations for" at bounding box center [109, 19] width 88 height 17
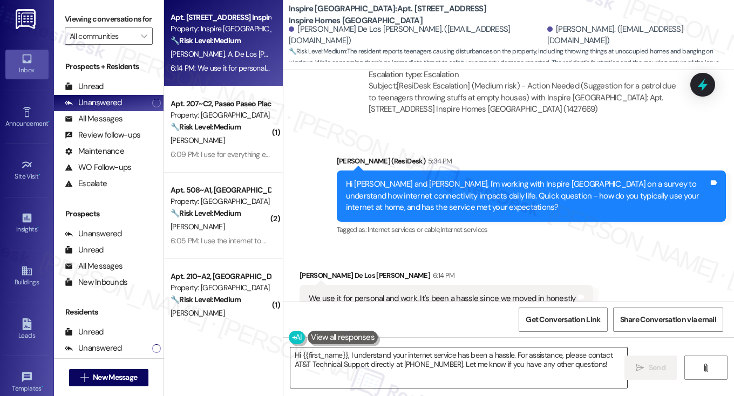
click at [368, 351] on textarea "Hi {{first_name}}, I understand your internet service has been a hassle. For as…" at bounding box center [458, 367] width 337 height 40
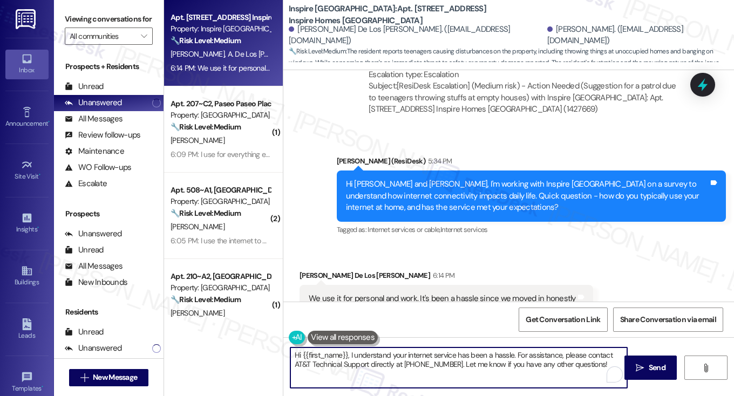
click at [368, 351] on textarea "Hi {{first_name}}, I understand your internet service has been a hassle. For as…" at bounding box center [458, 367] width 337 height 40
paste textarea "Thanks for sharing that, Anissa. I’m sorry to hear the internet has been such a…"
type textarea "Thanks for sharing that, Anissa. I’m sorry to hear the internet has been such a…"
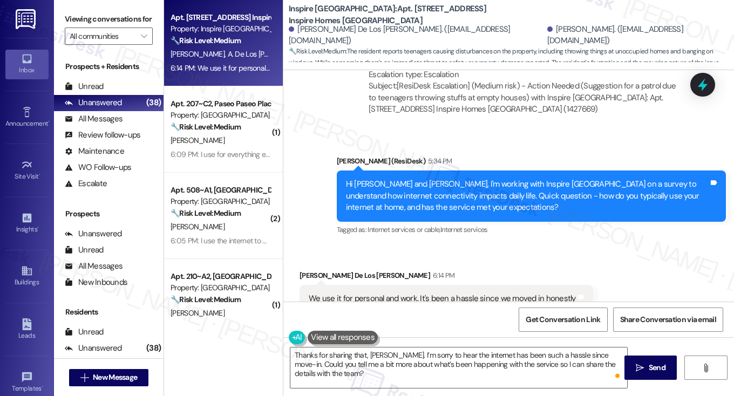
click at [434, 293] on div "We use it for personal and work. It's been a hassle since we moved in honestly" at bounding box center [442, 298] width 267 height 11
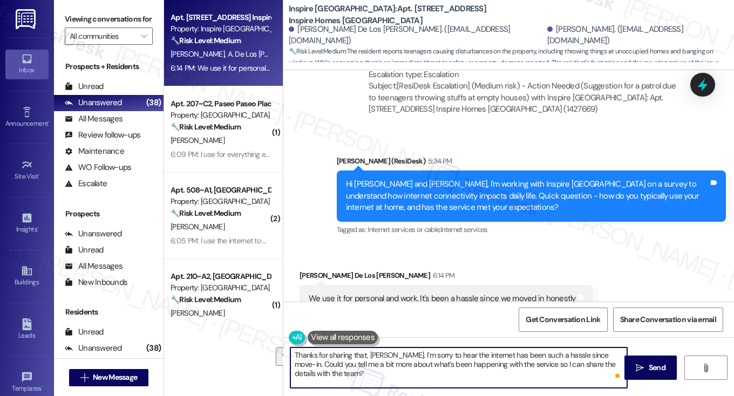
drag, startPoint x: 309, startPoint y: 371, endPoint x: 514, endPoint y: 365, distance: 205.1
click at [514, 365] on textarea "Thanks for sharing that, Anissa. I’m sorry to hear the internet has been such a…" at bounding box center [458, 367] width 337 height 40
drag, startPoint x: 453, startPoint y: 369, endPoint x: 462, endPoint y: 368, distance: 9.2
click at [453, 369] on textarea "Thanks for sharing that, Anissa. I’m sorry to hear the internet has been such a…" at bounding box center [458, 367] width 337 height 40
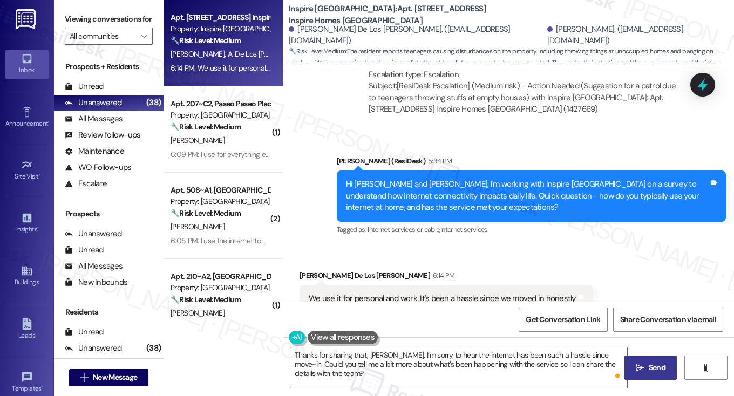
drag, startPoint x: 656, startPoint y: 366, endPoint x: 647, endPoint y: 366, distance: 9.2
click at [656, 366] on span "Send" at bounding box center [656, 367] width 17 height 11
click at [518, 270] on div "Anissa De Los Santos-Gomez 6:14 PM" at bounding box center [445, 277] width 293 height 15
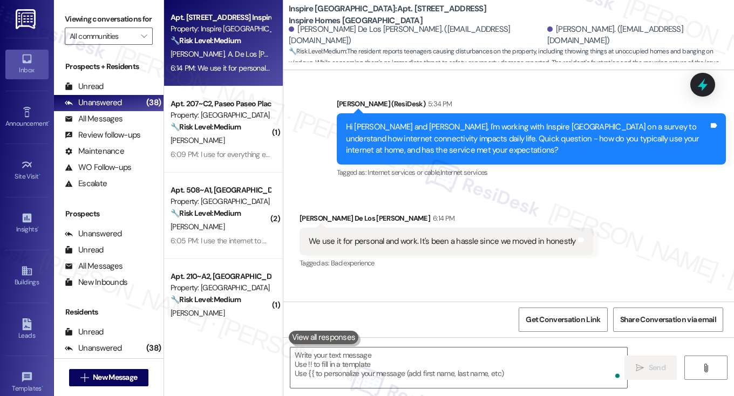
scroll to position [2713, 0]
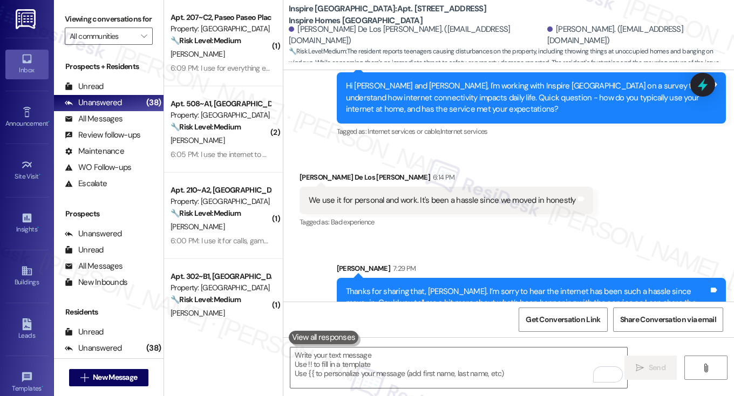
click at [499, 172] on div "Anissa De Los Santos-Gomez 6:14 PM" at bounding box center [445, 179] width 293 height 15
click at [572, 315] on span "Get Conversation Link" at bounding box center [562, 319] width 74 height 11
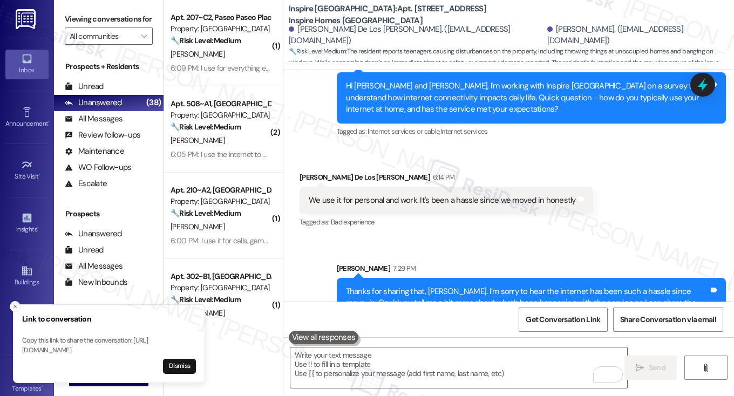
click at [105, 25] on label "Viewing conversations for" at bounding box center [109, 19] width 88 height 17
click at [419, 172] on div "Anissa De Los Santos-Gomez 6:14 PM" at bounding box center [445, 179] width 293 height 15
click at [420, 195] on div "We use it for personal and work. It's been a hassle since we moved in honestly" at bounding box center [442, 200] width 267 height 11
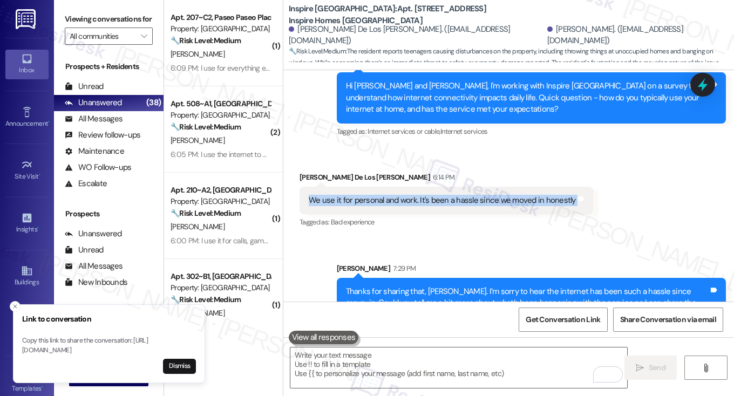
click at [420, 195] on div "We use it for personal and work. It's been a hassle since we moved in honestly" at bounding box center [442, 200] width 267 height 11
copy div "We use it for personal and work. It's been a hassle since we moved in honestly …"
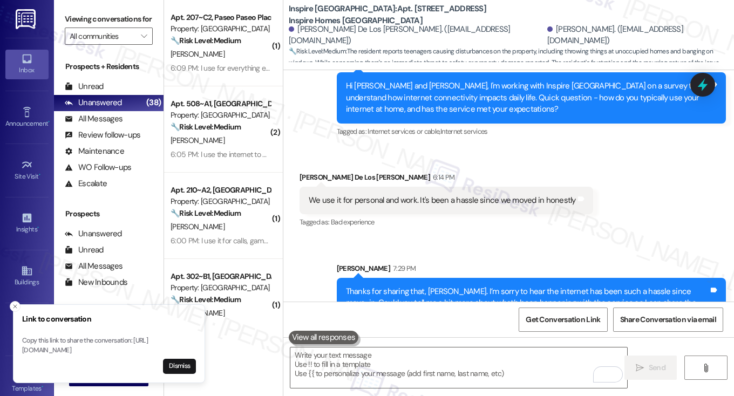
click at [88, 23] on label "Viewing conversations for" at bounding box center [109, 19] width 88 height 17
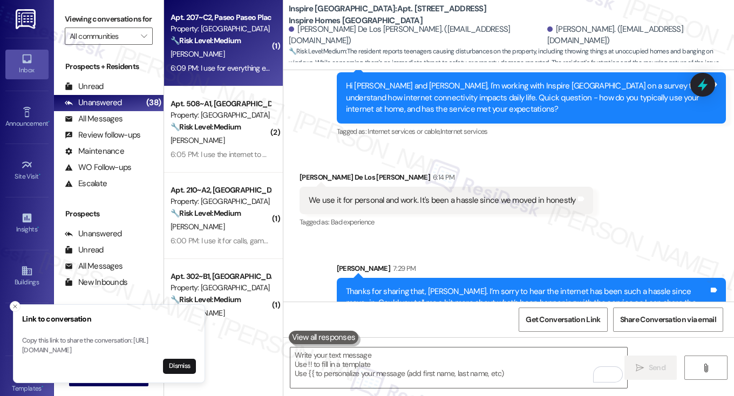
click at [220, 54] on div "R. Ammirata" at bounding box center [220, 53] width 102 height 13
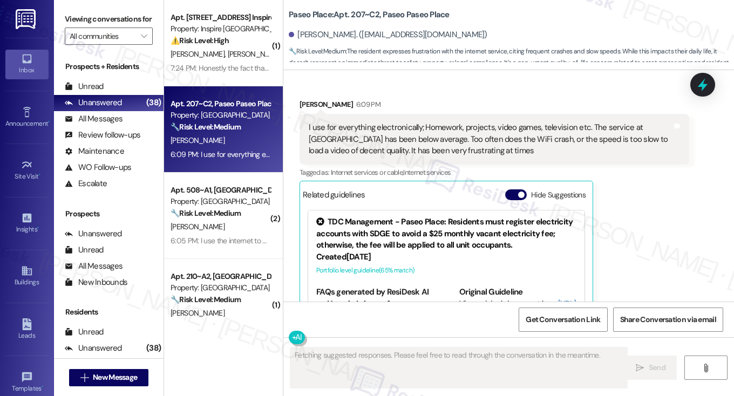
scroll to position [1287, 0]
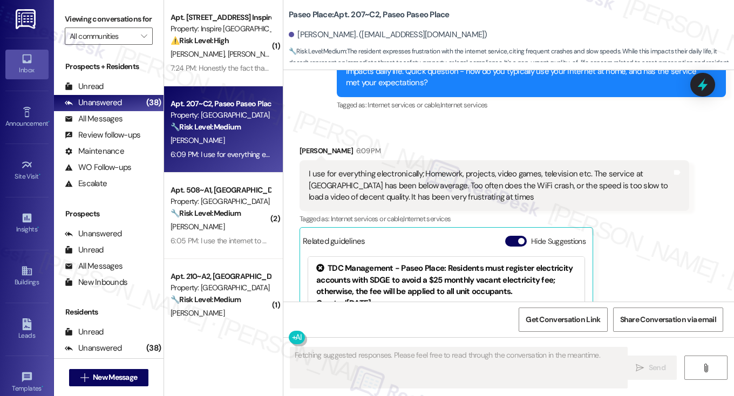
click at [419, 175] on div "I use for everything electronically; Homework, projects, video games, televisio…" at bounding box center [490, 185] width 363 height 35
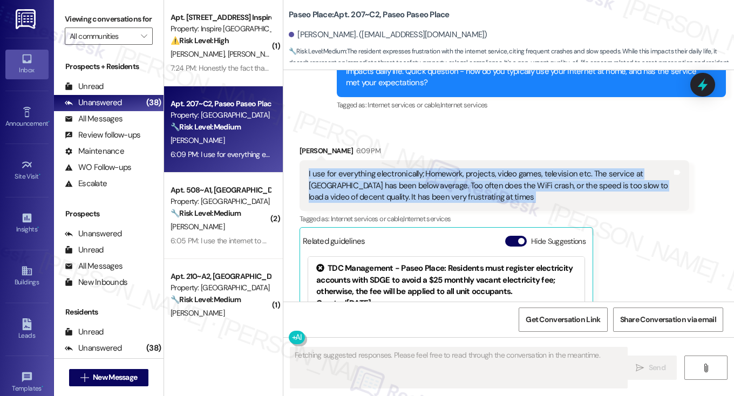
click at [419, 175] on div "I use for everything electronically; Homework, projects, video games, televisio…" at bounding box center [490, 185] width 363 height 35
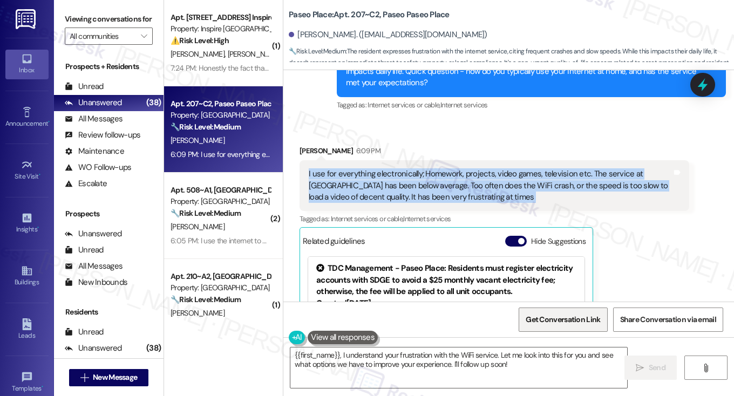
click at [570, 314] on span "Get Conversation Link" at bounding box center [562, 319] width 74 height 11
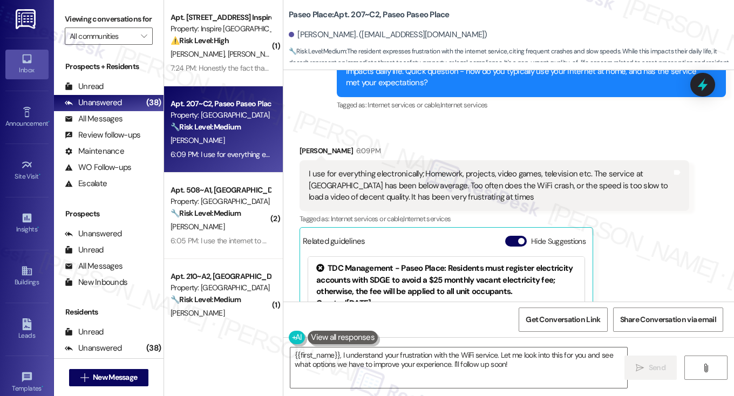
click at [99, 21] on label "Viewing conversations for" at bounding box center [109, 19] width 88 height 17
click at [475, 183] on div "I use for everything electronically; Homework, projects, video games, televisio…" at bounding box center [490, 185] width 363 height 35
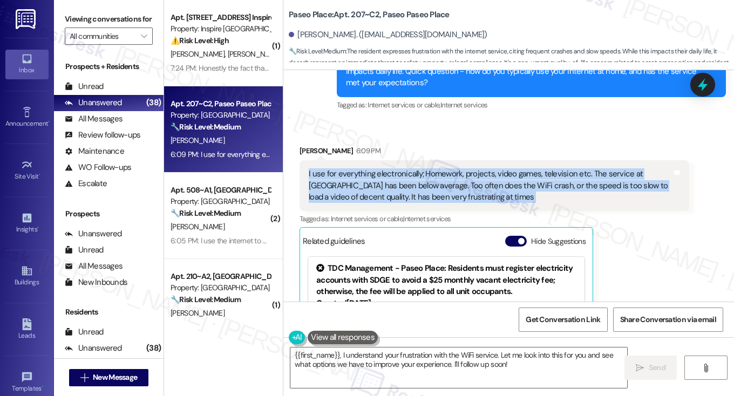
click at [475, 183] on div "I use for everything electronically; Homework, projects, video games, televisio…" at bounding box center [490, 185] width 363 height 35
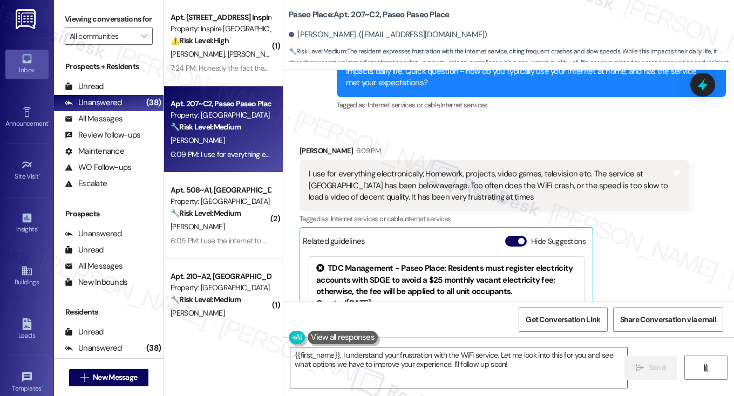
drag, startPoint x: 88, startPoint y: 15, endPoint x: 156, endPoint y: 32, distance: 69.6
click at [88, 15] on label "Viewing conversations for" at bounding box center [109, 19] width 88 height 17
click at [392, 168] on div "I use for everything electronically; Homework, projects, video games, televisio…" at bounding box center [490, 185] width 363 height 35
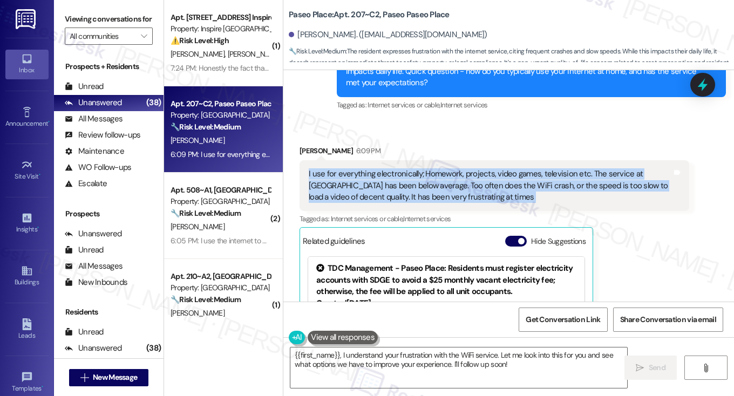
click at [392, 168] on div "I use for everything electronically; Homework, projects, video games, televisio…" at bounding box center [490, 185] width 363 height 35
copy div "I use for everything electronically; Homework, projects, video games, televisio…"
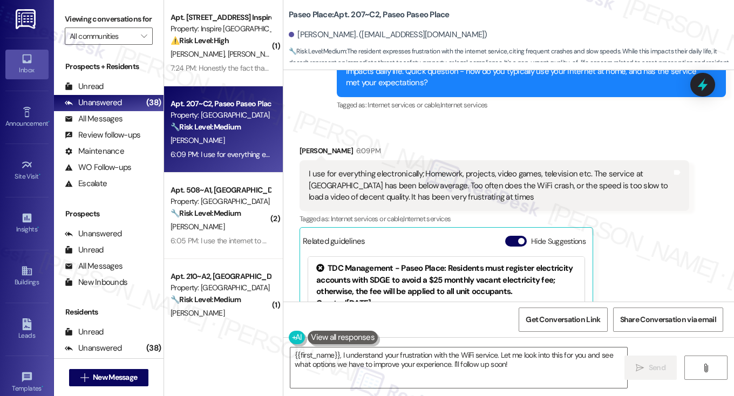
click at [99, 15] on label "Viewing conversations for" at bounding box center [109, 19] width 88 height 17
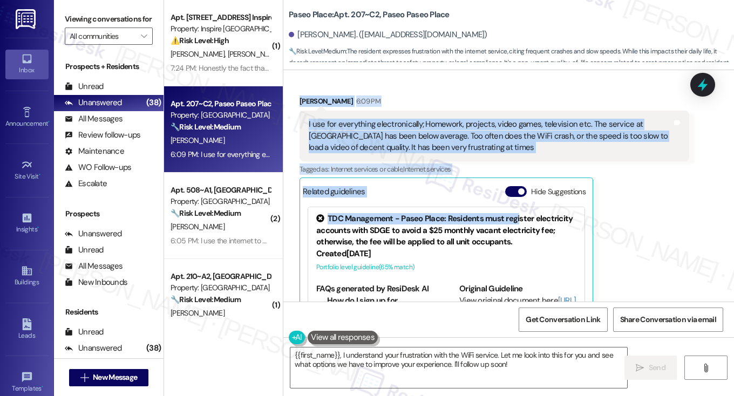
scroll to position [1341, 0]
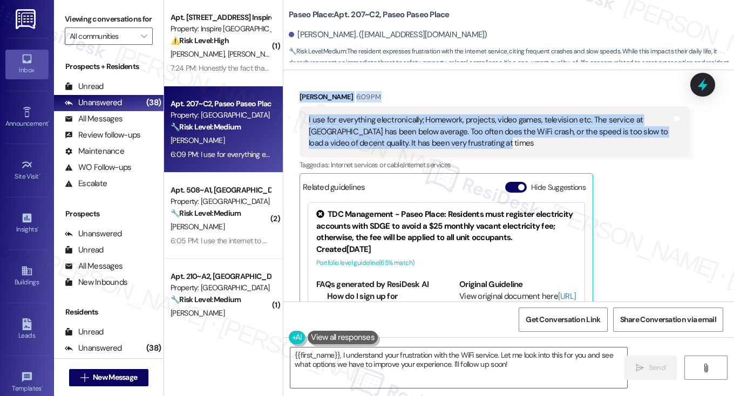
drag, startPoint x: 398, startPoint y: 161, endPoint x: 527, endPoint y: 134, distance: 131.7
click at [527, 134] on div "Survey, sent via SMS Residesk Automated Survey Feb 11, 2025 at 12:25 PM Hi Rocc…" at bounding box center [508, 185] width 450 height 231
copy div "Hi Rocco, I'm working with Paseo Place on a survey to understand how internet c…"
click at [98, 10] on div "Viewing conversations for All communities " at bounding box center [108, 28] width 109 height 56
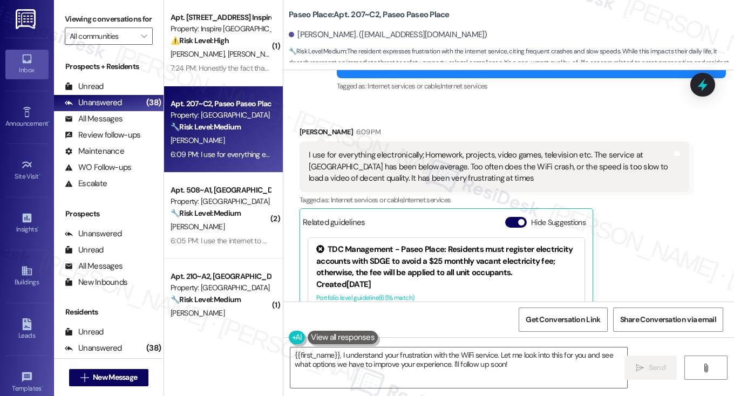
scroll to position [1287, 0]
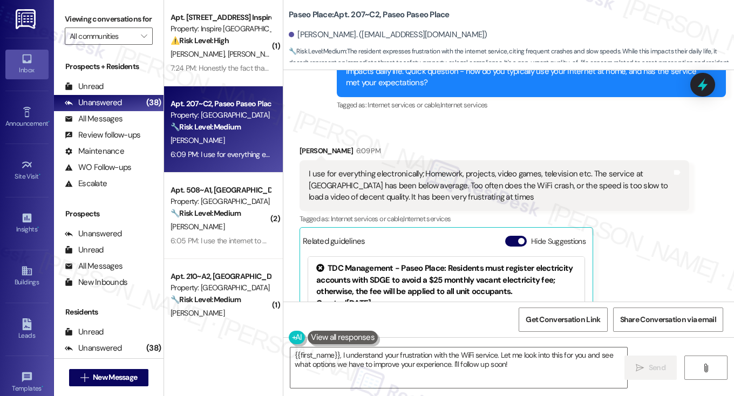
click at [93, 19] on label "Viewing conversations for" at bounding box center [109, 19] width 88 height 17
click at [65, 21] on label "Viewing conversations for" at bounding box center [109, 19] width 88 height 17
click at [435, 361] on textarea "{{first_name}}, I understand your frustration with the WiFi service. Let me loo…" at bounding box center [458, 367] width 337 height 40
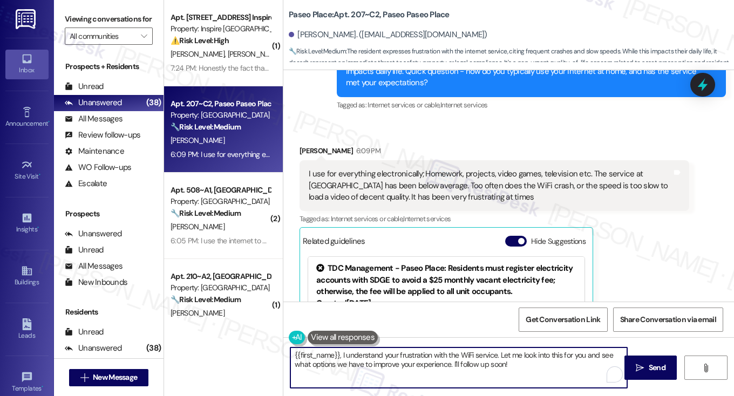
paste textarea "Thanks for sharing that, Rocco. I’m sorry to hear how often the WiFi crashes or…"
click at [449, 354] on textarea "Thanks for sharing that, Rocco. I’m sorry to hear how often the WiFi crashes or…" at bounding box center [458, 367] width 337 height 40
click at [576, 353] on textarea "Thanks for sharing that, Rocco. I’m sorry to hear how often the WiFi crashes or…" at bounding box center [458, 367] width 337 height 40
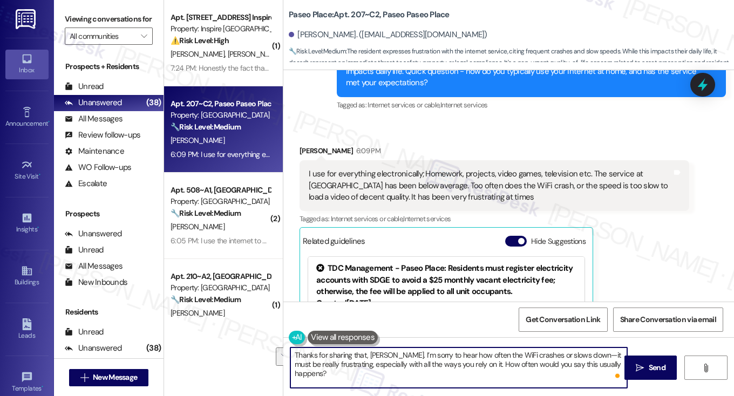
drag, startPoint x: 574, startPoint y: 352, endPoint x: 343, endPoint y: 361, distance: 231.0
click at [343, 361] on textarea "Thanks for sharing that, Rocco. I’m sorry to hear how often the WiFi crashes or…" at bounding box center [458, 367] width 337 height 40
click at [375, 349] on textarea "Thanks for sharing that, Rocco. I’m sorry to hear how often the WiFi crashes or…" at bounding box center [458, 367] width 337 height 40
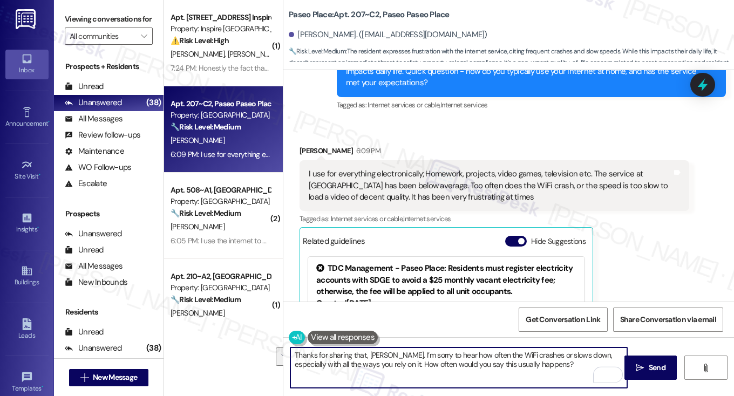
click at [412, 351] on textarea "Thanks for sharing that, Rocco. I’m sorry to hear how often the WiFi crashes or…" at bounding box center [458, 367] width 337 height 40
click at [515, 360] on textarea "Thanks for sharing that, Rocco. I’m sorry to hear how often the WiFi crashes or…" at bounding box center [458, 367] width 337 height 40
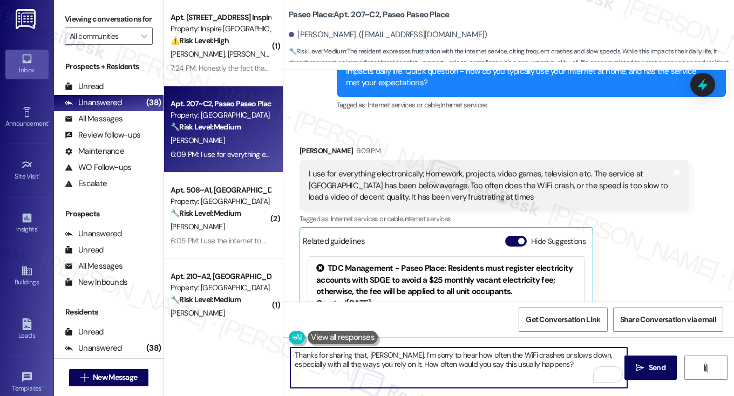
click at [515, 360] on textarea "Thanks for sharing that, Rocco. I’m sorry to hear how often the WiFi crashes or…" at bounding box center [458, 367] width 337 height 40
click at [561, 358] on textarea "Thanks for sharing that, Rocco. I’m sorry to hear how often the WiFi crashes or…" at bounding box center [458, 367] width 337 height 40
click at [365, 361] on textarea "Thanks for sharing that, Rocco. I’m sorry to hear how often the WiFi crashes or…" at bounding box center [458, 367] width 337 height 40
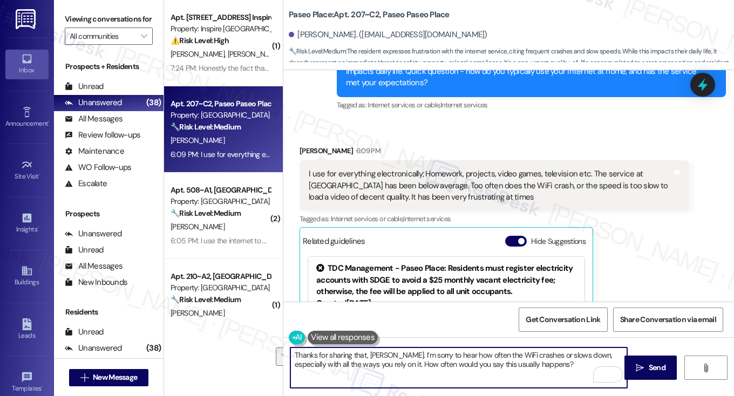
click at [447, 360] on textarea "Thanks for sharing that, Rocco. I’m sorry to hear how often the WiFi crashes or…" at bounding box center [458, 367] width 337 height 40
click at [537, 360] on textarea "Thanks for sharing that, Rocco. I’m sorry to hear how often the WiFi crashes or…" at bounding box center [458, 367] width 337 height 40
drag, startPoint x: 378, startPoint y: 364, endPoint x: 372, endPoint y: 363, distance: 6.0
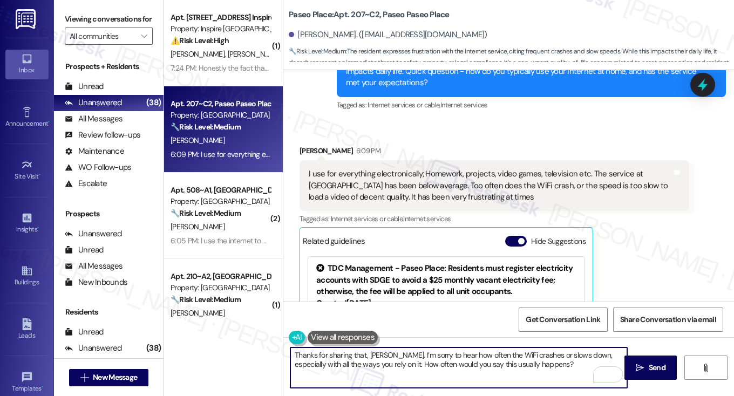
click at [372, 363] on textarea "Thanks for sharing that, Rocco. I’m sorry to hear how often the WiFi crashes or…" at bounding box center [458, 367] width 337 height 40
click at [550, 364] on textarea "Thanks for sharing that, Rocco. I’m sorry to hear how often the WiFi crashes or…" at bounding box center [458, 367] width 337 height 40
click at [545, 363] on textarea "Thanks for sharing that, Rocco. I’m sorry to hear how often the WiFi crashes or…" at bounding box center [458, 367] width 337 height 40
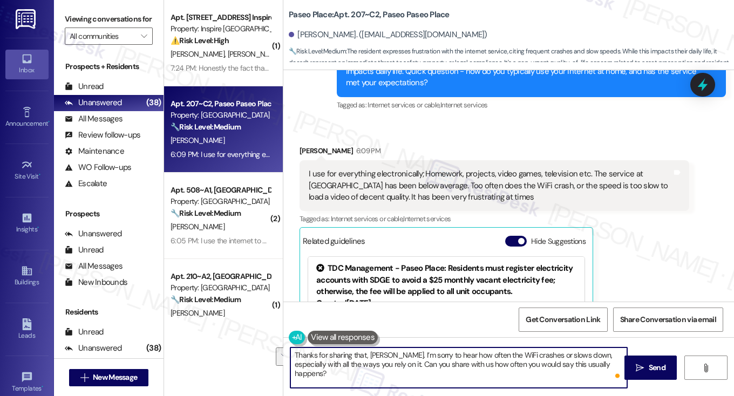
click at [545, 363] on textarea "Thanks for sharing that, Rocco. I’m sorry to hear how often the WiFi crashes or…" at bounding box center [458, 367] width 337 height 40
click at [380, 357] on textarea "Thanks for sharing that, Rocco. I’m sorry to hear how often the WiFi crashes or…" at bounding box center [458, 367] width 337 height 40
click at [509, 174] on div "I use for everything electronically; Homework, projects, video games, televisio…" at bounding box center [490, 185] width 363 height 35
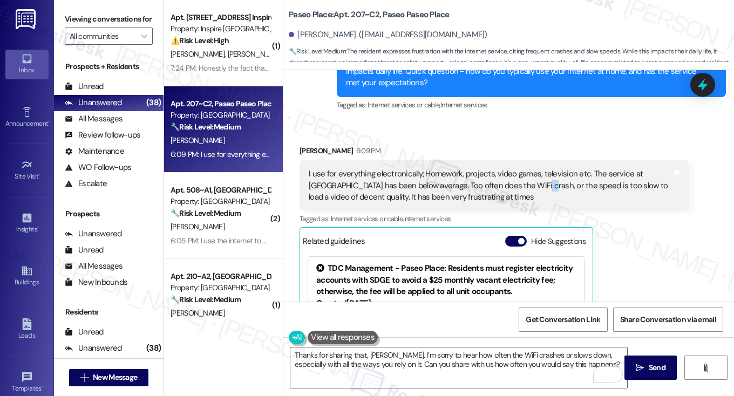
click at [509, 174] on div "I use for everything electronically; Homework, projects, video games, televisio…" at bounding box center [490, 185] width 363 height 35
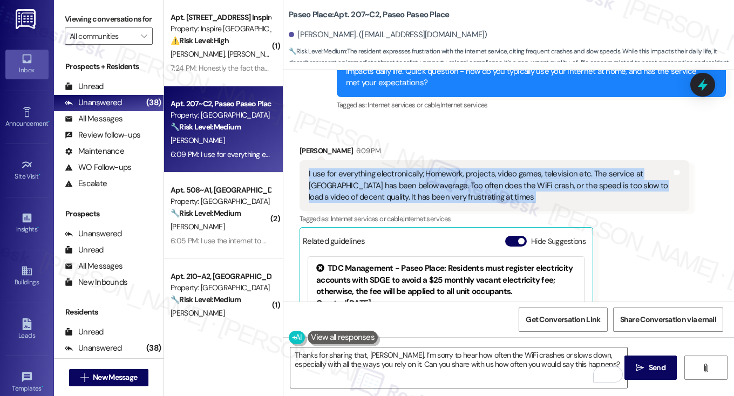
click at [509, 174] on div "I use for everything electronically; Homework, projects, video games, televisio…" at bounding box center [490, 185] width 363 height 35
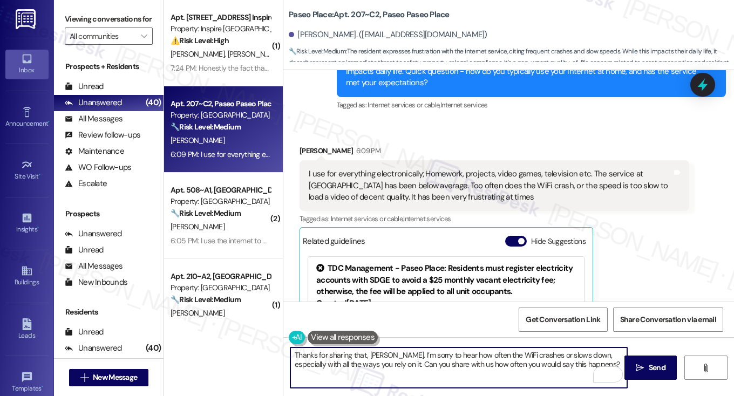
click at [356, 365] on textarea "Thanks for sharing that, Rocco. I’m sorry to hear how often the WiFi crashes or…" at bounding box center [458, 367] width 337 height 40
click at [477, 359] on textarea "Thanks for sharing that, Rocco. I’m sorry to hear how often the WiFi crashes or…" at bounding box center [458, 367] width 337 height 40
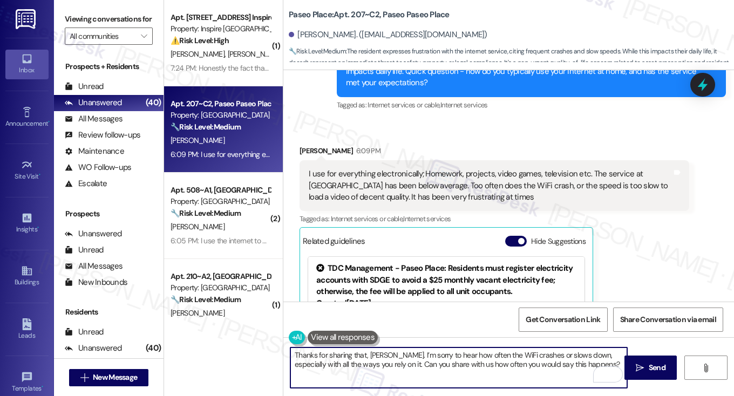
click at [477, 359] on textarea "Thanks for sharing that, Rocco. I’m sorry to hear how often the WiFi crashes or…" at bounding box center [458, 367] width 337 height 40
click at [400, 364] on textarea "Thanks for sharing that, Rocco. I’m sorry to hear how often the WiFi crashes or…" at bounding box center [458, 367] width 337 height 40
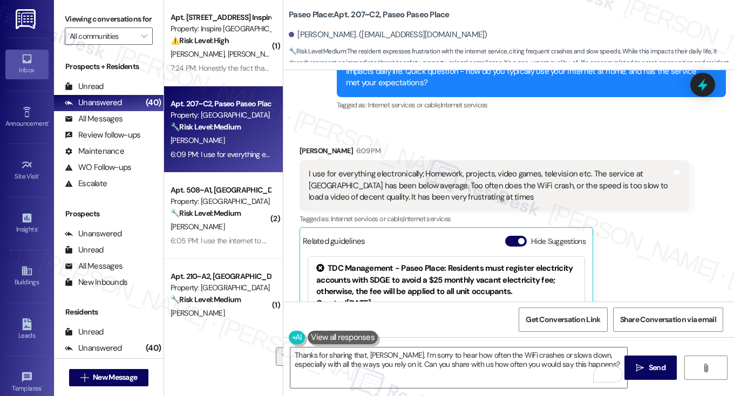
click at [489, 168] on div "I use for everything electronically; Homework, projects, video games, televisio…" at bounding box center [490, 185] width 363 height 35
drag, startPoint x: 420, startPoint y: 163, endPoint x: 564, endPoint y: 155, distance: 144.8
click at [564, 160] on div "I use for everything electronically; Homework, projects, video games, televisio…" at bounding box center [493, 185] width 389 height 51
copy div "Homework, projects, video games, television"
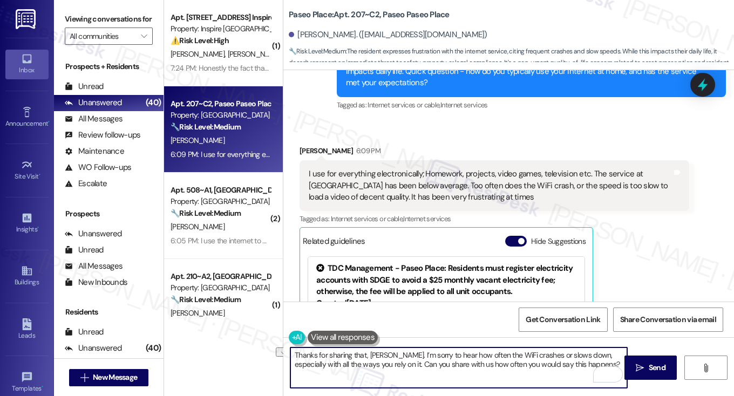
drag, startPoint x: 293, startPoint y: 366, endPoint x: 369, endPoint y: 360, distance: 76.8
click at [369, 360] on textarea "Thanks for sharing that, Rocco. I’m sorry to hear how often the WiFi crashes or…" at bounding box center [458, 367] width 337 height 40
click at [361, 168] on div "I use for everything electronically; Homework, projects, video games, televisio…" at bounding box center [490, 185] width 363 height 35
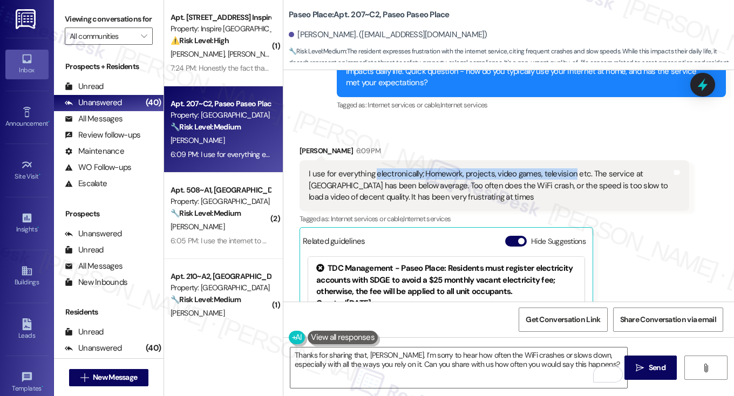
drag, startPoint x: 372, startPoint y: 161, endPoint x: 565, endPoint y: 159, distance: 193.1
click at [565, 168] on div "I use for everything electronically; Homework, projects, video games, televisio…" at bounding box center [490, 185] width 363 height 35
copy div "electronically; Homework, projects, video games, television"
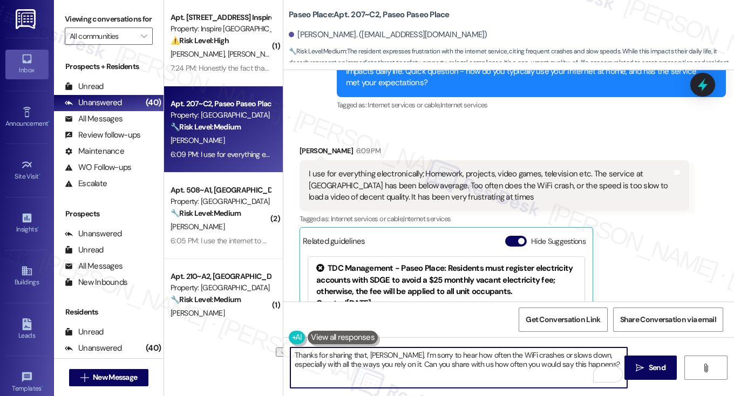
drag, startPoint x: 292, startPoint y: 364, endPoint x: 366, endPoint y: 364, distance: 73.9
click at [366, 364] on textarea "Thanks for sharing that, Rocco. I’m sorry to hear how often the WiFi crashes or…" at bounding box center [458, 367] width 337 height 40
click at [368, 362] on textarea "Thanks for sharing that, Rocco. I’m sorry to hear how often the WiFi crashes or…" at bounding box center [458, 367] width 337 height 40
click at [506, 368] on textarea "Thanks for sharing that, Rocco. I’m sorry to hear how often the WiFi crashes or…" at bounding box center [458, 367] width 337 height 40
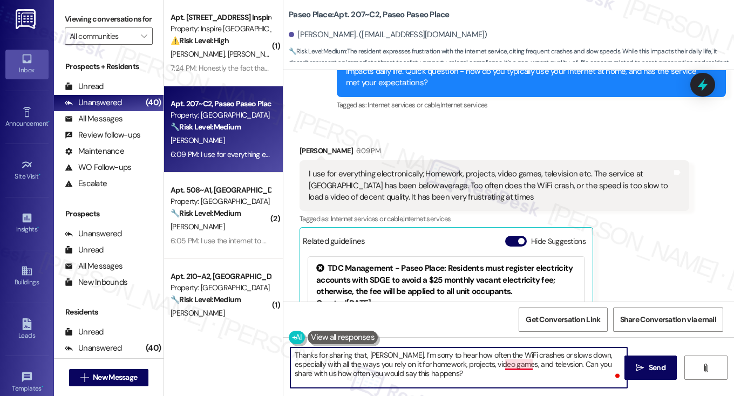
click at [506, 368] on textarea "Thanks for sharing that, Rocco. I’m sorry to hear how often the WiFi crashes or…" at bounding box center [458, 367] width 337 height 40
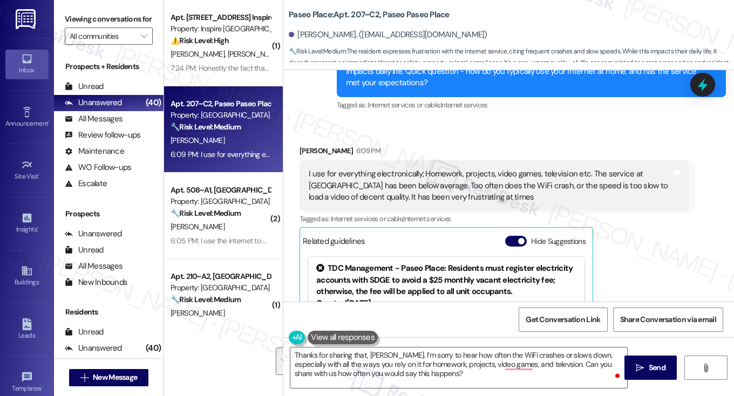
click at [84, 6] on div "Viewing conversations for All communities " at bounding box center [108, 28] width 109 height 56
click at [417, 358] on textarea "Thanks for sharing that, Rocco. I’m sorry to hear how often the WiFi crashes or…" at bounding box center [458, 367] width 337 height 40
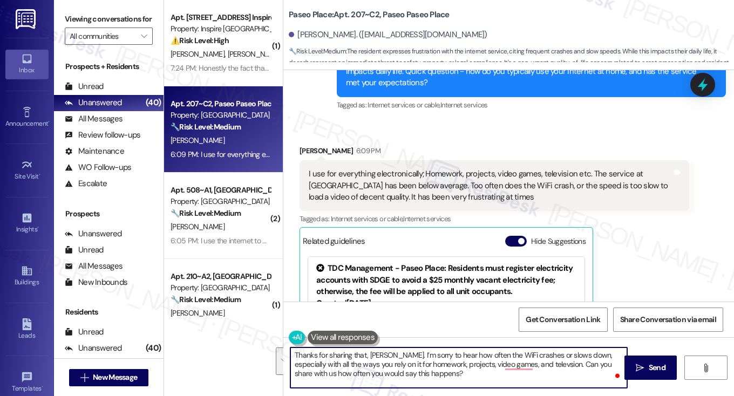
paste textarea "the WiFi crashes or slows down so often, especially with how much you depend on…"
type textarea "Thanks for sharing that, Rocco. I’m sorry to hear the WiFi crashes or slows dow…"
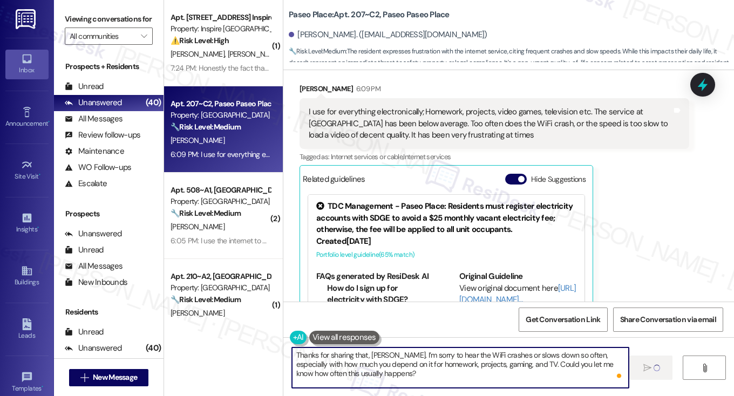
scroll to position [1395, 0]
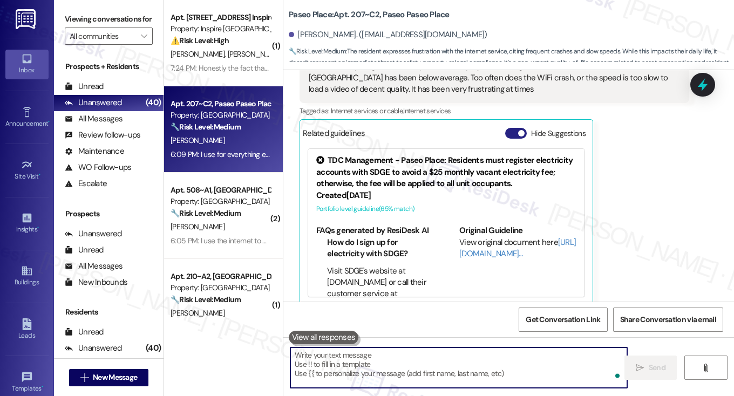
click at [507, 128] on button "Hide Suggestions" at bounding box center [516, 133] width 22 height 11
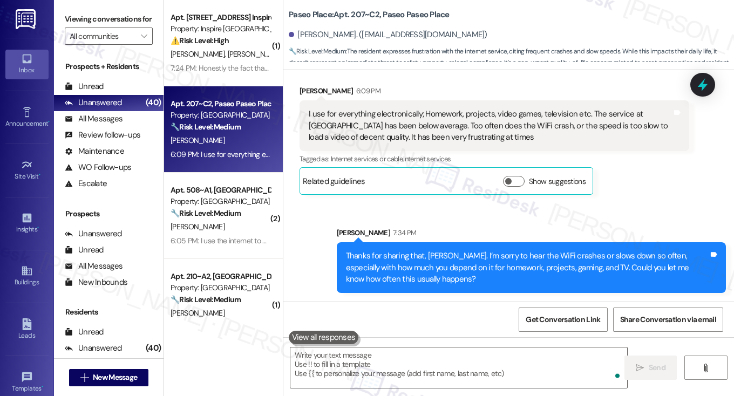
scroll to position [1336, 0]
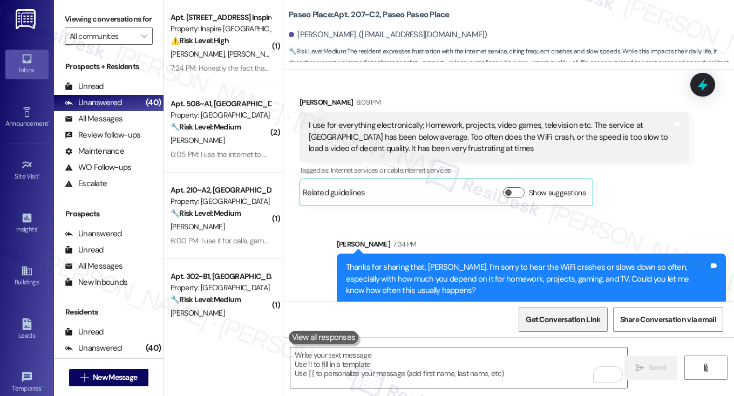
click at [548, 312] on span "Get Conversation Link" at bounding box center [562, 319] width 79 height 23
drag, startPoint x: 101, startPoint y: 32, endPoint x: 119, endPoint y: 32, distance: 17.3
click at [101, 28] on label "Viewing conversations for" at bounding box center [109, 19] width 88 height 17
click at [97, 17] on label "Viewing conversations for" at bounding box center [109, 19] width 88 height 17
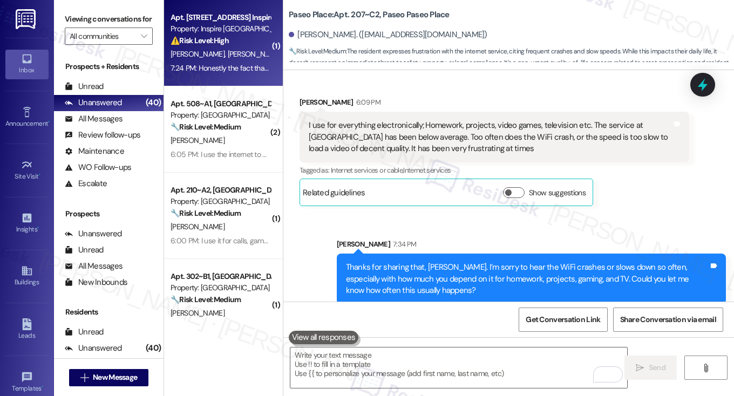
click at [231, 54] on span "M. Thomas" at bounding box center [255, 54] width 54 height 10
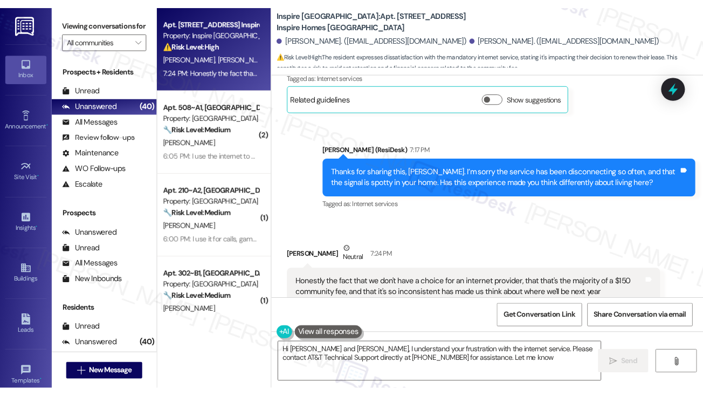
scroll to position [1279, 0]
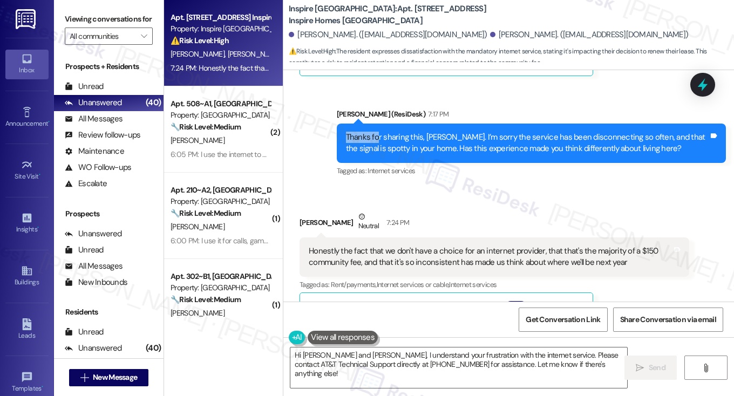
drag, startPoint x: 328, startPoint y: 102, endPoint x: 373, endPoint y: 111, distance: 46.1
click at [373, 111] on div "Sent via SMS Sarah (ResiDesk) 7:17 PM Thanks for sharing this, Jack. I’m sorry …" at bounding box center [531, 143] width 406 height 86
click at [359, 132] on div "Thanks for sharing this, Jack. I’m sorry the service has been disconnecting so …" at bounding box center [527, 143] width 363 height 23
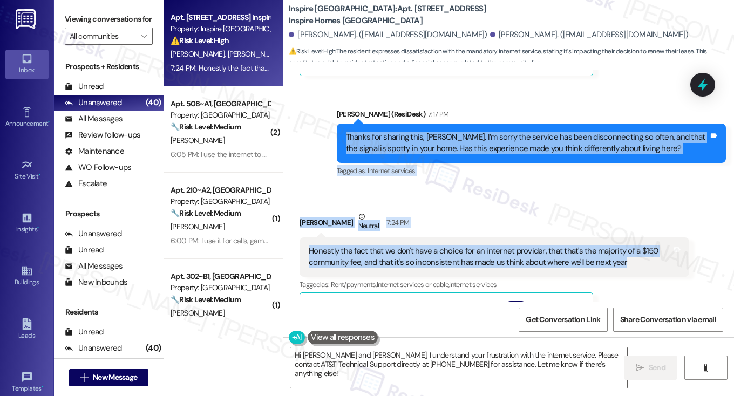
drag, startPoint x: 287, startPoint y: 110, endPoint x: 626, endPoint y: 236, distance: 361.5
click at [626, 236] on div "WO Lease started Apr 17, 2025 at 8:00 PM Show details Survey, sent via SMS Resi…" at bounding box center [508, 185] width 450 height 231
click at [626, 245] on div "Honestly the fact that we don't have a choice for an internet provider, that th…" at bounding box center [490, 256] width 363 height 23
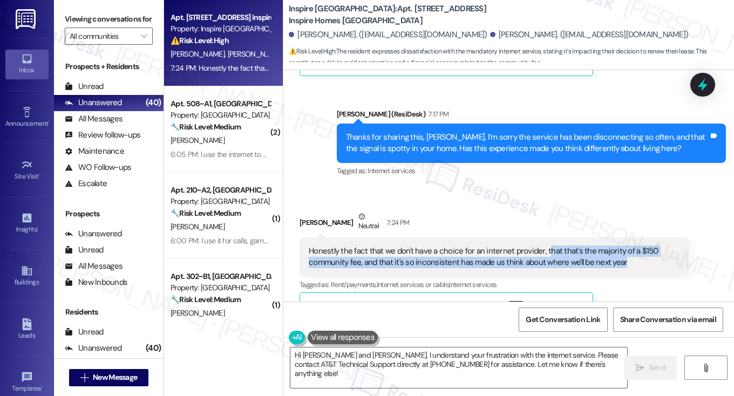
drag, startPoint x: 631, startPoint y: 238, endPoint x: 540, endPoint y: 220, distance: 93.0
click at [540, 237] on div "Honestly the fact that we don't have a choice for an internet provider, that th…" at bounding box center [493, 256] width 389 height 39
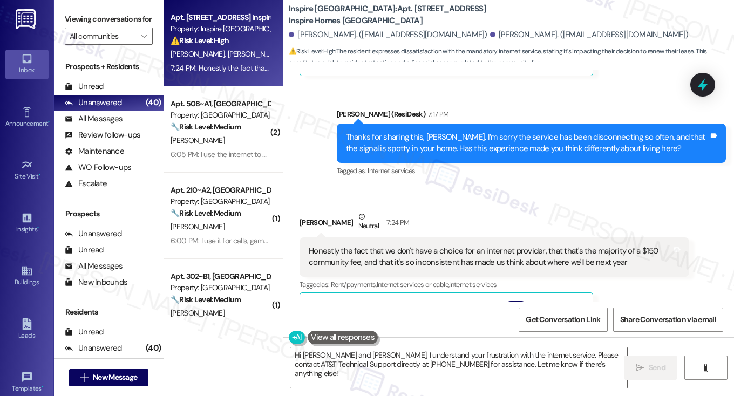
click at [501, 187] on div "Received via SMS Jack Coatney Neutral 7:24 PM Honestly the fact that we don't h…" at bounding box center [508, 337] width 450 height 300
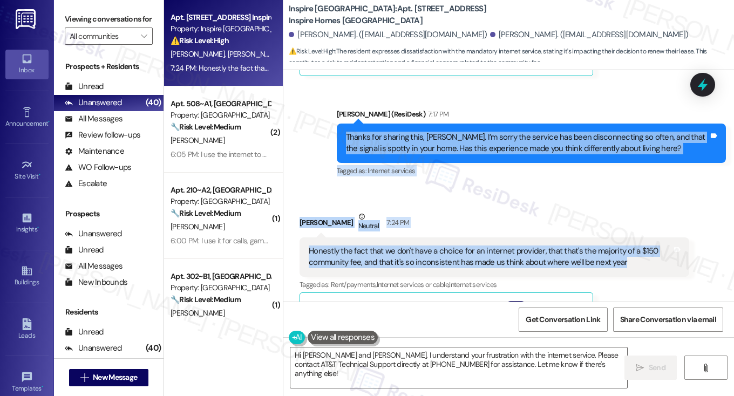
drag, startPoint x: 325, startPoint y: 105, endPoint x: 620, endPoint y: 245, distance: 326.7
click at [620, 245] on div "WO Lease started Apr 17, 2025 at 8:00 PM Show details Survey, sent via SMS Resi…" at bounding box center [508, 185] width 450 height 231
click at [597, 187] on div "Received via SMS Jack Coatney Neutral 7:24 PM Honestly the fact that we don't h…" at bounding box center [508, 337] width 450 height 300
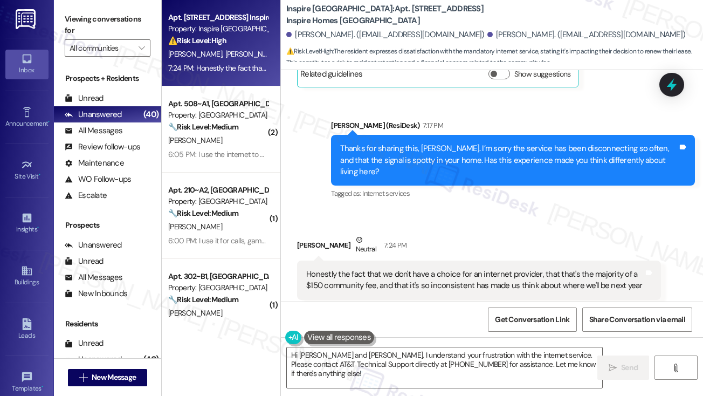
scroll to position [1302, 0]
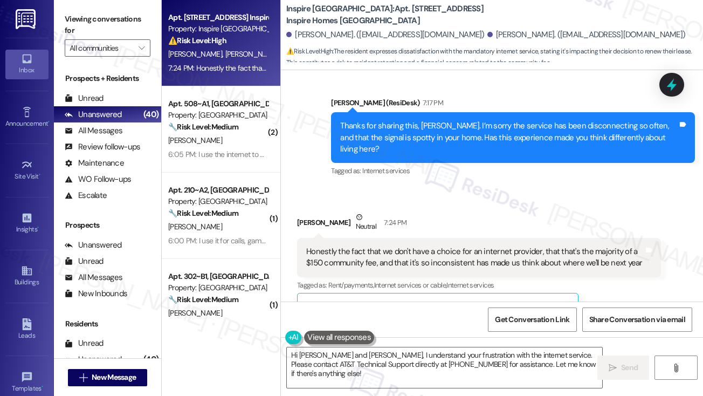
click at [416, 246] on div "Honestly the fact that we don't have a choice for an internet provider, that th…" at bounding box center [475, 257] width 338 height 23
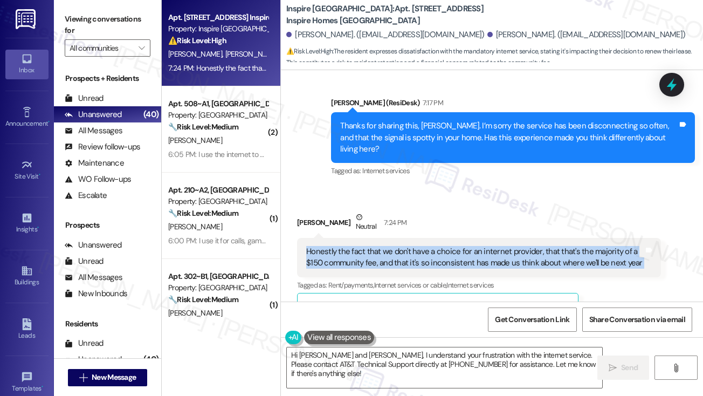
click at [416, 246] on div "Honestly the fact that we don't have a choice for an internet provider, that th…" at bounding box center [475, 257] width 338 height 23
click at [384, 238] on div "Honestly the fact that we don't have a choice for an internet provider, that th…" at bounding box center [479, 257] width 364 height 39
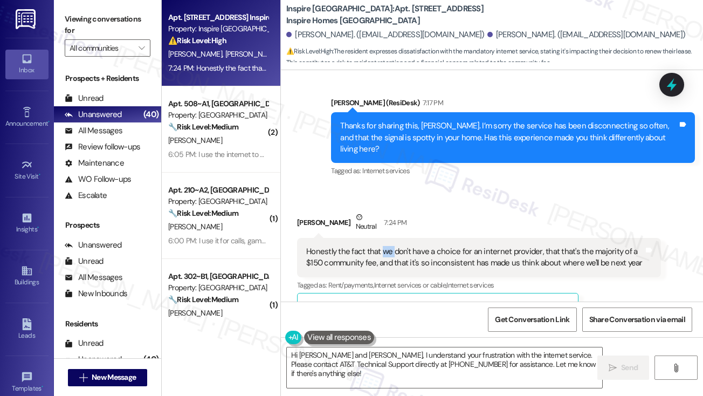
click at [384, 238] on div "Honestly the fact that we don't have a choice for an internet provider, that th…" at bounding box center [479, 257] width 364 height 39
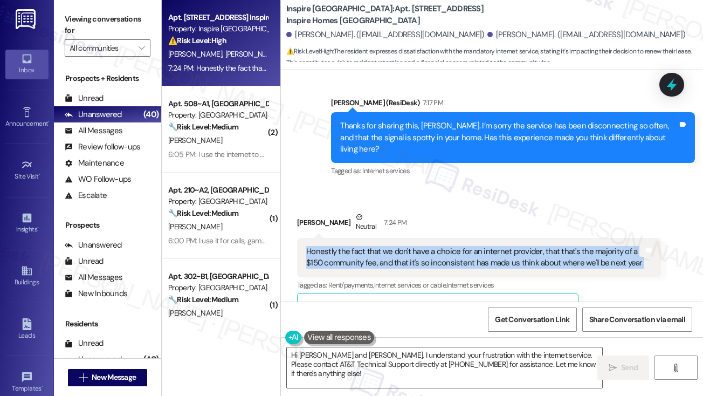
click at [384, 238] on div "Honestly the fact that we don't have a choice for an internet provider, that th…" at bounding box center [479, 257] width 364 height 39
click at [382, 246] on div "Honestly the fact that we don't have a choice for an internet provider, that th…" at bounding box center [475, 257] width 338 height 23
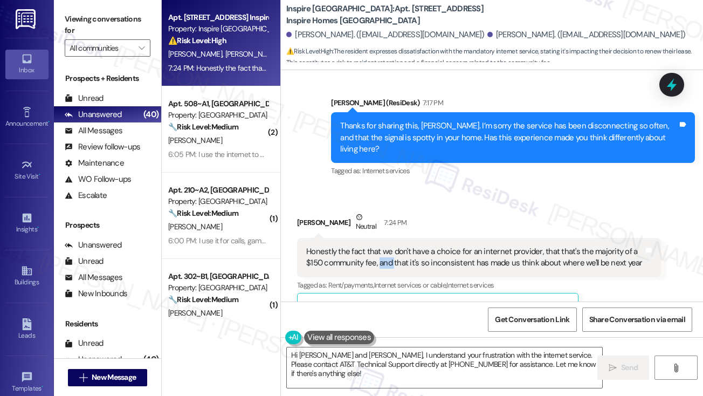
click at [382, 246] on div "Honestly the fact that we don't have a choice for an internet provider, that th…" at bounding box center [475, 257] width 338 height 23
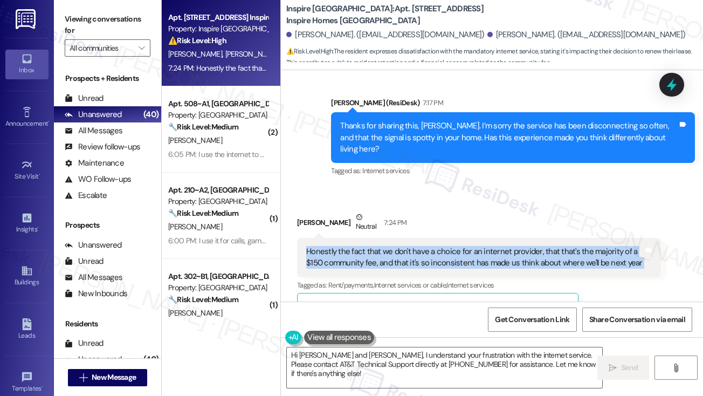
click at [382, 246] on div "Honestly the fact that we don't have a choice for an internet provider, that th…" at bounding box center [475, 257] width 338 height 23
click at [500, 238] on div "Honestly the fact that we don't have a choice for an internet provider, that th…" at bounding box center [479, 257] width 364 height 39
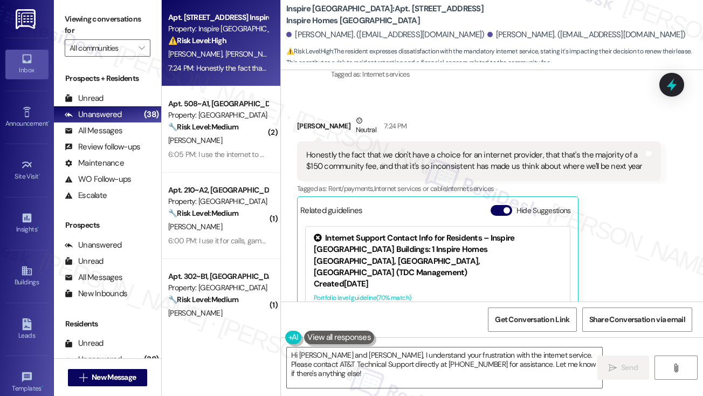
scroll to position [1356, 0]
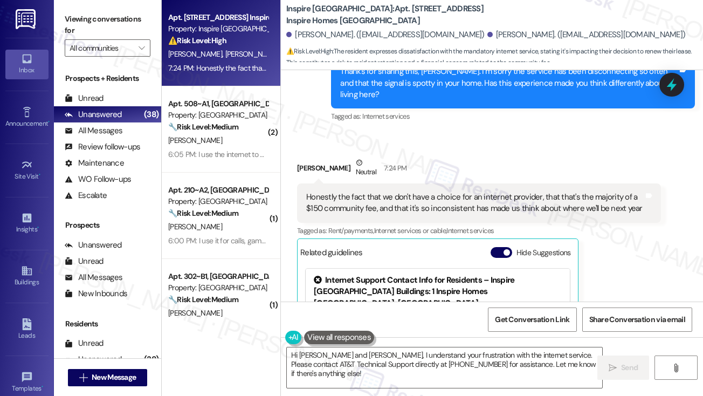
click at [468, 191] on div "Honestly the fact that we don't have a choice for an internet provider, that th…" at bounding box center [475, 202] width 338 height 23
click at [326, 191] on div "Honestly the fact that we don't have a choice for an internet provider, that th…" at bounding box center [475, 202] width 338 height 23
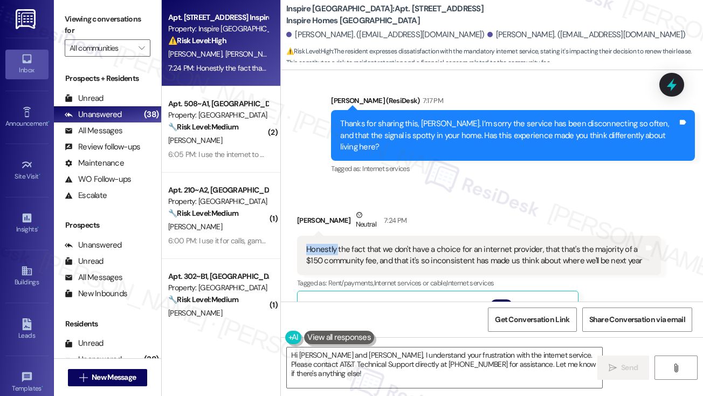
scroll to position [1249, 0]
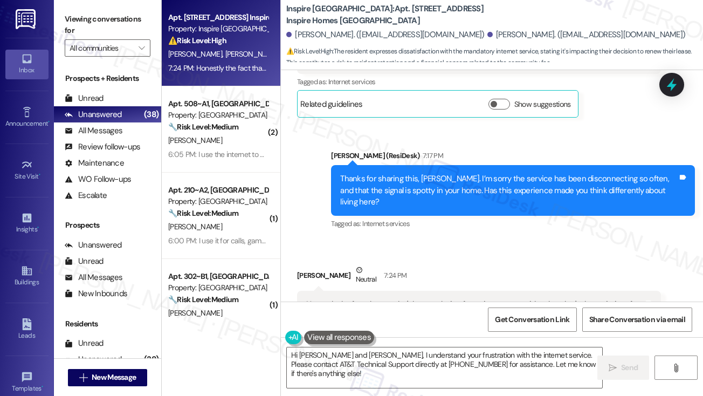
click at [101, 17] on label "Viewing conversations for" at bounding box center [108, 25] width 86 height 29
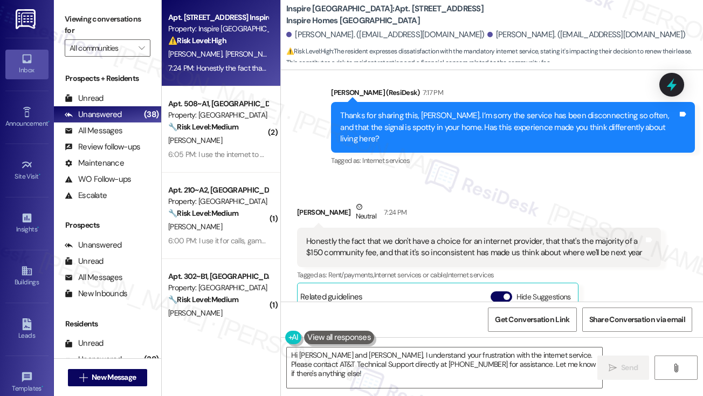
scroll to position [1357, 0]
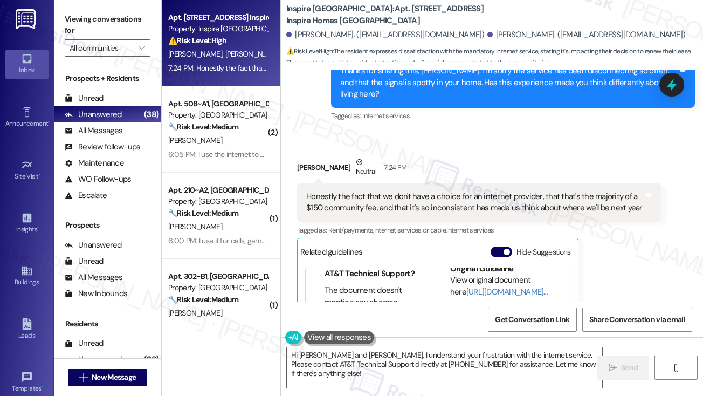
click at [105, 26] on label "Viewing conversations for" at bounding box center [108, 25] width 86 height 29
click at [502, 247] on button "Hide Suggestions" at bounding box center [502, 252] width 22 height 11
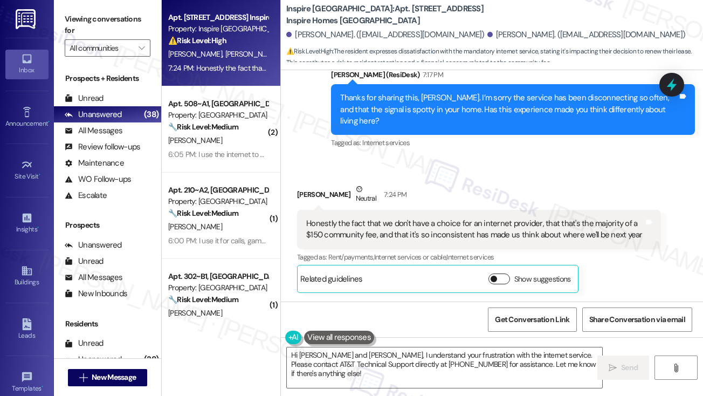
scroll to position [1306, 0]
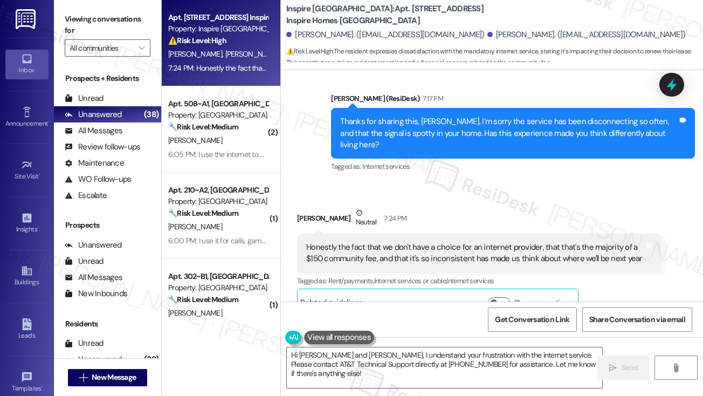
drag, startPoint x: 99, startPoint y: 9, endPoint x: 112, endPoint y: 19, distance: 16.4
click at [99, 9] on div "Viewing conversations for All communities " at bounding box center [107, 33] width 107 height 67
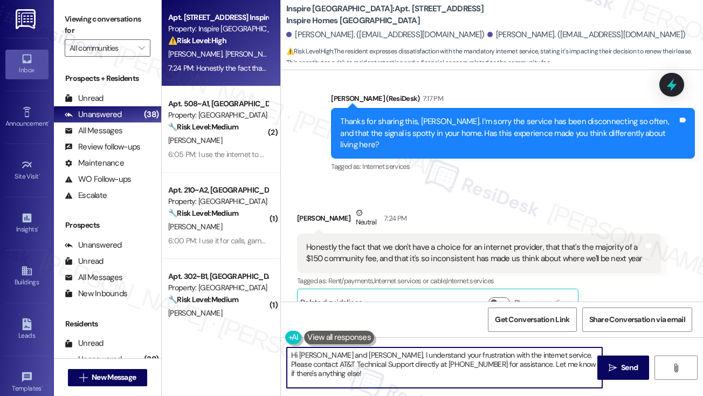
click at [381, 362] on textarea "Hi Jack and Madeline, I understand your frustration with the internet service. …" at bounding box center [445, 367] width 316 height 40
paste textarea "Thanks for being honest about that, Jack—I understand how frustrating it must f…"
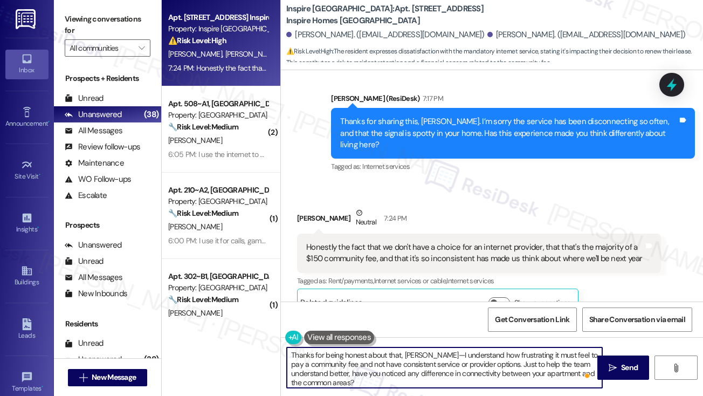
drag, startPoint x: 417, startPoint y: 353, endPoint x: 426, endPoint y: 354, distance: 8.2
click at [426, 354] on textarea "Thanks for being honest about that, Jack—I understand how frustrating it must f…" at bounding box center [445, 367] width 316 height 40
click at [485, 353] on textarea "Thanks for being honest about that, Jack. I understand how frustrating it must …" at bounding box center [445, 367] width 316 height 40
click at [473, 361] on textarea "Thanks for being honest about that, Jack. I understand how frustrating it must …" at bounding box center [445, 367] width 316 height 40
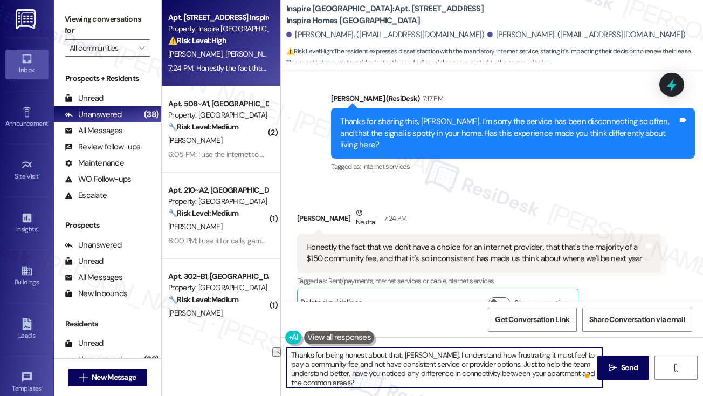
drag, startPoint x: 462, startPoint y: 353, endPoint x: 504, endPoint y: 353, distance: 42.6
click at [504, 353] on textarea "Thanks for being honest about that, Jack. I understand how frustrating it must …" at bounding box center [445, 367] width 316 height 40
click at [445, 355] on textarea "Thanks for being honest about that, Jack. I understand how frustrating it must …" at bounding box center [445, 367] width 316 height 40
drag, startPoint x: 419, startPoint y: 354, endPoint x: 503, endPoint y: 366, distance: 85.0
click at [503, 366] on textarea "Thanks for being honest about that, Jack. I understand how frustrating it must …" at bounding box center [445, 367] width 316 height 40
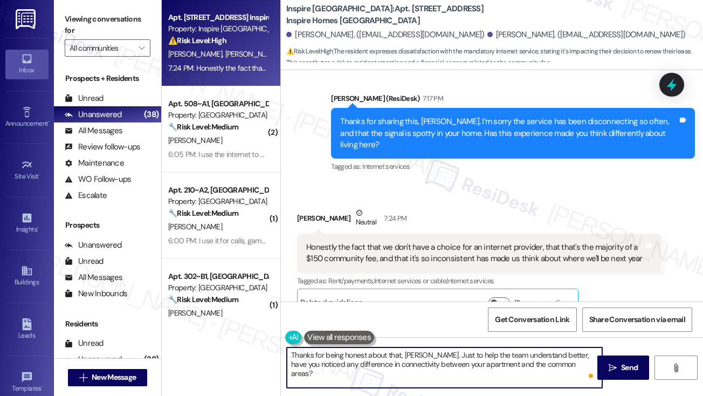
click at [457, 371] on textarea "Thanks for being honest about that, Jack. Just to help the team understand bett…" at bounding box center [445, 367] width 316 height 40
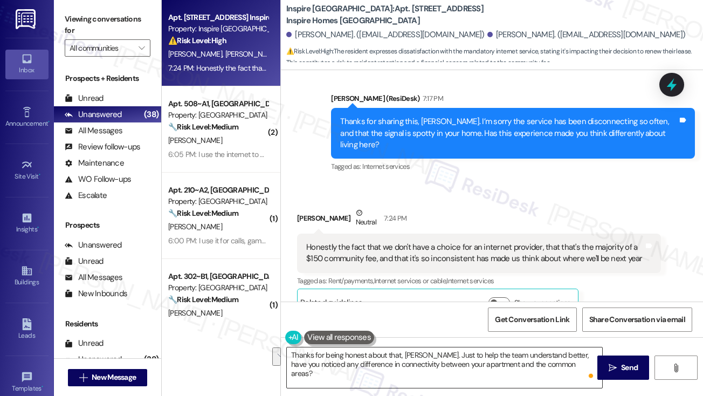
drag, startPoint x: 598, startPoint y: 362, endPoint x: 577, endPoint y: 366, distance: 20.8
click at [577, 366] on div "Thanks for being honest about that, Jack. Just to help the team understand bett…" at bounding box center [492, 377] width 422 height 81
click at [100, 24] on label "Viewing conversations for" at bounding box center [108, 25] width 86 height 29
click at [113, 20] on label "Viewing conversations for" at bounding box center [108, 25] width 86 height 29
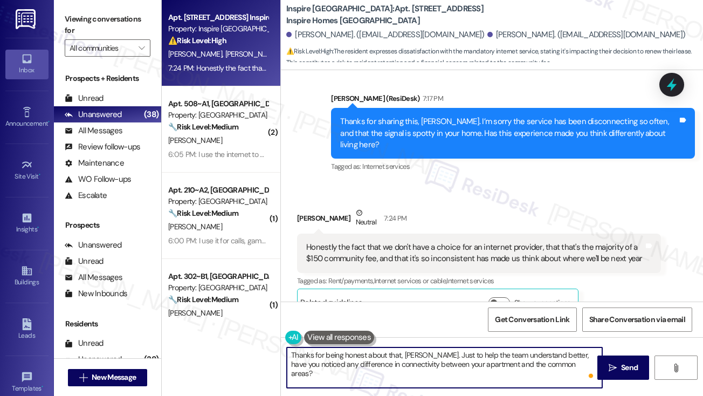
click at [404, 358] on textarea "Thanks for being honest about that, Jack. Just to help the team understand bett…" at bounding box center [445, 367] width 316 height 40
drag, startPoint x: 421, startPoint y: 355, endPoint x: 578, endPoint y: 369, distance: 157.5
click at [578, 369] on textarea "Thanks for being honest about that, Jack. Just to help the team understand bett…" at bounding box center [445, 367] width 316 height 40
paste textarea "Thanks for being honest about that, Jack—I understand your concerns about the c…"
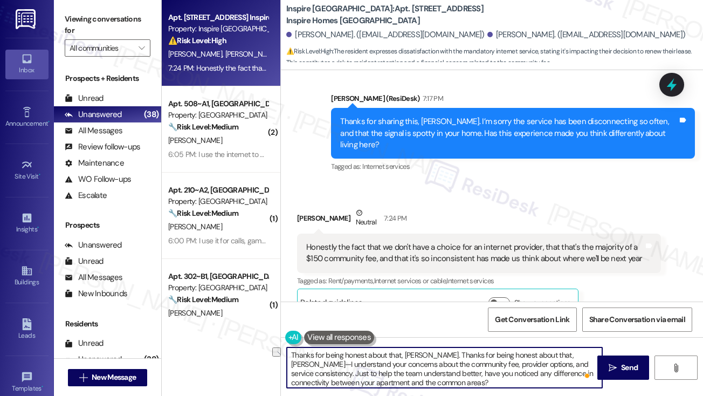
drag, startPoint x: 421, startPoint y: 353, endPoint x: 552, endPoint y: 353, distance: 131.1
click at [552, 353] on textarea "Thanks for being honest about that, Jack. Thanks for being honest about that, J…" at bounding box center [445, 367] width 316 height 40
click at [407, 354] on textarea "Thanks for being honest about that, Jack. I understand your concerns about the …" at bounding box center [445, 367] width 316 height 40
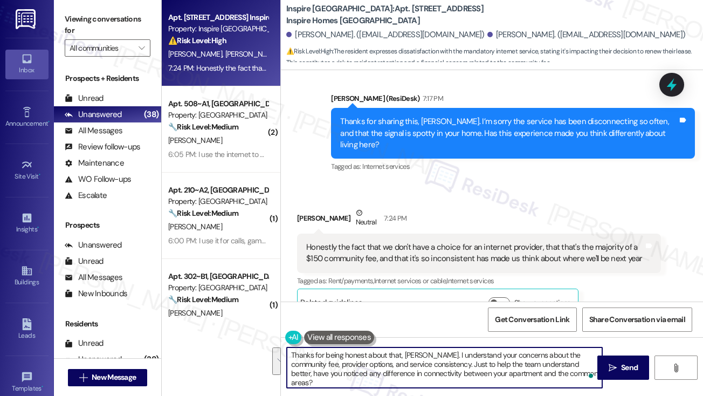
click at [519, 366] on textarea "Thanks for being honest about that, Jack. I understand your concerns about the …" at bounding box center [445, 367] width 316 height 40
click at [576, 372] on textarea "Thanks for being honest about that, Jack. I understand your concerns about the …" at bounding box center [445, 367] width 316 height 40
click at [444, 372] on textarea "Thanks for being honest about that, Jack. I understand your concerns about the …" at bounding box center [445, 367] width 316 height 40
drag, startPoint x: 444, startPoint y: 372, endPoint x: 491, endPoint y: 372, distance: 47.5
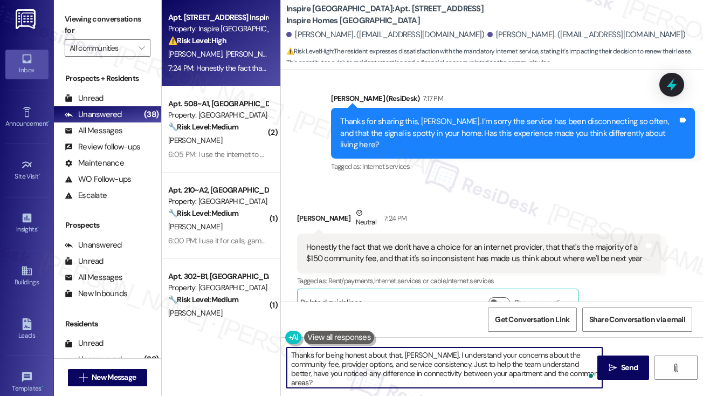
click at [444, 372] on textarea "Thanks for being honest about that, Jack. I understand your concerns about the …" at bounding box center [445, 367] width 316 height 40
type textarea "Thanks for being honest about that, Jack. I understand your concerns about the …"
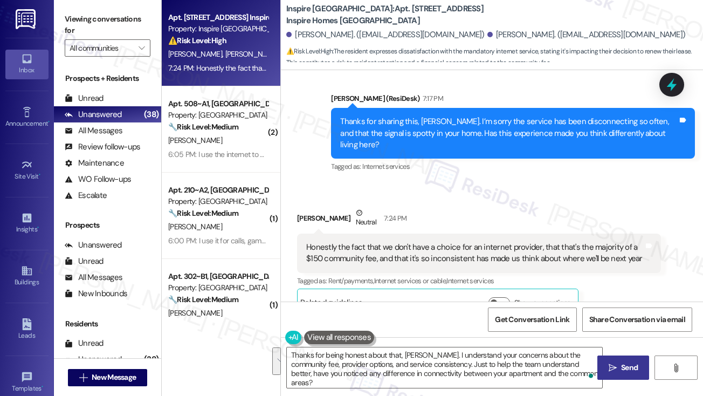
click at [612, 375] on button " Send" at bounding box center [624, 367] width 52 height 24
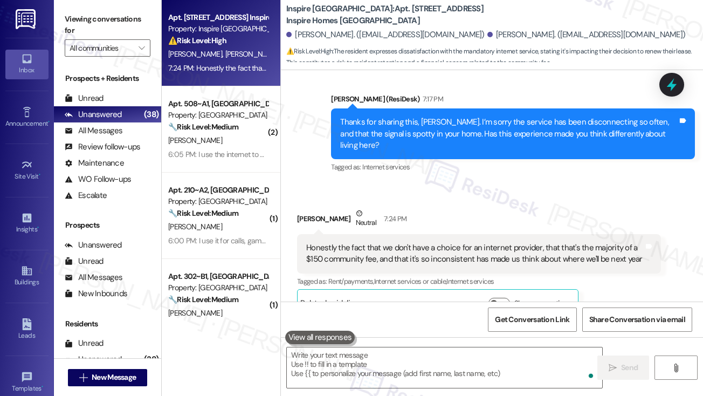
scroll to position [1404, 0]
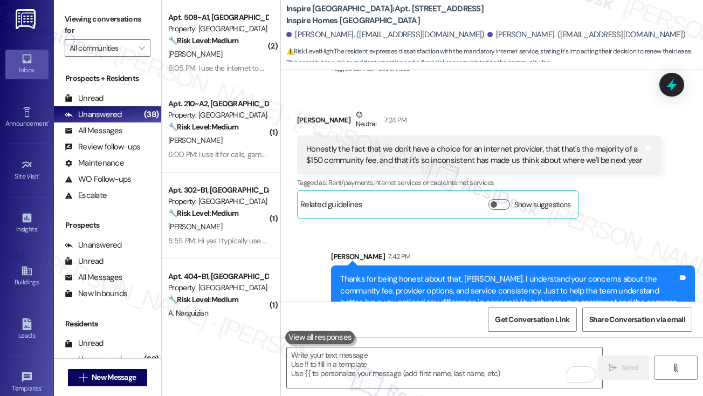
click at [484, 273] on div "Thanks for being honest about that, Jack. I understand your concerns about the …" at bounding box center [509, 296] width 338 height 46
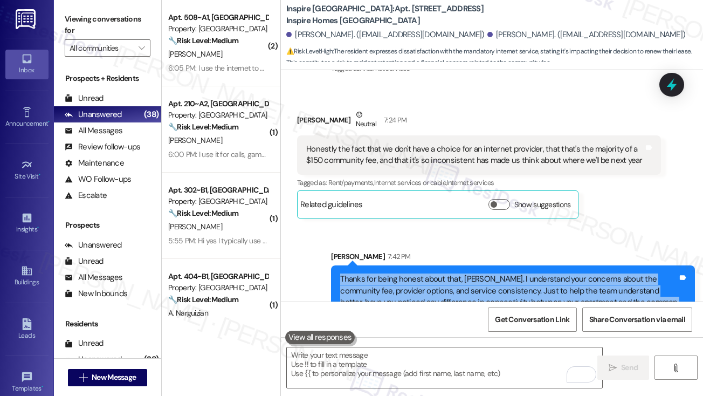
click at [484, 273] on div "Thanks for being honest about that, Jack. I understand your concerns about the …" at bounding box center [509, 296] width 338 height 46
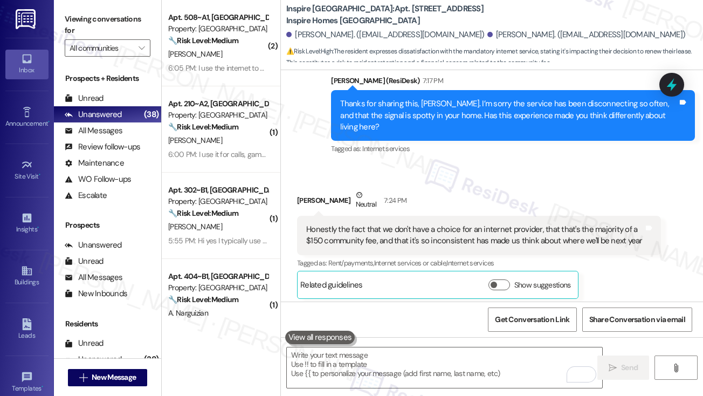
scroll to position [1242, 0]
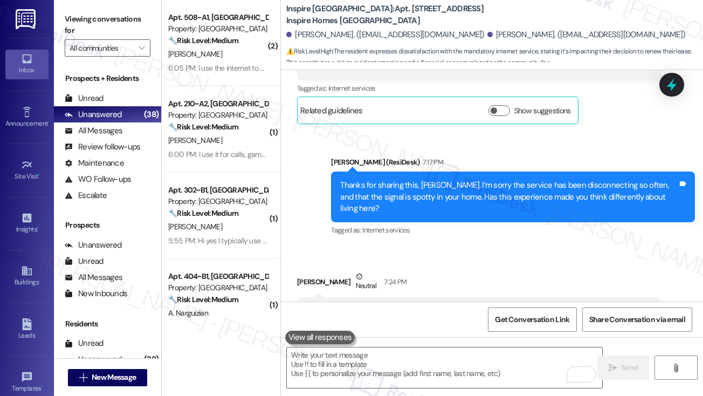
click at [465, 181] on div "Thanks for sharing this, Jack. I’m sorry the service has been disconnecting so …" at bounding box center [509, 197] width 338 height 35
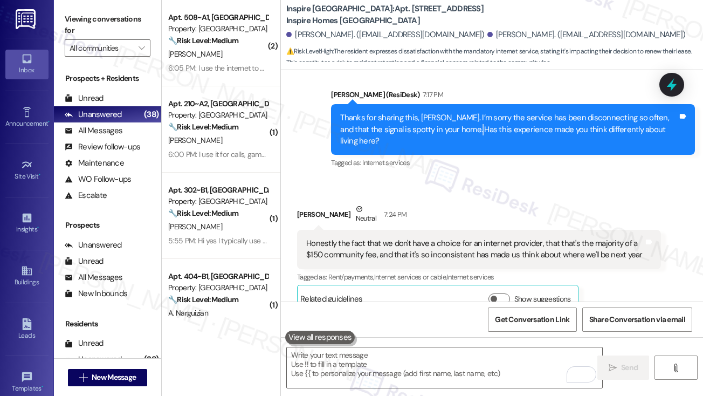
scroll to position [1350, 0]
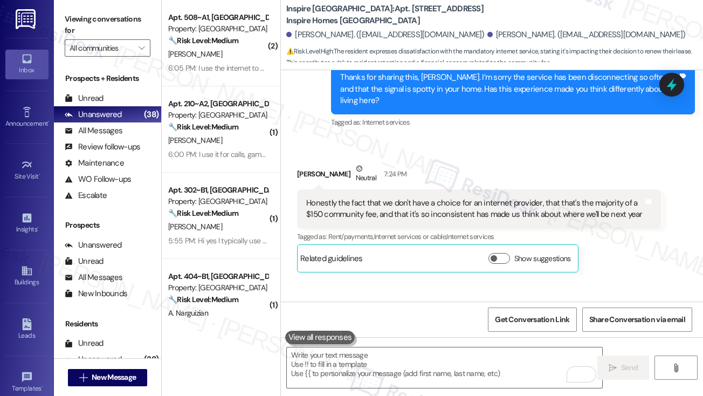
click at [416, 197] on div "Honestly the fact that we don't have a choice for an internet provider, that th…" at bounding box center [475, 208] width 338 height 23
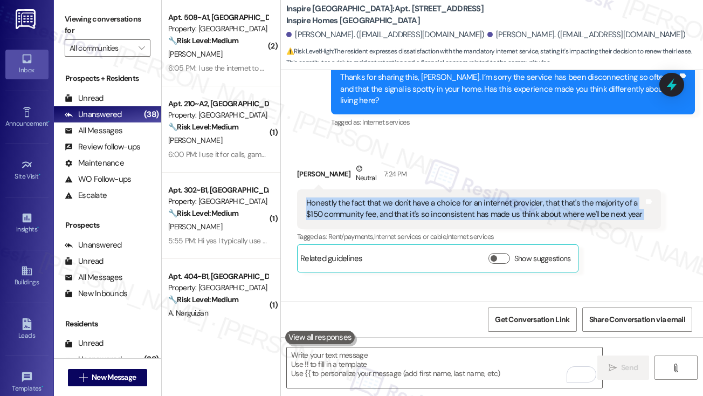
click at [416, 197] on div "Honestly the fact that we don't have a choice for an internet provider, that th…" at bounding box center [475, 208] width 338 height 23
click at [536, 315] on span "Get Conversation Link" at bounding box center [532, 319] width 74 height 11
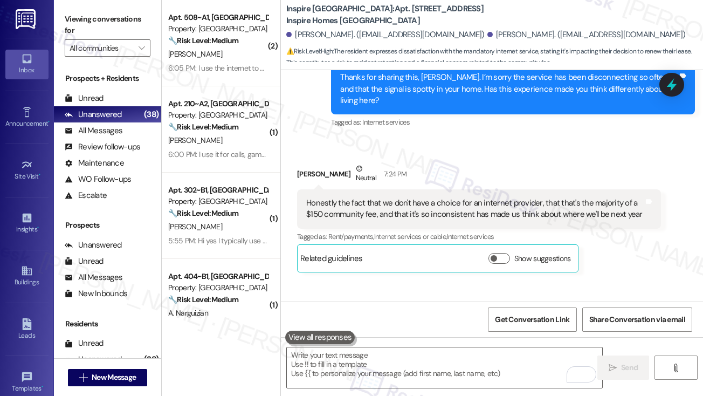
click at [543, 163] on div "Jack Coatney Neutral 7:24 PM" at bounding box center [479, 176] width 364 height 26
click at [77, 21] on label "Viewing conversations for" at bounding box center [108, 25] width 86 height 29
click at [435, 197] on div "Honestly the fact that we don't have a choice for an internet provider, that th…" at bounding box center [475, 208] width 338 height 23
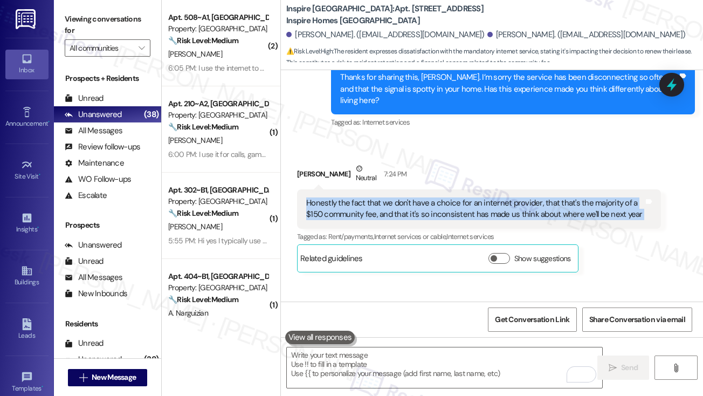
click at [435, 197] on div "Honestly the fact that we don't have a choice for an internet provider, that th…" at bounding box center [475, 208] width 338 height 23
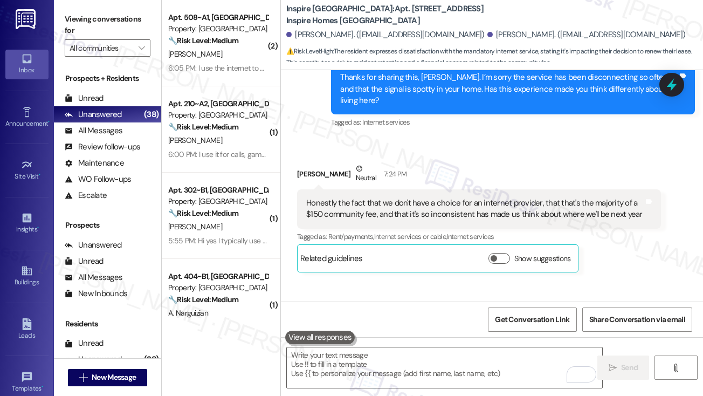
click at [94, 30] on label "Viewing conversations for" at bounding box center [108, 25] width 86 height 29
click at [468, 197] on div "Honestly the fact that we don't have a choice for an internet provider, that th…" at bounding box center [475, 208] width 338 height 23
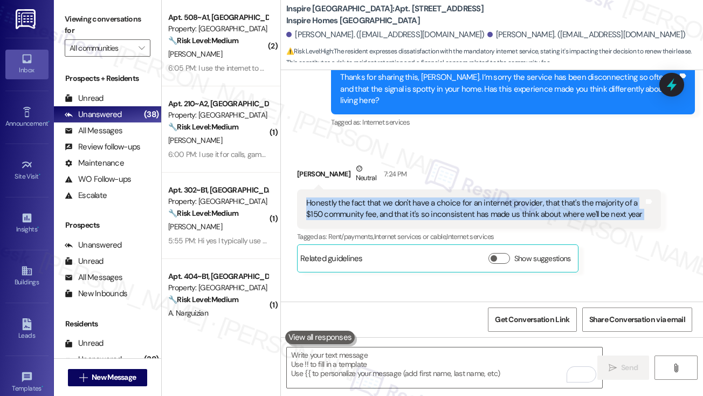
click at [468, 197] on div "Honestly the fact that we don't have a choice for an internet provider, that th…" at bounding box center [475, 208] width 338 height 23
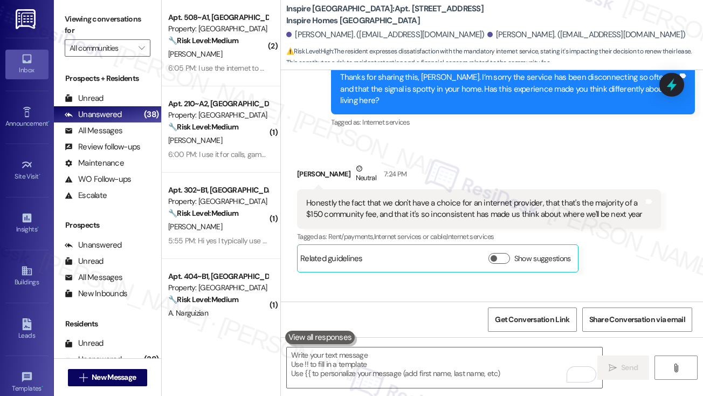
click at [92, 13] on label "Viewing conversations for" at bounding box center [108, 25] width 86 height 29
click at [111, 33] on label "Viewing conversations for" at bounding box center [108, 25] width 86 height 29
click at [88, 21] on label "Viewing conversations for" at bounding box center [108, 25] width 86 height 29
click at [325, 197] on div "Honestly the fact that we don't have a choice for an internet provider, that th…" at bounding box center [475, 208] width 338 height 23
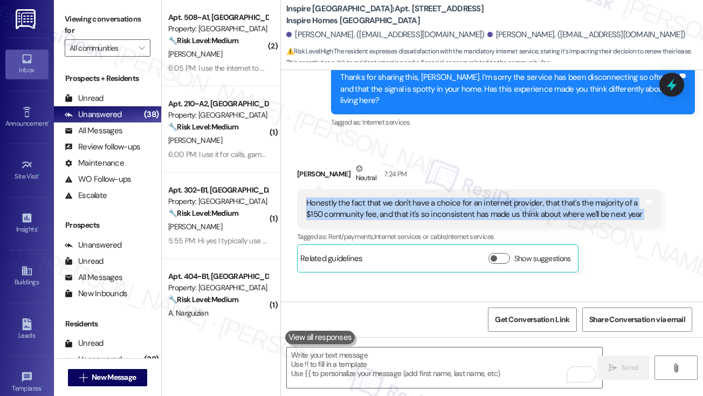
click at [325, 197] on div "Honestly the fact that we don't have a choice for an internet provider, that th…" at bounding box center [475, 208] width 338 height 23
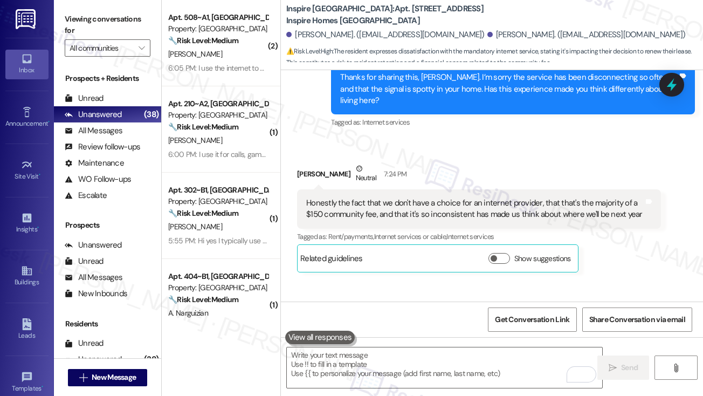
click at [103, 10] on div "Viewing conversations for All communities " at bounding box center [107, 33] width 107 height 67
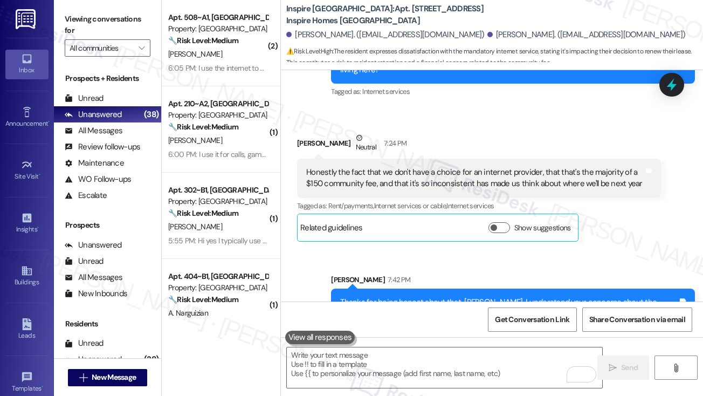
scroll to position [1404, 0]
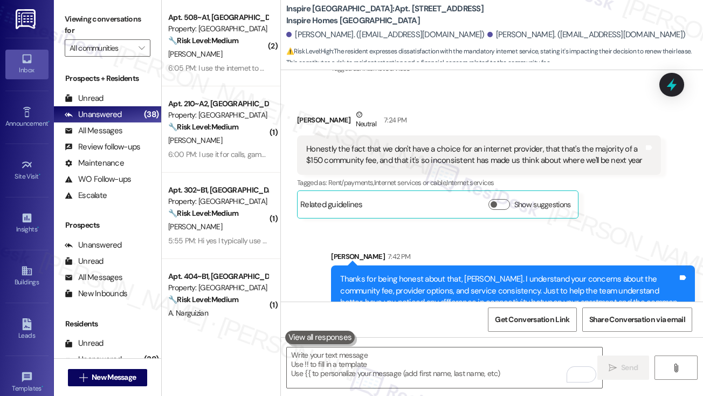
click at [492, 265] on div "Thanks for being honest about that, Jack. I understand your concerns about the …" at bounding box center [513, 296] width 364 height 63
click at [343, 143] on div "Honestly the fact that we don't have a choice for an internet provider, that th…" at bounding box center [475, 154] width 338 height 23
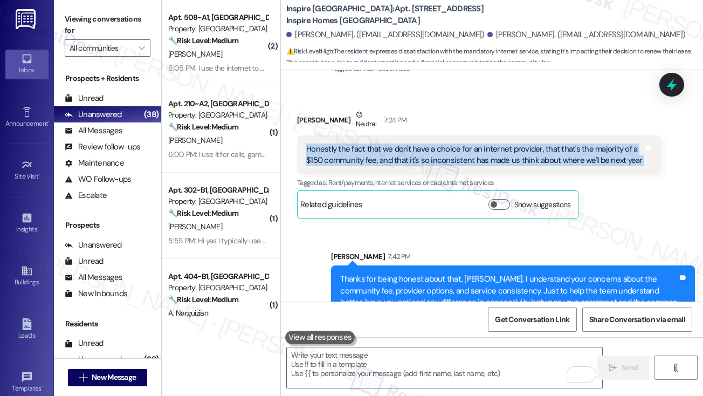
click at [343, 143] on div "Honestly the fact that we don't have a choice for an internet provider, that th…" at bounding box center [475, 154] width 338 height 23
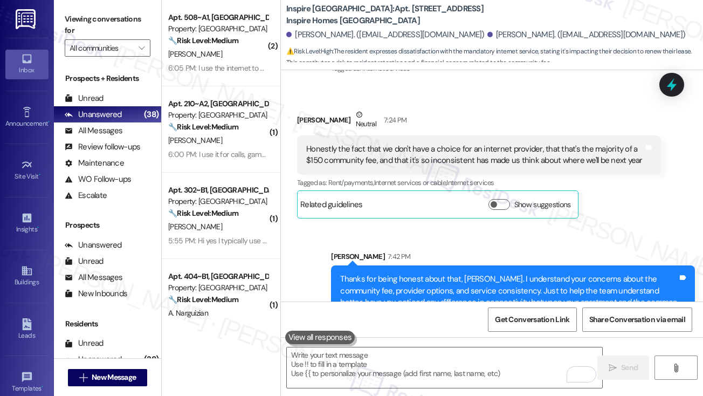
click at [86, 27] on label "Viewing conversations for" at bounding box center [108, 25] width 86 height 29
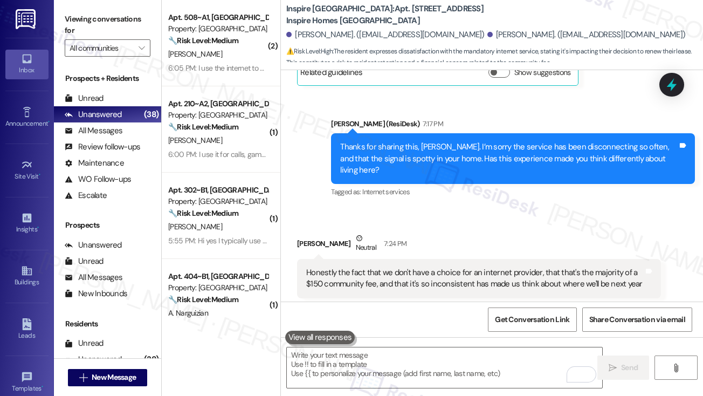
scroll to position [1188, 0]
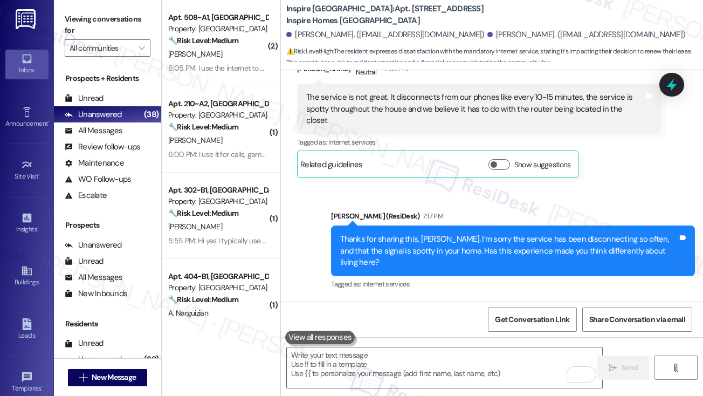
click at [78, 29] on label "Viewing conversations for" at bounding box center [108, 25] width 86 height 29
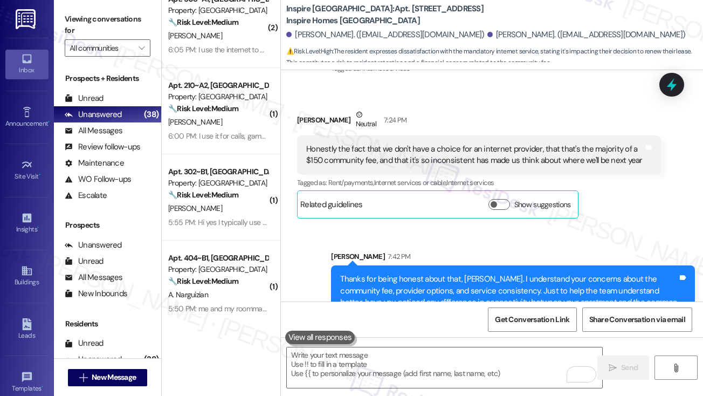
scroll to position [0, 0]
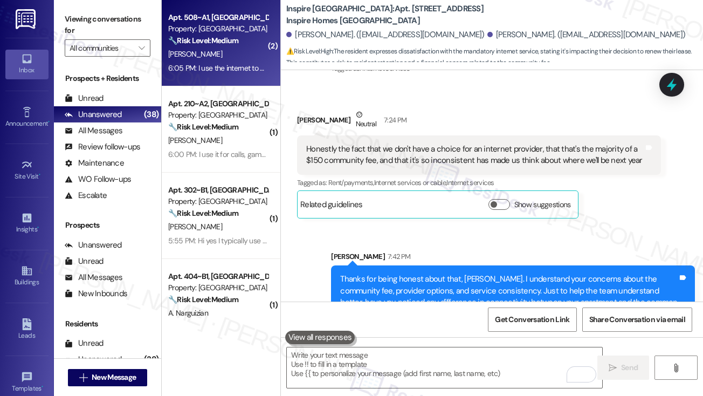
click at [248, 67] on div "6:05 PM: I use the internet to do my homework. I works pretty well. 6:05 PM: I …" at bounding box center [272, 68] width 208 height 10
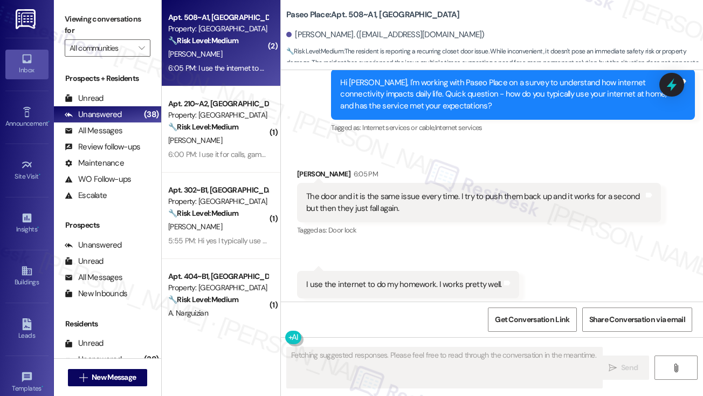
scroll to position [925, 0]
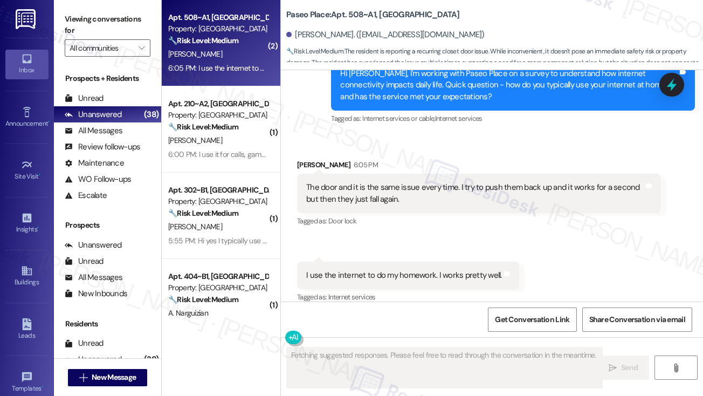
click at [364, 182] on div "The door and it is the same issue every time. I try to push them back up and it…" at bounding box center [475, 193] width 338 height 23
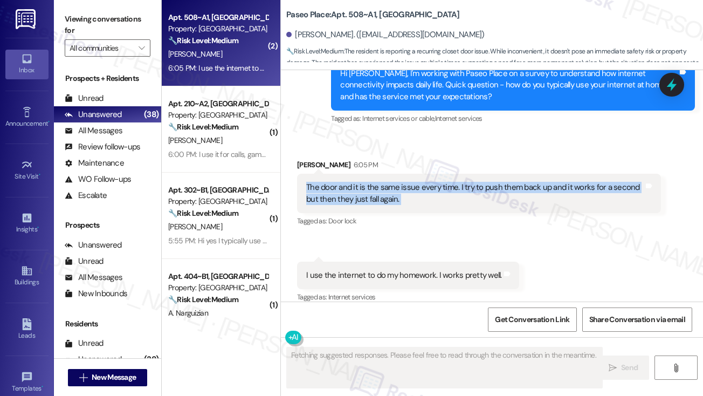
click at [364, 182] on div "The door and it is the same issue every time. I try to push them back up and it…" at bounding box center [475, 193] width 338 height 23
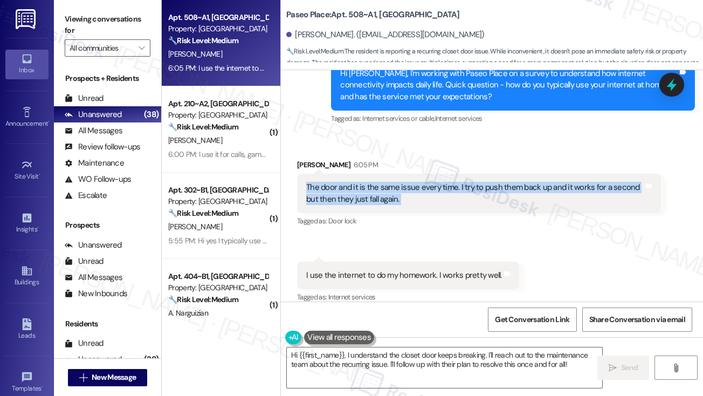
scroll to position [926, 0]
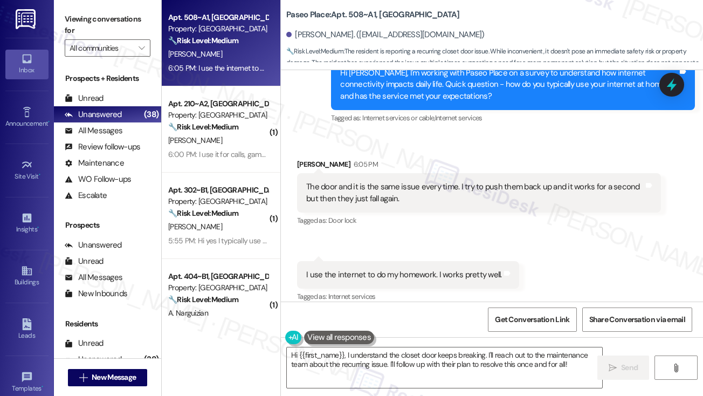
click at [386, 269] on div "I use the internet to do my homework. I works pretty well." at bounding box center [404, 274] width 196 height 11
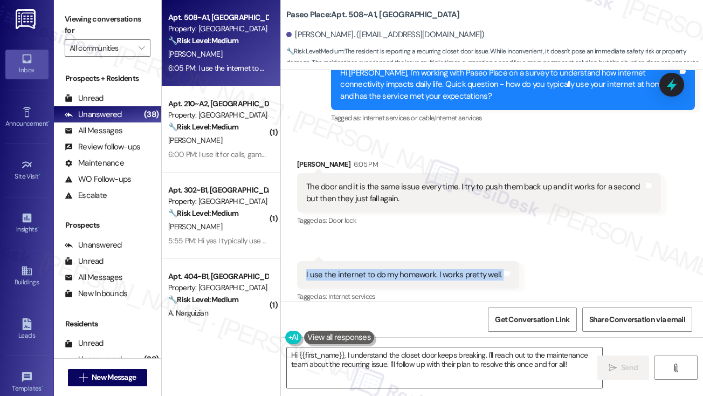
click at [386, 269] on div "I use the internet to do my homework. I works pretty well." at bounding box center [404, 274] width 196 height 11
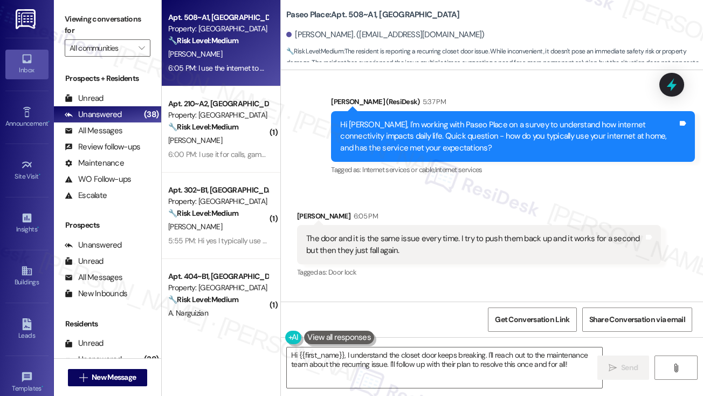
scroll to position [818, 0]
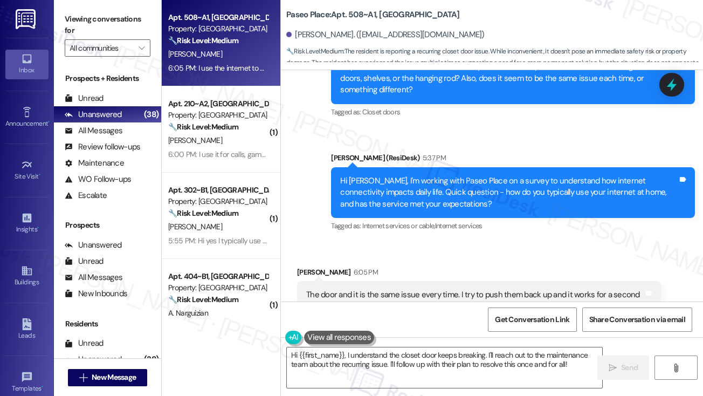
click at [385, 175] on div "Hi Catalina, I'm working with Paseo Place on a survey to understand how interne…" at bounding box center [509, 192] width 338 height 35
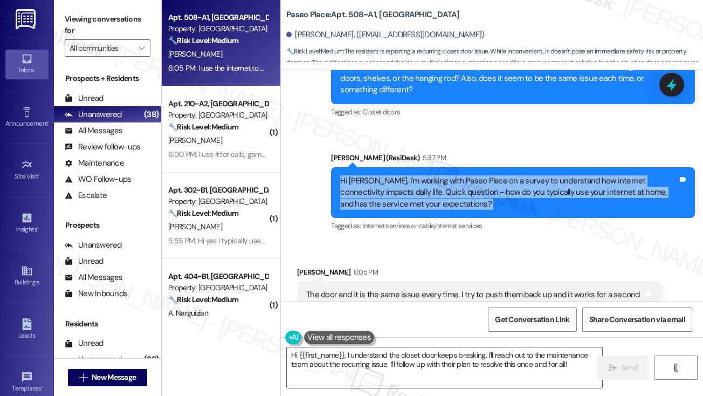
click at [385, 175] on div "Hi Catalina, I'm working with Paseo Place on a survey to understand how interne…" at bounding box center [509, 192] width 338 height 35
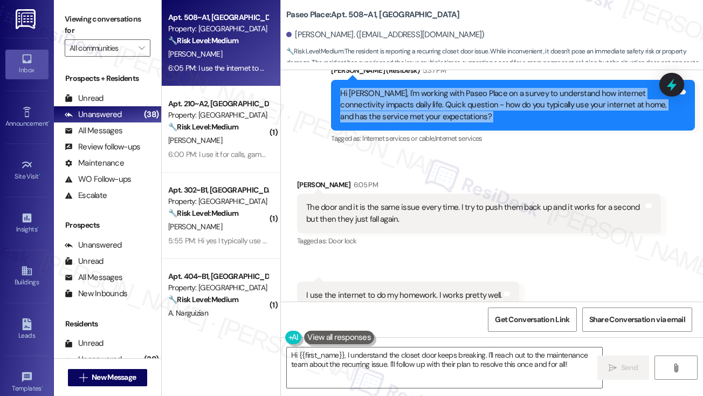
scroll to position [926, 0]
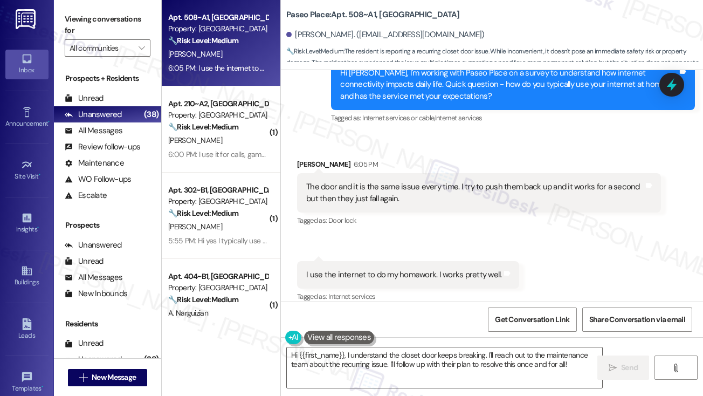
click at [375, 181] on div "The door and it is the same issue every time. I try to push them back up and it…" at bounding box center [475, 192] width 338 height 23
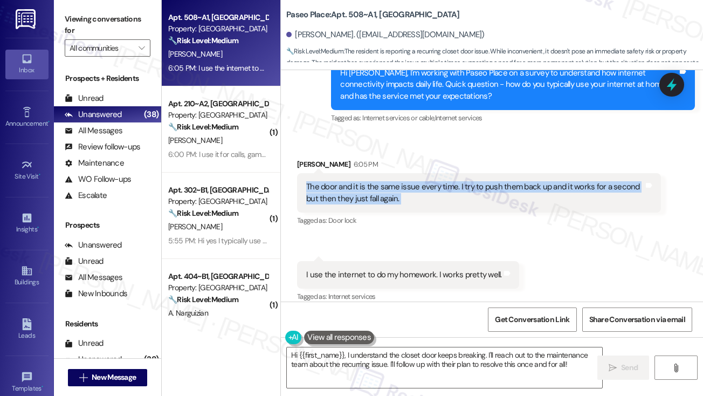
click at [375, 181] on div "The door and it is the same issue every time. I try to push them back up and it…" at bounding box center [475, 192] width 338 height 23
click at [434, 181] on div "The door and it is the same issue every time. I try to push them back up and it…" at bounding box center [475, 192] width 338 height 23
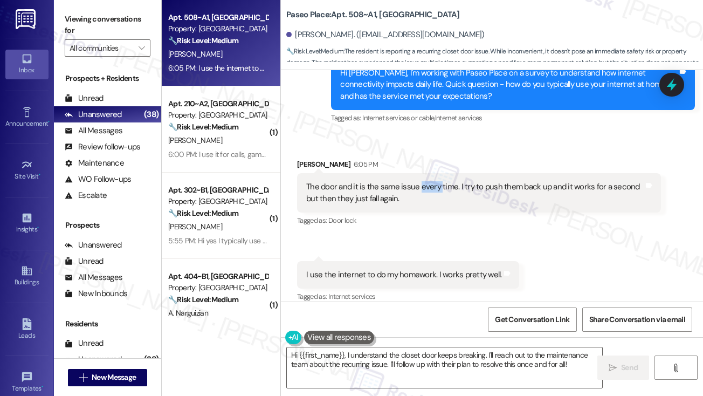
click at [434, 181] on div "The door and it is the same issue every time. I try to push them back up and it…" at bounding box center [475, 192] width 338 height 23
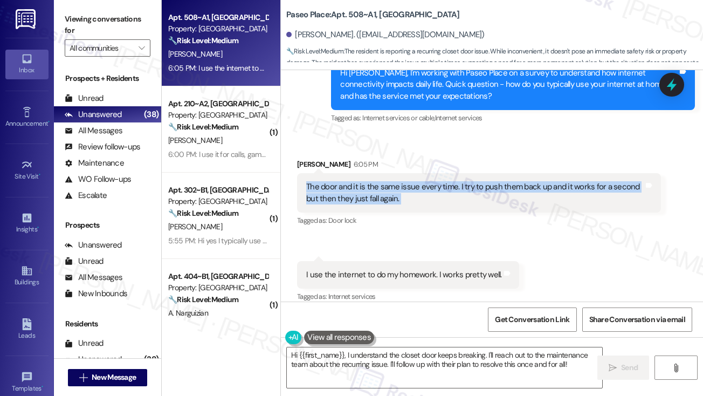
click at [434, 181] on div "The door and it is the same issue every time. I try to push them back up and it…" at bounding box center [475, 192] width 338 height 23
click at [435, 181] on div "The door and it is the same issue every time. I try to push them back up and it…" at bounding box center [475, 192] width 338 height 23
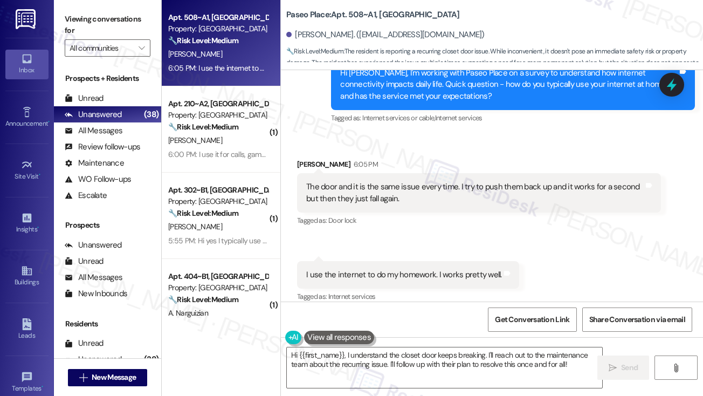
click at [435, 181] on div "The door and it is the same issue every time. I try to push them back up and it…" at bounding box center [475, 192] width 338 height 23
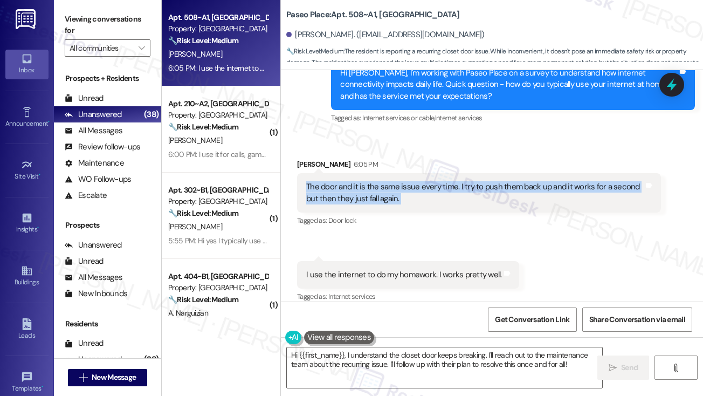
click at [435, 181] on div "The door and it is the same issue every time. I try to push them back up and it…" at bounding box center [475, 192] width 338 height 23
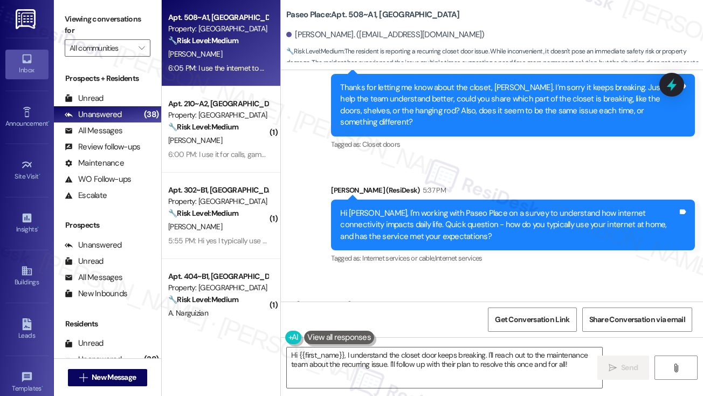
scroll to position [710, 0]
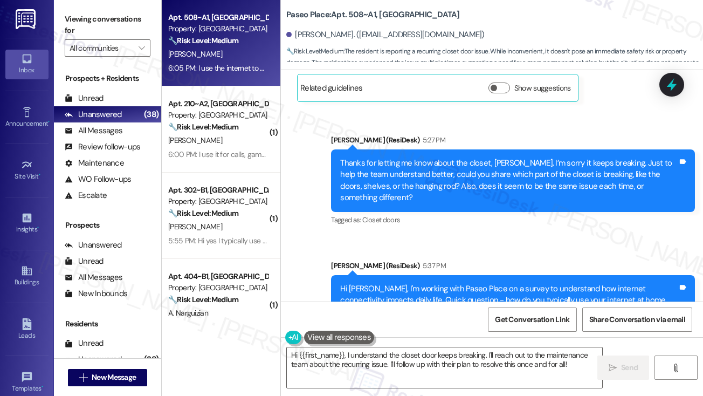
click at [514, 172] on div "Thanks for letting me know about the closet, Catalina. I’m sorry it keeps break…" at bounding box center [509, 181] width 338 height 46
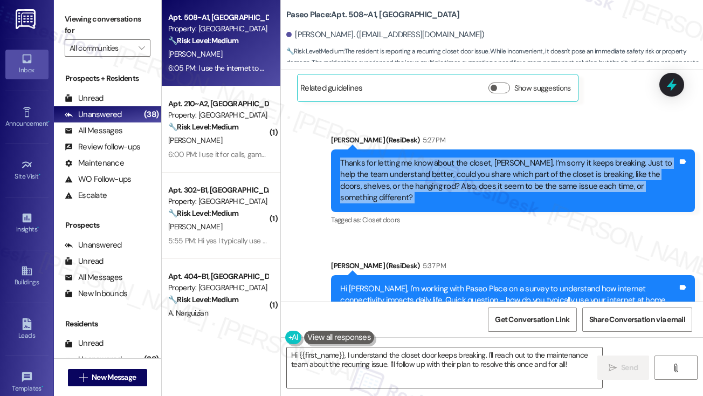
click at [514, 172] on div "Thanks for letting me know about the closet, Catalina. I’m sorry it keeps break…" at bounding box center [509, 181] width 338 height 46
click at [600, 172] on div "Thanks for letting me know about the closet, Catalina. I’m sorry it keeps break…" at bounding box center [509, 181] width 338 height 46
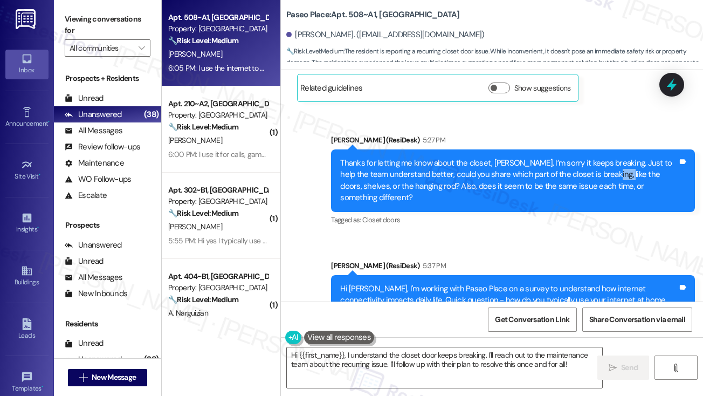
click at [600, 172] on div "Thanks for letting me know about the closet, Catalina. I’m sorry it keeps break…" at bounding box center [509, 181] width 338 height 46
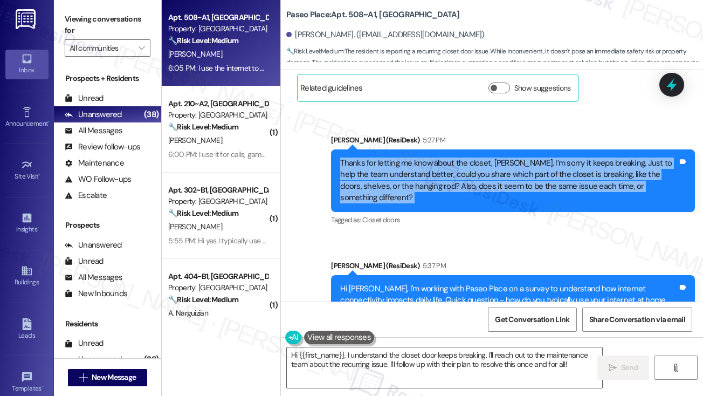
click at [600, 172] on div "Thanks for letting me know about the closet, Catalina. I’m sorry it keeps break…" at bounding box center [509, 181] width 338 height 46
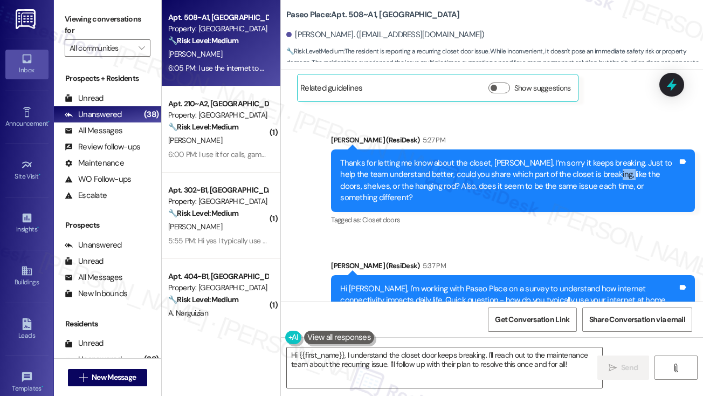
click at [600, 172] on div "Thanks for letting me know about the closet, Catalina. I’m sorry it keeps break…" at bounding box center [509, 181] width 338 height 46
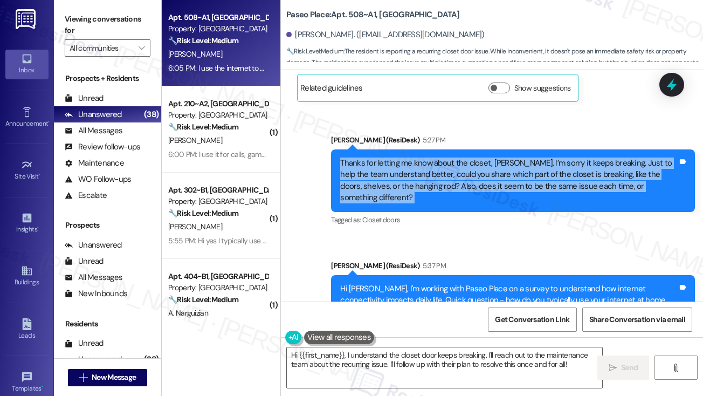
click at [600, 172] on div "Thanks for letting me know about the closet, Catalina. I’m sorry it keeps break…" at bounding box center [509, 181] width 338 height 46
click at [477, 183] on div "Thanks for letting me know about the closet, Catalina. I’m sorry it keeps break…" at bounding box center [509, 181] width 338 height 46
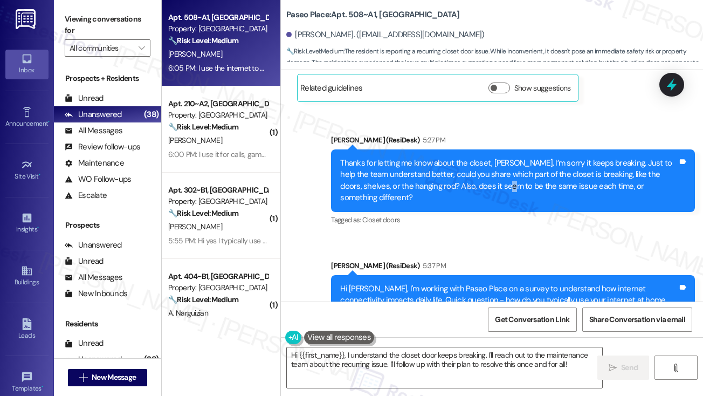
click at [477, 183] on div "Thanks for letting me know about the closet, Catalina. I’m sorry it keeps break…" at bounding box center [509, 181] width 338 height 46
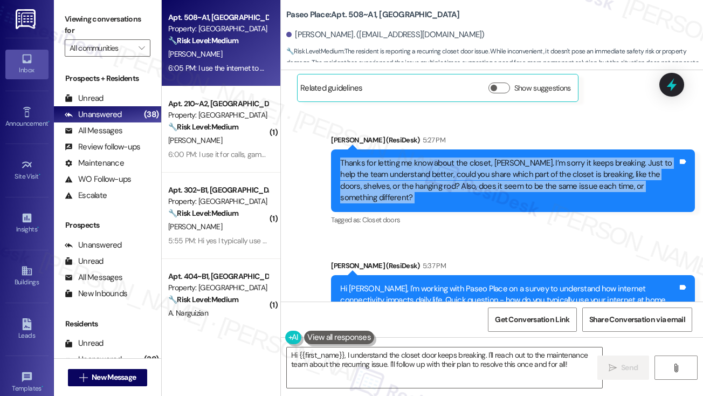
click at [477, 183] on div "Thanks for letting me know about the closet, Catalina. I’m sorry it keeps break…" at bounding box center [509, 181] width 338 height 46
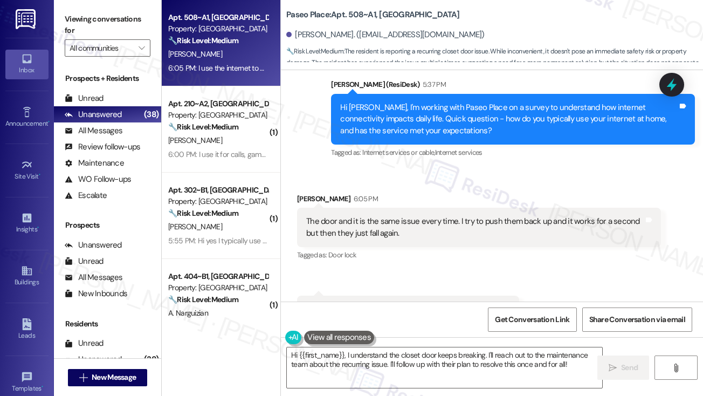
scroll to position [926, 0]
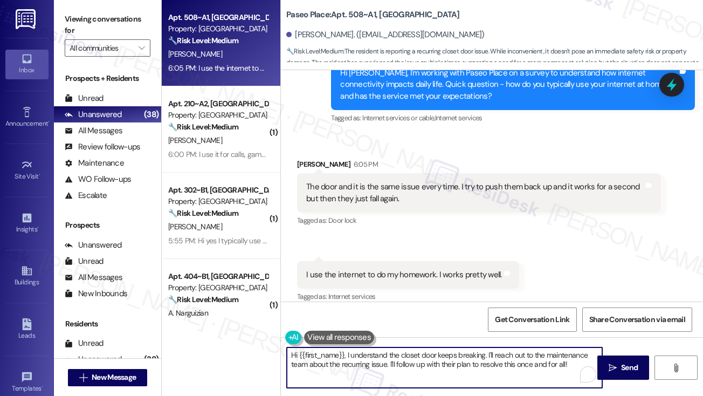
drag, startPoint x: 345, startPoint y: 353, endPoint x: 259, endPoint y: 355, distance: 86.3
click at [234, 358] on div "Apt. 508~A1, Paseo Paseo Place Property: Paseo Place 🔧 Risk Level: Medium The r…" at bounding box center [433, 198] width 542 height 396
click at [516, 351] on textarea "Thanks for getting back to us! I understand the closet door keeps breaking. I'l…" at bounding box center [445, 367] width 316 height 40
click at [526, 353] on textarea "Thanks for getting back to us! I understand the closet door keeps breaking. I'l…" at bounding box center [445, 367] width 316 height 40
drag, startPoint x: 431, startPoint y: 363, endPoint x: 530, endPoint y: 347, distance: 100.0
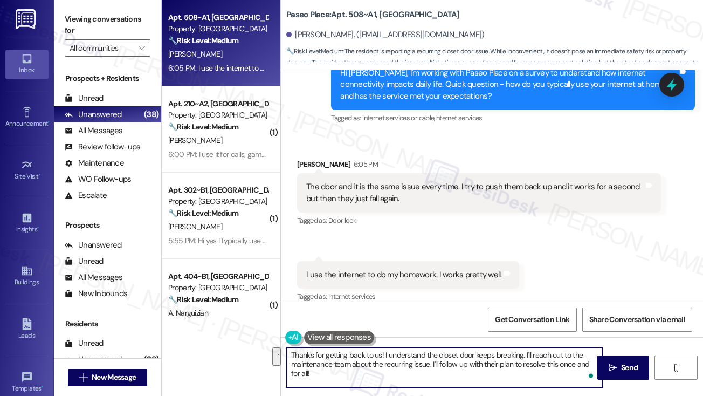
click at [531, 347] on textarea "Thanks for getting back to us! I understand the closet door keeps breaking. I'l…" at bounding box center [445, 367] width 316 height 40
click at [571, 363] on textarea "Thanks for getting back to us! I understand the closet door keeps breaking. If …" at bounding box center [445, 367] width 316 height 40
click at [525, 353] on textarea "Thanks for getting back to us! I understand the closet door keeps breaking. If …" at bounding box center [445, 367] width 316 height 40
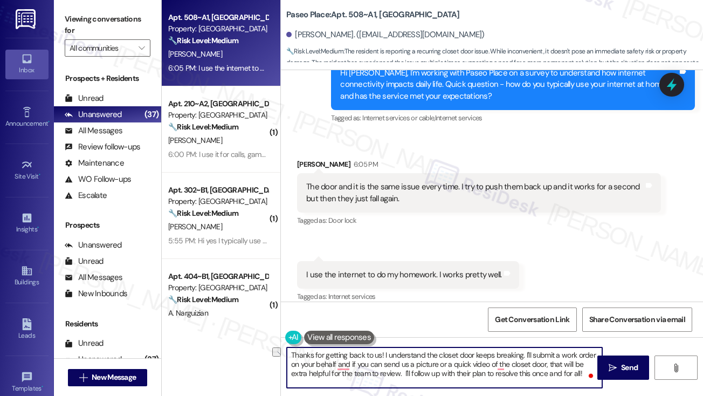
drag, startPoint x: 401, startPoint y: 373, endPoint x: 368, endPoint y: 373, distance: 33.4
click at [368, 373] on textarea "Thanks for getting back to us! I understand the closet door keeps breaking. I'l…" at bounding box center [445, 367] width 316 height 40
click at [371, 374] on textarea "Thanks for getting back to us! I understand the closet door keeps breaking. I'l…" at bounding box center [445, 367] width 316 height 40
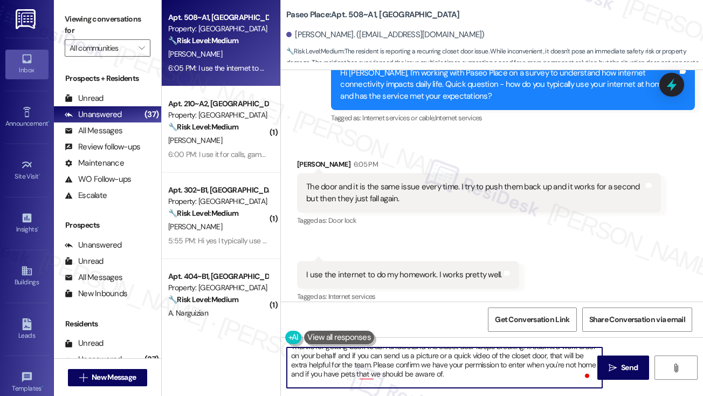
scroll to position [18, 0]
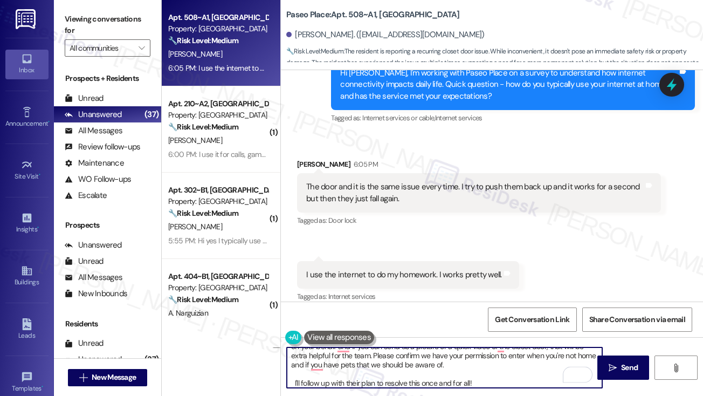
drag, startPoint x: 473, startPoint y: 362, endPoint x: 369, endPoint y: 360, distance: 103.6
click at [369, 360] on textarea "Thanks for getting back to us! I understand the closet door keeps breaking. I'l…" at bounding box center [445, 367] width 316 height 40
click at [447, 380] on textarea "Thanks for getting back to us! I understand the closet door keeps breaking. I'l…" at bounding box center [445, 367] width 316 height 40
click at [448, 380] on textarea "Thanks for getting back to us! I understand the closet door keeps breaking. I'l…" at bounding box center [445, 367] width 316 height 40
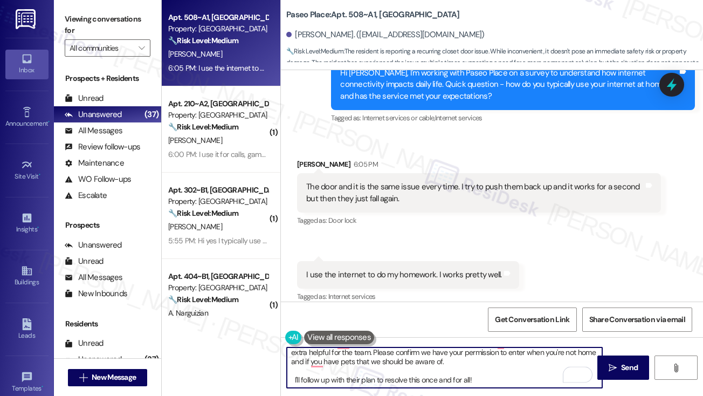
click at [448, 380] on textarea "Thanks for getting back to us! I understand the closet door keeps breaking. I'l…" at bounding box center [445, 367] width 316 height 40
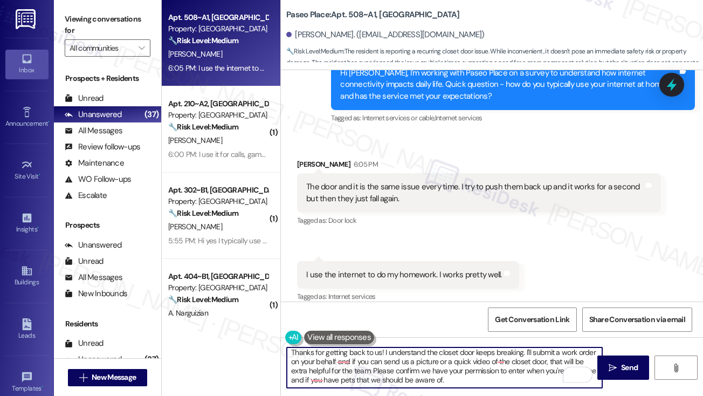
scroll to position [0, 0]
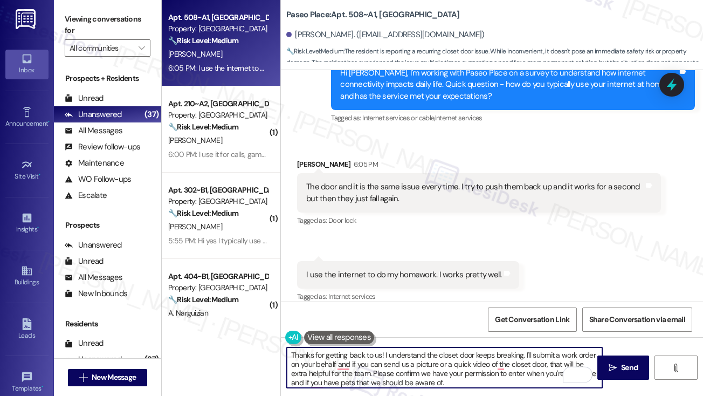
click at [486, 386] on textarea "Thanks for getting back to us! I understand the closet door keeps breaking. I'l…" at bounding box center [445, 367] width 316 height 40
click at [440, 372] on textarea "Thanks for getting back to us! I understand the closet door keeps breaking. I'l…" at bounding box center [445, 367] width 316 height 40
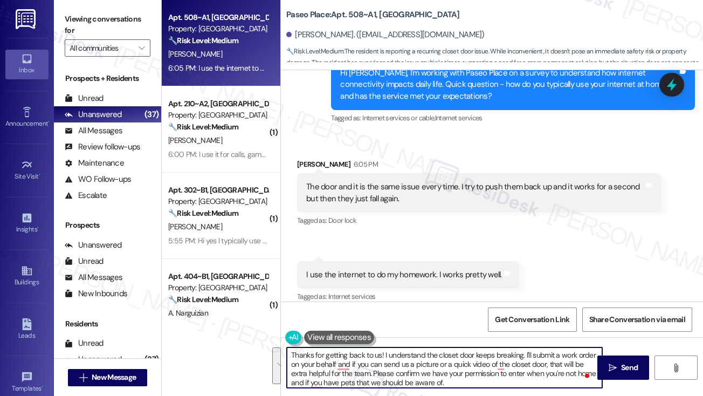
click at [440, 372] on textarea "Thanks for getting back to us! I understand the closet door keeps breaking. I'l…" at bounding box center [445, 367] width 316 height 40
click at [390, 353] on textarea "Thanks for getting back to us! I understand the closet door keeps breaking. I'l…" at bounding box center [445, 367] width 316 height 40
click at [382, 351] on textarea "Thanks for getting back to us! I understand the closet door keeps breaking. I'l…" at bounding box center [445, 367] width 316 height 40
type textarea "Thanks for getting back to us, Catalina! I understand the closet door keeps bre…"
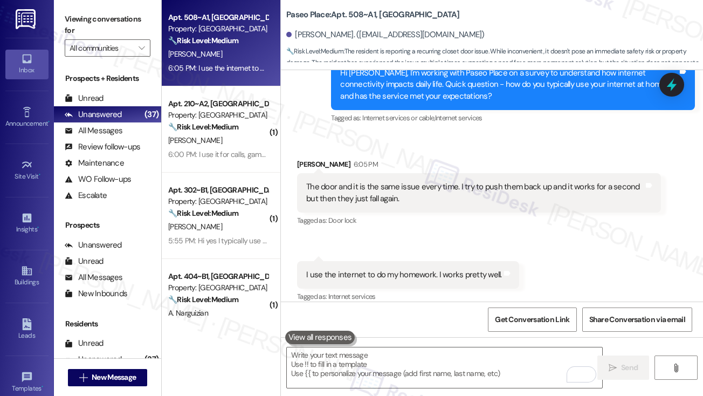
click at [80, 15] on label "Viewing conversations for" at bounding box center [108, 25] width 86 height 29
click at [477, 181] on div "The door and it is the same issue every time. I try to push them back up and it…" at bounding box center [475, 192] width 338 height 23
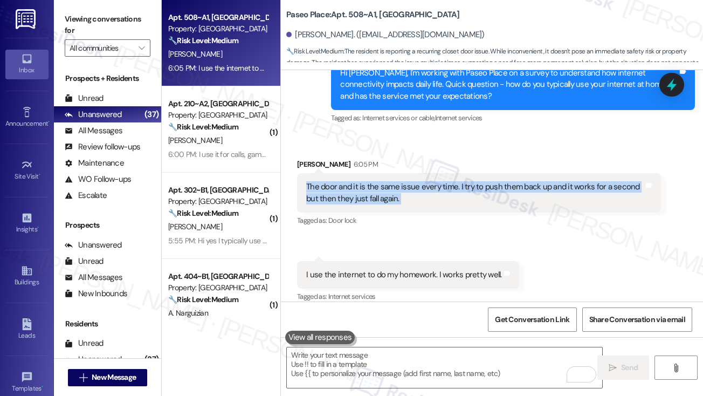
click at [477, 181] on div "The door and it is the same issue every time. I try to push them back up and it…" at bounding box center [475, 192] width 338 height 23
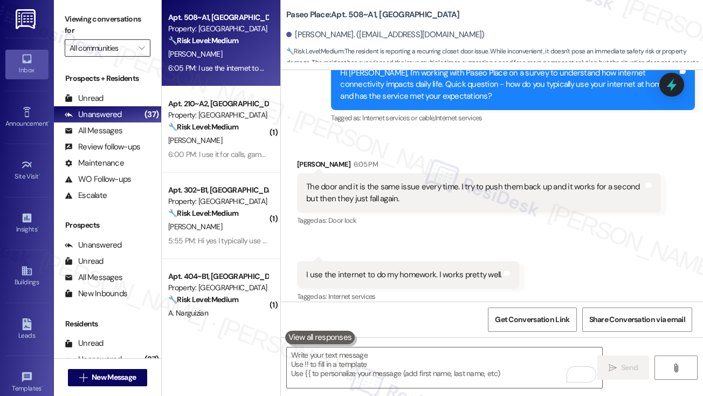
drag, startPoint x: 94, startPoint y: 16, endPoint x: 125, endPoint y: 39, distance: 38.5
click at [94, 16] on label "Viewing conversations for" at bounding box center [108, 25] width 86 height 29
click at [352, 360] on textarea "To enrich screen reader interactions, please activate Accessibility in Grammarl…" at bounding box center [445, 367] width 316 height 40
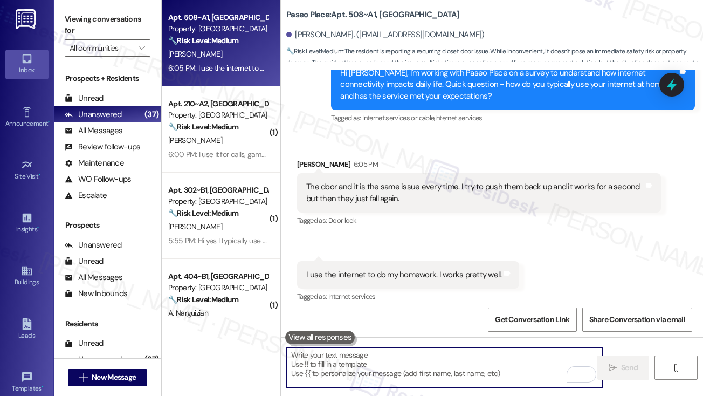
paste textarea "Thanks so much for getting back to us, Catalina! I understand the closet door h…"
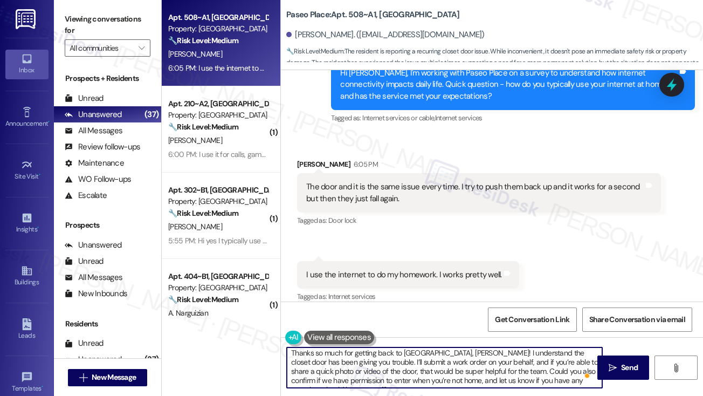
click at [450, 371] on textarea "Thanks so much for getting back to us, Catalina! I understand the closet door h…" at bounding box center [445, 367] width 316 height 40
drag, startPoint x: 559, startPoint y: 361, endPoint x: 586, endPoint y: 359, distance: 27.1
click at [586, 359] on textarea "Thanks so much for getting back to us, Catalina! I understand the closet door h…" at bounding box center [445, 367] width 316 height 40
click at [326, 367] on textarea "Thanks so much for getting back to us, Catalina! I understand the closet door h…" at bounding box center [445, 367] width 316 height 40
click at [441, 368] on textarea "Thanks so much for getting back to us, Catalina! I understand the closet door h…" at bounding box center [445, 367] width 316 height 40
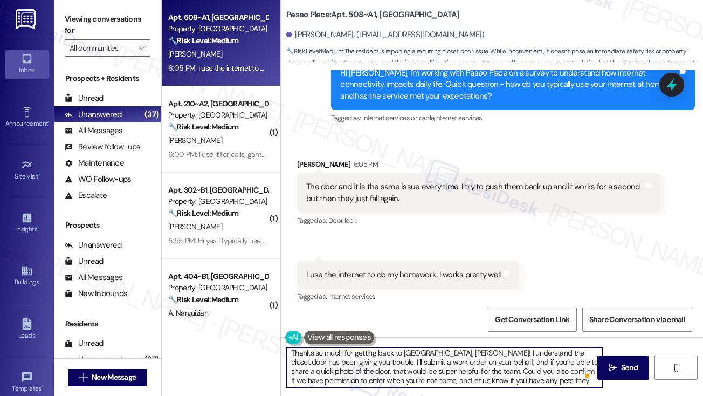
click at [441, 368] on textarea "Thanks so much for getting back to us, Catalina! I understand the closet door h…" at bounding box center [445, 367] width 316 height 40
type textarea "Thanks so much for getting back to us, Catalina! I understand the closet door h…"
click at [516, 224] on div "Received via SMS Catalina Garcia 6:05 PM The door and it is the same issue ever…" at bounding box center [479, 193] width 380 height 86
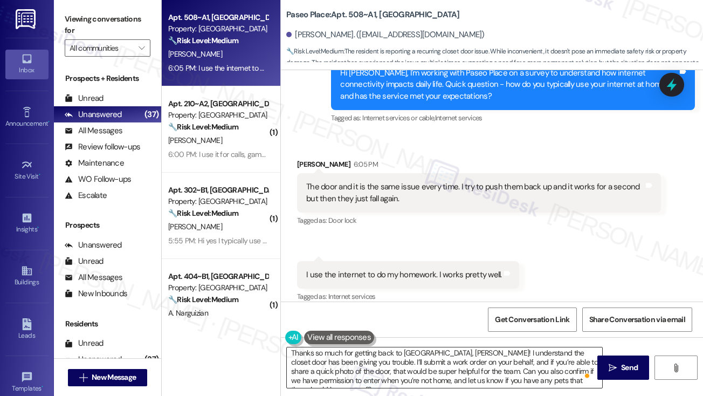
click at [501, 378] on textarea "Thanks so much for getting back to us, Catalina! I understand the closet door h…" at bounding box center [445, 367] width 316 height 40
click at [549, 359] on textarea "Thanks so much for getting back to us, Catalina! I understand the closet door h…" at bounding box center [445, 367] width 316 height 40
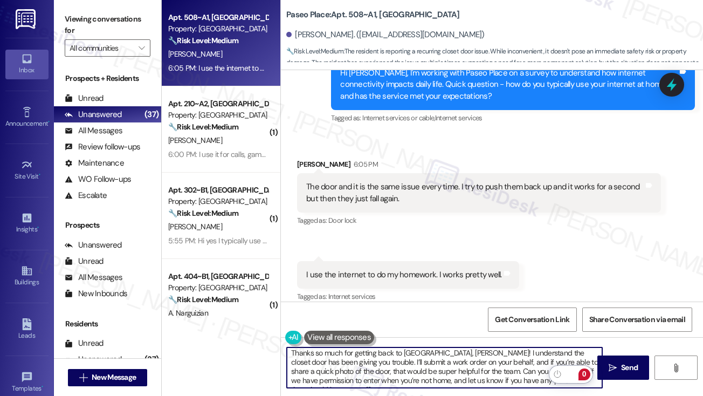
click at [405, 360] on textarea "Thanks so much for getting back to us, Catalina! I understand the closet door h…" at bounding box center [445, 367] width 316 height 40
click at [583, 254] on div "Received via SMS Catalina Garcia 6:05 PM The door and it is the same issue ever…" at bounding box center [492, 223] width 422 height 179
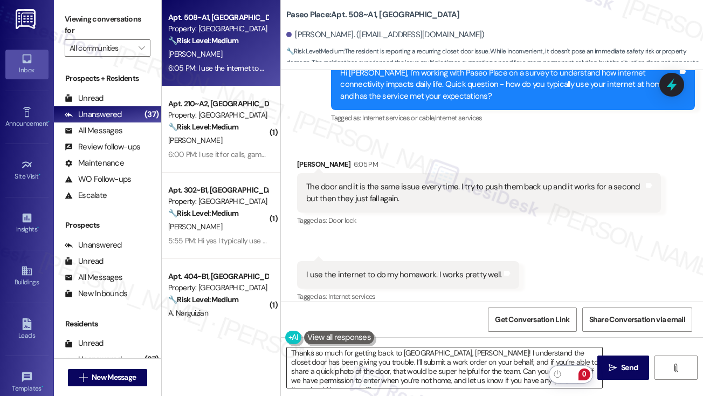
click at [347, 367] on textarea "Thanks so much for getting back to us, Catalina! I understand the closet door h…" at bounding box center [445, 367] width 316 height 40
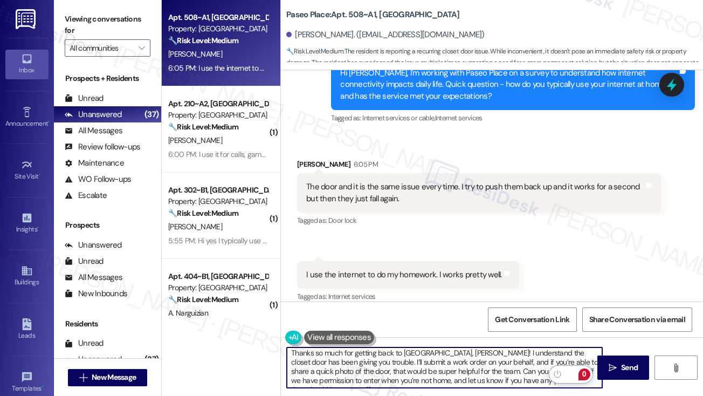
click at [347, 367] on textarea "Thanks so much for getting back to us, Catalina! I understand the closet door h…" at bounding box center [445, 367] width 316 height 40
click at [556, 364] on textarea "Thanks so much for getting back to us, Catalina! I understand the closet door h…" at bounding box center [445, 367] width 316 height 40
click at [438, 371] on textarea "Thanks so much for getting back to us, Catalina! I understand the closet door h…" at bounding box center [445, 367] width 316 height 40
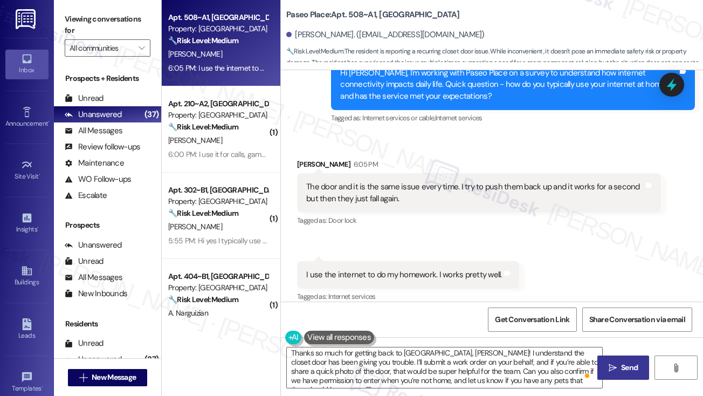
click at [601, 360] on button " Send" at bounding box center [624, 367] width 52 height 24
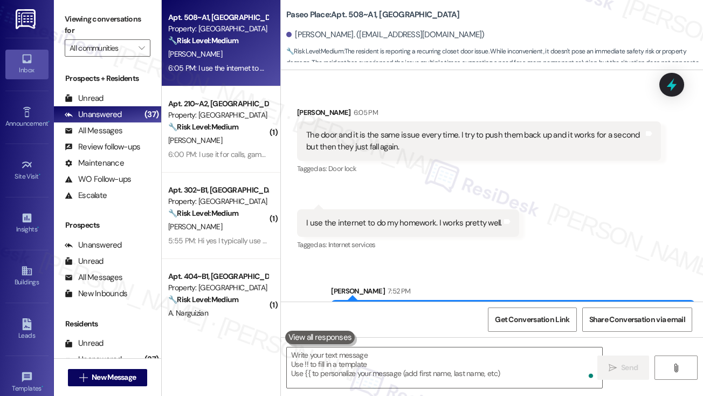
scroll to position [1036, 0]
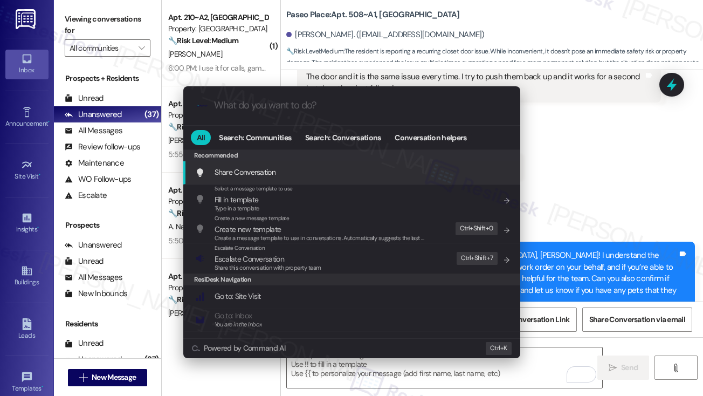
click at [658, 175] on div ".cls-1{fill:#0a055f;}.cls-2{fill:#0cc4c4;} resideskLogoBlueOrange All Search: C…" at bounding box center [351, 198] width 703 height 396
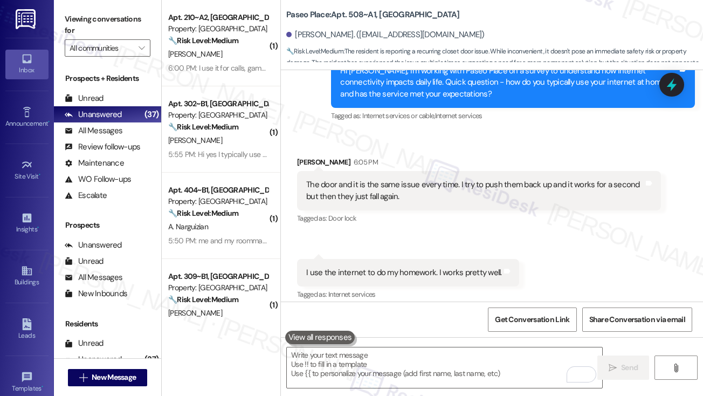
scroll to position [820, 0]
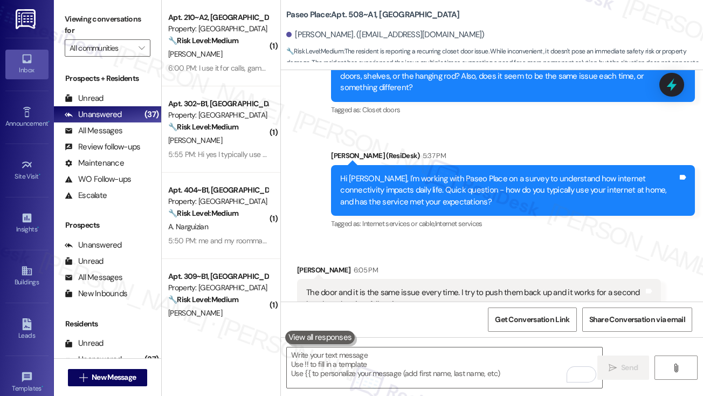
click at [529, 173] on div "Hi Catalina, I'm working with Paseo Place on a survey to understand how interne…" at bounding box center [509, 190] width 338 height 35
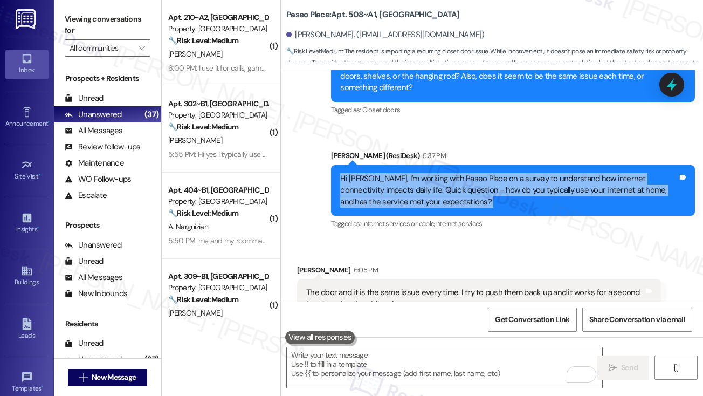
click at [529, 173] on div "Hi Catalina, I'm working with Paseo Place on a survey to understand how interne…" at bounding box center [509, 190] width 338 height 35
click at [398, 181] on div "Hi Catalina, I'm working with Paseo Place on a survey to understand how interne…" at bounding box center [509, 190] width 338 height 35
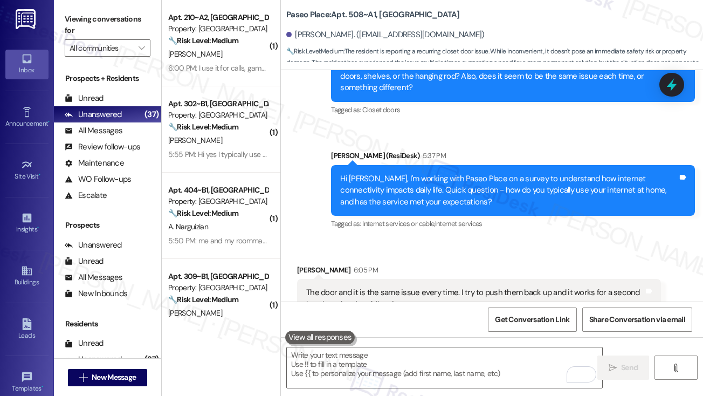
click at [398, 181] on div "Hi Catalina, I'm working with Paseo Place on a survey to understand how interne…" at bounding box center [509, 190] width 338 height 35
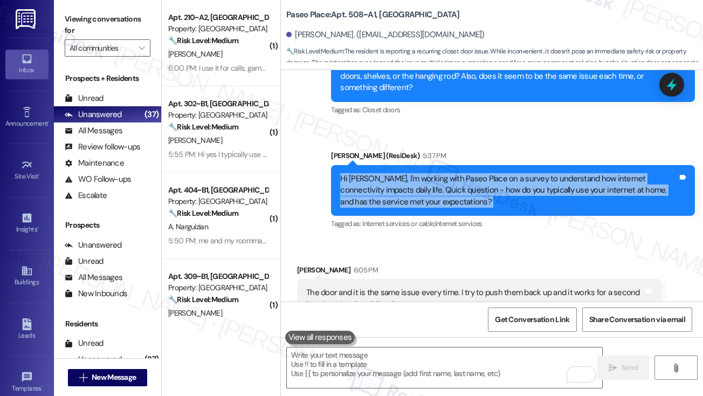
click at [398, 181] on div "Hi Catalina, I'm working with Paseo Place on a survey to understand how interne…" at bounding box center [509, 190] width 338 height 35
click at [671, 85] on icon at bounding box center [672, 85] width 13 height 17
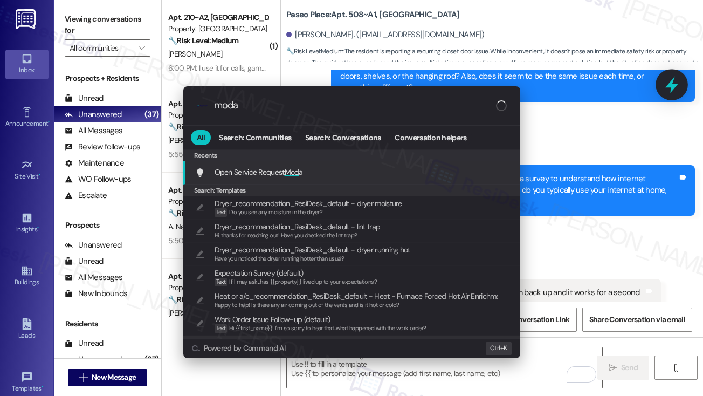
type input "modal"
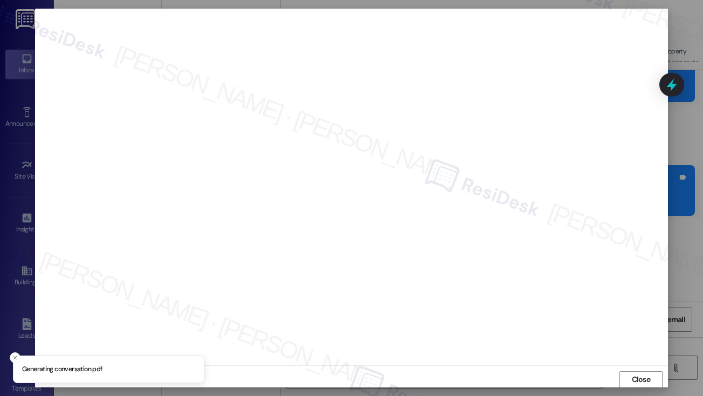
scroll to position [1, 0]
click at [672, 181] on div at bounding box center [351, 198] width 703 height 396
click at [625, 371] on button "Close" at bounding box center [641, 379] width 43 height 17
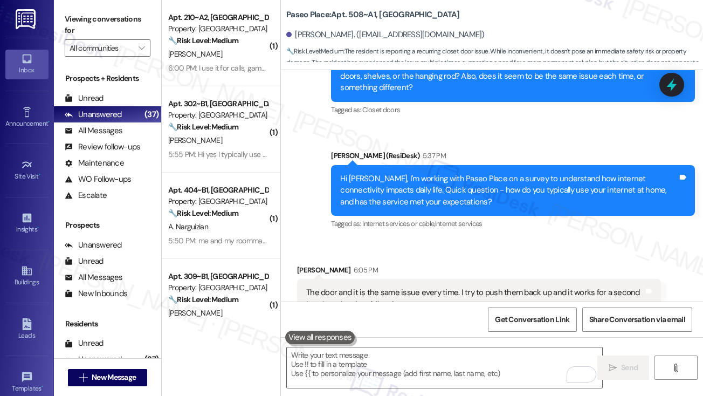
scroll to position [1036, 0]
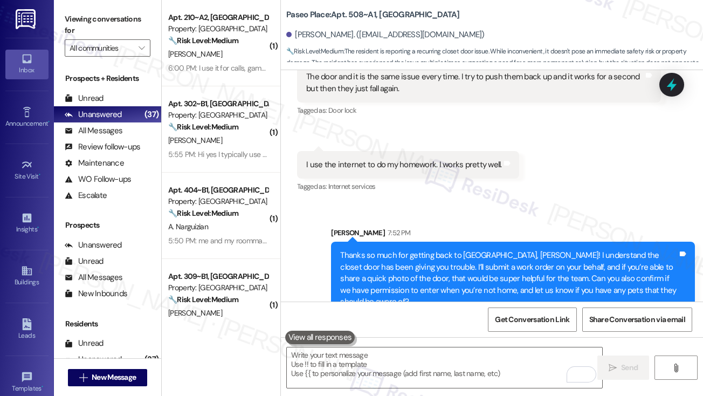
click at [456, 250] on div "Thanks so much for getting back to us, Catalina! I understand the closet door h…" at bounding box center [509, 279] width 338 height 58
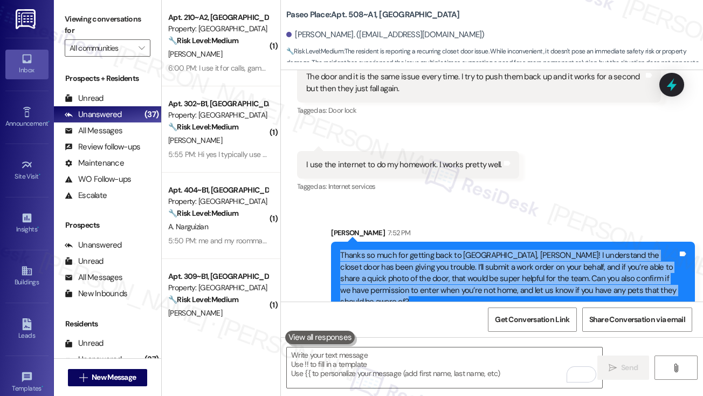
click at [456, 250] on div "Thanks so much for getting back to us, Catalina! I understand the closet door h…" at bounding box center [509, 279] width 338 height 58
click at [528, 317] on span "Get Conversation Link" at bounding box center [532, 319] width 74 height 11
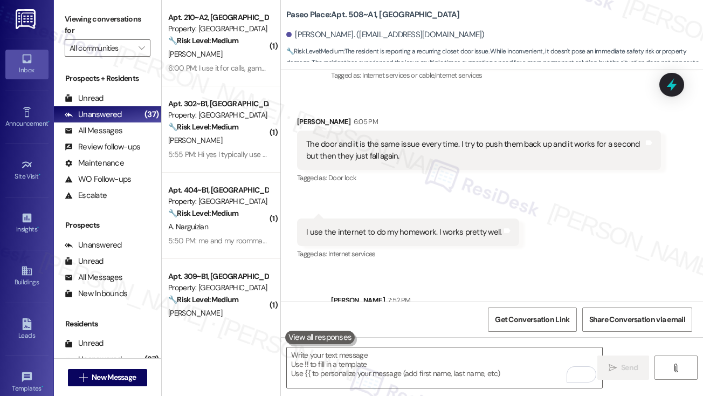
scroll to position [874, 0]
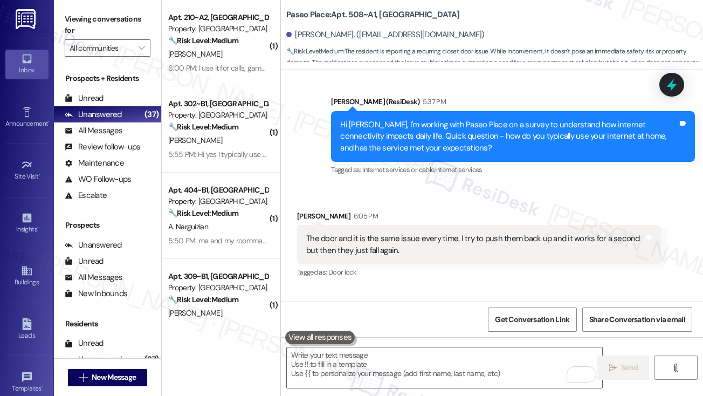
click at [351, 119] on div "Hi Catalina, I'm working with Paseo Place on a survey to understand how interne…" at bounding box center [509, 136] width 338 height 35
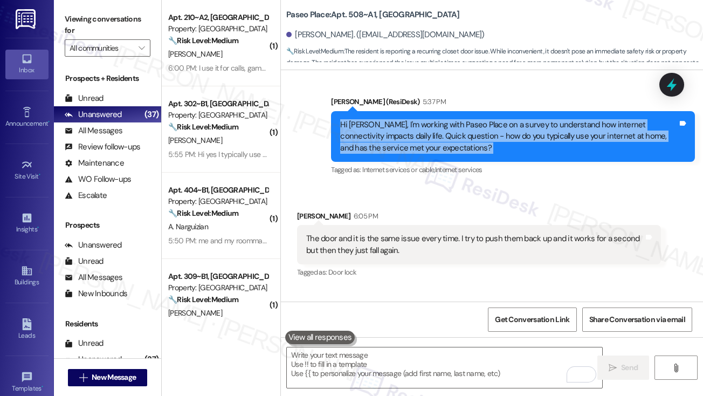
click at [351, 119] on div "Hi Catalina, I'm working with Paseo Place on a survey to understand how interne…" at bounding box center [509, 136] width 338 height 35
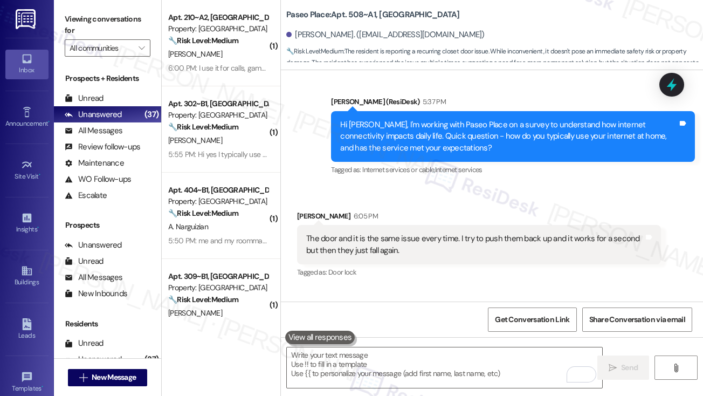
drag, startPoint x: 105, startPoint y: 25, endPoint x: 113, endPoint y: 34, distance: 12.6
click at [105, 25] on label "Viewing conversations for" at bounding box center [108, 25] width 86 height 29
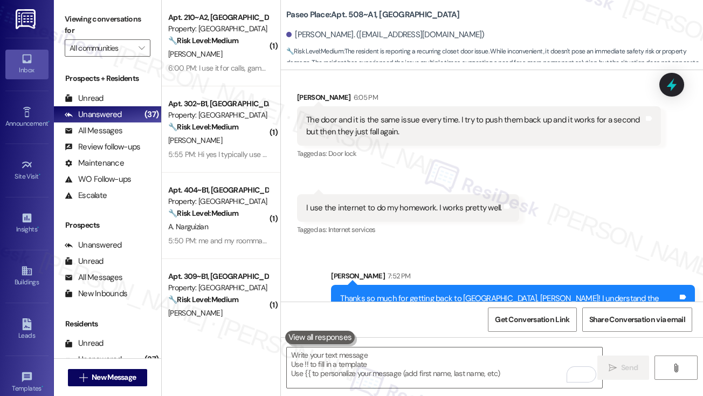
scroll to position [1036, 0]
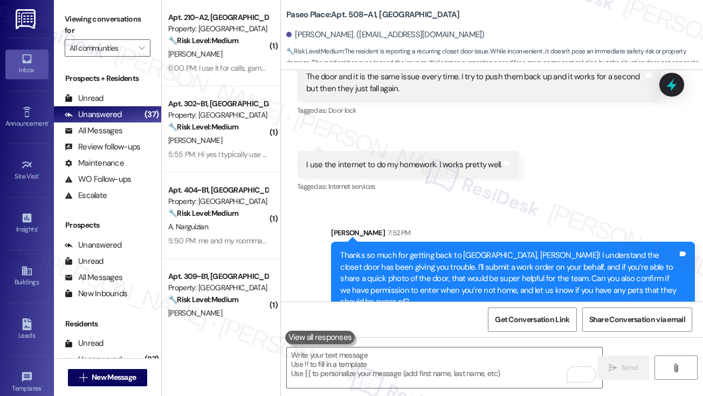
click at [354, 180] on div "Tagged as: Internet services Click to highlight conversations about Internet se…" at bounding box center [408, 187] width 222 height 16
click at [365, 159] on div "I use the internet to do my homework. I works pretty well." at bounding box center [404, 164] width 196 height 11
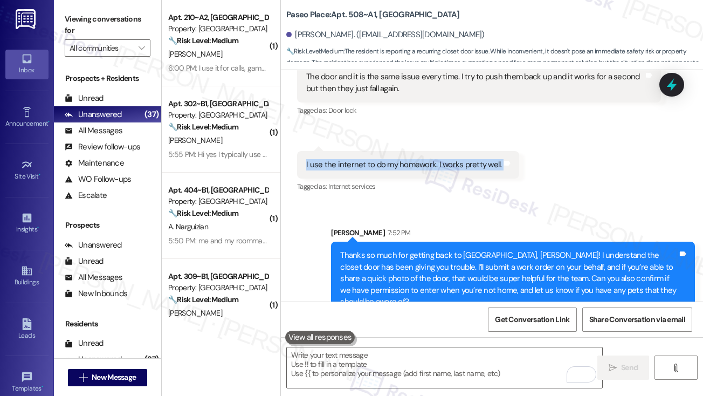
click at [365, 159] on div "I use the internet to do my homework. I works pretty well." at bounding box center [404, 164] width 196 height 11
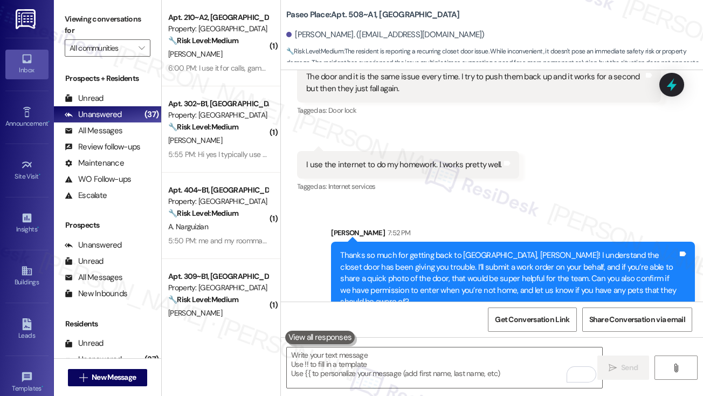
click at [104, 20] on label "Viewing conversations for" at bounding box center [108, 25] width 86 height 29
click at [116, 21] on label "Viewing conversations for" at bounding box center [108, 25] width 86 height 29
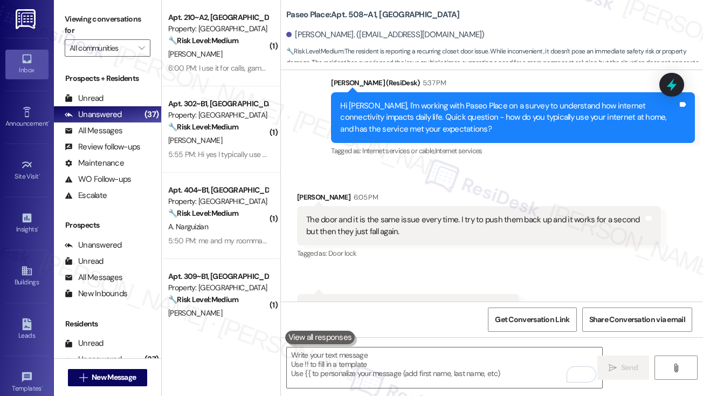
scroll to position [874, 0]
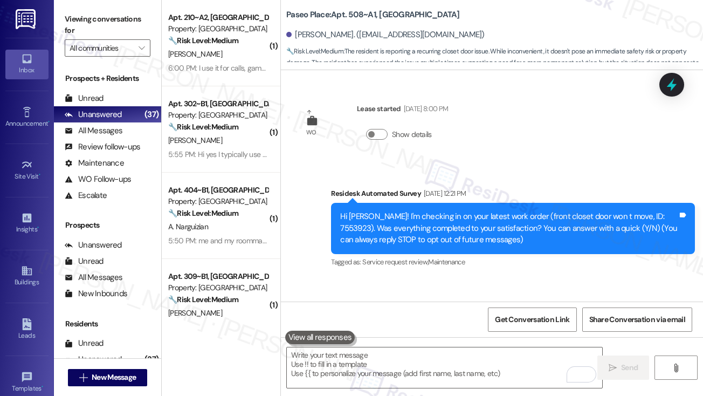
scroll to position [874, 0]
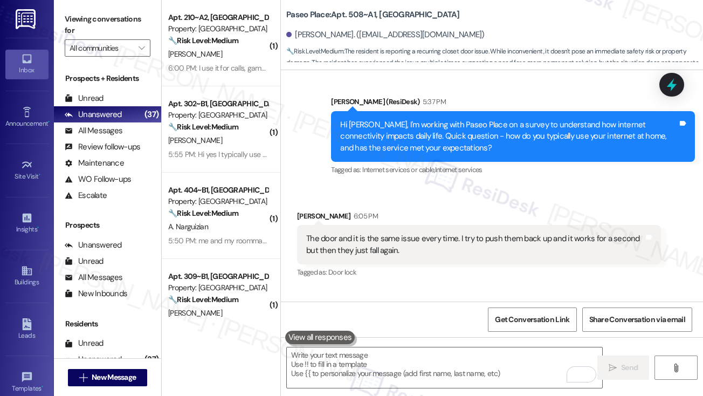
drag, startPoint x: 107, startPoint y: 20, endPoint x: 117, endPoint y: 26, distance: 11.4
click at [107, 20] on label "Viewing conversations for" at bounding box center [108, 25] width 86 height 29
click at [387, 366] on textarea "To enrich screen reader interactions, please activate Accessibility in Grammarl…" at bounding box center [445, 367] width 316 height 40
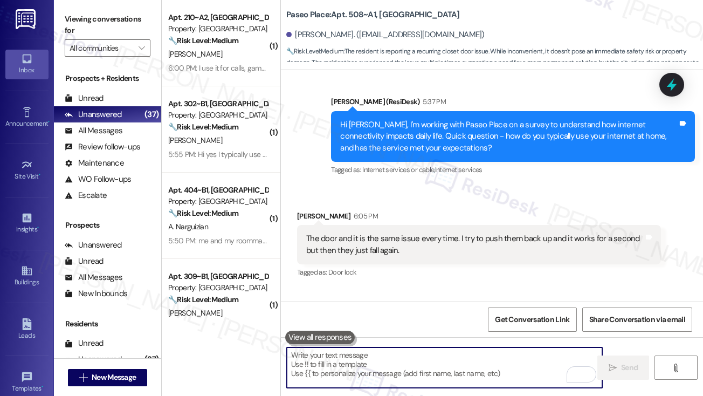
paste textarea "Thanks for sharing that, [PERSON_NAME]—I’m glad to hear the internet is working…"
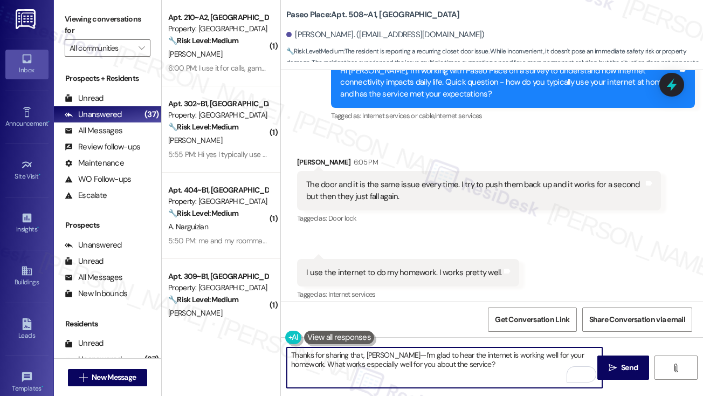
scroll to position [1036, 0]
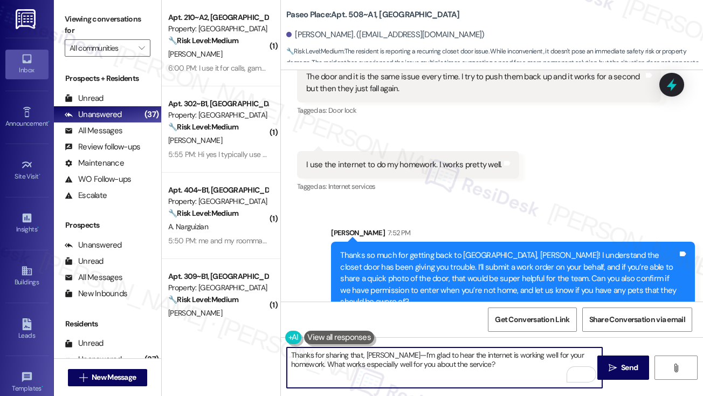
click at [324, 353] on textarea "Thanks for sharing that, [PERSON_NAME]—I’m glad to hear the internet is working…" at bounding box center [445, 367] width 316 height 40
drag, startPoint x: 433, startPoint y: 353, endPoint x: 224, endPoint y: 340, distance: 209.2
click at [224, 340] on div "( 1 ) Apt. 210~A2, [GEOGRAPHIC_DATA] Property: Paseo Place 🔧 Risk Level: Medium…" at bounding box center [433, 198] width 542 height 396
click at [429, 358] on textarea "By the way, I’m glad to hear the internet is working well for your homework. Wh…" at bounding box center [445, 367] width 316 height 40
click at [532, 354] on textarea "By the way, I’m glad to hear the internet is working well for your homework. Wh…" at bounding box center [445, 367] width 316 height 40
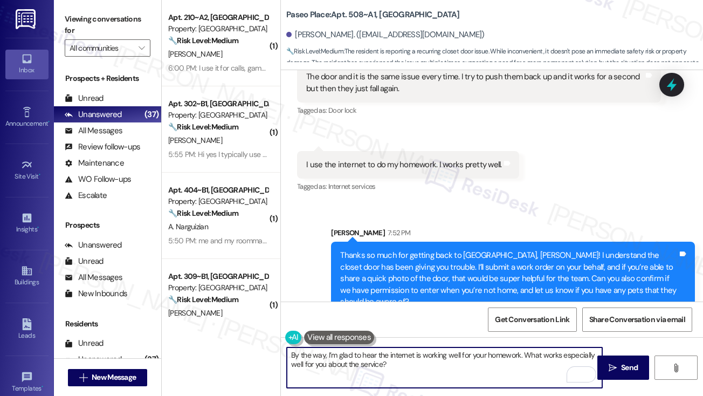
click at [532, 354] on textarea "By the way, I’m glad to hear the internet is working well for your homework. Wh…" at bounding box center [445, 367] width 316 height 40
click at [415, 363] on textarea "By the way, I’m glad to hear the internet is working well for your homework. Ca…" at bounding box center [445, 367] width 316 height 40
click at [491, 362] on textarea "By the way, I’m glad to hear the internet is working well for your homework. Ca…" at bounding box center [445, 367] width 316 height 40
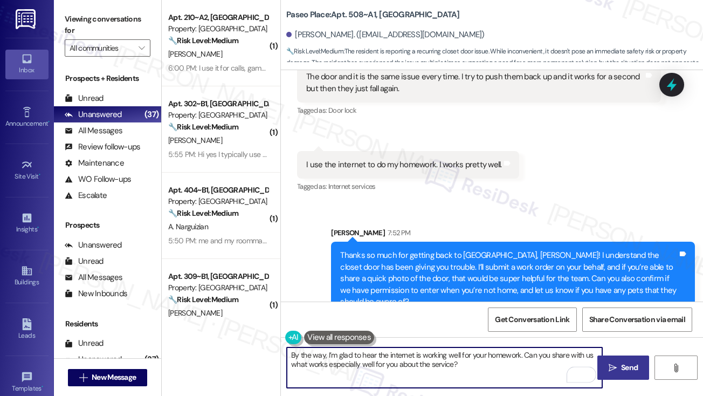
type textarea "By the way, I’m glad to hear the internet is working well for your homework. Ca…"
click at [623, 365] on span "Send" at bounding box center [629, 367] width 17 height 11
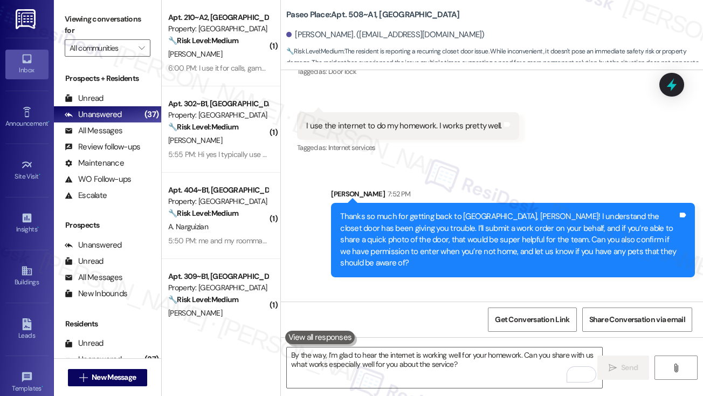
scroll to position [1122, 0]
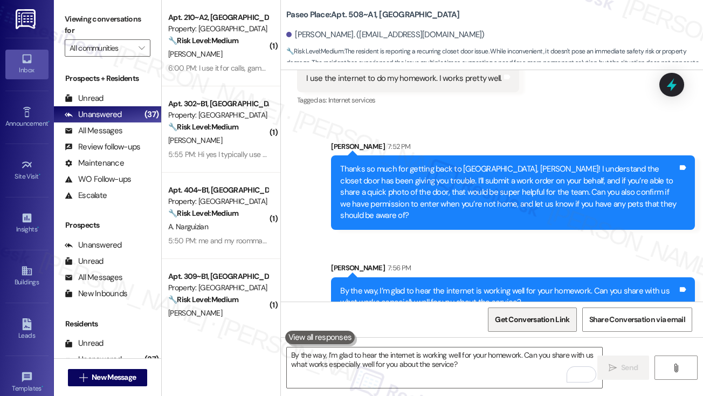
click at [546, 317] on span "Get Conversation Link" at bounding box center [532, 319] width 74 height 11
drag, startPoint x: 108, startPoint y: 16, endPoint x: 136, endPoint y: 27, distance: 29.5
click at [108, 16] on label "Viewing conversations for" at bounding box center [108, 25] width 86 height 29
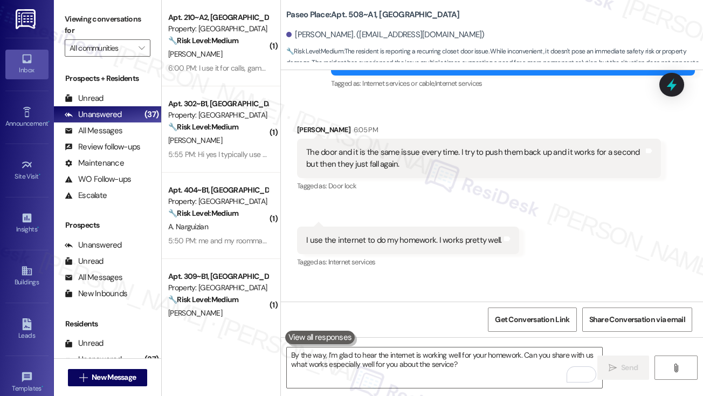
click at [374, 235] on div "I use the internet to do my homework. I works pretty well." at bounding box center [404, 240] width 196 height 11
copy div "I use the internet to do my homework. I works pretty well. Tags and notes"
click at [106, 25] on label "Viewing conversations for" at bounding box center [108, 25] width 86 height 29
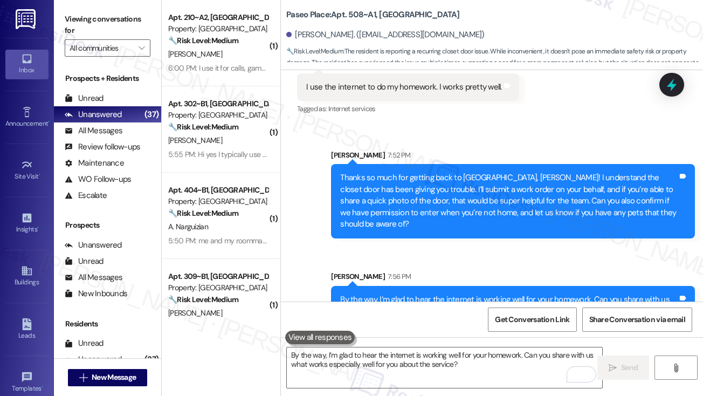
scroll to position [1122, 0]
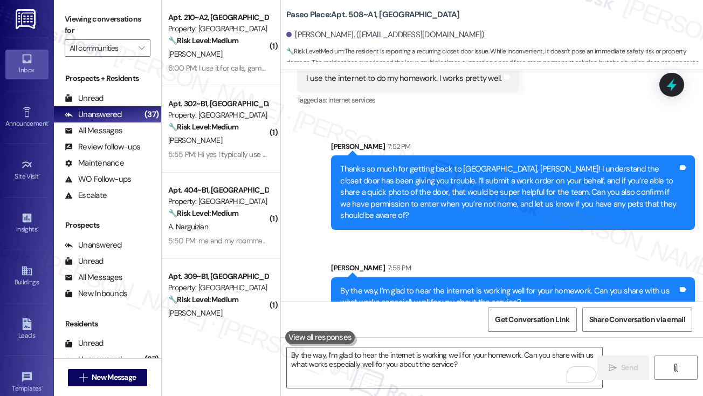
click at [558, 285] on div "By the way, I’m glad to hear the internet is working well for your homework. Ca…" at bounding box center [509, 296] width 338 height 23
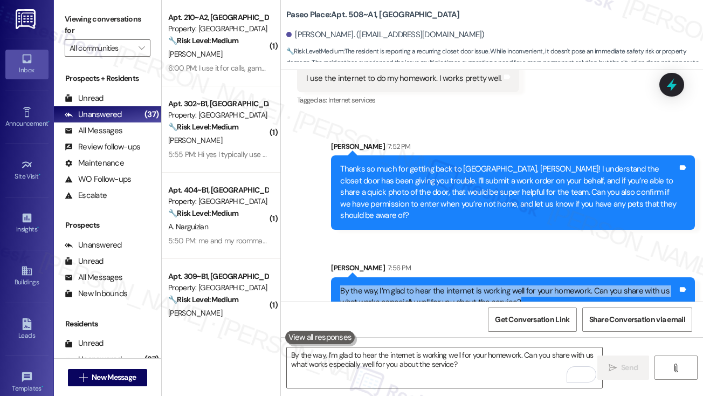
click at [558, 285] on div "By the way, I’m glad to hear the internet is working well for your homework. Ca…" at bounding box center [509, 296] width 338 height 23
click at [95, 22] on label "Viewing conversations for" at bounding box center [108, 25] width 86 height 29
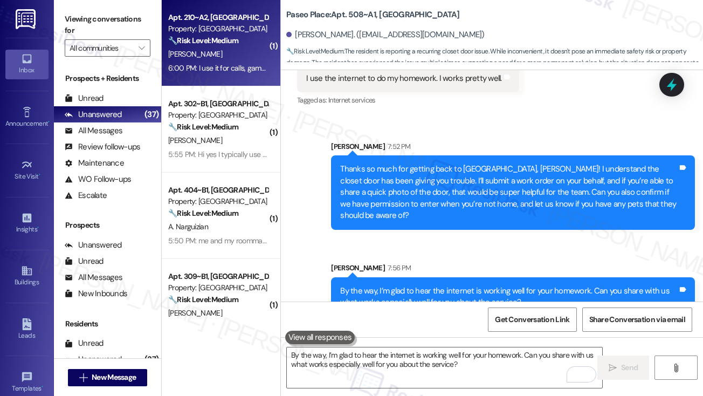
click at [233, 57] on div "[PERSON_NAME]" at bounding box center [218, 53] width 102 height 13
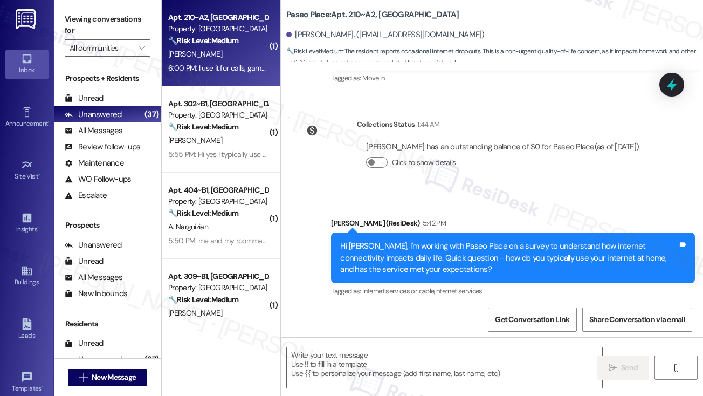
type textarea "Fetching suggested responses. Please feel free to read through the conversation…"
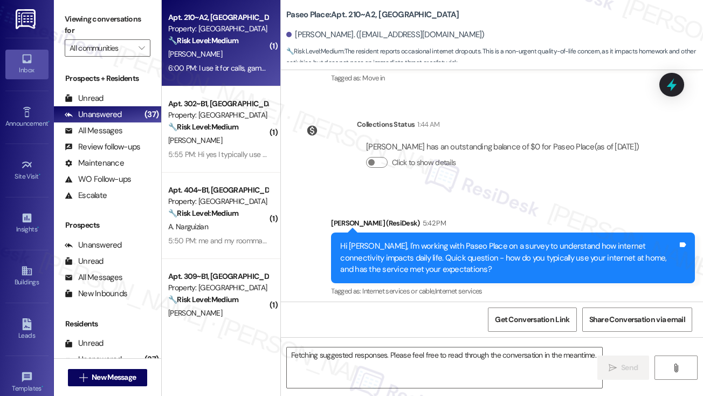
scroll to position [271, 0]
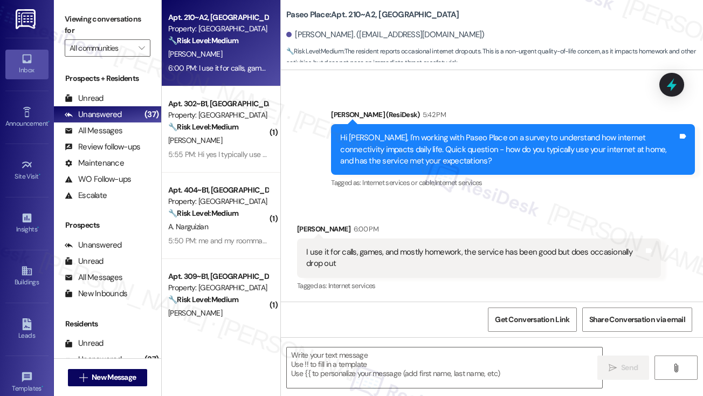
click at [394, 253] on div "I use it for calls, games, and mostly homework, the service has been good but d…" at bounding box center [475, 258] width 338 height 23
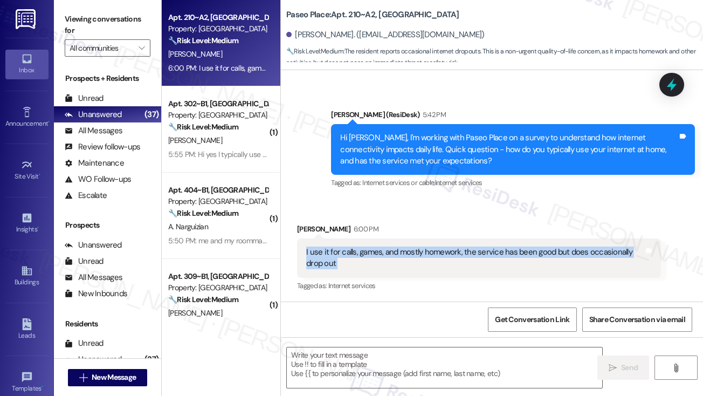
click at [394, 253] on div "I use it for calls, games, and mostly homework, the service has been good but d…" at bounding box center [475, 258] width 338 height 23
copy div "I use it for calls, games, and mostly homework, the service has been good but d…"
drag, startPoint x: 345, startPoint y: 129, endPoint x: 476, endPoint y: 266, distance: 190.0
click at [476, 266] on div "Lease started [DATE] 8:00 PM Survey, sent via SMS Residesk Automated Survey [DA…" at bounding box center [492, 185] width 422 height 231
copy div "Tagged as: Internet services or cable , Click to highlight conversations about …"
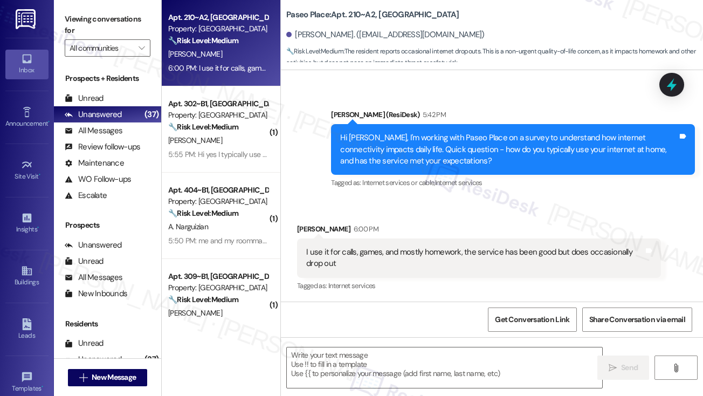
click at [88, 28] on label "Viewing conversations for" at bounding box center [108, 25] width 86 height 29
click at [512, 322] on span "Get Conversation Link" at bounding box center [532, 319] width 74 height 11
click at [99, 29] on label "Viewing conversations for" at bounding box center [108, 25] width 86 height 29
click at [63, 22] on div "Viewing conversations for All communities " at bounding box center [107, 33] width 107 height 67
click at [348, 354] on textarea at bounding box center [445, 367] width 316 height 40
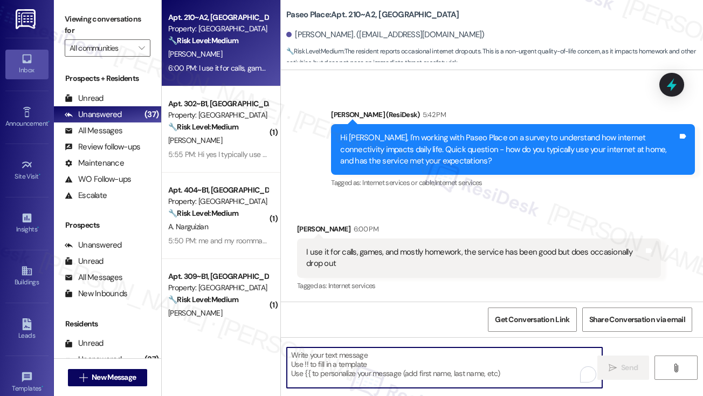
paste textarea "Thanks for sharing that, [PERSON_NAME]—I’m glad the service has mostly been goo…"
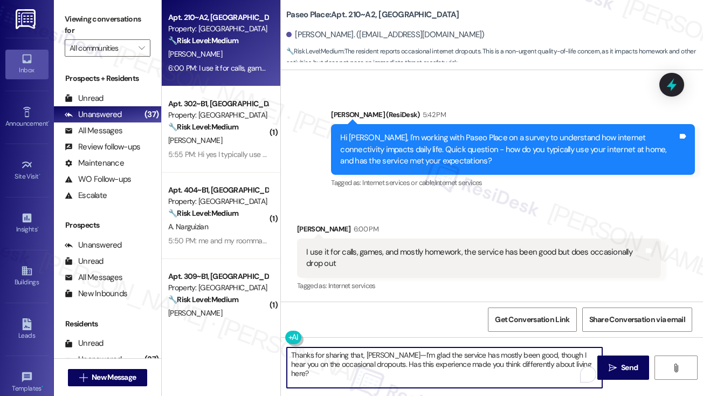
click at [307, 229] on div "[PERSON_NAME] 6:00 PM" at bounding box center [479, 230] width 364 height 15
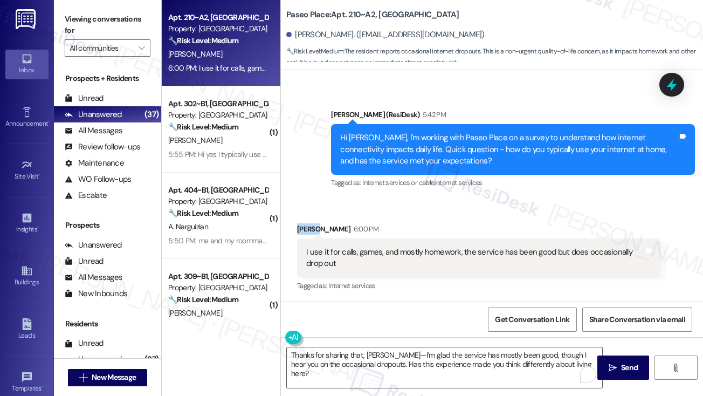
click at [307, 229] on div "[PERSON_NAME] 6:00 PM" at bounding box center [479, 230] width 364 height 15
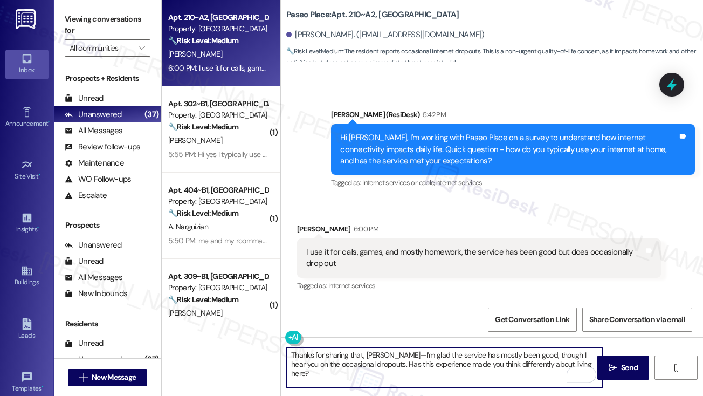
click at [385, 356] on textarea "Thanks for sharing that, [PERSON_NAME]—I’m glad the service has mostly been goo…" at bounding box center [445, 367] width 316 height 40
click at [472, 358] on textarea "Thanks for sharing that, [PERSON_NAME]. I’m glad the service has mostly been go…" at bounding box center [445, 367] width 316 height 40
click at [451, 357] on textarea "Thanks for sharing that, [PERSON_NAME]. I’m glad the service has mostly been go…" at bounding box center [445, 367] width 316 height 40
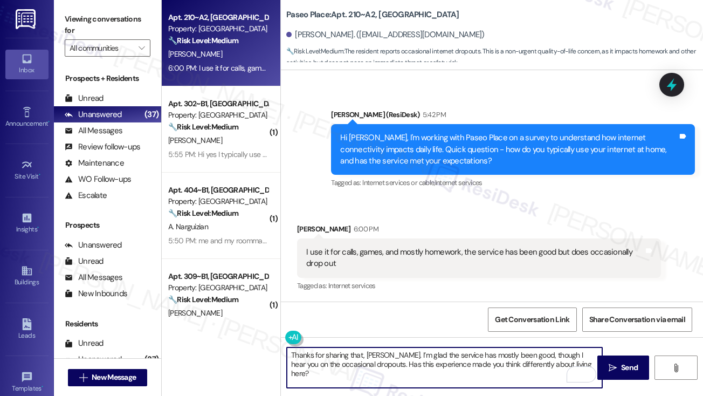
click at [537, 357] on textarea "Thanks for sharing that, [PERSON_NAME]. I’m glad the service has mostly been go…" at bounding box center [445, 367] width 316 height 40
click at [414, 369] on textarea "Thanks for sharing that, [PERSON_NAME]. I’m glad the service has mostly been go…" at bounding box center [445, 367] width 316 height 40
drag, startPoint x: 444, startPoint y: 368, endPoint x: 532, endPoint y: 368, distance: 87.9
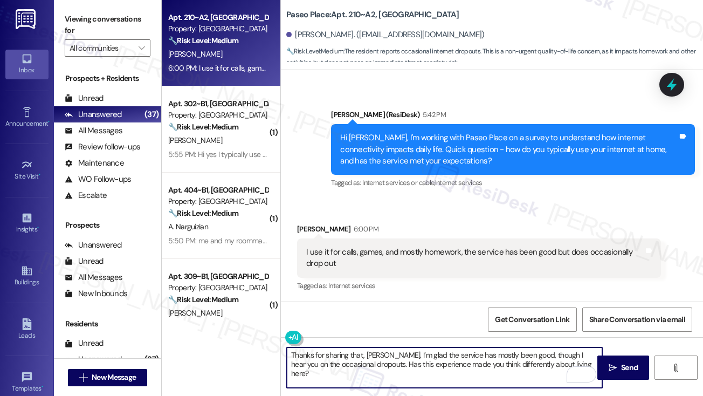
click at [529, 368] on textarea "Thanks for sharing that, [PERSON_NAME]. I’m glad the service has mostly been go…" at bounding box center [445, 367] width 316 height 40
type textarea "Thanks for sharing that, [PERSON_NAME]. I’m glad the service has mostly been go…"
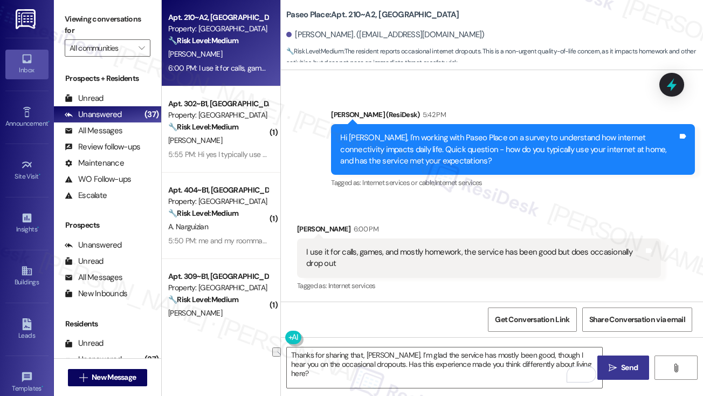
click at [612, 364] on icon "" at bounding box center [613, 368] width 8 height 9
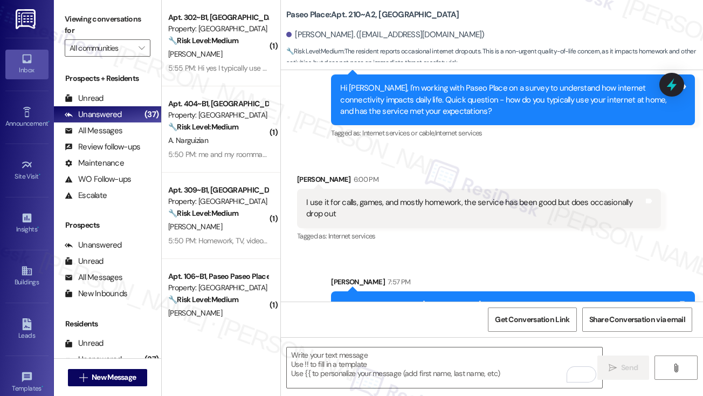
scroll to position [358, 0]
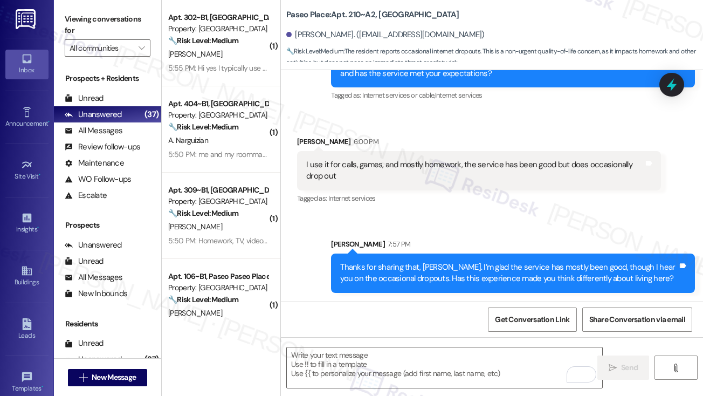
drag, startPoint x: 117, startPoint y: 24, endPoint x: 127, endPoint y: 30, distance: 12.1
click at [117, 24] on label "Viewing conversations for" at bounding box center [108, 25] width 86 height 29
click at [389, 172] on div "I use it for calls, games, and mostly homework, the service has been good but d…" at bounding box center [475, 170] width 338 height 23
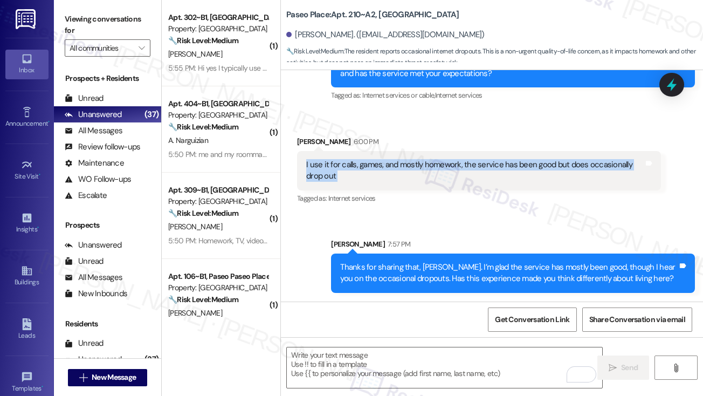
click at [389, 172] on div "I use it for calls, games, and mostly homework, the service has been good but d…" at bounding box center [475, 170] width 338 height 23
copy div "I use it for calls, games, and mostly homework, the service has been good but d…"
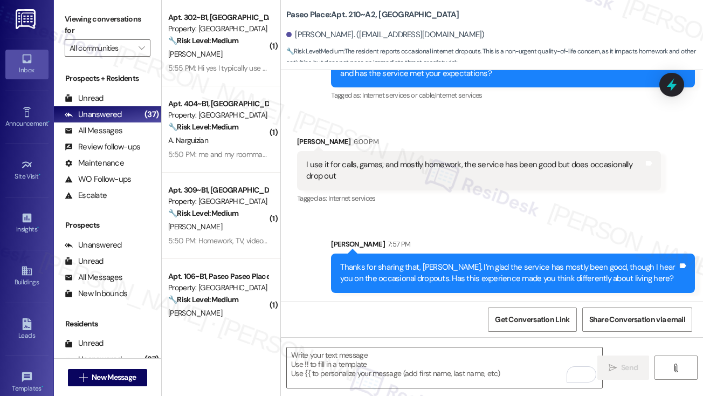
click at [97, 22] on label "Viewing conversations for" at bounding box center [108, 25] width 86 height 29
click at [97, 5] on div "Viewing conversations for All communities " at bounding box center [107, 33] width 107 height 67
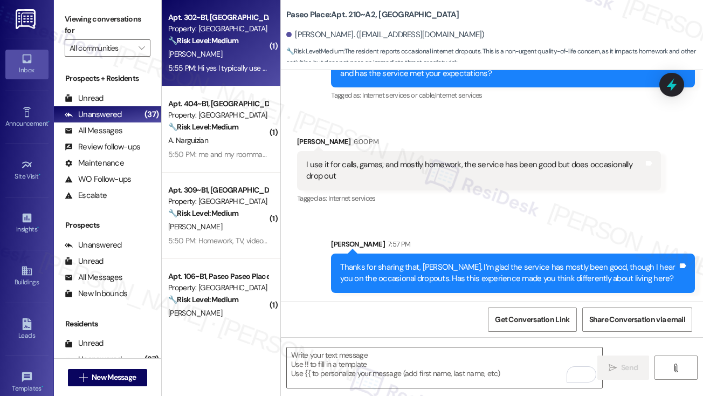
click at [233, 64] on div "5:55 PM: Hi yes I typically use the paseo place WiFi and it has not met my expe…" at bounding box center [377, 68] width 418 height 10
type textarea "Fetching suggested responses. Please feel free to read through the conversation…"
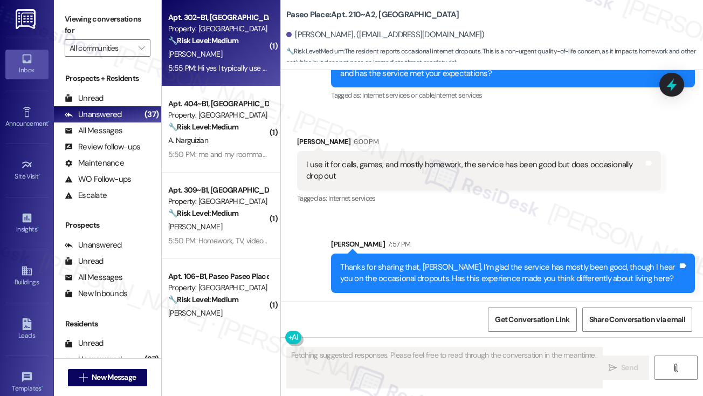
scroll to position [58, 0]
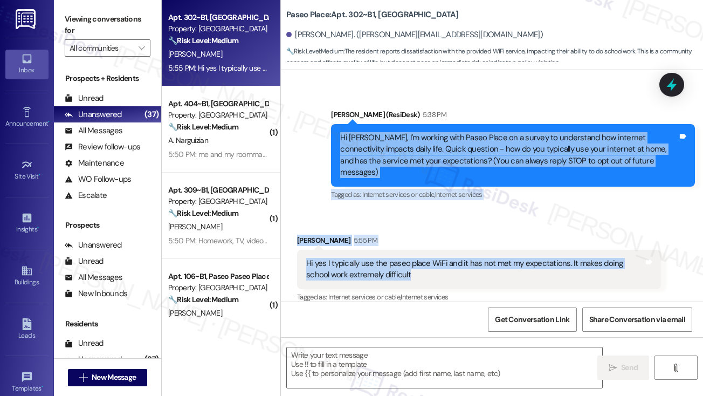
drag, startPoint x: 436, startPoint y: 149, endPoint x: 574, endPoint y: 267, distance: 181.4
click at [574, 267] on div "Lease started [DATE] 8:00 PM Announcement, sent via SMS [PERSON_NAME] (ResiDesk…" at bounding box center [492, 185] width 422 height 231
copy div "Hi [PERSON_NAME], I'm working with Paseo Place on a survey to understand how in…"
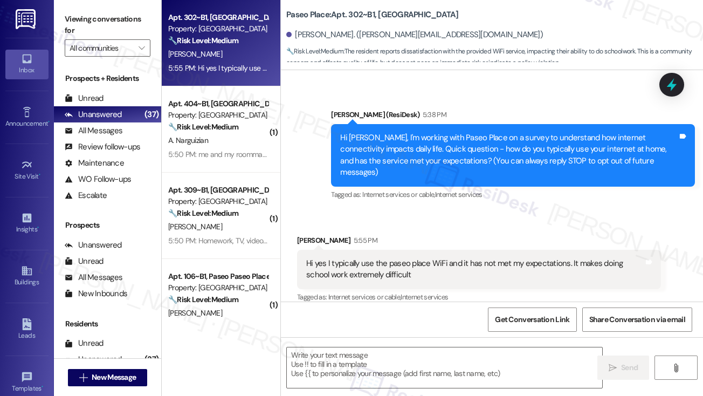
click at [93, 26] on label "Viewing conversations for" at bounding box center [108, 25] width 86 height 29
click at [105, 2] on div "Viewing conversations for All communities " at bounding box center [107, 33] width 107 height 67
click at [348, 356] on textarea at bounding box center [445, 367] width 316 height 40
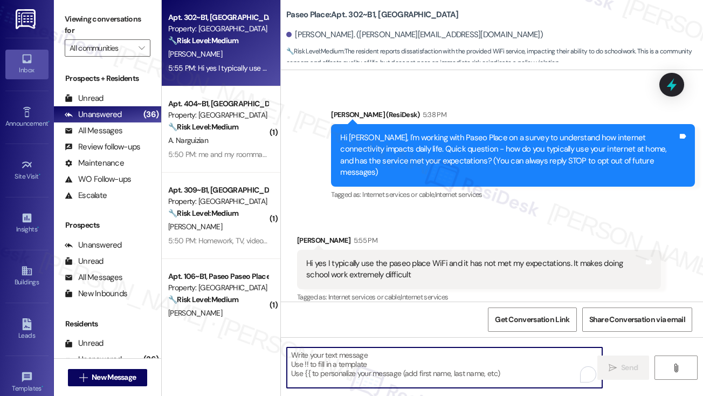
paste textarea "Thanks for letting me know, Ella. I’m sorry to hear the WiFi hasn’t met your ex…"
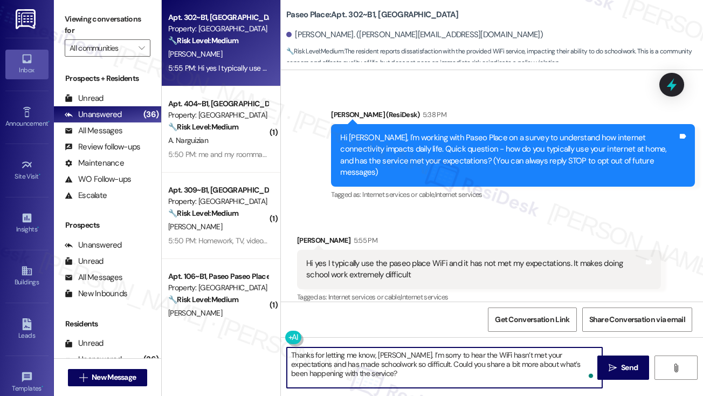
type textarea "Thanks for letting me know, Ella. I’m sorry to hear the WiFi hasn’t met your ex…"
click at [343, 258] on div "Hi yes I typically use the paseo place WiFi and it has not met my expectations.…" at bounding box center [475, 269] width 338 height 23
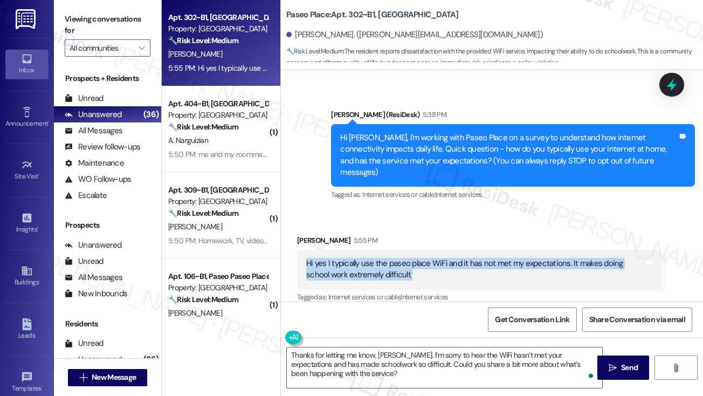
click at [343, 258] on div "Hi yes I typically use the paseo place WiFi and it has not met my expectations.…" at bounding box center [475, 269] width 338 height 23
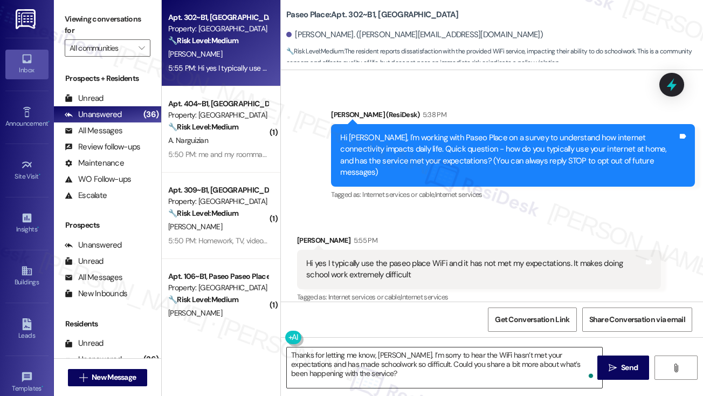
click at [466, 373] on textarea "Thanks for letting me know, Ella. I’m sorry to hear the WiFi hasn’t met your ex…" at bounding box center [445, 367] width 316 height 40
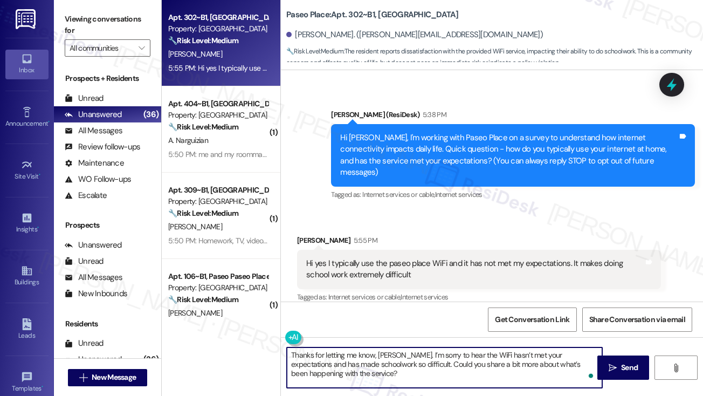
click at [424, 380] on textarea "Thanks for letting me know, Ella. I’m sorry to hear the WiFi hasn’t met your ex…" at bounding box center [445, 367] width 316 height 40
click at [475, 362] on textarea "Thanks for letting me know, Ella. I’m sorry to hear the WiFi hasn’t met your ex…" at bounding box center [445, 367] width 316 height 40
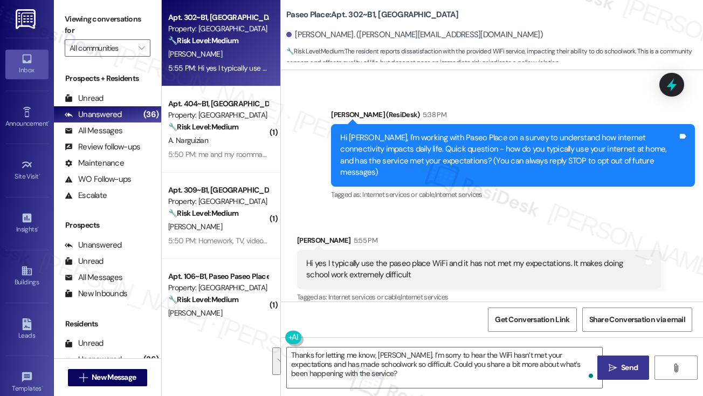
click at [619, 362] on span "Send" at bounding box center [629, 367] width 21 height 11
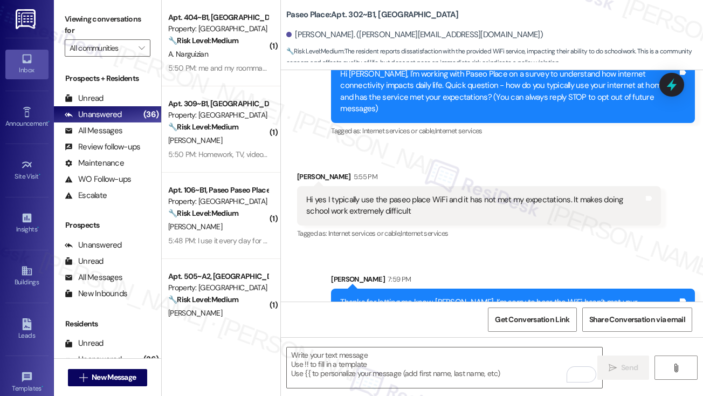
scroll to position [102, 0]
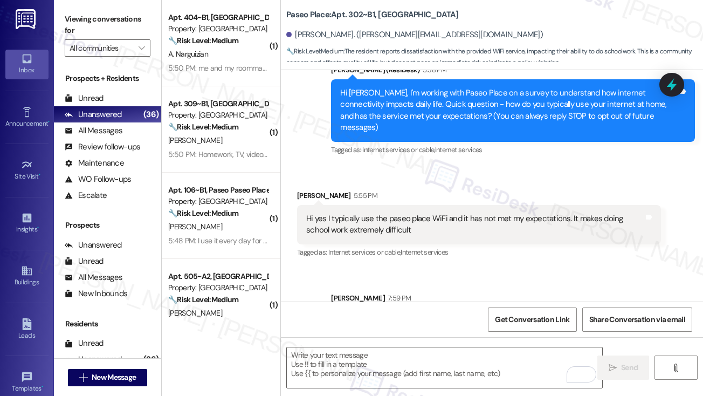
click at [405, 223] on div "Hi yes I typically use the paseo place WiFi and it has not met my expectations.…" at bounding box center [475, 224] width 338 height 23
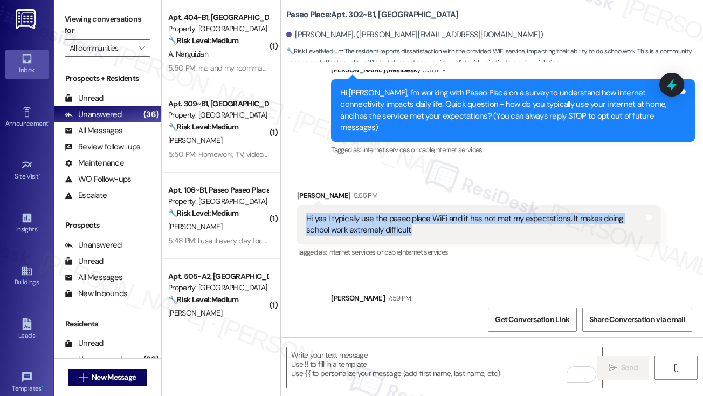
click at [405, 223] on div "Hi yes I typically use the paseo place WiFi and it has not met my expectations.…" at bounding box center [475, 224] width 338 height 23
copy div "Hi yes I typically use the paseo place WiFi and it has not met my expectations.…"
click at [518, 314] on span "Get Conversation Link" at bounding box center [532, 319] width 74 height 11
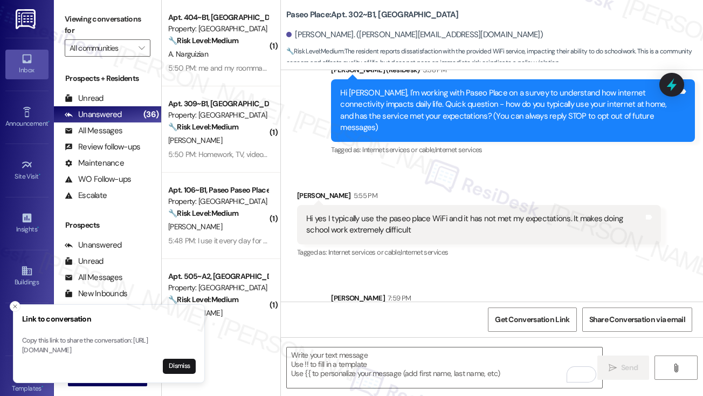
drag, startPoint x: 83, startPoint y: 15, endPoint x: 108, endPoint y: 20, distance: 25.9
click at [83, 15] on label "Viewing conversations for" at bounding box center [108, 25] width 86 height 29
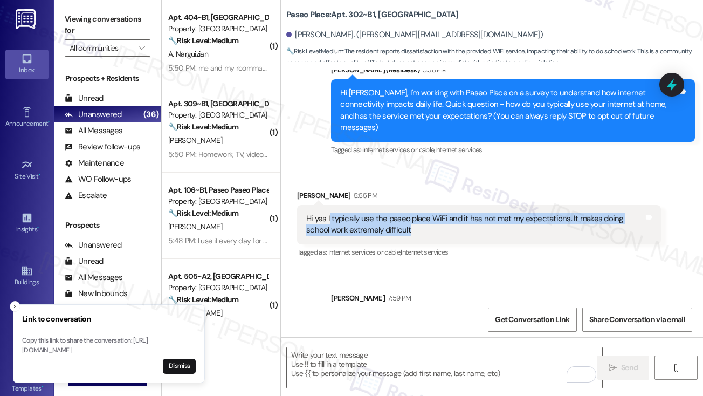
drag, startPoint x: 430, startPoint y: 214, endPoint x: 329, endPoint y: 206, distance: 101.2
click at [329, 213] on div "Hi yes I typically use the paseo place WiFi and it has not met my expectations.…" at bounding box center [475, 224] width 338 height 23
copy div "typically use the paseo place WiFi and it has not met my expectations. It makes…"
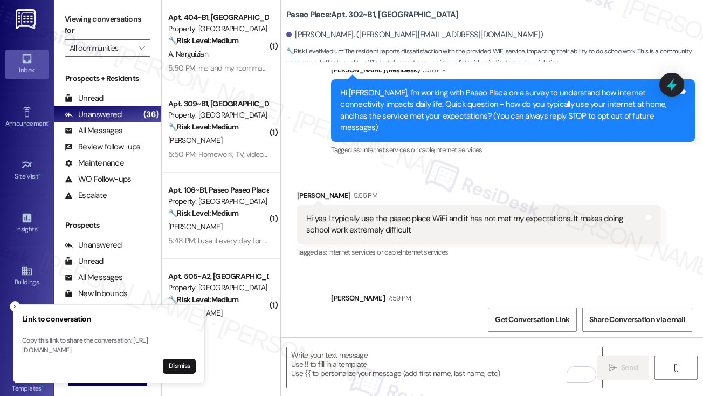
click at [97, 20] on label "Viewing conversations for" at bounding box center [108, 25] width 86 height 29
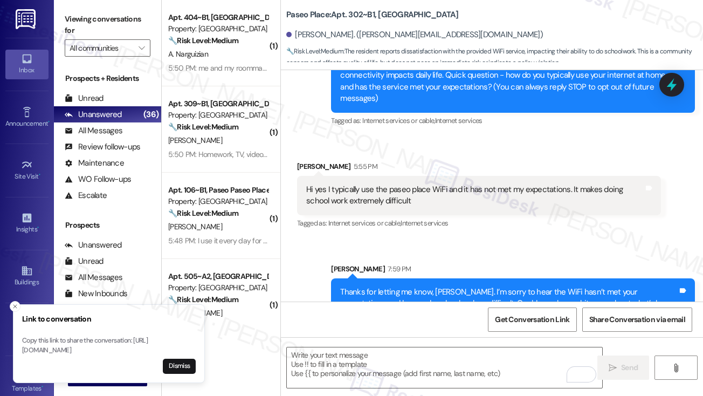
scroll to position [156, 0]
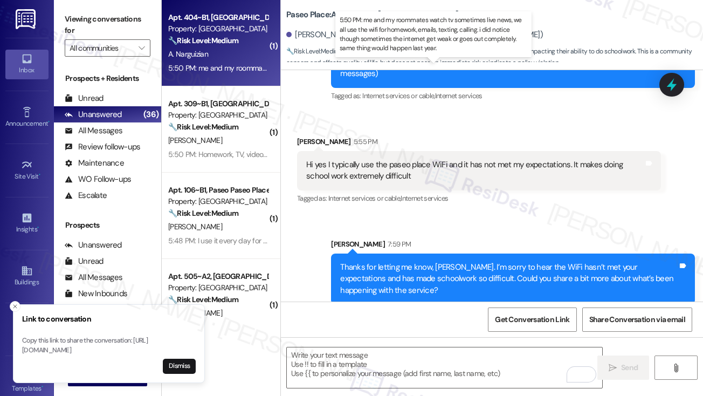
click at [225, 71] on div "5:50 PM: me and my roommates watch tv sometimes live news, we all use the wifi …" at bounding box center [530, 68] width 724 height 10
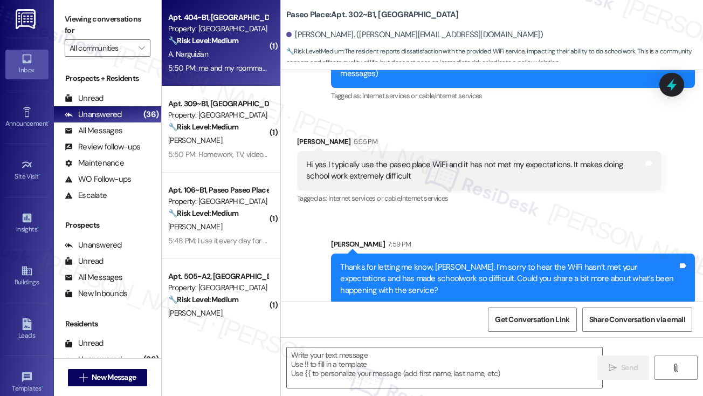
type textarea "Fetching suggested responses. Please feel free to read through the conversation…"
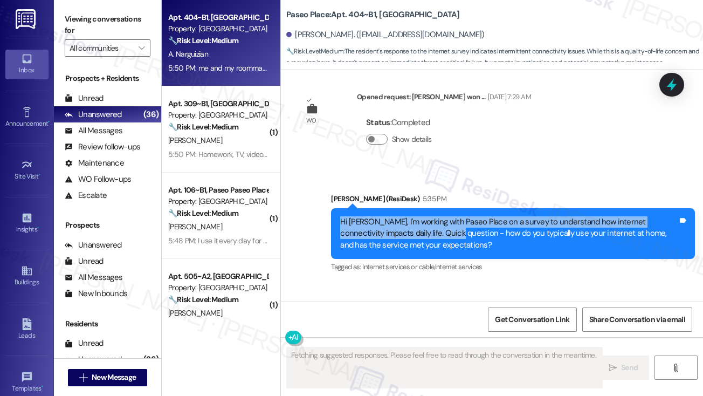
scroll to position [1384, 0]
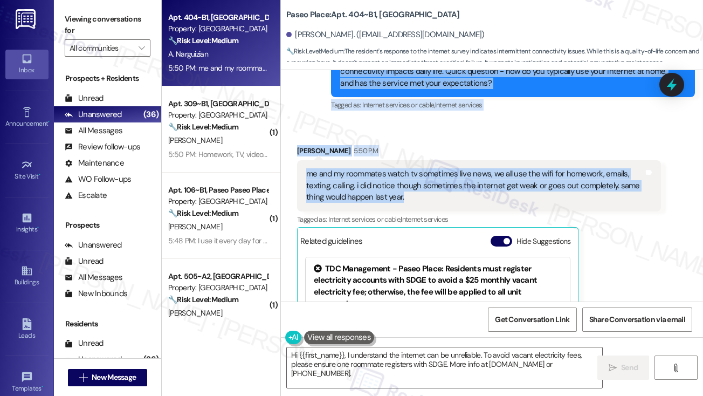
drag, startPoint x: 341, startPoint y: 203, endPoint x: 448, endPoint y: 184, distance: 108.5
click at [448, 184] on div "Survey, sent via SMS Residesk Automated Survey Feb 11, 2025 at 12:21 PM Hi Alin…" at bounding box center [492, 185] width 422 height 231
copy div "Hi Aline, I'm working with Paseo Place on a survey to understand how internet c…"
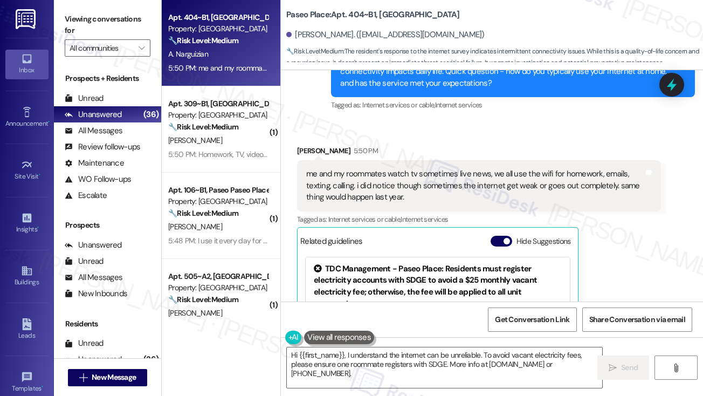
click at [99, 11] on label "Viewing conversations for" at bounding box center [108, 25] width 86 height 29
click at [503, 236] on button "Hide Suggestions" at bounding box center [502, 241] width 22 height 11
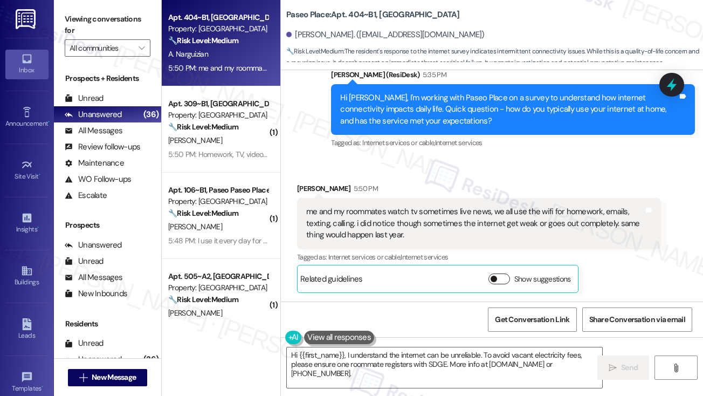
scroll to position [1334, 0]
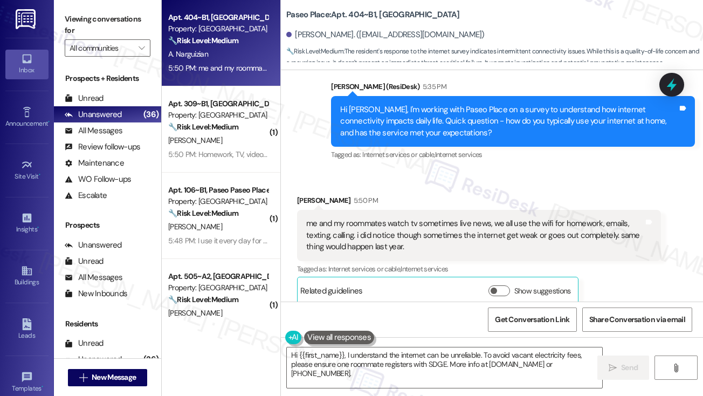
click at [63, 17] on div "Viewing conversations for All communities " at bounding box center [107, 33] width 107 height 67
click at [382, 358] on textarea "Hi {{first_name}}, I understand the internet can be unreliable. To avoid vacant…" at bounding box center [445, 367] width 316 height 40
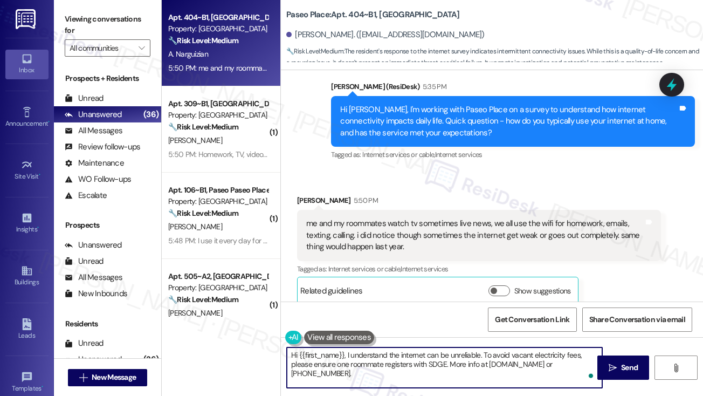
paste textarea "Thanks for sharing that, Aline. I’m glad to hear you and your roommates are abl…"
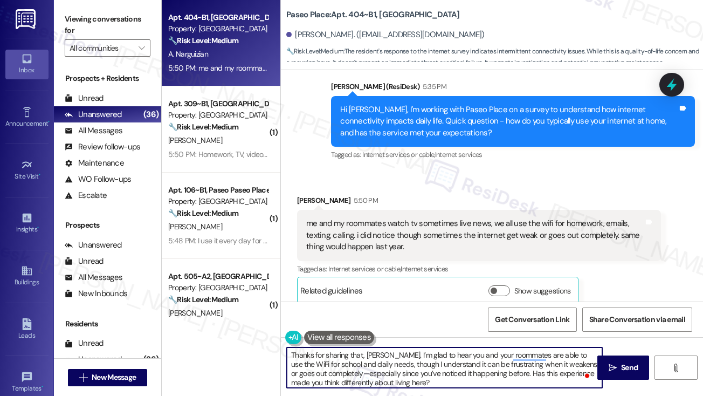
click at [485, 366] on textarea "Thanks for sharing that, Aline. I’m glad to hear you and your roommates are abl…" at bounding box center [445, 367] width 316 height 40
click at [485, 365] on textarea "Thanks for sharing that, Aline. I’m glad to hear you and your roommates are abl…" at bounding box center [445, 367] width 316 height 40
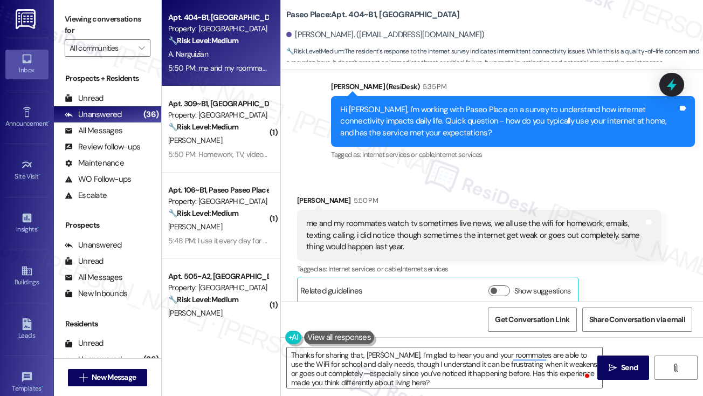
click at [105, 26] on label "Viewing conversations for" at bounding box center [108, 25] width 86 height 29
click at [489, 362] on textarea "Thanks for sharing that, Aline. I’m glad to hear you and your roommates are abl…" at bounding box center [445, 367] width 316 height 40
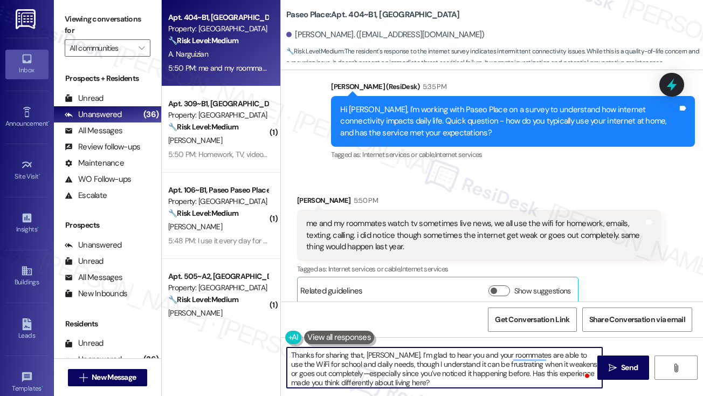
click at [454, 364] on textarea "Thanks for sharing that, Aline. I’m glad to hear you and your roommates are abl…" at bounding box center [445, 367] width 316 height 40
drag, startPoint x: 442, startPoint y: 362, endPoint x: 467, endPoint y: 362, distance: 24.8
click at [442, 362] on textarea "Thanks for sharing that, Aline. I’m glad to hear you and your roommates are abl…" at bounding box center [445, 367] width 316 height 40
drag, startPoint x: 519, startPoint y: 364, endPoint x: 440, endPoint y: 362, distance: 79.3
click at [440, 362] on textarea "Thanks for sharing that, Aline. I’m glad to hear you and your roommates are abl…" at bounding box center [445, 367] width 316 height 40
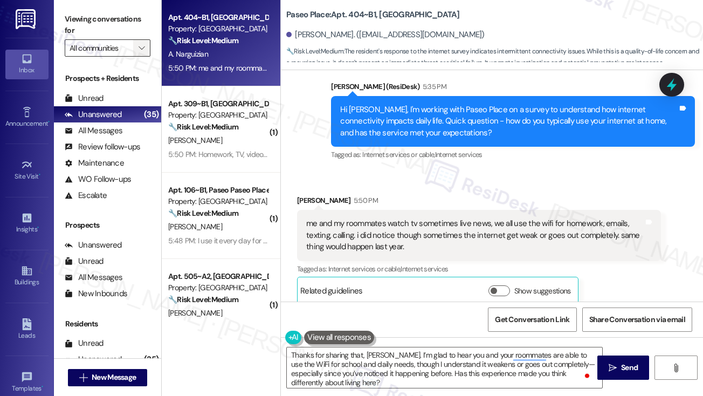
drag, startPoint x: 107, startPoint y: 23, endPoint x: 138, endPoint y: 43, distance: 36.4
click at [107, 23] on label "Viewing conversations for" at bounding box center [108, 25] width 86 height 29
click at [464, 360] on textarea "Thanks for sharing that, Aline. I’m glad to hear you and your roommates are abl…" at bounding box center [445, 367] width 316 height 40
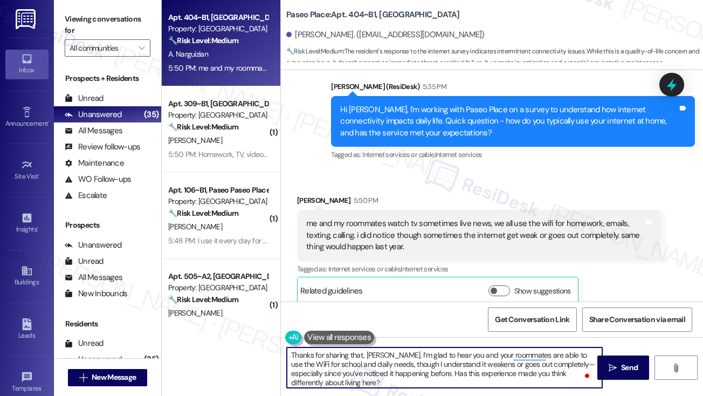
paste textarea "can be difficult when it"
click at [398, 359] on textarea "Thanks for sharing that, Aline. I’m glad to hear you and your roommates are abl…" at bounding box center [445, 367] width 316 height 40
click at [352, 367] on textarea "Thanks for sharing that, Aline. I’m glad to hear you and your roommates are abl…" at bounding box center [445, 367] width 316 height 40
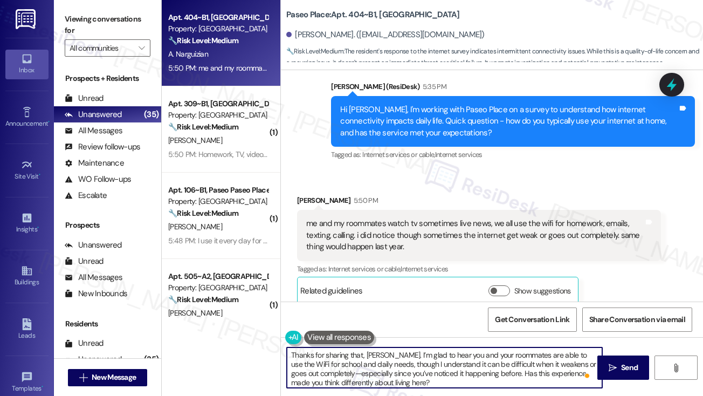
click at [400, 365] on textarea "Thanks for sharing that, Aline. I’m glad to hear you and your roommates are abl…" at bounding box center [445, 367] width 316 height 40
click at [479, 366] on textarea "Thanks for sharing that, Aline. I’m glad to hear you and your roommates are abl…" at bounding box center [445, 367] width 316 height 40
click at [318, 372] on textarea "Thanks for sharing that, Aline. I’m glad to hear you and your roommates are abl…" at bounding box center [445, 367] width 316 height 40
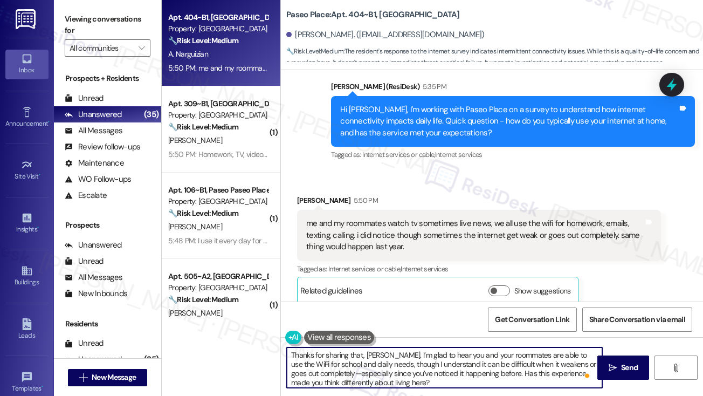
click at [318, 372] on textarea "Thanks for sharing that, Aline. I’m glad to hear you and your roommates are abl…" at bounding box center [445, 367] width 316 height 40
click at [328, 372] on textarea "Thanks for sharing that, Aline. I’m glad to hear you and your roommates are abl…" at bounding box center [445, 367] width 316 height 40
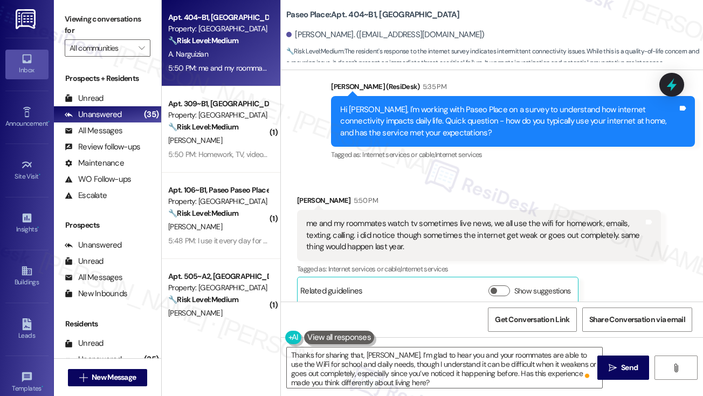
click at [94, 28] on label "Viewing conversations for" at bounding box center [108, 25] width 86 height 29
click at [432, 366] on textarea "Thanks for sharing that, Aline. I’m glad to hear you and your roommates are abl…" at bounding box center [445, 367] width 316 height 40
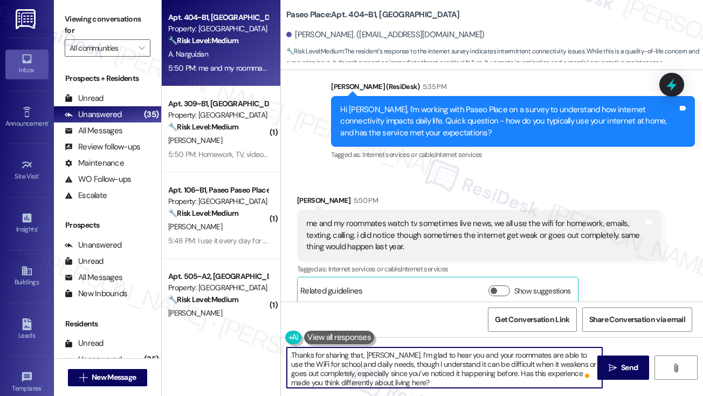
click at [432, 366] on textarea "Thanks for sharing that, Aline. I’m glad to hear you and your roommates are abl…" at bounding box center [445, 367] width 316 height 40
click at [450, 371] on textarea "Thanks for sharing that, Aline. I’m glad to hear you and your roommates are abl…" at bounding box center [445, 367] width 316 height 40
click at [491, 360] on textarea "Thanks for sharing that, Aline. I’m glad to hear you and your roommates are abl…" at bounding box center [445, 367] width 316 height 40
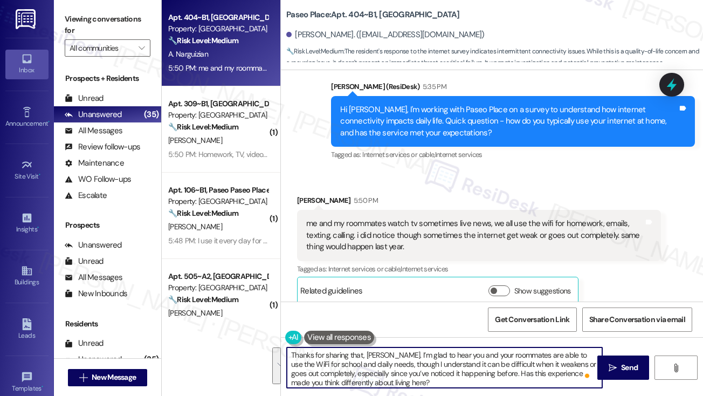
click at [379, 385] on textarea "Thanks for sharing that, Aline. I’m glad to hear you and your roommates are abl…" at bounding box center [445, 367] width 316 height 40
click at [457, 381] on textarea "Thanks for sharing that, Aline. I’m glad to hear you and your roommates are abl…" at bounding box center [445, 367] width 316 height 40
drag, startPoint x: 489, startPoint y: 373, endPoint x: 419, endPoint y: 365, distance: 70.5
click at [419, 365] on textarea "Thanks for sharing that, Aline. I’m glad to hear you and your roommates are abl…" at bounding box center [445, 367] width 316 height 40
click at [441, 361] on textarea "Thanks for sharing that, Aline. I’m glad to hear you and your roommates are abl…" at bounding box center [445, 367] width 316 height 40
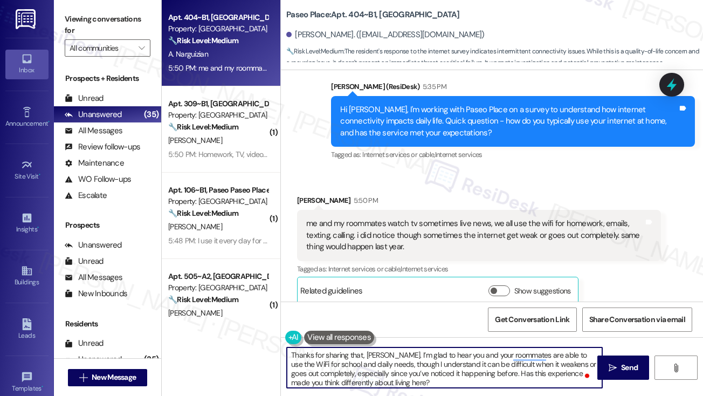
click at [386, 368] on textarea "Thanks for sharing that, Aline. I’m glad to hear you and your roommates are abl…" at bounding box center [445, 367] width 316 height 40
click at [457, 368] on textarea "Thanks for sharing that, Aline. I’m glad to hear you and your roommates are abl…" at bounding box center [445, 367] width 316 height 40
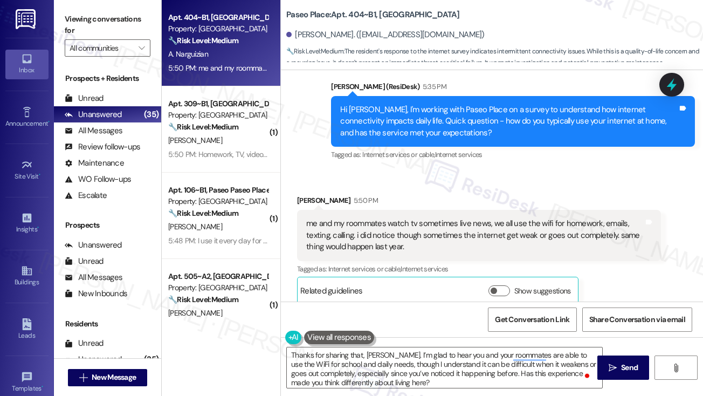
click at [107, 17] on label "Viewing conversations for" at bounding box center [108, 25] width 86 height 29
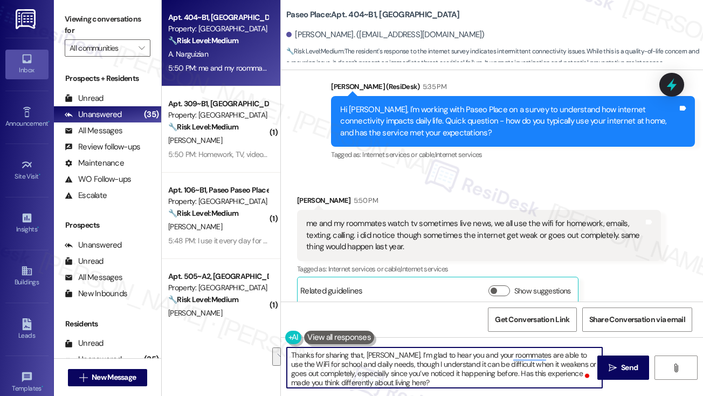
drag, startPoint x: 463, startPoint y: 383, endPoint x: 492, endPoint y: 374, distance: 31.1
click at [492, 374] on textarea "Thanks for sharing that, Aline. I’m glad to hear you and your roommates are abl…" at bounding box center [445, 367] width 316 height 40
paste textarea "ow often does this occur"
click at [494, 371] on textarea "Thanks for sharing that, Aline. I’m glad to hear you and your roommates are abl…" at bounding box center [445, 367] width 316 height 40
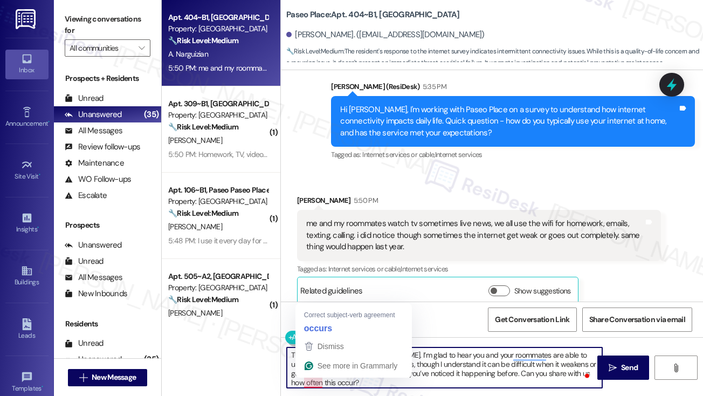
type textarea "Thanks for sharing that, Aline. I’m glad to hear you and your roommates are abl…"
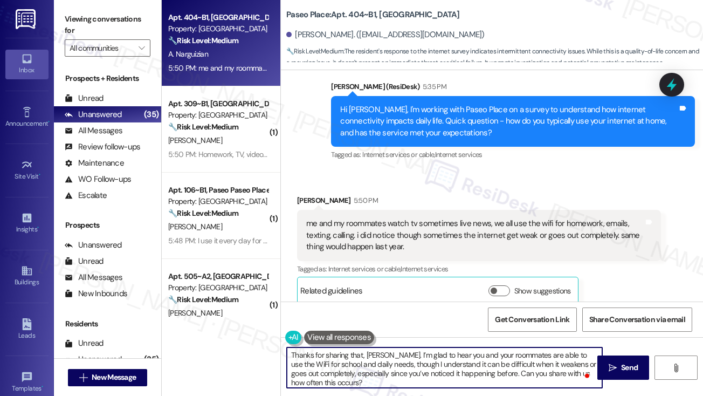
click at [362, 378] on textarea "Thanks for sharing that, Aline. I’m glad to hear you and your roommates are abl…" at bounding box center [445, 367] width 316 height 40
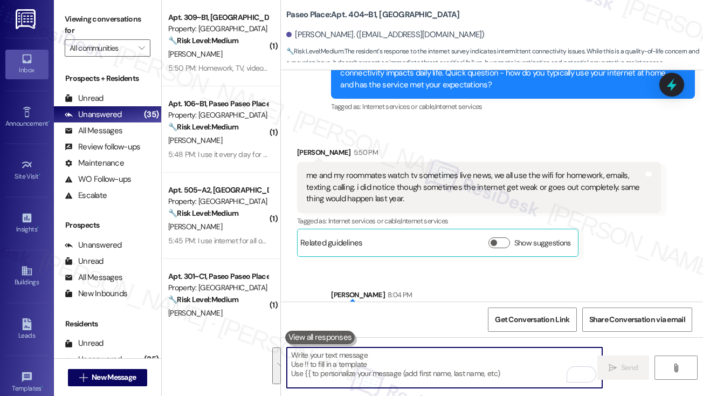
scroll to position [1336, 0]
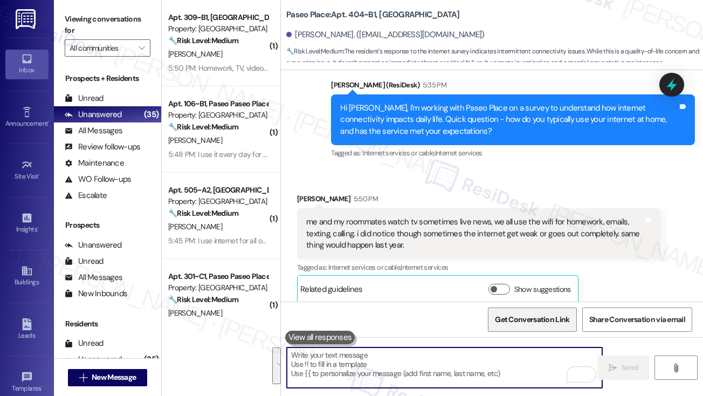
click at [522, 310] on span "Get Conversation Link" at bounding box center [532, 319] width 79 height 23
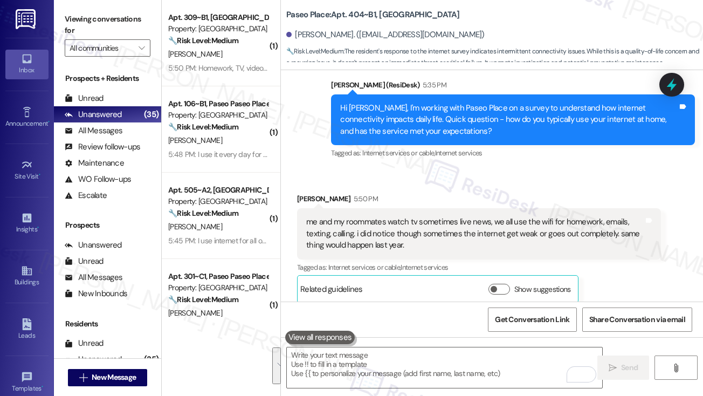
click at [104, 31] on label "Viewing conversations for" at bounding box center [108, 25] width 86 height 29
click at [321, 216] on div "me and my roommates watch tv sometimes live news, we all use the wifi for homew…" at bounding box center [475, 233] width 338 height 35
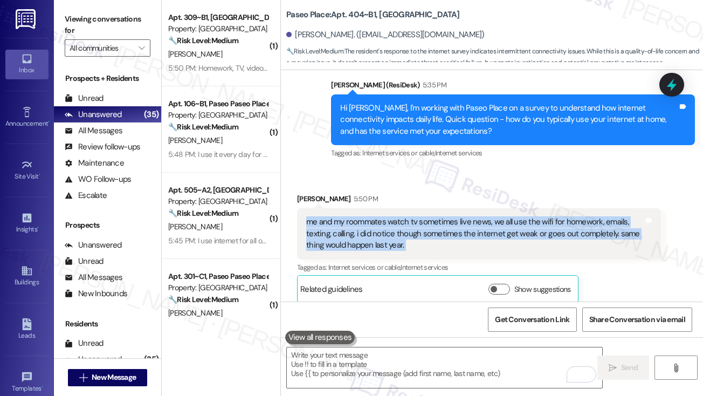
click at [321, 216] on div "me and my roommates watch tv sometimes live news, we all use the wifi for homew…" at bounding box center [475, 233] width 338 height 35
copy div "me and my roommates watch tv sometimes live news, we all use the wifi for homew…"
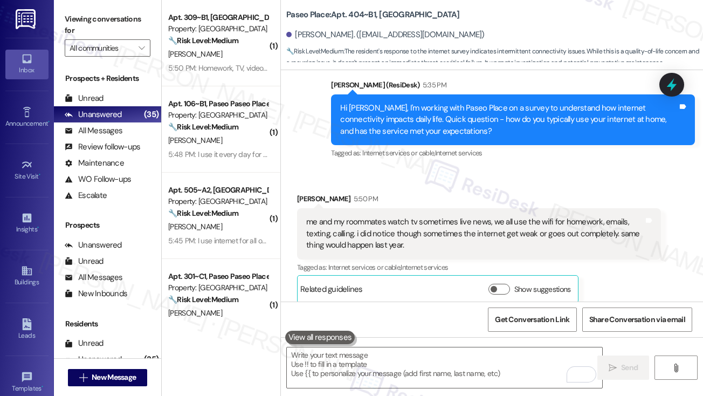
drag, startPoint x: 100, startPoint y: 15, endPoint x: 116, endPoint y: 24, distance: 18.4
click at [100, 15] on label "Viewing conversations for" at bounding box center [108, 25] width 86 height 29
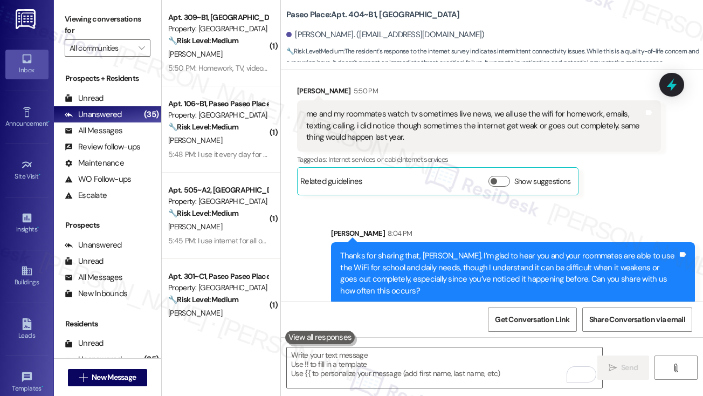
click at [376, 262] on div "Thanks for sharing that, Aline. I’m glad to hear you and your roommates are abl…" at bounding box center [509, 273] width 338 height 46
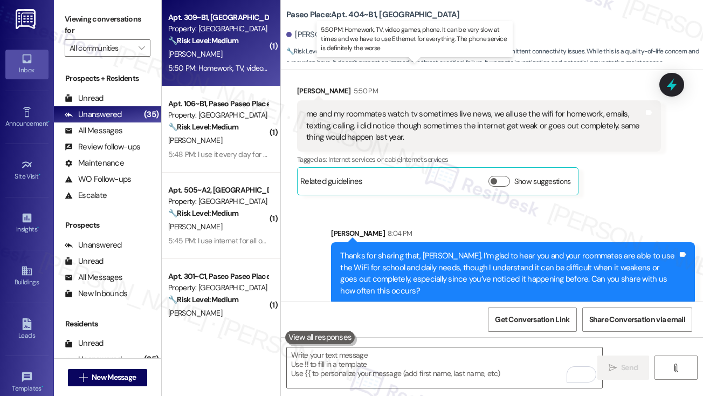
click at [213, 65] on div "5:50 PM: Homework, TV, video games, phone. It can be very slow at times and we …" at bounding box center [416, 68] width 497 height 10
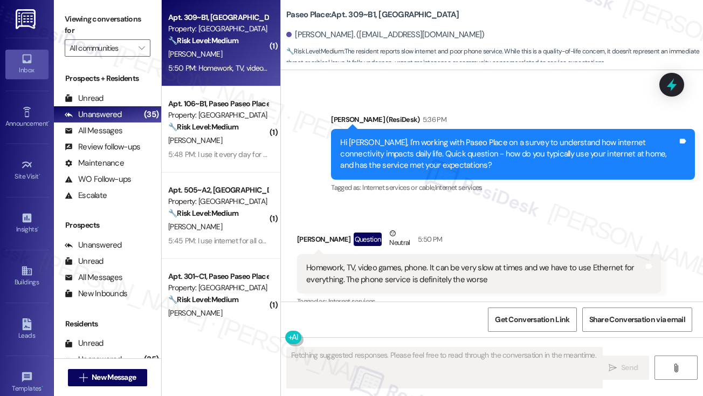
scroll to position [701, 0]
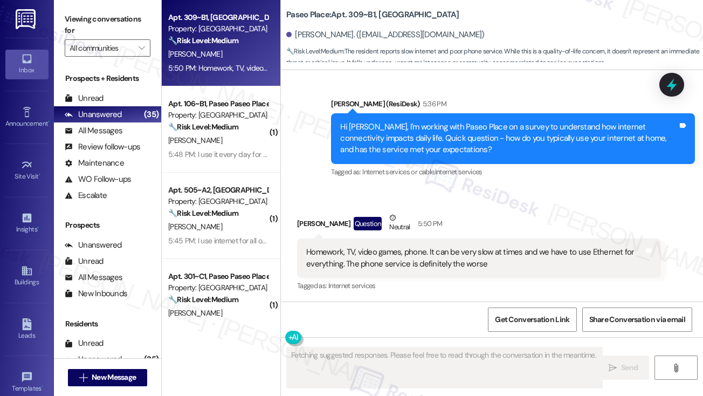
click at [379, 138] on div "Hi Trenton, I'm working with Paseo Place on a survey to understand how internet…" at bounding box center [509, 138] width 338 height 35
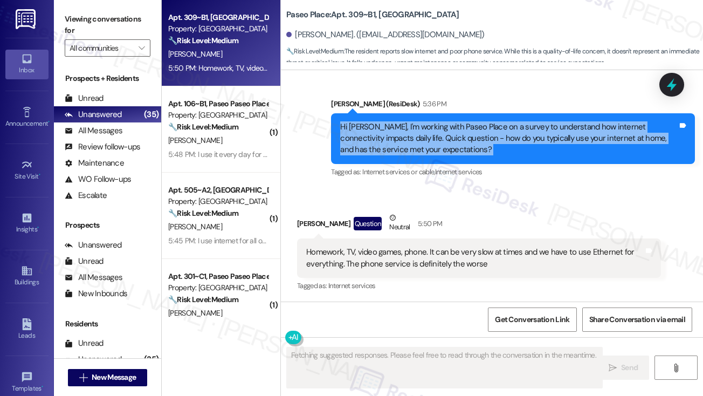
click at [379, 138] on div "Hi Trenton, I'm working with Paseo Place on a survey to understand how internet…" at bounding box center [509, 138] width 338 height 35
click at [325, 137] on div "Announcement, sent via SMS Sarah (ResiDesk) 5:36 PM Hi Trenton, I'm working wit…" at bounding box center [513, 139] width 380 height 98
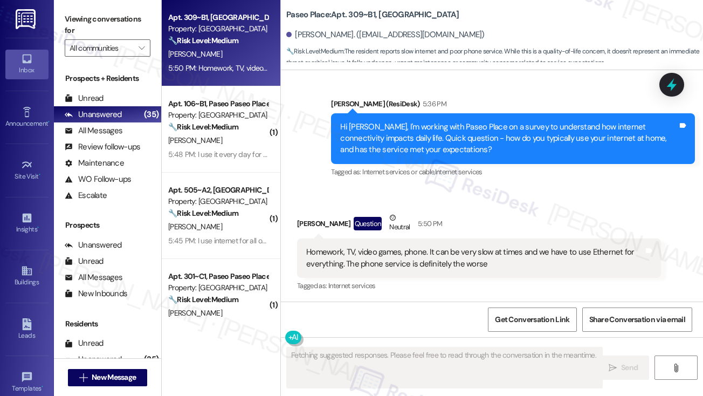
click at [325, 122] on div "Announcement, sent via SMS Sarah (ResiDesk) 5:36 PM Hi Trenton, I'm working wit…" at bounding box center [513, 139] width 380 height 98
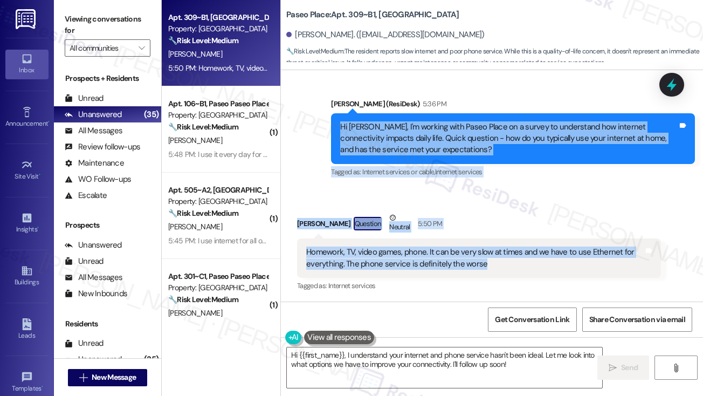
drag, startPoint x: 332, startPoint y: 121, endPoint x: 492, endPoint y: 265, distance: 215.4
click at [492, 265] on div "WO Lease started Aug 15, 2025 at 8:00 PM Show details Survey, sent via SMS Resi…" at bounding box center [492, 185] width 422 height 231
copy div "Hi Trenton, I'm working with Paseo Place on a survey to understand how internet…"
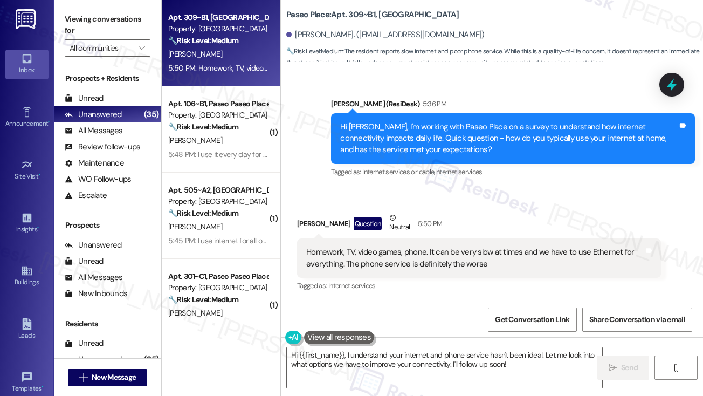
click at [101, 11] on label "Viewing conversations for" at bounding box center [108, 25] width 86 height 29
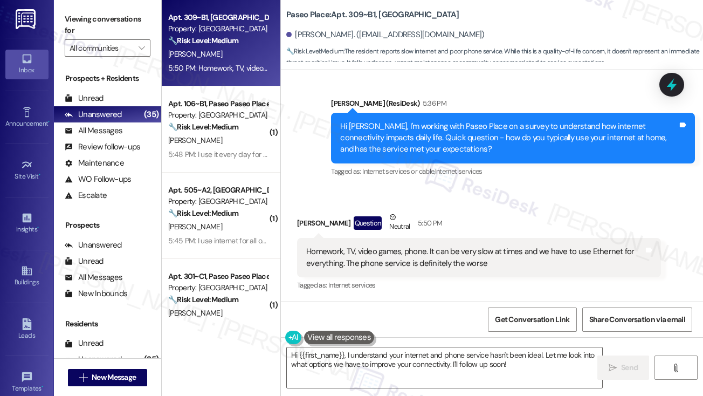
click at [94, 24] on label "Viewing conversations for" at bounding box center [108, 25] width 86 height 29
click at [487, 265] on div "Homework, TV, video games, phone. It can be very slow at times and we have to u…" at bounding box center [475, 257] width 338 height 23
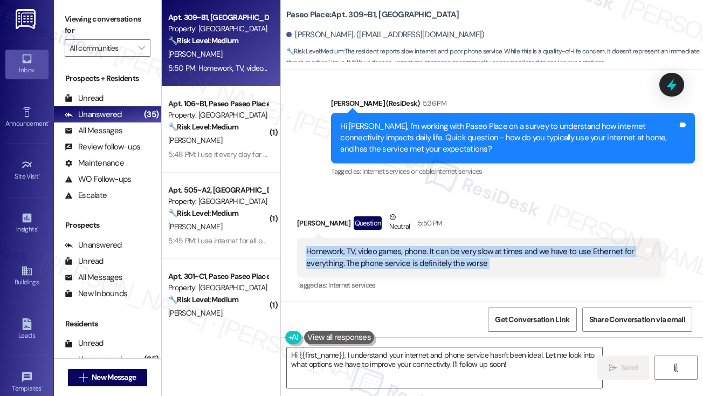
click at [487, 265] on div "Homework, TV, video games, phone. It can be very slow at times and we have to u…" at bounding box center [475, 257] width 338 height 23
click at [515, 312] on span "Get Conversation Link" at bounding box center [532, 319] width 79 height 23
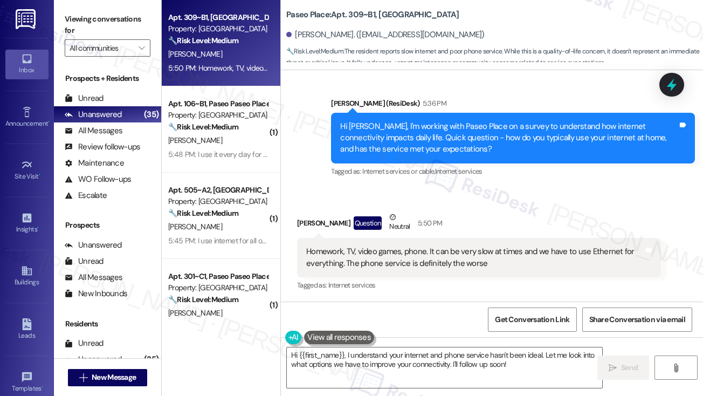
click at [103, 23] on label "Viewing conversations for" at bounding box center [108, 25] width 86 height 29
drag, startPoint x: 104, startPoint y: 25, endPoint x: 139, endPoint y: 31, distance: 35.7
click at [104, 25] on label "Viewing conversations for" at bounding box center [108, 25] width 86 height 29
click at [429, 136] on div "Hi Trenton, I'm working with Paseo Place on a survey to understand how internet…" at bounding box center [509, 138] width 338 height 35
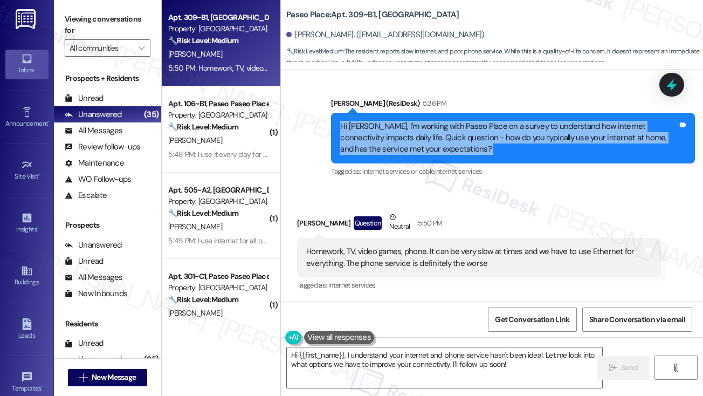
click at [429, 136] on div "Hi Trenton, I'm working with Paseo Place on a survey to understand how internet…" at bounding box center [509, 138] width 338 height 35
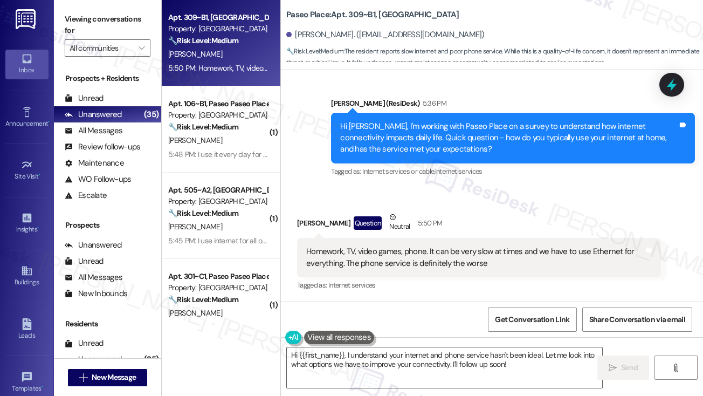
click at [408, 251] on div "Homework, TV, video games, phone. It can be very slow at times and we have to u…" at bounding box center [475, 257] width 338 height 23
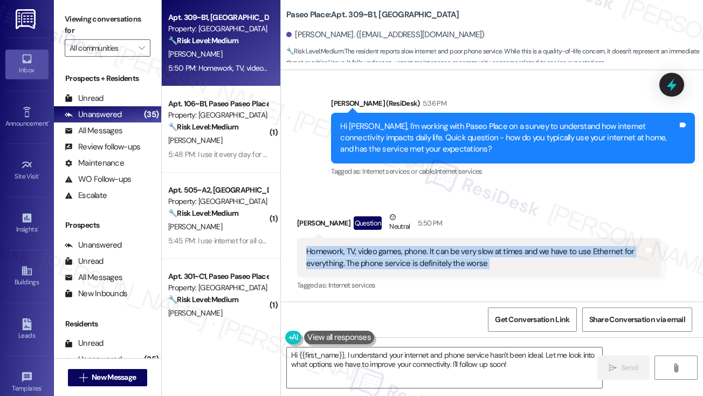
click at [408, 251] on div "Homework, TV, video games, phone. It can be very slow at times and we have to u…" at bounding box center [475, 257] width 338 height 23
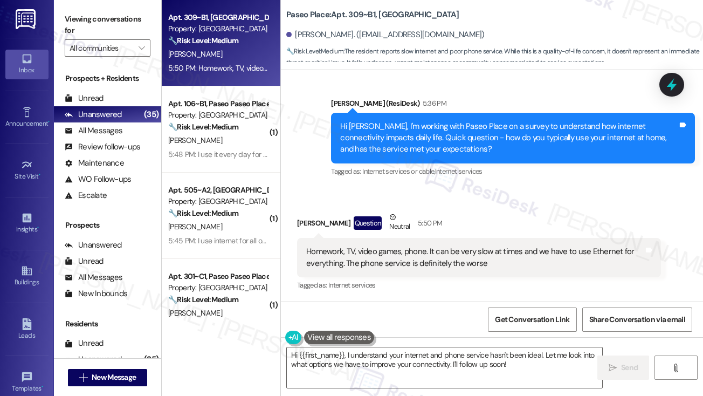
click at [93, 26] on label "Viewing conversations for" at bounding box center [108, 25] width 86 height 29
click at [388, 355] on textarea "Hi {{first_name}}, I understand your internet and phone service hasn't been ide…" at bounding box center [445, 367] width 316 height 40
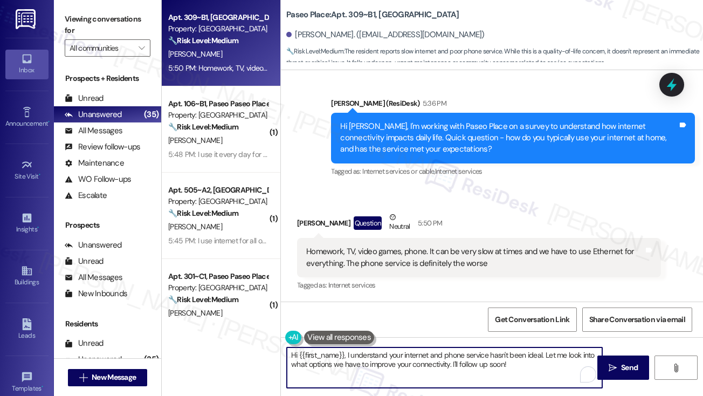
paste textarea "Thanks for sharing that, Trenton. I hear you on the slow speeds and needing Eth…"
click at [396, 355] on textarea "Thanks for sharing that, Trenton. I hear you on the slow speeds and needing Eth…" at bounding box center [445, 367] width 316 height 40
click at [502, 367] on textarea "Thanks for sharing that, Trenton. I hear you on the slow speeds and needing Eth…" at bounding box center [445, 367] width 316 height 40
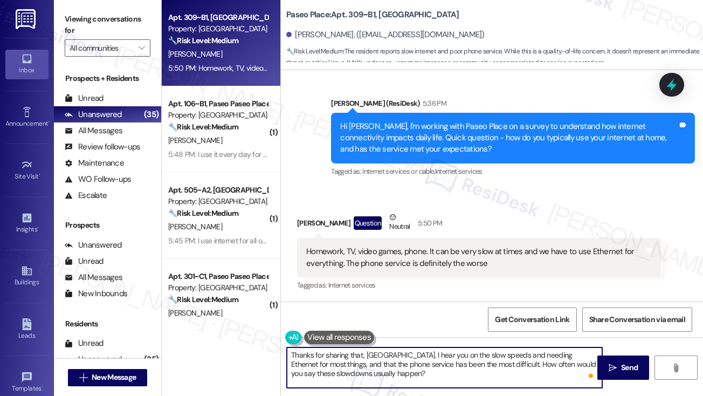
click at [379, 367] on textarea "Thanks for sharing that, Trenton. I hear you on the slow speeds and needing Eth…" at bounding box center [445, 367] width 316 height 40
click at [378, 368] on textarea "Thanks for sharing that, Trenton. I hear you on the slow speeds and needing Eth…" at bounding box center [445, 367] width 316 height 40
click at [503, 368] on textarea "Thanks for sharing that, Trenton. I hear you on the slow speeds and needing Eth…" at bounding box center [445, 367] width 316 height 40
type textarea "Thanks for sharing that, Trenton. I hear you on the slow speeds and needing Eth…"
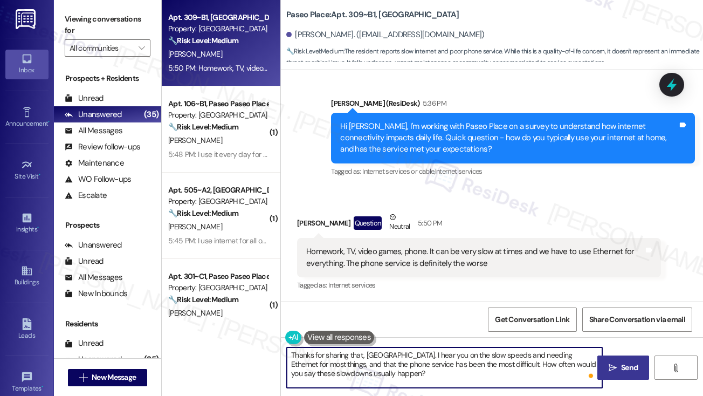
click at [611, 364] on icon "" at bounding box center [613, 368] width 8 height 9
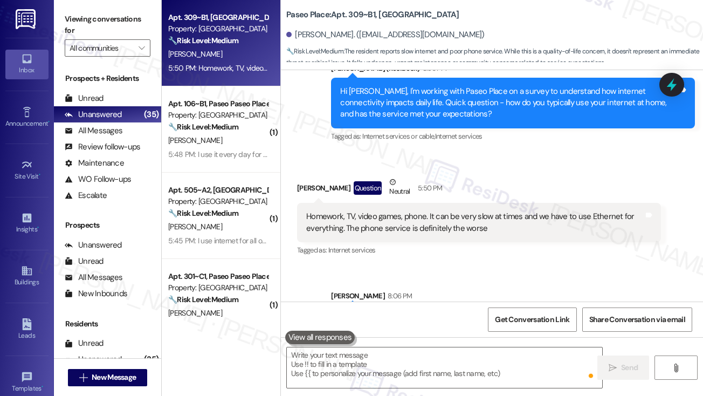
scroll to position [800, 0]
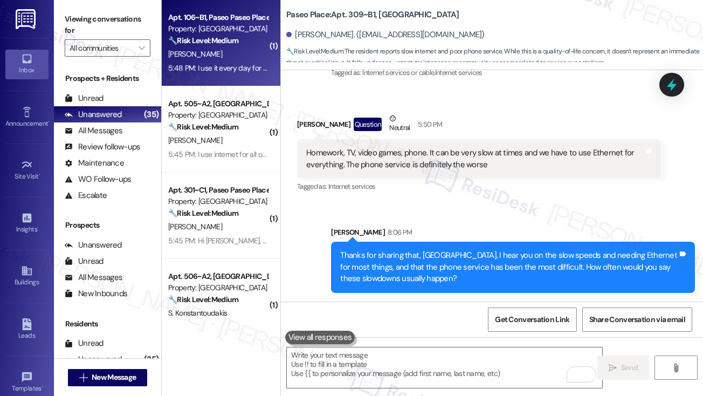
click at [223, 61] on div "5:48 PM: I use it every day for my school work, there have been multiple occasi…" at bounding box center [218, 67] width 102 height 13
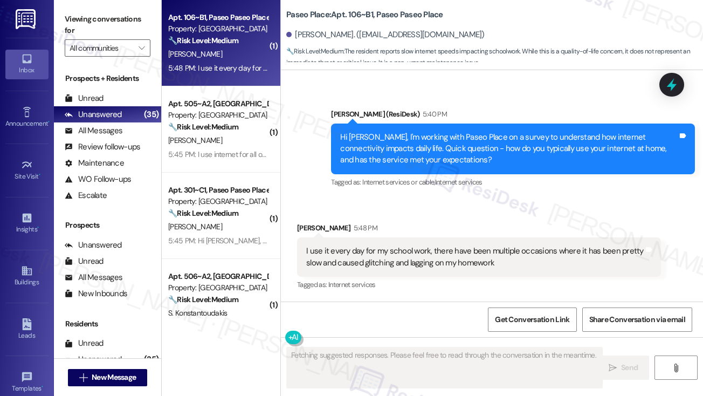
scroll to position [304, 0]
click at [365, 248] on div "I use it every day for my school work, there have been multiple occasions where…" at bounding box center [475, 256] width 338 height 23
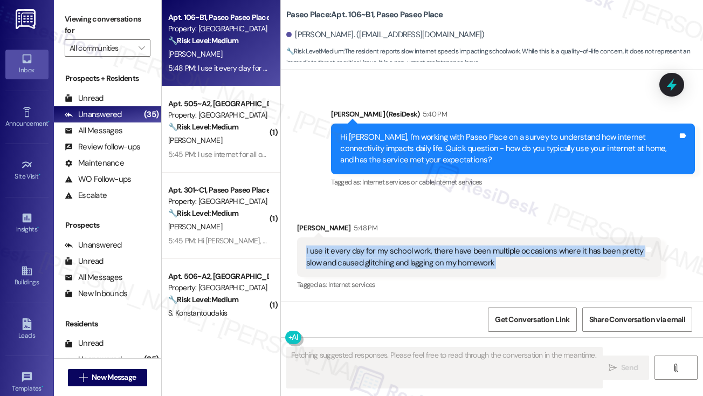
click at [365, 248] on div "I use it every day for my school work, there have been multiple occasions where…" at bounding box center [475, 256] width 338 height 23
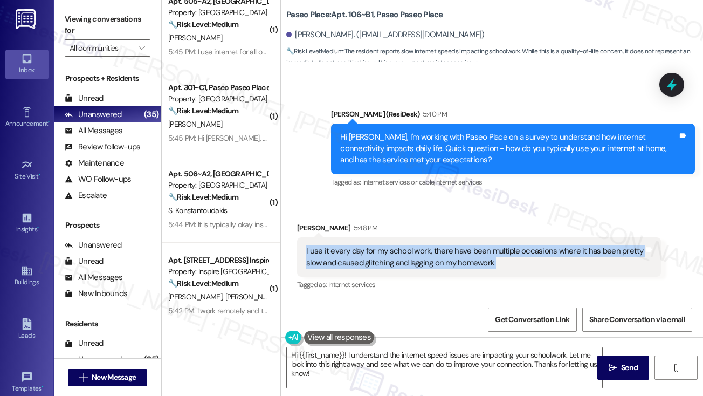
scroll to position [0, 0]
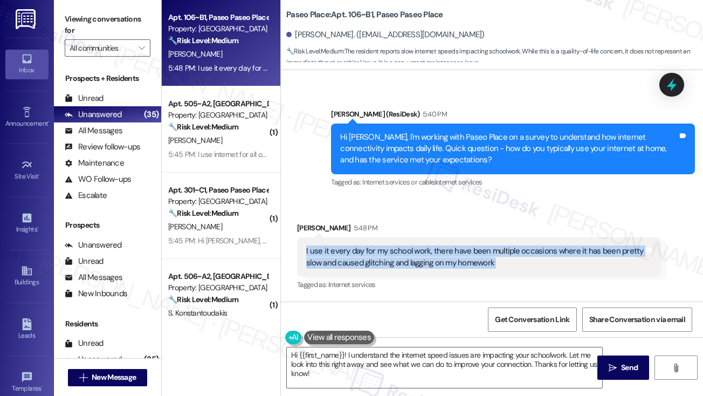
click at [414, 258] on div "I use it every day for my school work, there have been multiple occasions where…" at bounding box center [475, 256] width 338 height 23
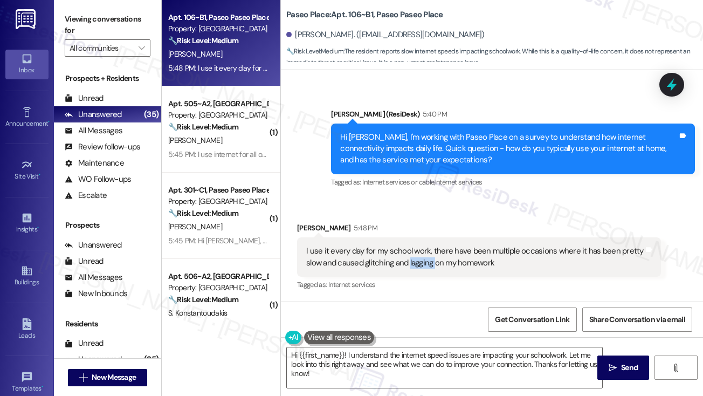
click at [414, 258] on div "I use it every day for my school work, there have been multiple occasions where…" at bounding box center [475, 256] width 338 height 23
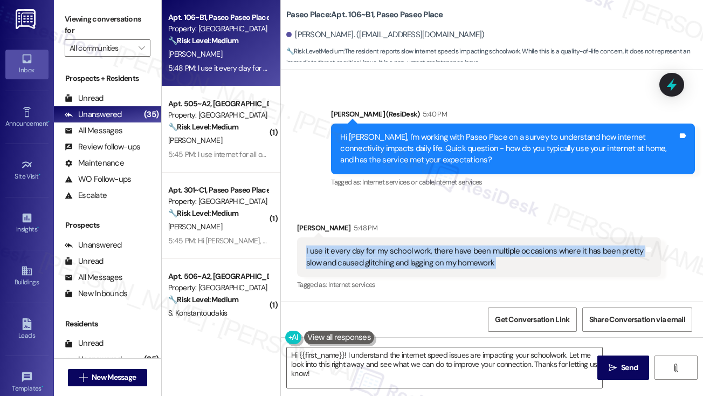
click at [414, 258] on div "I use it every day for my school work, there have been multiple occasions where…" at bounding box center [475, 256] width 338 height 23
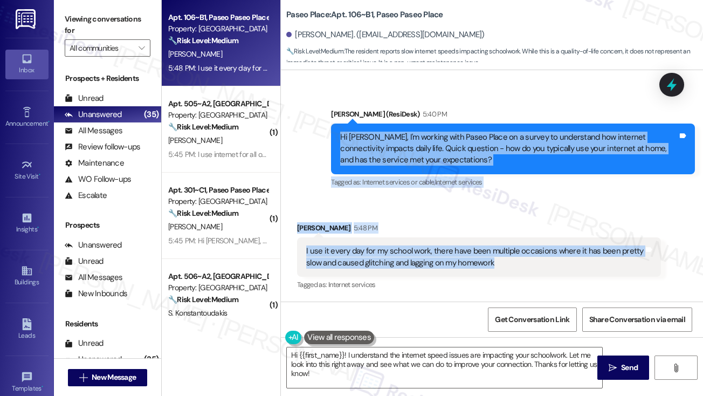
drag, startPoint x: 339, startPoint y: 134, endPoint x: 512, endPoint y: 269, distance: 219.0
click at [512, 269] on div "WO Lease started Aug 15, 2025 at 8:00 PM Show details Survey, sent via SMS Resi…" at bounding box center [492, 185] width 422 height 231
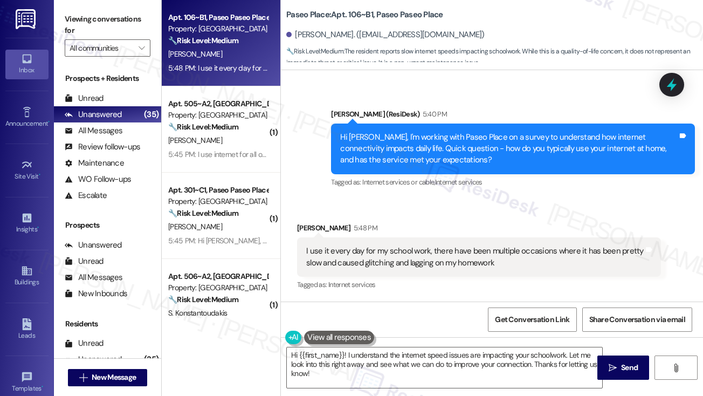
click at [104, 19] on label "Viewing conversations for" at bounding box center [108, 25] width 86 height 29
click at [101, 23] on label "Viewing conversations for" at bounding box center [108, 25] width 86 height 29
drag, startPoint x: 106, startPoint y: 13, endPoint x: 135, endPoint y: 43, distance: 41.2
click at [106, 13] on label "Viewing conversations for" at bounding box center [108, 25] width 86 height 29
click at [349, 347] on textarea "Hi {{first_name}}! I understand the internet speed issues are impacting your sc…" at bounding box center [445, 367] width 316 height 40
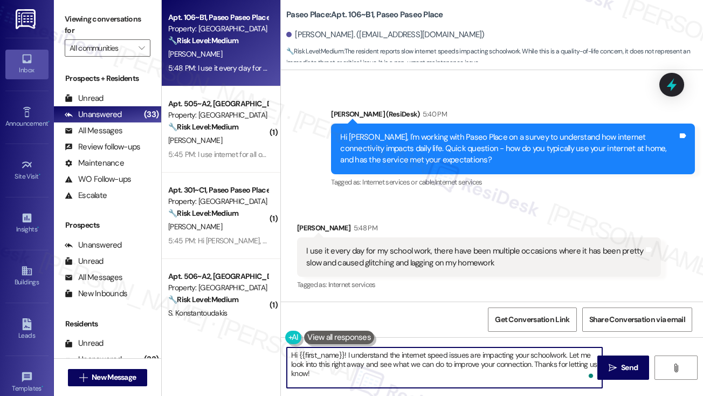
paste textarea "Thanks for sharing that, Lindsey. I understand how challenging it must be when …"
click at [463, 371] on textarea "Thanks for sharing that, Lindsey. I understand how challenging it must be when …" at bounding box center [445, 367] width 316 height 40
click at [399, 364] on textarea "Thanks for sharing that, Lindsey. I understand how challenging it must be when …" at bounding box center [445, 367] width 316 height 40
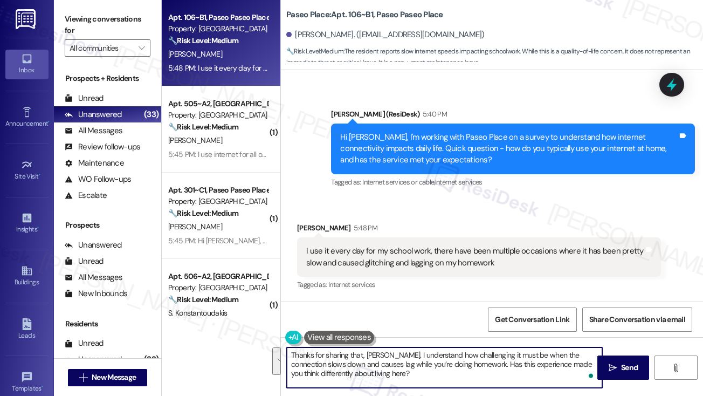
click at [442, 372] on textarea "Thanks for sharing that, Lindsey. I understand how challenging it must be when …" at bounding box center [445, 367] width 316 height 40
type textarea "Thanks for sharing that, Lindsey. I understand how challenging it must be when …"
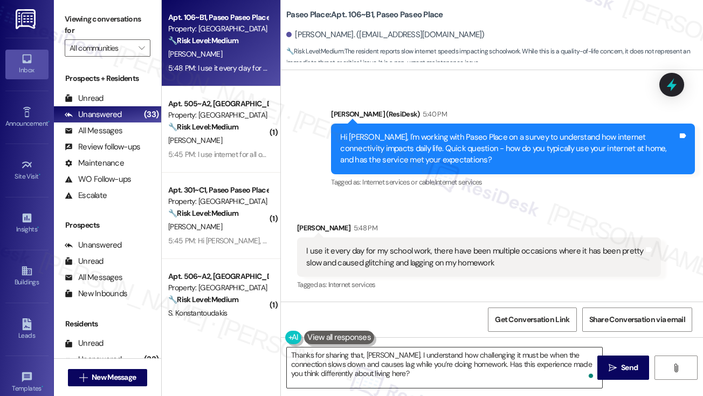
drag, startPoint x: 610, startPoint y: 364, endPoint x: 504, endPoint y: 362, distance: 105.7
click at [504, 362] on div "Thanks for sharing that, Lindsey. I understand how challenging it must be when …" at bounding box center [492, 377] width 422 height 81
click at [629, 362] on span "Send" at bounding box center [629, 367] width 17 height 11
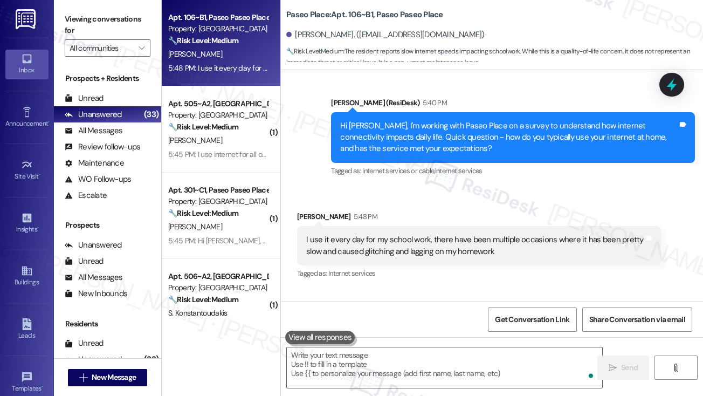
scroll to position [402, 0]
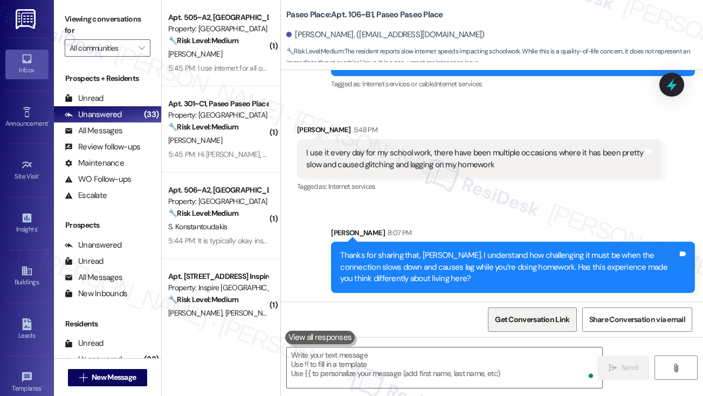
click at [542, 320] on span "Get Conversation Link" at bounding box center [532, 319] width 74 height 11
click at [105, 17] on label "Viewing conversations for" at bounding box center [108, 25] width 86 height 29
click at [355, 161] on div "I use it every day for my school work, there have been multiple occasions where…" at bounding box center [475, 158] width 338 height 23
click at [358, 160] on div "I use it every day for my school work, there have been multiple occasions where…" at bounding box center [475, 158] width 338 height 23
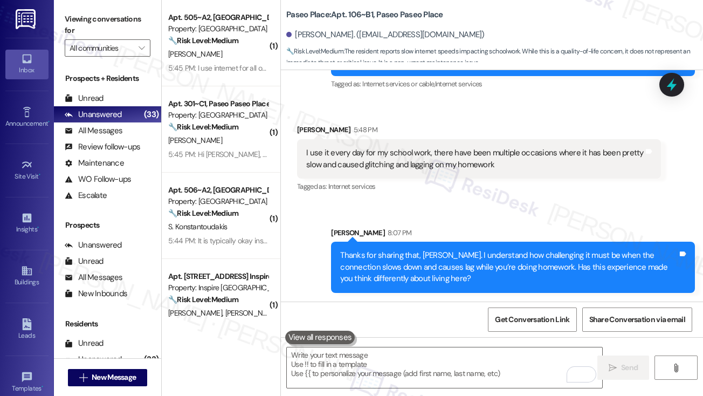
click at [361, 156] on div "I use it every day for my school work, there have been multiple occasions where…" at bounding box center [475, 158] width 338 height 23
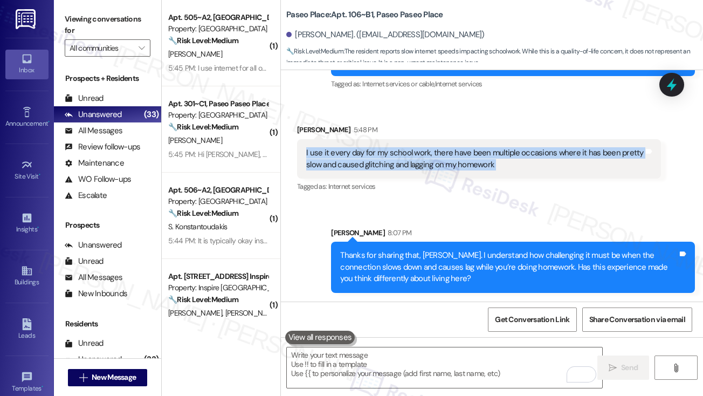
click at [361, 156] on div "I use it every day for my school work, there have been multiple occasions where…" at bounding box center [475, 158] width 338 height 23
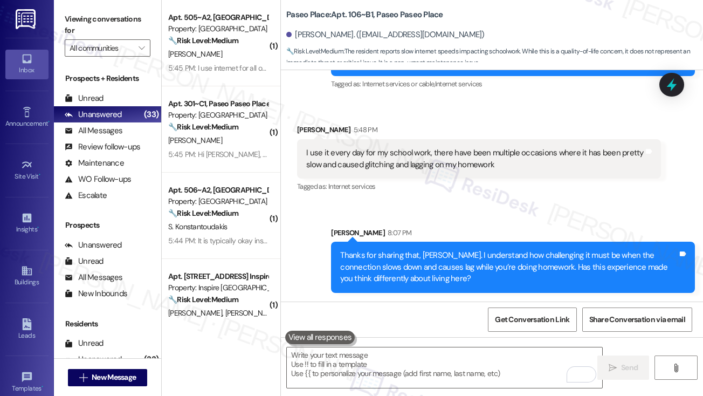
click at [100, 28] on label "Viewing conversations for" at bounding box center [108, 25] width 86 height 29
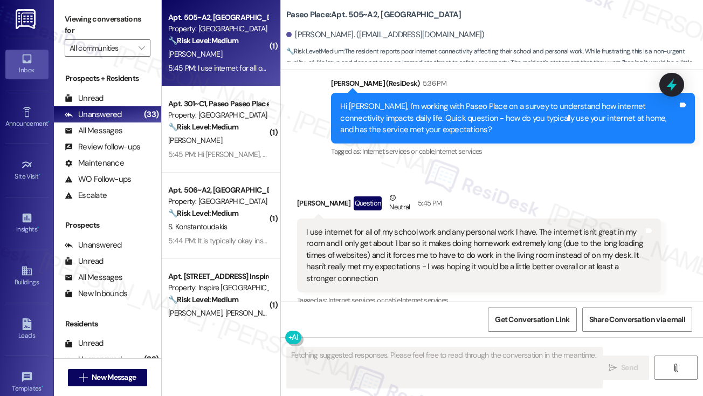
scroll to position [317, 0]
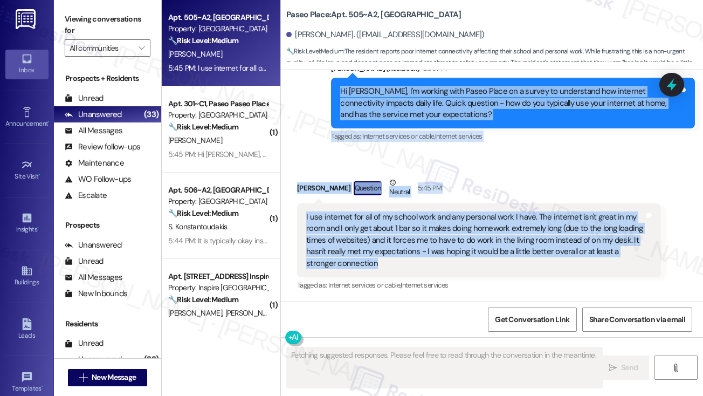
drag, startPoint x: 331, startPoint y: 92, endPoint x: 594, endPoint y: 264, distance: 313.7
click at [594, 264] on div "Lease started Aug 15, 2025 at 8:00 PM Survey, sent via SMS Residesk Automated S…" at bounding box center [492, 185] width 422 height 231
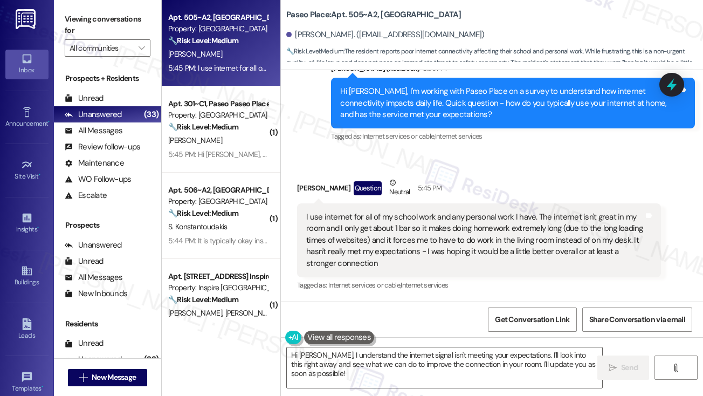
click at [108, 19] on label "Viewing conversations for" at bounding box center [108, 25] width 86 height 29
click at [384, 368] on textarea "Hi Kai, I understand the internet signal isn't meeting your expectations. I'll …" at bounding box center [445, 367] width 316 height 40
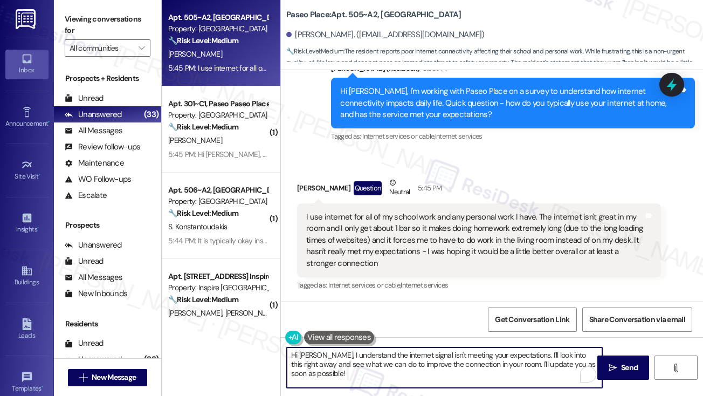
paste textarea "Thanks for sharing that, Kai. I understand how tough it must be when the connec…"
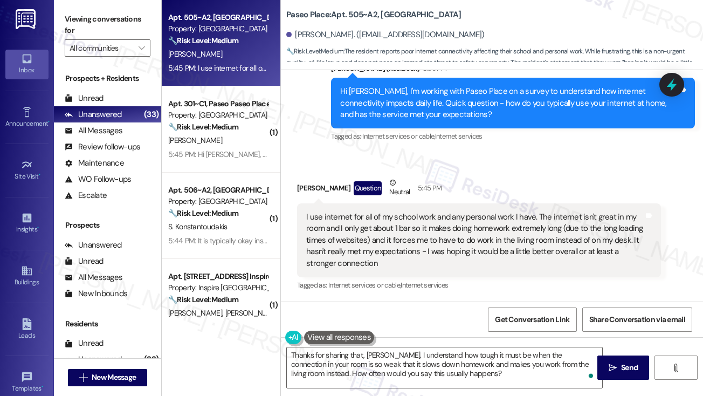
click at [414, 221] on div "I use internet for all of my school work and any personal work I have. The inte…" at bounding box center [475, 240] width 338 height 58
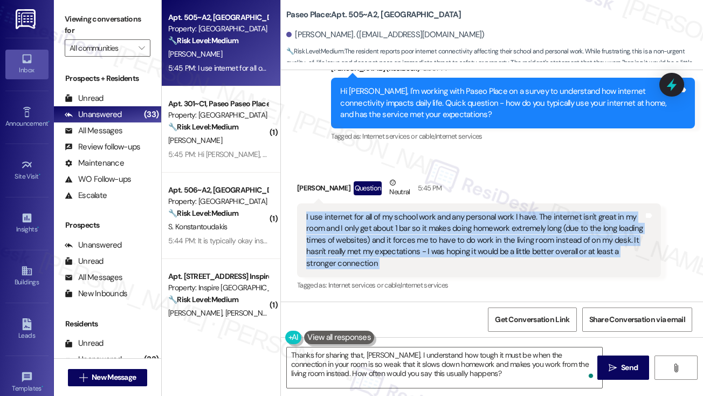
click at [414, 221] on div "I use internet for all of my school work and any personal work I have. The inte…" at bounding box center [475, 240] width 338 height 58
click at [409, 221] on div "I use internet for all of my school work and any personal work I have. The inte…" at bounding box center [475, 240] width 338 height 58
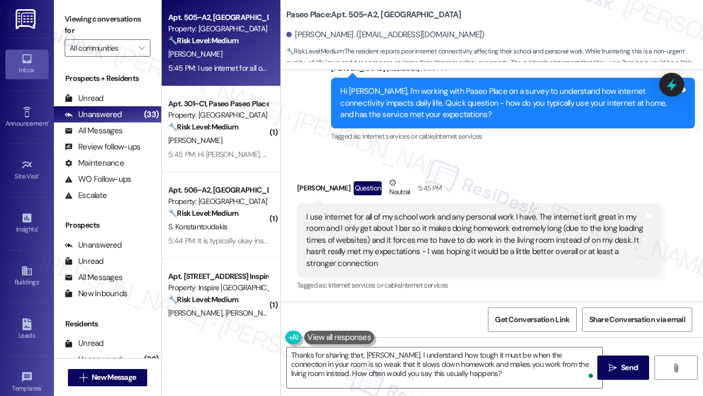
click at [93, 17] on label "Viewing conversations for" at bounding box center [108, 25] width 86 height 29
click at [420, 220] on div "I use internet for all of my school work and any personal work I have. The inte…" at bounding box center [475, 240] width 338 height 58
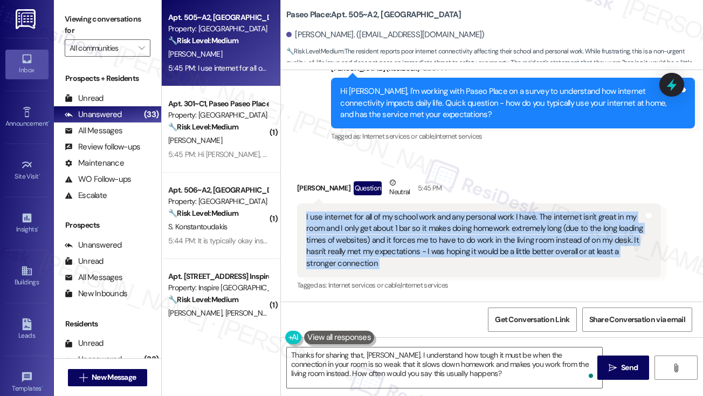
click at [420, 220] on div "I use internet for all of my school work and any personal work I have. The inte…" at bounding box center [475, 240] width 338 height 58
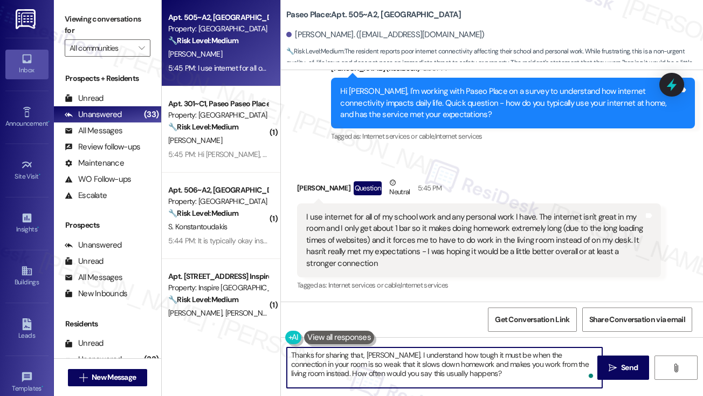
click at [491, 368] on textarea "Thanks for sharing that, Kai. I understand how tough it must be when the connec…" at bounding box center [445, 367] width 316 height 40
click at [477, 372] on textarea "Thanks for sharing that, Kai. I understand how tough it must be when the connec…" at bounding box center [445, 367] width 316 height 40
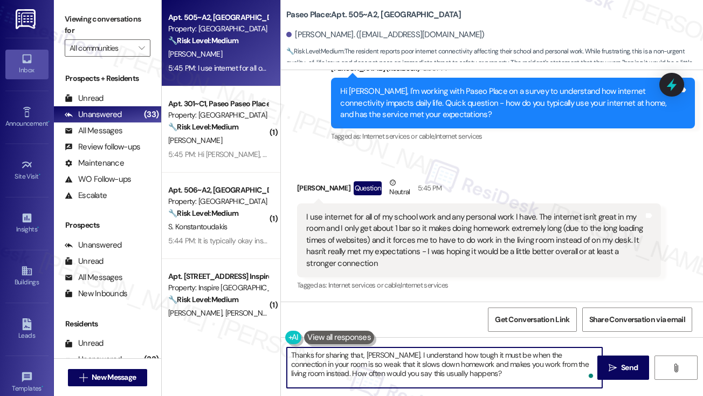
click at [477, 372] on textarea "Thanks for sharing that, Kai. I understand how tough it must be when the connec…" at bounding box center [445, 367] width 316 height 40
click at [480, 371] on textarea "Thanks for sharing that, Kai. I understand how tough it must be when the connec…" at bounding box center [445, 367] width 316 height 40
click at [574, 361] on textarea "Thanks for sharing that, Kai. I understand how tough it must be when the connec…" at bounding box center [445, 367] width 316 height 40
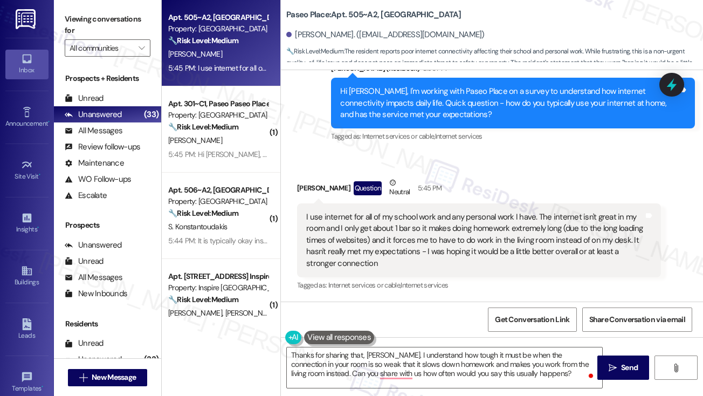
click at [90, 28] on label "Viewing conversations for" at bounding box center [108, 25] width 86 height 29
click at [451, 364] on textarea "Thanks for sharing that, Kai. I understand how tough it must be when the connec…" at bounding box center [445, 367] width 316 height 40
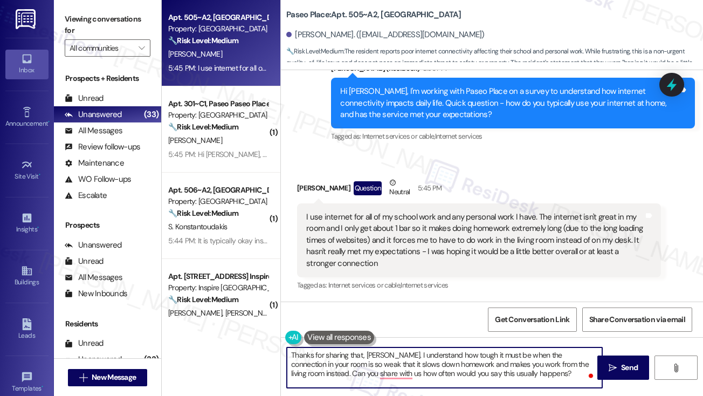
click at [451, 364] on textarea "Thanks for sharing that, Kai. I understand how tough it must be when the connec…" at bounding box center [445, 367] width 316 height 40
click at [433, 371] on textarea "Thanks for sharing that, Kai. I understand how tough it must be when the connec…" at bounding box center [445, 367] width 316 height 40
click at [434, 371] on textarea "Thanks for sharing that, Kai. I understand how tough it must be when the connec…" at bounding box center [445, 367] width 316 height 40
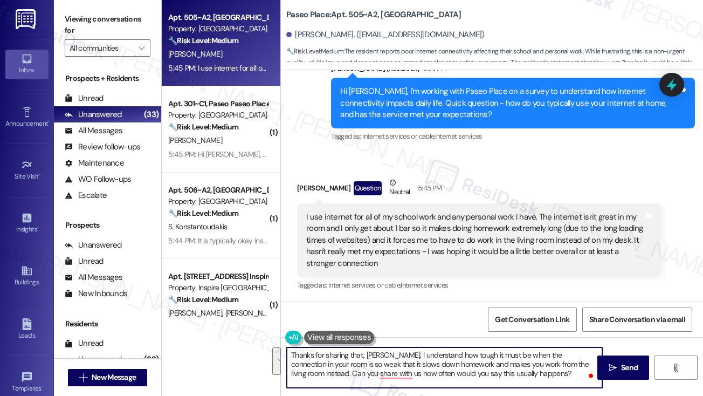
click at [535, 368] on textarea "Thanks for sharing that, Kai. I understand how tough it must be when the connec…" at bounding box center [445, 367] width 316 height 40
click at [505, 381] on textarea "Thanks for sharing that, Kai. I understand how tough it must be when the connec…" at bounding box center [445, 367] width 316 height 40
click at [467, 364] on textarea "Thanks for sharing that, Kai. I understand how tough it must be when the connec…" at bounding box center [445, 367] width 316 height 40
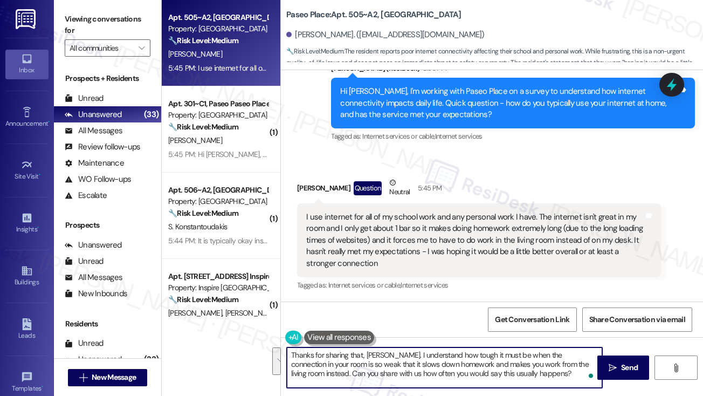
click at [514, 364] on textarea "Thanks for sharing that, Kai. I understand how tough it must be when the connec…" at bounding box center [445, 367] width 316 height 40
type textarea "Thanks for sharing that, Kai. I understand how tough it must be when the connec…"
click at [621, 362] on span "Send" at bounding box center [629, 367] width 17 height 11
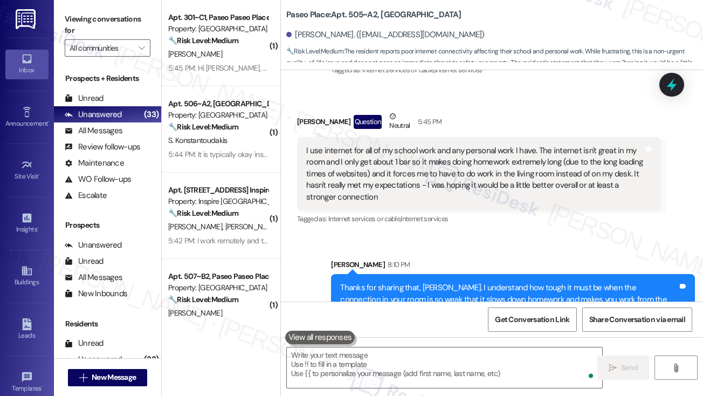
scroll to position [416, 0]
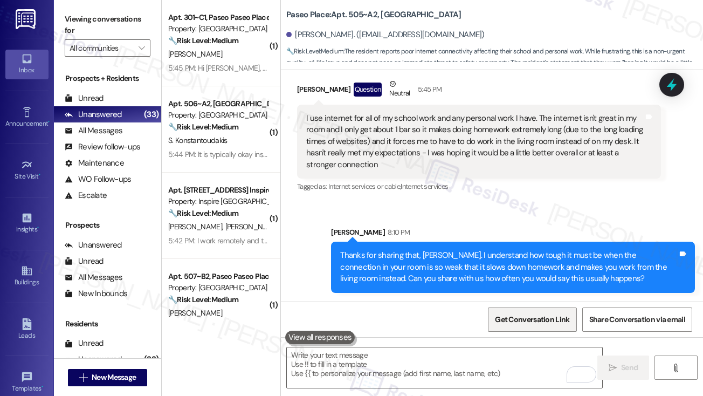
click at [537, 320] on span "Get Conversation Link" at bounding box center [532, 319] width 74 height 11
drag, startPoint x: 98, startPoint y: 17, endPoint x: 125, endPoint y: 31, distance: 29.9
click at [98, 17] on label "Viewing conversations for" at bounding box center [108, 25] width 86 height 29
click at [328, 125] on div "I use internet for all of my school work and any personal work I have. The inte…" at bounding box center [475, 142] width 338 height 58
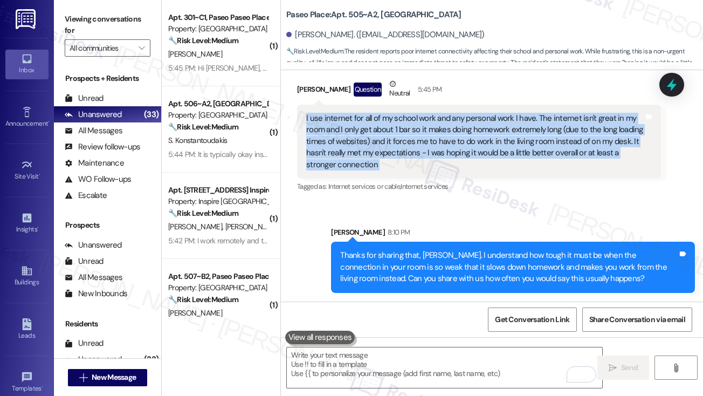
click at [328, 125] on div "I use internet for all of my school work and any personal work I have. The inte…" at bounding box center [475, 142] width 338 height 58
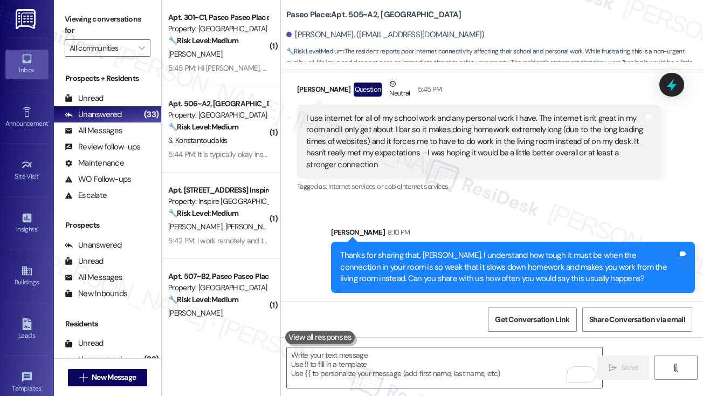
drag, startPoint x: 86, startPoint y: 17, endPoint x: 107, endPoint y: 29, distance: 23.9
click at [86, 17] on label "Viewing conversations for" at bounding box center [108, 25] width 86 height 29
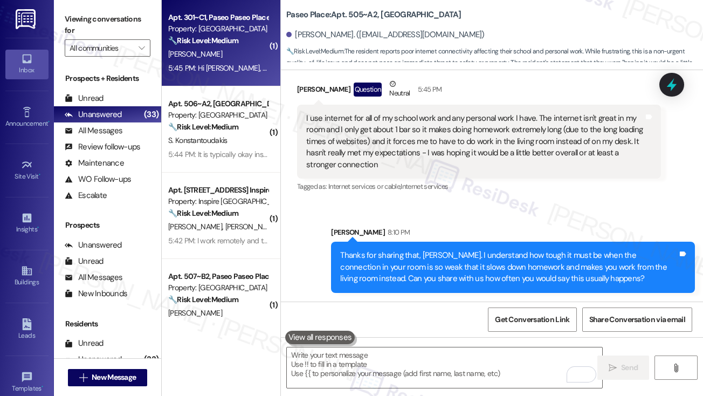
click at [234, 66] on div "5:45 PM: Hi Sarah, I usually use my internet for assignments. I sometimes play …" at bounding box center [615, 68] width 895 height 10
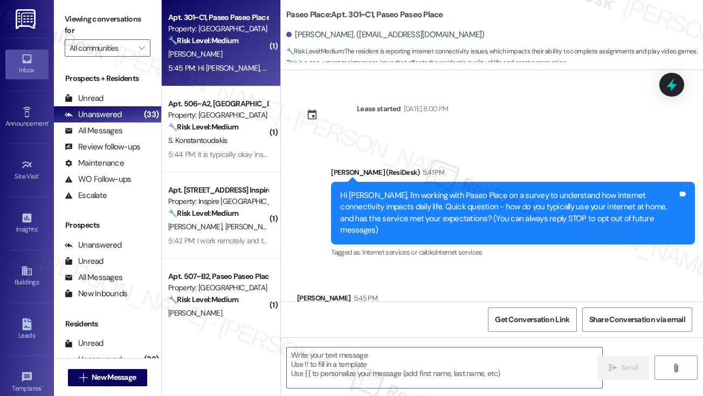
scroll to position [69, 0]
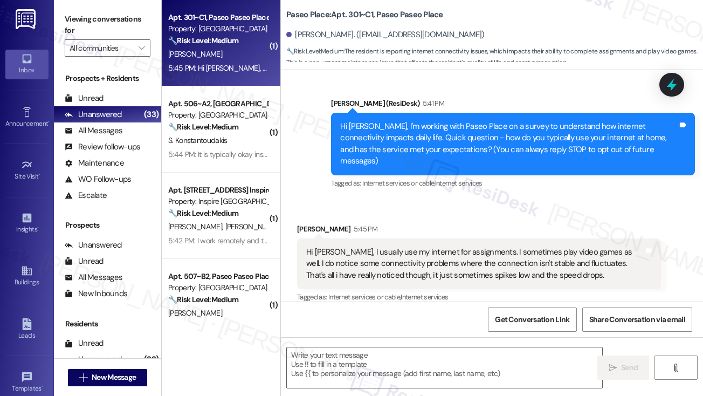
type textarea "Fetching suggested responses. Please feel free to read through the conversation…"
click at [364, 147] on div "Hi [PERSON_NAME], I'm working with Paseo Place on a survey to understand how in…" at bounding box center [509, 144] width 338 height 46
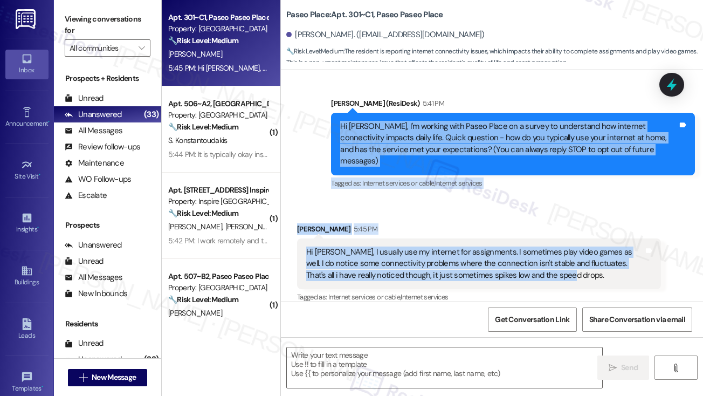
drag, startPoint x: 337, startPoint y: 120, endPoint x: 552, endPoint y: 261, distance: 257.3
click at [552, 261] on div "Lease started Aug 15, 2025 at 8:00 PM Announcement, sent via SMS Sarah (ResiDes…" at bounding box center [492, 185] width 422 height 231
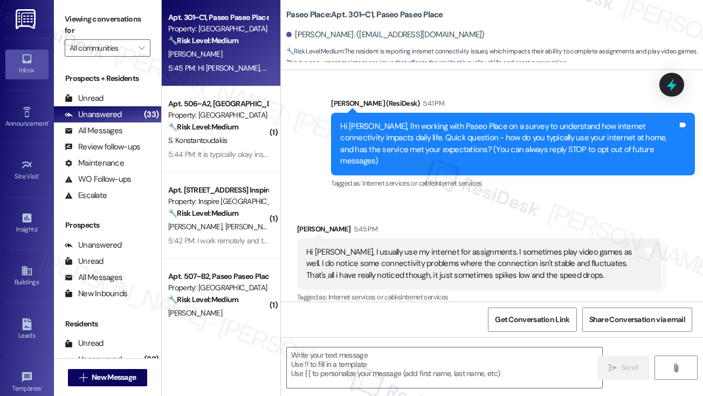
click at [86, 18] on label "Viewing conversations for" at bounding box center [108, 25] width 86 height 29
click at [359, 362] on textarea at bounding box center [445, 367] width 316 height 40
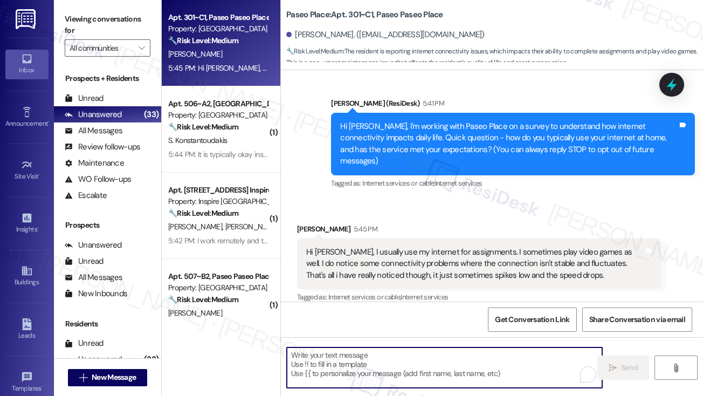
paste textarea "Thanks for sharing that, [PERSON_NAME]. I understand how unstable connections a…"
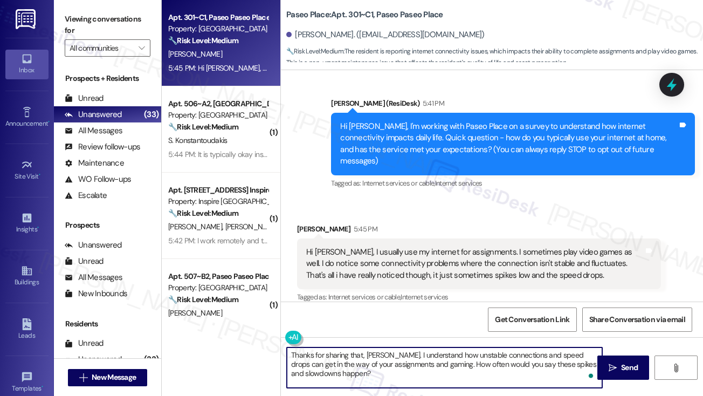
click at [447, 374] on textarea "Thanks for sharing that, [PERSON_NAME]. I understand how unstable connections a…" at bounding box center [445, 367] width 316 height 40
click at [450, 373] on textarea "Thanks for sharing that, [PERSON_NAME]. I understand how unstable connections a…" at bounding box center [445, 367] width 316 height 40
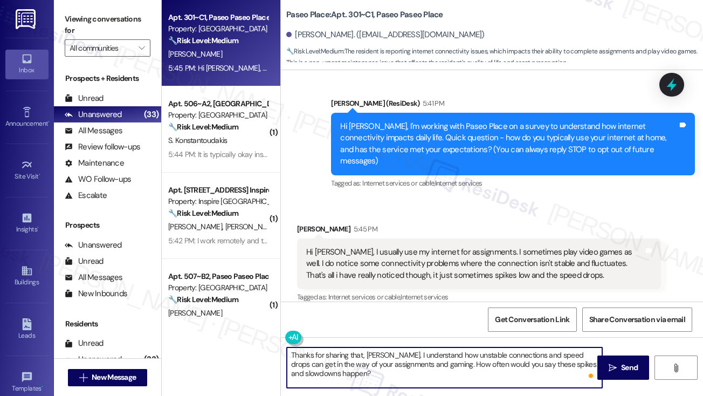
click at [450, 373] on textarea "Thanks for sharing that, [PERSON_NAME]. I understand how unstable connections a…" at bounding box center [445, 367] width 316 height 40
type textarea "Thanks for sharing that, [PERSON_NAME]. I understand how unstable connections a…"
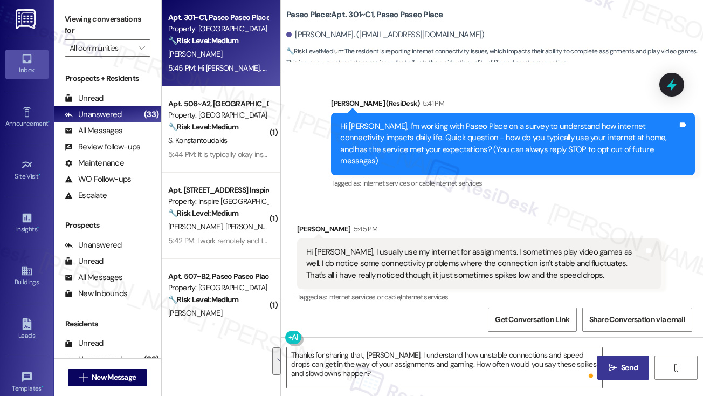
click at [634, 370] on span "Send" at bounding box center [629, 367] width 17 height 11
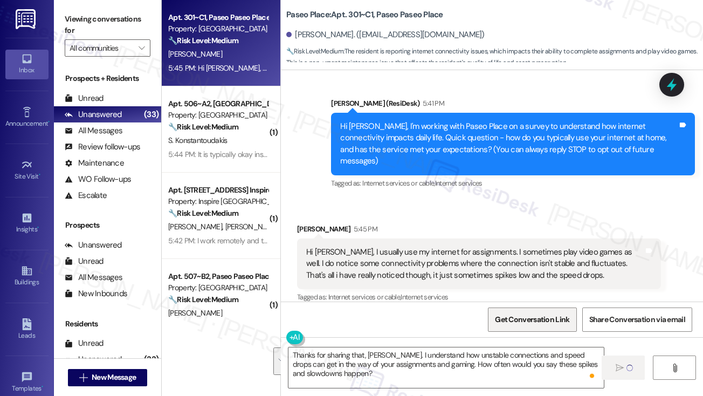
click at [525, 314] on span "Get Conversation Link" at bounding box center [532, 319] width 74 height 11
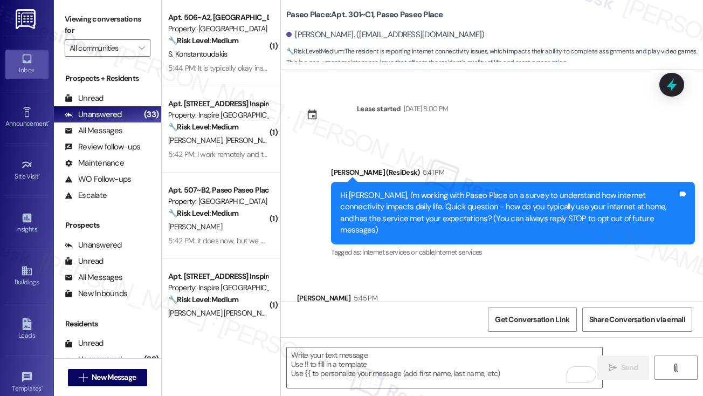
scroll to position [69, 0]
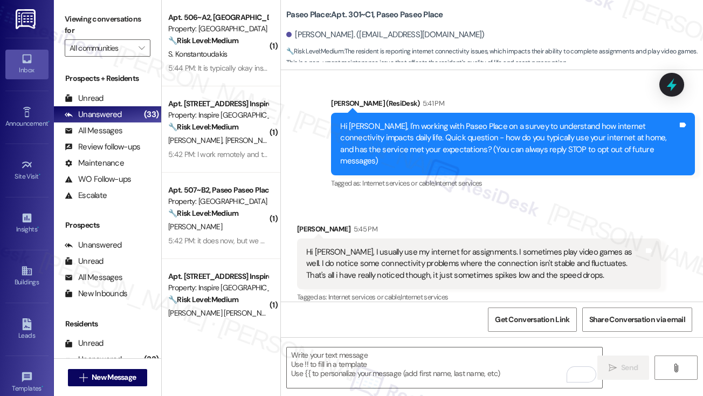
click at [358, 247] on div "Hi [PERSON_NAME], I usually use my internet for assignments. I sometimes play v…" at bounding box center [475, 264] width 338 height 35
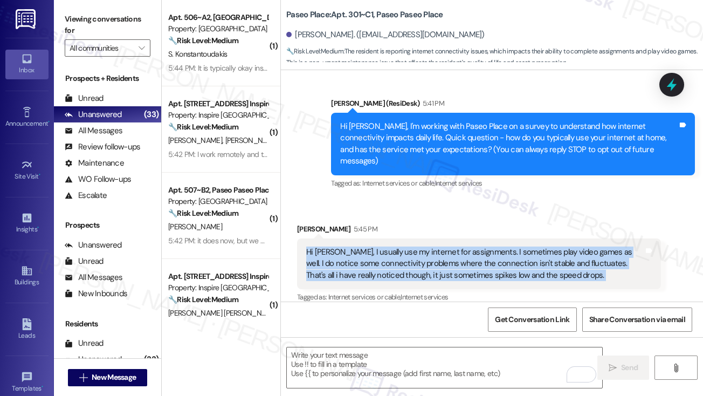
click at [358, 247] on div "Hi [PERSON_NAME], I usually use my internet for assignments. I sometimes play v…" at bounding box center [475, 264] width 338 height 35
copy div "Hi [PERSON_NAME], I usually use my internet for assignments. I sometimes play v…"
click at [425, 251] on div "Hi [PERSON_NAME], I usually use my internet for assignments. I sometimes play v…" at bounding box center [475, 264] width 338 height 35
drag, startPoint x: 361, startPoint y: 239, endPoint x: 531, endPoint y: 265, distance: 172.3
click at [531, 265] on div "Hi [PERSON_NAME], I usually use my internet for assignments. I sometimes play v…" at bounding box center [475, 264] width 338 height 35
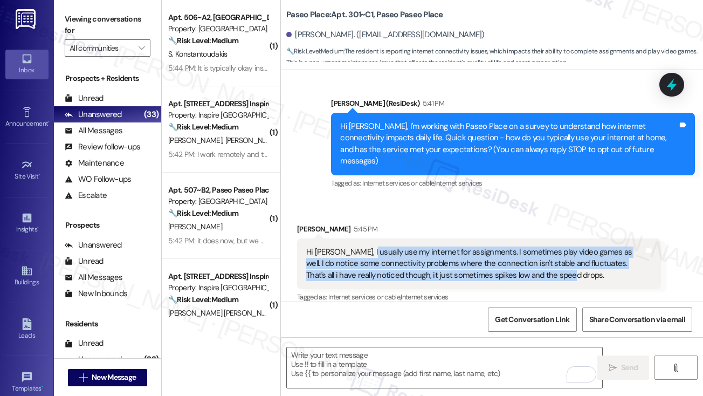
copy div "use my internet for assignments. I sometimes play video games as well. I do not…"
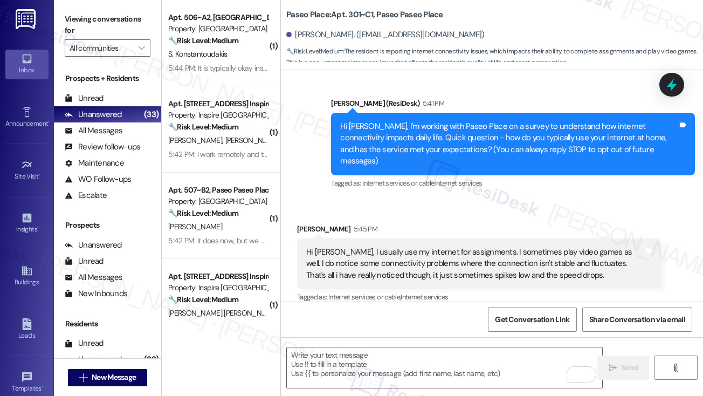
click at [89, 23] on label "Viewing conversations for" at bounding box center [108, 25] width 86 height 29
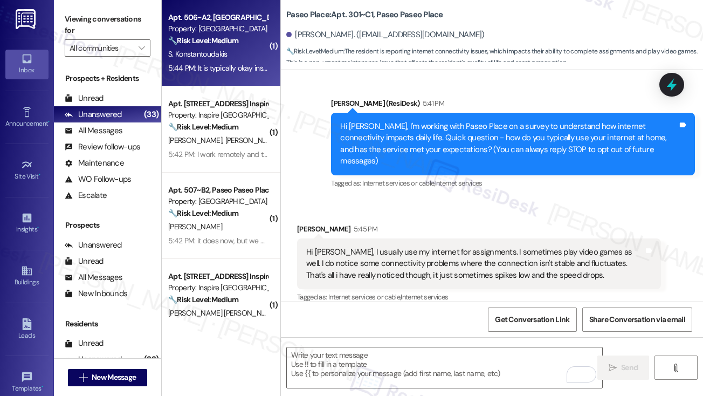
click at [248, 61] on div "5:44 PM: It is typically okay inside our apartment, although recently it hasn't…" at bounding box center [218, 67] width 102 height 13
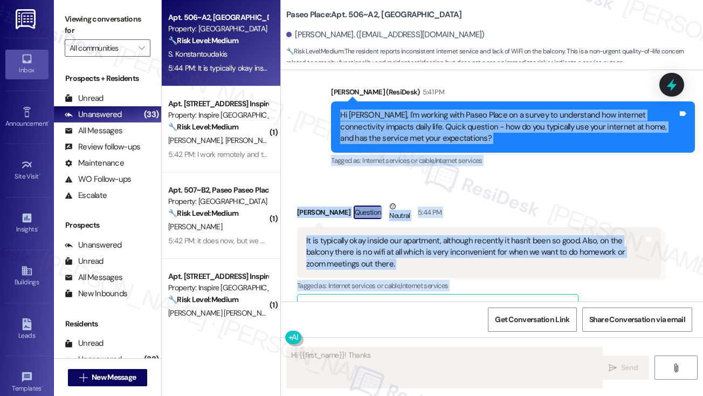
scroll to position [444, 0]
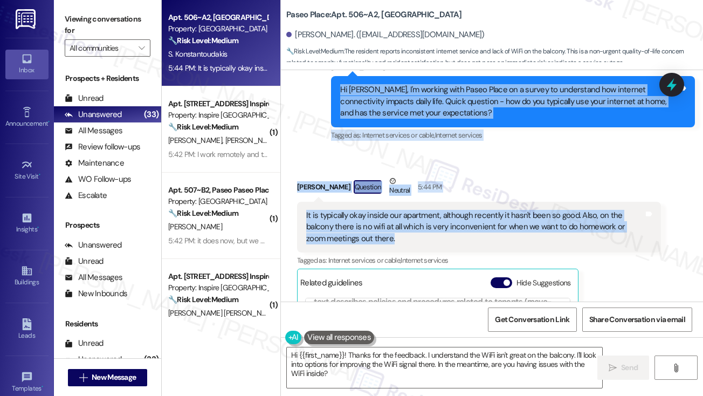
drag, startPoint x: 330, startPoint y: 134, endPoint x: 380, endPoint y: 239, distance: 116.0
click at [380, 239] on div "WO Opened request: one of the ... [DATE] 9:52 PM Status : Completed Show detail…" at bounding box center [492, 185] width 422 height 231
copy div "Hi [PERSON_NAME], I'm working with Paseo Place on a survey to understand how in…"
click at [109, 22] on label "Viewing conversations for" at bounding box center [108, 25] width 86 height 29
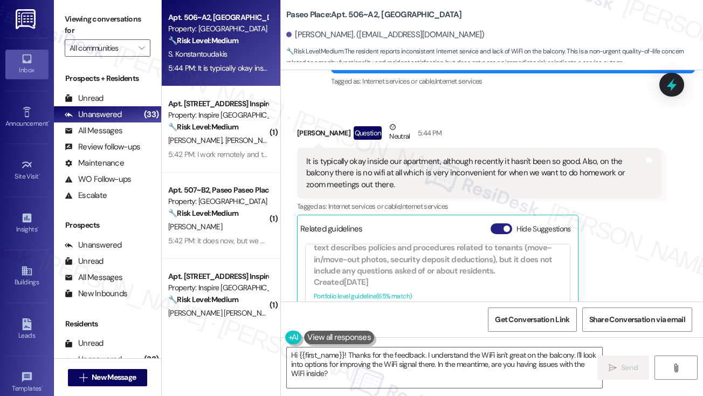
click at [503, 227] on button "Hide Suggestions" at bounding box center [502, 228] width 22 height 11
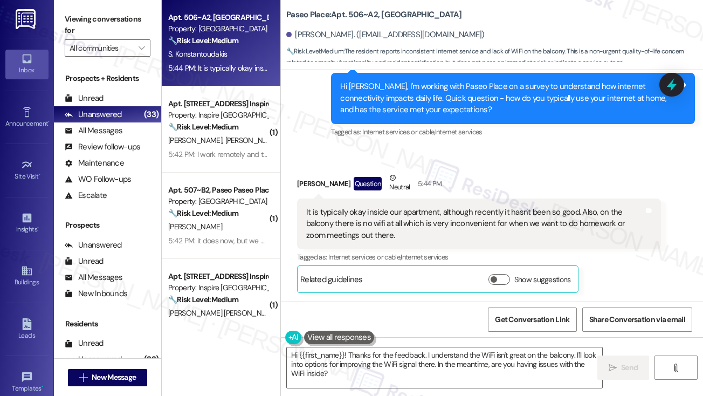
scroll to position [448, 0]
click at [92, 19] on label "Viewing conversations for" at bounding box center [108, 25] width 86 height 29
click at [392, 372] on textarea "Hi {{first_name}}! Thanks for the feedback. I understand the WiFi isn't great o…" at bounding box center [445, 367] width 316 height 40
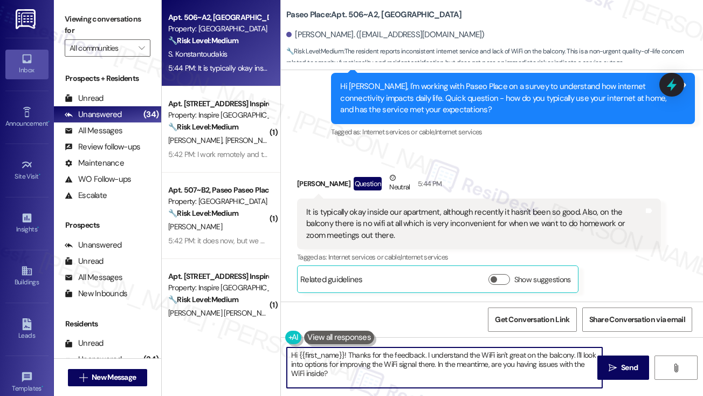
click at [392, 372] on textarea "Hi {{first_name}}! Thanks for the feedback. I understand the WiFi isn't great o…" at bounding box center [445, 367] width 316 height 40
paste textarea "Thanks for sharing that, [PERSON_NAME]. I hear you—it can be inconvenient not h…"
click at [421, 352] on textarea "Thanks for sharing that, [PERSON_NAME]. I hear you—it can be inconvenient not h…" at bounding box center [445, 367] width 316 height 40
drag, startPoint x: 498, startPoint y: 353, endPoint x: 387, endPoint y: 351, distance: 111.1
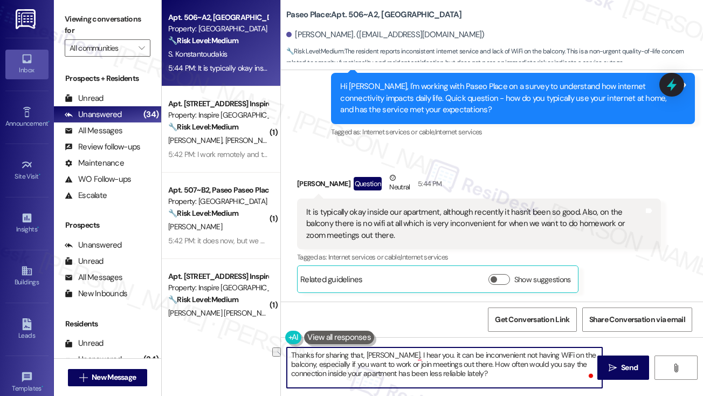
click at [387, 351] on textarea "Thanks for sharing that, [PERSON_NAME]. I hear you. it can be inconvenient not …" at bounding box center [445, 367] width 316 height 40
click at [357, 364] on textarea "Thanks for sharing that, [PERSON_NAME]. I understand you're not having WiFi on …" at bounding box center [445, 367] width 316 height 40
click at [433, 363] on textarea "Thanks for sharing that, [PERSON_NAME]. I understand you're not having WiFi on …" at bounding box center [445, 367] width 316 height 40
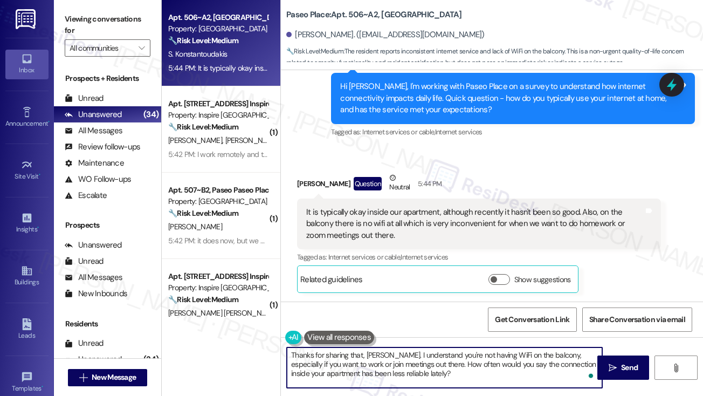
click at [482, 372] on textarea "Thanks for sharing that, [PERSON_NAME]. I understand you're not having WiFi on …" at bounding box center [445, 367] width 316 height 40
click at [416, 366] on textarea "Thanks for sharing that, [PERSON_NAME]. I understand you're not having WiFi on …" at bounding box center [445, 367] width 316 height 40
click at [496, 369] on textarea "Thanks for sharing that, [PERSON_NAME]. I understand you're not having WiFi on …" at bounding box center [445, 367] width 316 height 40
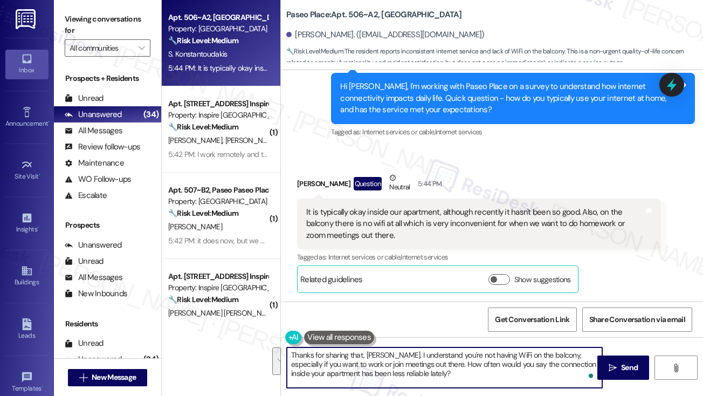
click at [496, 369] on textarea "Thanks for sharing that, [PERSON_NAME]. I understand you're not having WiFi on …" at bounding box center [445, 367] width 316 height 40
type textarea "Thanks for sharing that, [PERSON_NAME]. I understand you're not having WiFi on …"
click at [446, 229] on div "It is typically okay inside our apartment, although recently it hasn't been so …" at bounding box center [475, 224] width 338 height 35
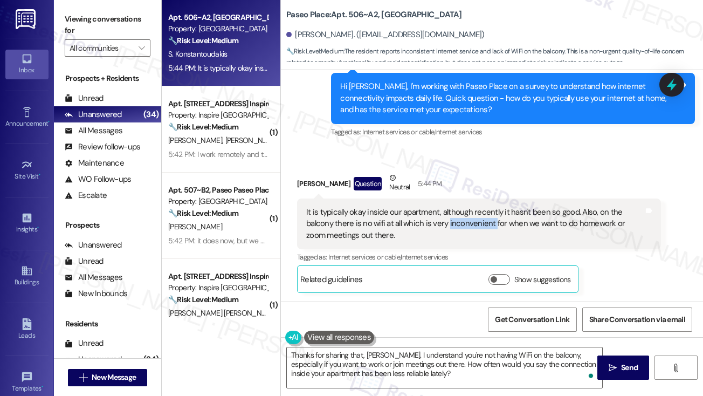
click at [446, 229] on div "It is typically okay inside our apartment, although recently it hasn't been so …" at bounding box center [475, 224] width 338 height 35
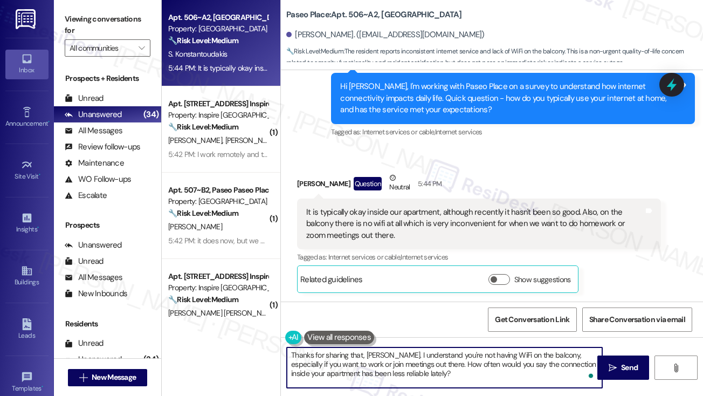
click at [479, 356] on textarea "Thanks for sharing that, [PERSON_NAME]. I understand you're not having WiFi on …" at bounding box center [445, 367] width 316 height 40
click at [449, 368] on textarea "Thanks for sharing that, [PERSON_NAME]. I understand you're not having WiFi on …" at bounding box center [445, 367] width 316 height 40
click at [559, 363] on textarea "Thanks for sharing that, [PERSON_NAME]. I understand you're not having WiFi on …" at bounding box center [445, 367] width 316 height 40
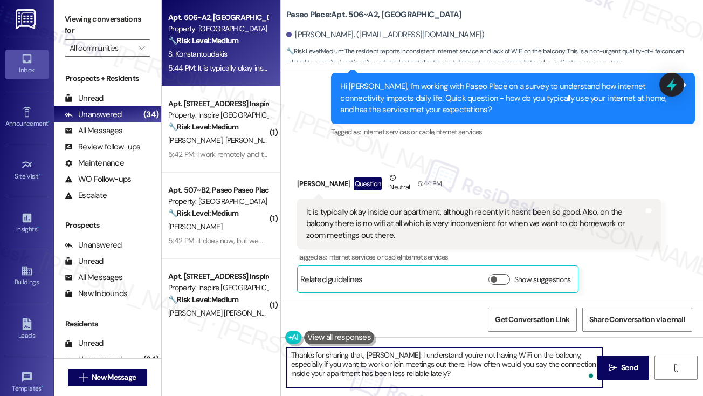
click at [559, 363] on textarea "Thanks for sharing that, [PERSON_NAME]. I understand you're not having WiFi on …" at bounding box center [445, 367] width 316 height 40
click at [484, 364] on textarea "Thanks for sharing that, [PERSON_NAME]. I understand you're not having WiFi on …" at bounding box center [445, 367] width 316 height 40
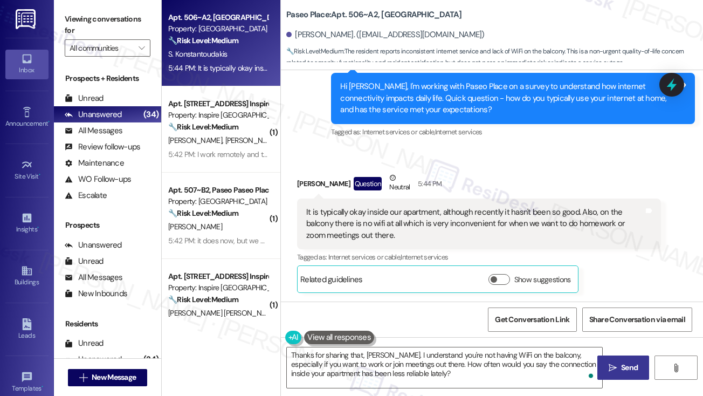
click at [634, 369] on span "Send" at bounding box center [629, 367] width 17 height 11
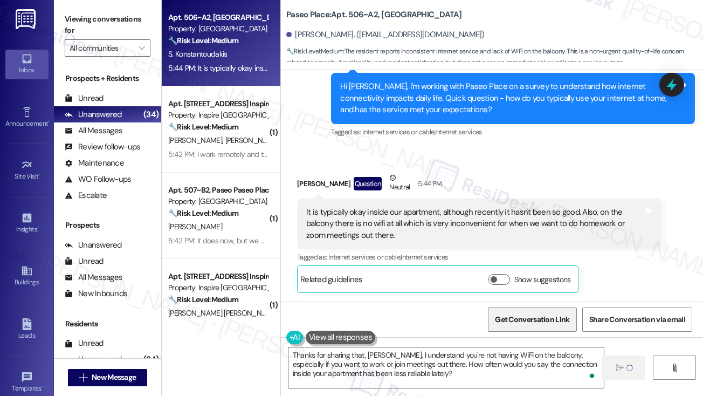
click at [522, 318] on span "Get Conversation Link" at bounding box center [532, 319] width 74 height 11
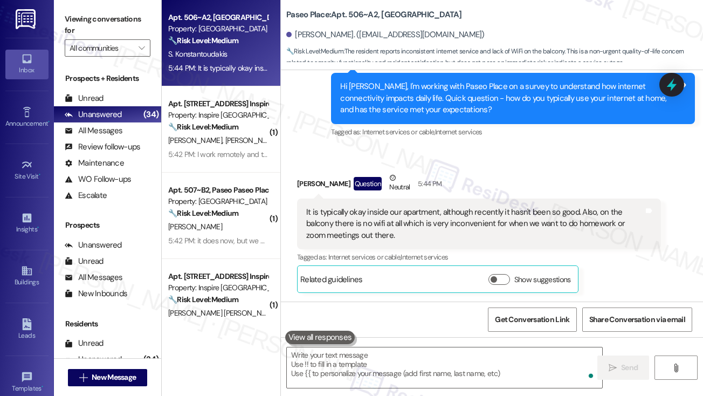
scroll to position [447, 0]
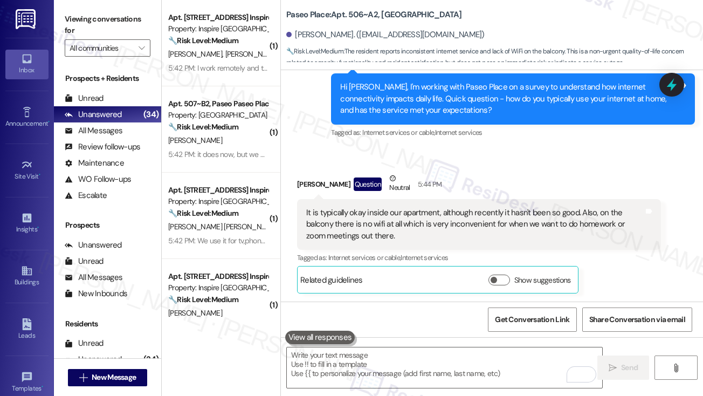
click at [104, 23] on label "Viewing conversations for" at bounding box center [108, 25] width 86 height 29
click at [401, 226] on div "It is typically okay inside our apartment, although recently it hasn't been so …" at bounding box center [475, 224] width 338 height 35
click at [402, 226] on div "It is typically okay inside our apartment, although recently it hasn't been so …" at bounding box center [475, 224] width 338 height 35
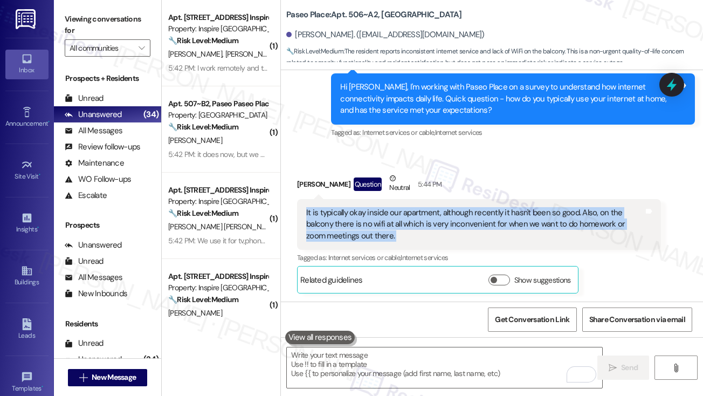
click at [402, 226] on div "It is typically okay inside our apartment, although recently it hasn't been so …" at bounding box center [475, 224] width 338 height 35
copy div "It is typically okay inside our apartment, although recently it hasn't been so …"
click at [102, 19] on label "Viewing conversations for" at bounding box center [108, 25] width 86 height 29
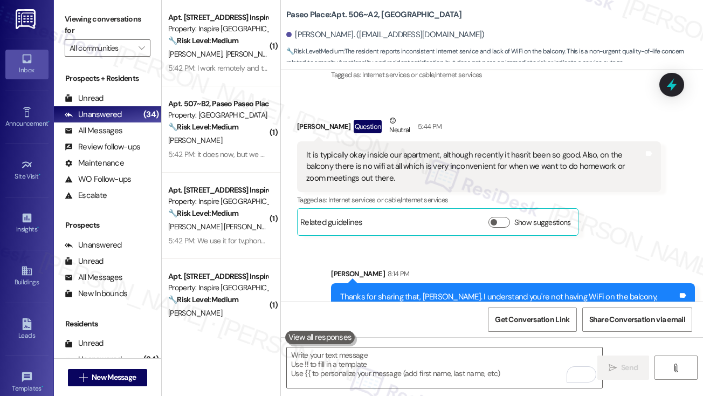
scroll to position [546, 0]
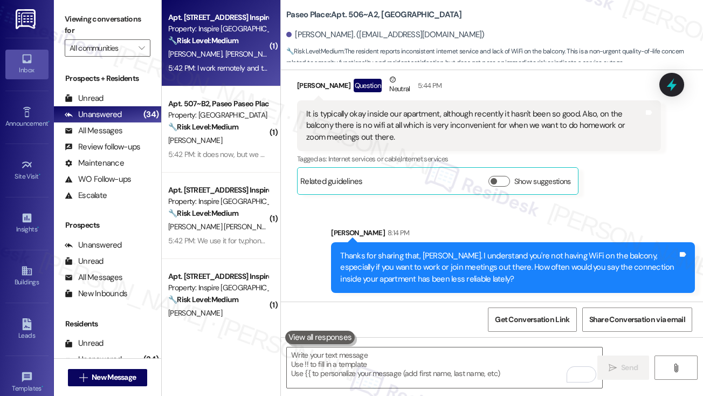
click at [246, 85] on div "Apt. [STREET_ADDRESS] Inspire Homes Bonds Ranch Property: Inspire Bond Ranch 🔧 …" at bounding box center [221, 43] width 119 height 86
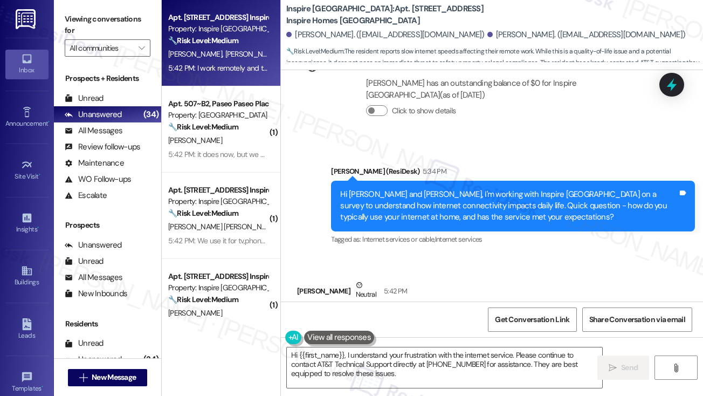
scroll to position [3127, 0]
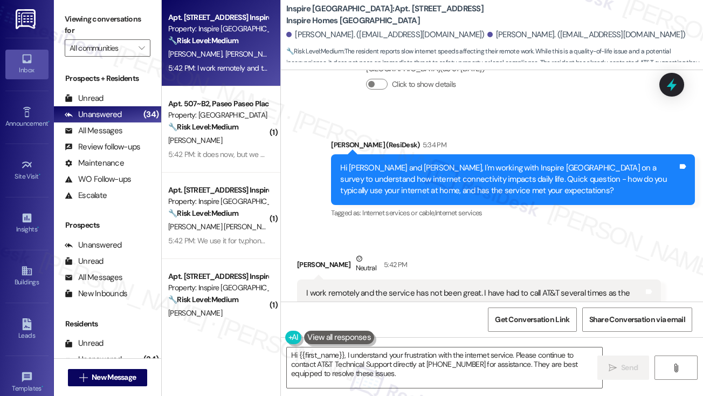
drag, startPoint x: 328, startPoint y: 196, endPoint x: 440, endPoint y: 217, distance: 113.6
click at [440, 217] on div "Lease started [DATE] 8:00 PM Survey, sent via SMS Residesk Automated Survey [DA…" at bounding box center [492, 185] width 422 height 231
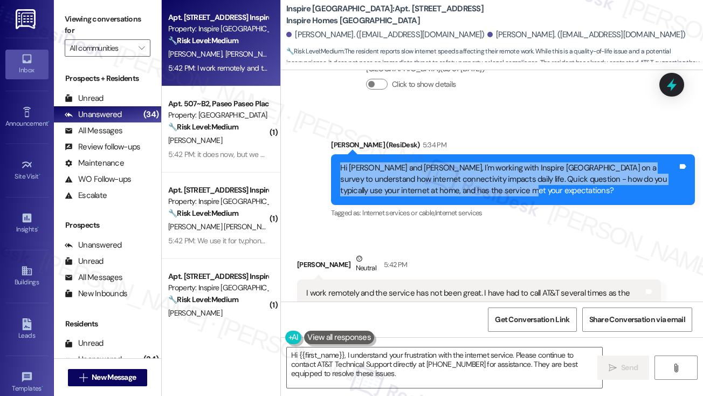
scroll to position [3235, 0]
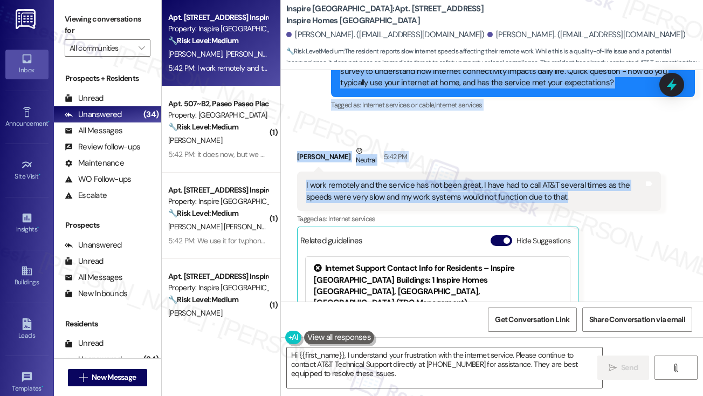
drag, startPoint x: 339, startPoint y: 155, endPoint x: 583, endPoint y: 182, distance: 245.4
click at [583, 182] on div "Lease started [DATE] 8:00 PM Survey, sent via SMS Residesk Automated Survey [DA…" at bounding box center [492, 185] width 422 height 231
copy div "Hi [PERSON_NAME] and [PERSON_NAME], I'm working with Inspire [GEOGRAPHIC_DATA] …"
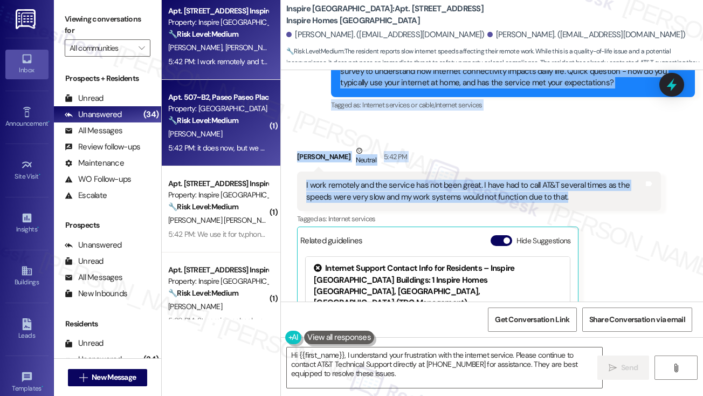
scroll to position [0, 0]
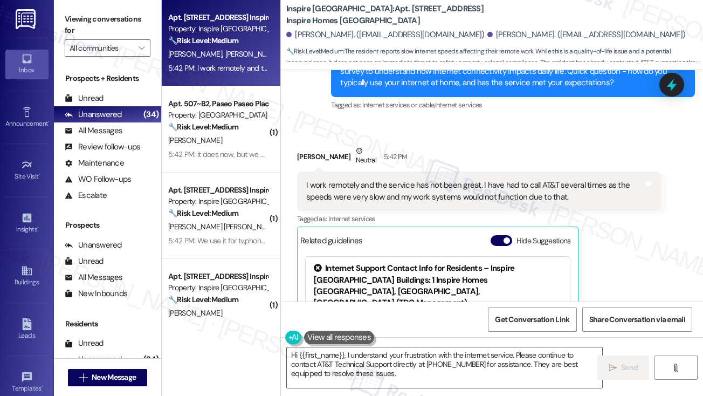
click at [106, 15] on label "Viewing conversations for" at bounding box center [108, 25] width 86 height 29
click at [379, 361] on textarea "Hi {{first_name}}, I understand your frustration with the internet service. Ple…" at bounding box center [445, 367] width 316 height 40
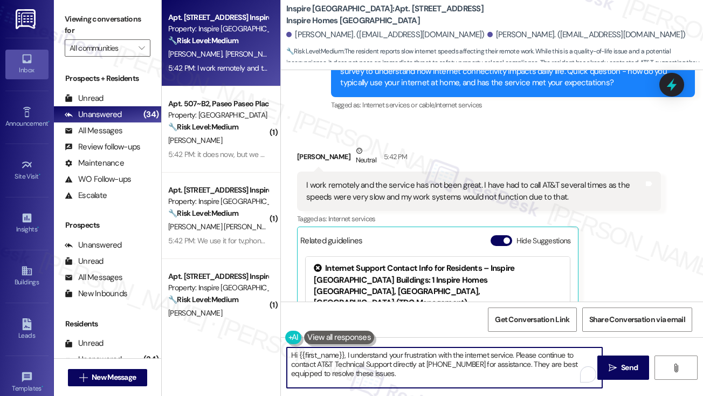
paste textarea "Thanks for sharing that, [PERSON_NAME]. I understand how hard it must be when s…"
click at [488, 364] on textarea "Thanks for sharing that, [PERSON_NAME]. I understand how hard it must be when s…" at bounding box center [445, 367] width 316 height 40
click at [496, 369] on textarea "Thanks for sharing that, [PERSON_NAME]. I understand how hard it must be when s…" at bounding box center [445, 367] width 316 height 40
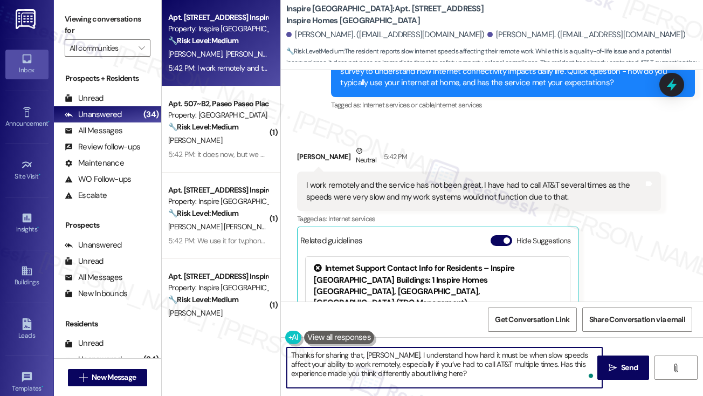
click at [408, 362] on textarea "Thanks for sharing that, [PERSON_NAME]. I understand how hard it must be when s…" at bounding box center [445, 367] width 316 height 40
click at [474, 366] on textarea "Thanks for sharing that, [PERSON_NAME]. I understand how hard it must be when s…" at bounding box center [445, 367] width 316 height 40
click at [514, 364] on textarea "Thanks for sharing that, [PERSON_NAME]. I understand how hard it must be when s…" at bounding box center [445, 367] width 316 height 40
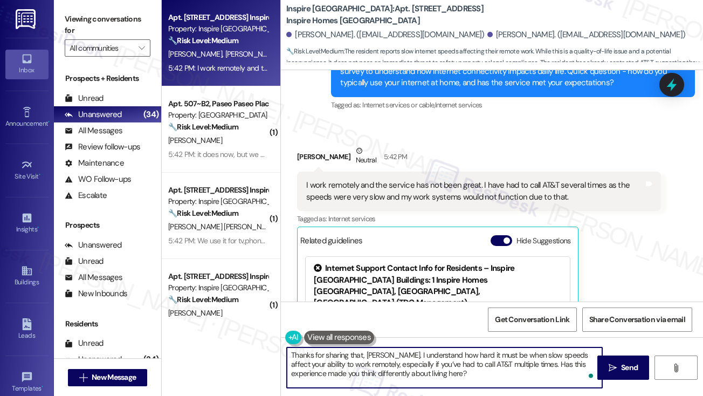
click at [514, 364] on textarea "Thanks for sharing that, [PERSON_NAME]. I understand how hard it must be when s…" at bounding box center [445, 367] width 316 height 40
click at [503, 377] on textarea "Thanks for sharing that, [PERSON_NAME]. I understand how hard it must be when s…" at bounding box center [445, 367] width 316 height 40
type textarea "Thanks for sharing that, [PERSON_NAME]. I understand how hard it must be when s…"
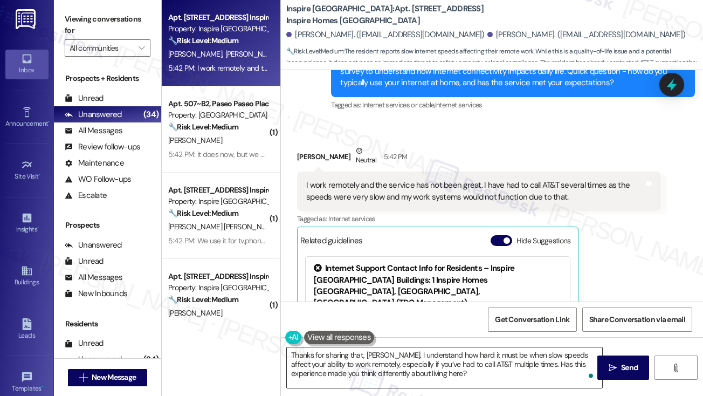
drag, startPoint x: 621, startPoint y: 364, endPoint x: 599, endPoint y: 363, distance: 22.1
click at [621, 364] on span "Send" at bounding box center [629, 367] width 17 height 11
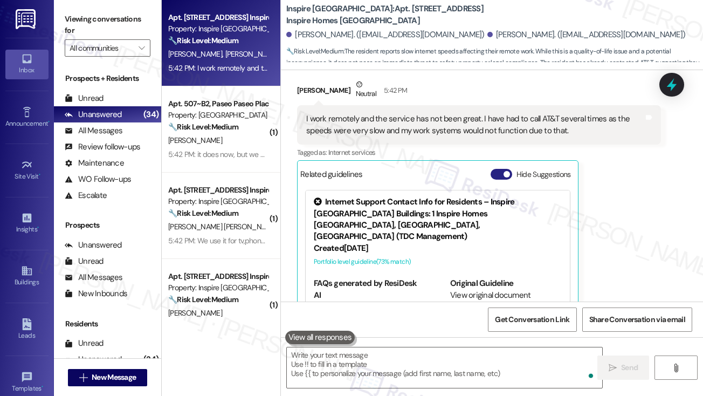
click at [502, 227] on div "Internet Support Contact Info for Residents – Inspire [GEOGRAPHIC_DATA] Buildin…" at bounding box center [438, 264] width 264 height 148
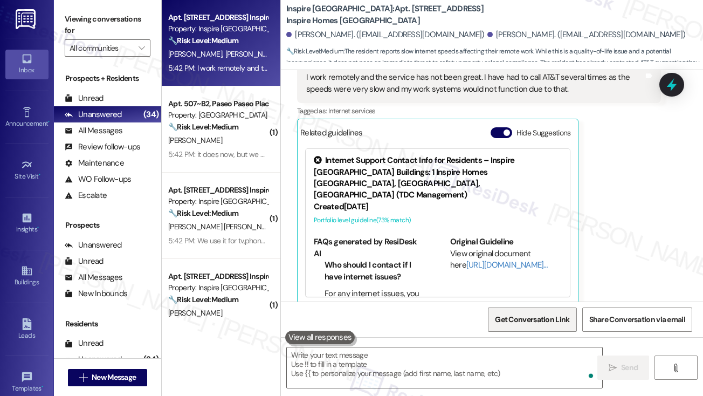
click at [506, 310] on span "Get Conversation Link" at bounding box center [532, 319] width 79 height 23
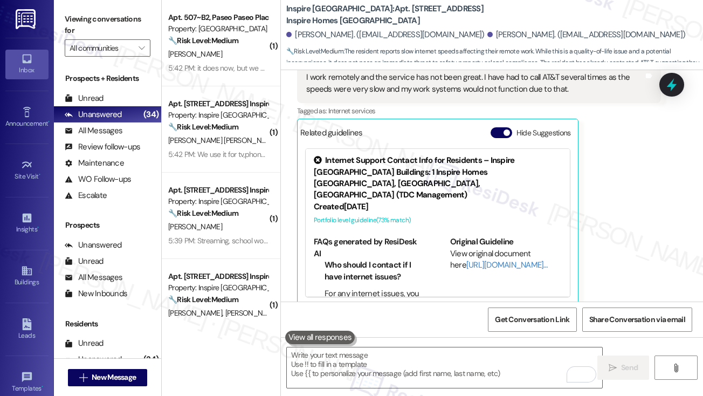
click at [78, 17] on label "Viewing conversations for" at bounding box center [108, 25] width 86 height 29
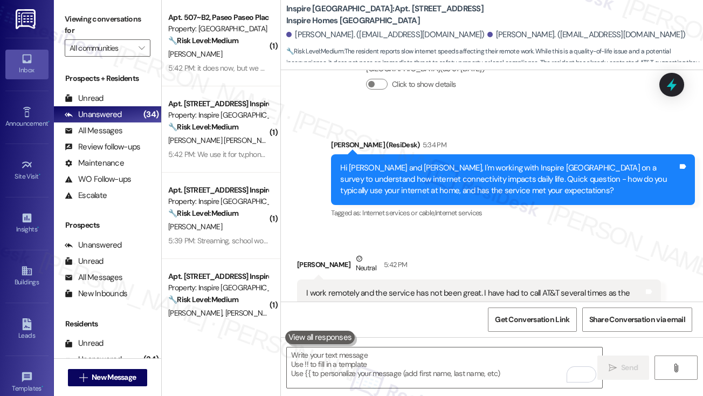
scroll to position [3181, 0]
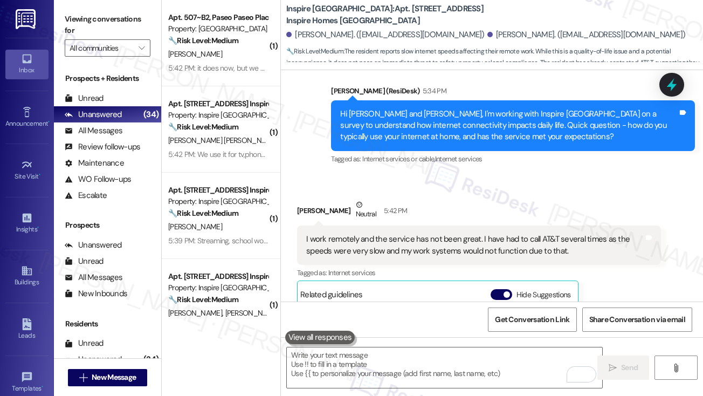
click at [399, 234] on div "I work remotely and the service has not been great. I have had to call AT&T sev…" at bounding box center [475, 245] width 338 height 23
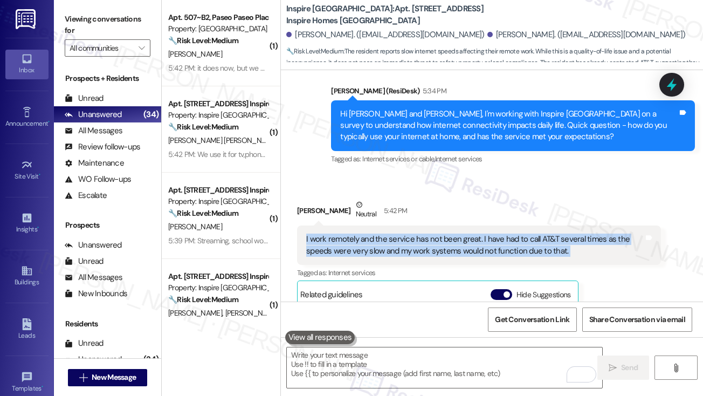
click at [399, 234] on div "I work remotely and the service has not been great. I have had to call AT&T sev…" at bounding box center [475, 245] width 338 height 23
copy div "I work remotely and the service has not been great. I have had to call AT&T sev…"
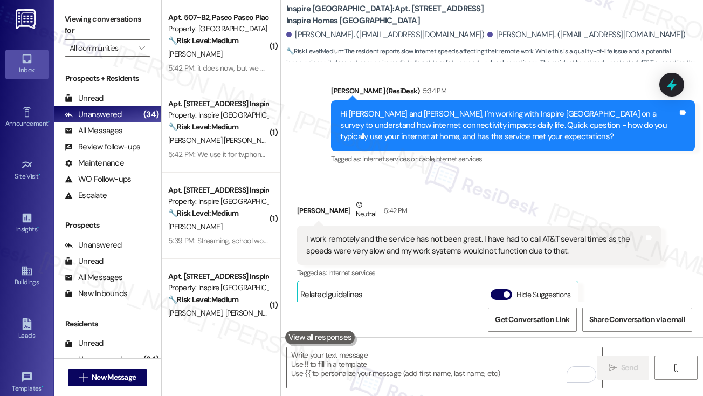
click at [105, 23] on label "Viewing conversations for" at bounding box center [108, 25] width 86 height 29
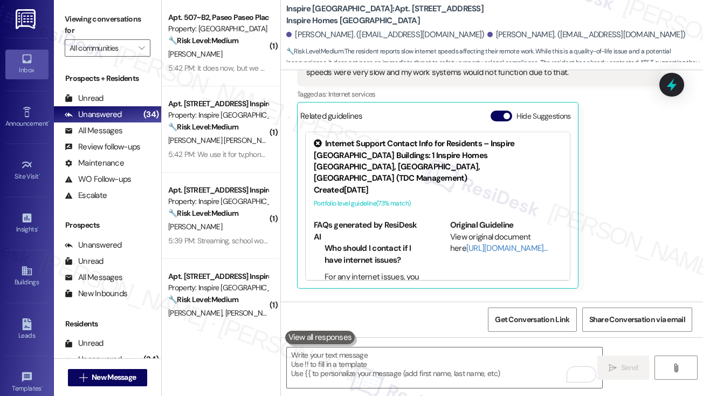
scroll to position [3442, 0]
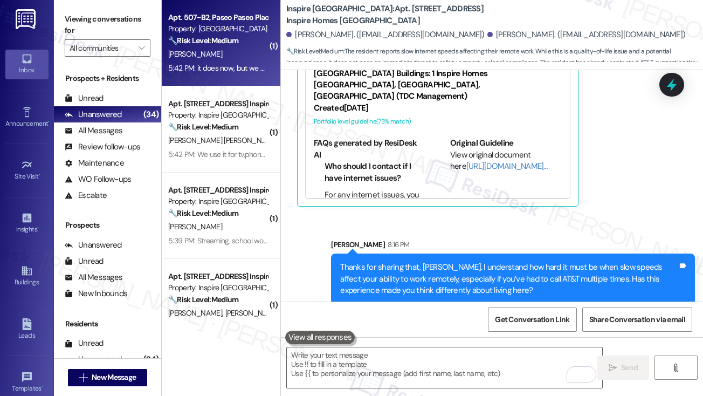
click at [216, 54] on div "[PERSON_NAME]" at bounding box center [218, 53] width 102 height 13
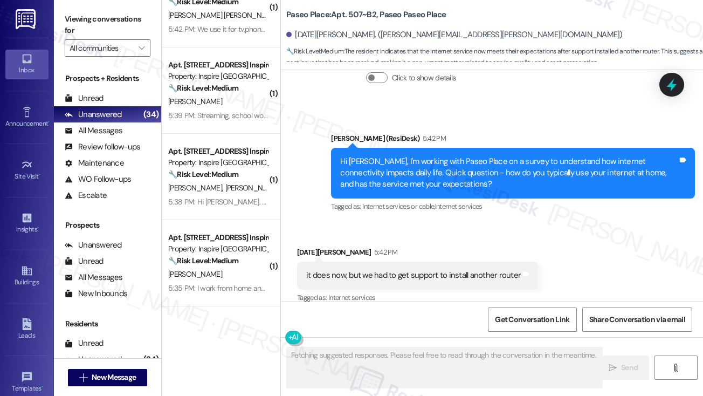
scroll to position [0, 0]
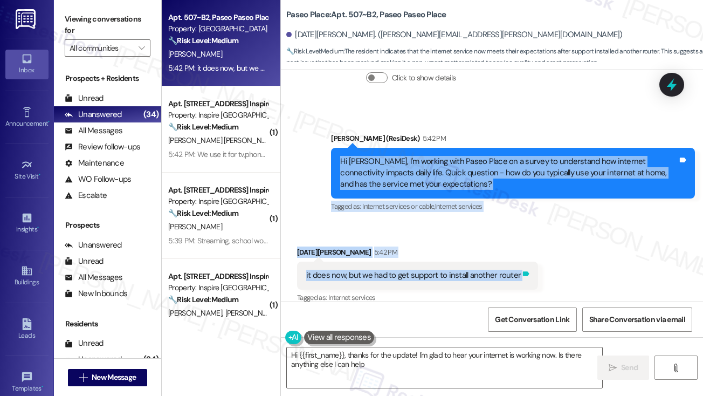
drag, startPoint x: 334, startPoint y: 144, endPoint x: 521, endPoint y: 264, distance: 221.6
click at [521, 264] on div "Lease started [DATE] 8:00 PM Survey, sent via SMS Residesk Automated Survey [DA…" at bounding box center [492, 185] width 422 height 231
copy div "Hi [PERSON_NAME], I'm working with Paseo Place on a survey to understand how in…"
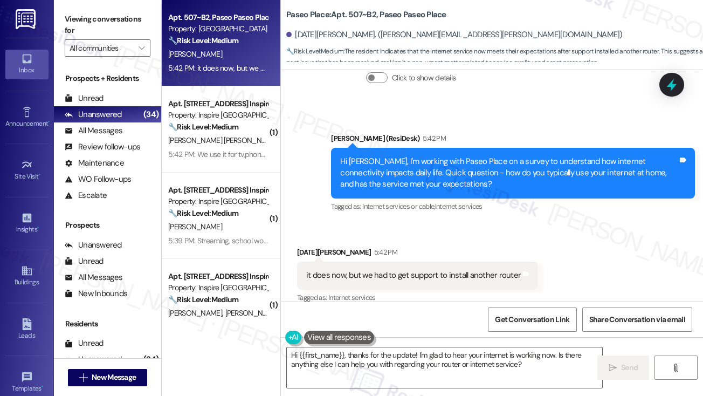
click at [80, 20] on label "Viewing conversations for" at bounding box center [108, 25] width 86 height 29
click at [385, 156] on div "Hi [PERSON_NAME], I'm working with Paseo Place on a survey to understand how in…" at bounding box center [509, 173] width 338 height 35
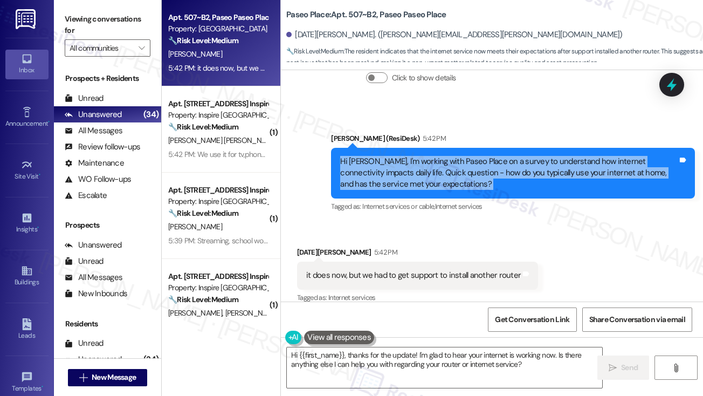
click at [385, 156] on div "Hi [PERSON_NAME], I'm working with Paseo Place on a survey to understand how in…" at bounding box center [509, 173] width 338 height 35
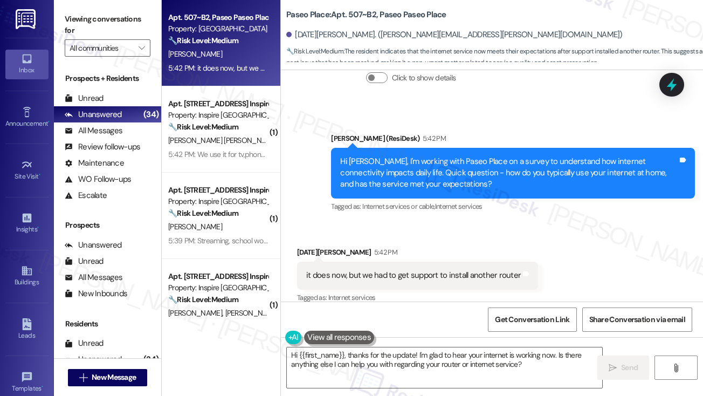
click at [91, 4] on div "Viewing conversations for All communities " at bounding box center [107, 33] width 107 height 67
drag, startPoint x: 94, startPoint y: 17, endPoint x: 138, endPoint y: 43, distance: 51.5
click at [94, 17] on label "Viewing conversations for" at bounding box center [108, 25] width 86 height 29
click at [464, 360] on textarea "Hi {{first_name}}, thanks for the update! I'm glad to hear your internet is wor…" at bounding box center [445, 367] width 316 height 40
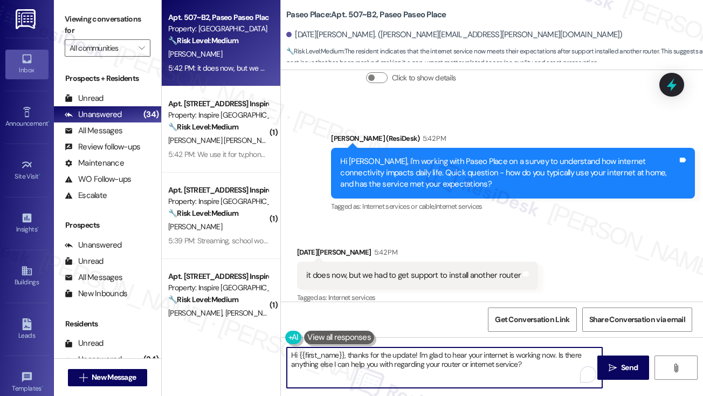
paste textarea "Thanks for sharing that, [PERSON_NAME]. I’m glad it’s working now, but I’d like…"
click at [469, 365] on textarea "Thanks for sharing that, [PERSON_NAME]. I’m glad it’s working now, but I’d like…" at bounding box center [445, 367] width 316 height 40
click at [563, 356] on textarea "Thanks for sharing that, [PERSON_NAME]. I’m glad it’s working now, but I’d like…" at bounding box center [445, 367] width 316 height 40
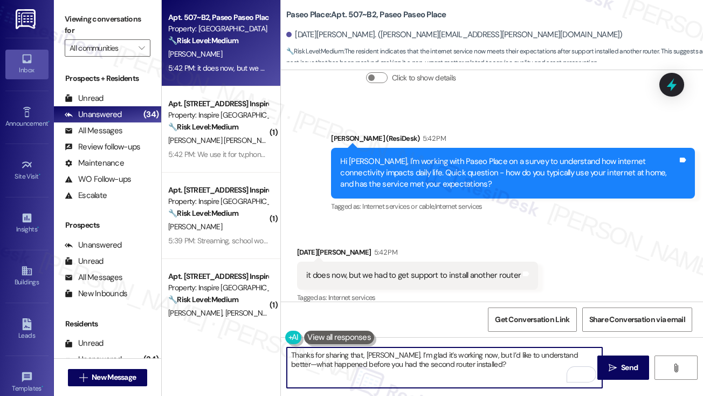
scroll to position [259, 0]
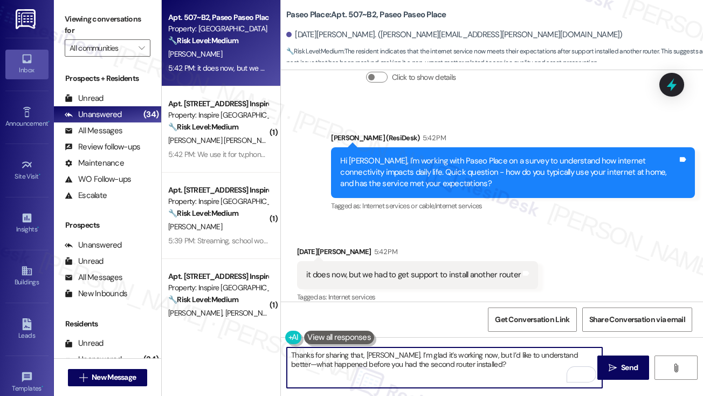
drag, startPoint x: 565, startPoint y: 355, endPoint x: 558, endPoint y: 355, distance: 7.0
click at [558, 355] on textarea "Thanks for sharing that, [PERSON_NAME]. I’m glad it’s working now, but I’d like…" at bounding box center [445, 367] width 316 height 40
click at [510, 361] on textarea "Thanks for sharing that, [PERSON_NAME]. I’m glad it’s working now, but I’d like…" at bounding box center [445, 367] width 316 height 40
type textarea "Thanks for sharing that, [PERSON_NAME]. I’m glad it’s working now, but I’d like…"
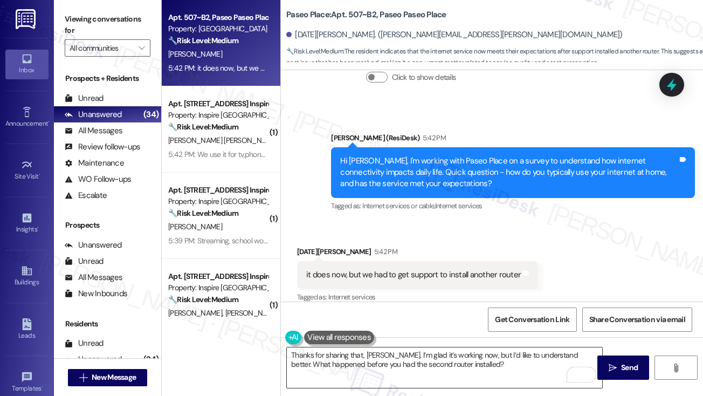
click at [602, 360] on button " Send" at bounding box center [624, 367] width 52 height 24
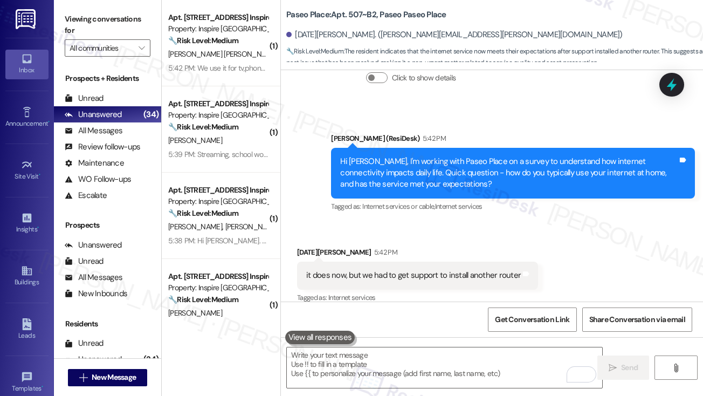
scroll to position [346, 0]
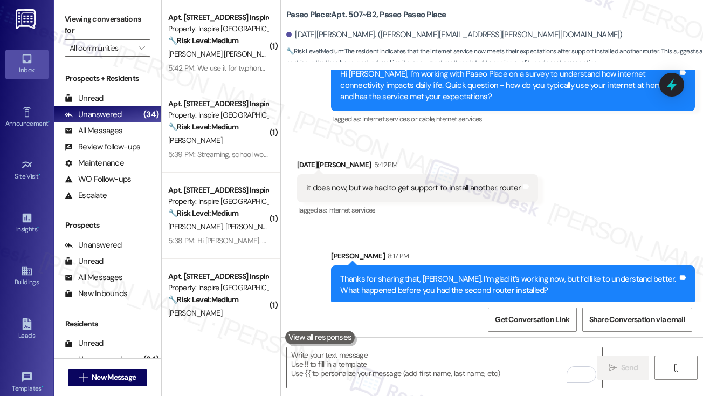
click at [414, 273] on div "Thanks for sharing that, [PERSON_NAME]. I’m glad it’s working now, but I’d like…" at bounding box center [509, 284] width 338 height 23
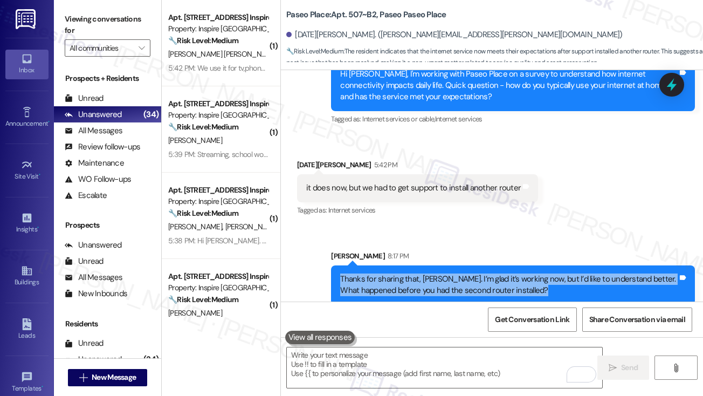
click at [414, 273] on div "Thanks for sharing that, [PERSON_NAME]. I’m glad it’s working now, but I’d like…" at bounding box center [509, 284] width 338 height 23
click at [547, 312] on span "Get Conversation Link" at bounding box center [532, 319] width 79 height 23
click at [83, 19] on label "Viewing conversations for" at bounding box center [108, 25] width 86 height 29
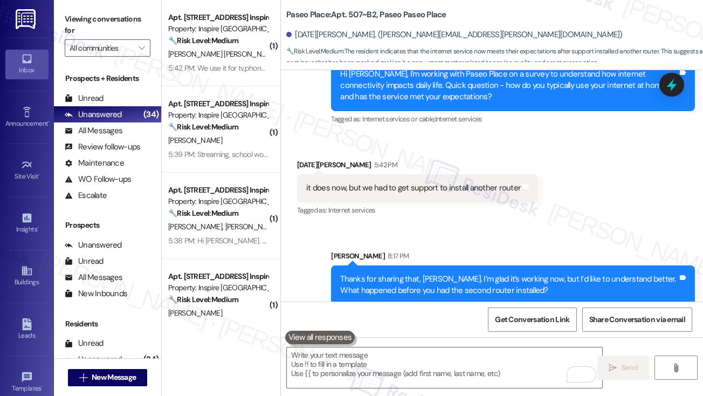
click at [410, 182] on div "it does now, but we had to get support to install another router" at bounding box center [413, 187] width 215 height 11
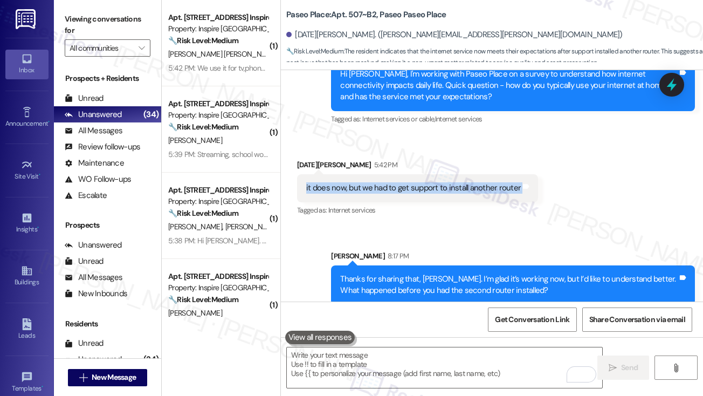
click at [410, 182] on div "it does now, but we had to get support to install another router" at bounding box center [413, 187] width 215 height 11
copy div "it does now, but we had to get support to install another router Tags and notes"
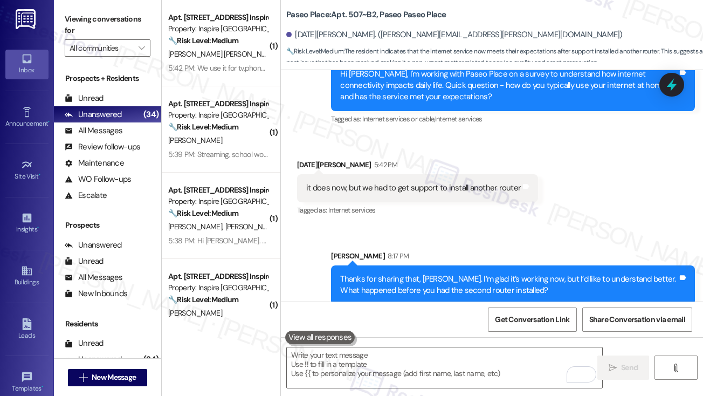
drag, startPoint x: 103, startPoint y: 19, endPoint x: 115, endPoint y: 23, distance: 12.5
click at [103, 19] on label "Viewing conversations for" at bounding box center [108, 25] width 86 height 29
click at [82, 17] on label "Viewing conversations for" at bounding box center [108, 25] width 86 height 29
click at [97, 16] on label "Viewing conversations for" at bounding box center [108, 25] width 86 height 29
click at [118, 28] on label "Viewing conversations for" at bounding box center [108, 25] width 86 height 29
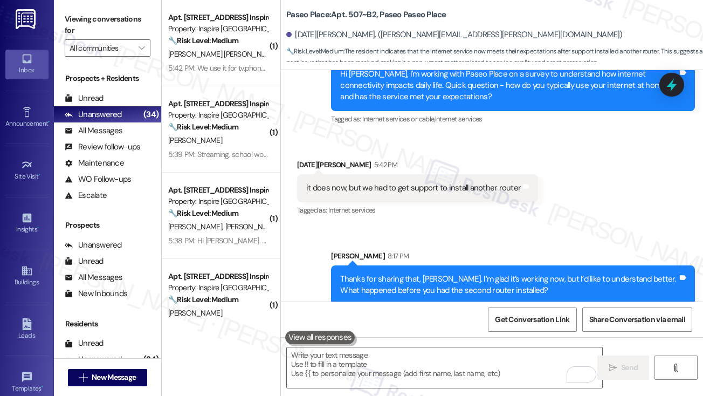
click at [101, 19] on label "Viewing conversations for" at bounding box center [108, 25] width 86 height 29
click at [424, 364] on textarea "To enrich screen reader interactions, please activate Accessibility in Grammarl…" at bounding box center [445, 367] width 316 height 40
click at [117, 14] on label "Viewing conversations for" at bounding box center [108, 25] width 86 height 29
